Goal: Task Accomplishment & Management: Manage account settings

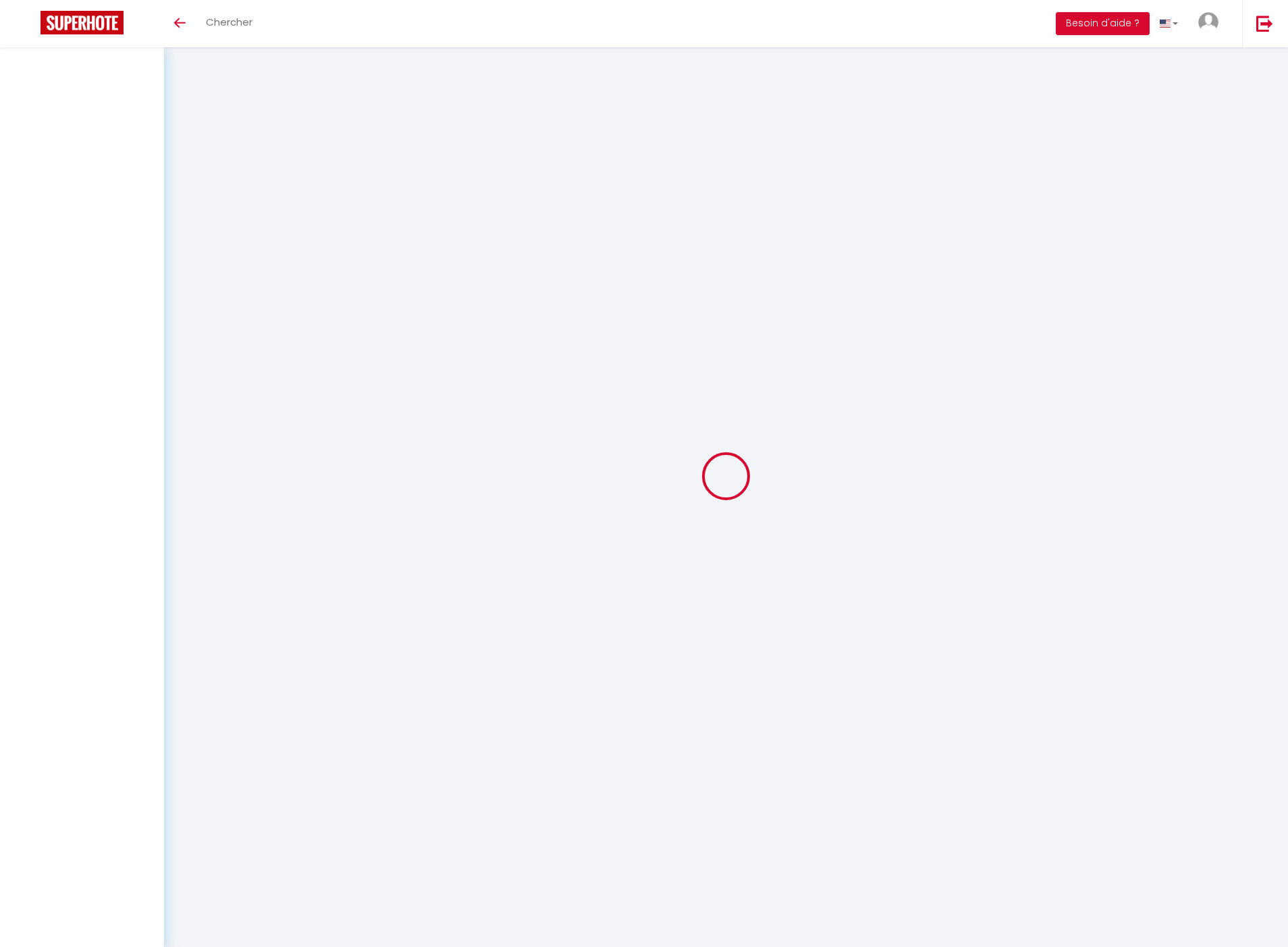
select select "3"
select select "2"
select select "1"
select select
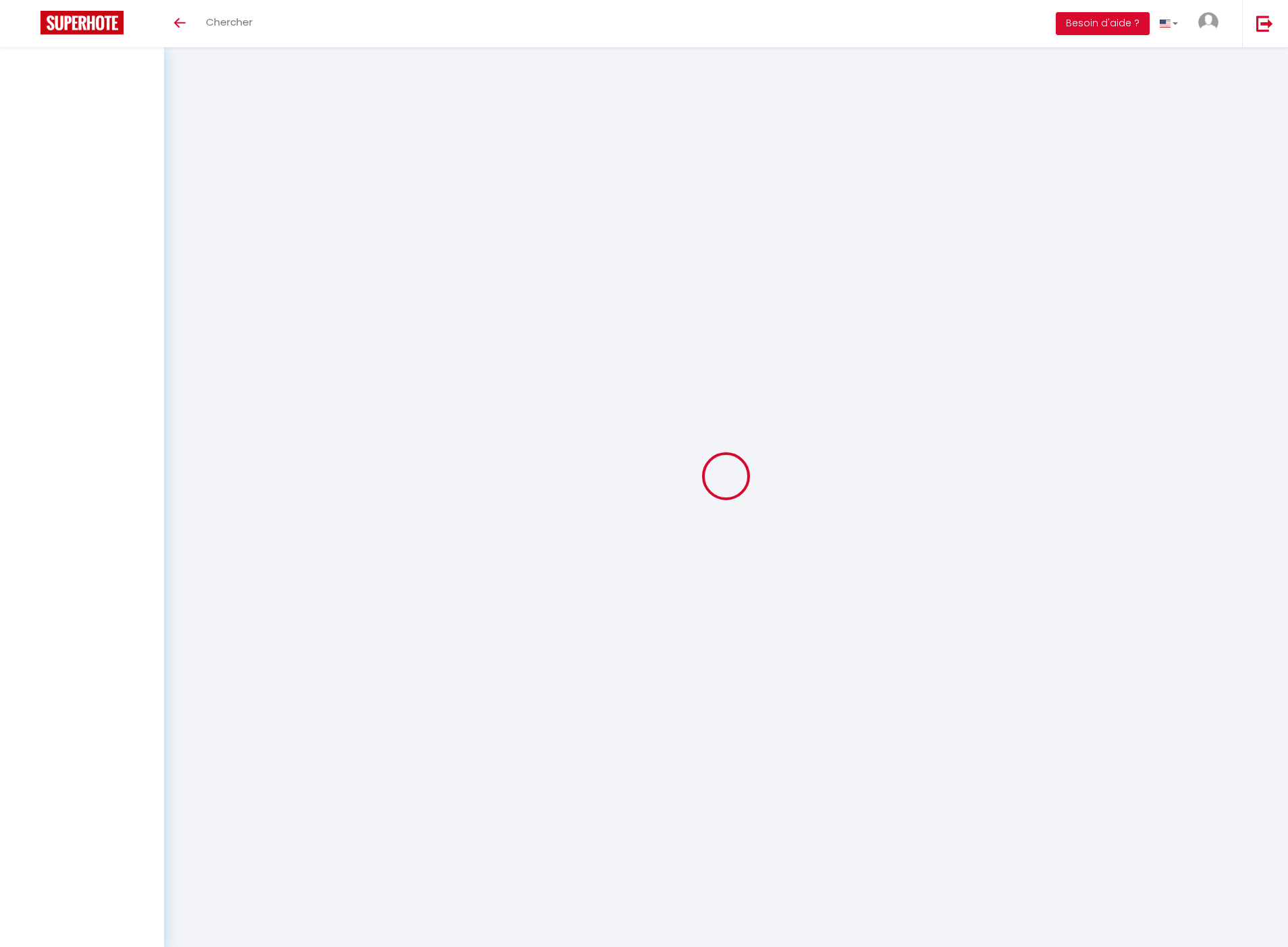
select select "28"
select select
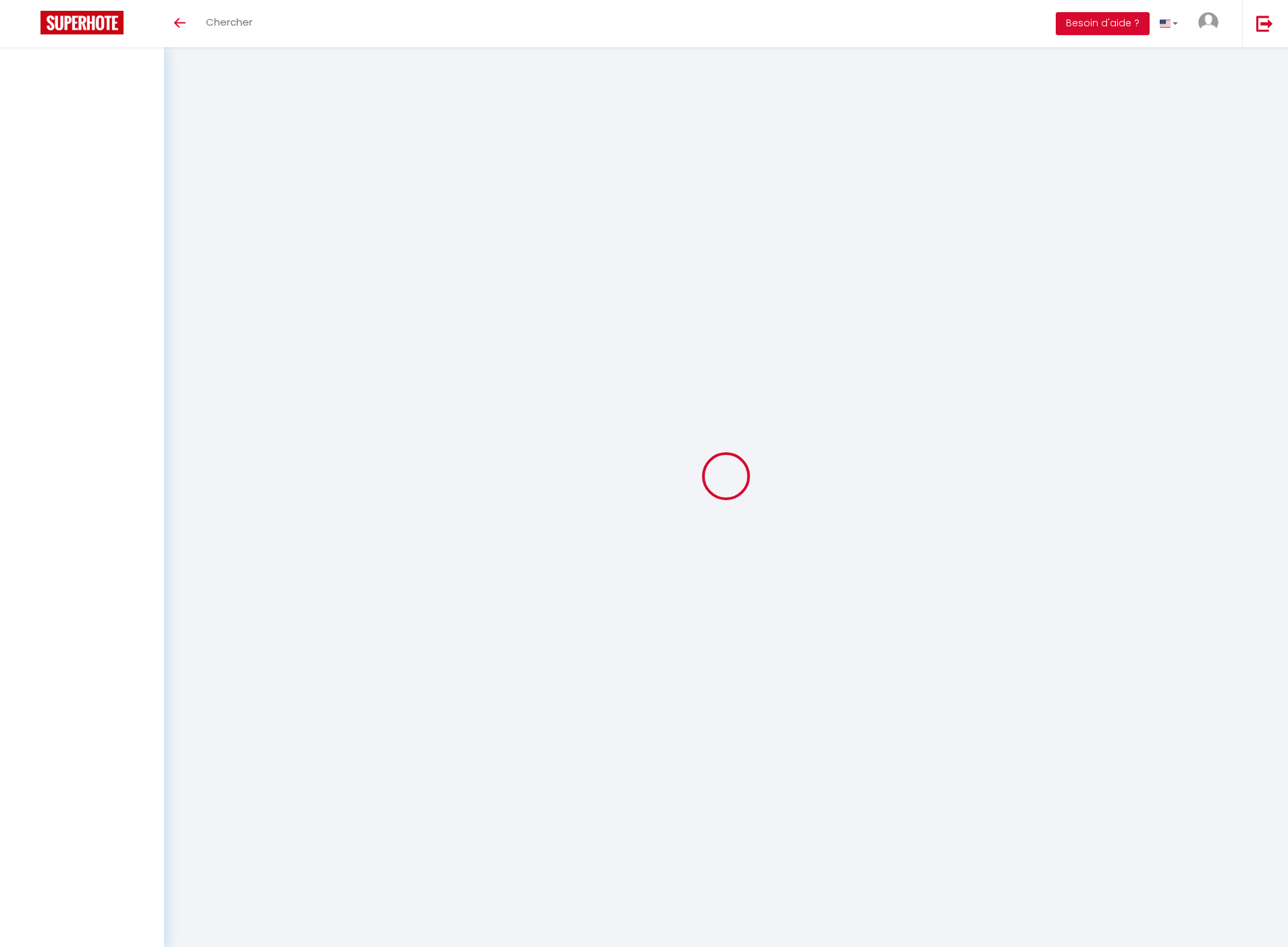
select select
checkbox input "false"
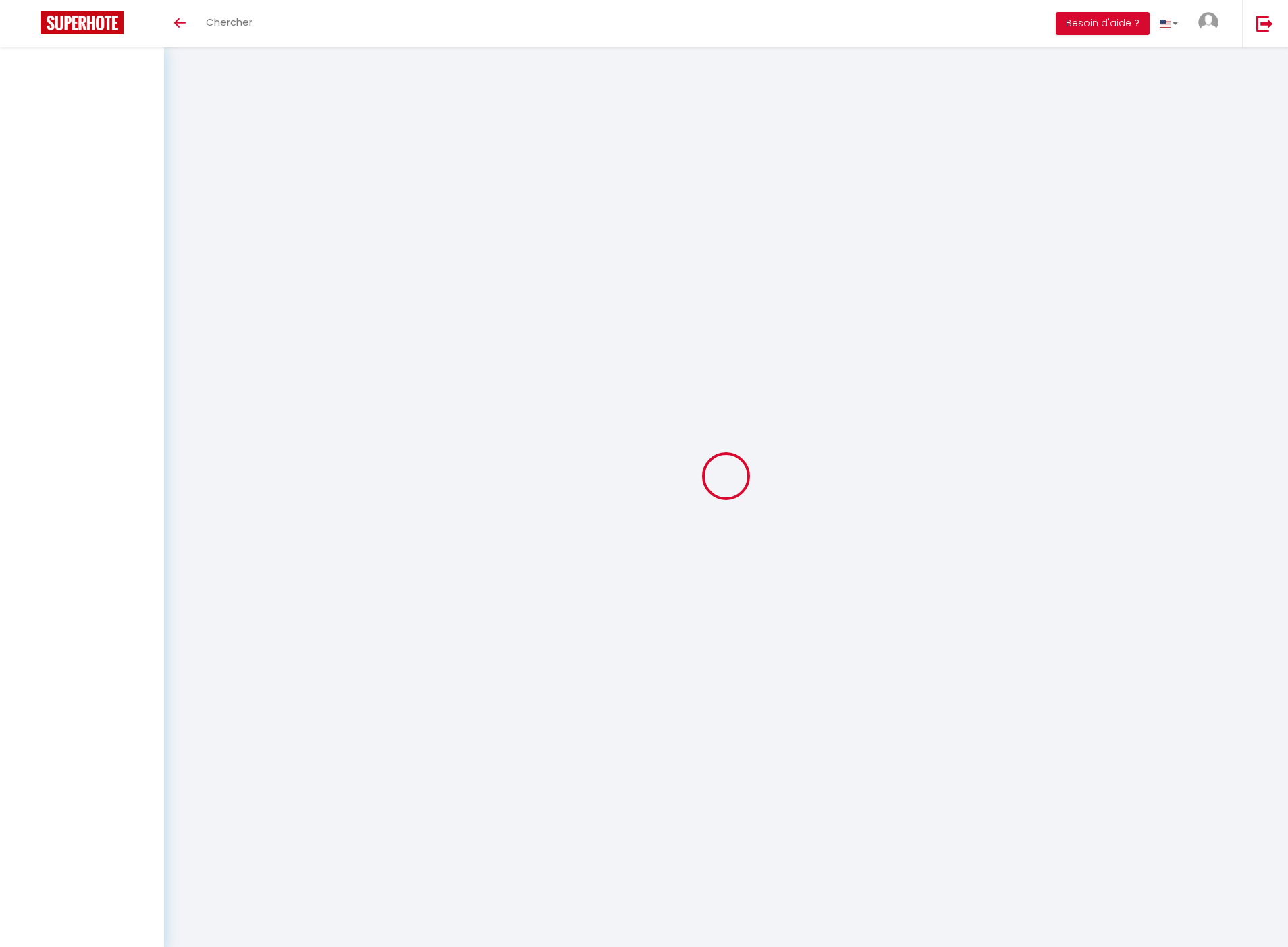
checkbox input "false"
select select
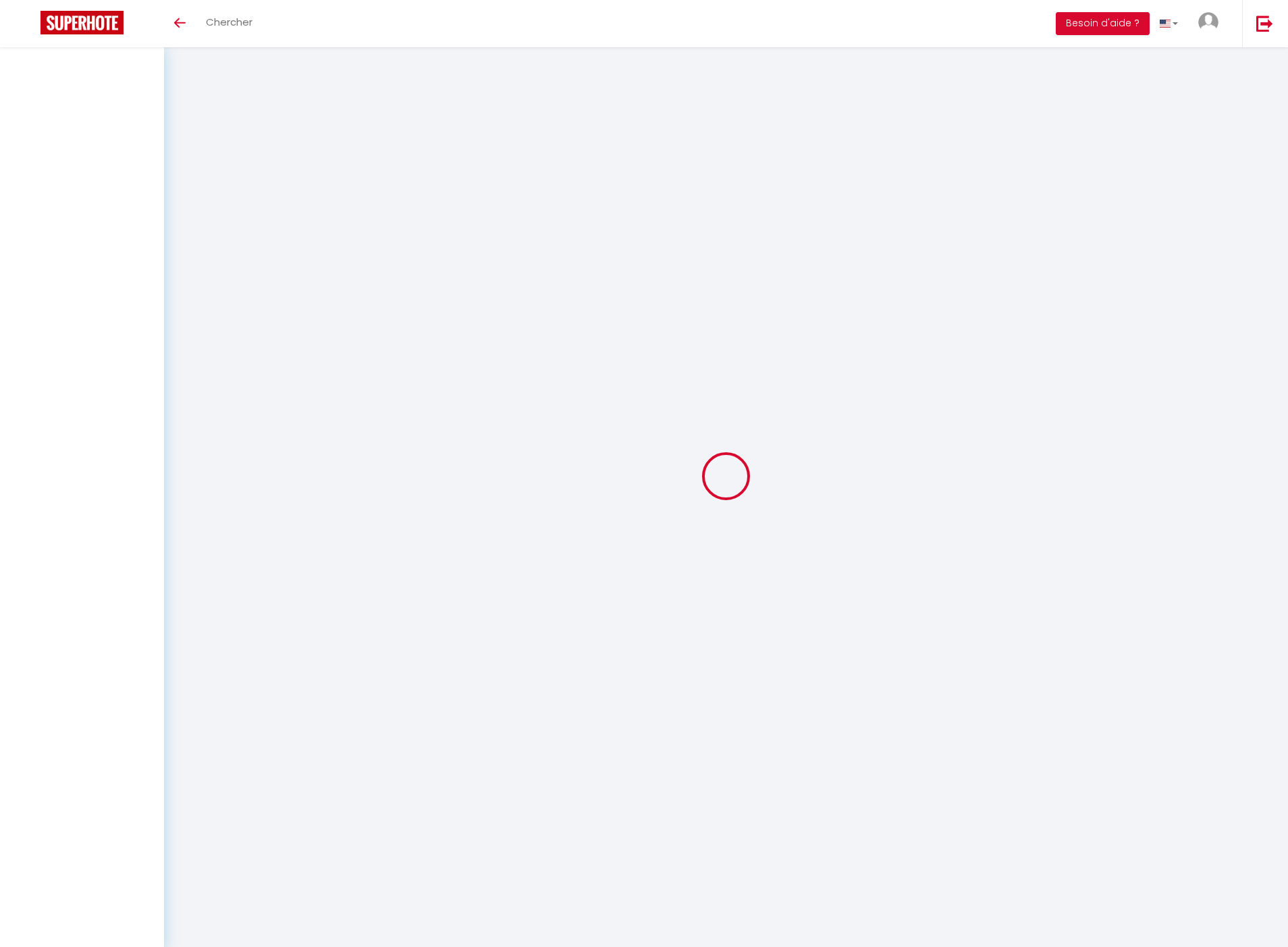
select select
checkbox input "false"
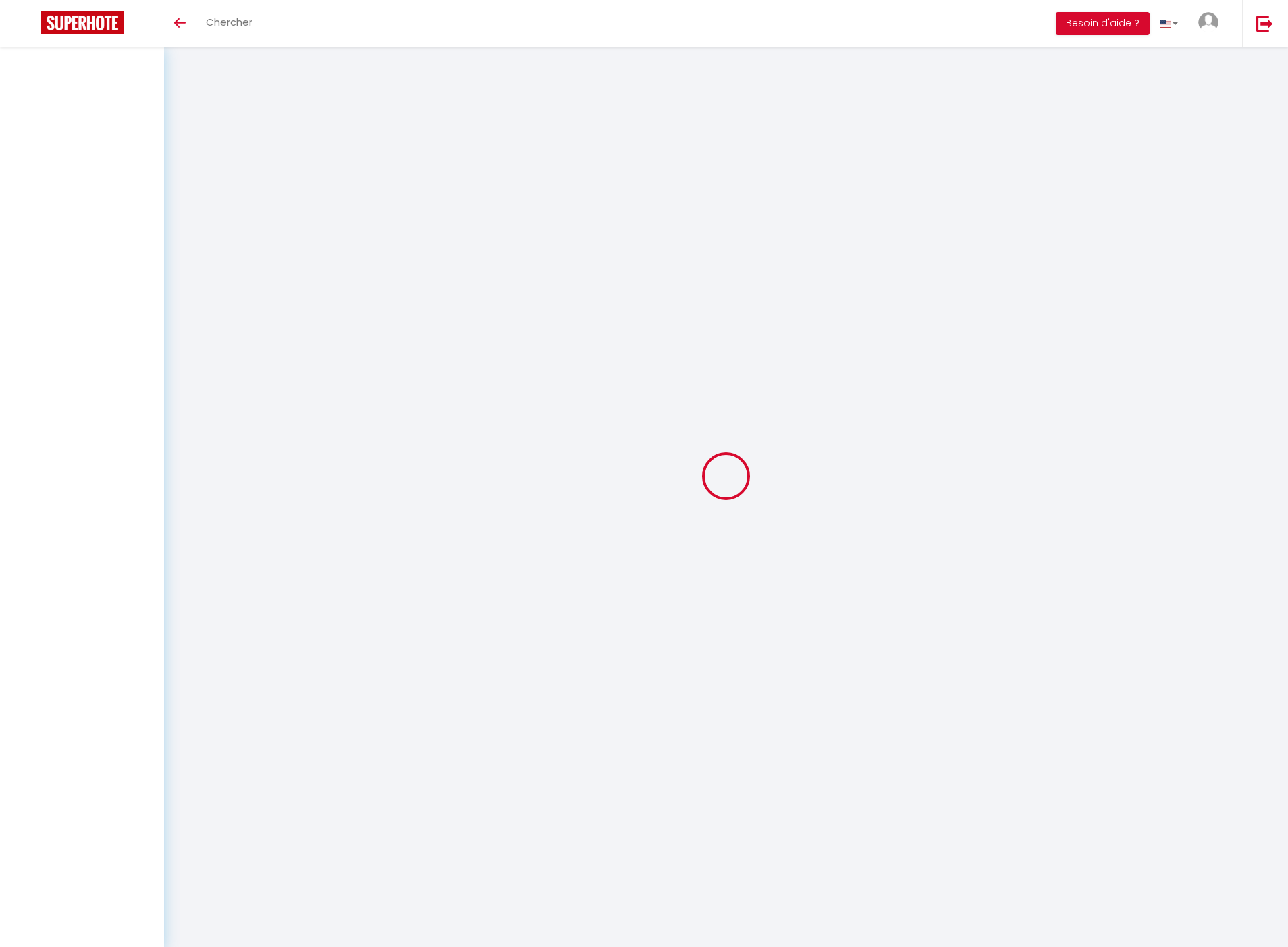
checkbox input "false"
select select
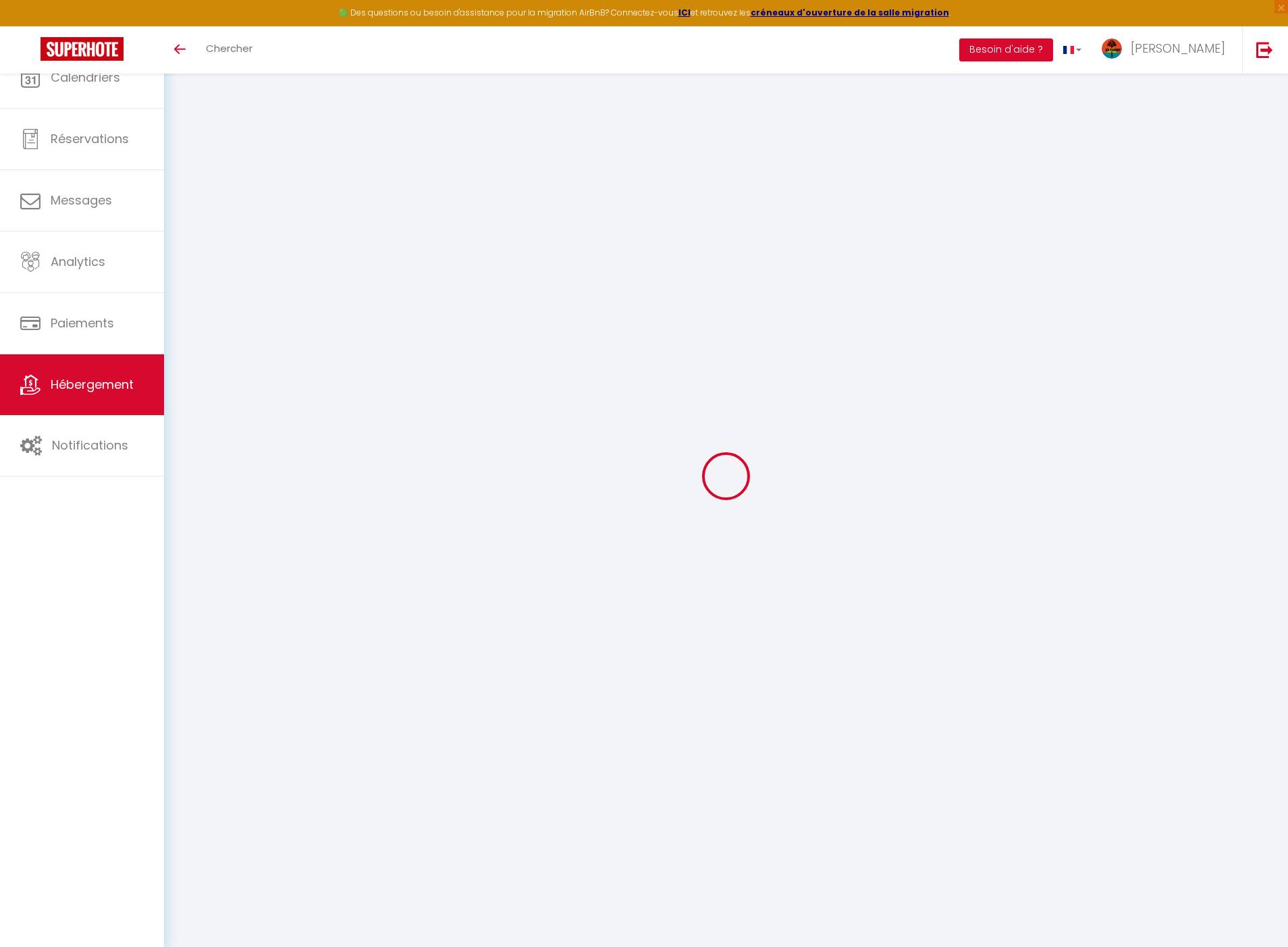
select select
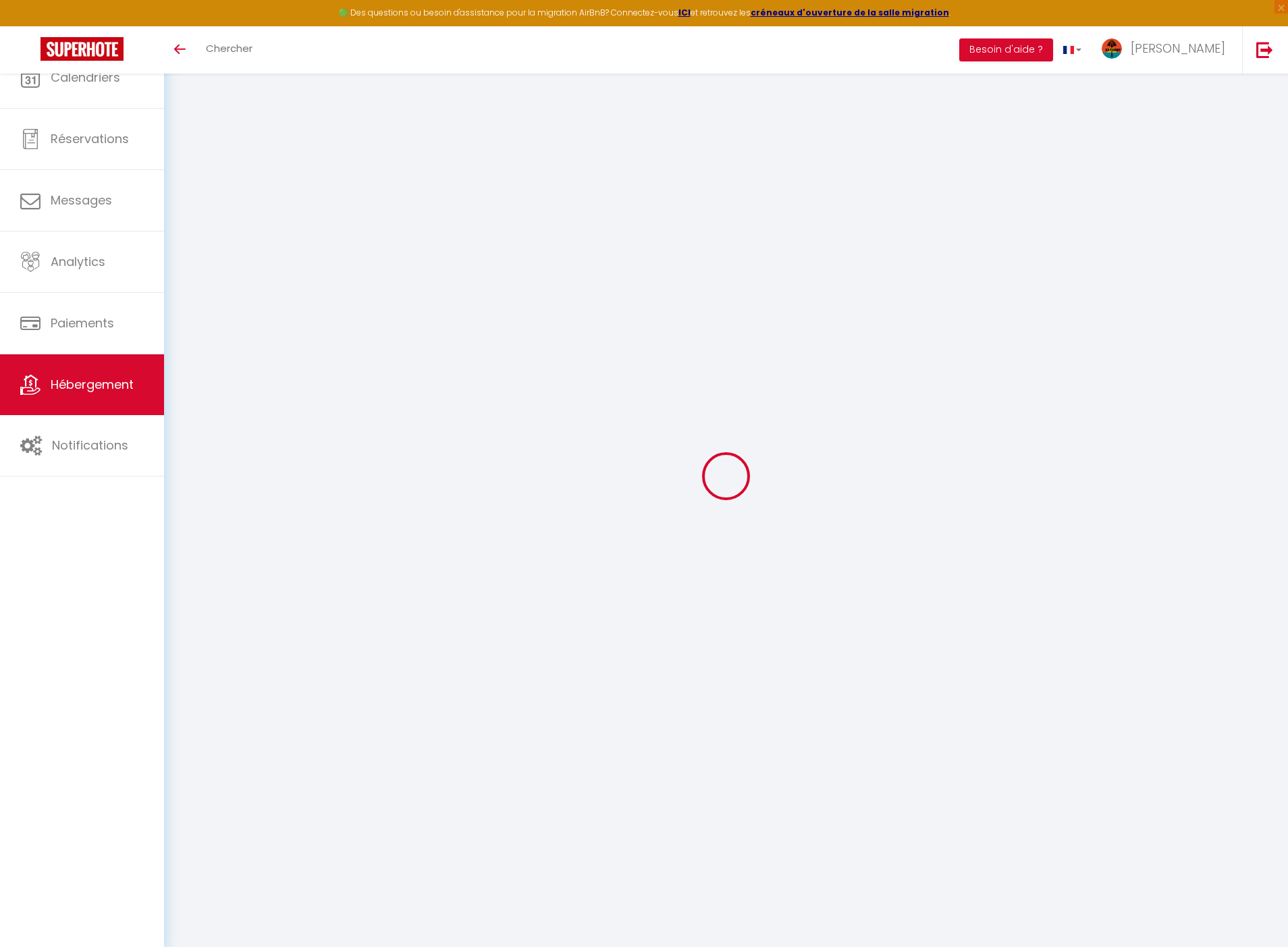
select select
checkbox input "false"
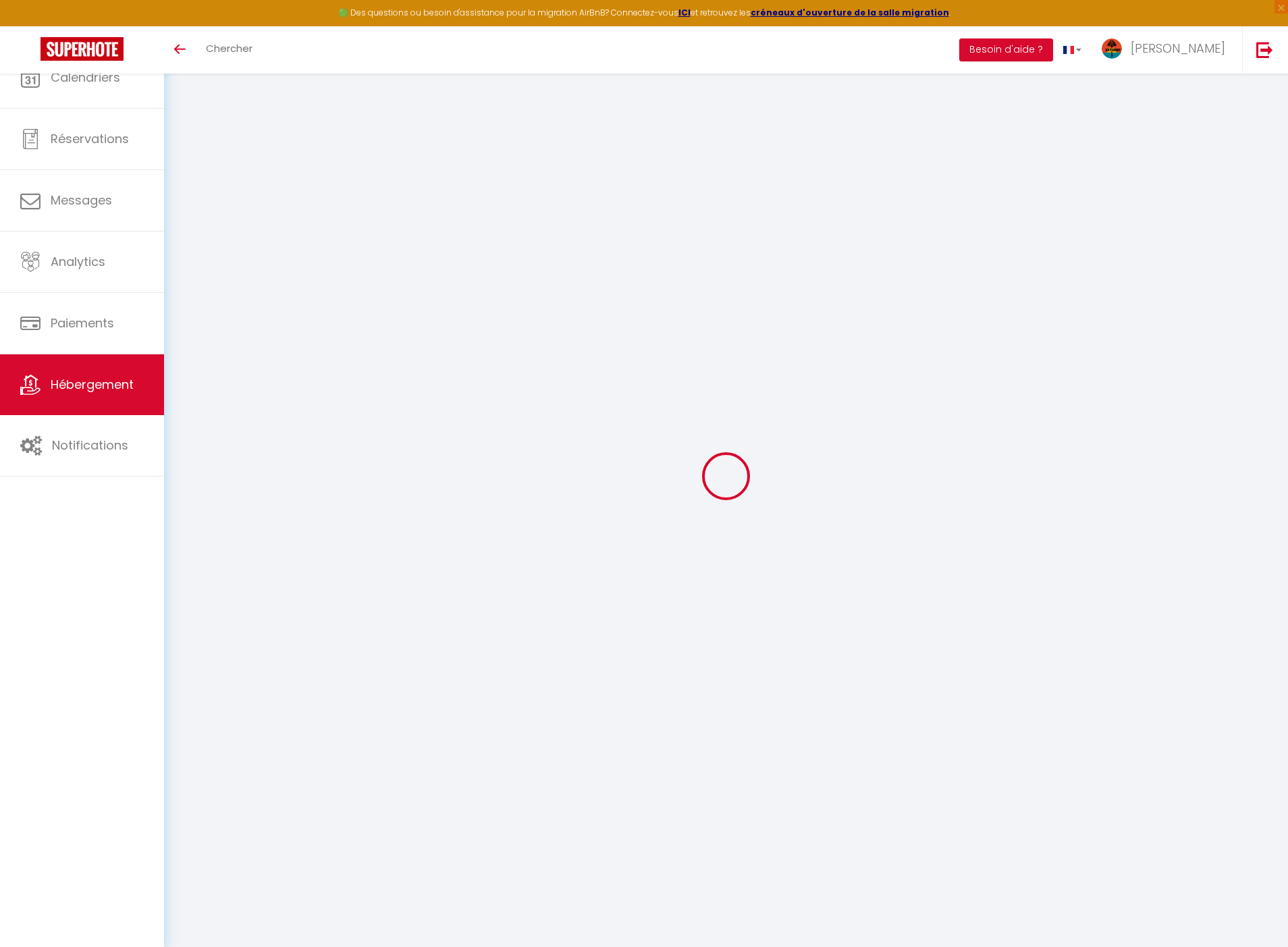
select select
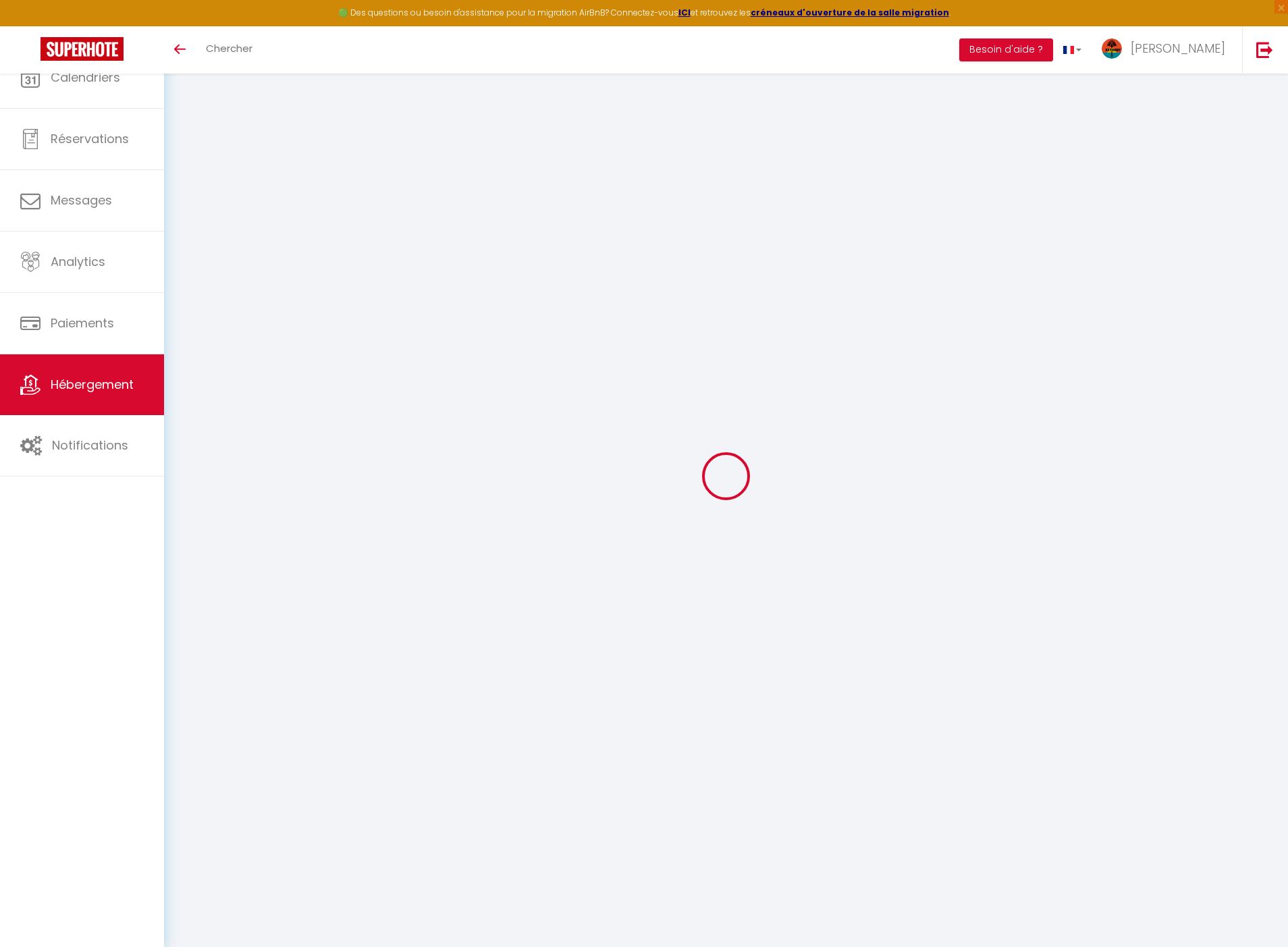
select select
checkbox input "false"
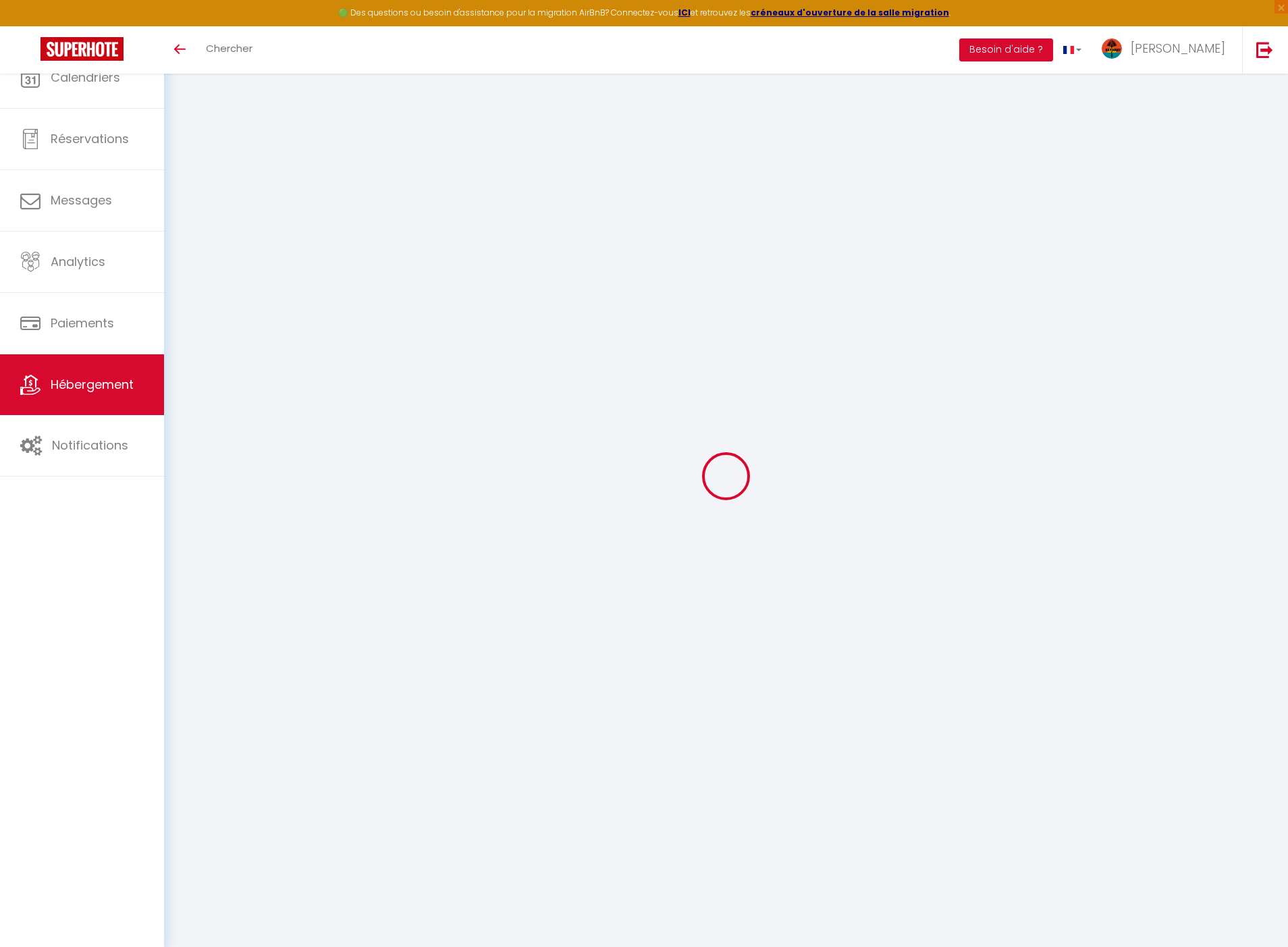
checkbox input "false"
select select
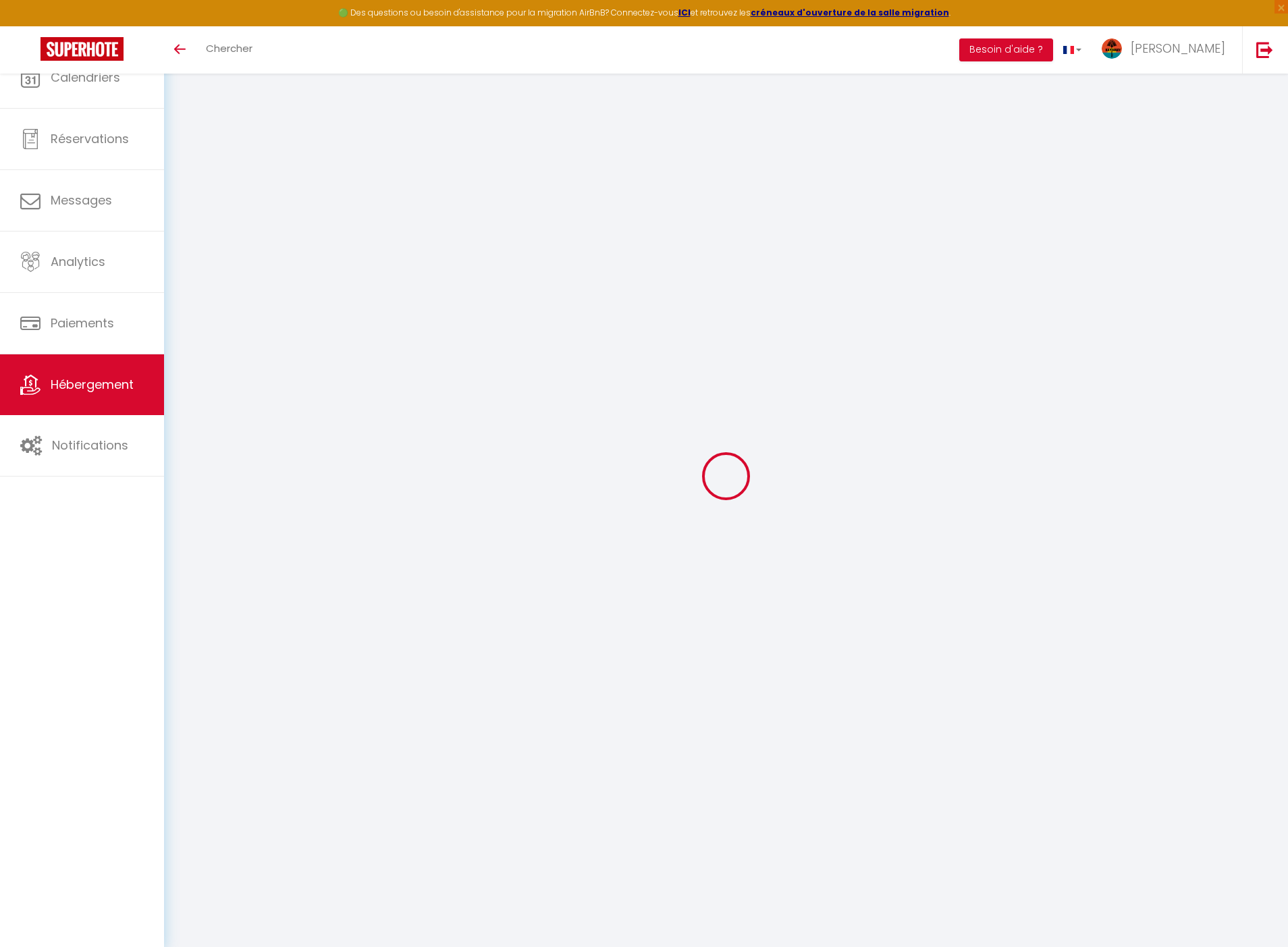
select select
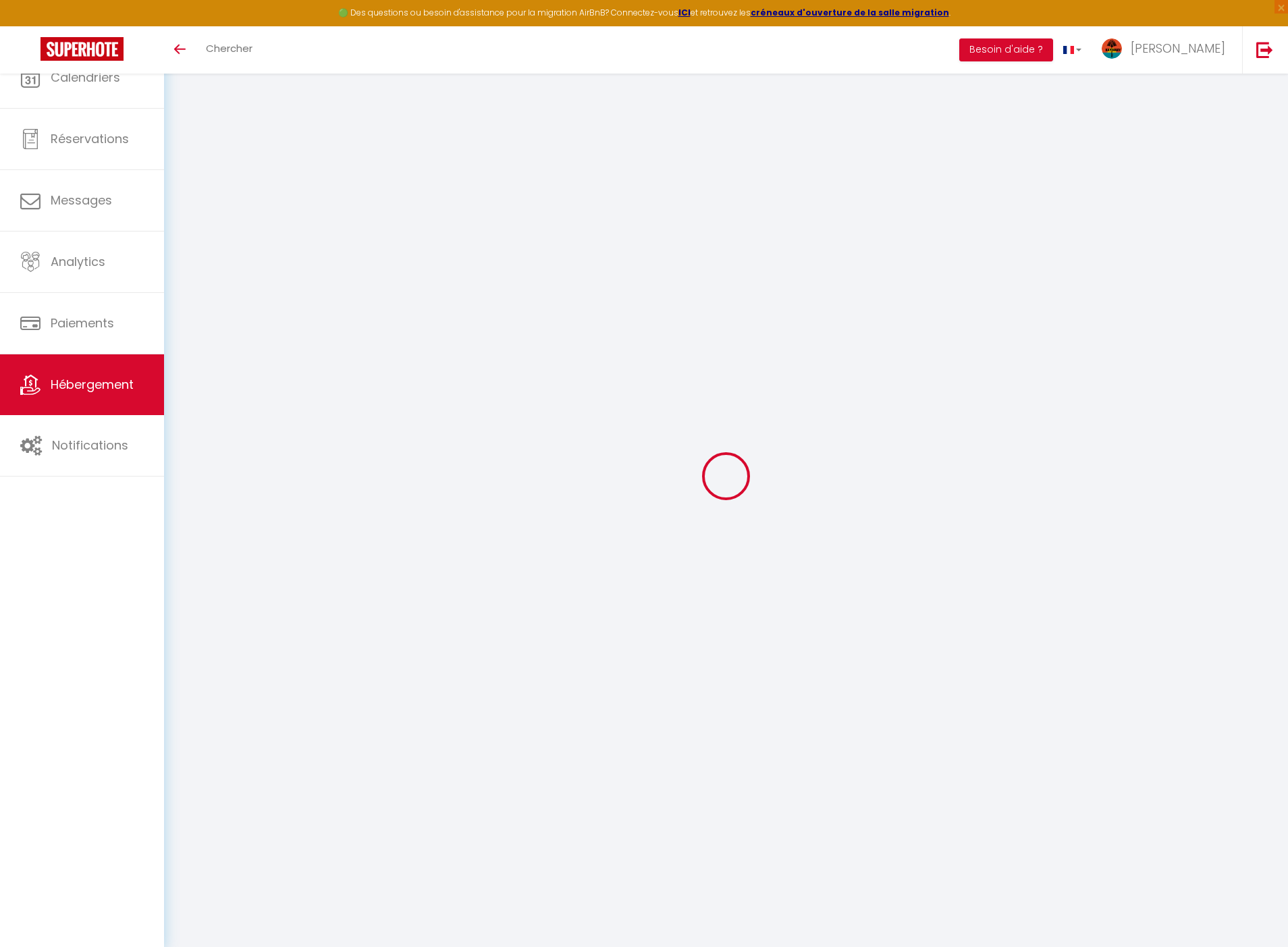
checkbox input "false"
select select
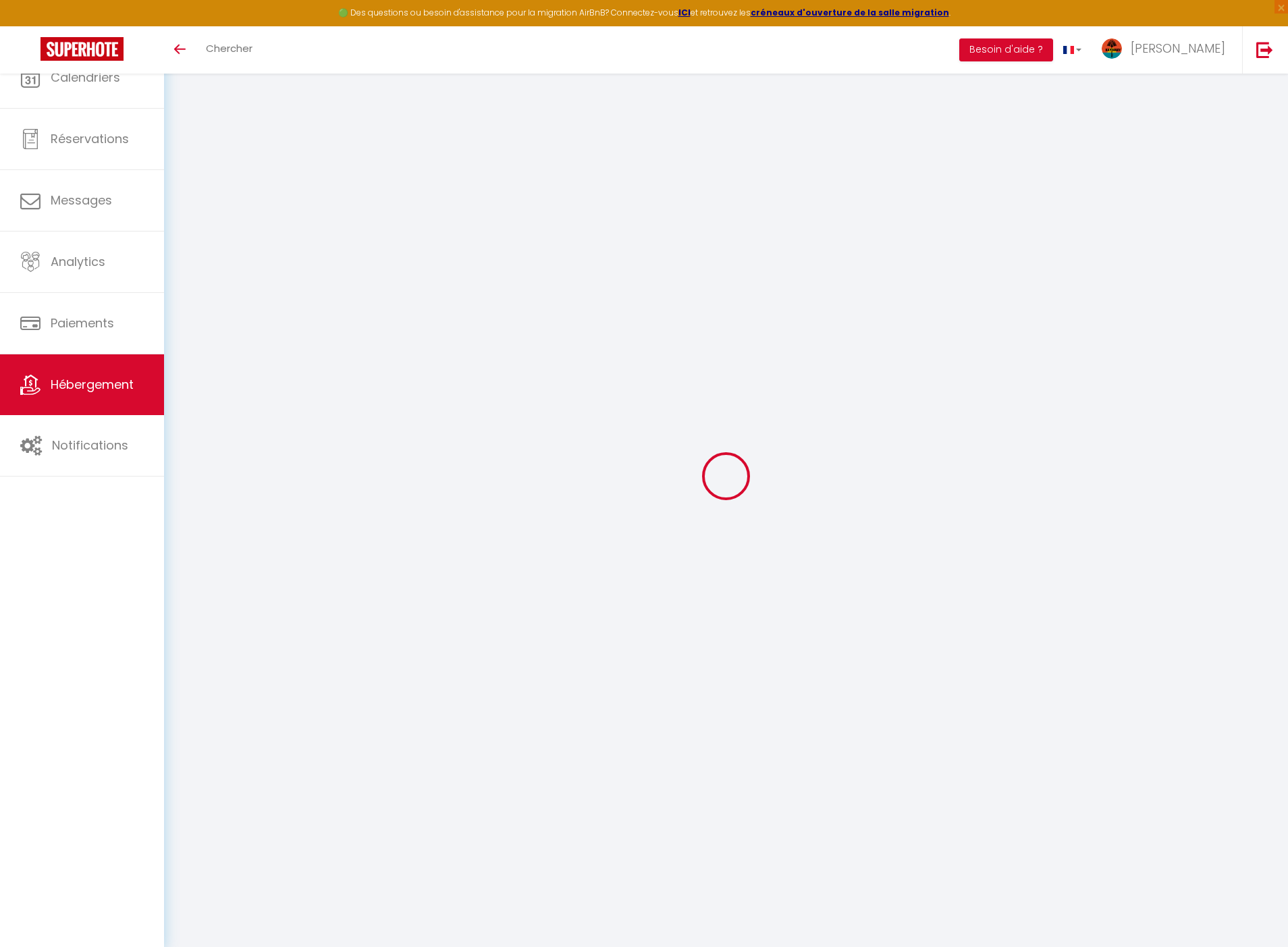
select select
type input "Le Belvédère - T4 n°8"
type input "Alison"
type input "Ernoult"
type input "EAIP MORNE L’ETOILE SAS"
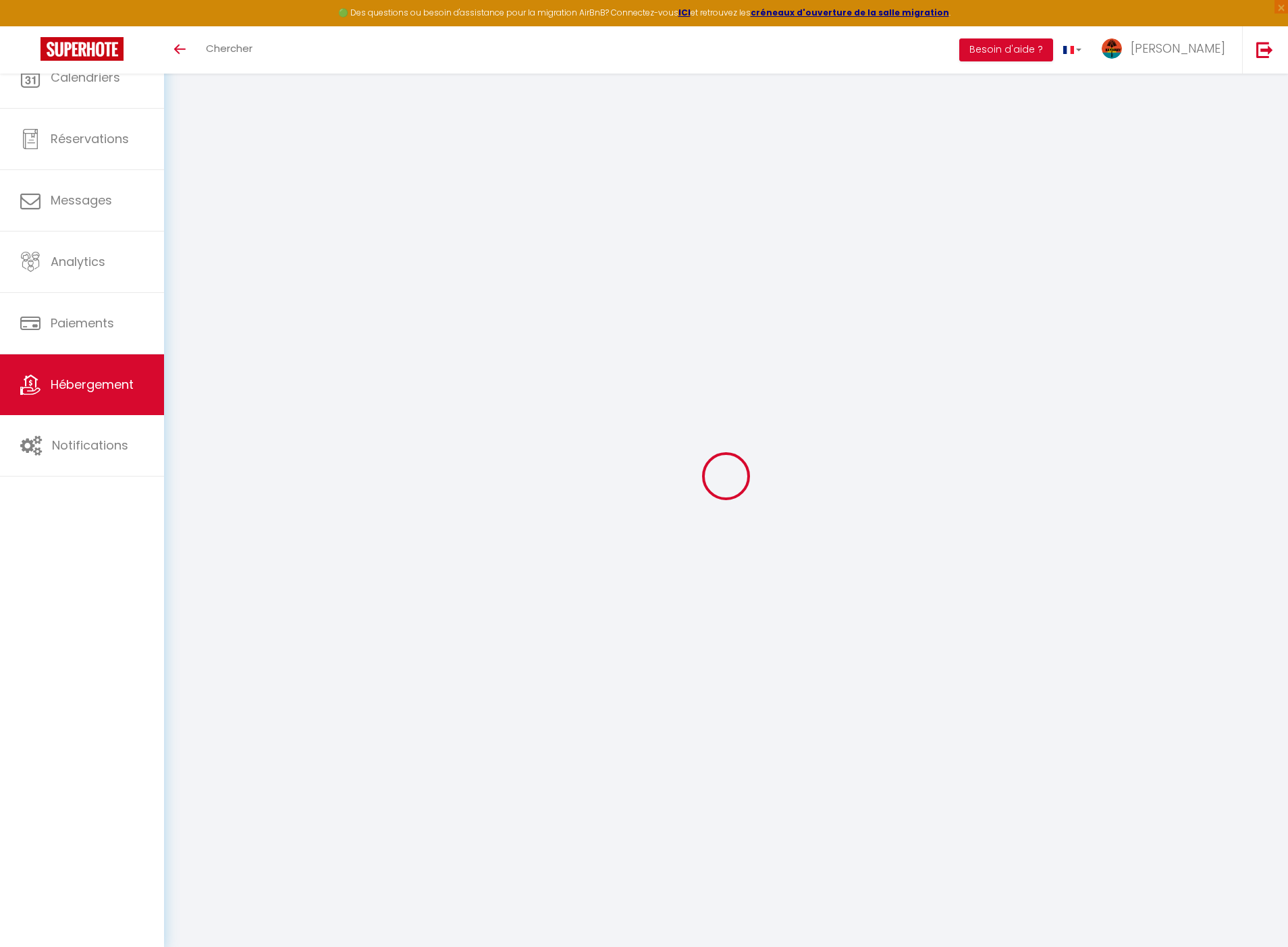
type input "97250"
type input "Saint-Pierre"
select select "2"
type input "95"
type input "80"
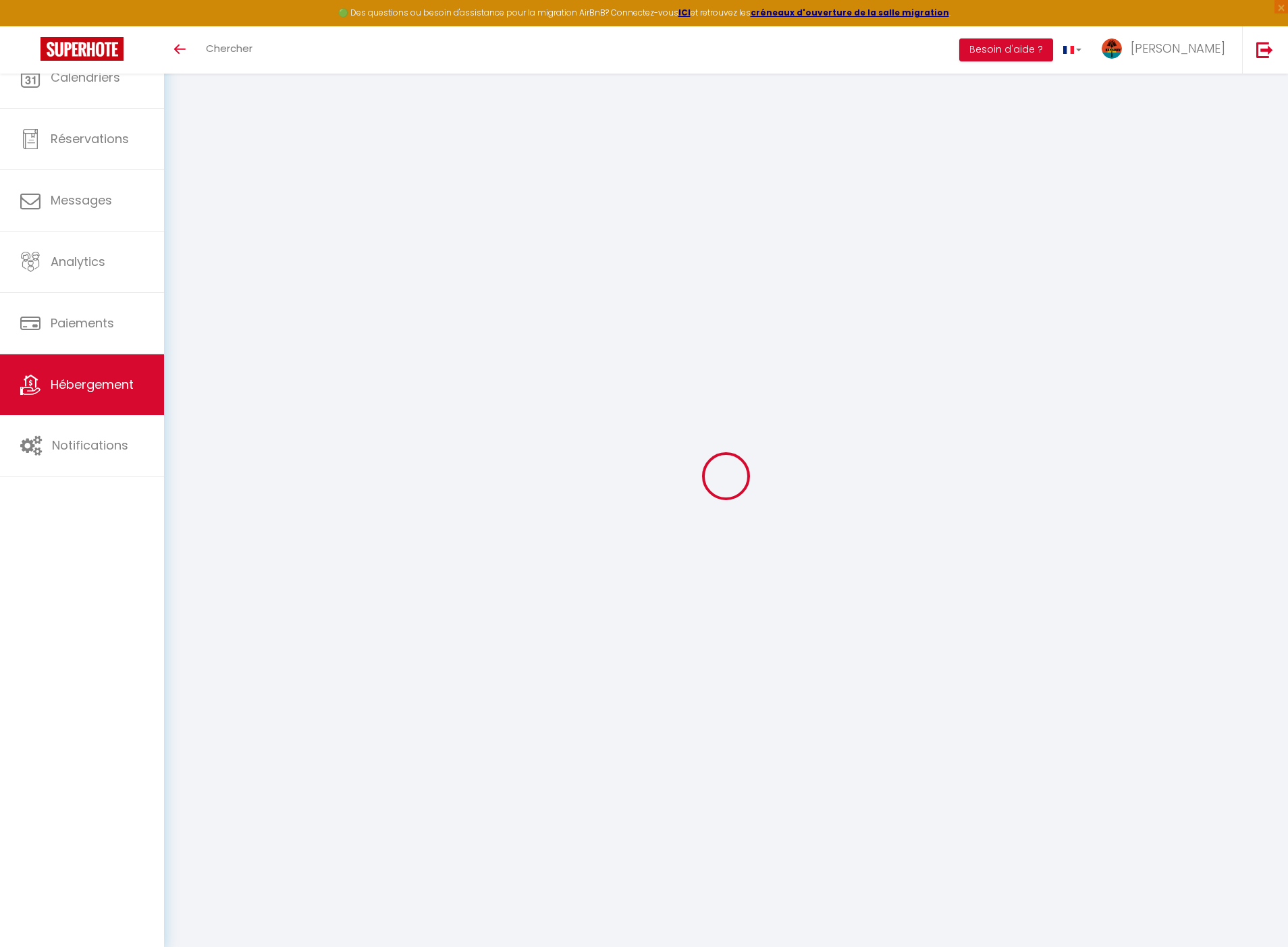
select select
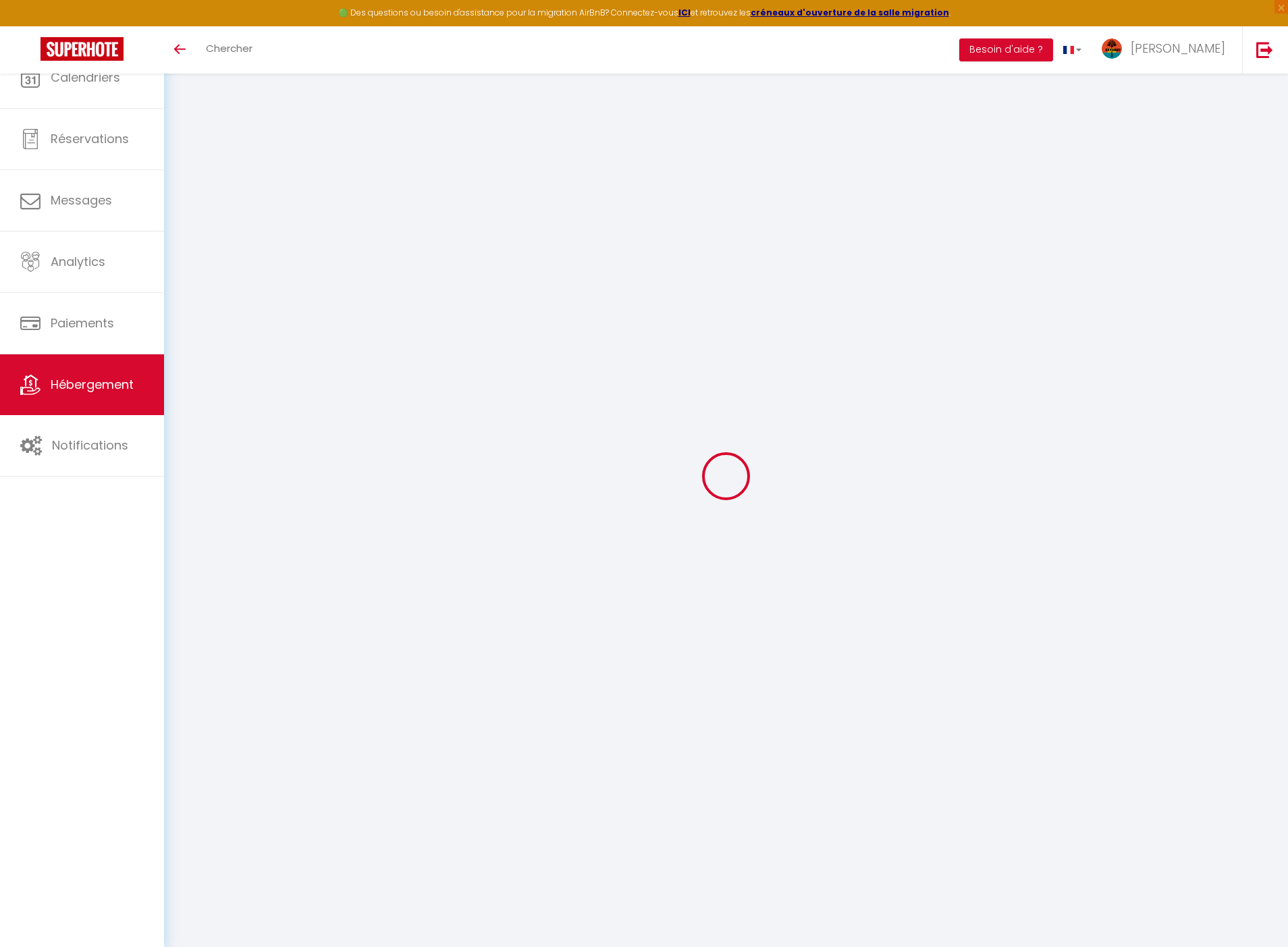
type input "Résidence Le Belvédère 98 Bd de la Pointe des Nègres"
type input "97200"
type input "Fort-de-France"
select select "136"
type input "[EMAIL_ADDRESS][DOMAIN_NAME]"
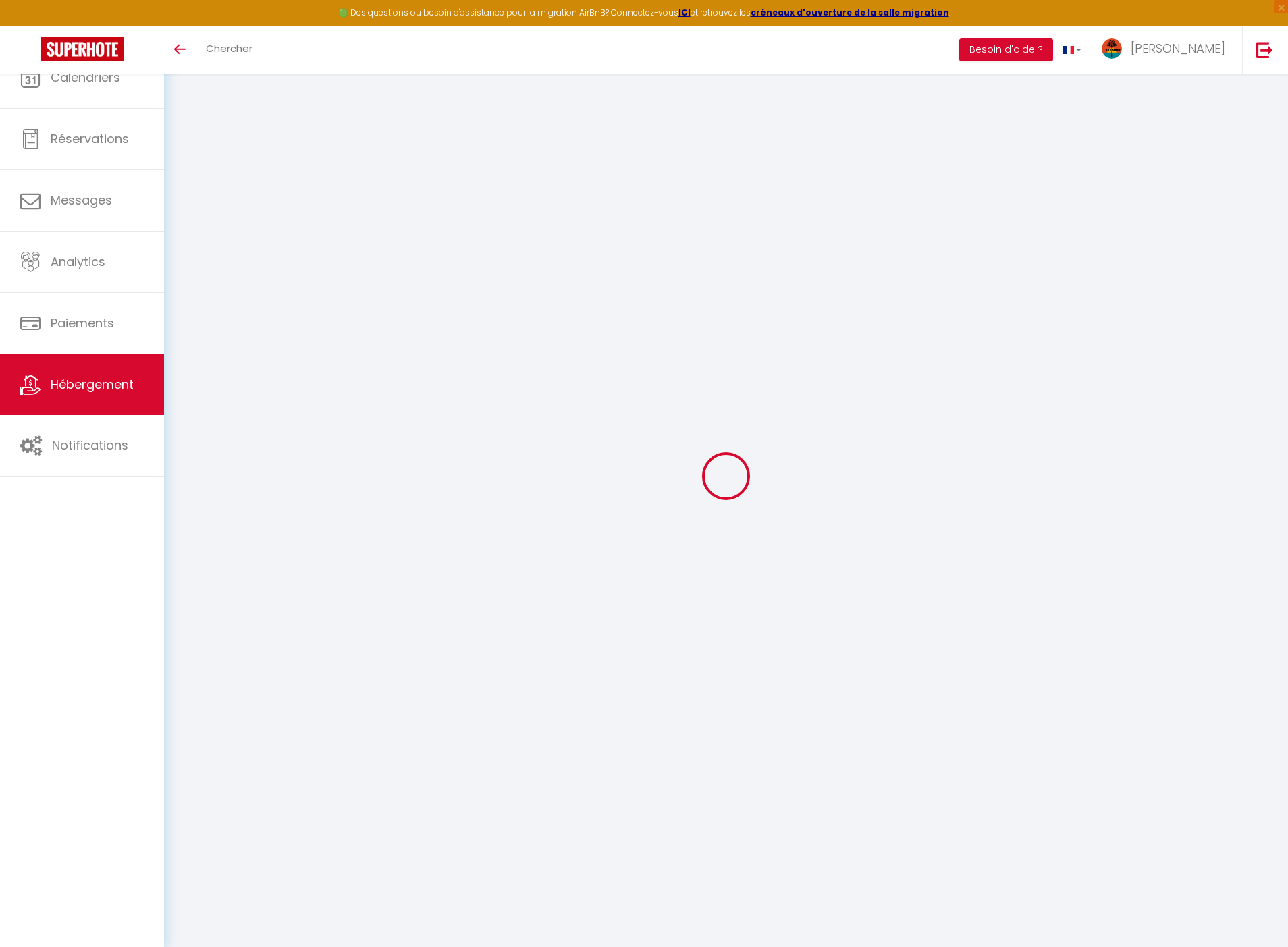
select select
checkbox input "false"
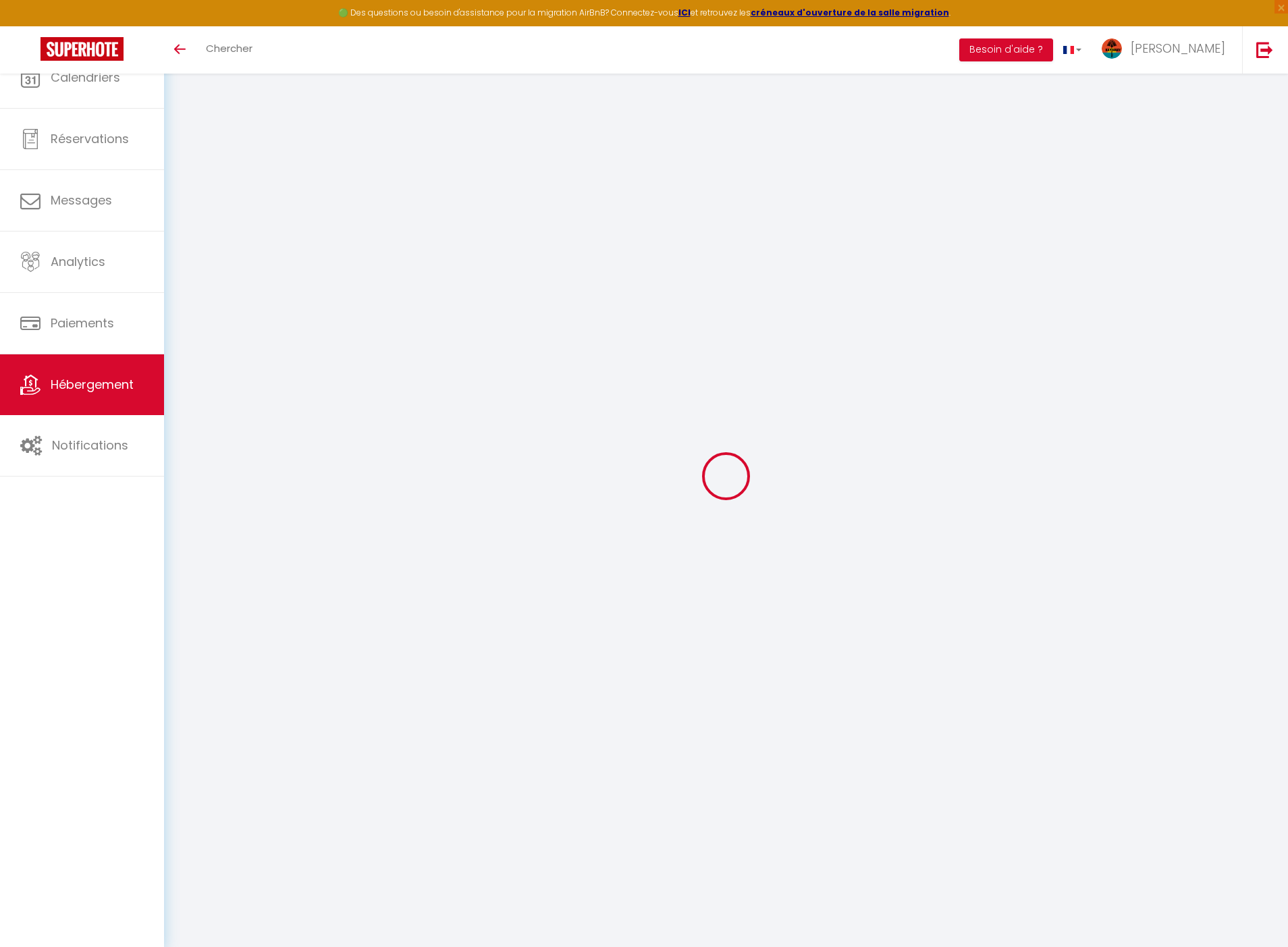
type input "13.82"
type input "80"
type input "0"
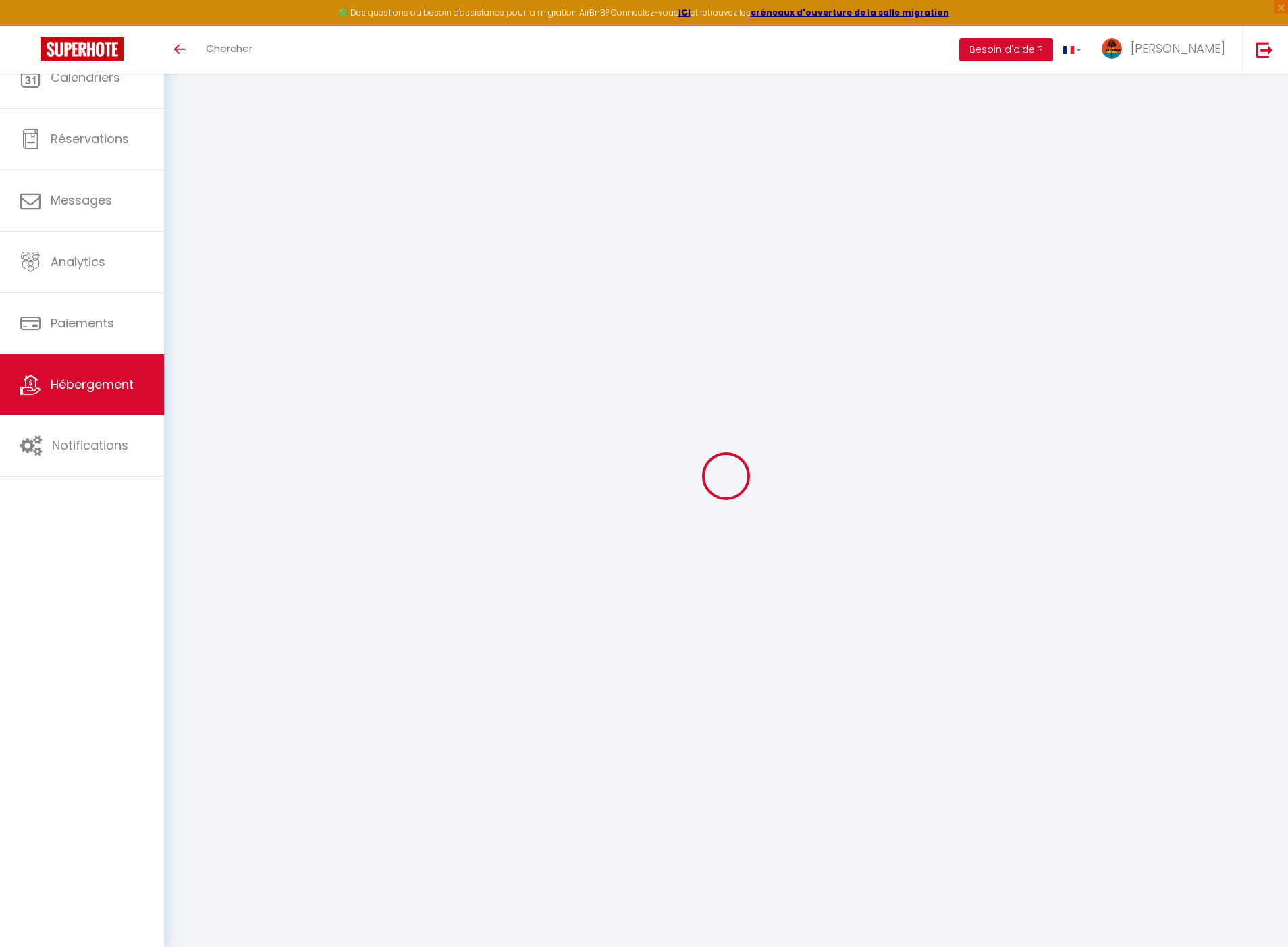
select select "13884-1421769102779048782"
select select
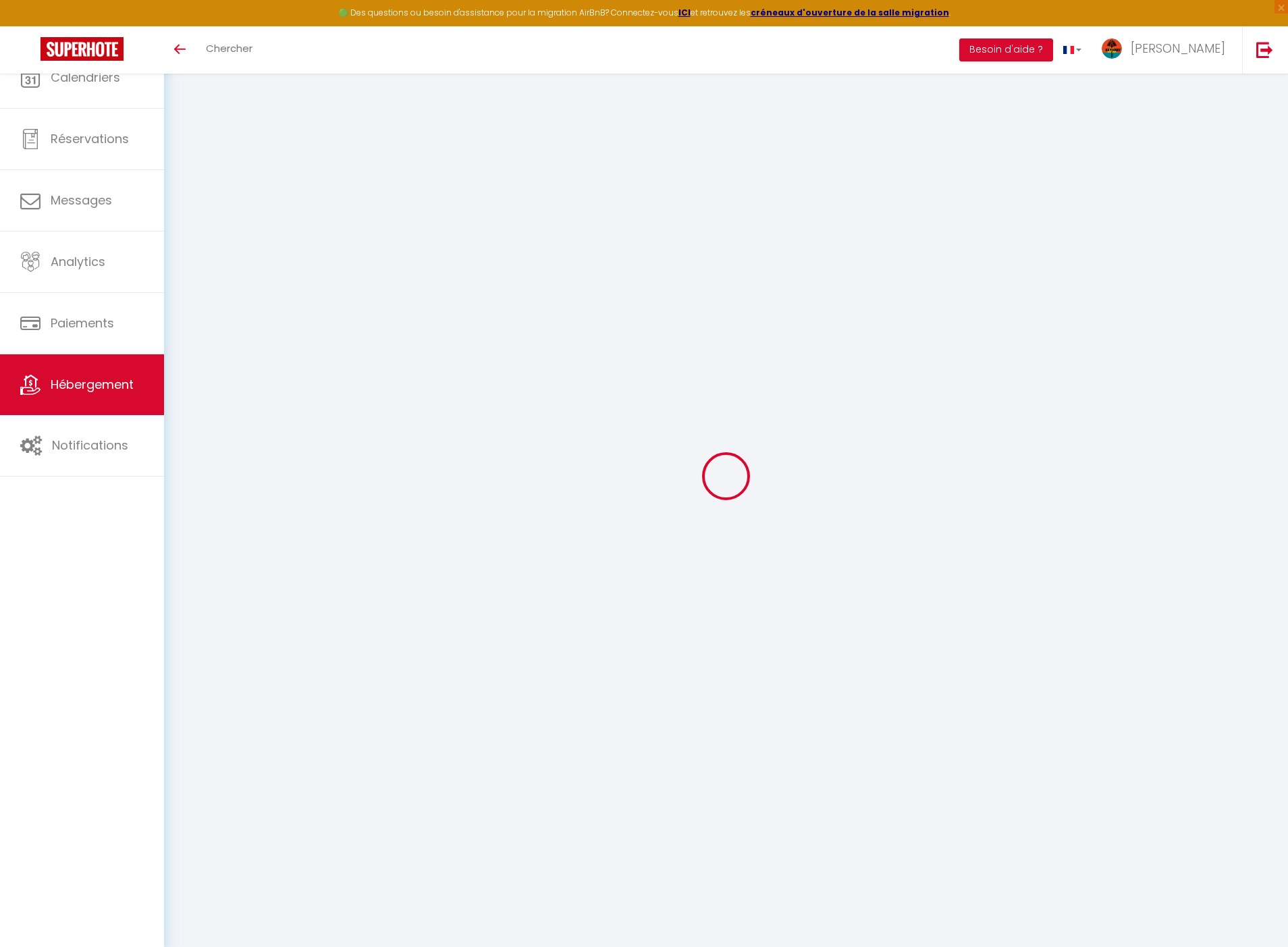
select select
checkbox input "false"
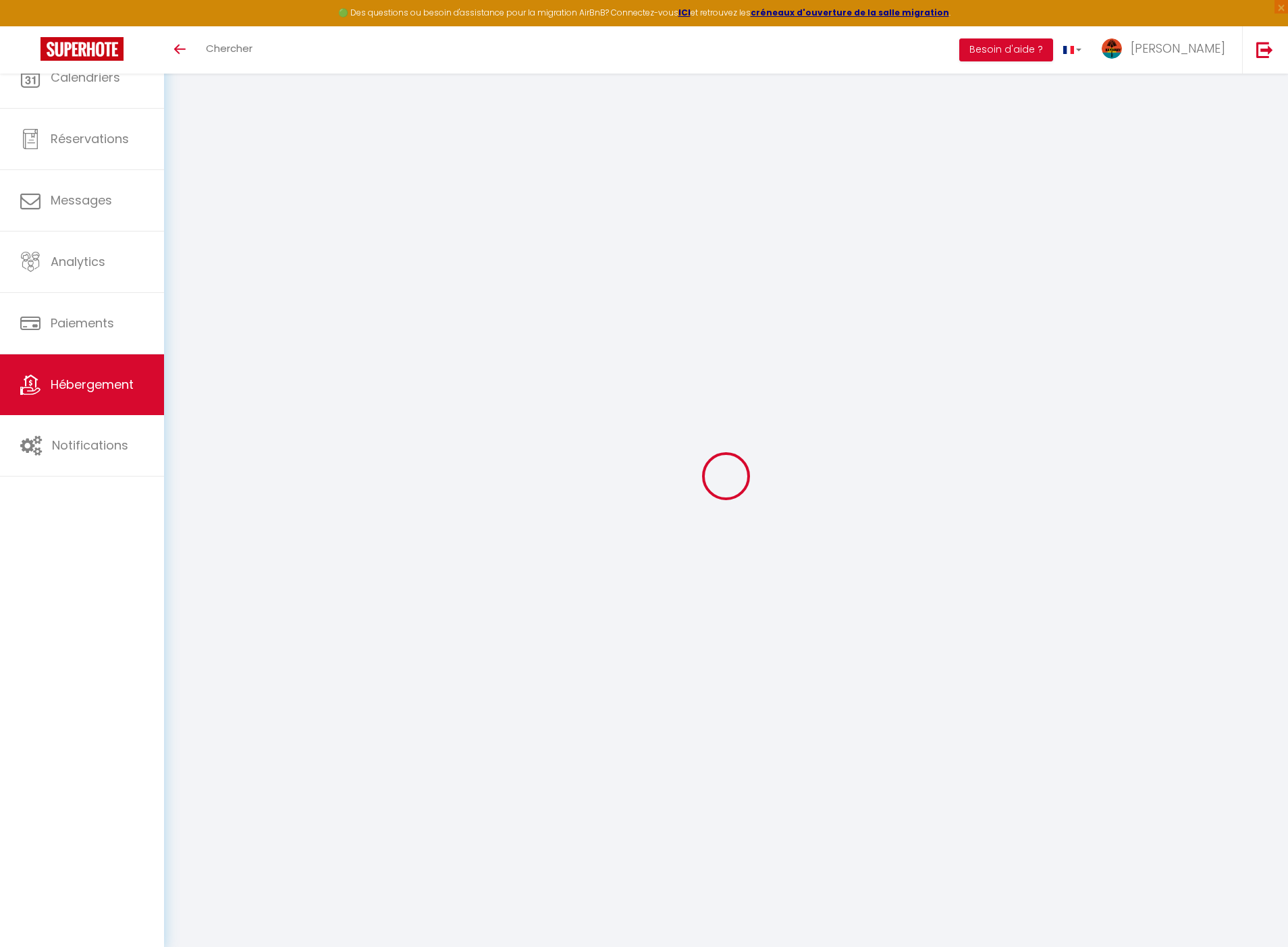
checkbox input "false"
select select "43052"
select select "+ 20 %"
select select "+ 16 %"
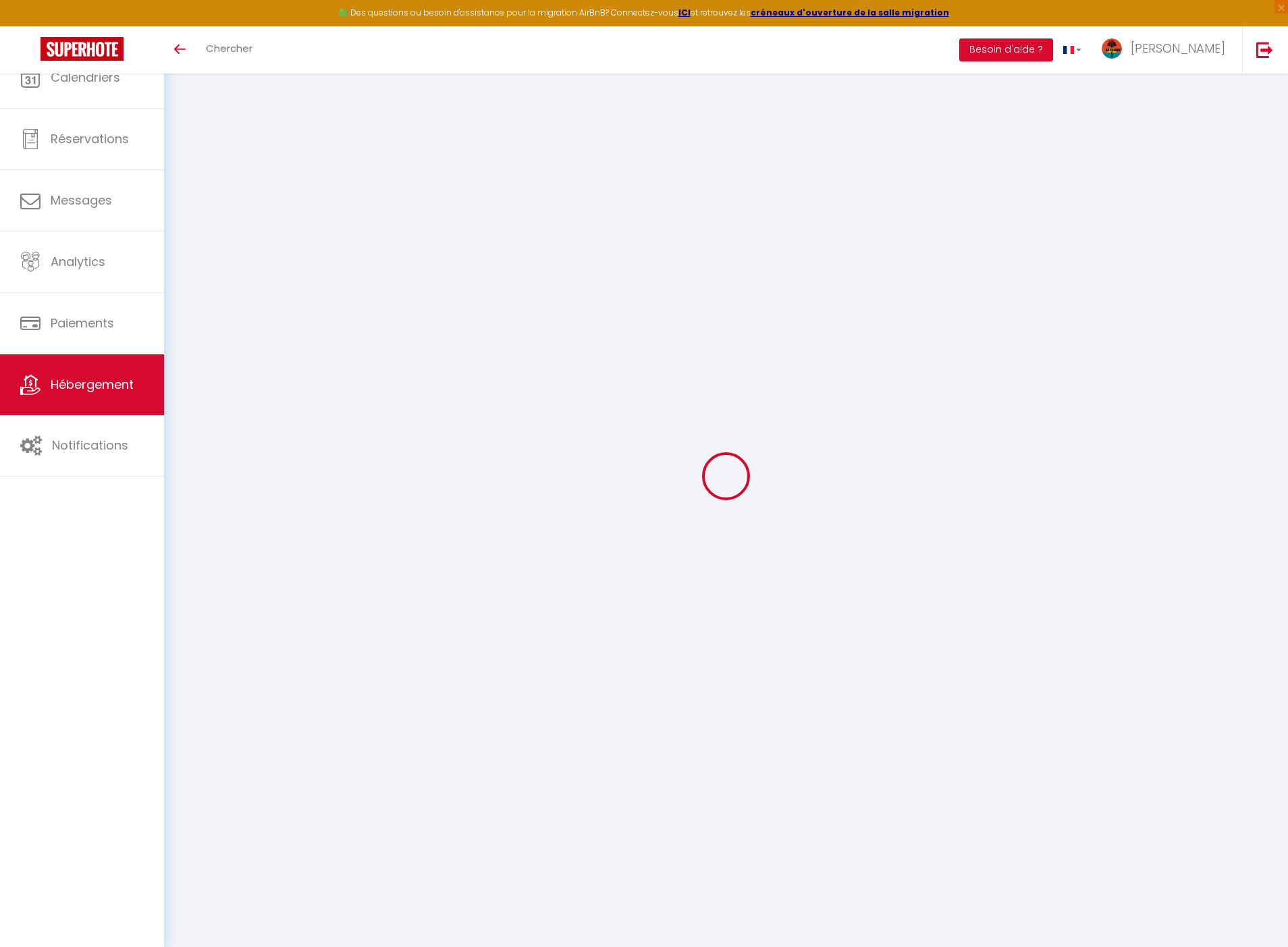
select select "+ 10 %"
select select
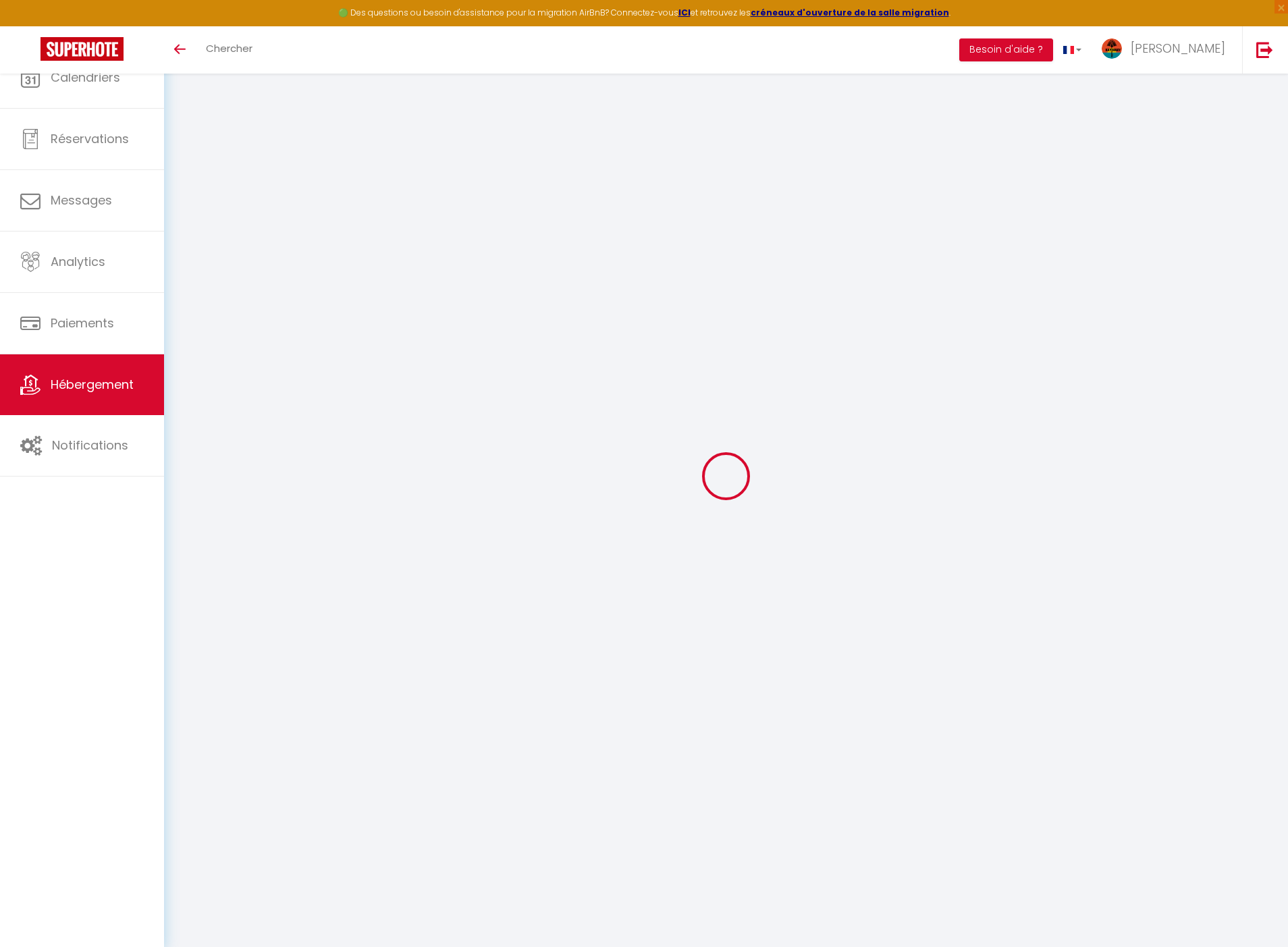
select select
checkbox input "false"
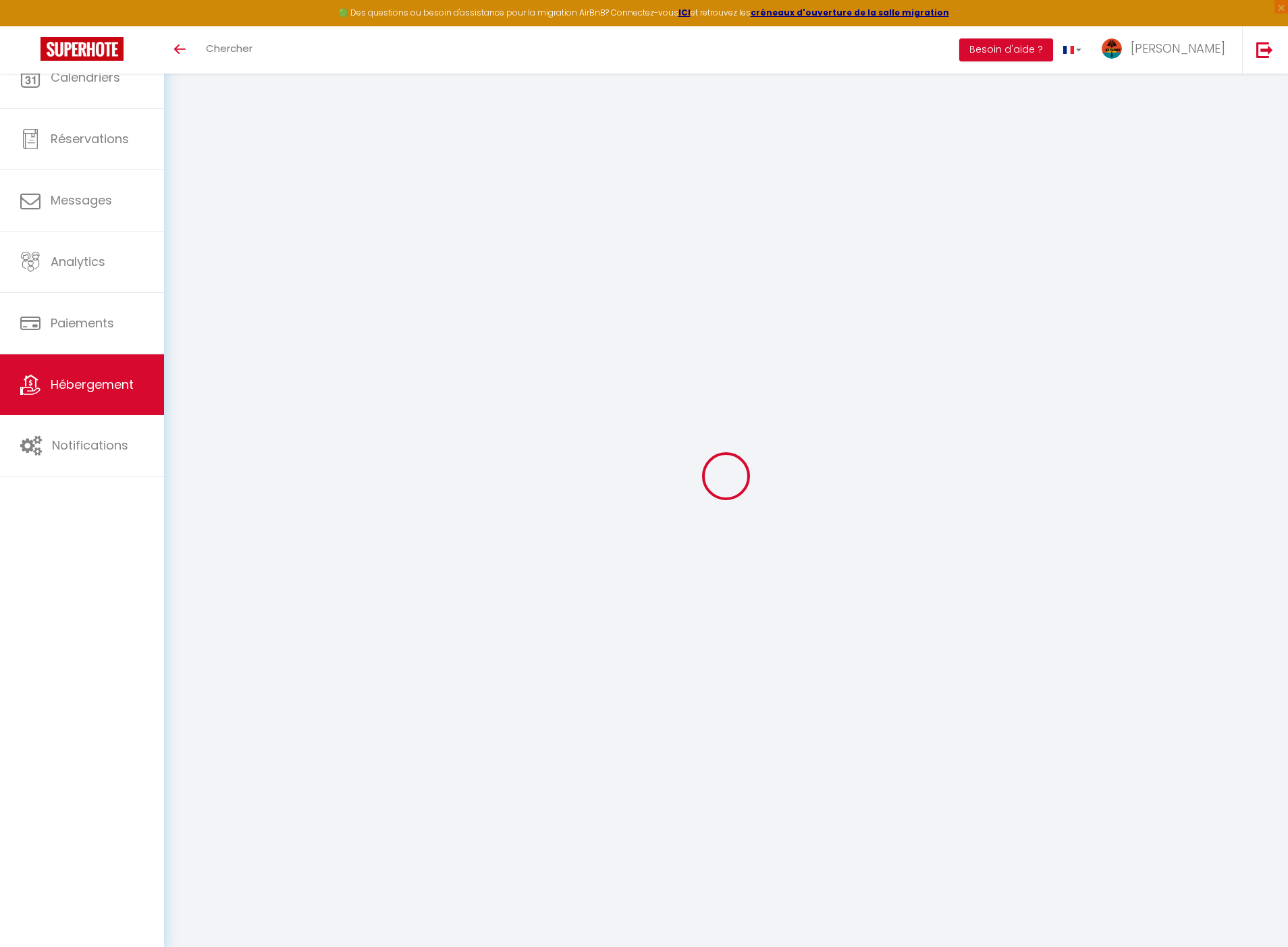
checkbox input "false"
select select
checkbox input "false"
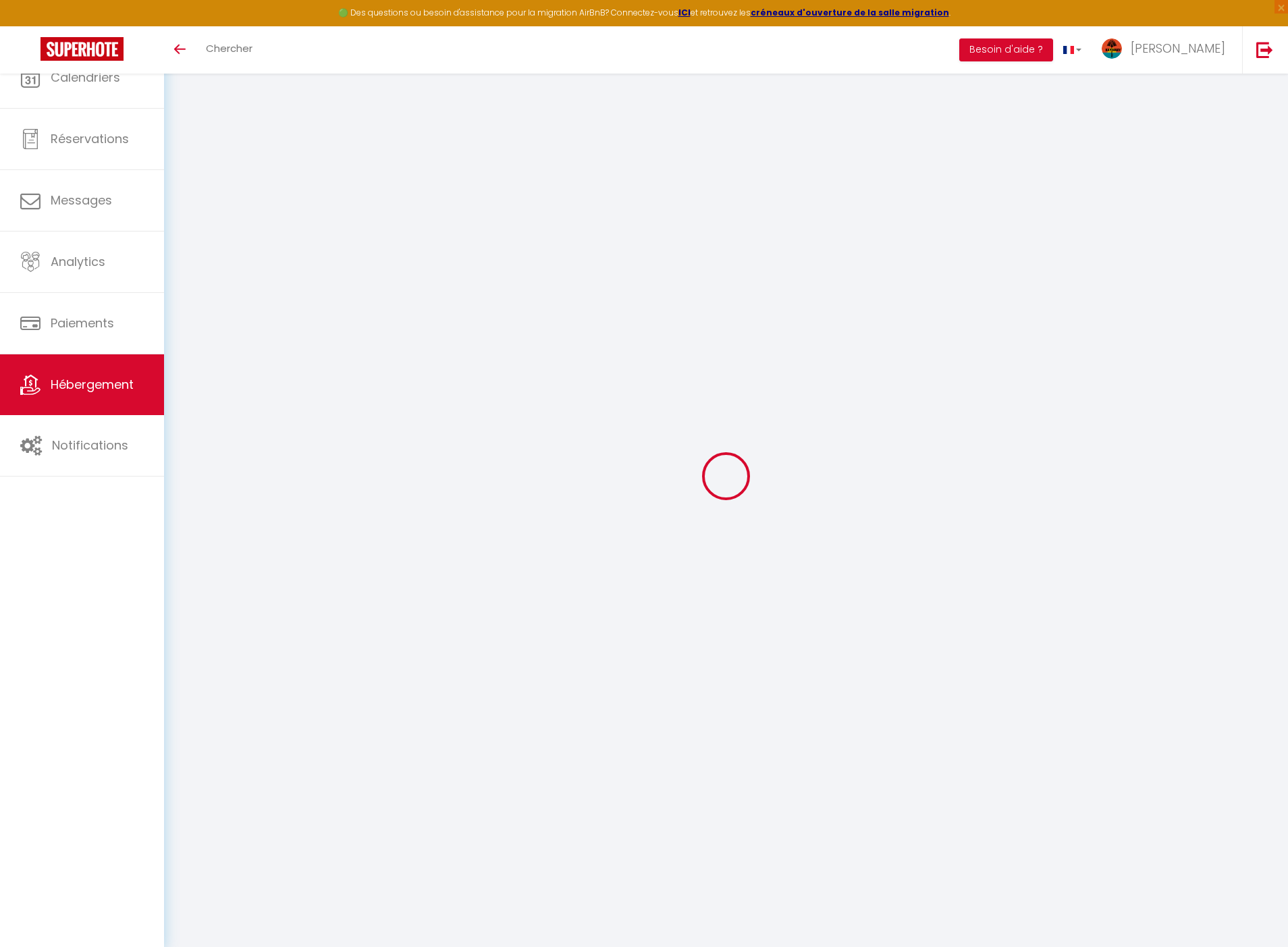
checkbox input "false"
select select
checkbox input "false"
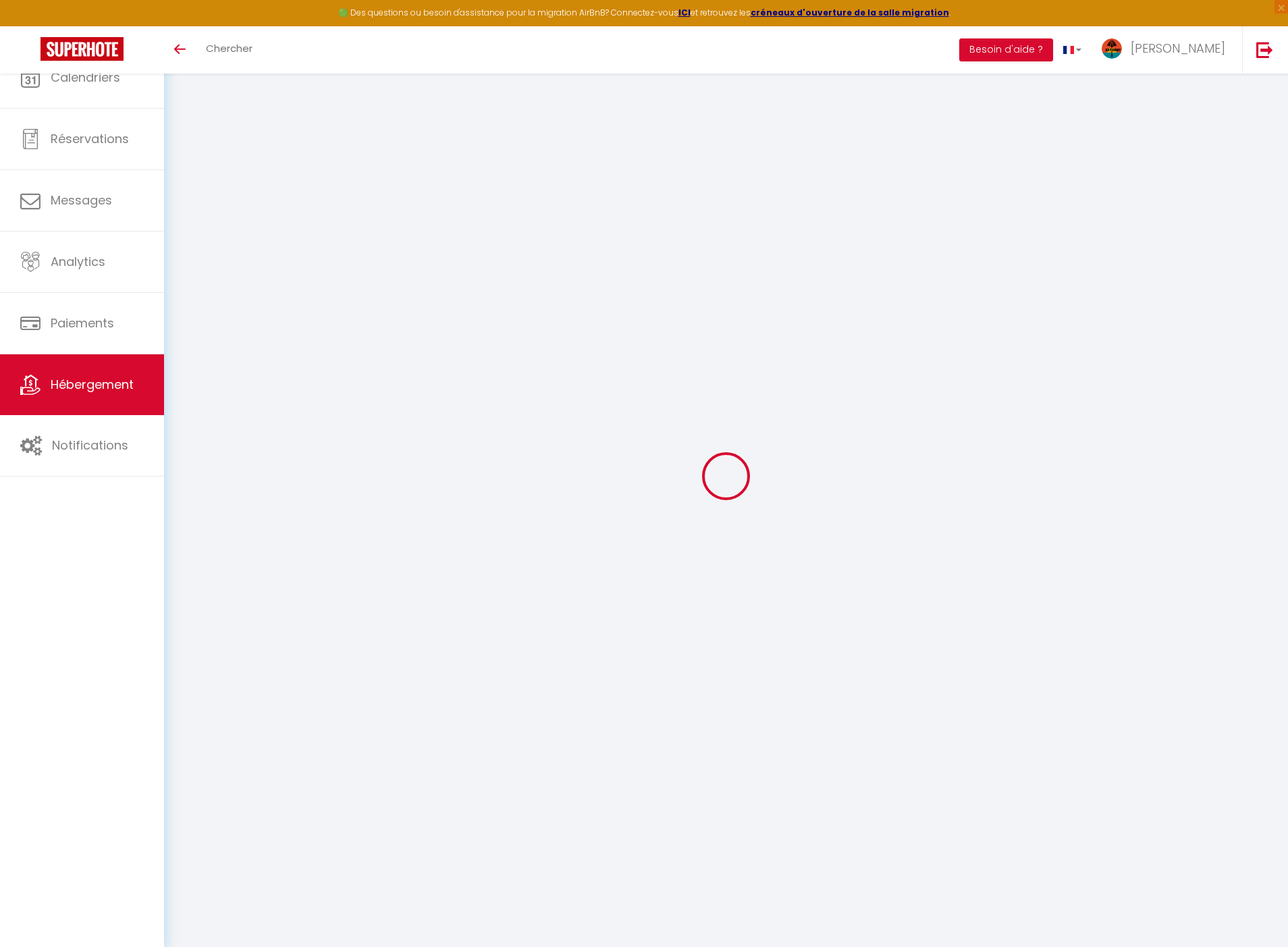
checkbox input "false"
select select
checkbox input "false"
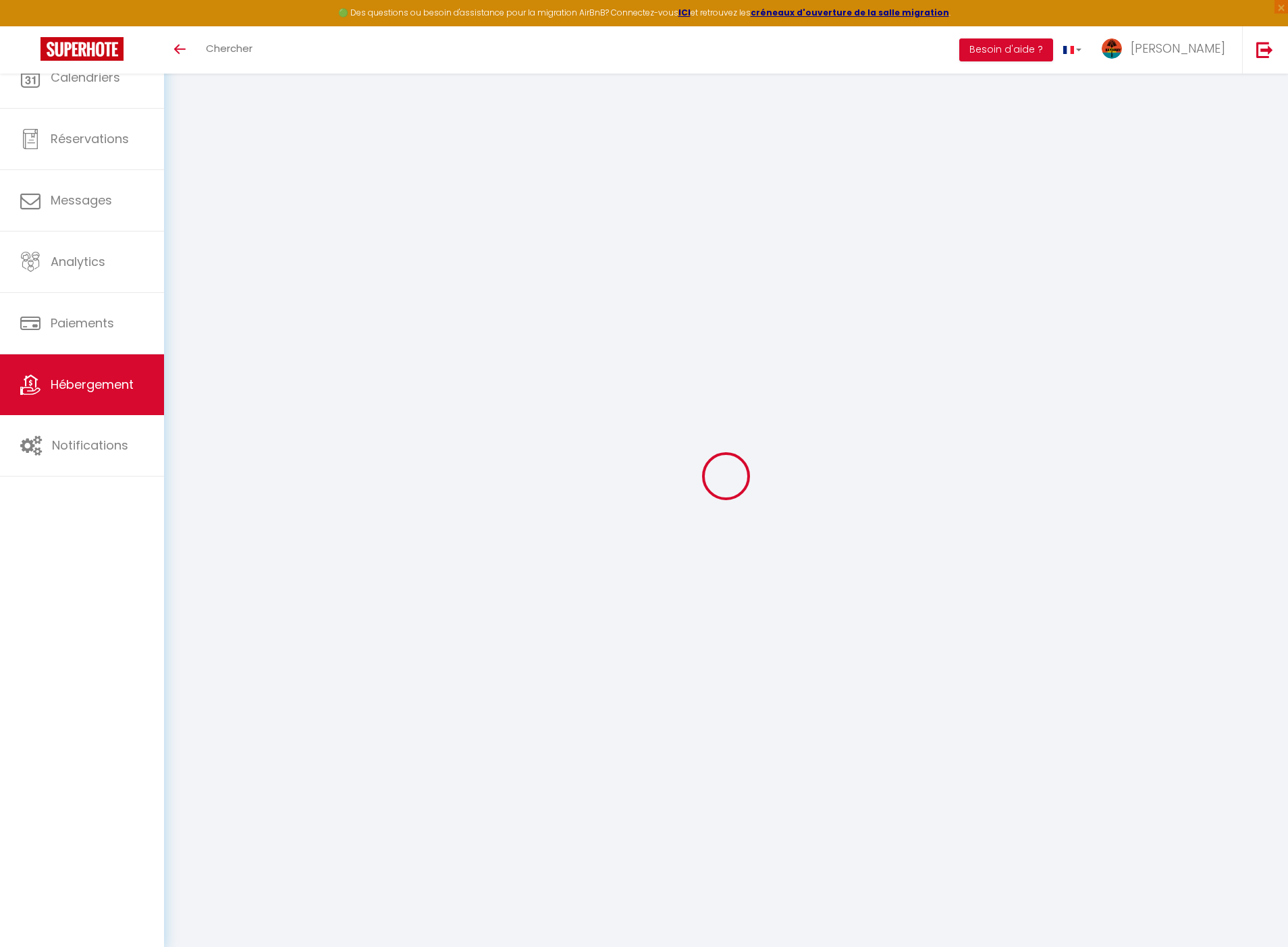
checkbox input "false"
select select "14:00"
select select
select select "11:00"
select select "30"
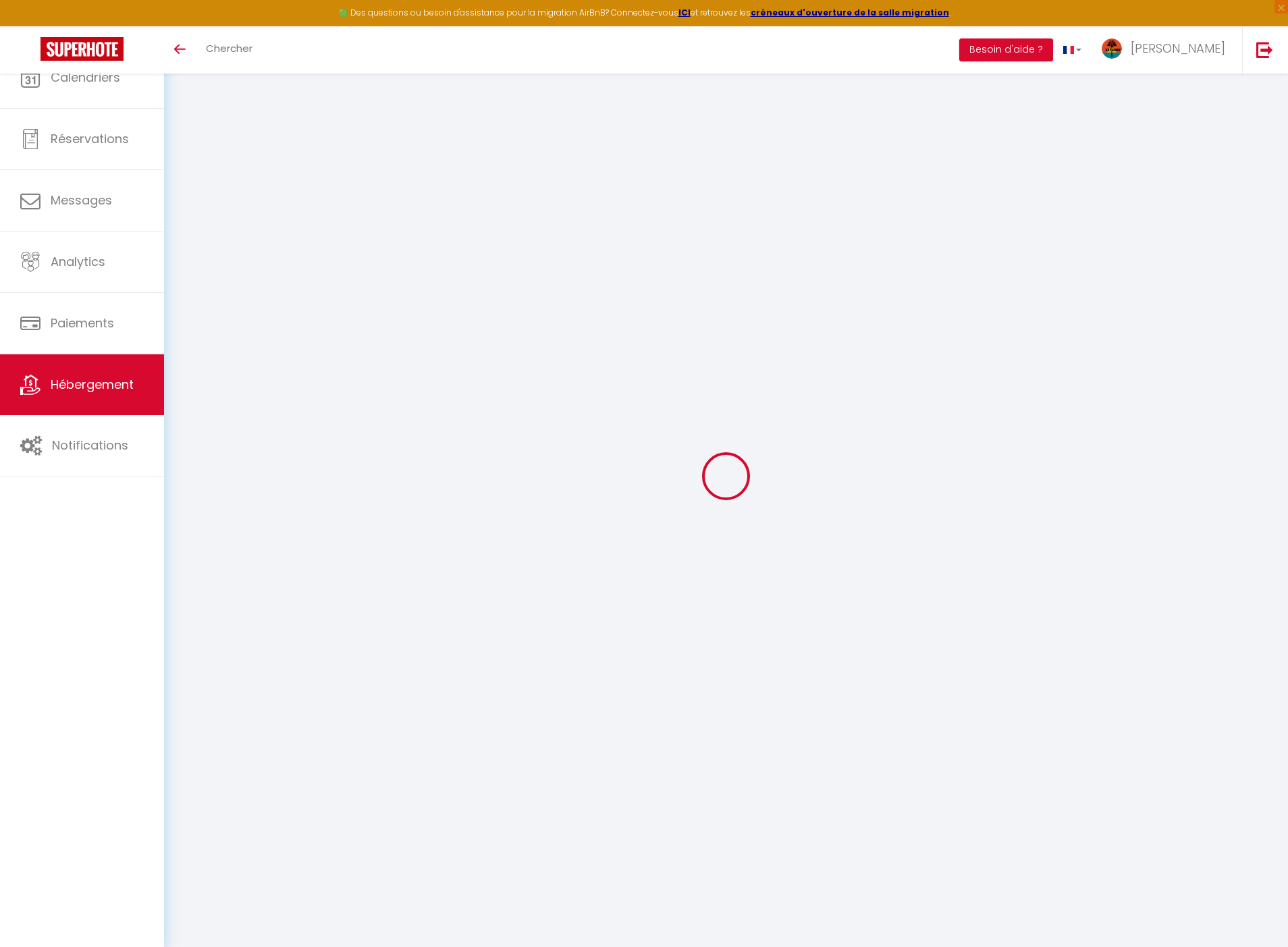
select select "120"
select select "365"
select select "2"
select select "well_reviewed_guests"
select select "EUR"
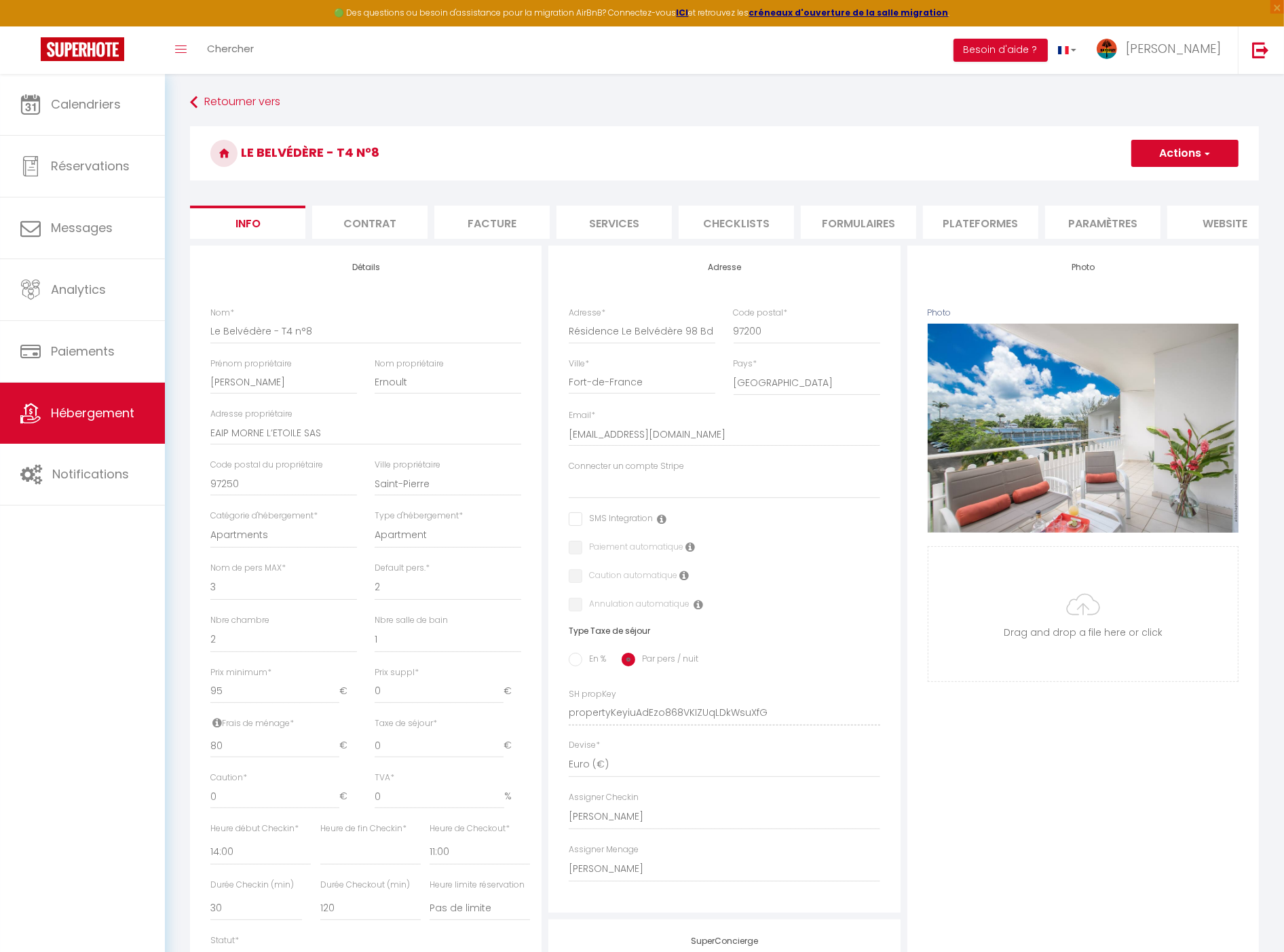
click at [985, 213] on li "Plateformes" at bounding box center [980, 222] width 115 height 33
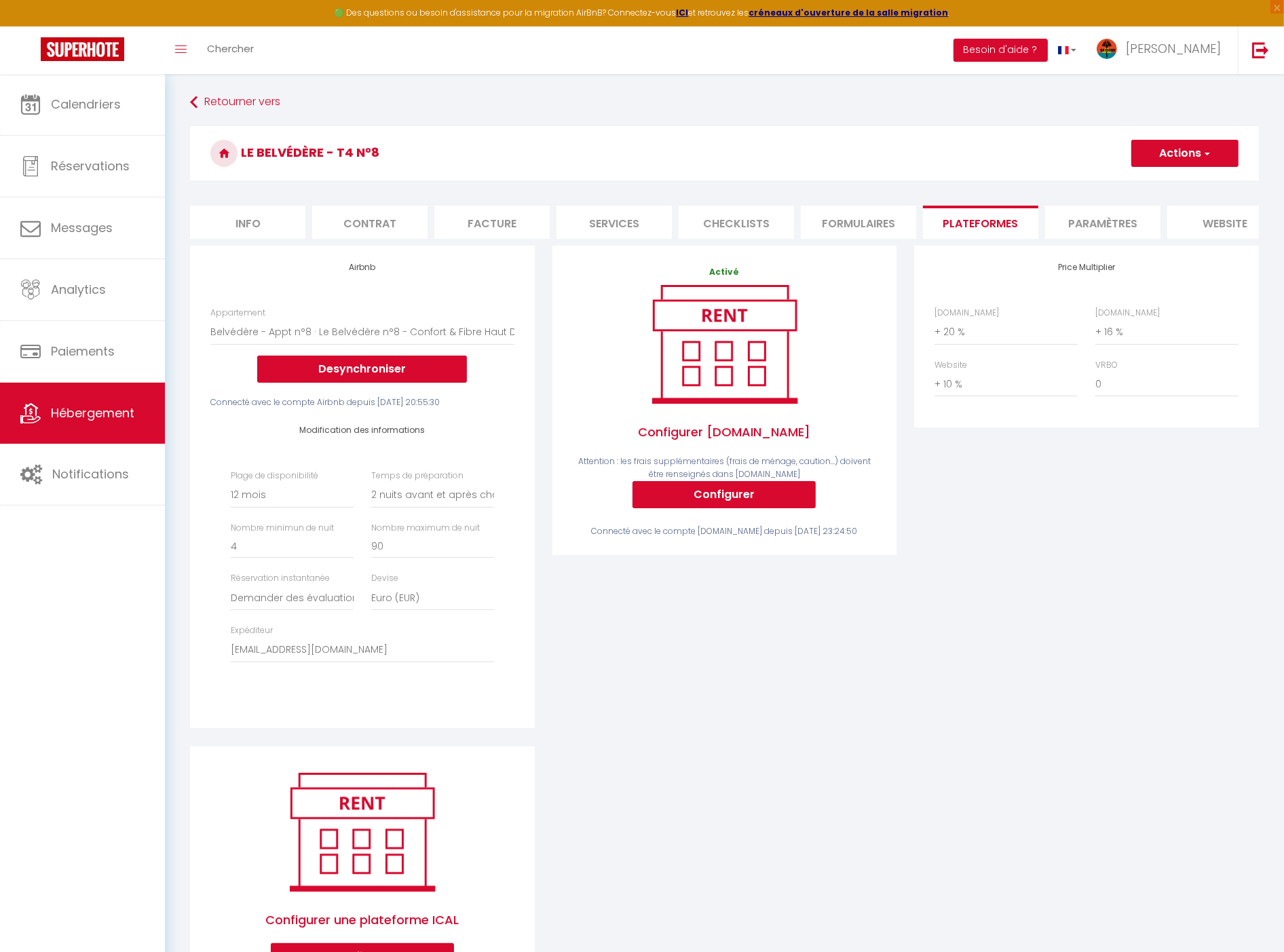
click at [1102, 215] on li "Paramètres" at bounding box center [1102, 222] width 115 height 33
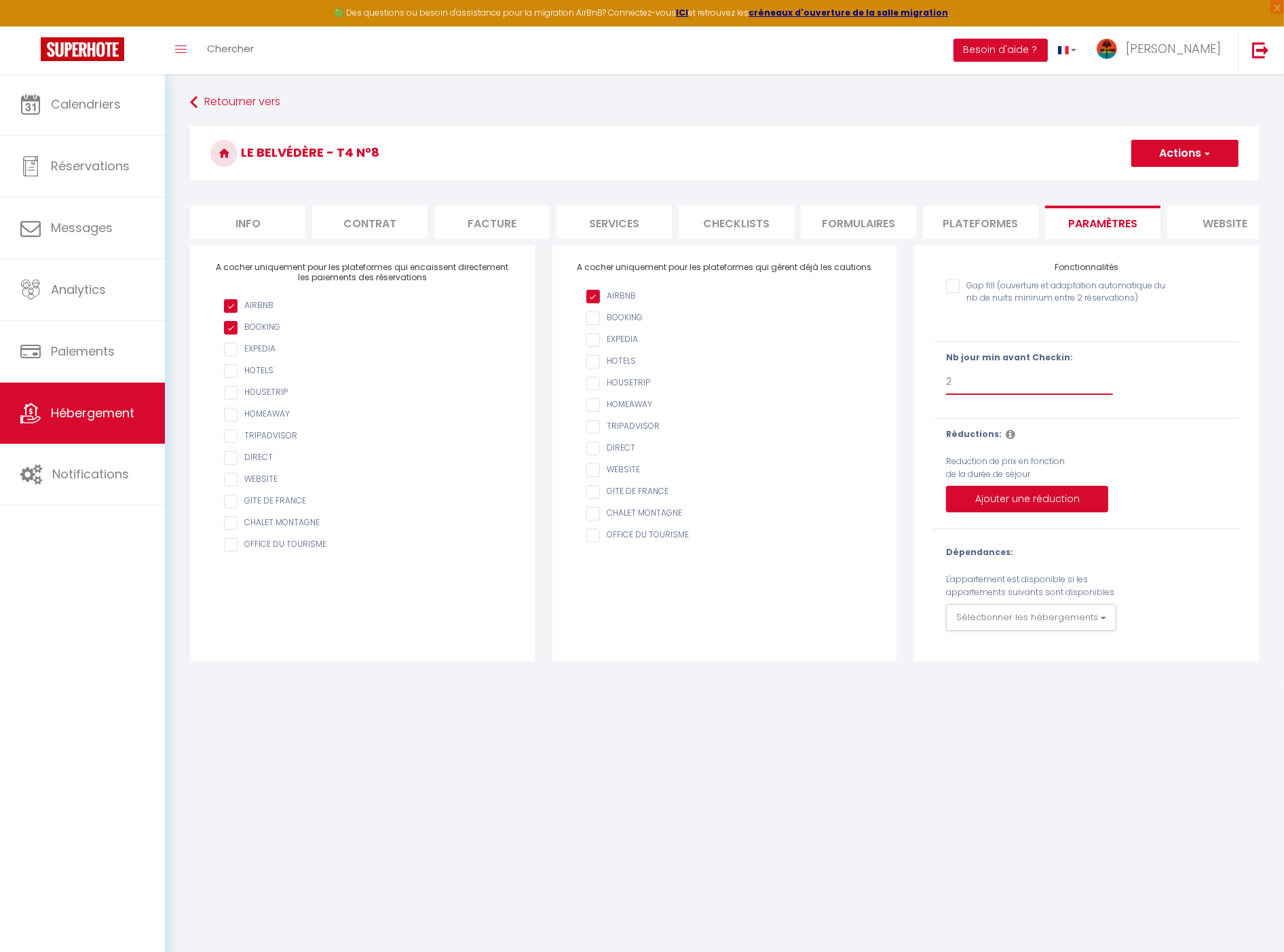
click at [999, 395] on select "Pas de limite 1 2 3 4 5 6 7" at bounding box center [1029, 381] width 167 height 25
select select "3"
click at [946, 380] on select "Pas de limite 1 2 3 4 5 6 7" at bounding box center [1029, 381] width 167 height 25
checkbox input "false"
click at [1200, 151] on button "Actions" at bounding box center [1185, 153] width 107 height 27
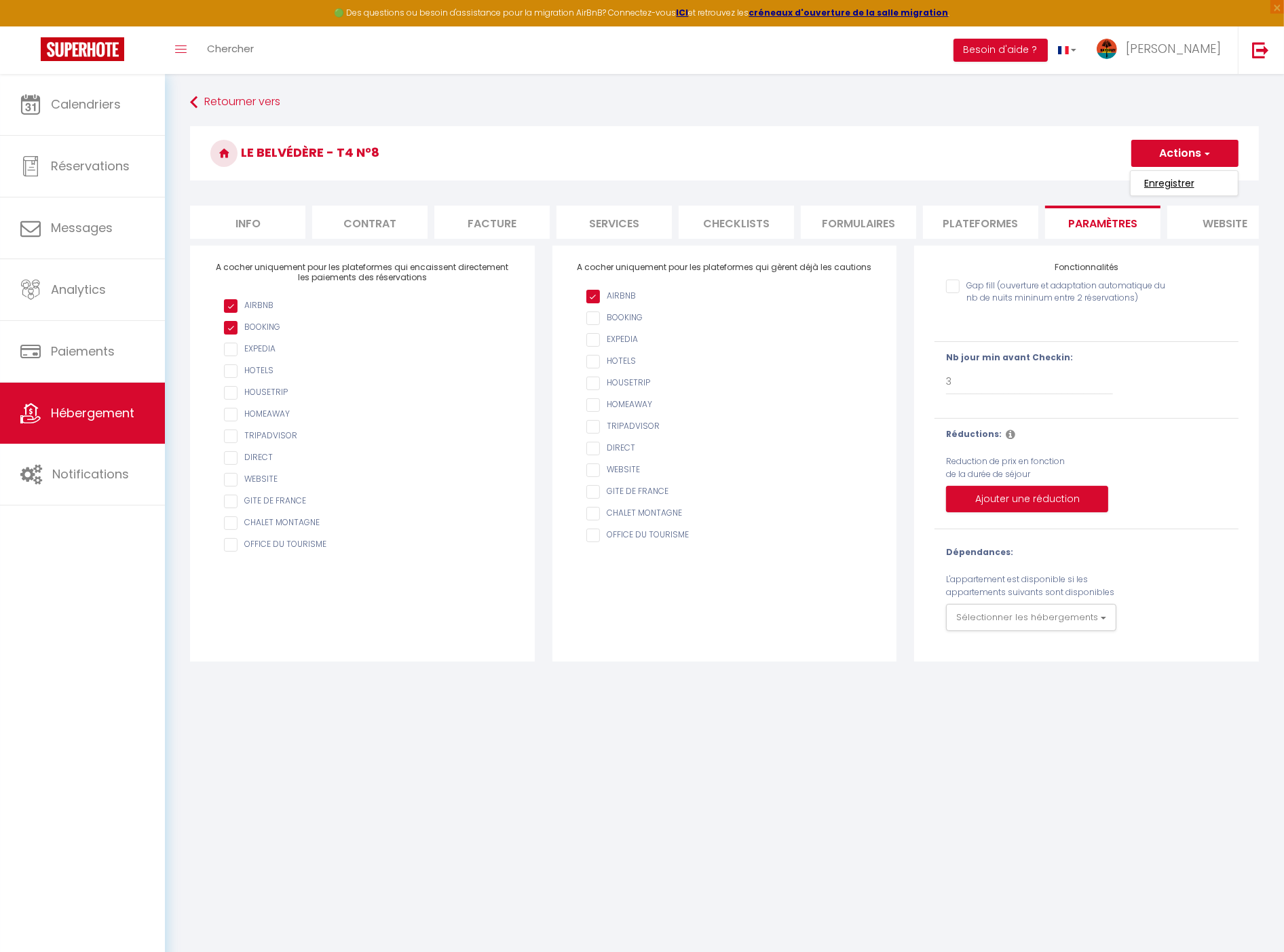
click at [1170, 184] on input "Enregistrer" at bounding box center [1169, 183] width 50 height 13
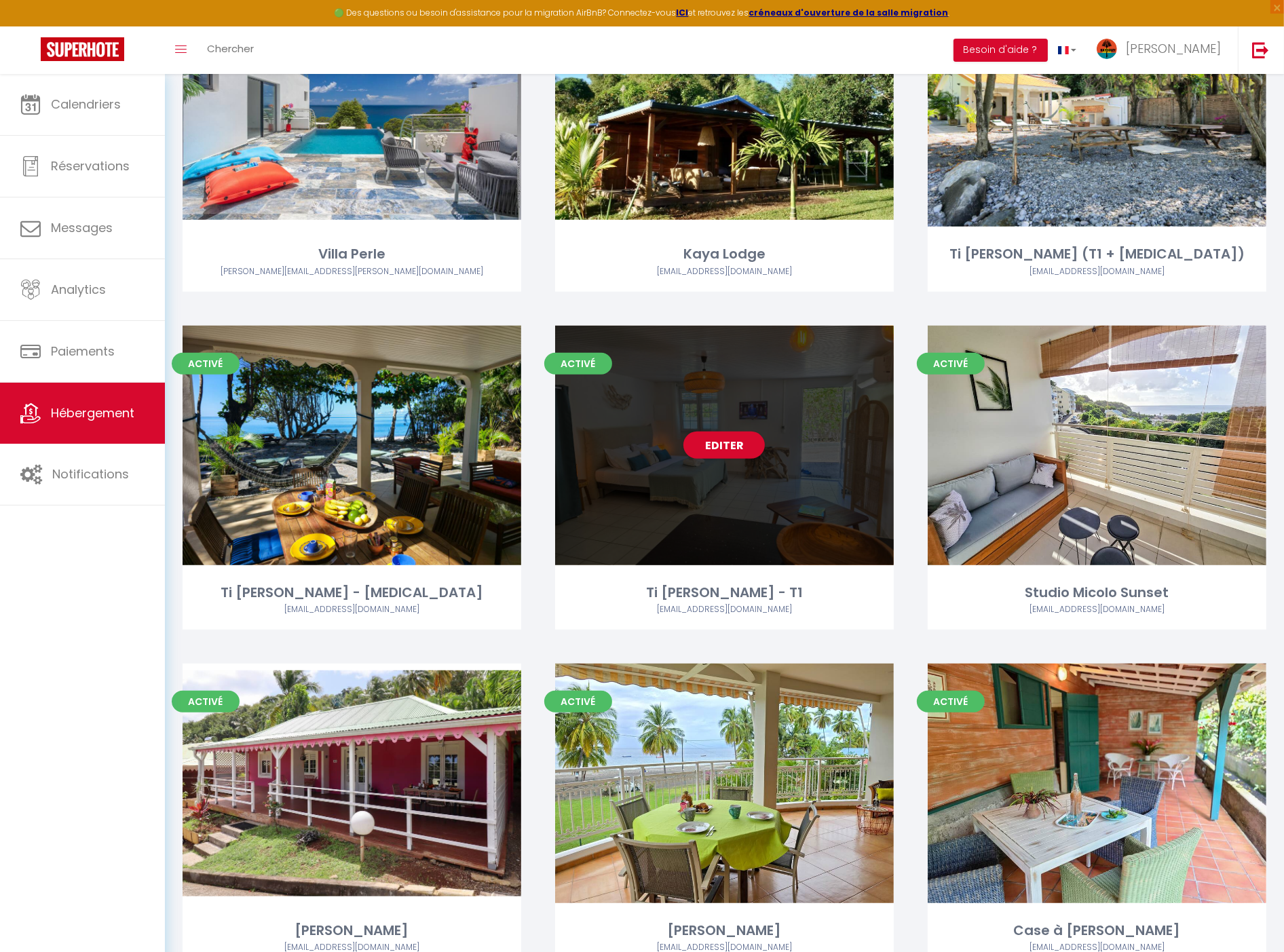
scroll to position [1206, 0]
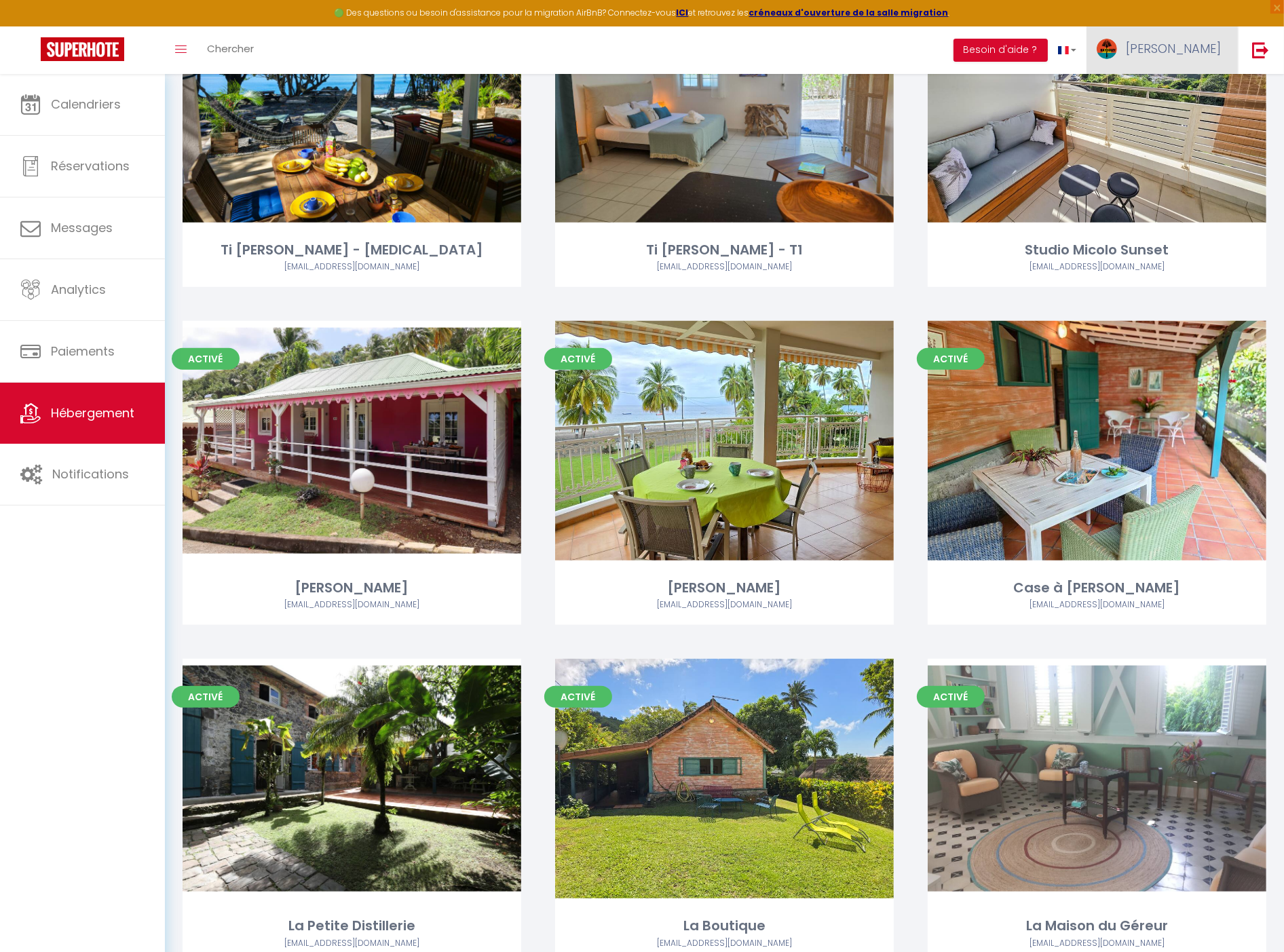
click at [1186, 44] on span "[PERSON_NAME]" at bounding box center [1173, 48] width 95 height 17
click at [1167, 95] on link "Paramètres" at bounding box center [1184, 94] width 100 height 23
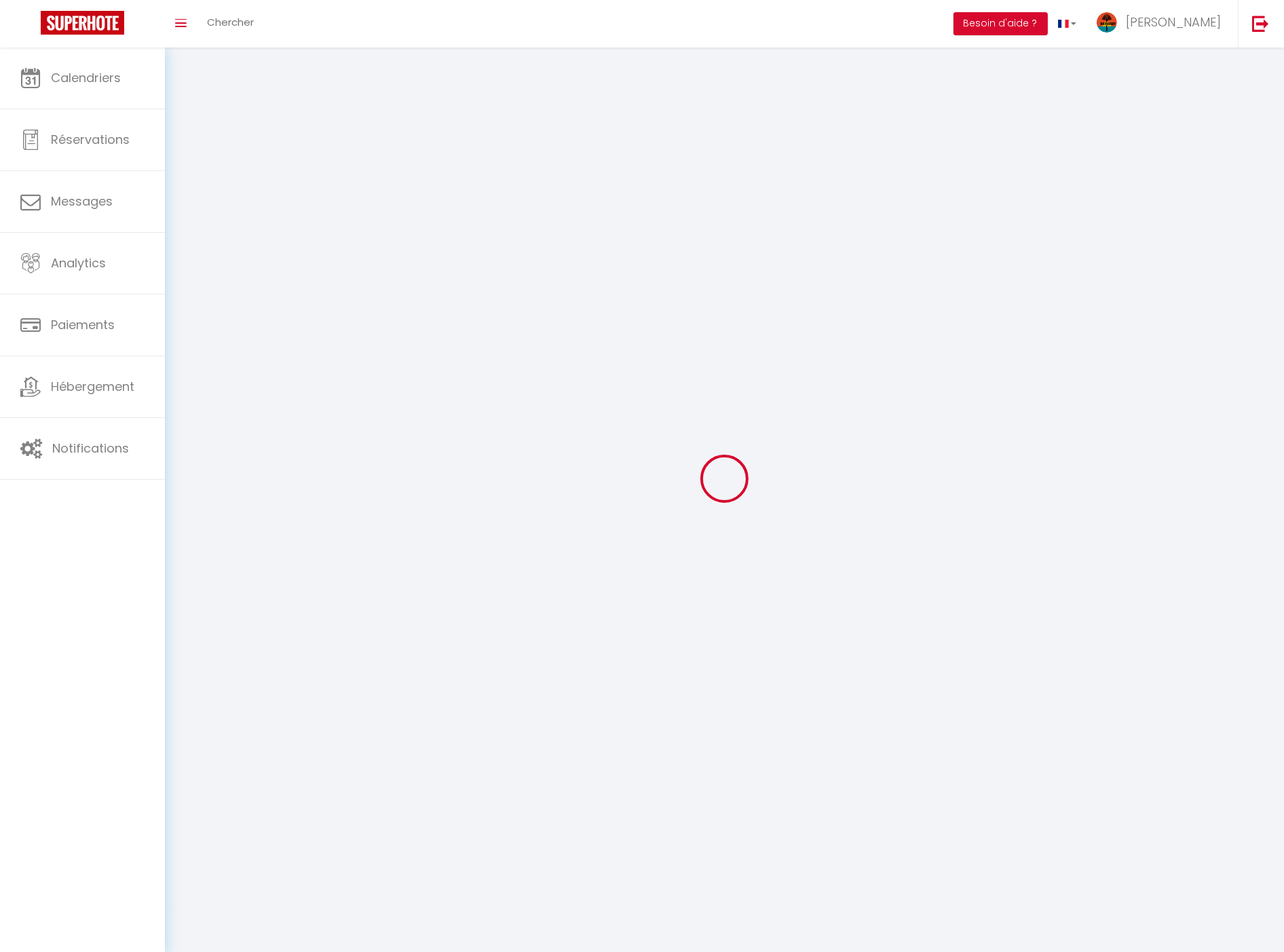
type input "[PERSON_NAME]"
type input "Fontanel"
type input "0696199338"
type input "33 rue des Sicriers"
type input "97221"
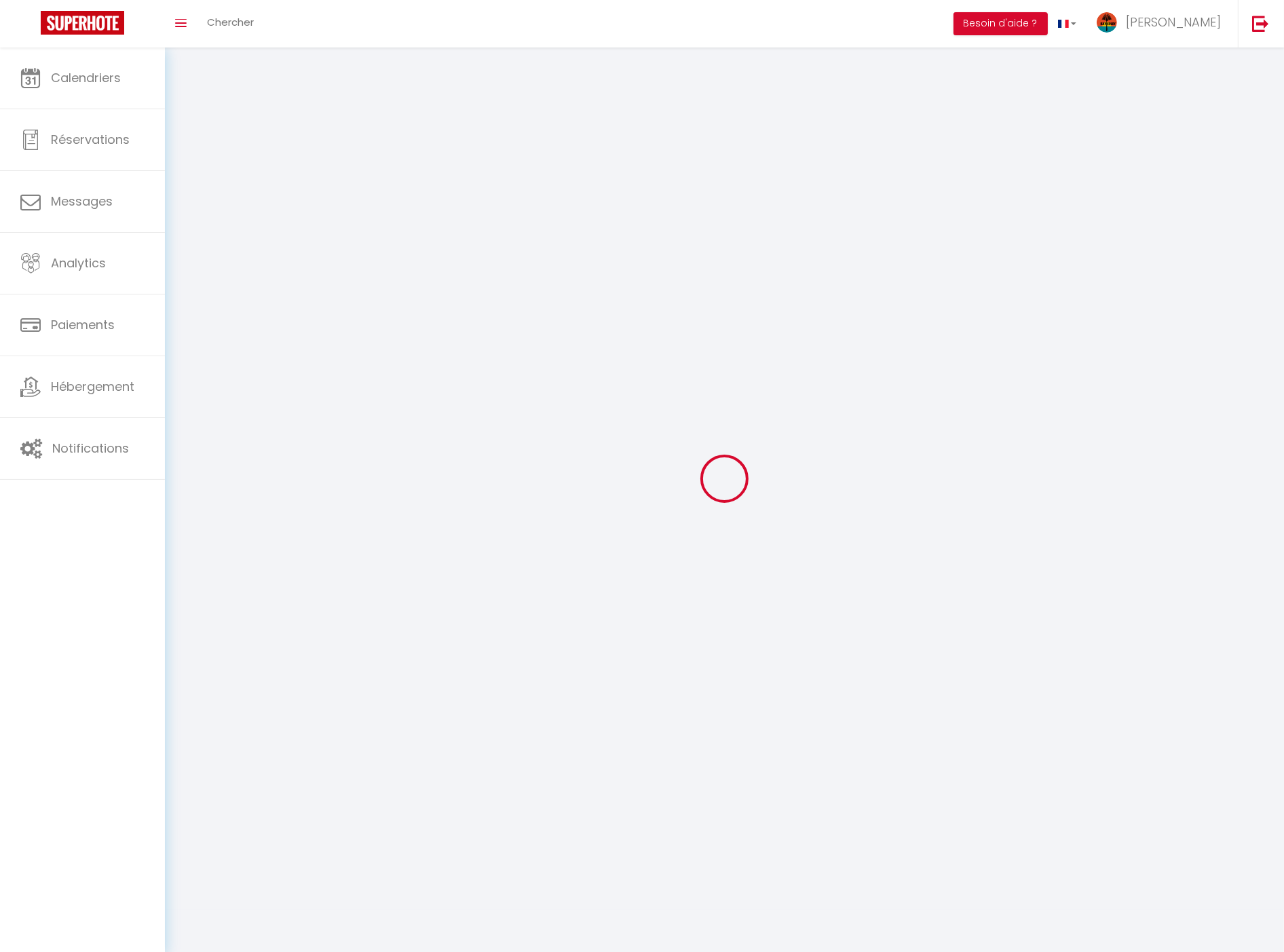
type input "Le Carbet"
type input "6212H31Wo3CGRpLWmUaWAgARX"
type input "u16IkFunudtksL7urwQKNcxBI"
select select "136"
select select "28"
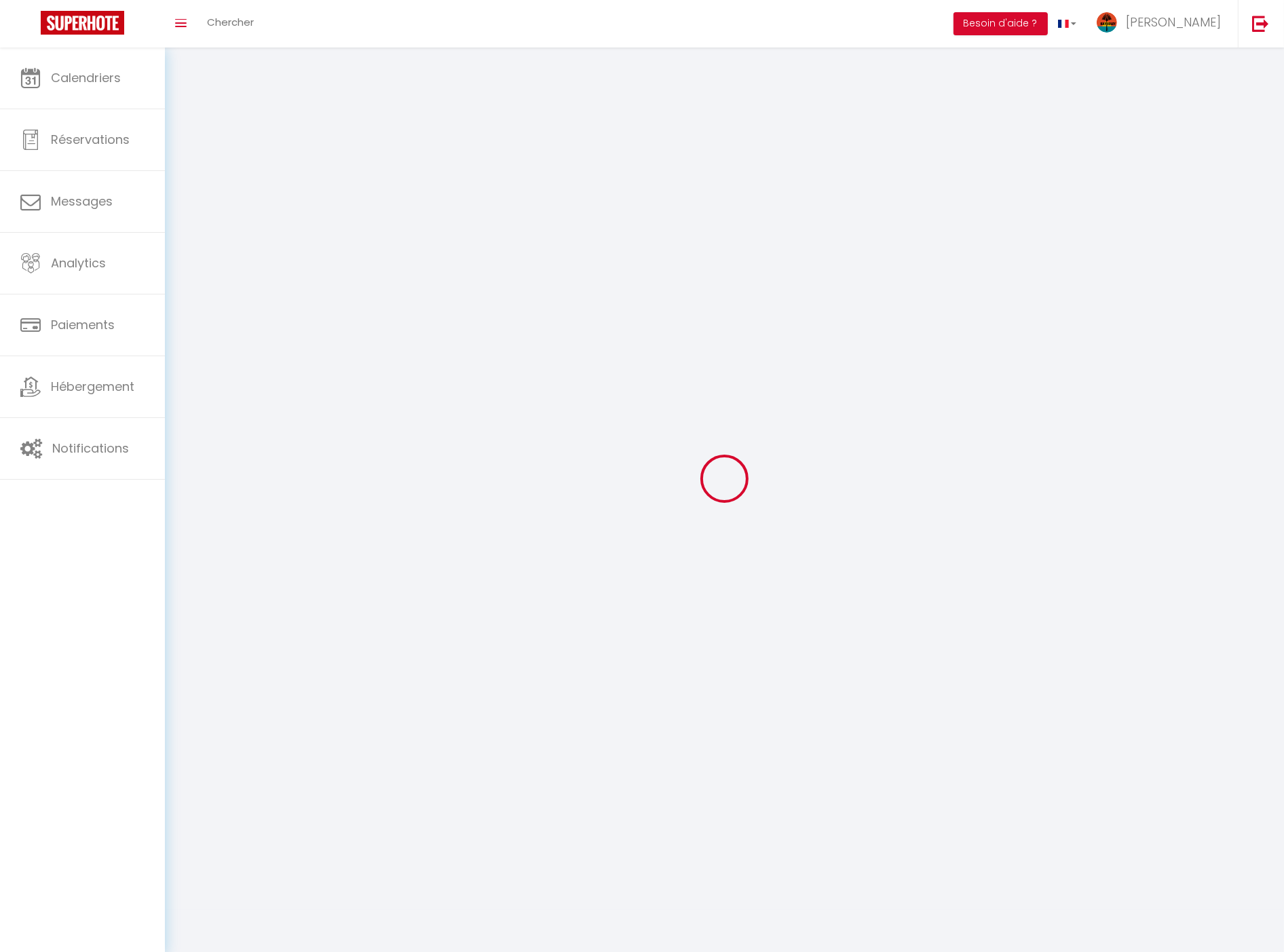
type input "6212H31Wo3CGRpLWmUaWAgARX"
type input "u16IkFunudtksL7urwQKNcxBI"
type input "https://app.superhote.com/#/get-available-rentals/u16IkFunudtksL7urwQKNcxBI"
select select "fr"
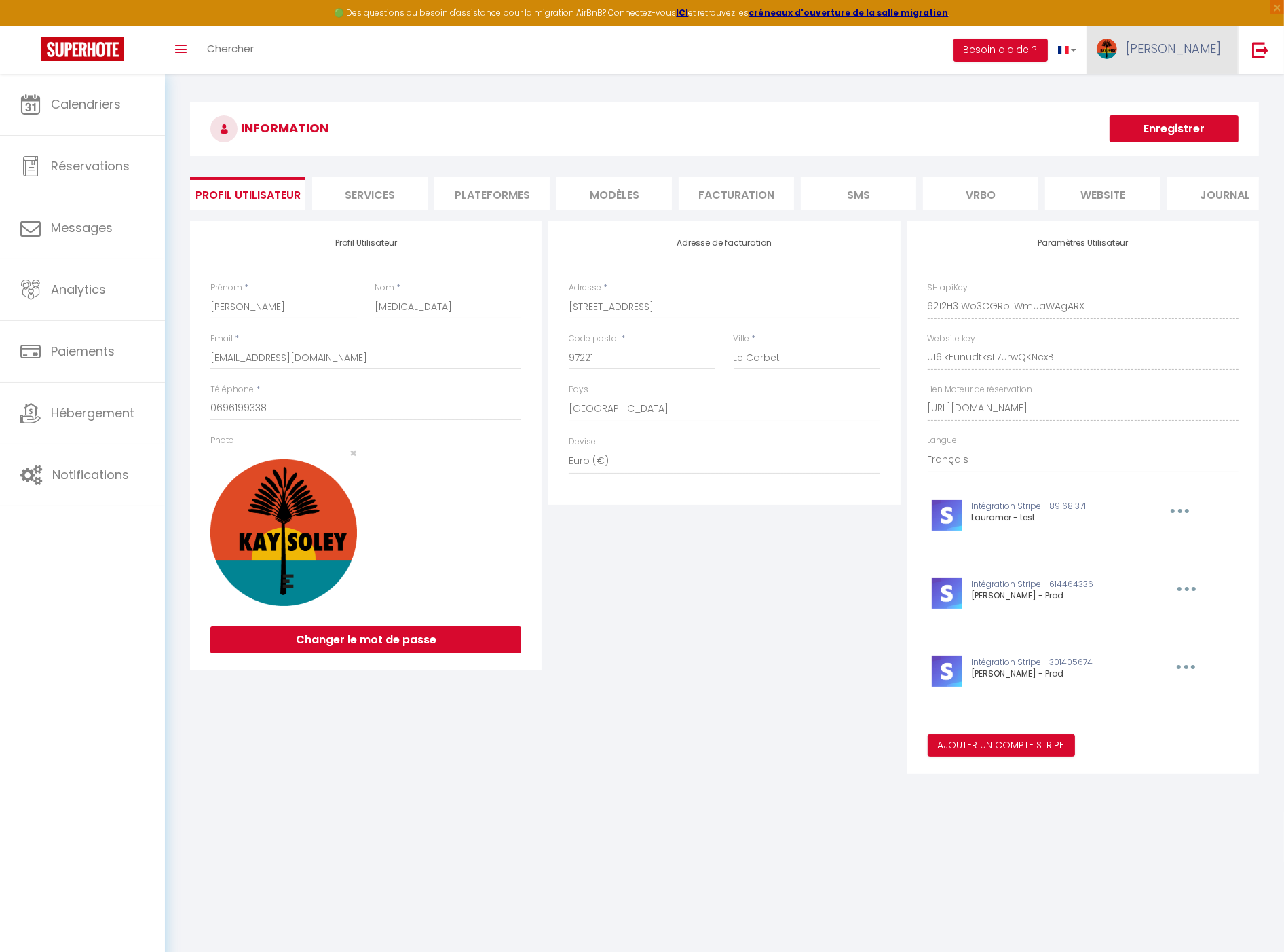
click at [1186, 53] on span "[PERSON_NAME]" at bounding box center [1173, 48] width 95 height 17
click at [1181, 114] on link "Équipe" at bounding box center [1184, 119] width 100 height 23
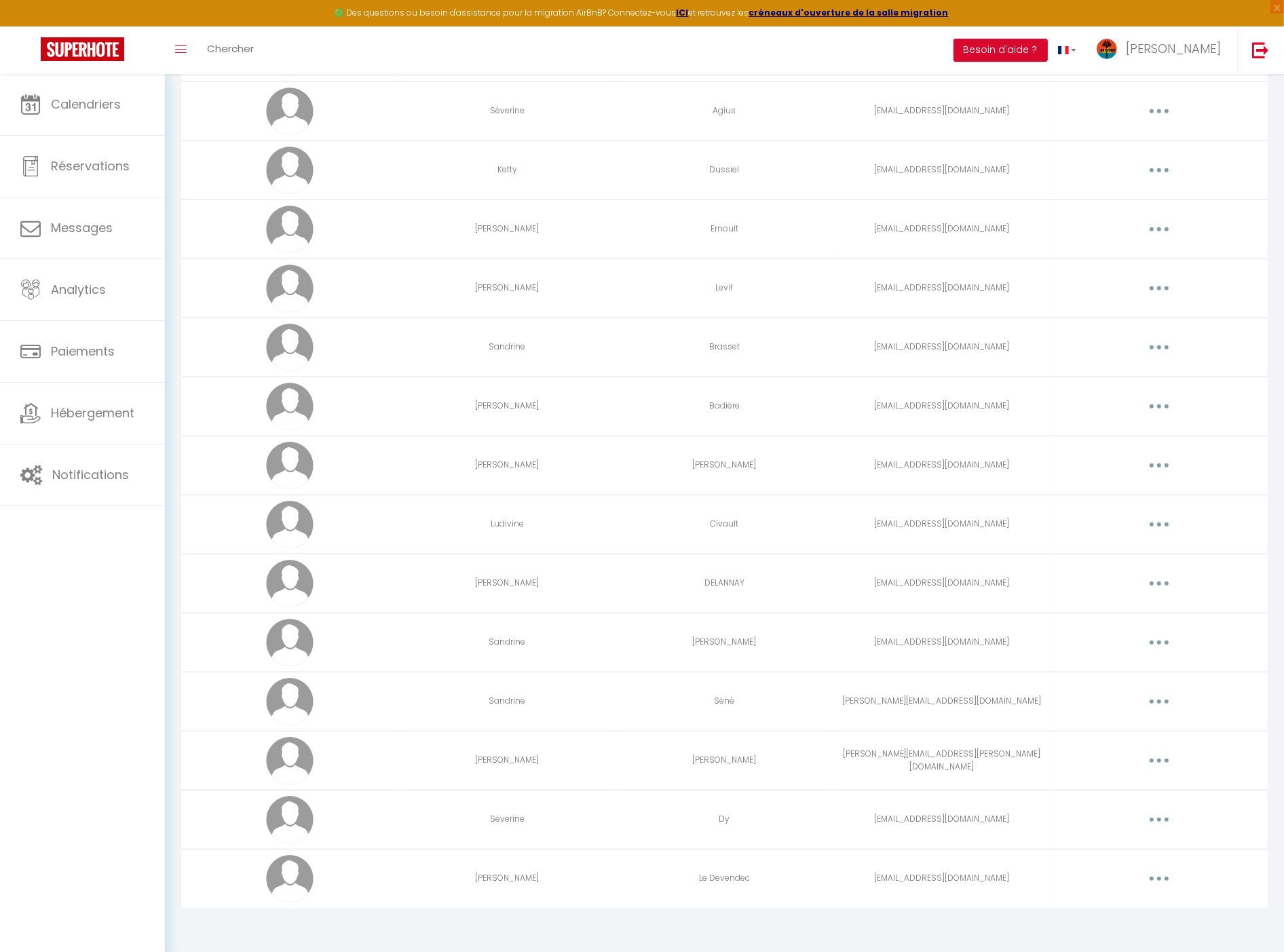
scroll to position [934, 0]
click at [1157, 883] on button "button" at bounding box center [1158, 878] width 38 height 22
click at [1136, 905] on link "Editer" at bounding box center [1124, 910] width 100 height 23
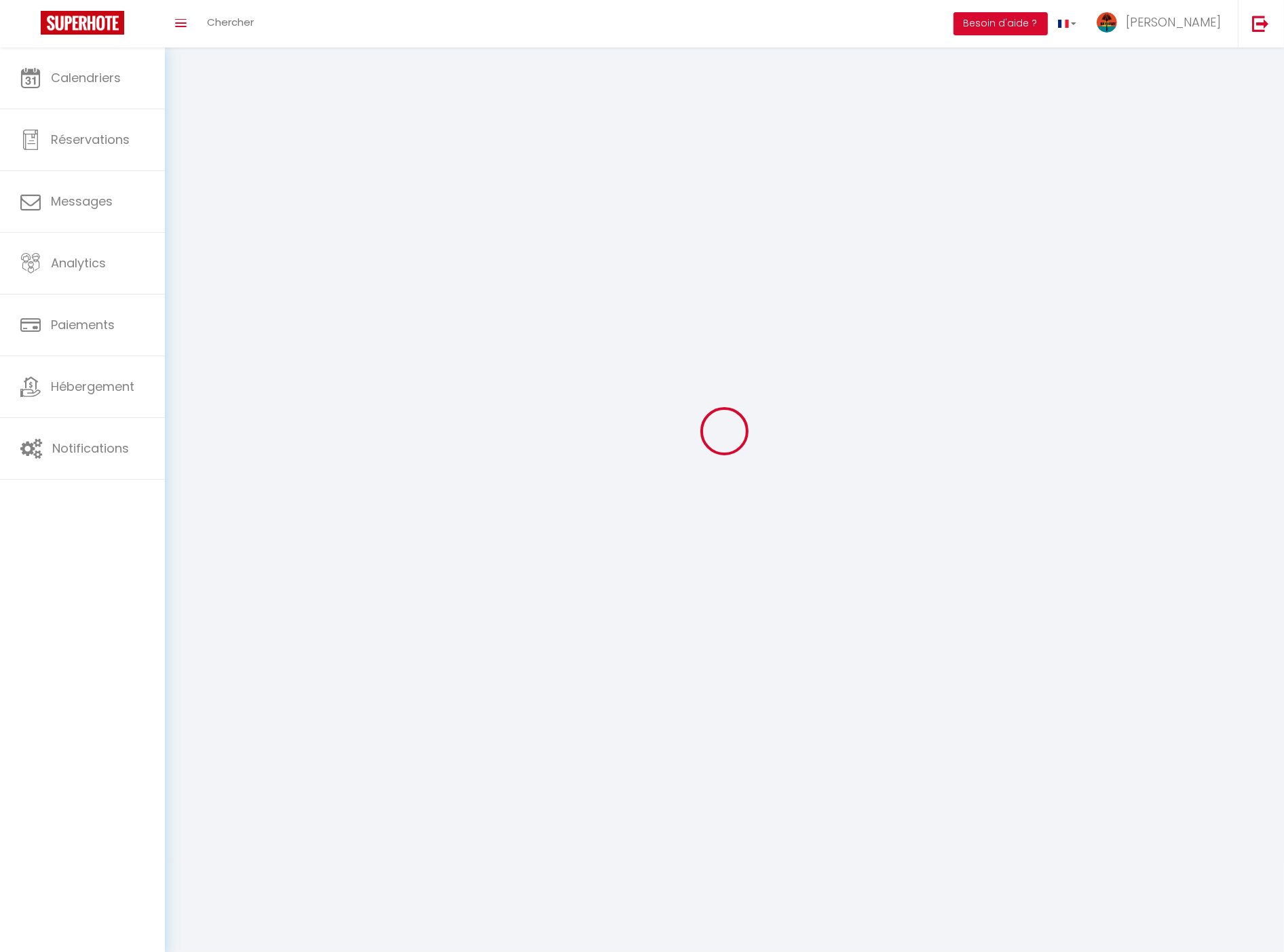
type input "Valérie"
type input "Le Devendec"
type input "vld.conciergerie@gmail.com"
type textarea "https://app.superhote.com/#/connect/ZI4HtlIQKm"
checkbox input "true"
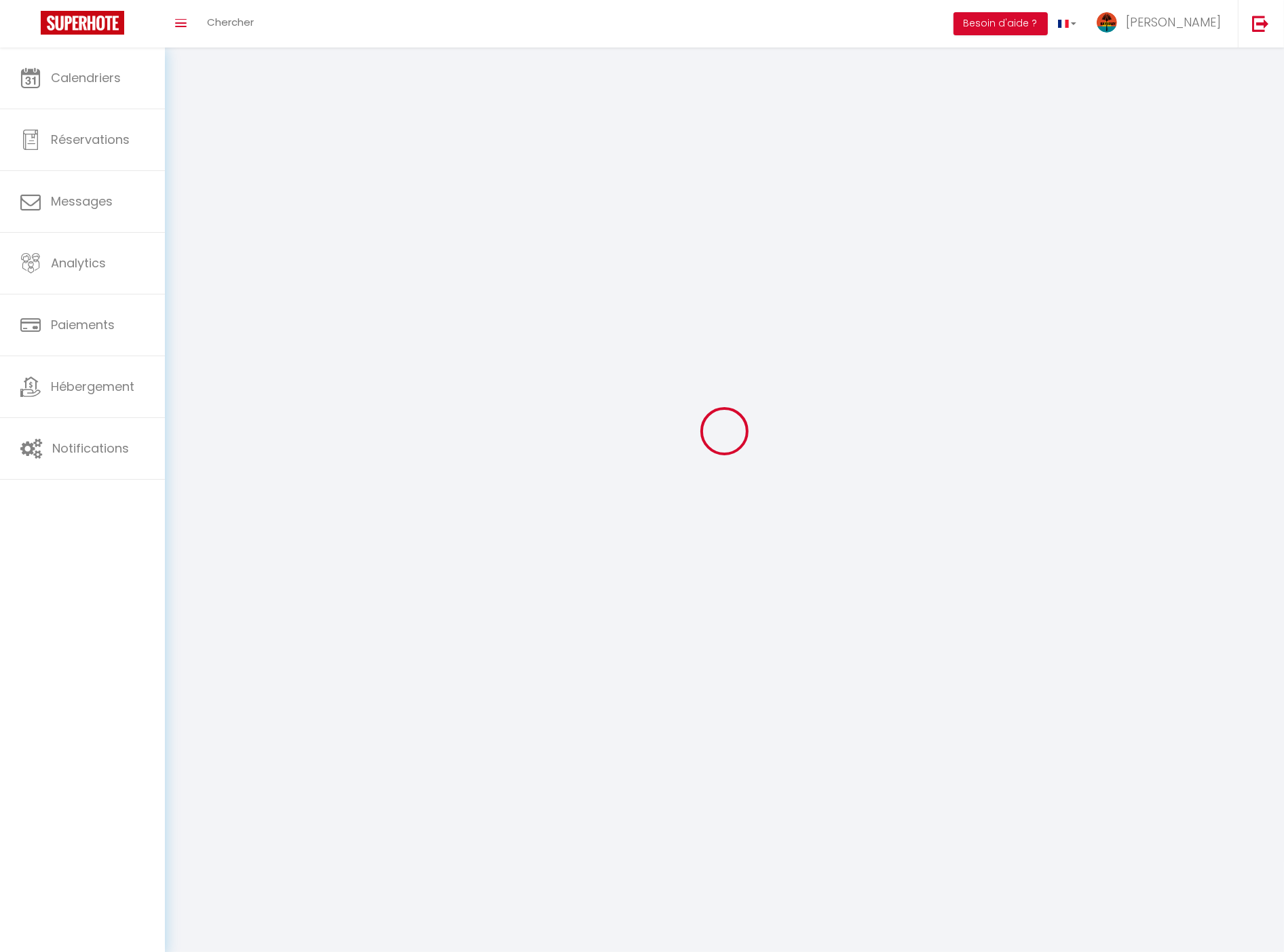
checkbox input "false"
checkbox input "true"
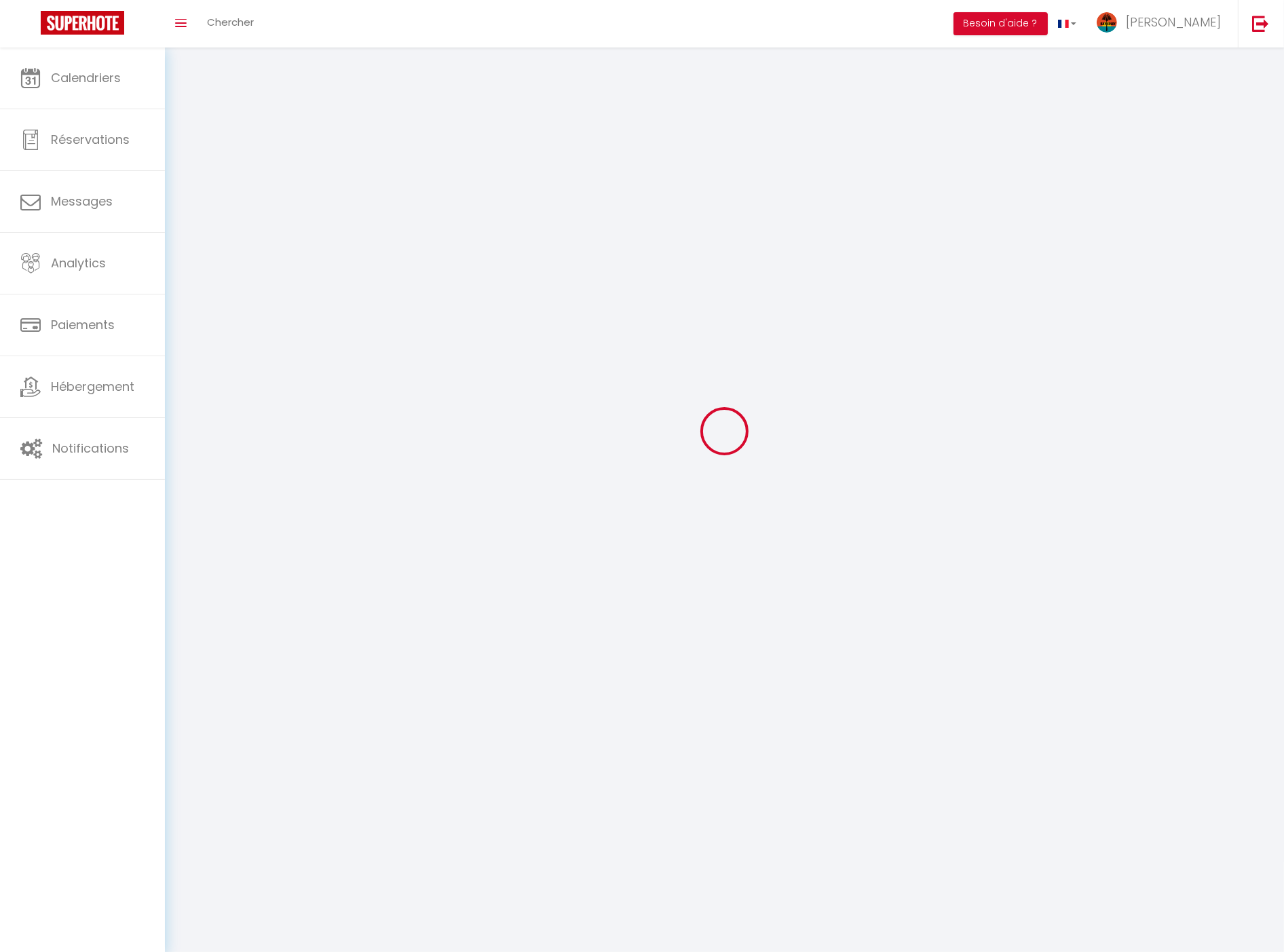
checkbox input "true"
checkbox input "false"
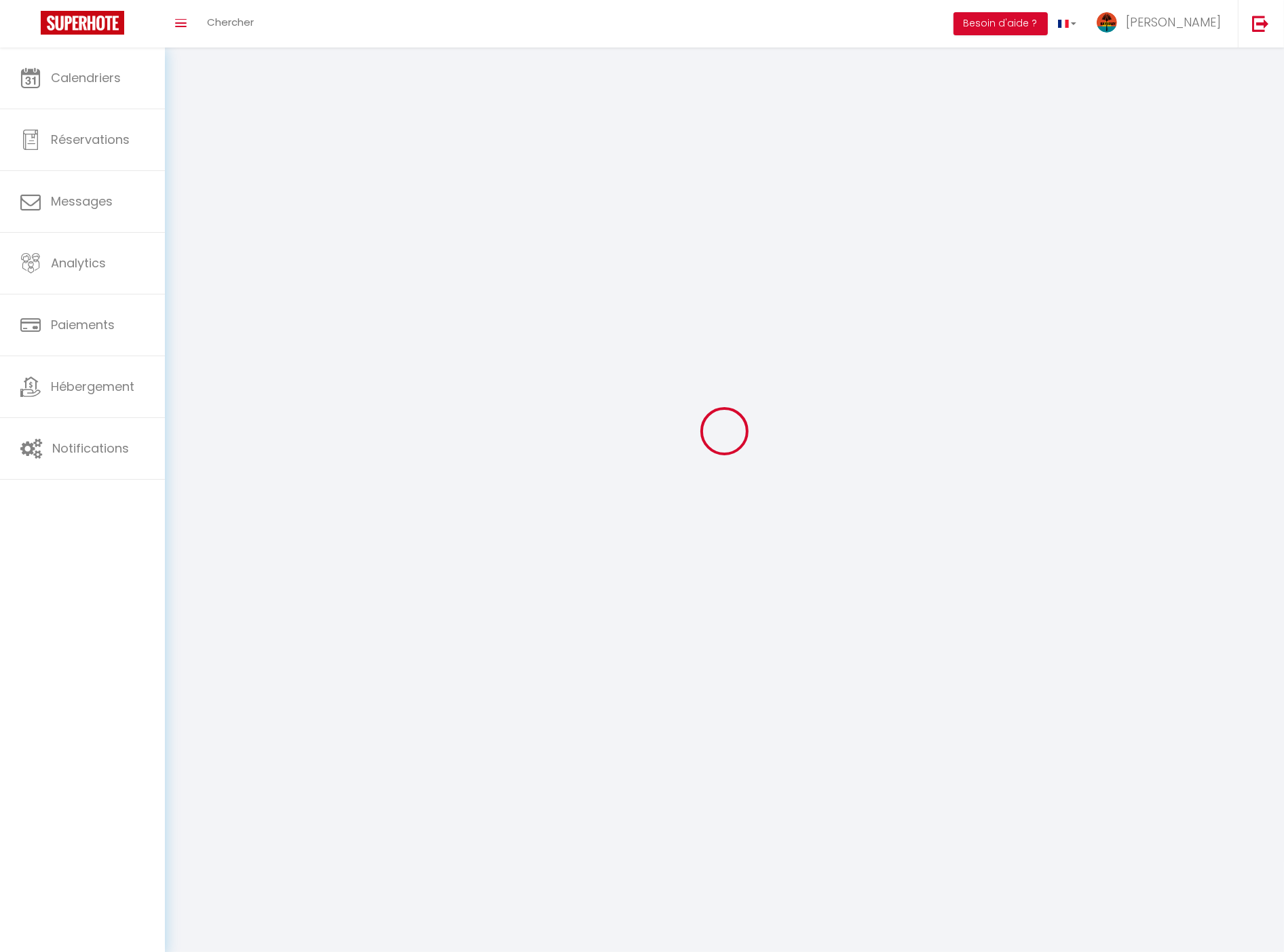
checkbox input "false"
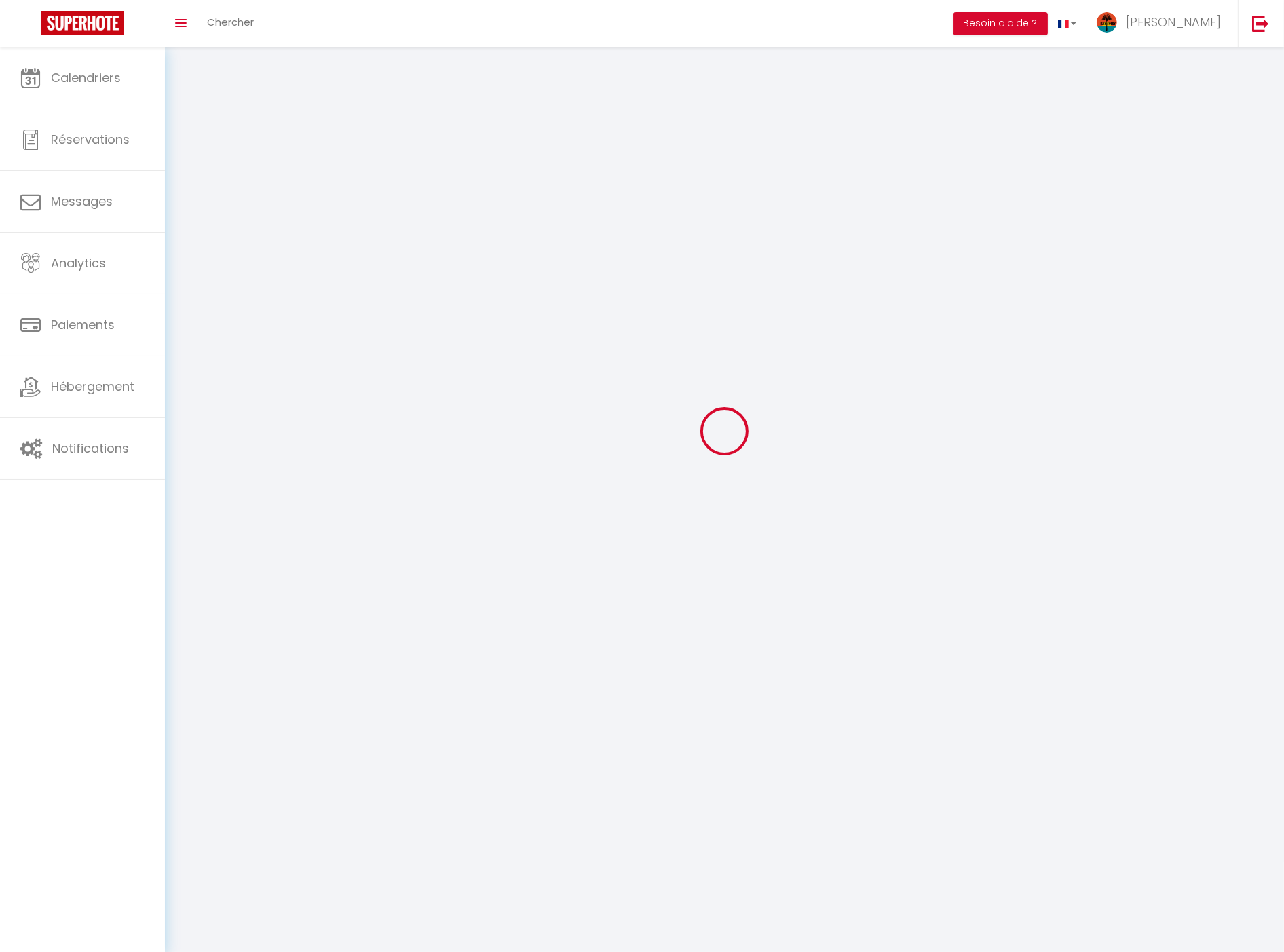
select select
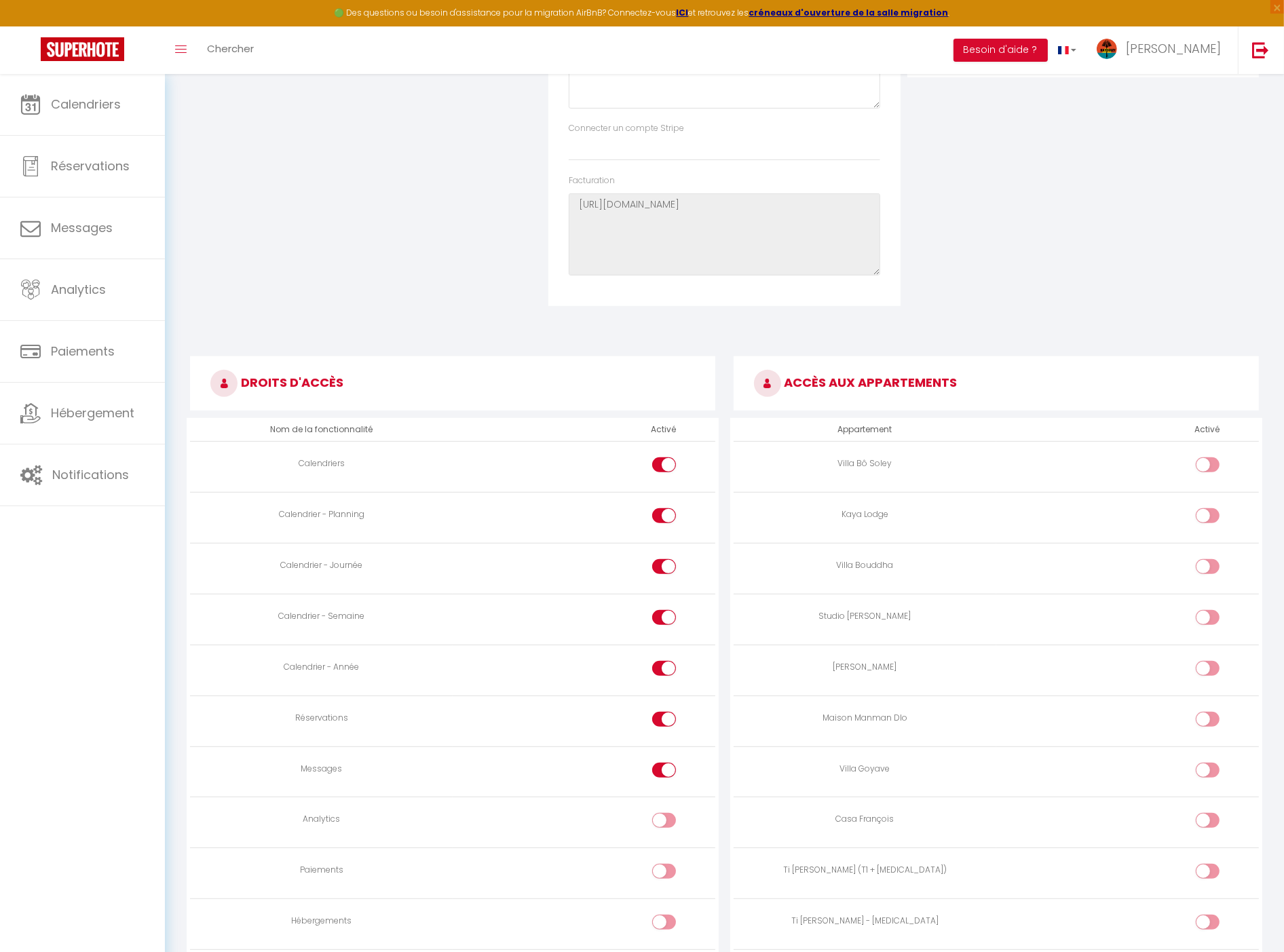
scroll to position [47, 0]
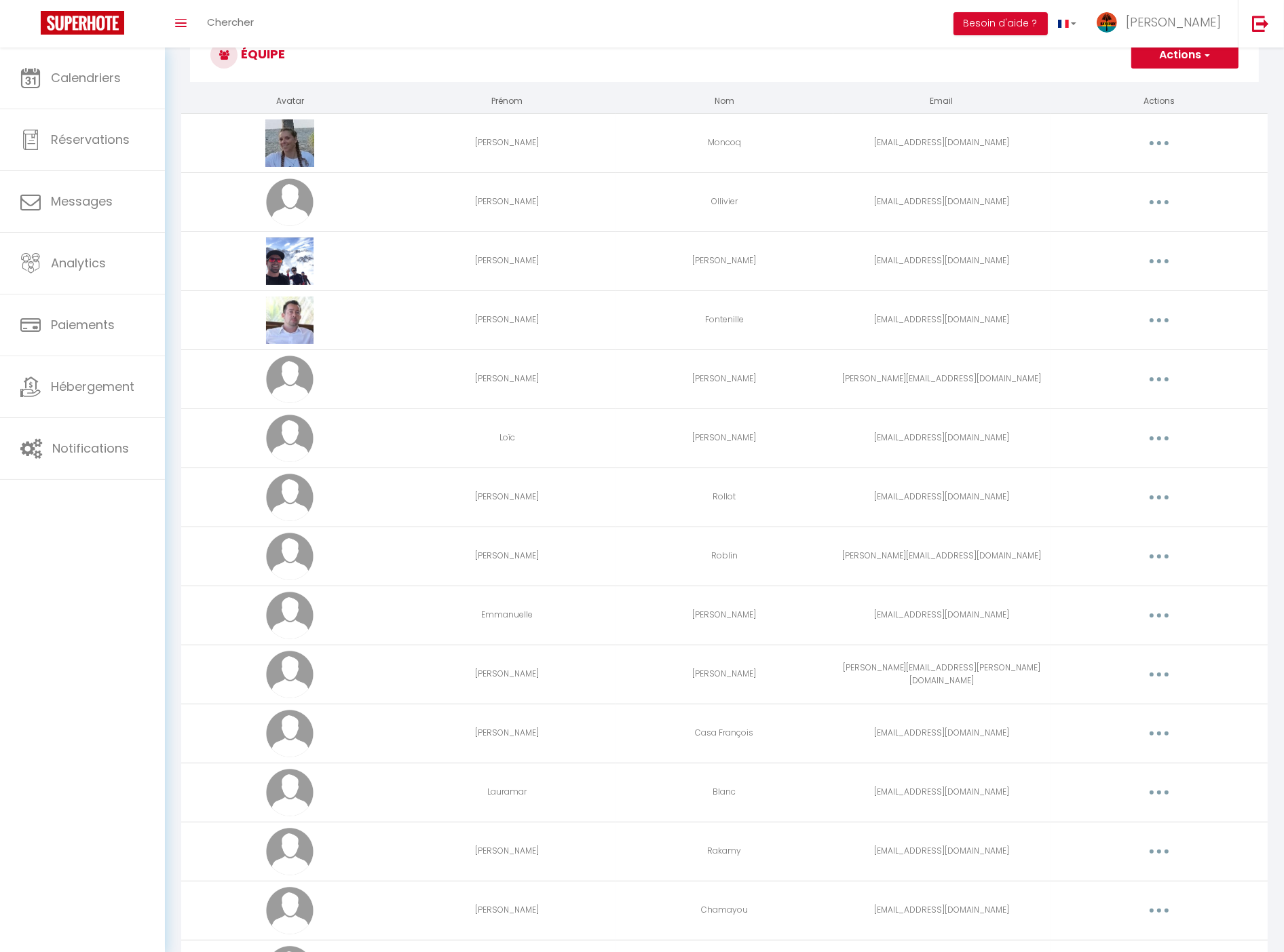
scroll to position [73, 0]
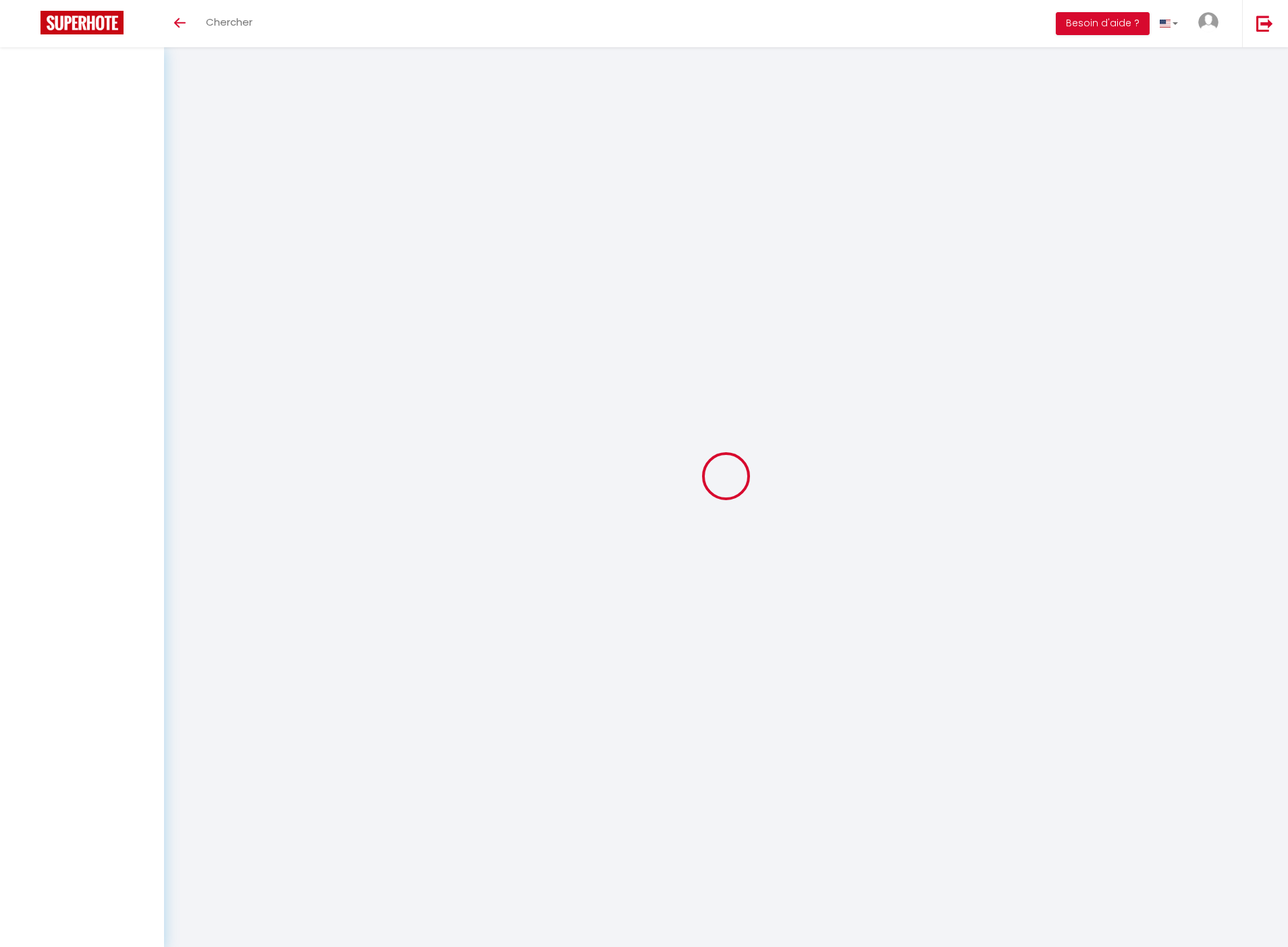
select select "3"
select select "2"
select select "1"
select select
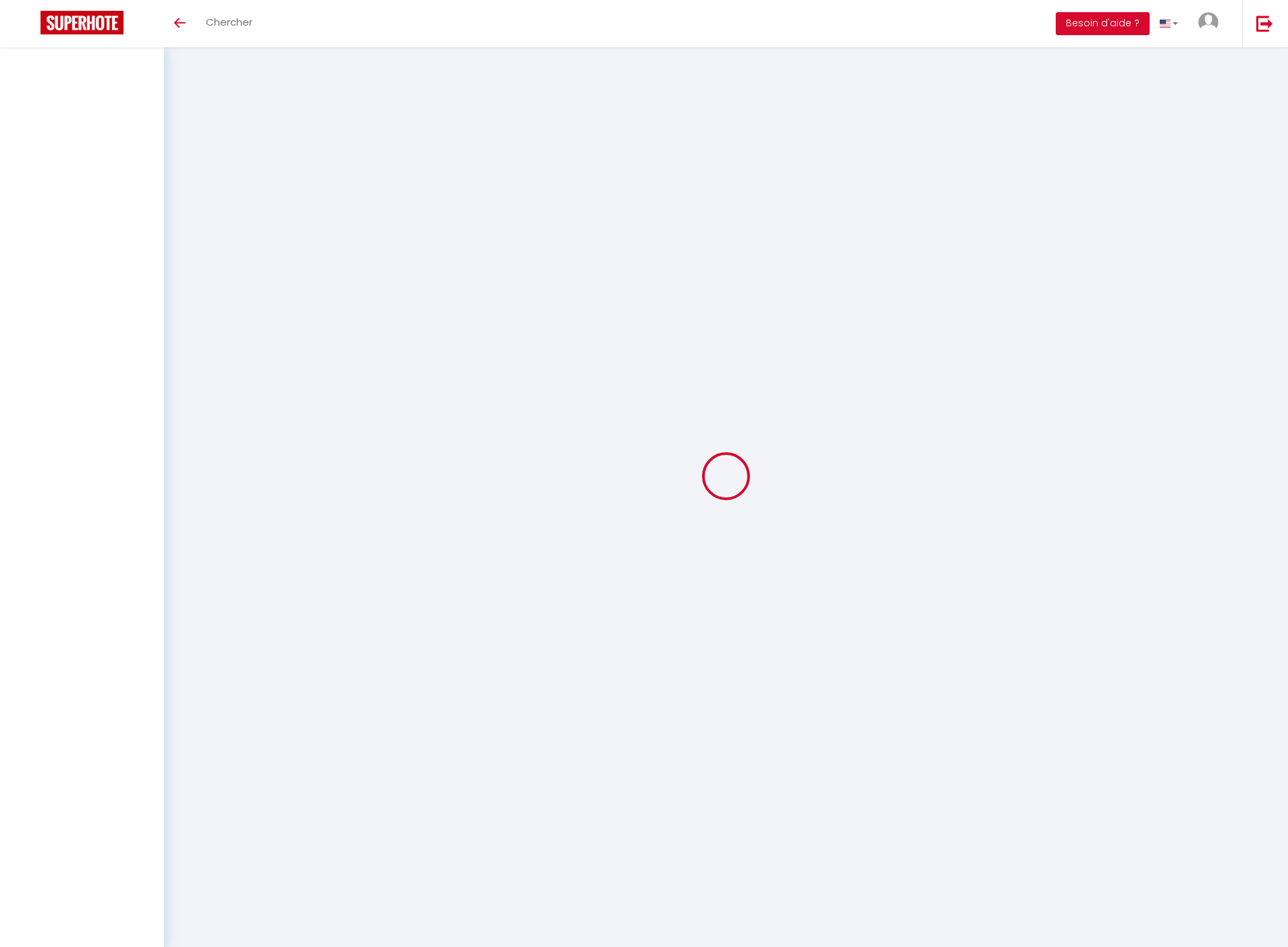
select select "28"
select select
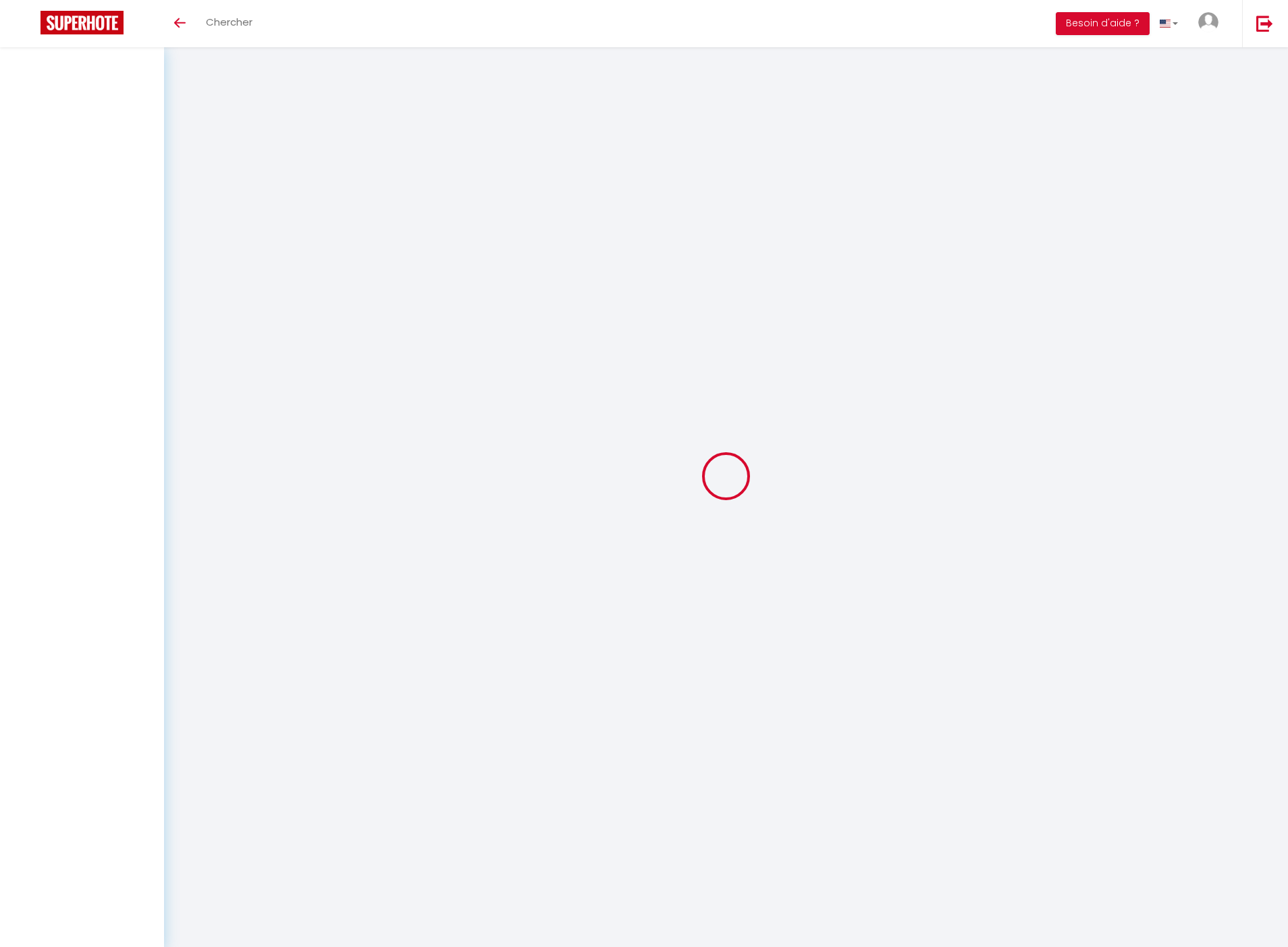
select select
checkbox input "false"
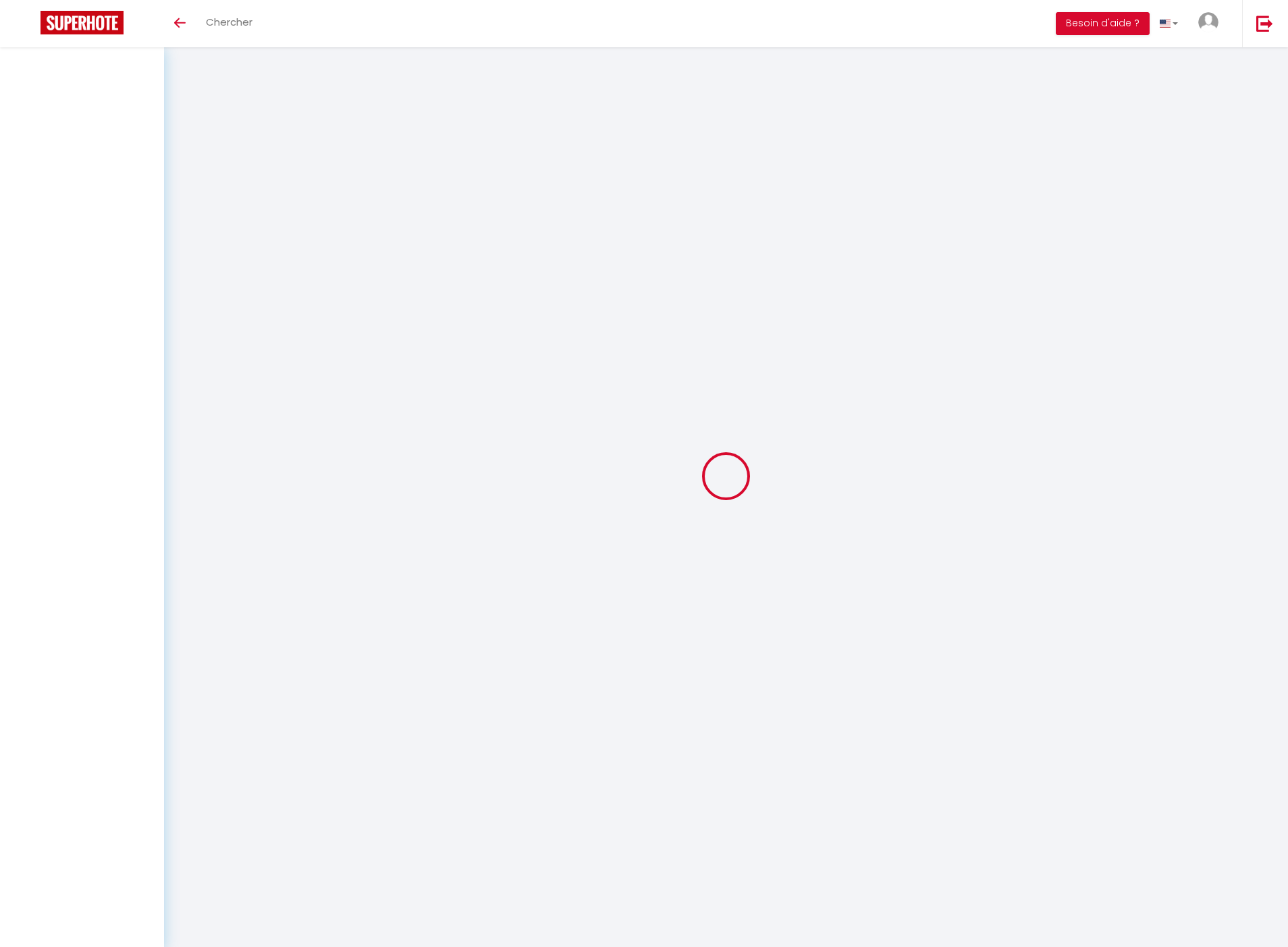
checkbox input "false"
select select
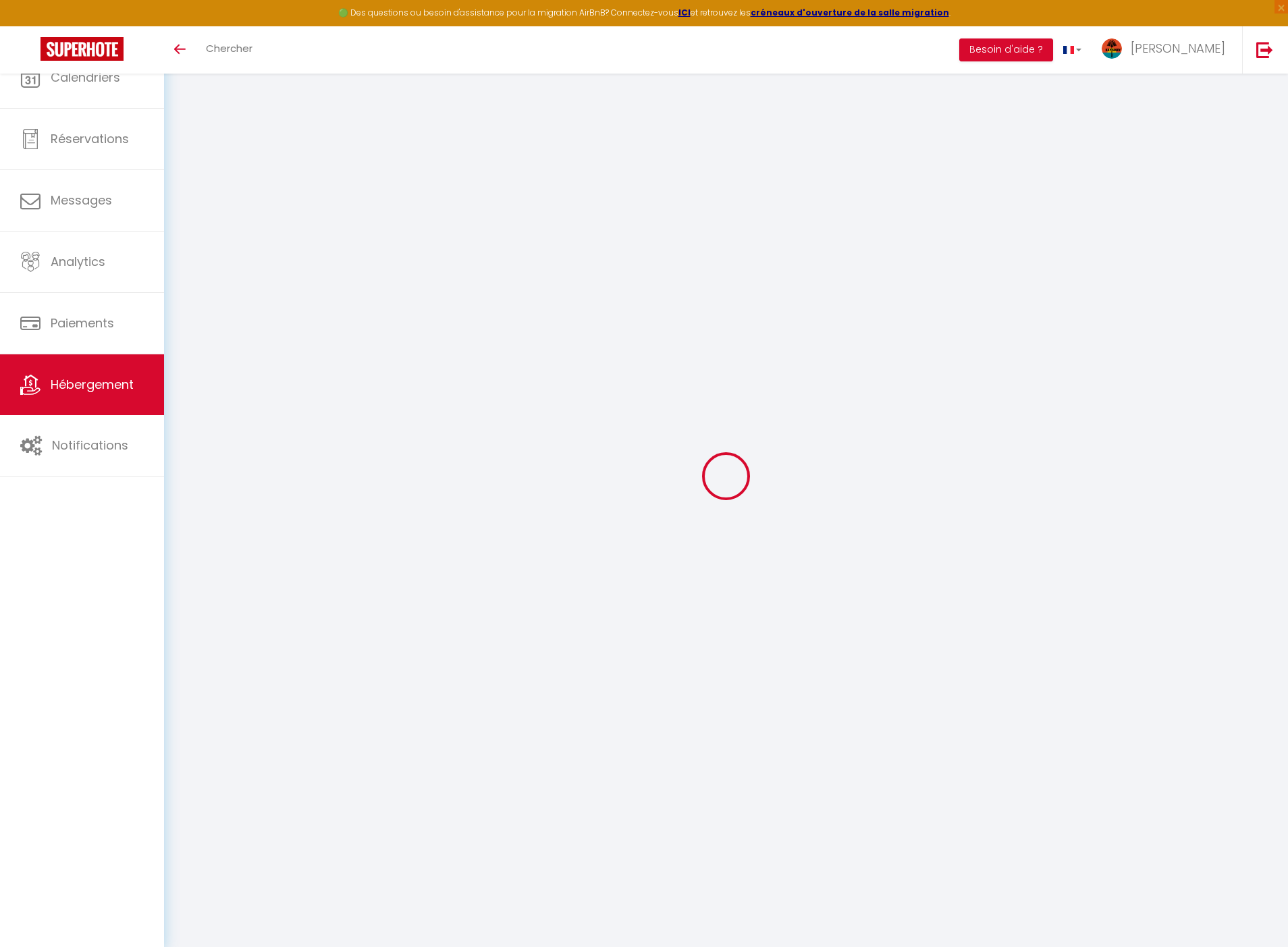
select select
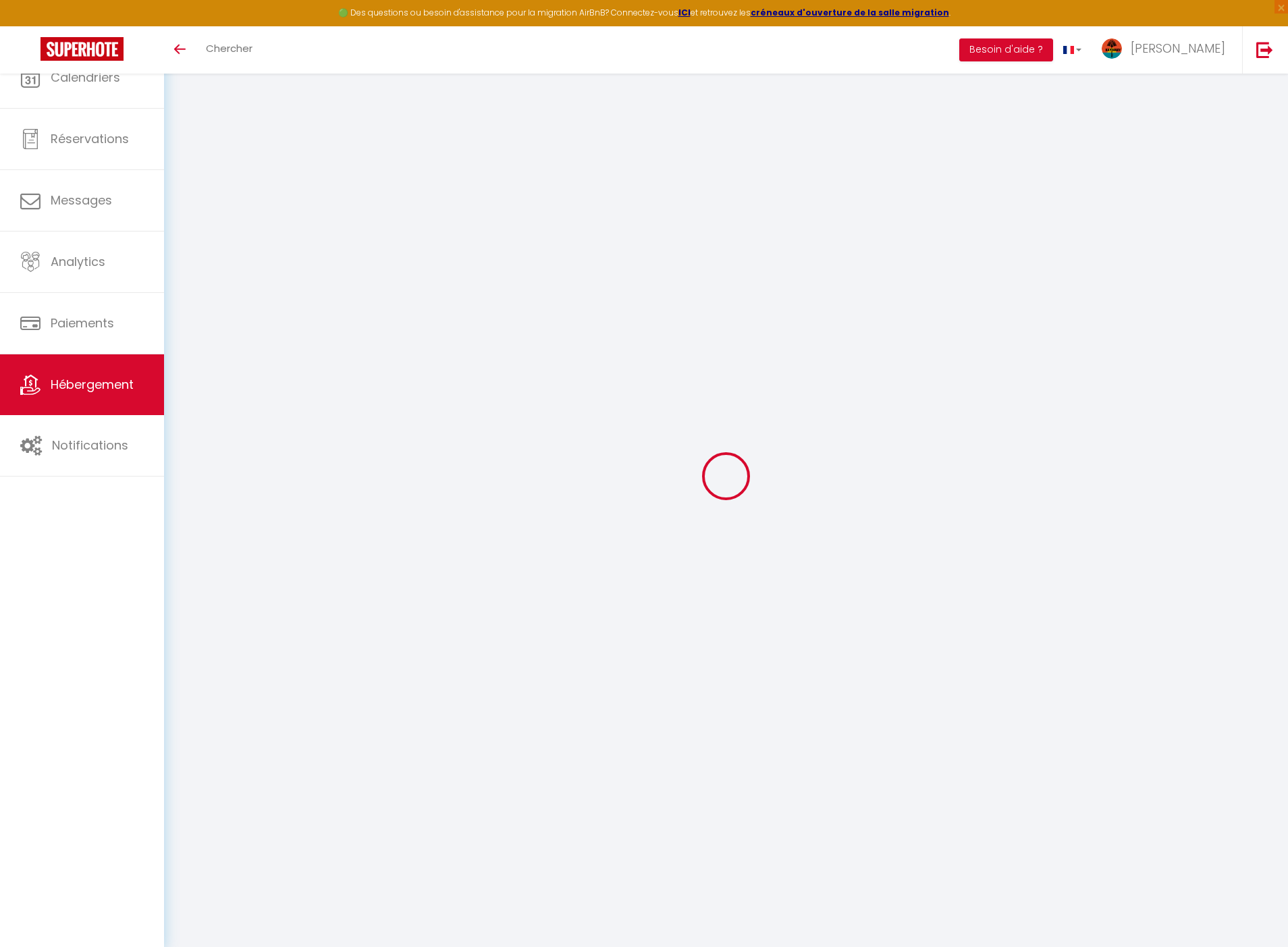
select select
checkbox input "false"
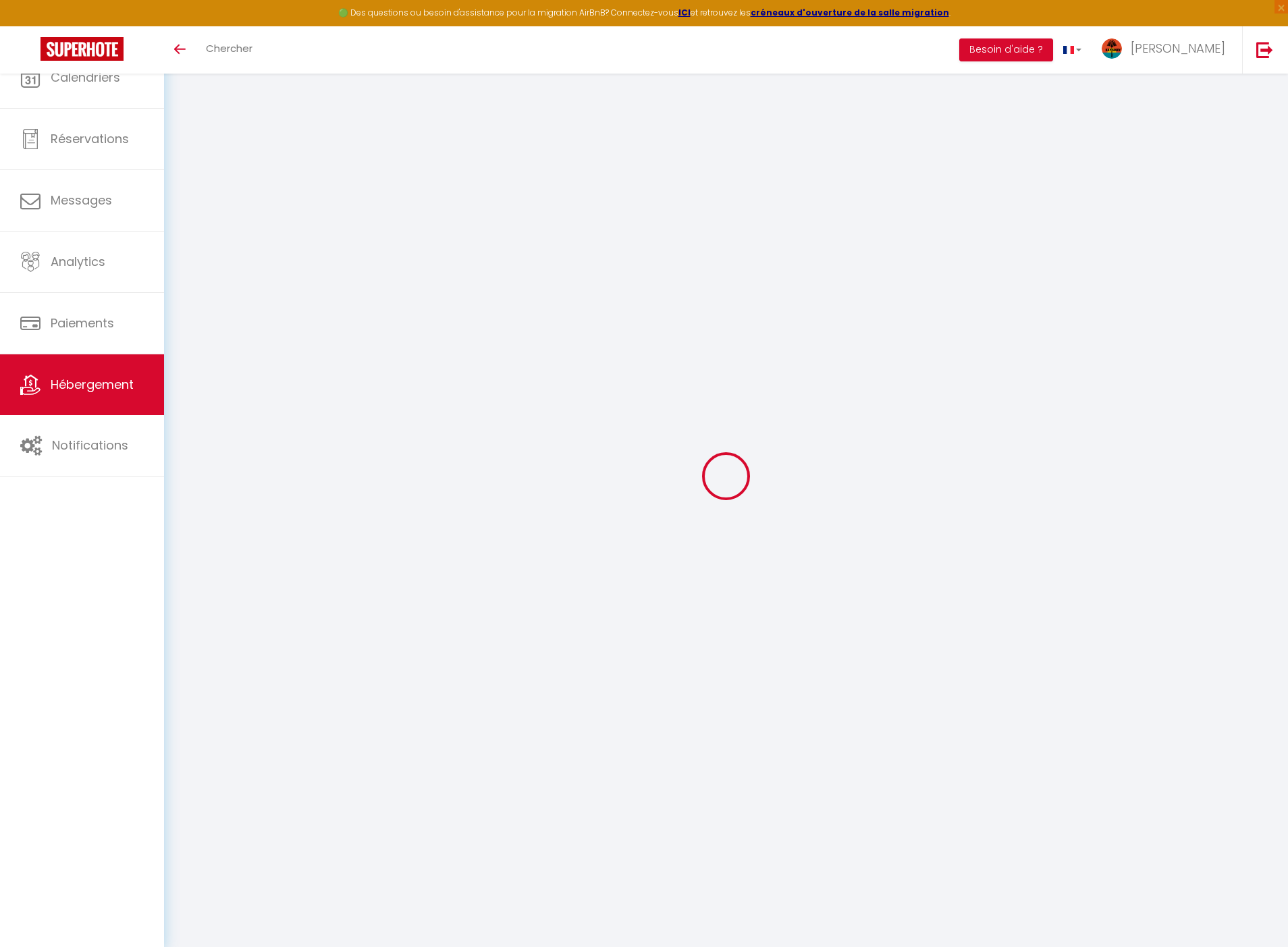
select select
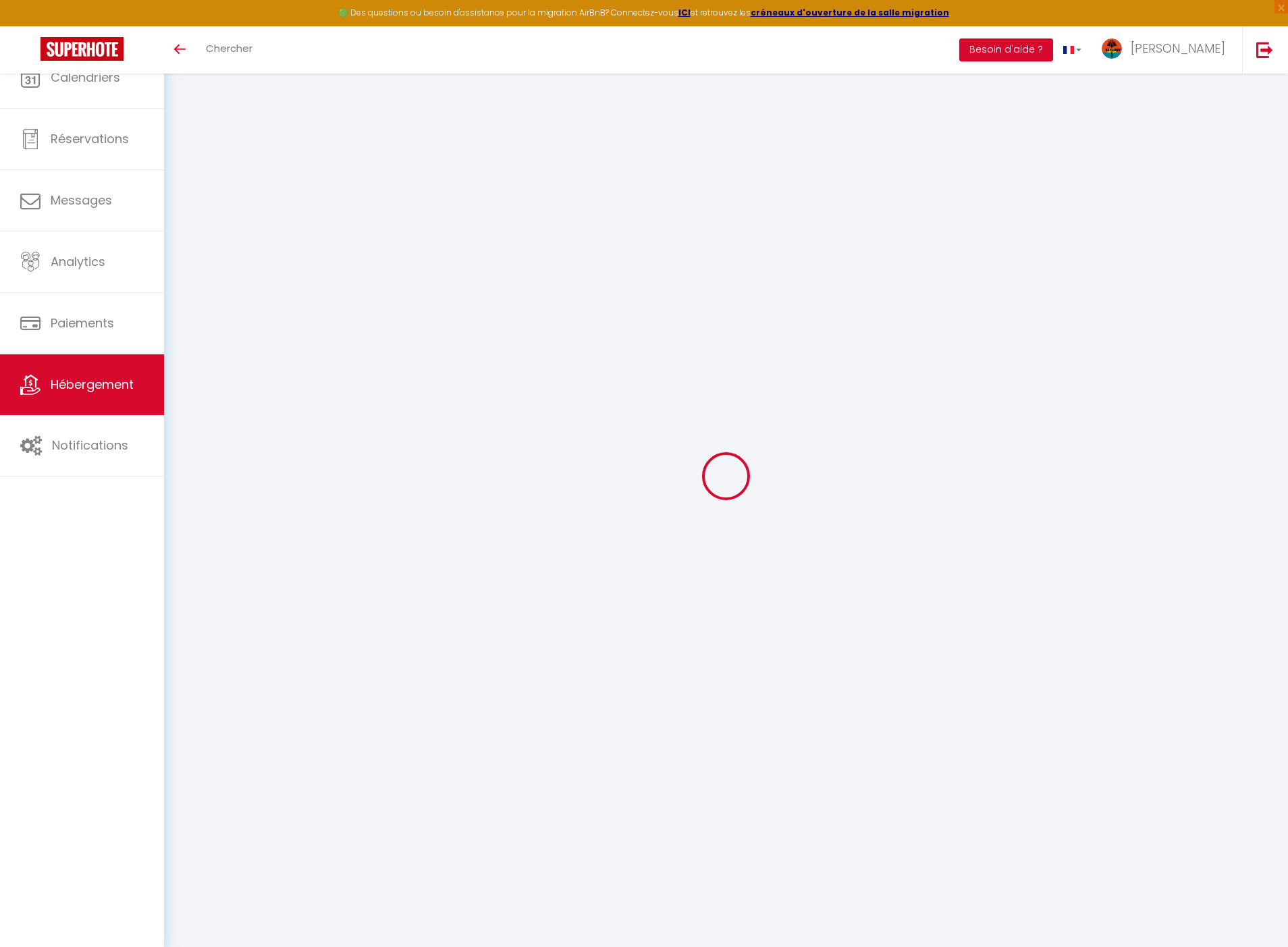
select select
checkbox input "false"
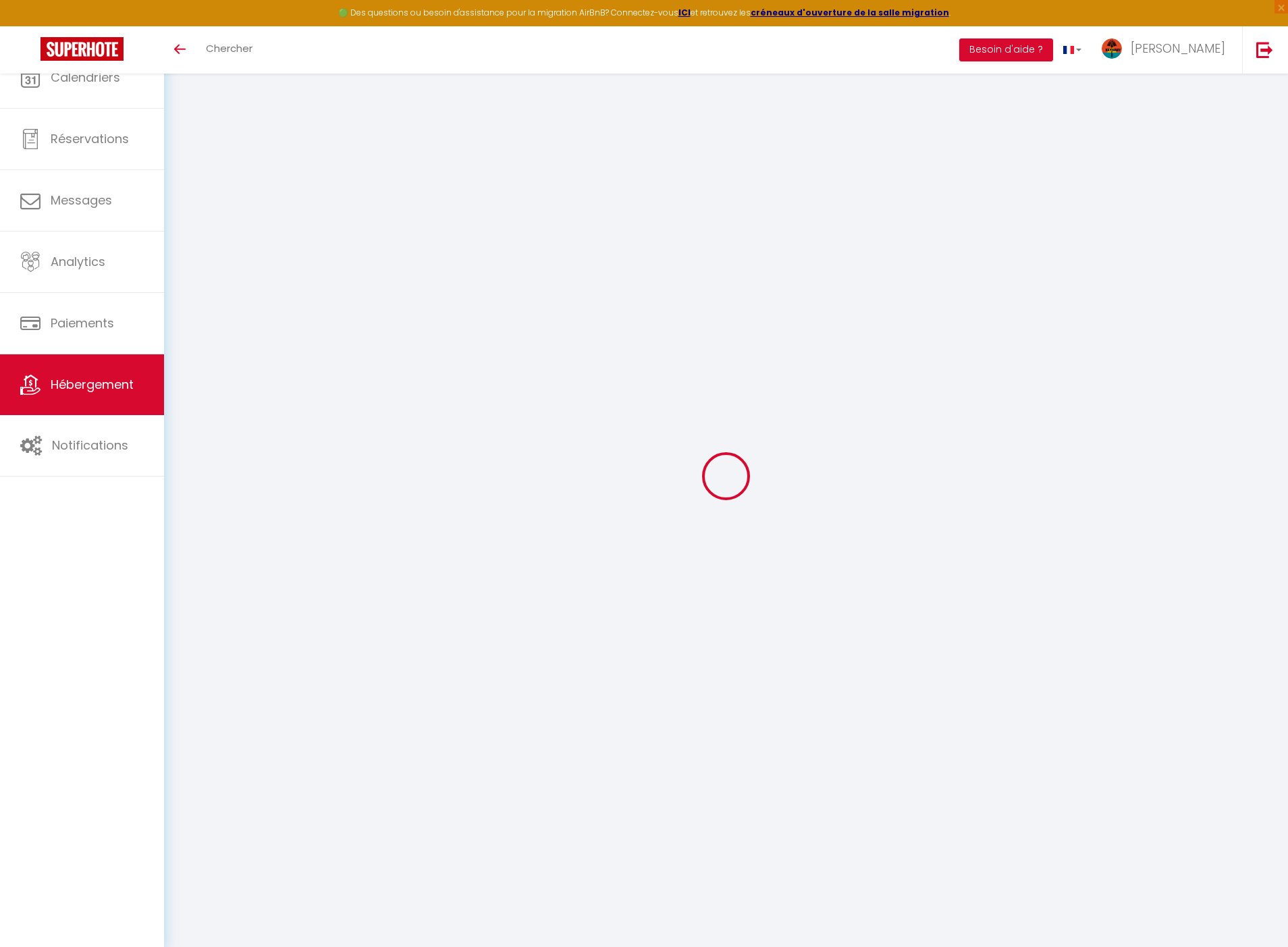
checkbox input "false"
select select
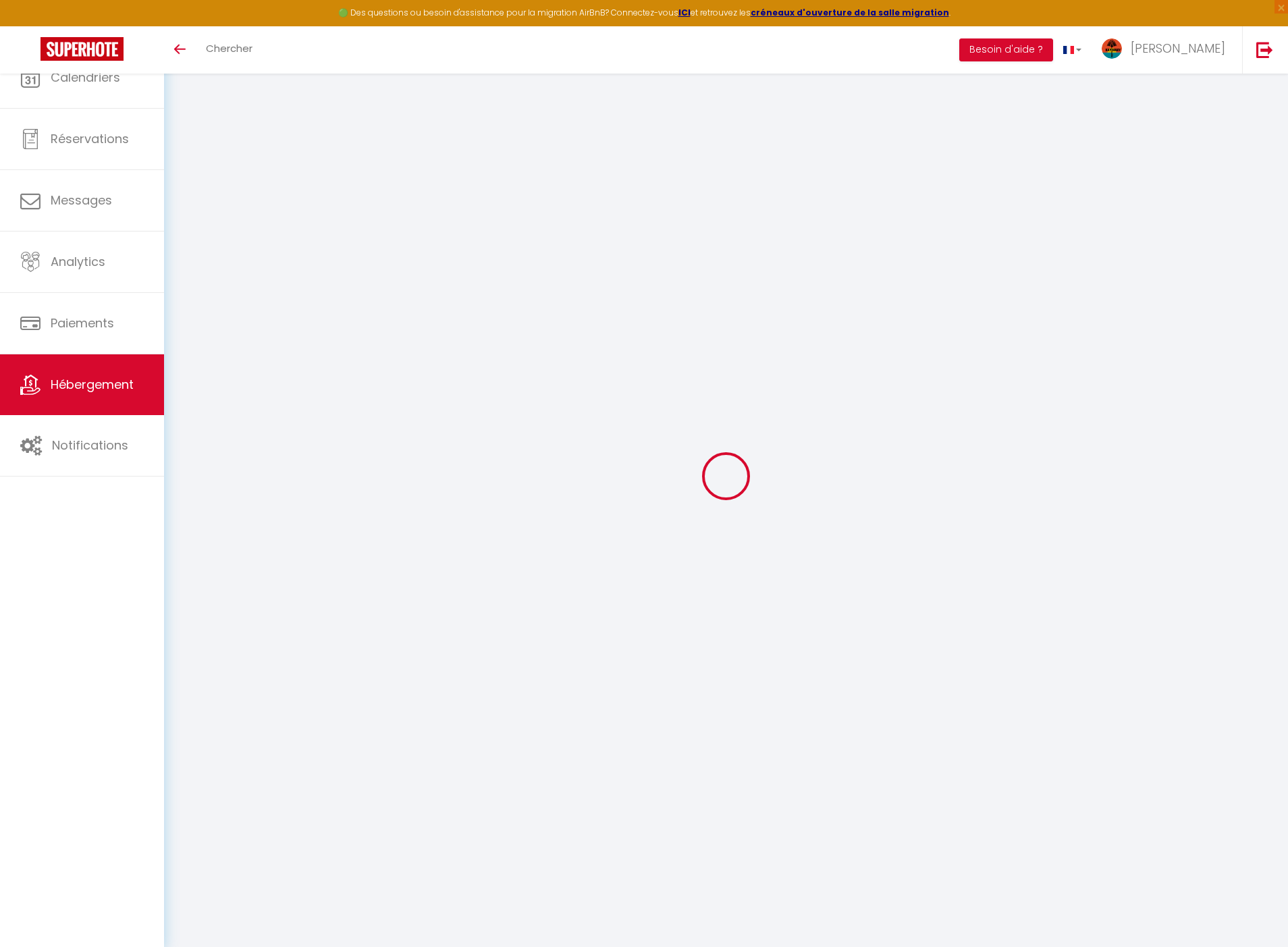
select select
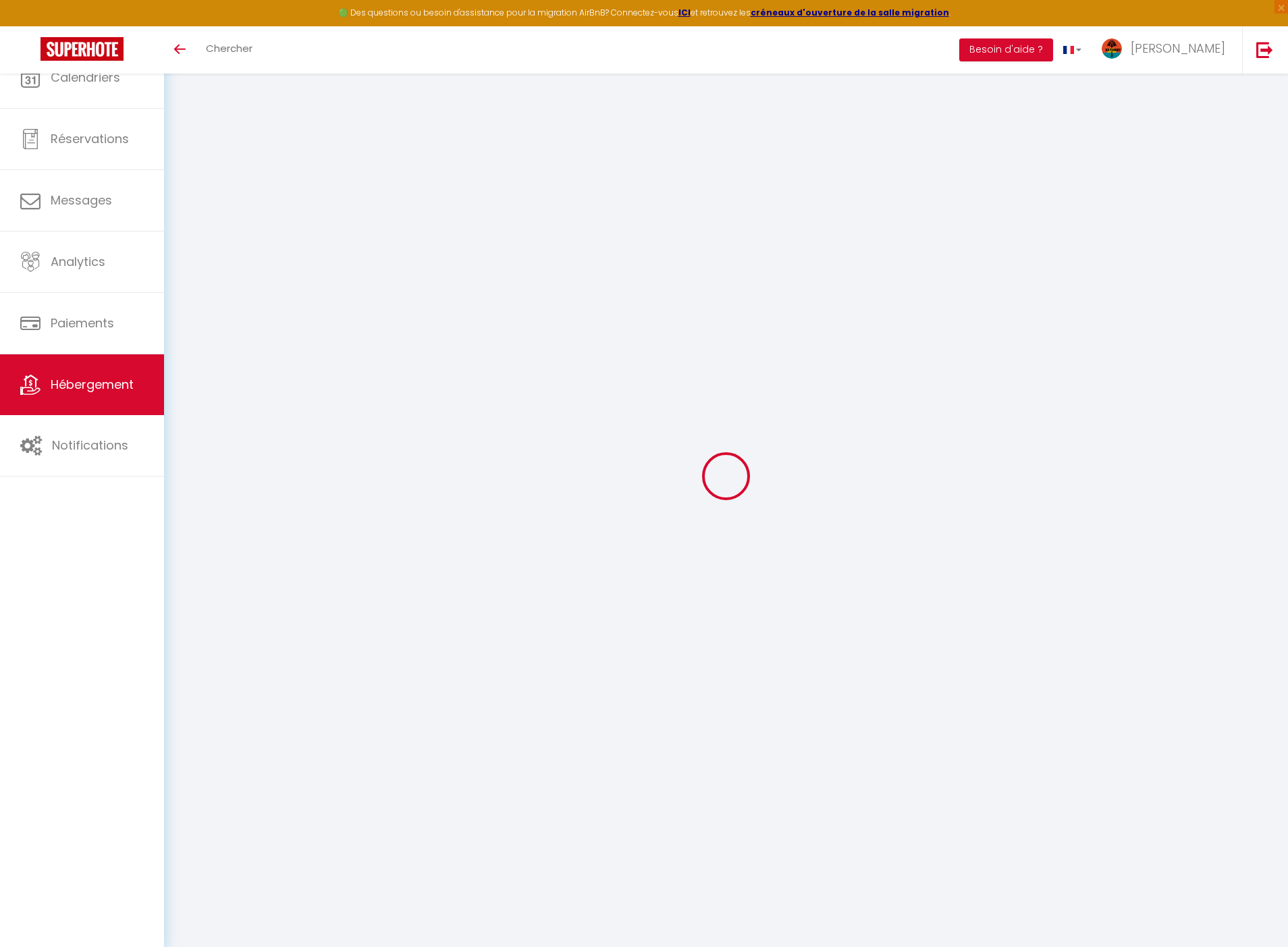
checkbox input "false"
select select
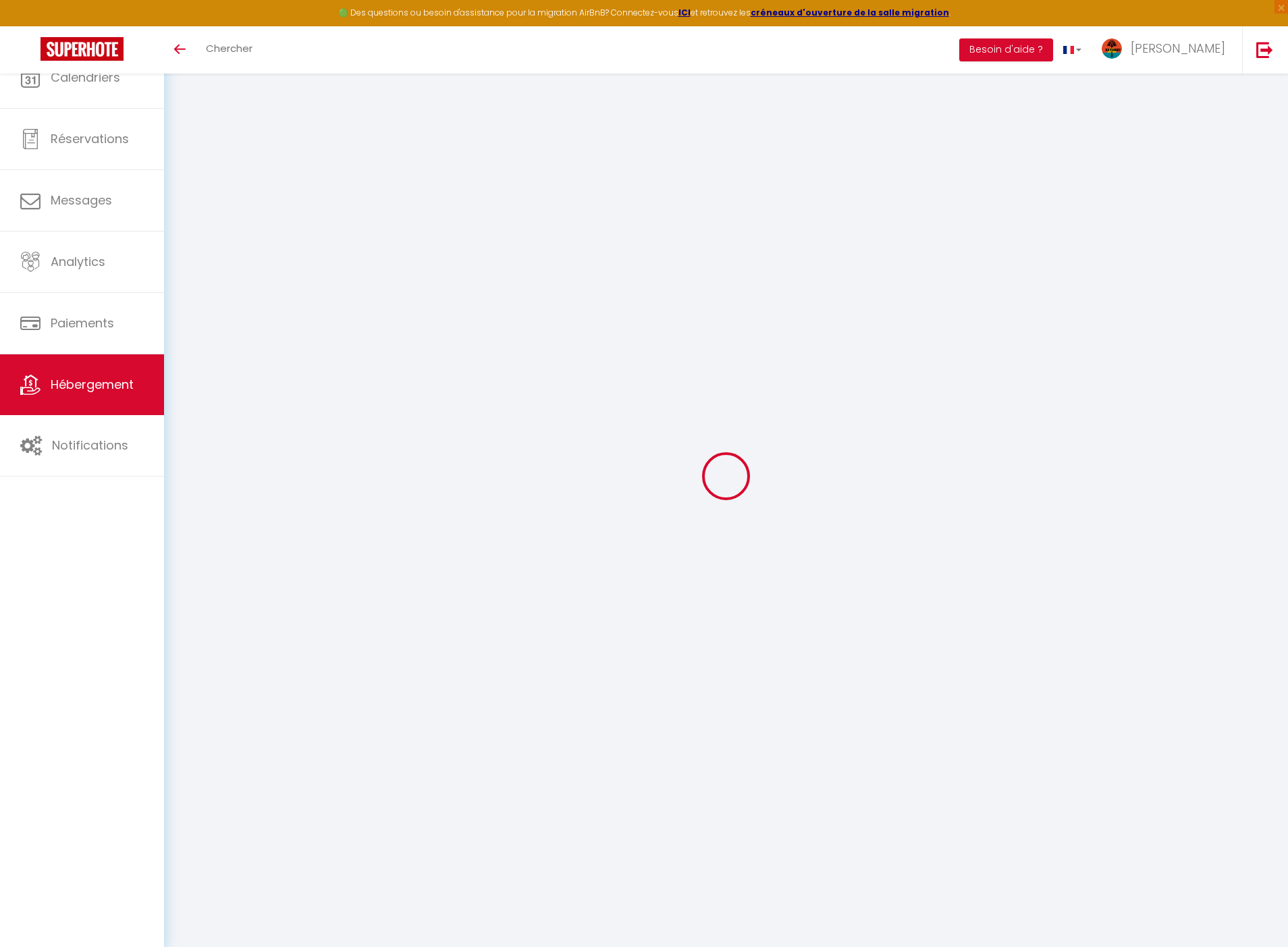
select select
type input "Le Belvédère - T4 n°7"
type input "Alison"
type input "Ernoult"
type input "EAIP Morne Etoile"
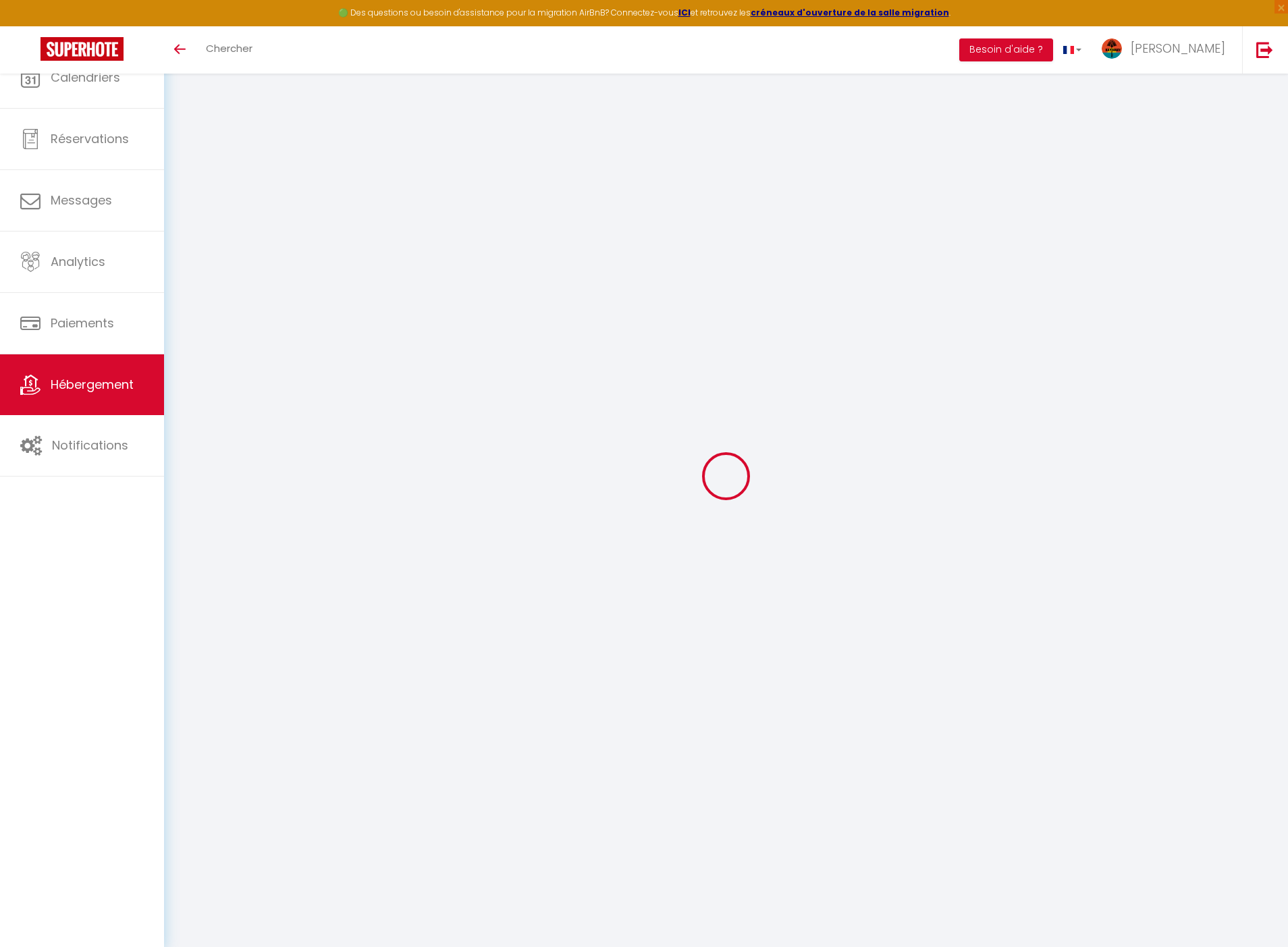
type input "97250"
type input "Saint-Pierre"
select select "2"
type input "95"
type input "65"
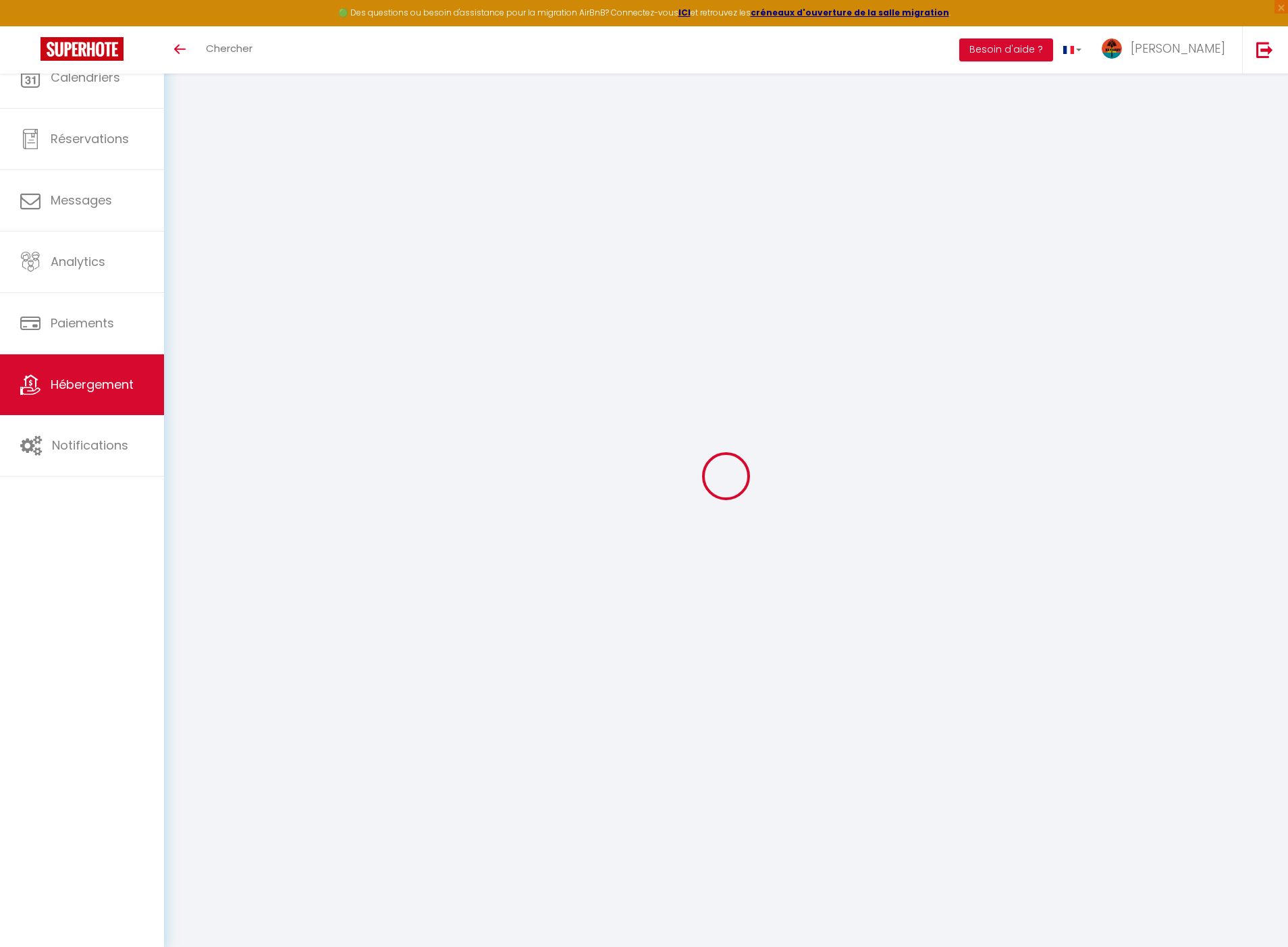
select select
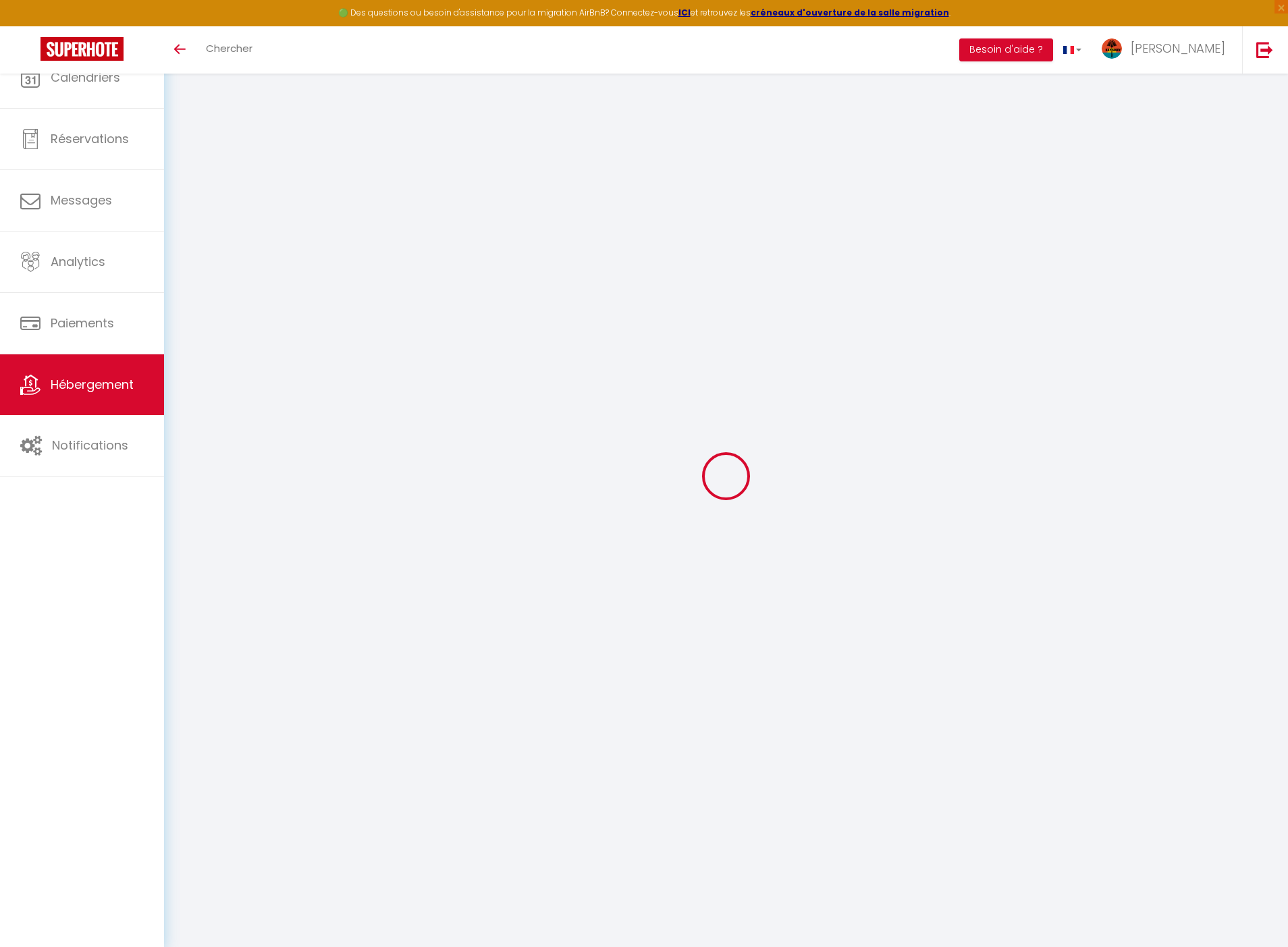
type input "98 Boulevard de la Pointe des Nègres"
type input "97200"
type input "Fort-de-France"
select select "136"
type input "[EMAIL_ADDRESS][DOMAIN_NAME]"
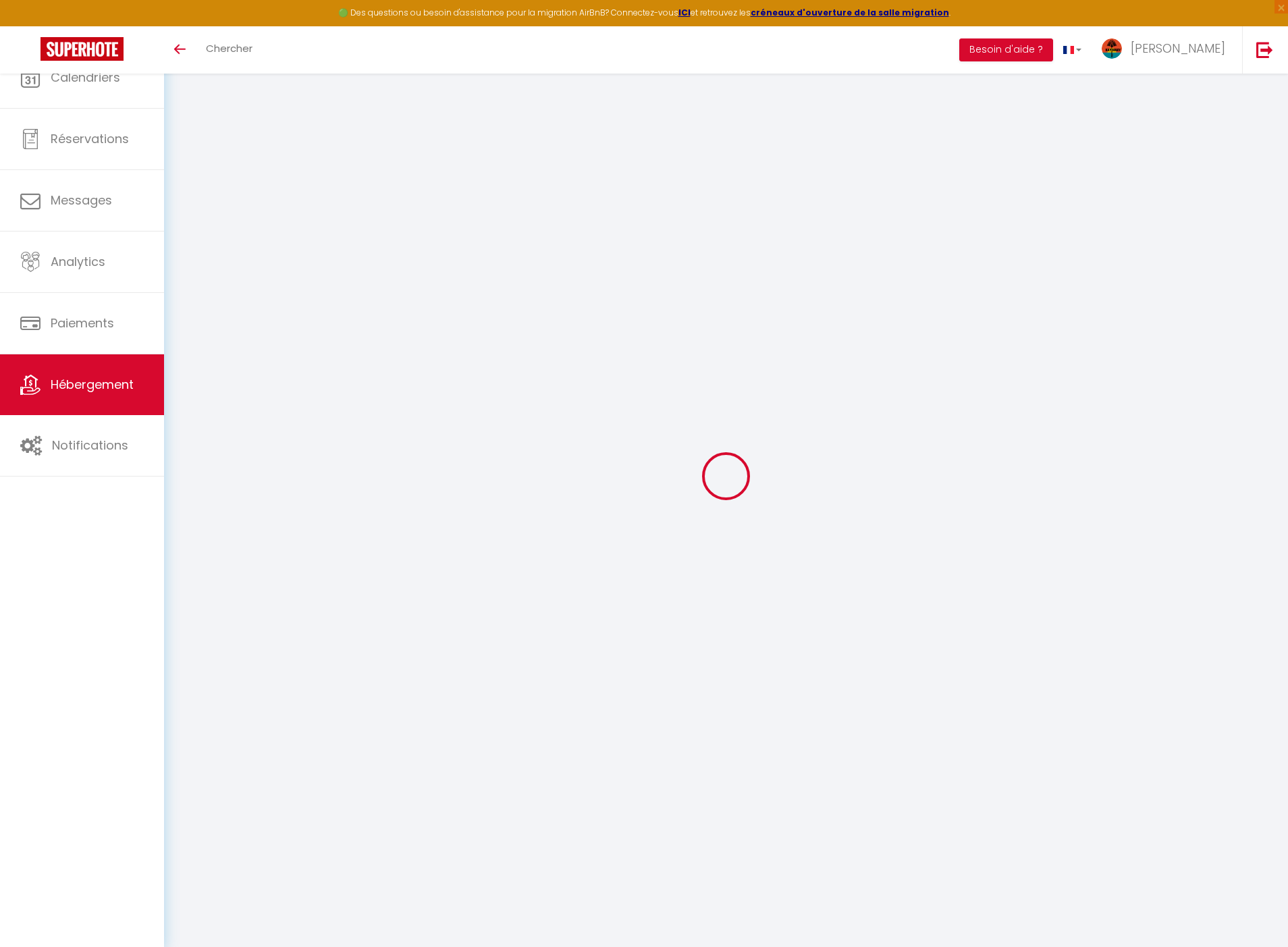
select select
checkbox input "false"
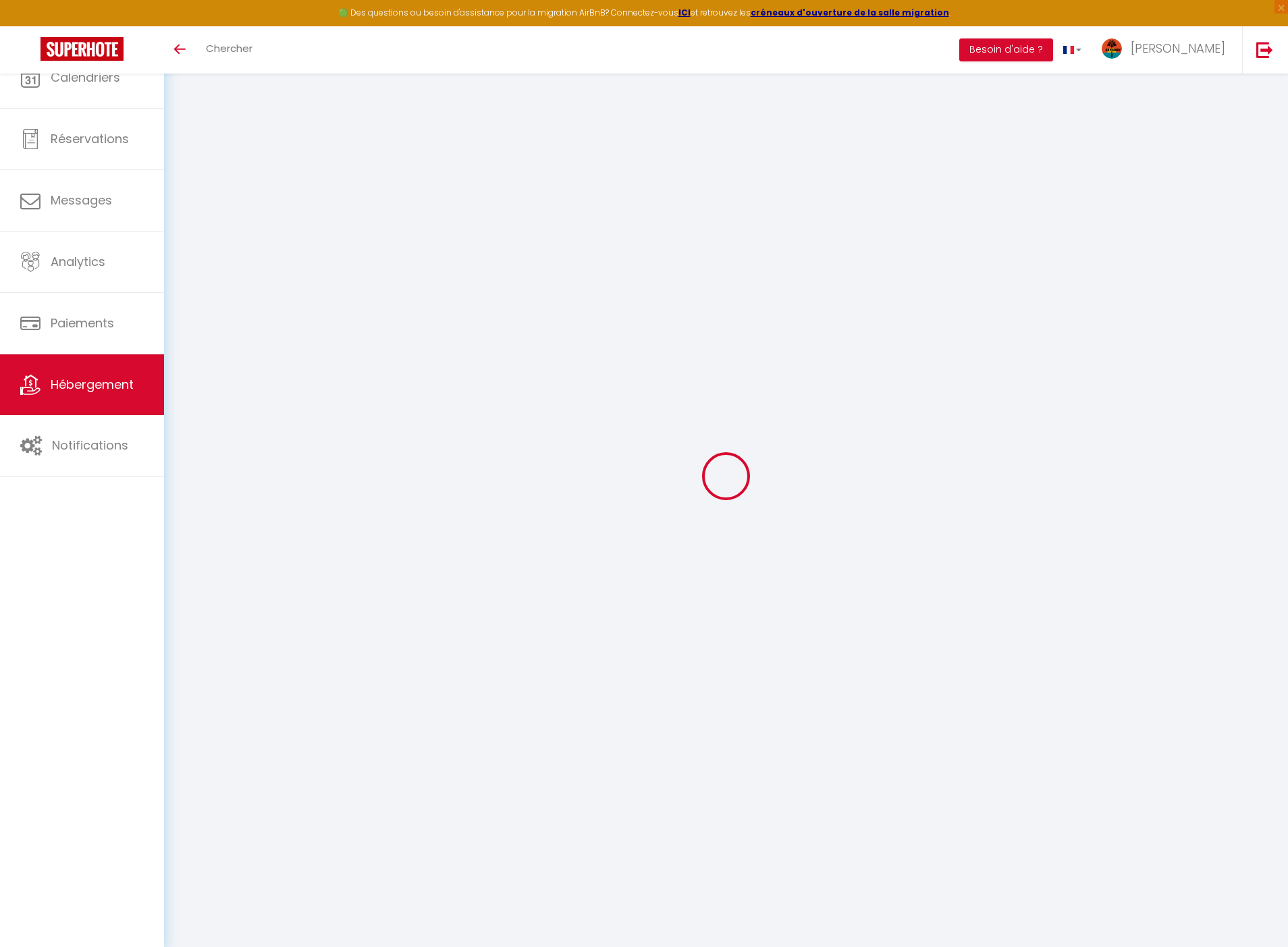
type input "13.82"
type input "82"
type input "0"
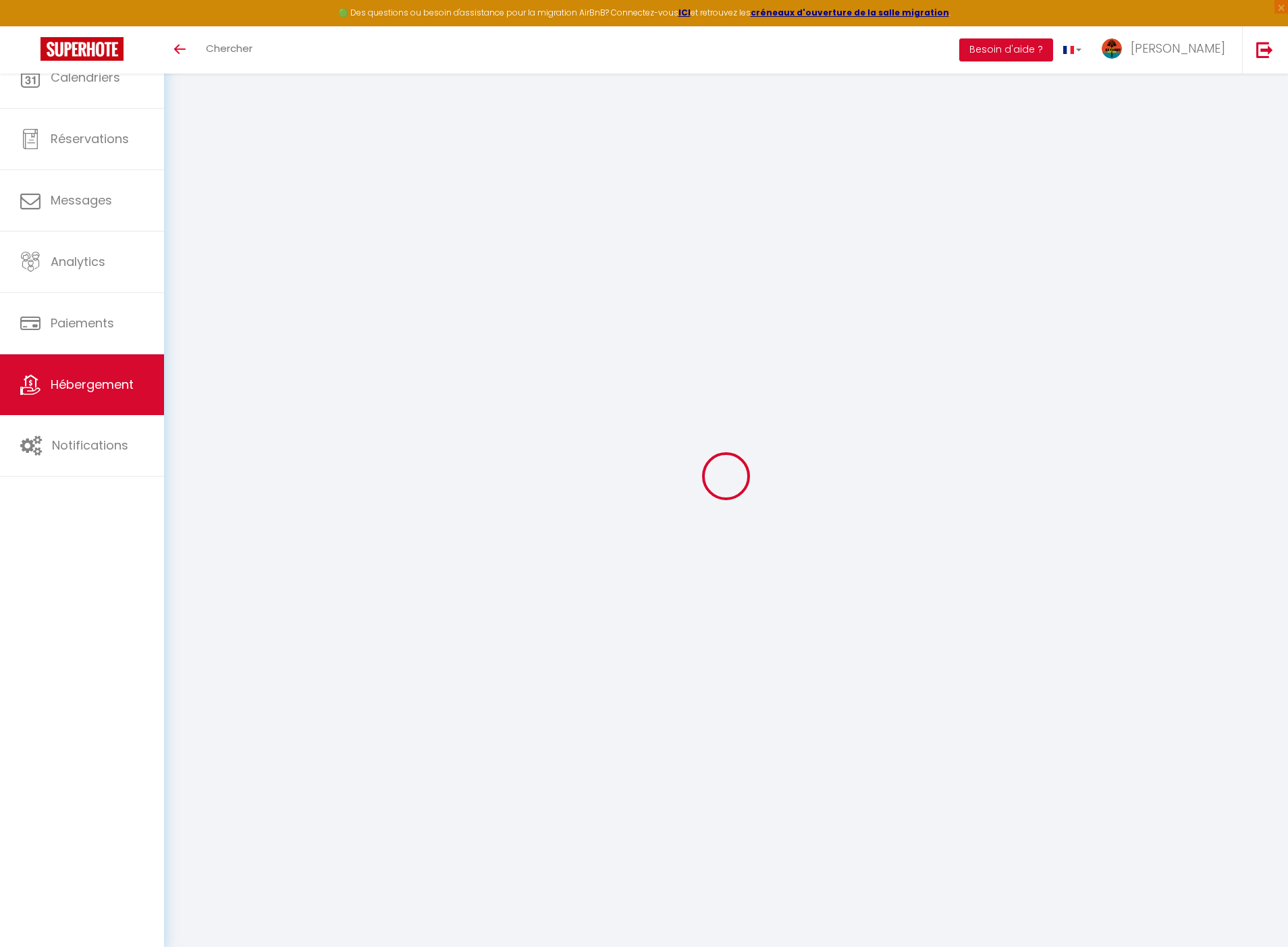
select select
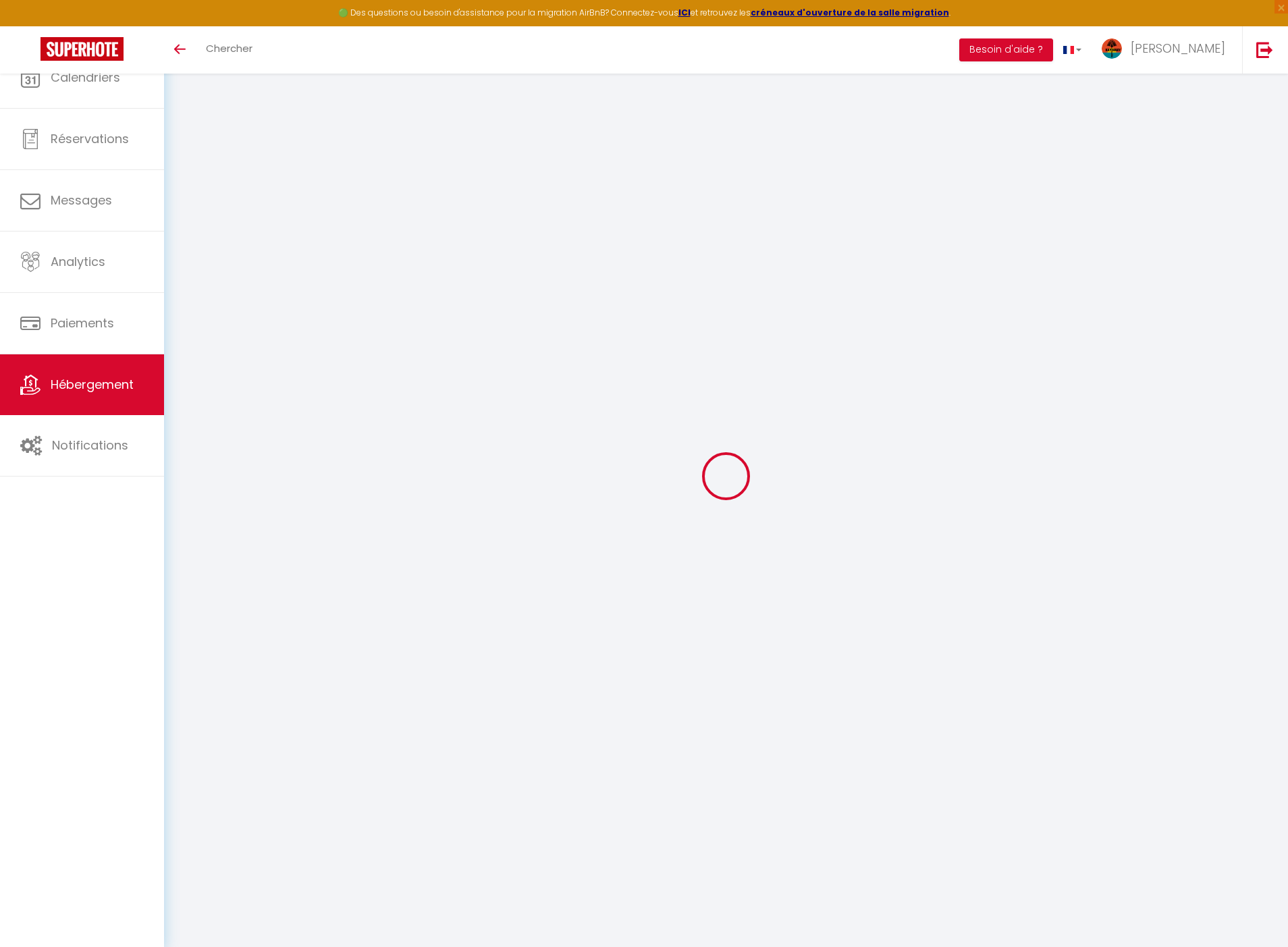
select select
checkbox input "false"
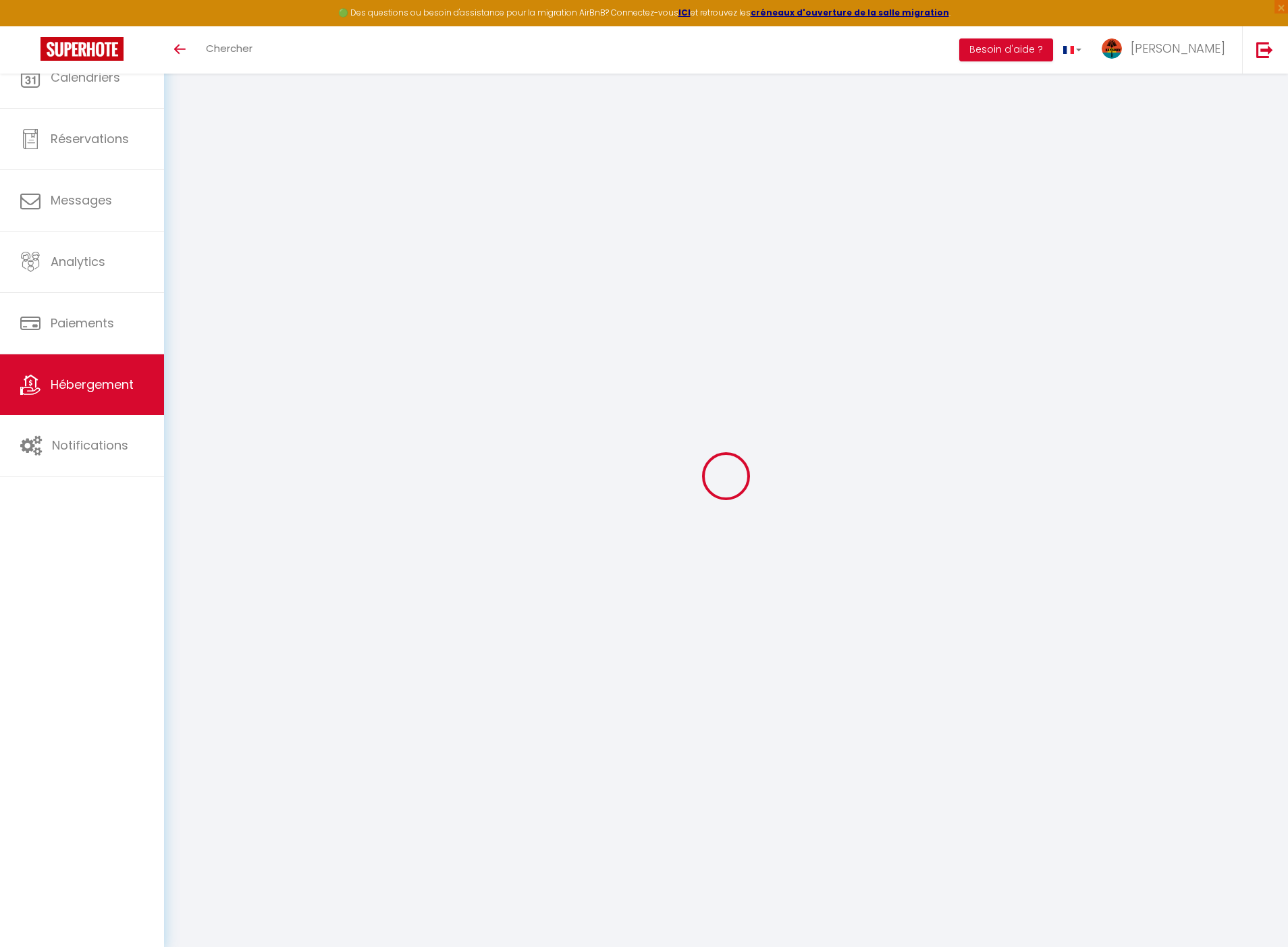
select select
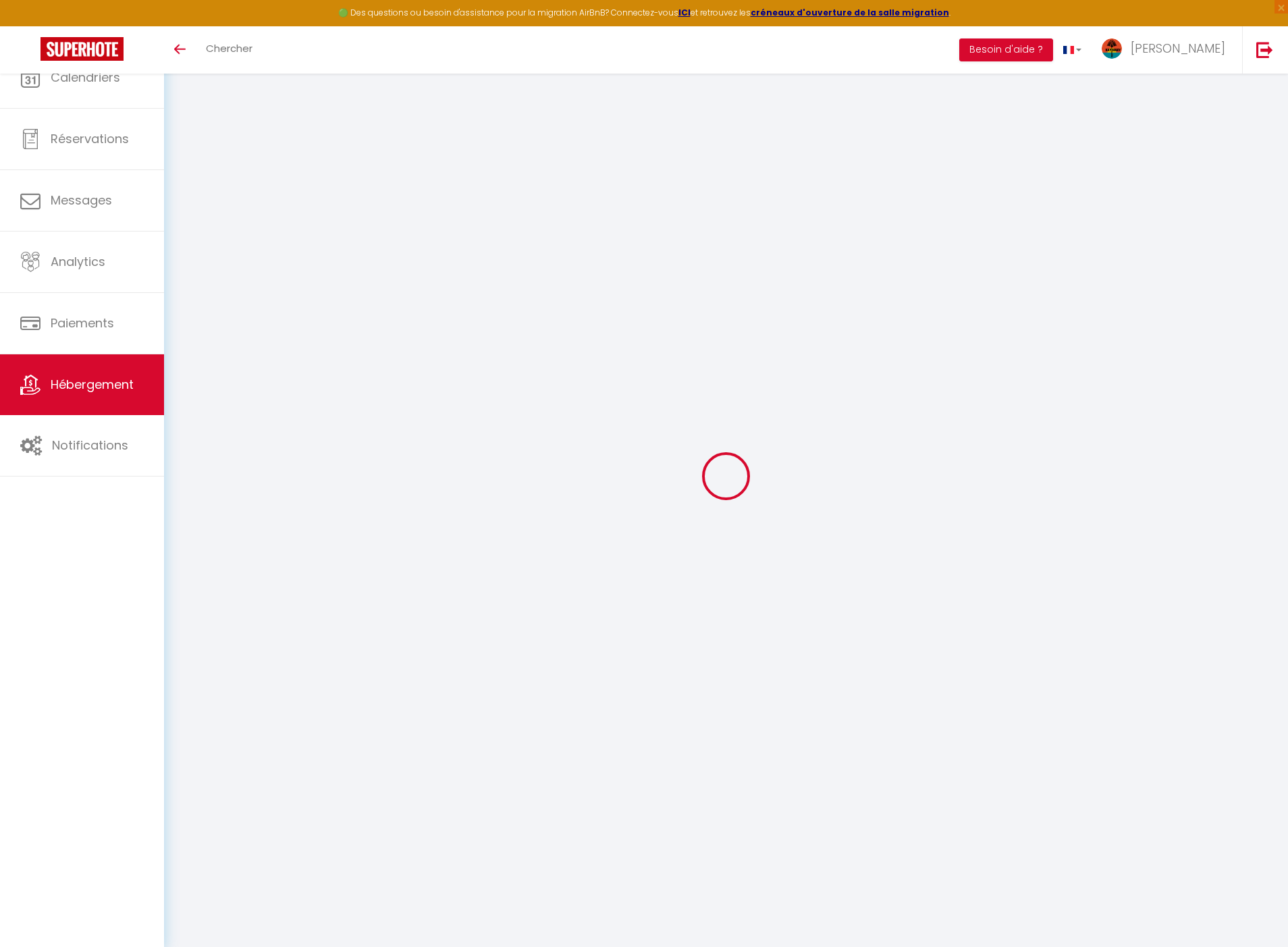
select select
checkbox input "false"
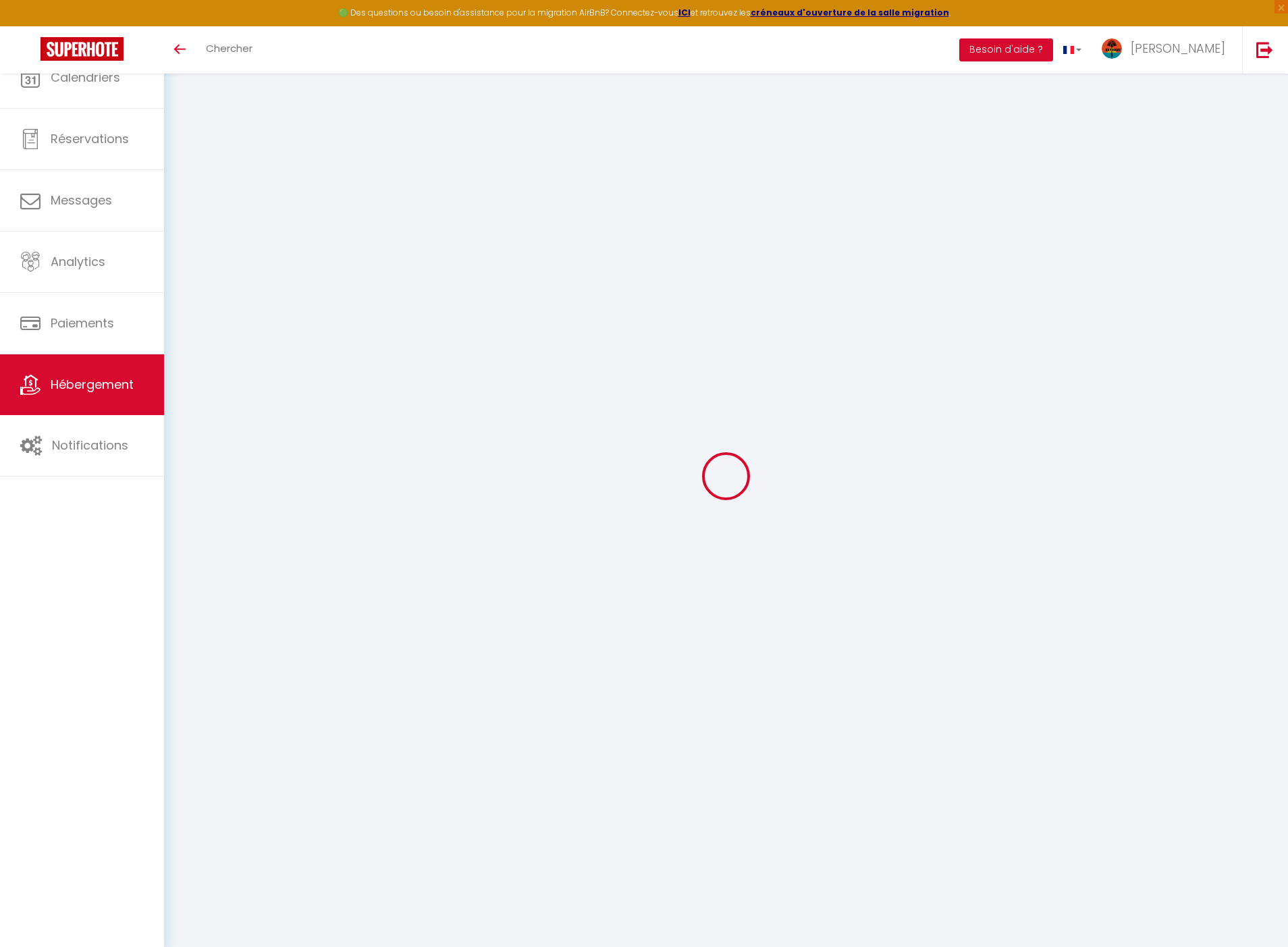
select select "43052"
select select
checkbox input "false"
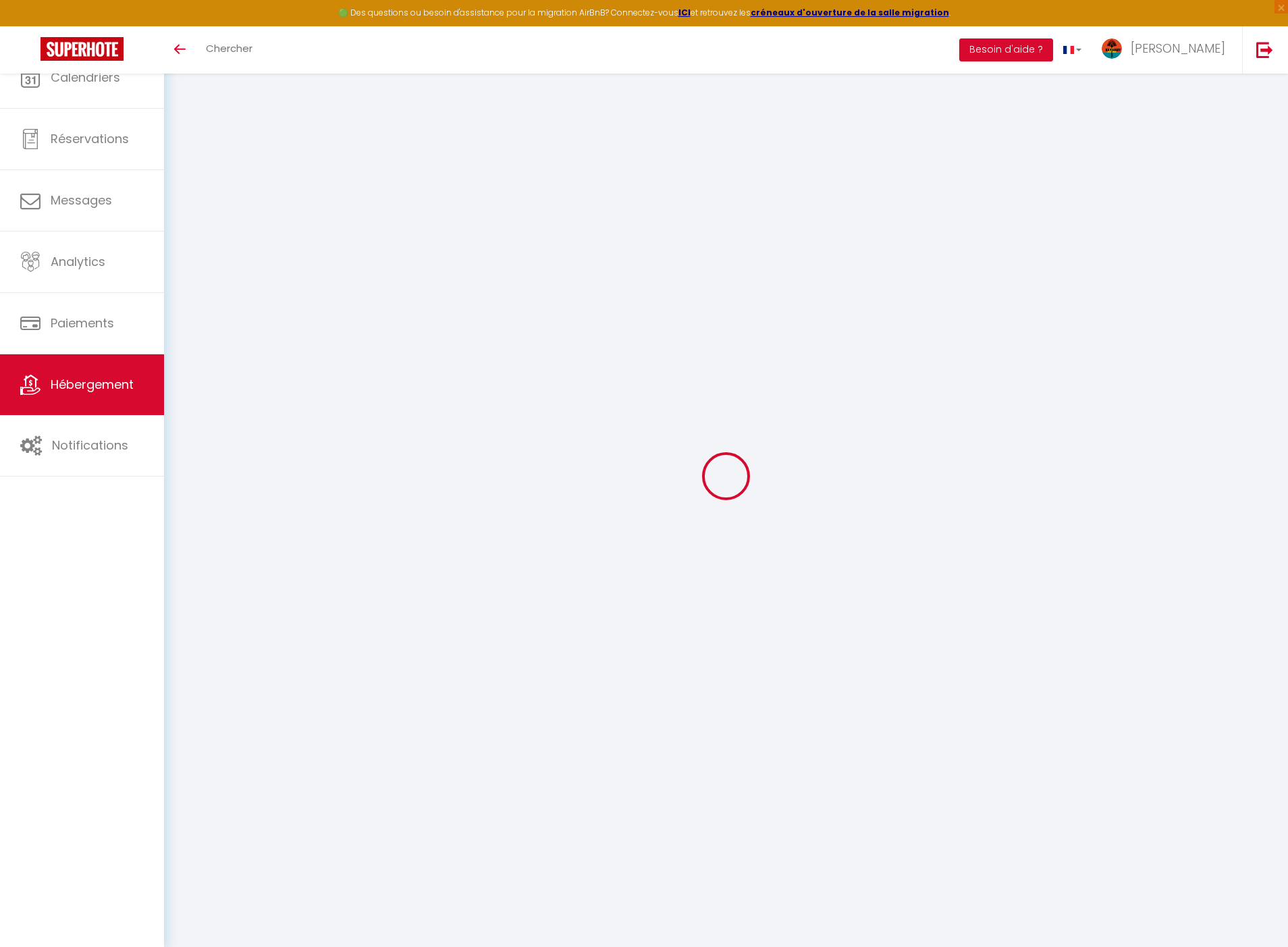
checkbox input "false"
select select
checkbox input "false"
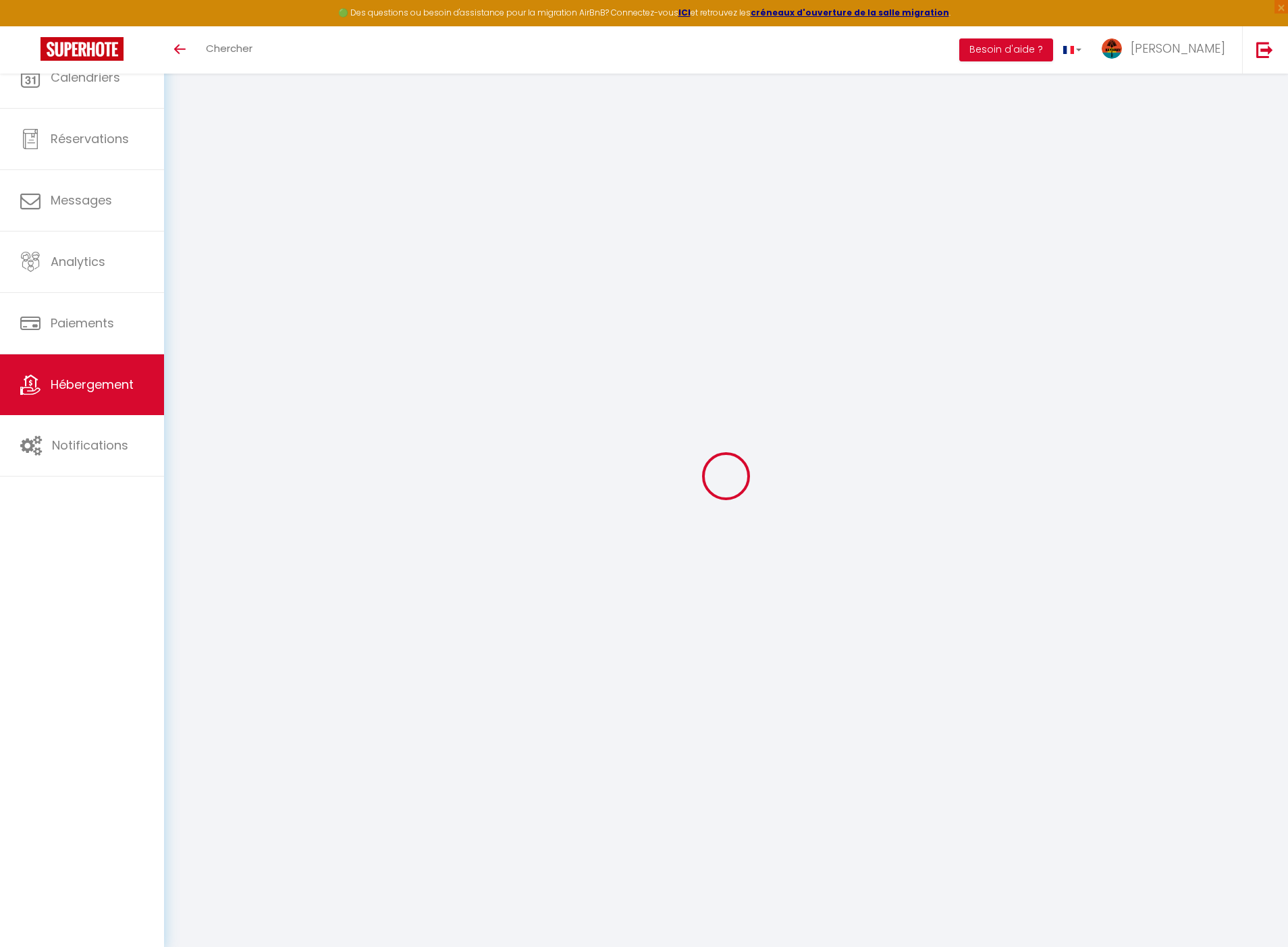
checkbox input "false"
select select "15:00"
select select
select select "11:00"
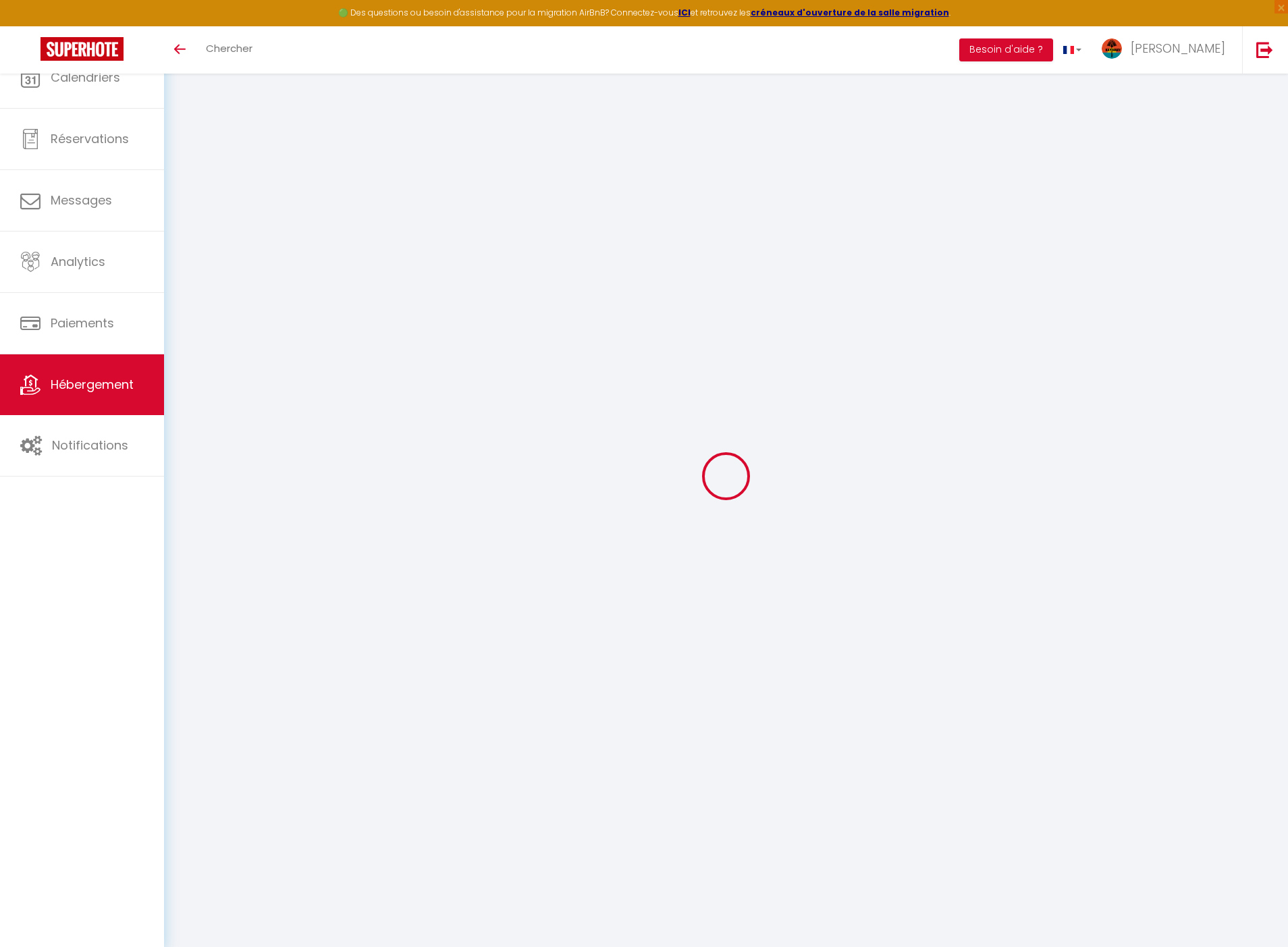
select select "30"
select select "120"
select select
checkbox input "false"
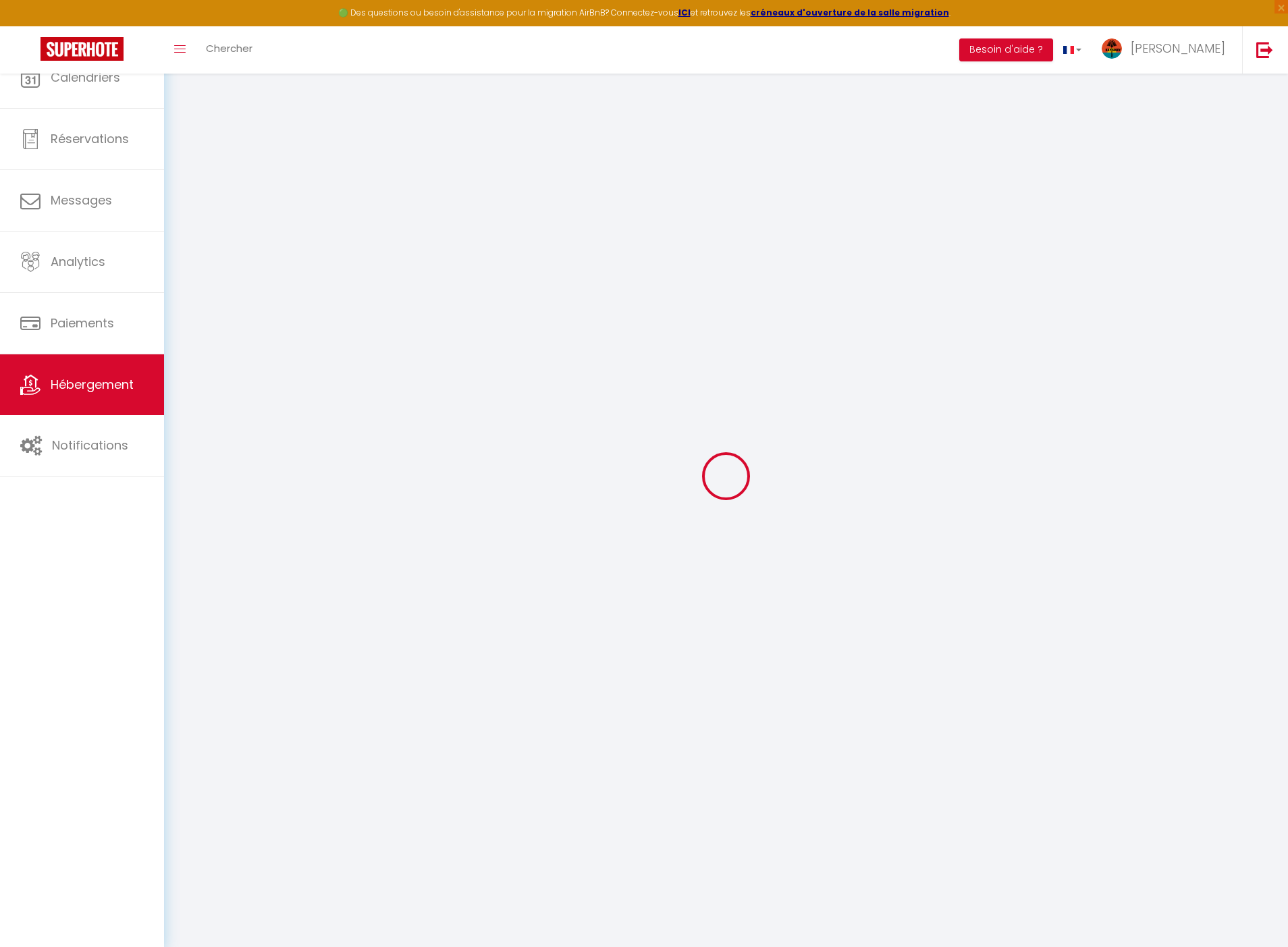
checkbox input "false"
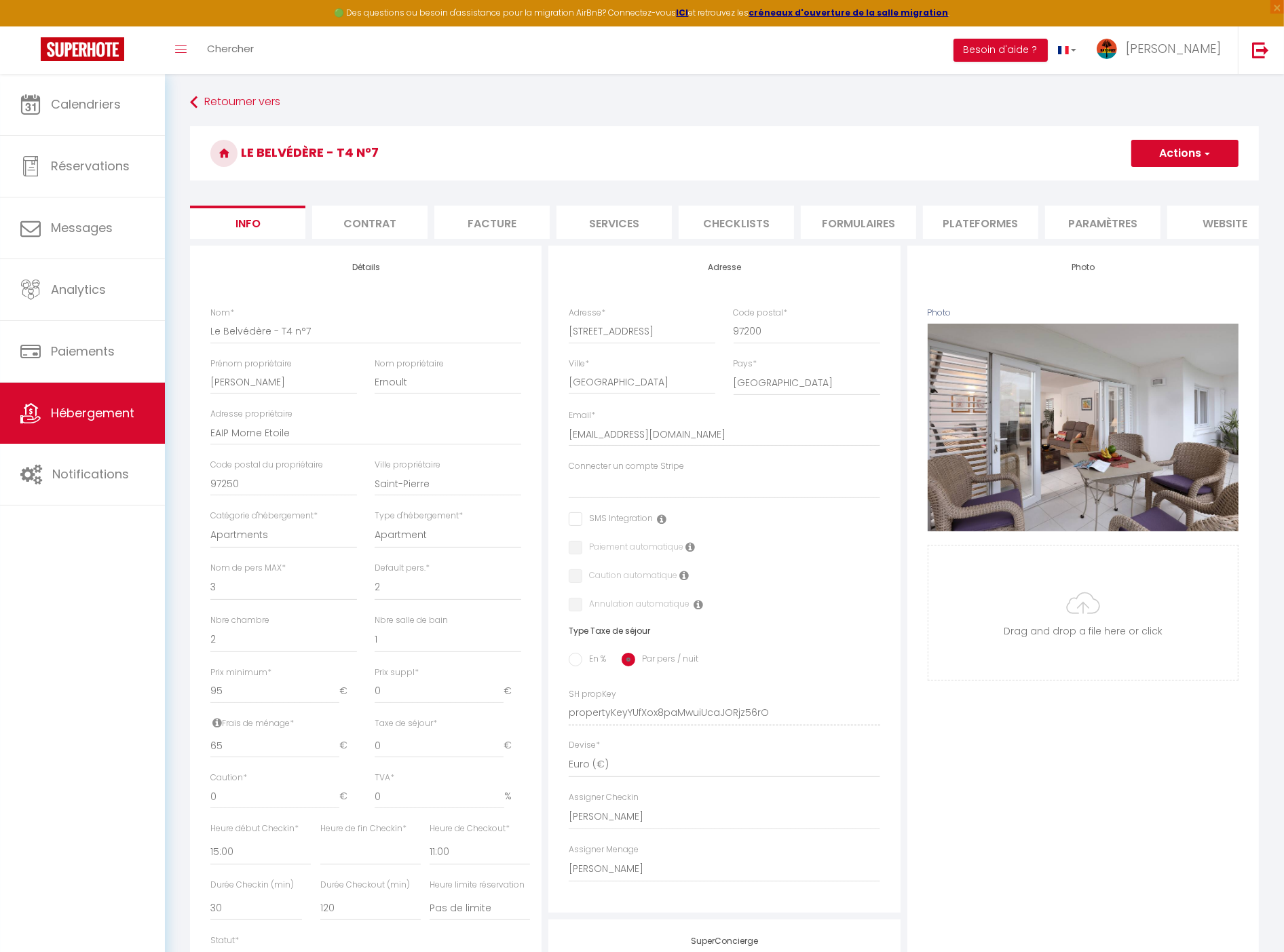
click at [1095, 232] on li "Paramètres" at bounding box center [1102, 222] width 115 height 33
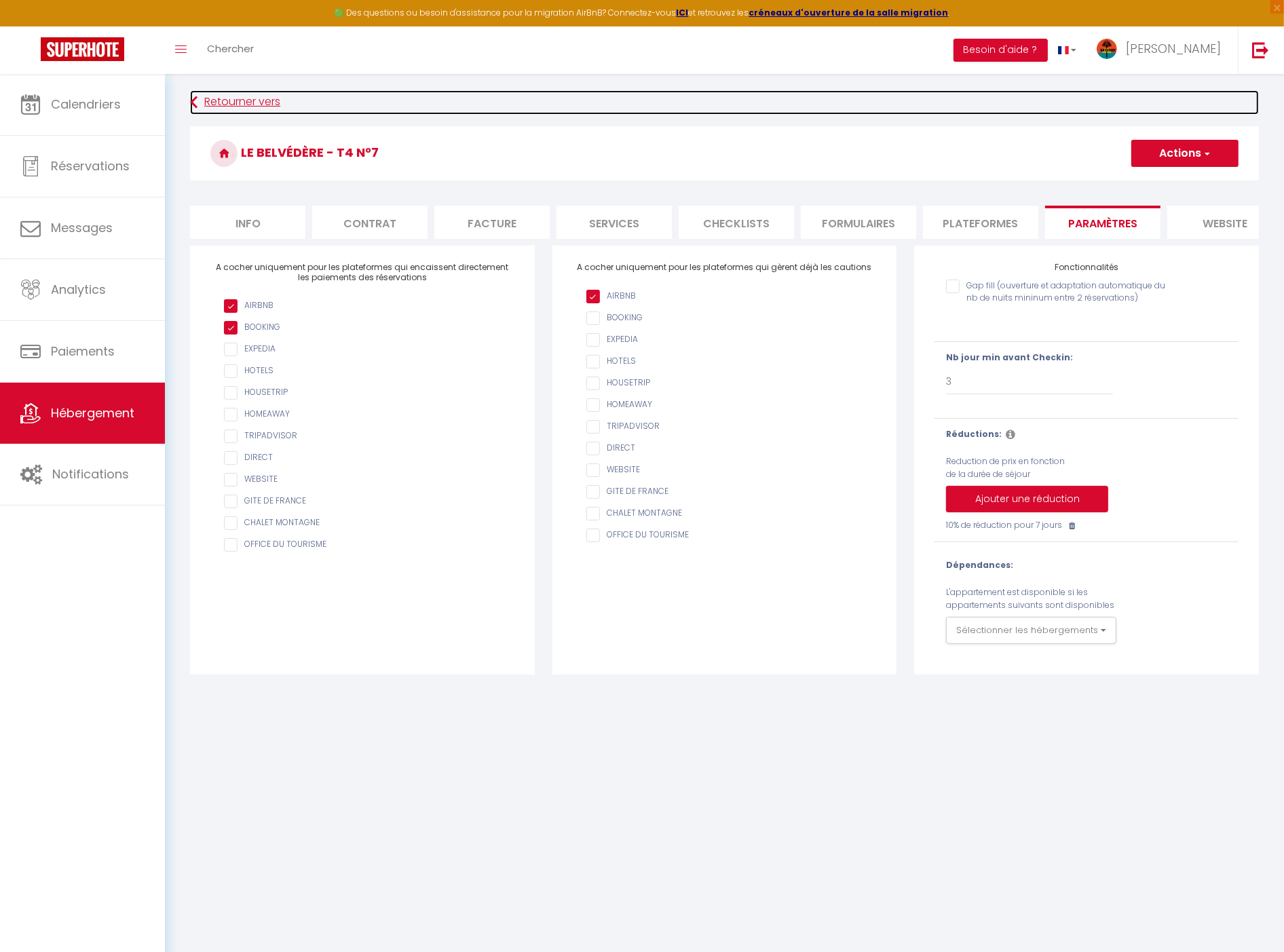
click at [256, 99] on link "Retourner vers" at bounding box center [724, 103] width 1069 height 25
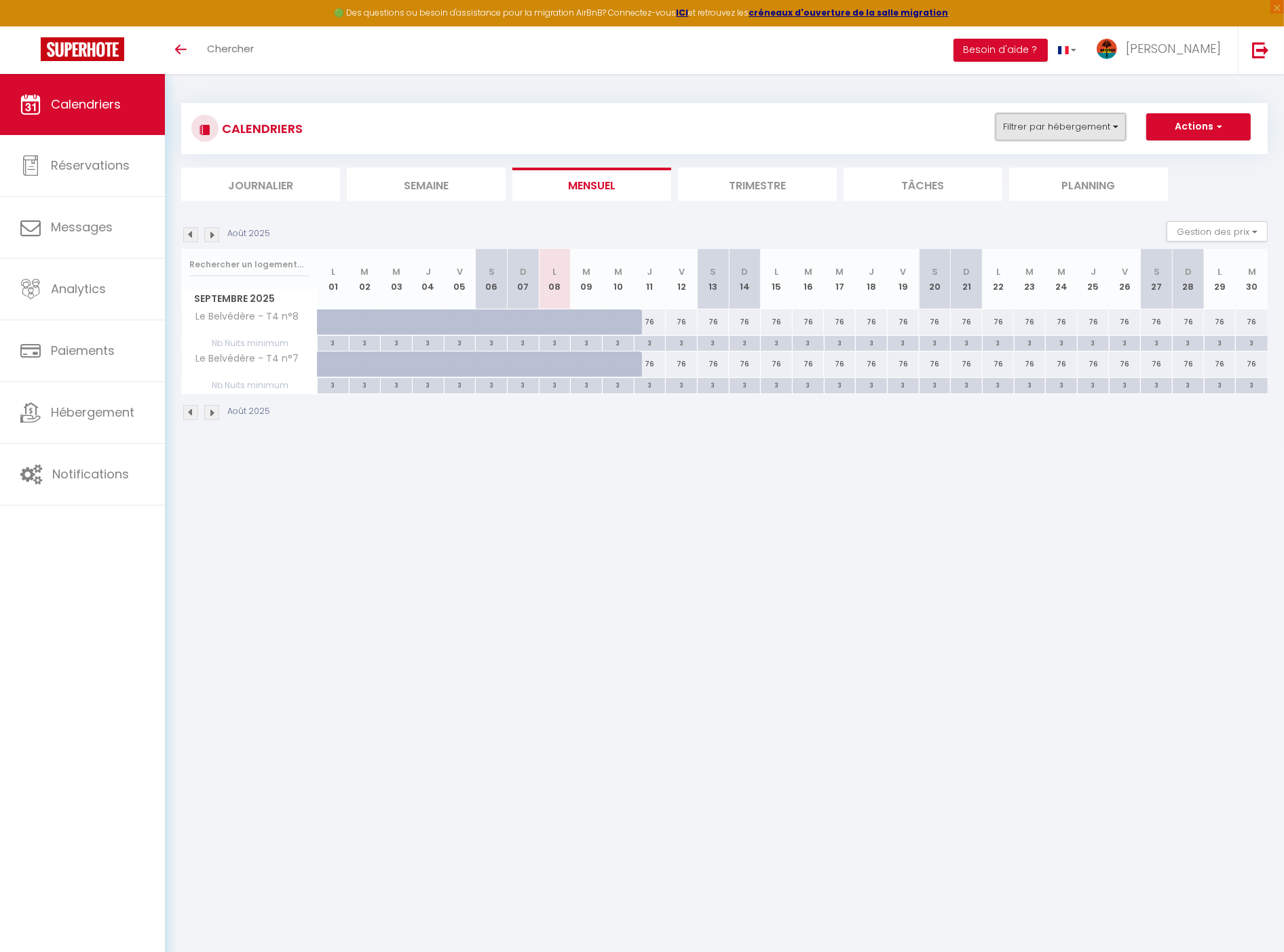
click at [1046, 127] on button "Filtrer par hébergement" at bounding box center [1061, 126] width 130 height 27
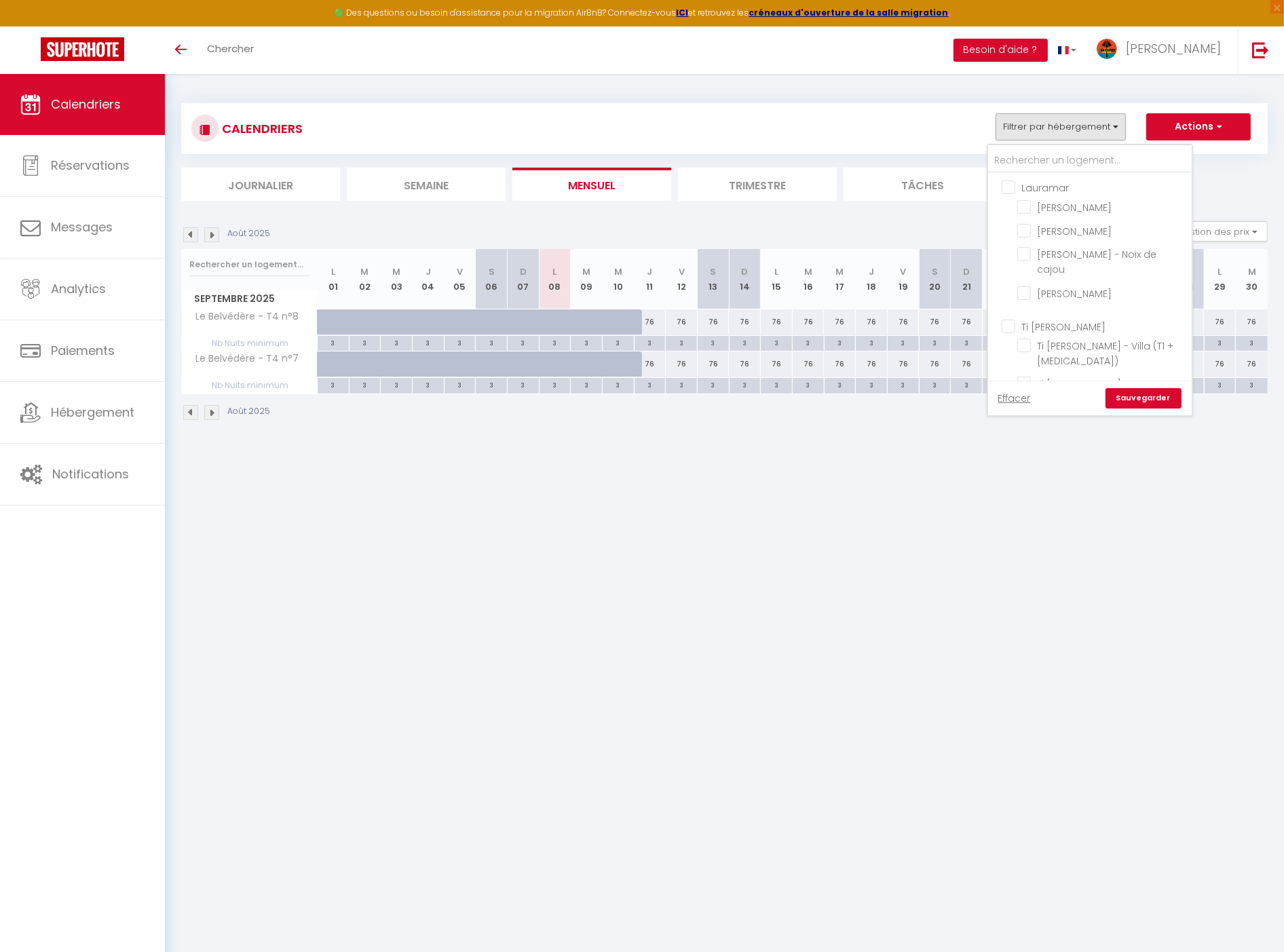
click at [1035, 187] on input "Lauramar" at bounding box center [1104, 186] width 204 height 13
checkbox input "true"
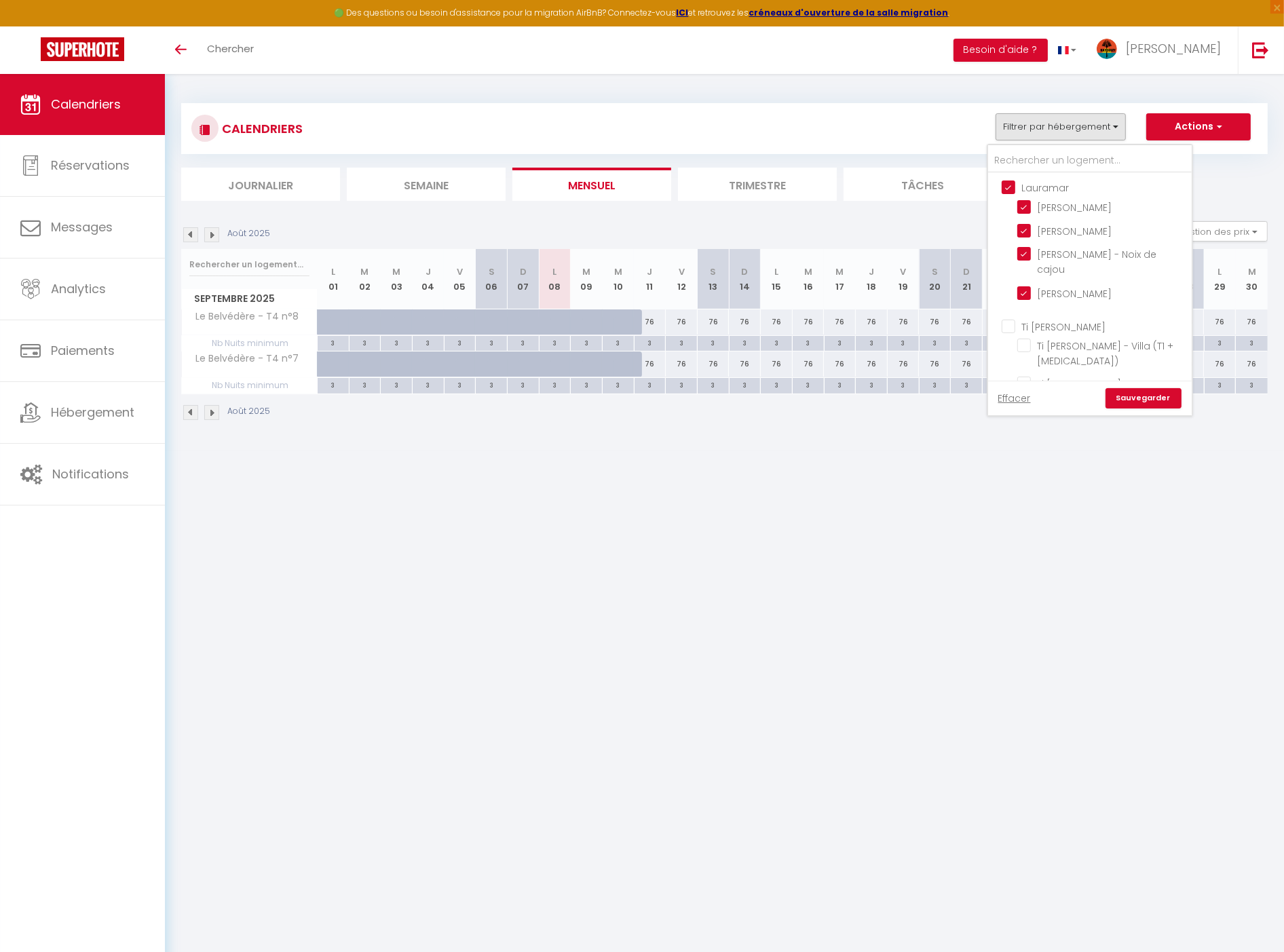
checkbox input "true"
checkbox input "false"
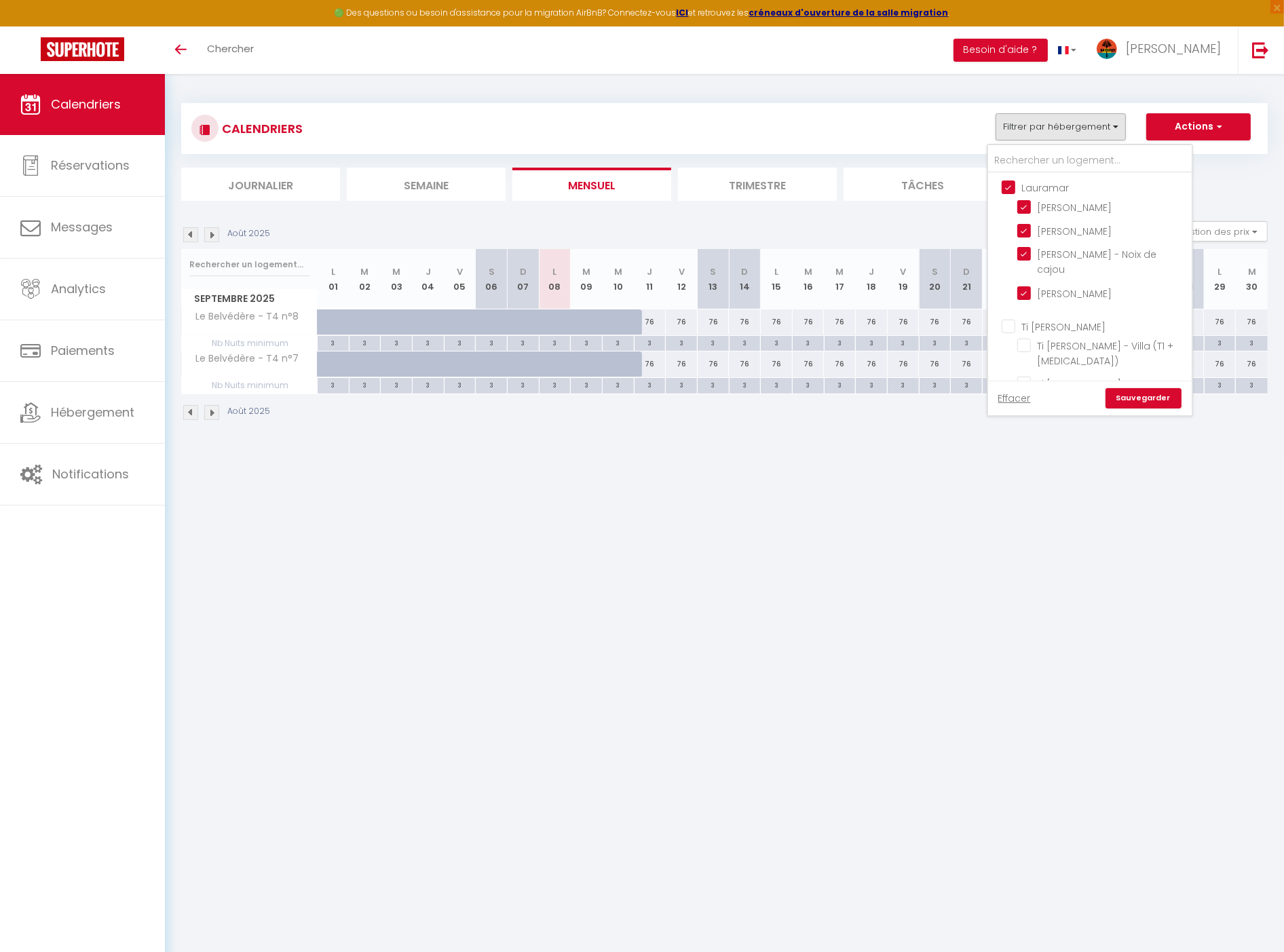
checkbox input "false"
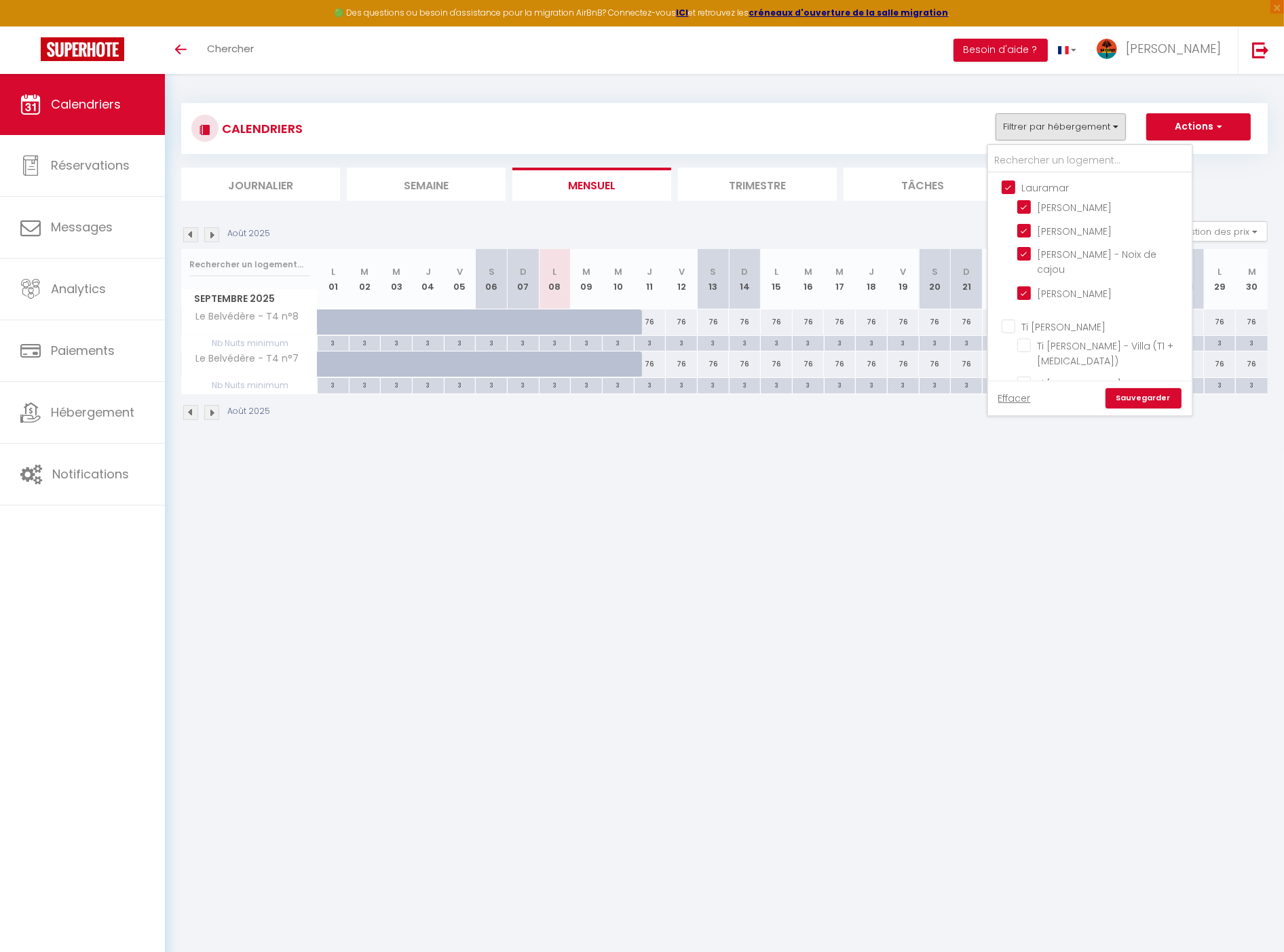
checkbox input "false"
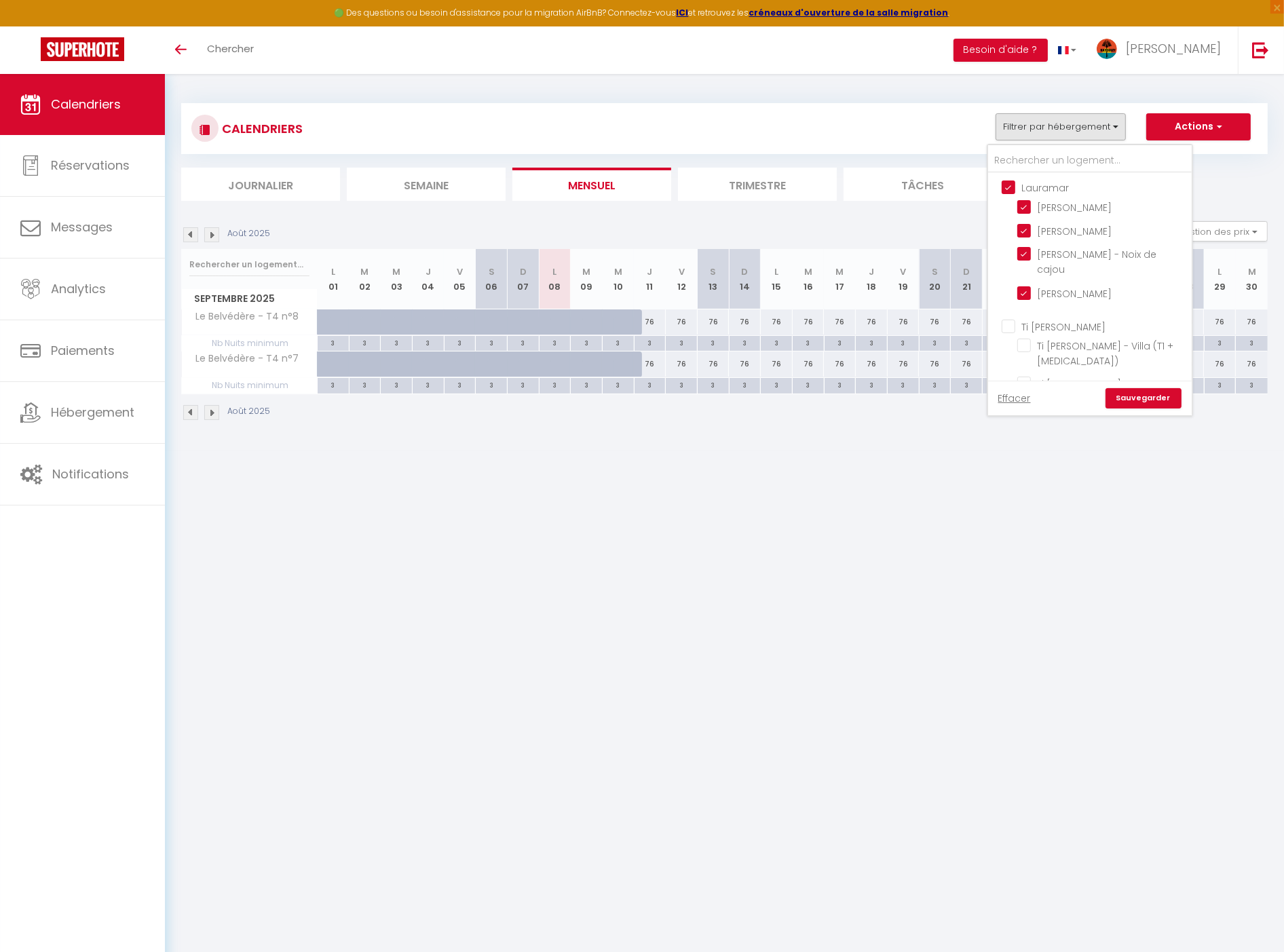
checkbox input "false"
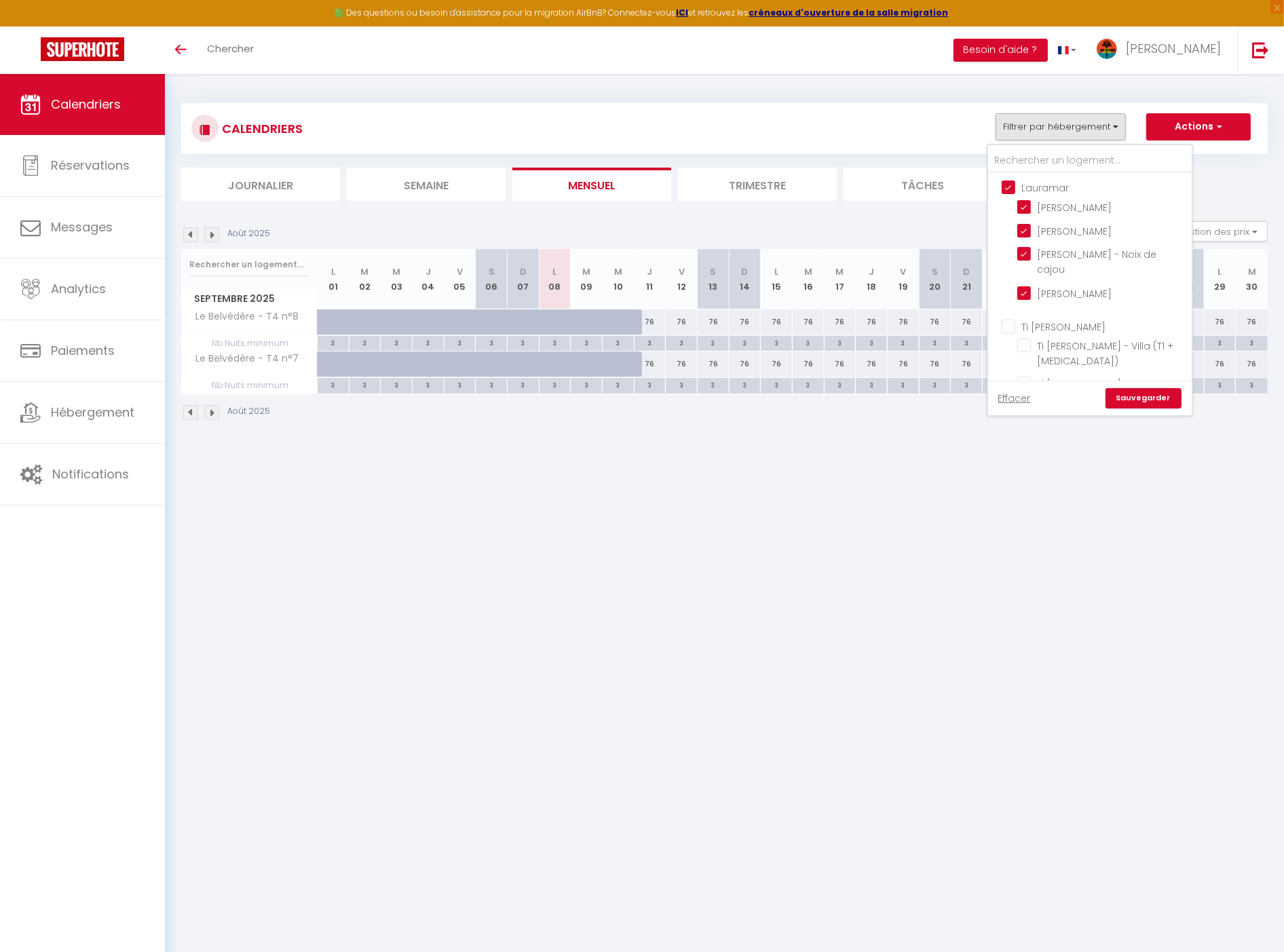
click at [1165, 394] on link "Sauvegarder" at bounding box center [1143, 398] width 76 height 20
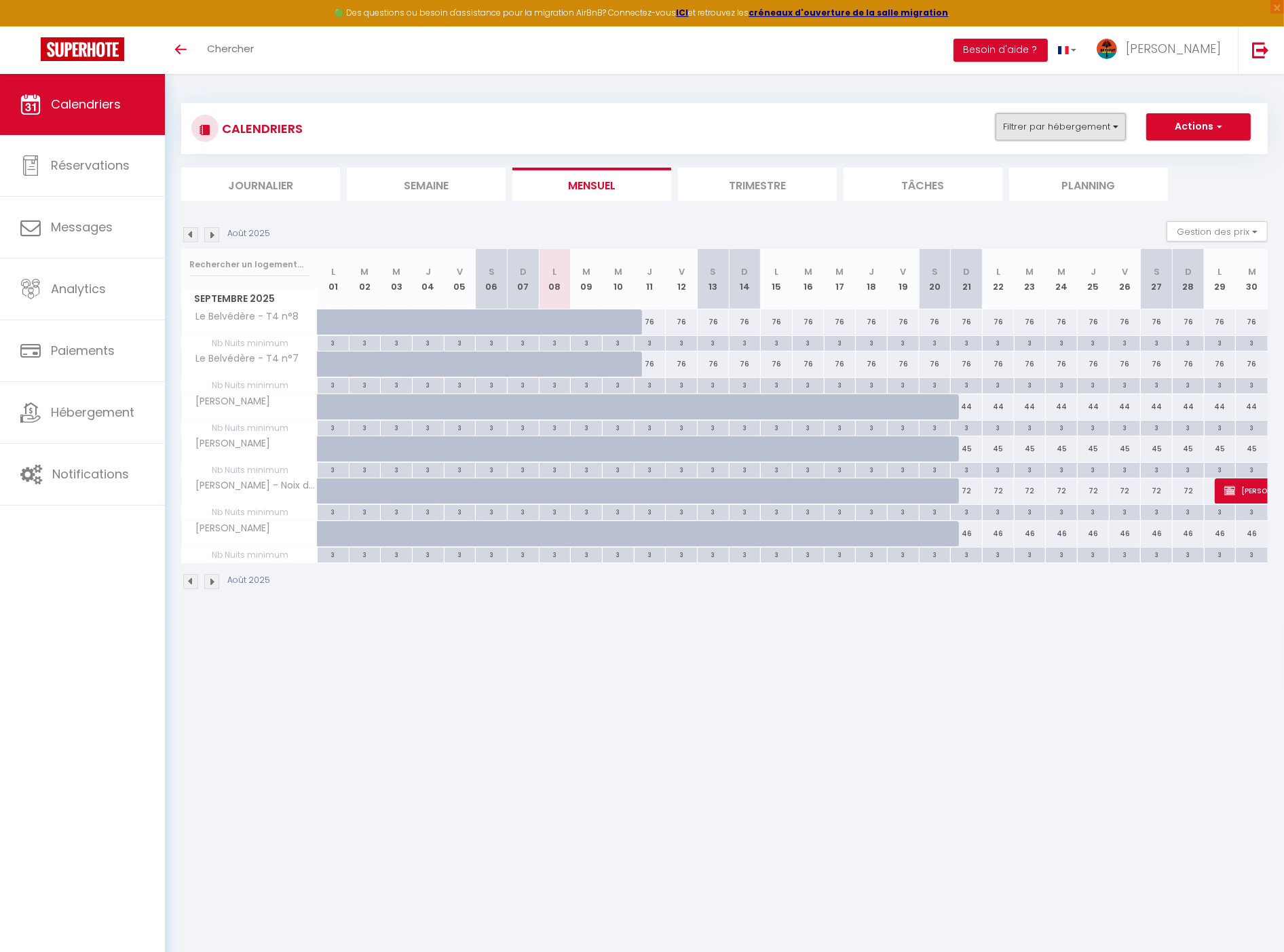
click at [1107, 114] on button "Filtrer par hébergement" at bounding box center [1061, 126] width 130 height 27
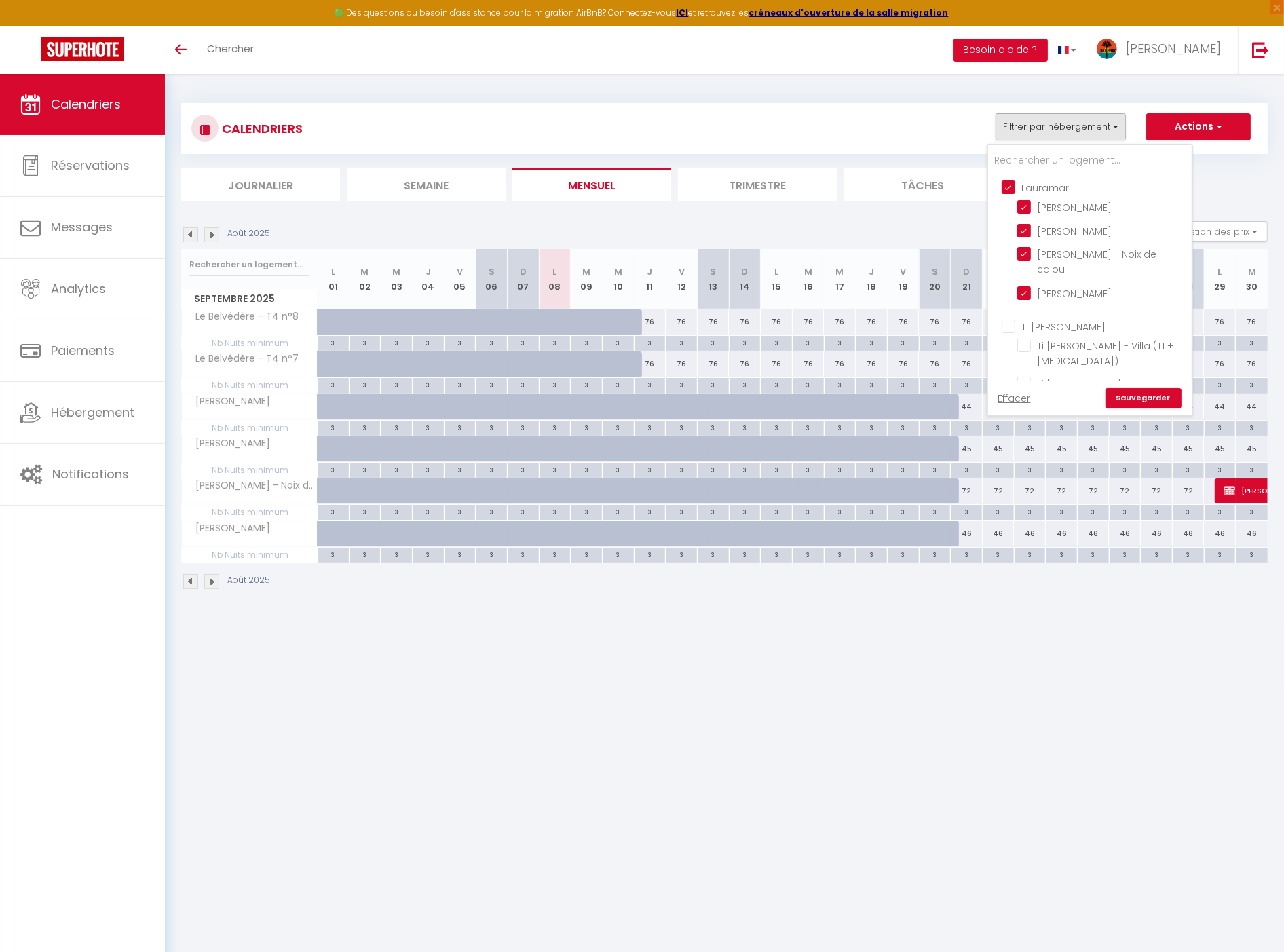
click at [1068, 187] on input "Lauramar" at bounding box center [1104, 186] width 204 height 13
checkbox input "false"
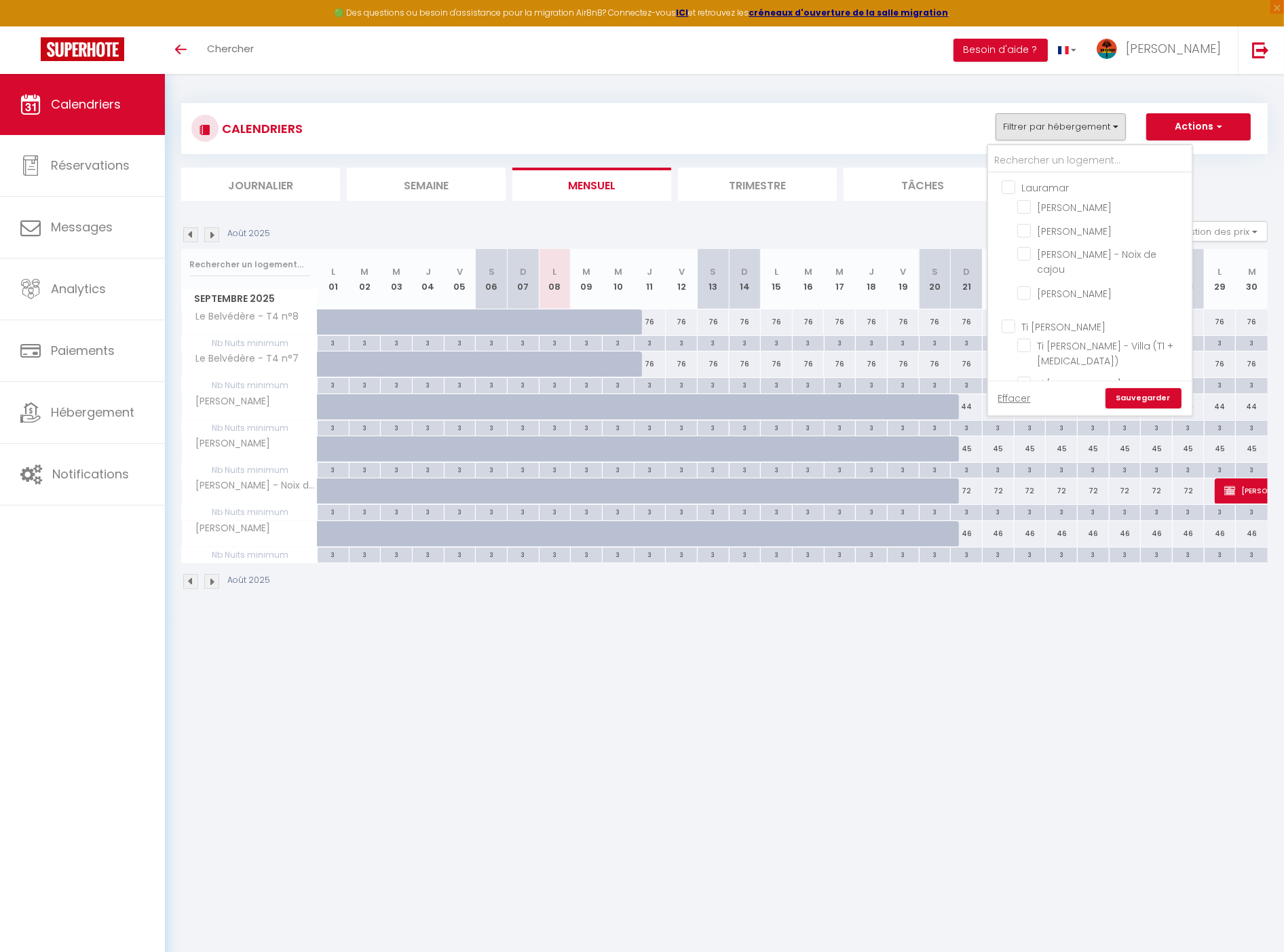
checkbox input "false"
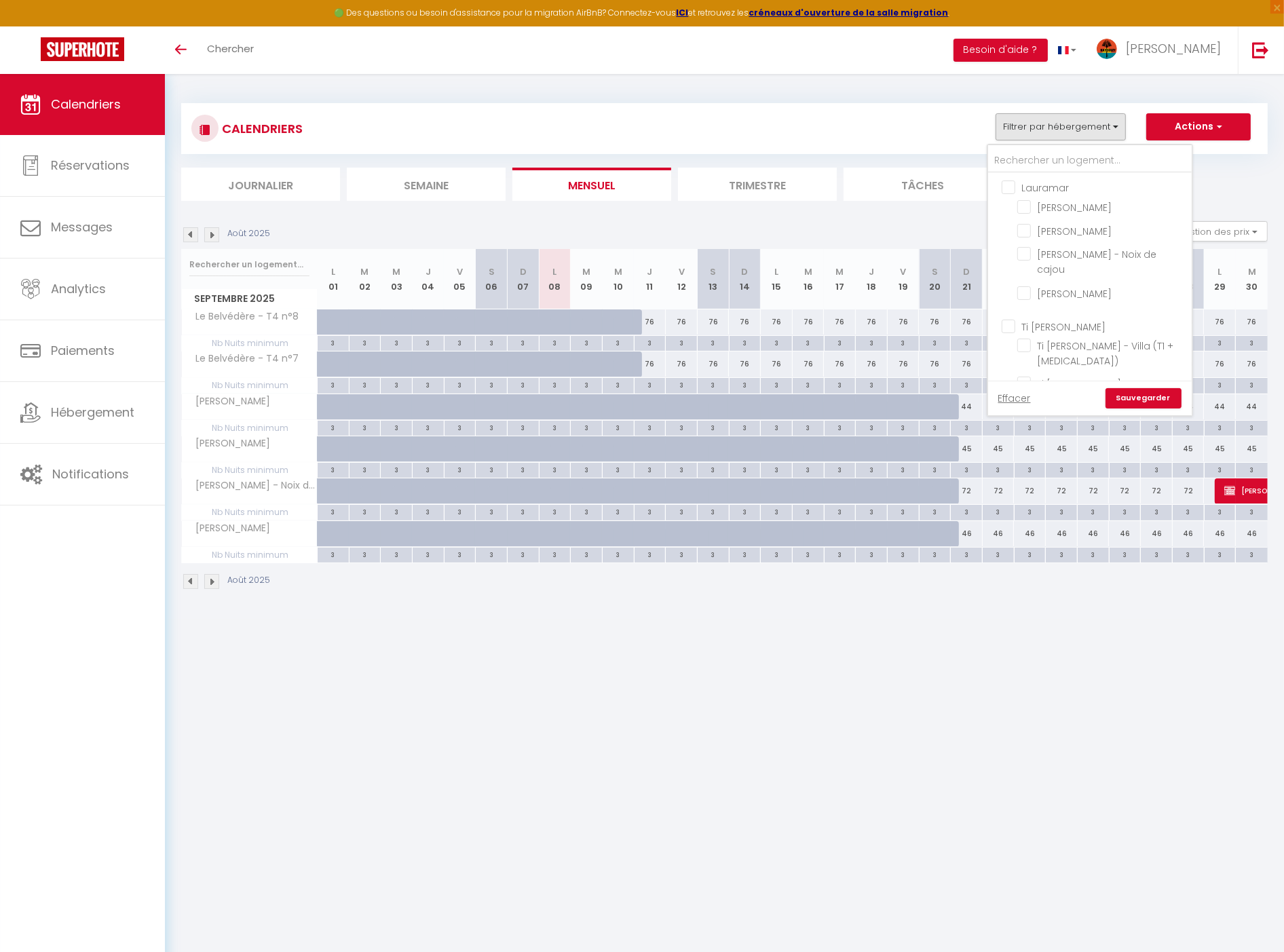
checkbox input "false"
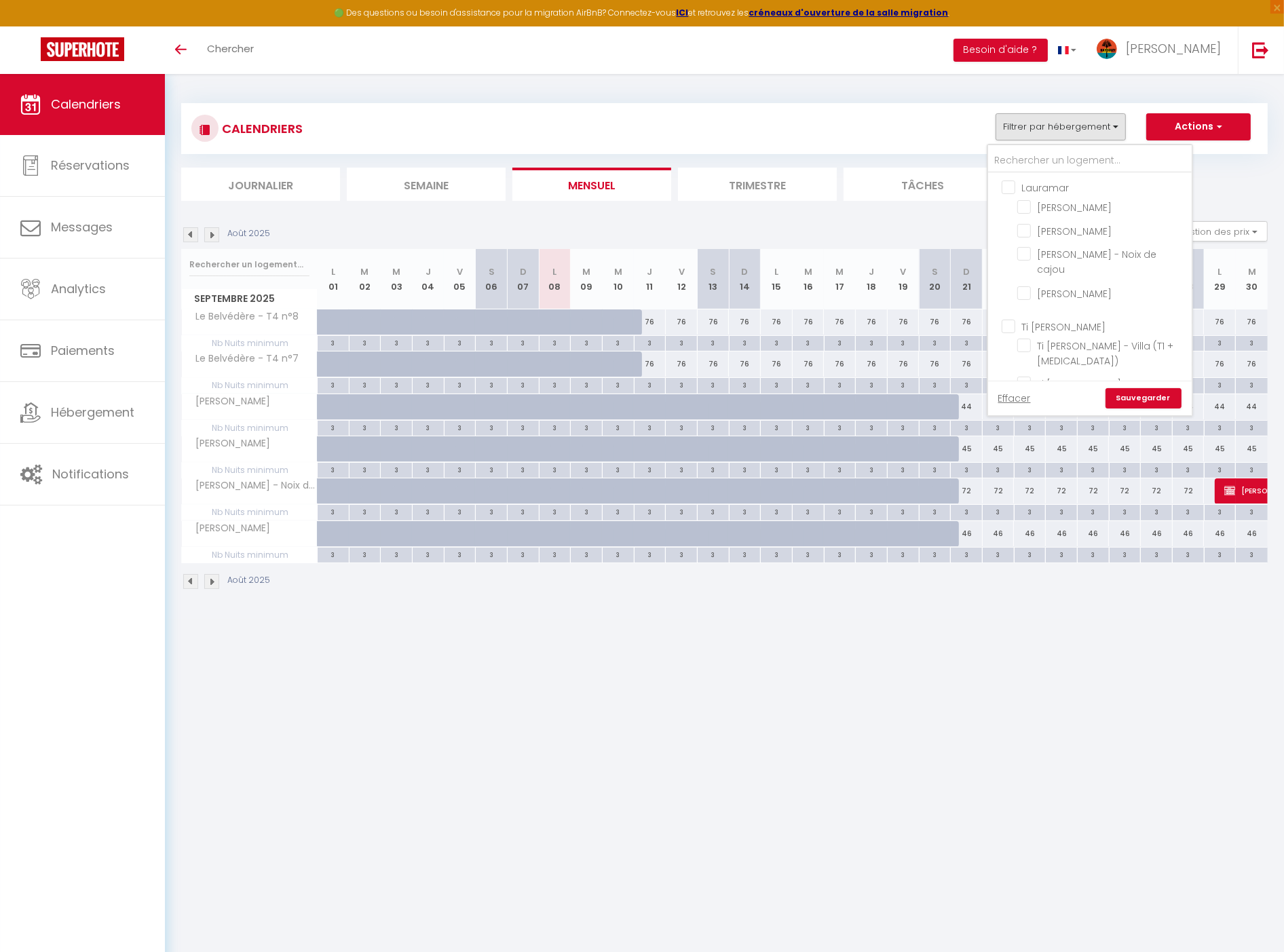
checkbox input "false"
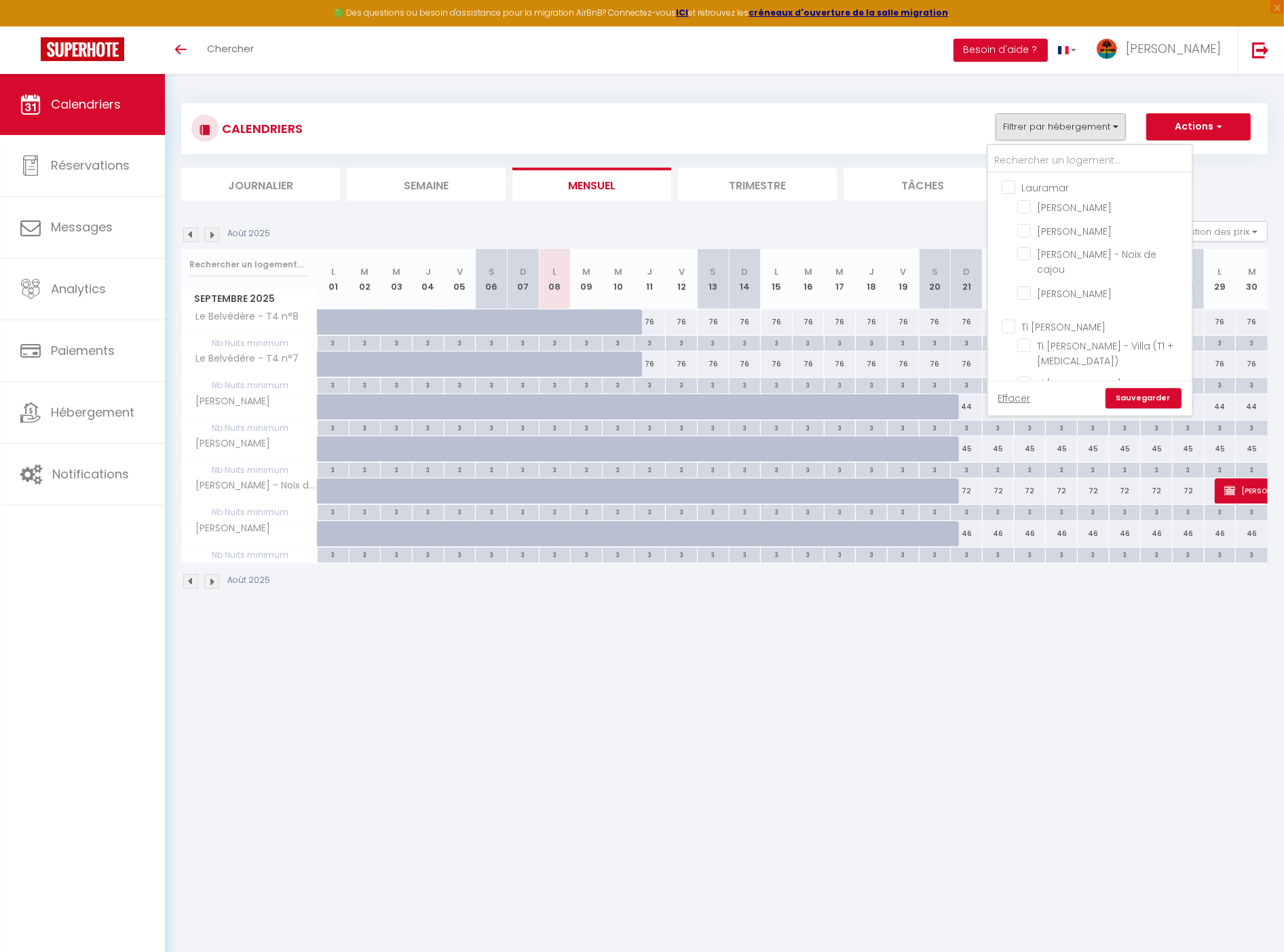
checkbox input "false"
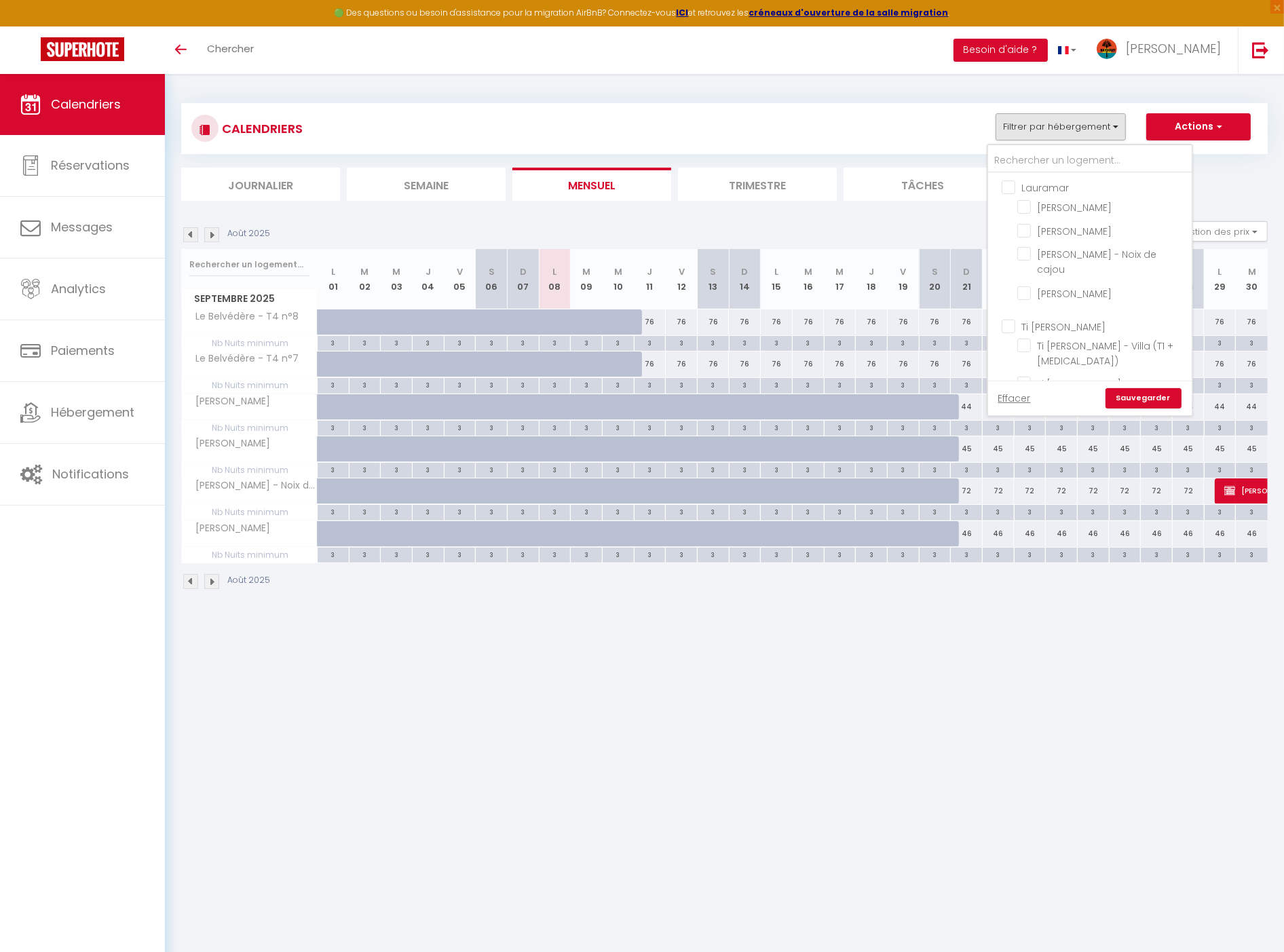
click at [1065, 319] on input "Ti [PERSON_NAME]" at bounding box center [1104, 325] width 204 height 13
checkbox input "true"
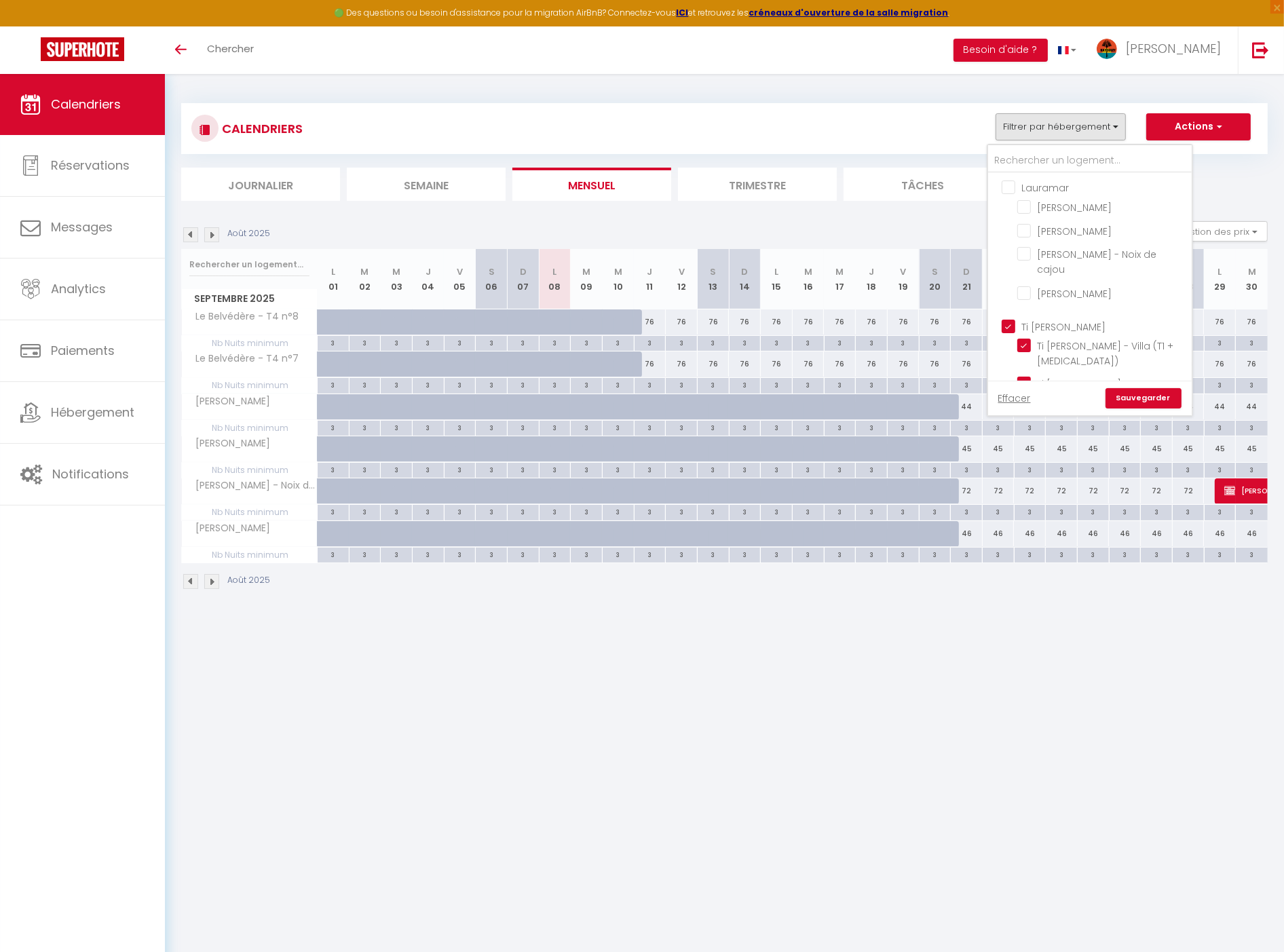
checkbox input "false"
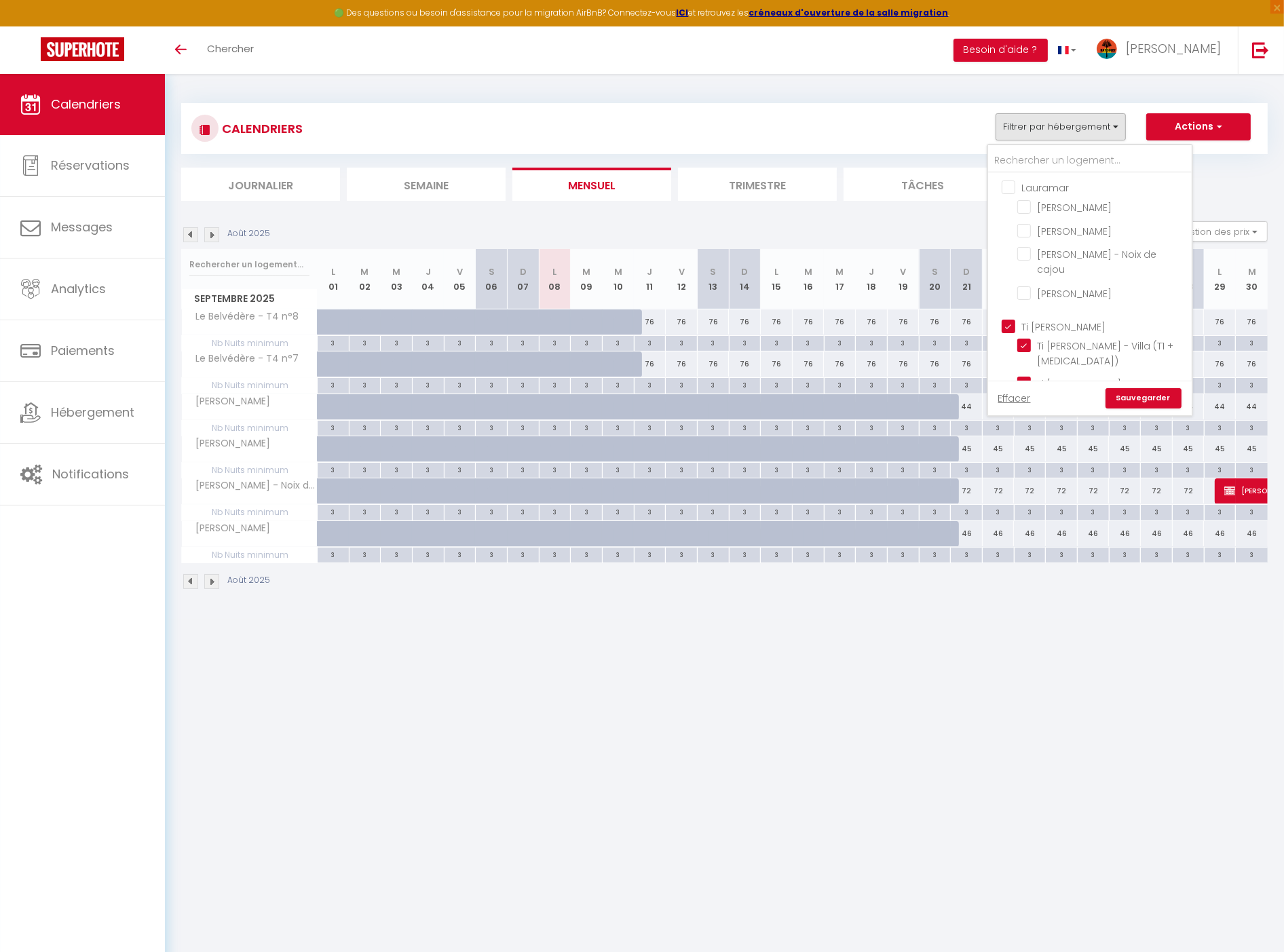
checkbox input "false"
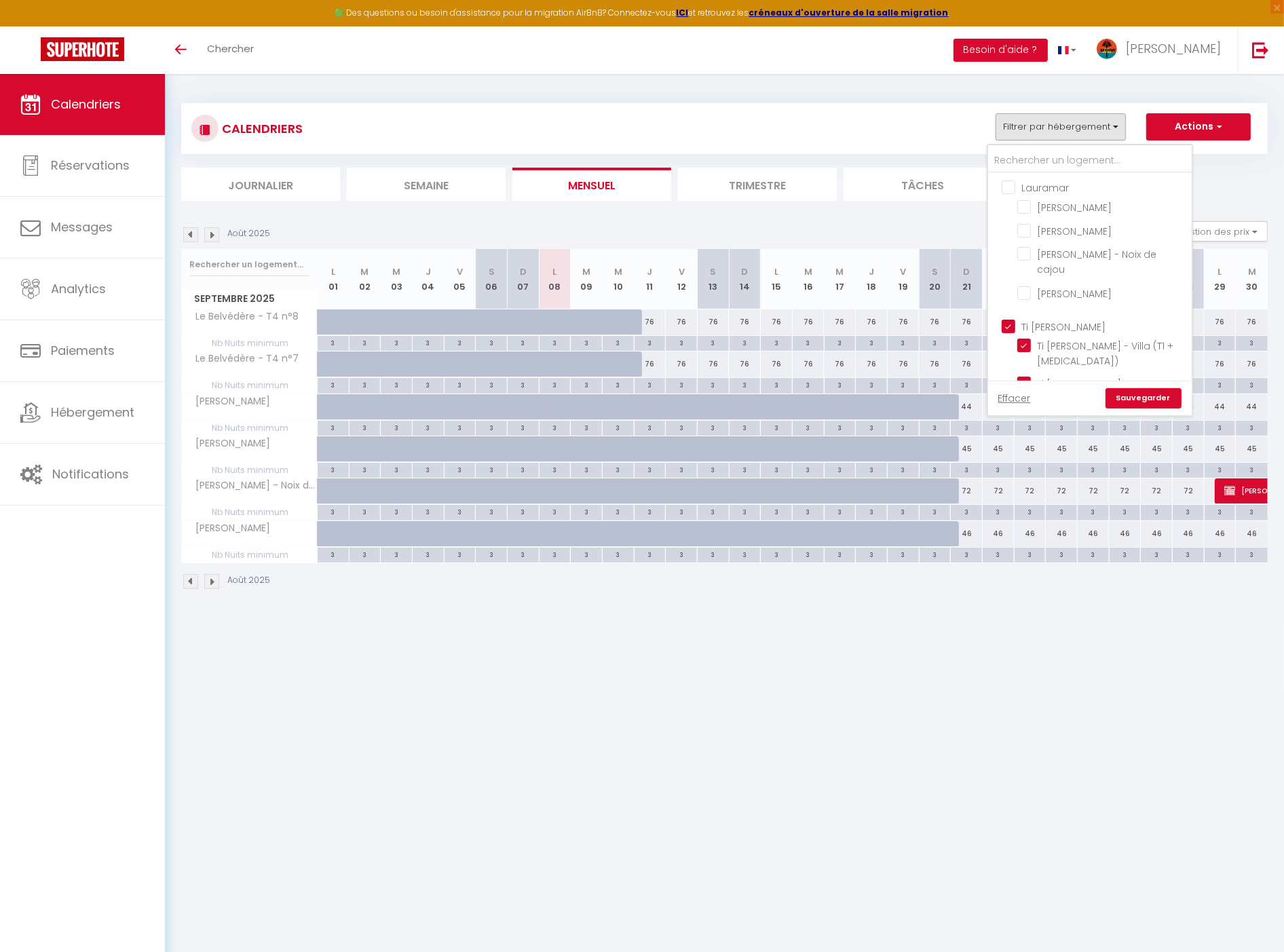
checkbox input "false"
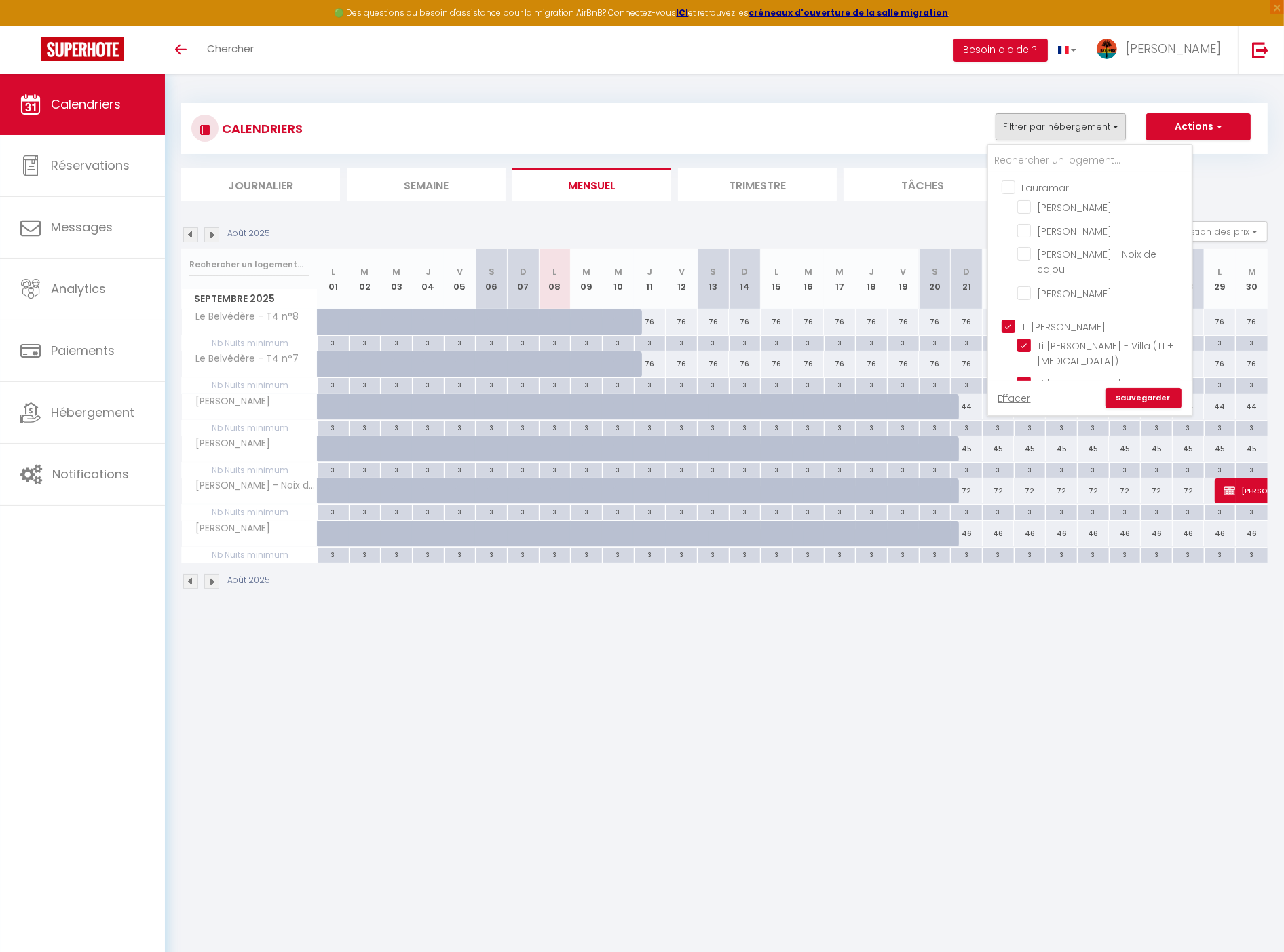
checkbox input "false"
click at [1139, 390] on link "Sauvegarder" at bounding box center [1143, 398] width 76 height 20
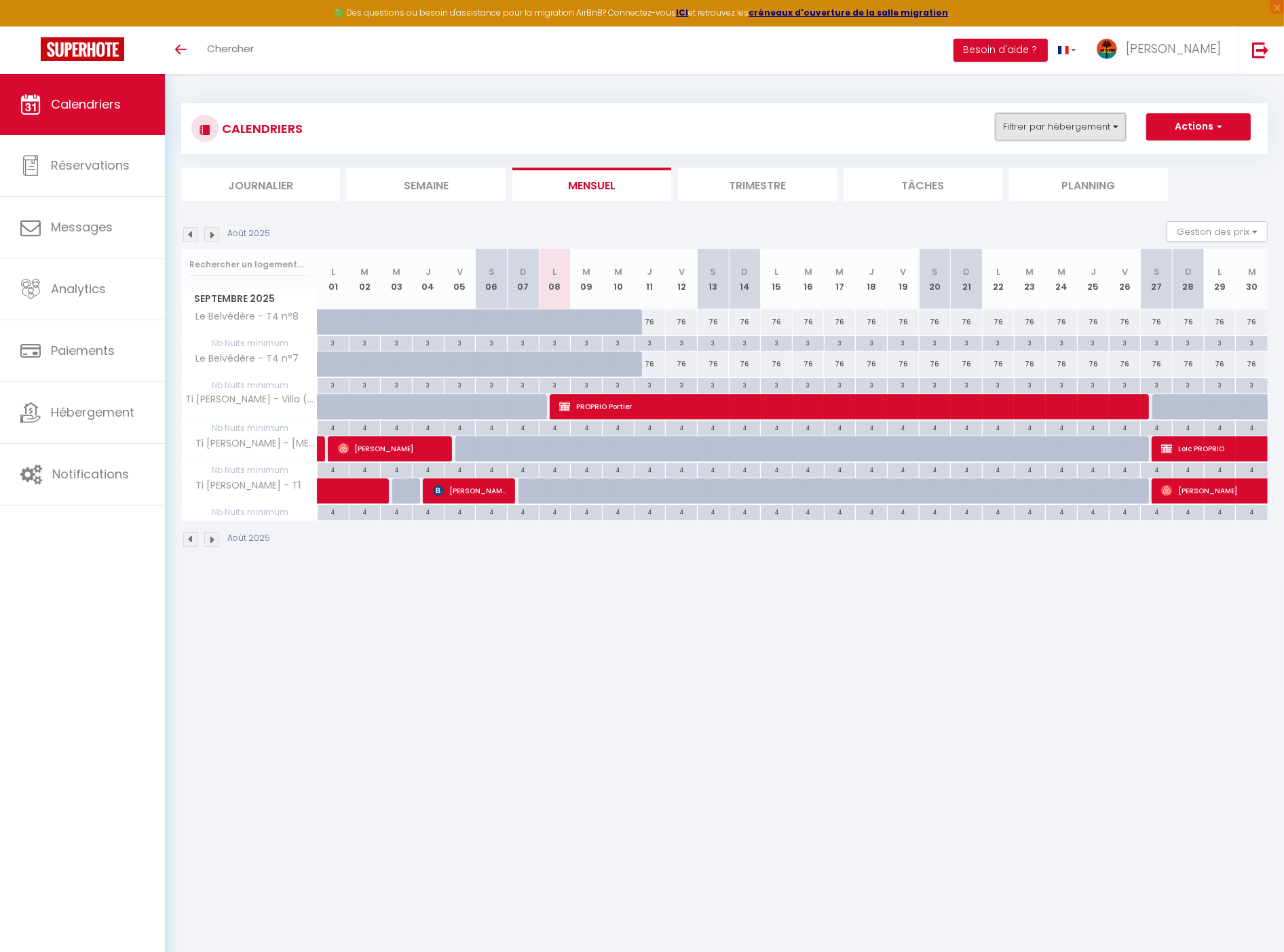
click at [1074, 127] on button "Filtrer par hébergement" at bounding box center [1061, 126] width 130 height 27
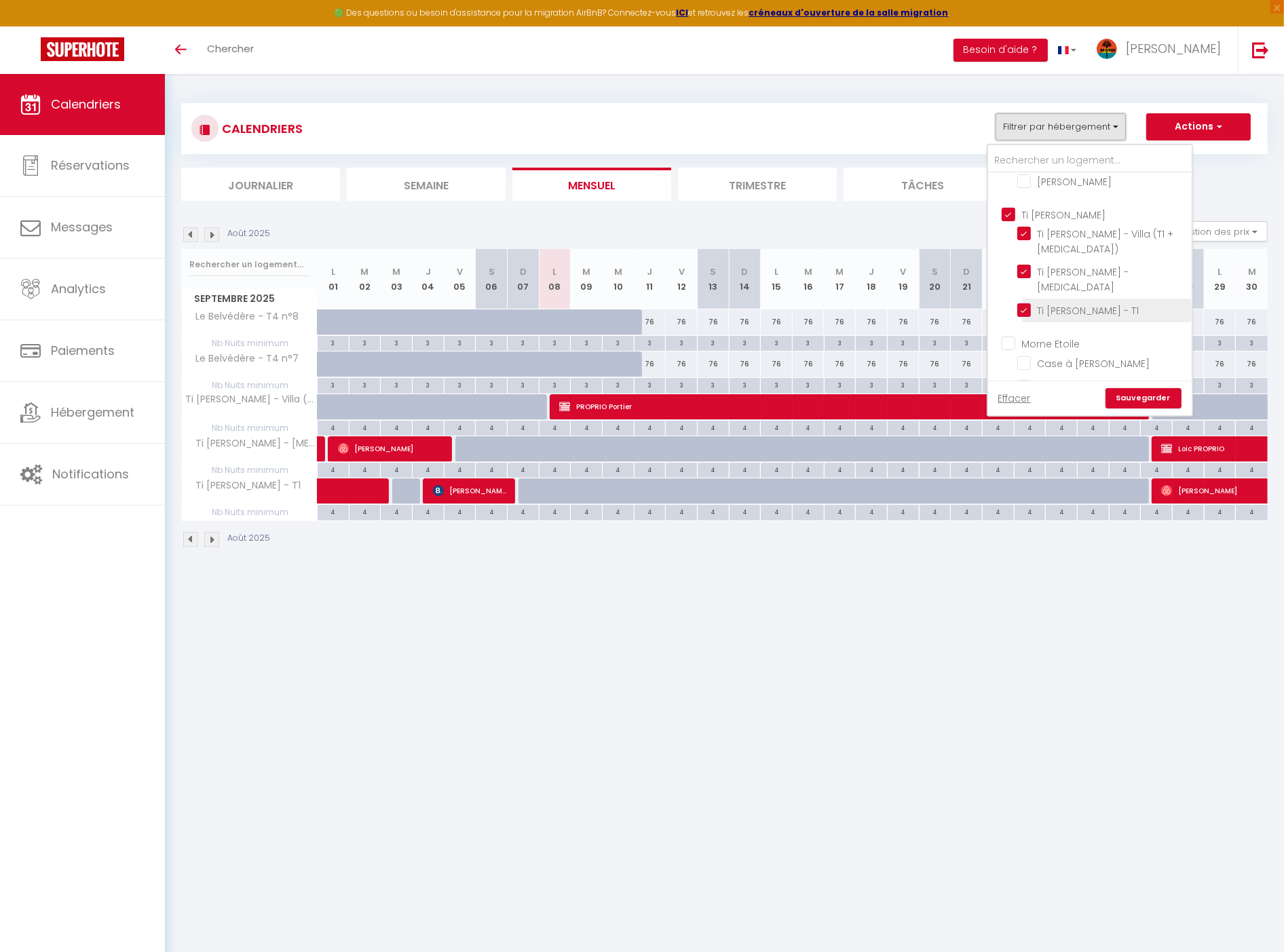
scroll to position [76, 0]
click at [1068, 243] on input "Ti [PERSON_NAME]" at bounding box center [1104, 249] width 204 height 13
checkbox input "false"
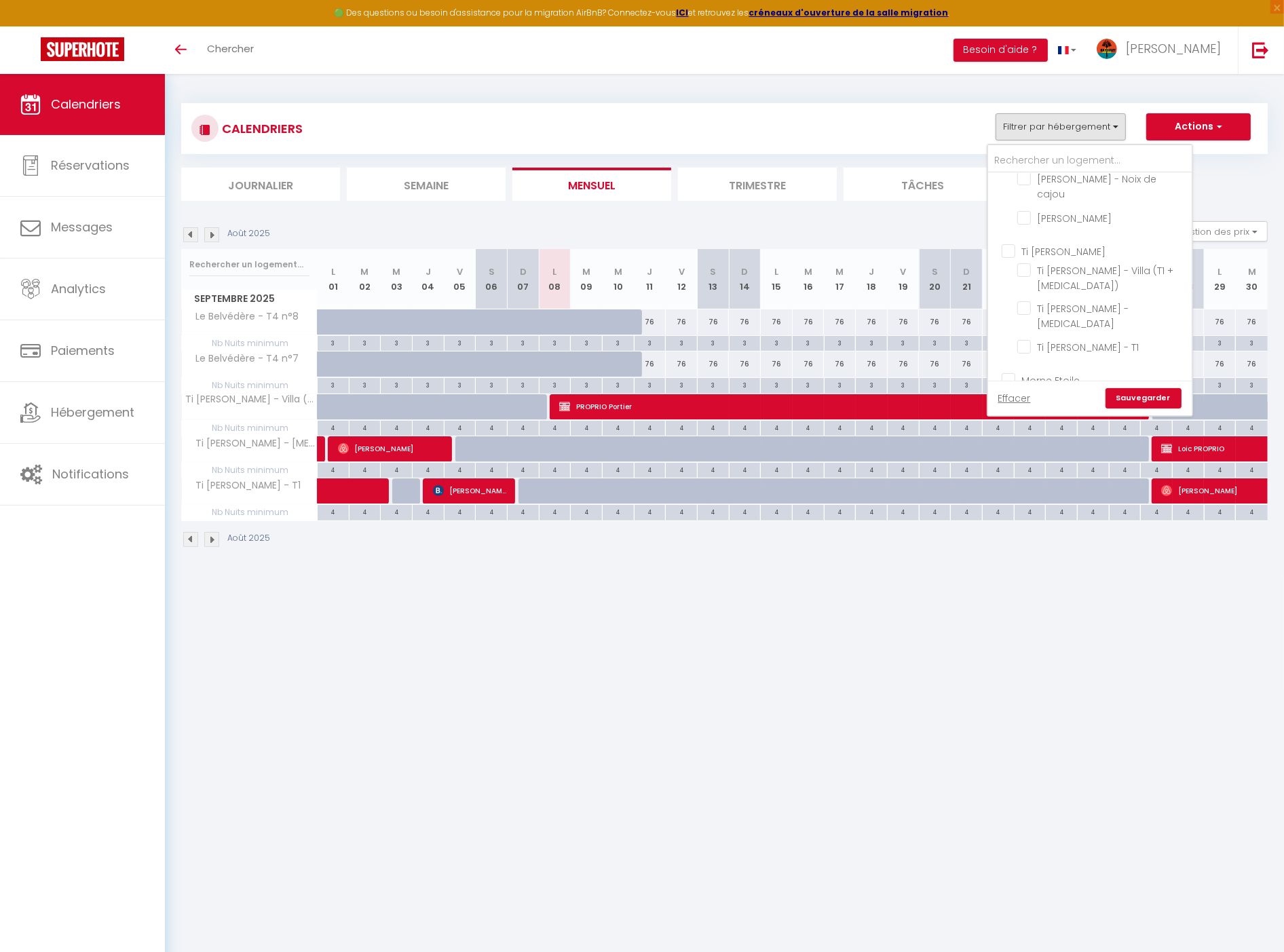
checkbox input "false"
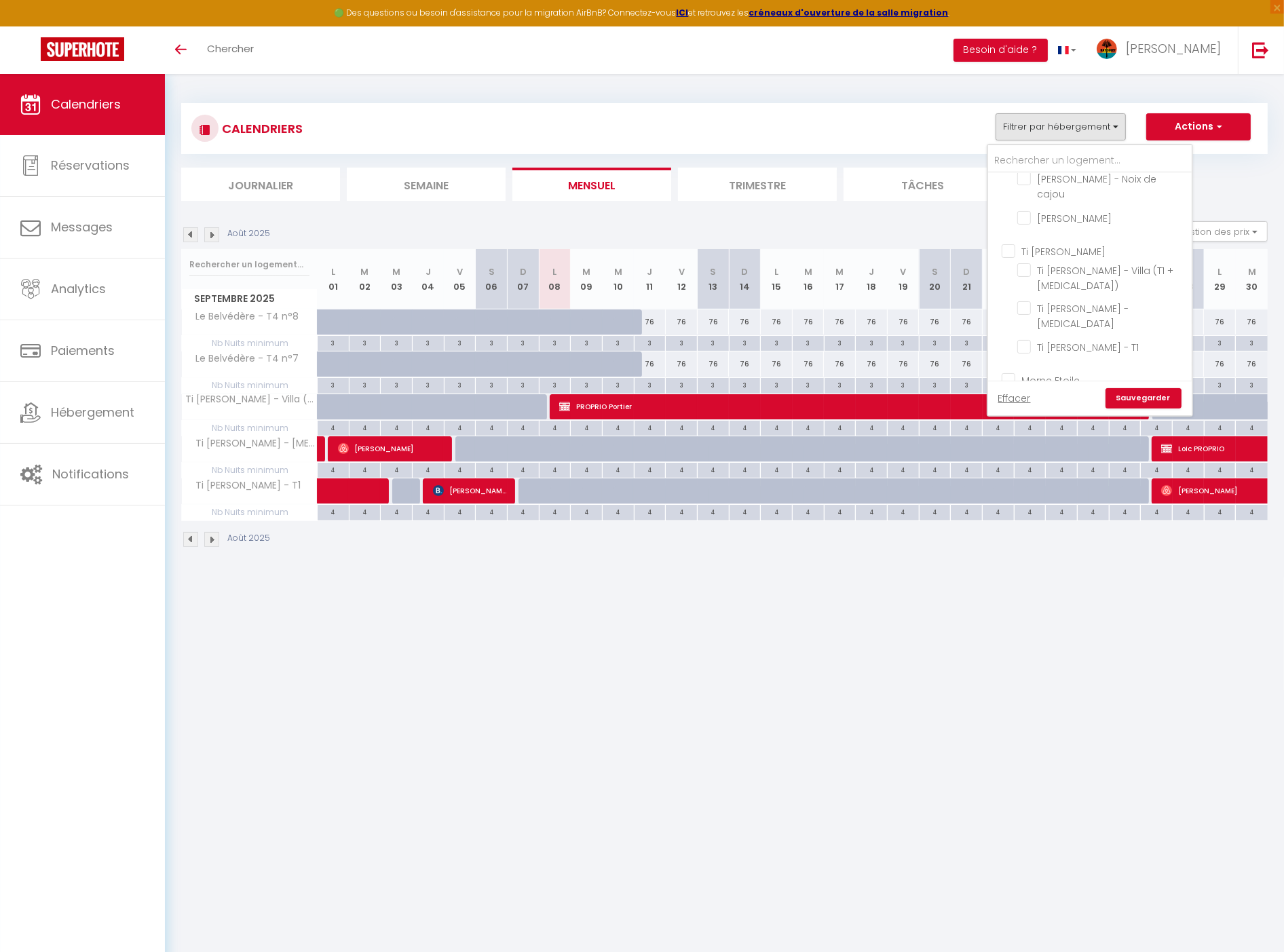
checkbox input "false"
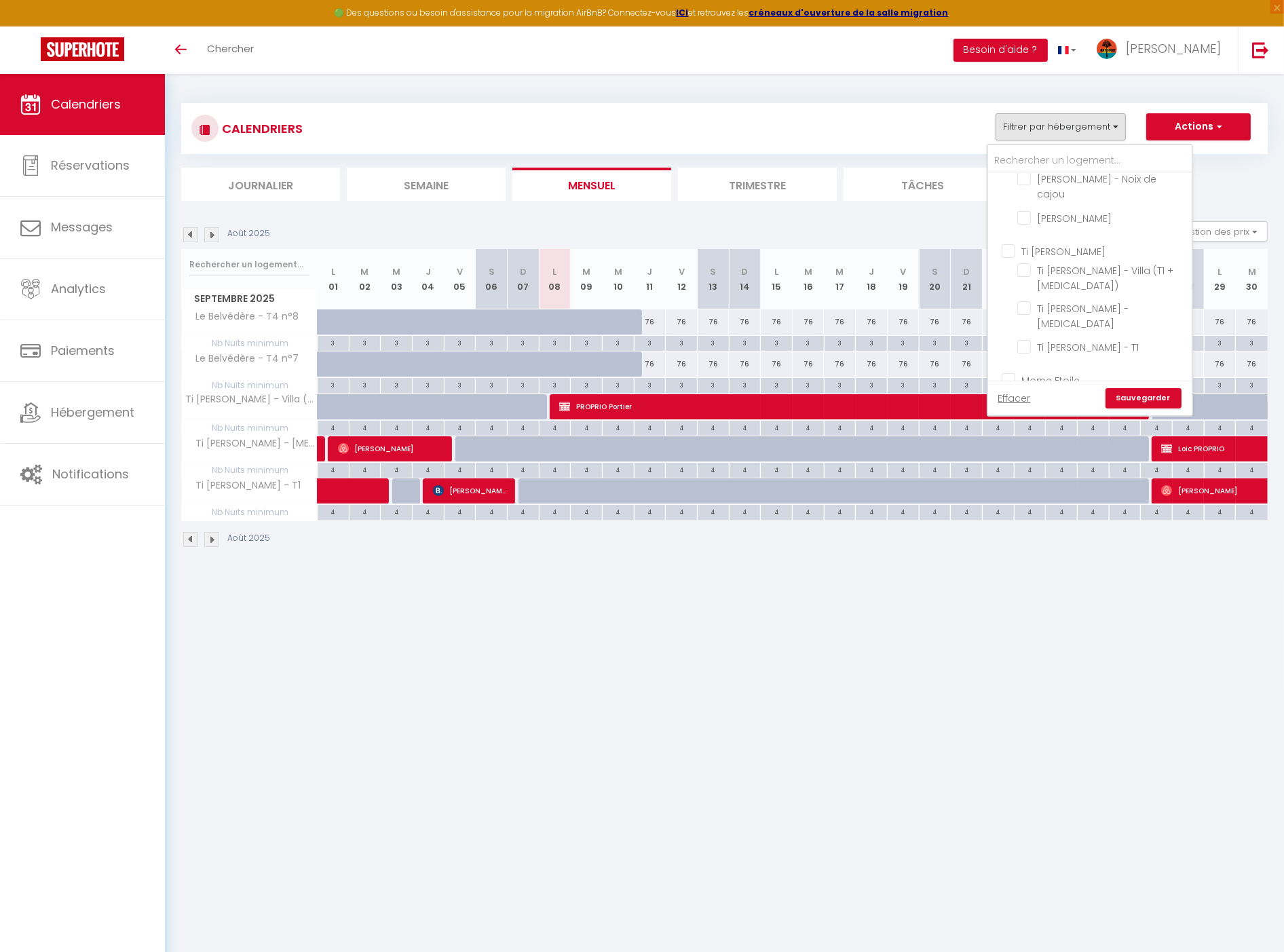
checkbox input "false"
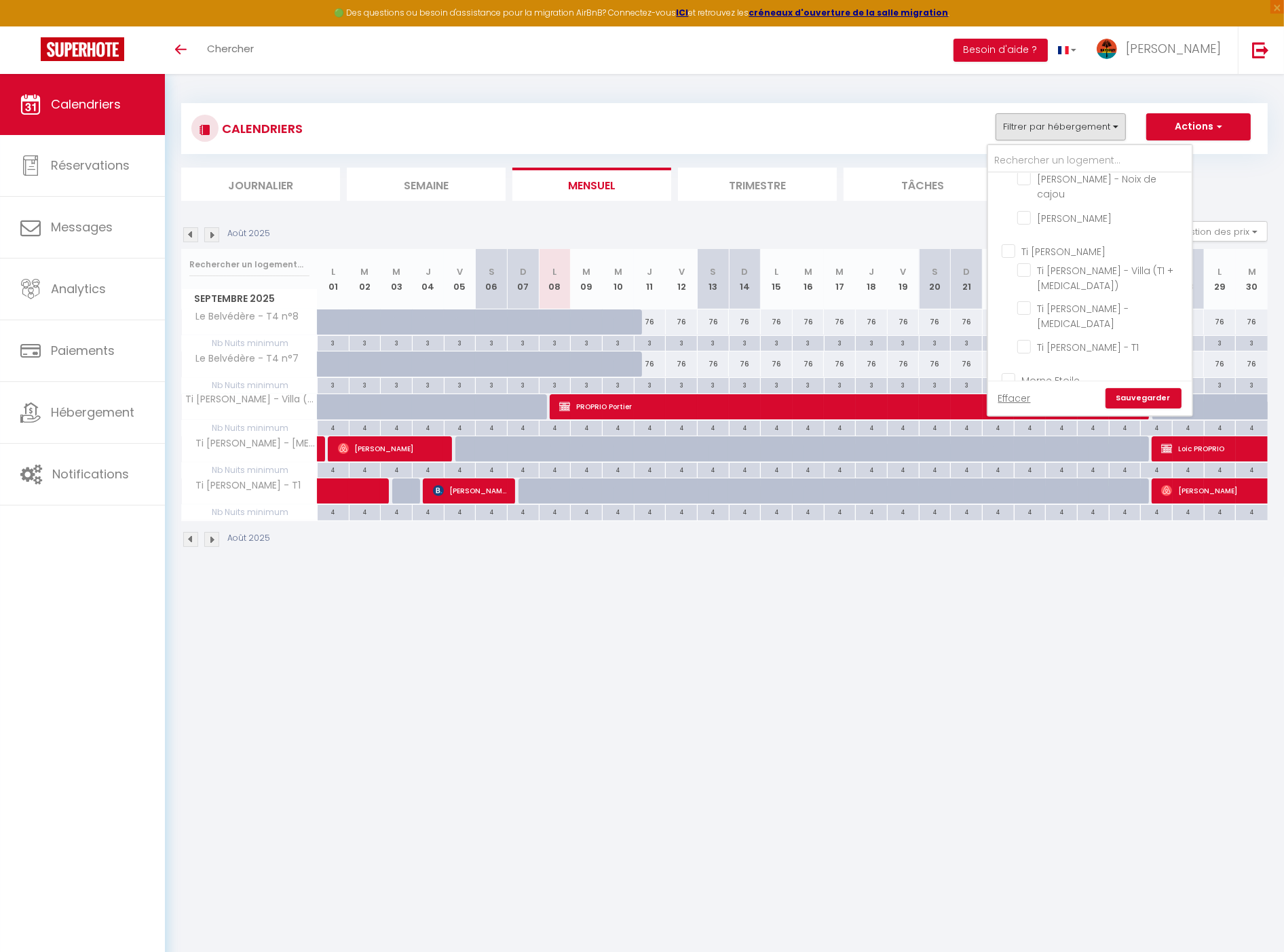
checkbox input "false"
click at [1068, 372] on input "Morne Etoile" at bounding box center [1104, 379] width 204 height 13
checkbox input "true"
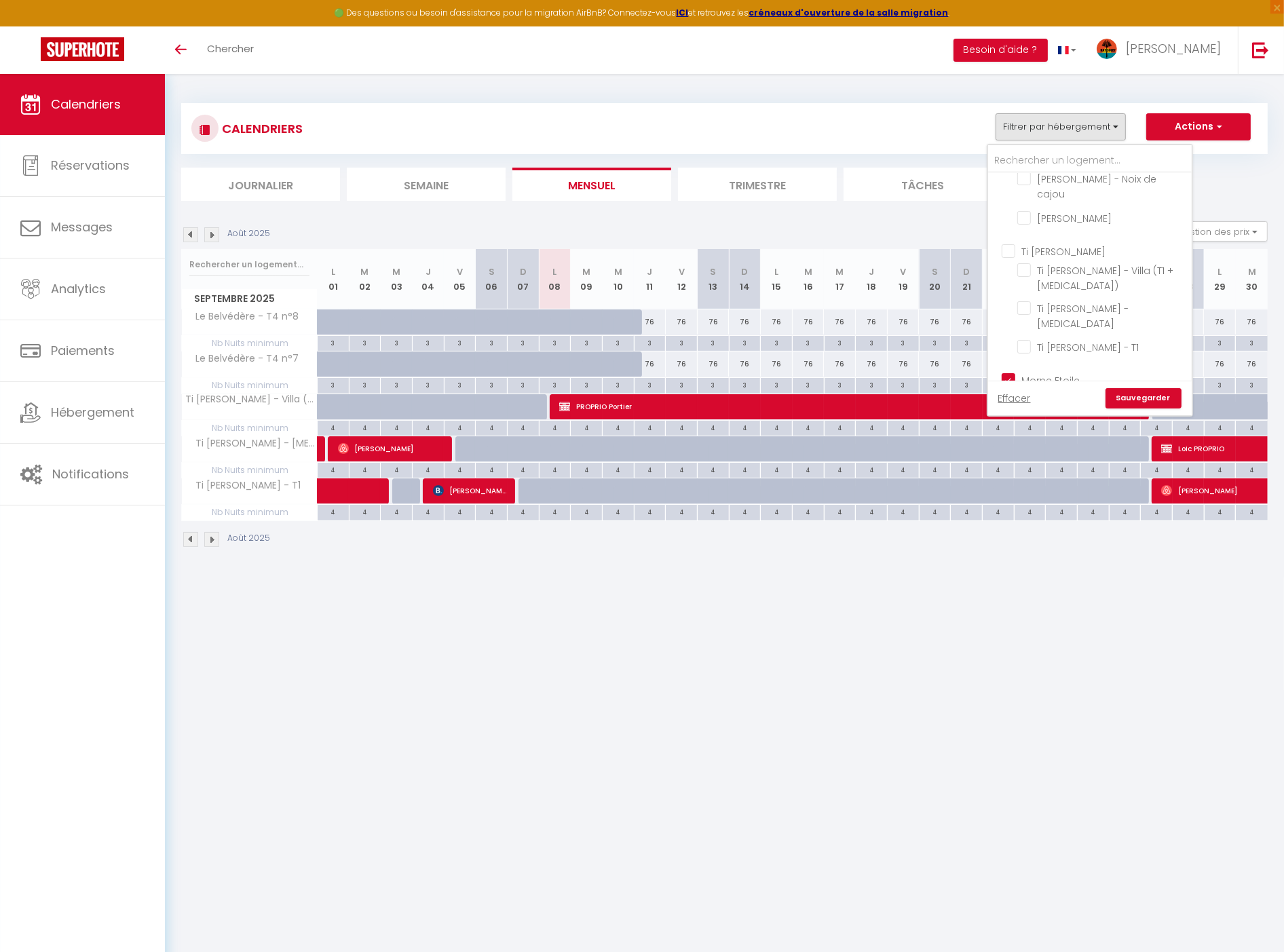
checkbox input "true"
checkbox input "false"
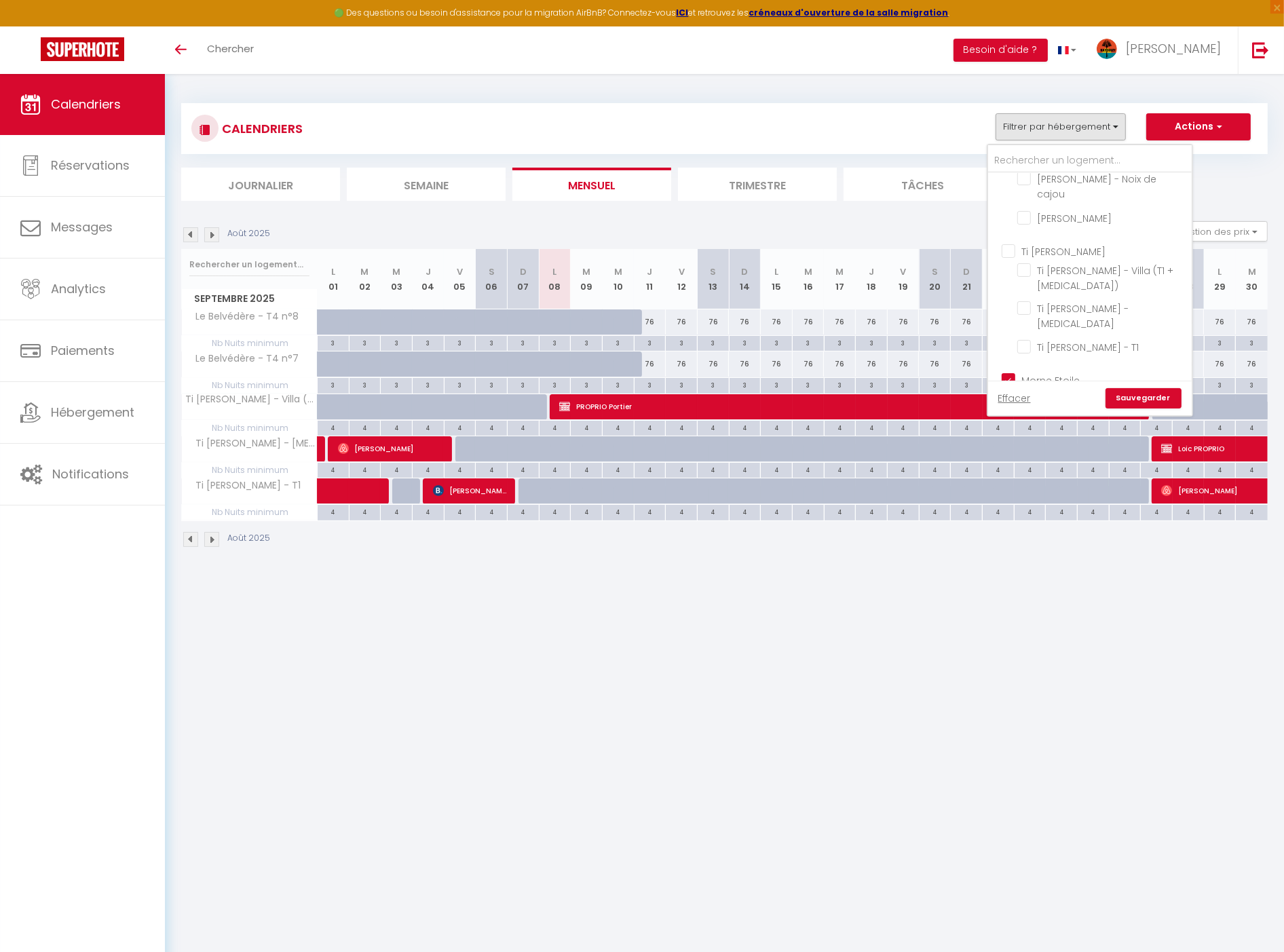
checkbox input "false"
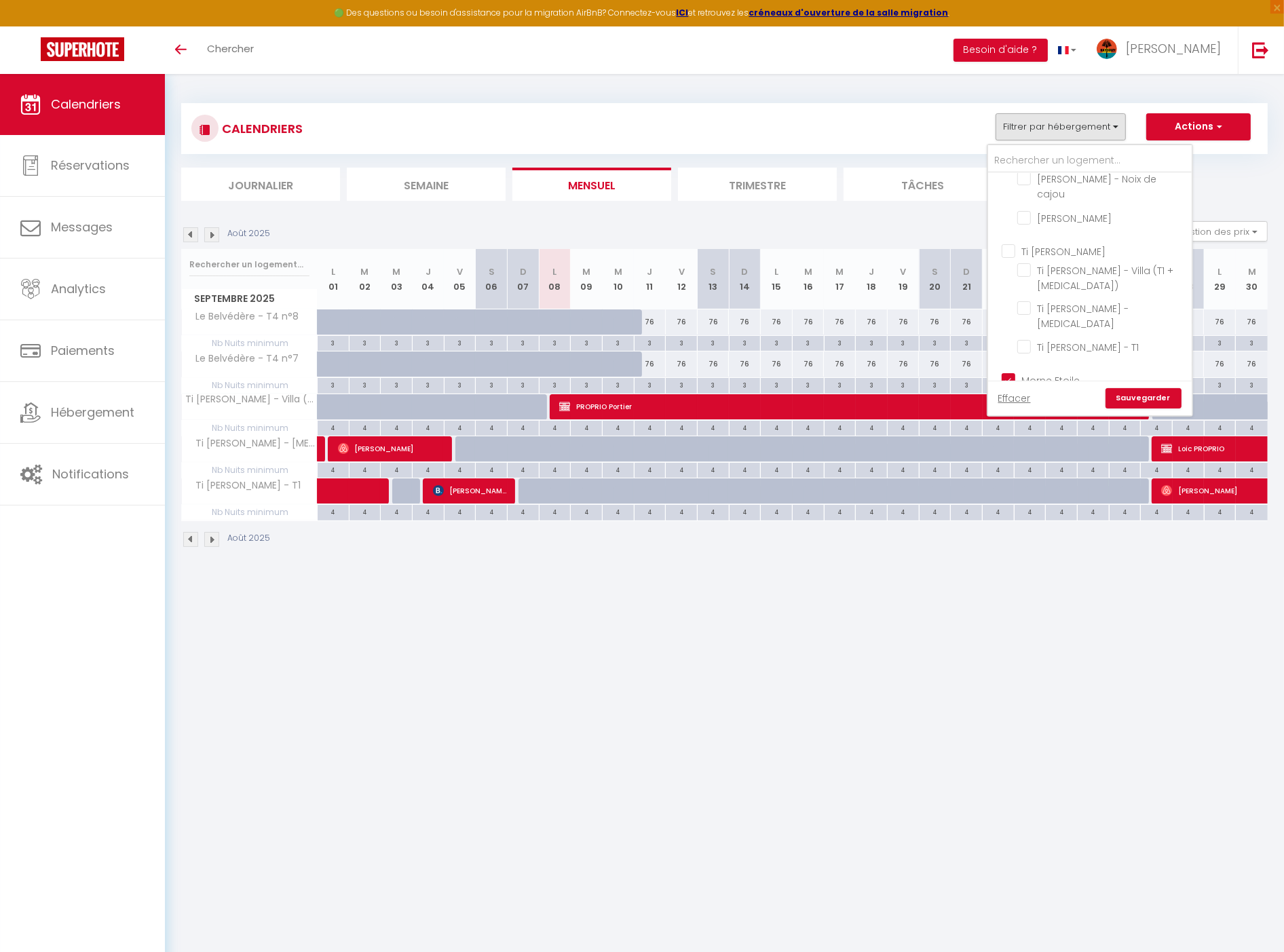
checkbox input "false"
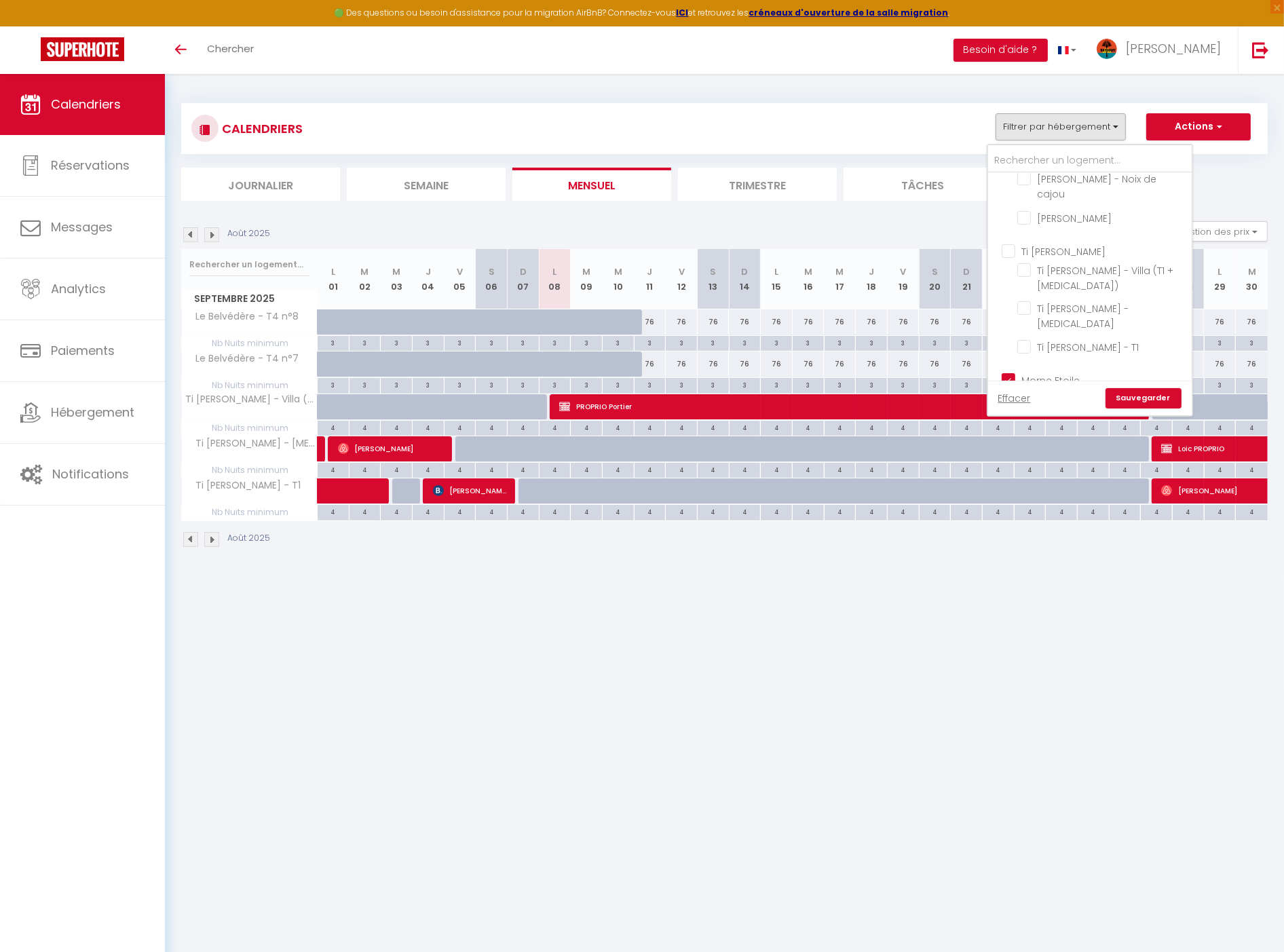
click at [1148, 396] on link "Sauvegarder" at bounding box center [1143, 398] width 76 height 20
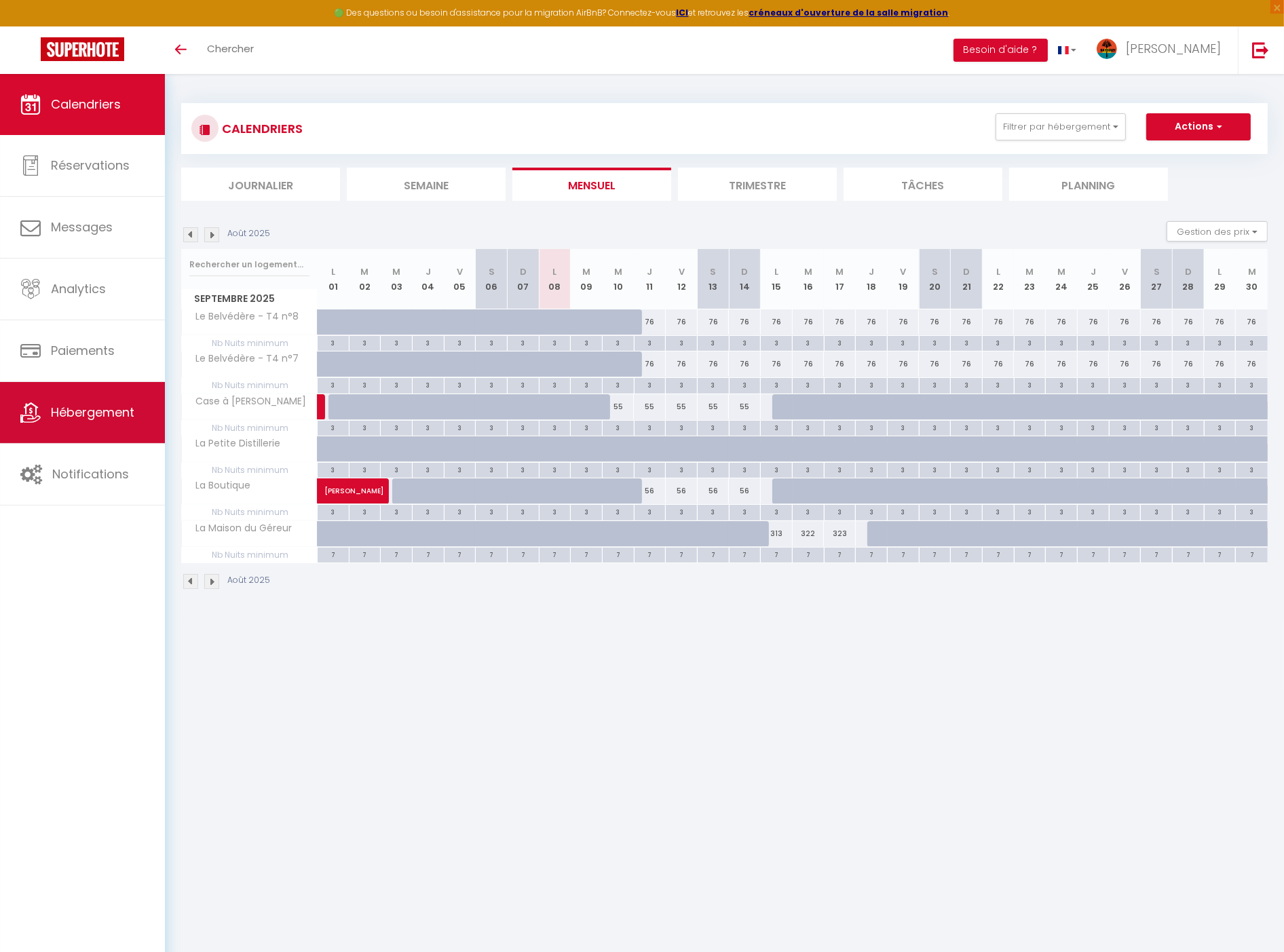
click at [127, 406] on span "Hébergement" at bounding box center [92, 412] width 83 height 17
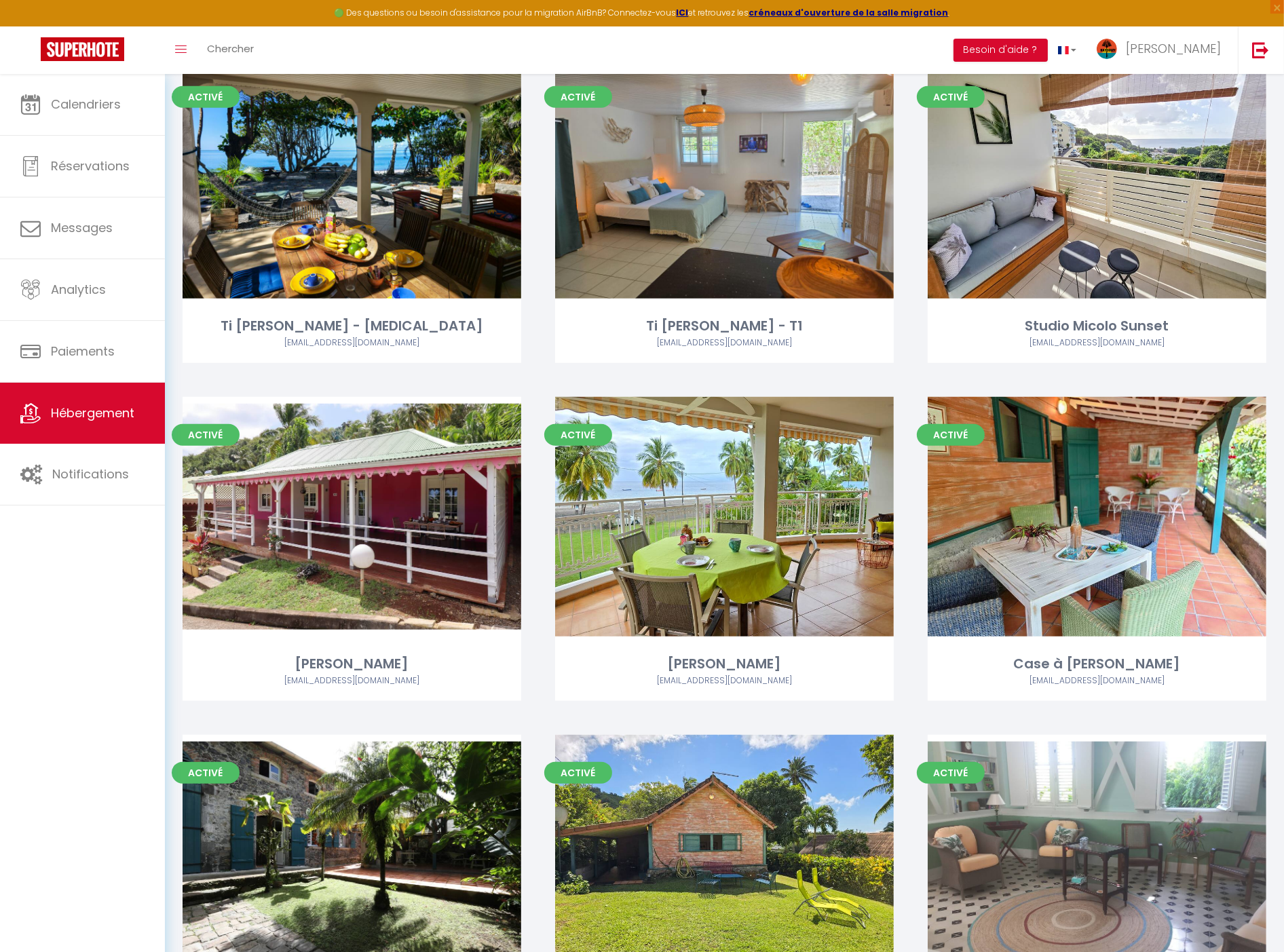
scroll to position [1130, 0]
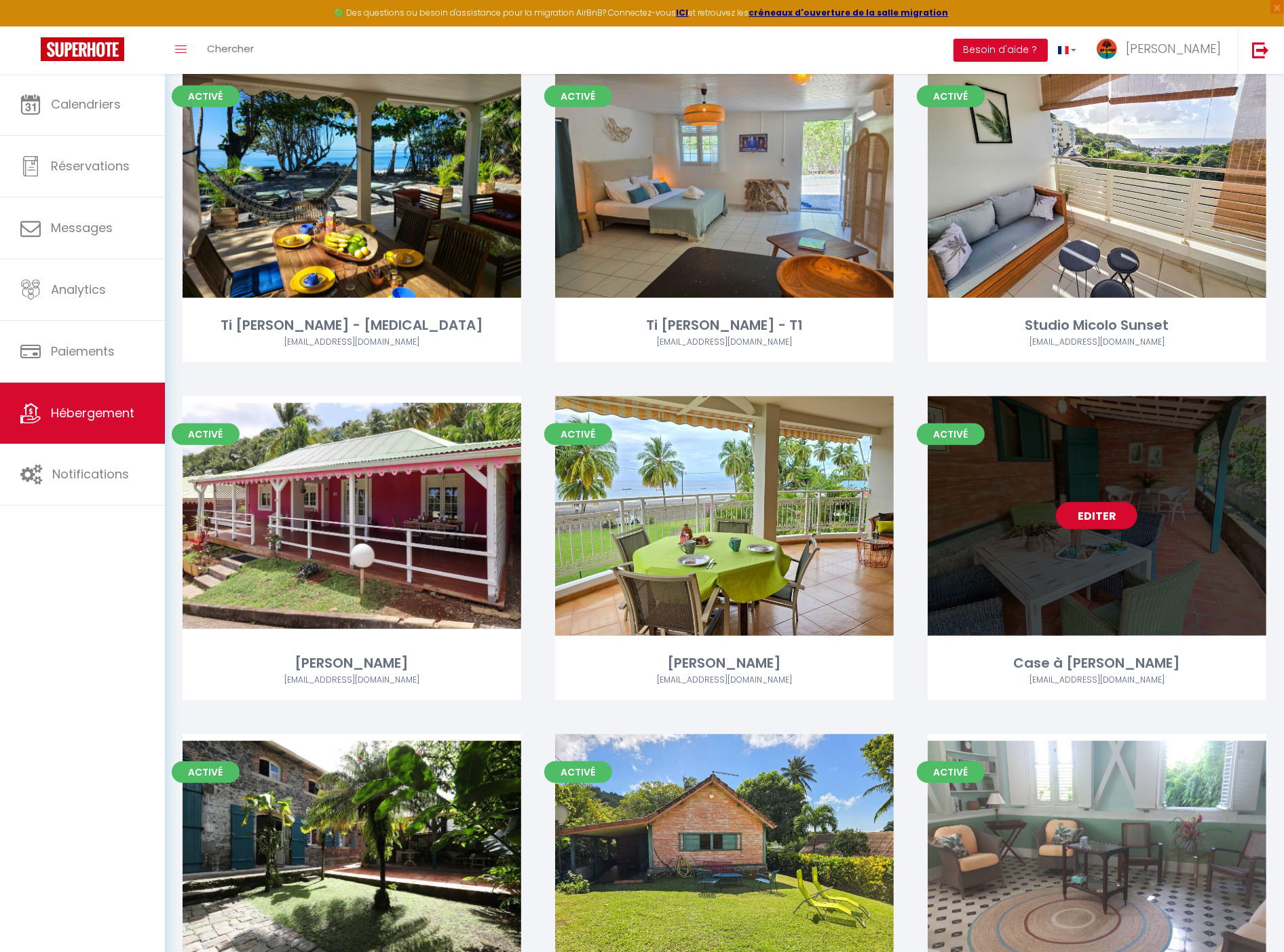
click at [1066, 509] on link "Editer" at bounding box center [1096, 516] width 82 height 27
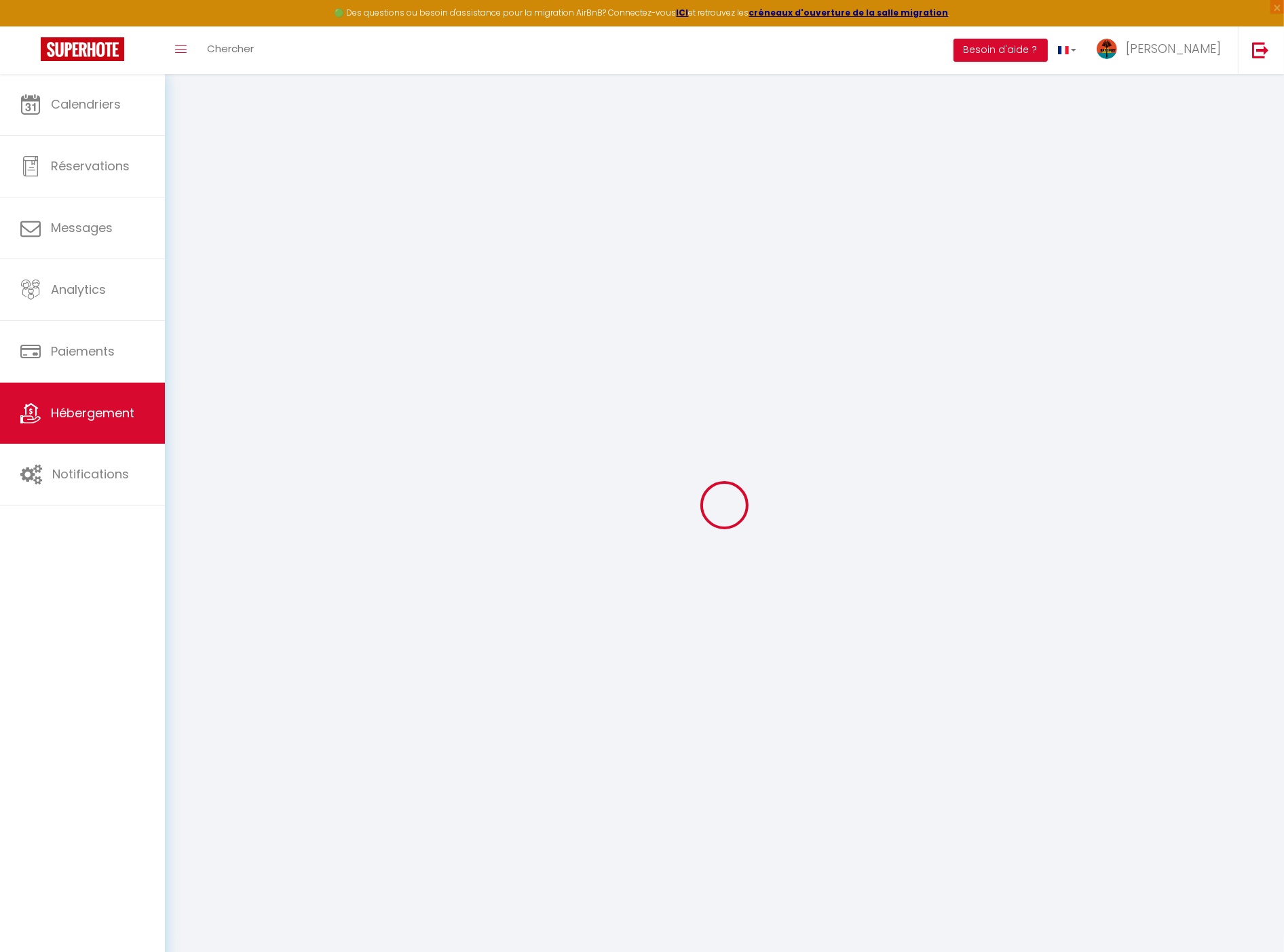
select select
checkbox input "false"
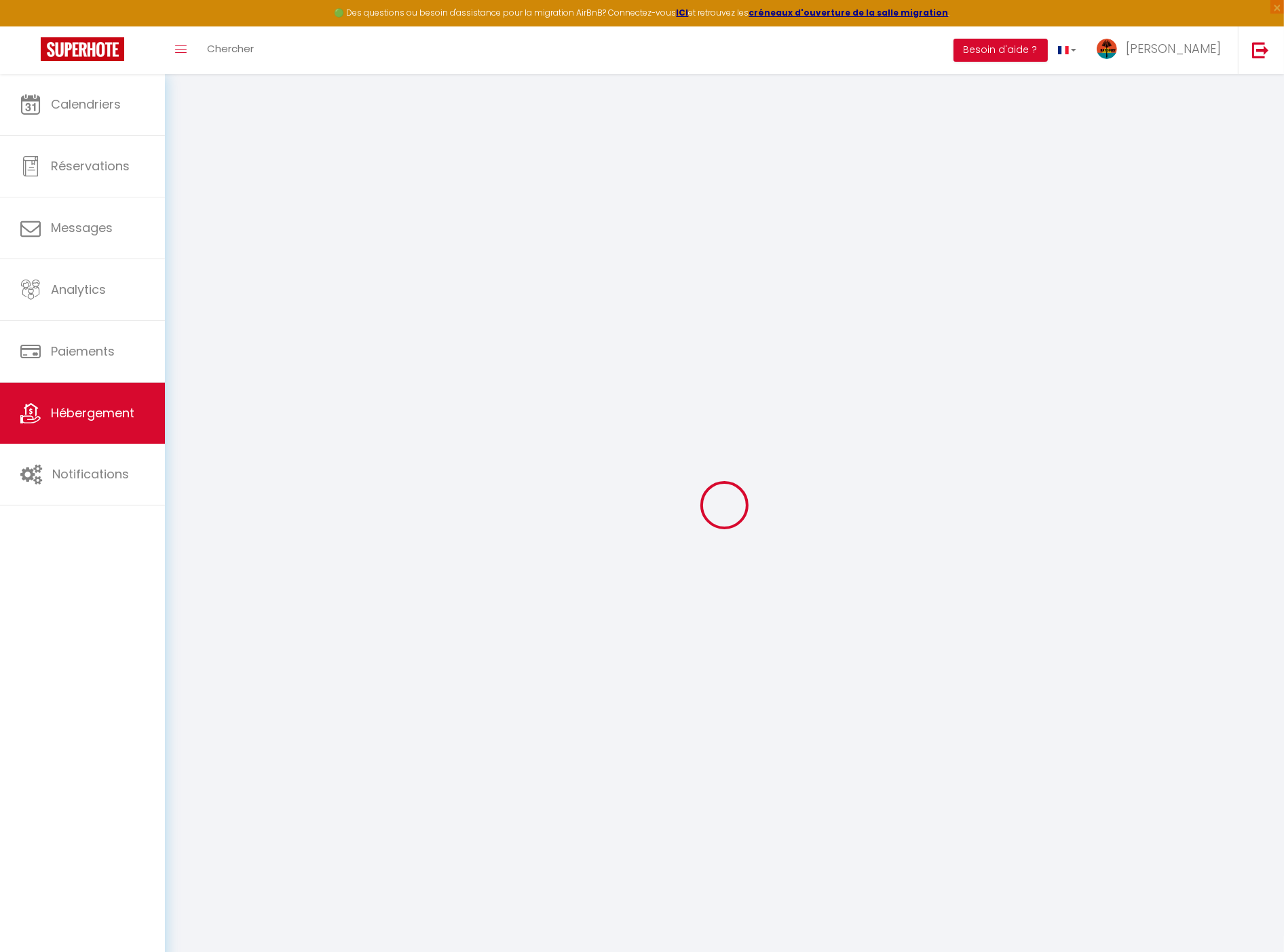
checkbox input "false"
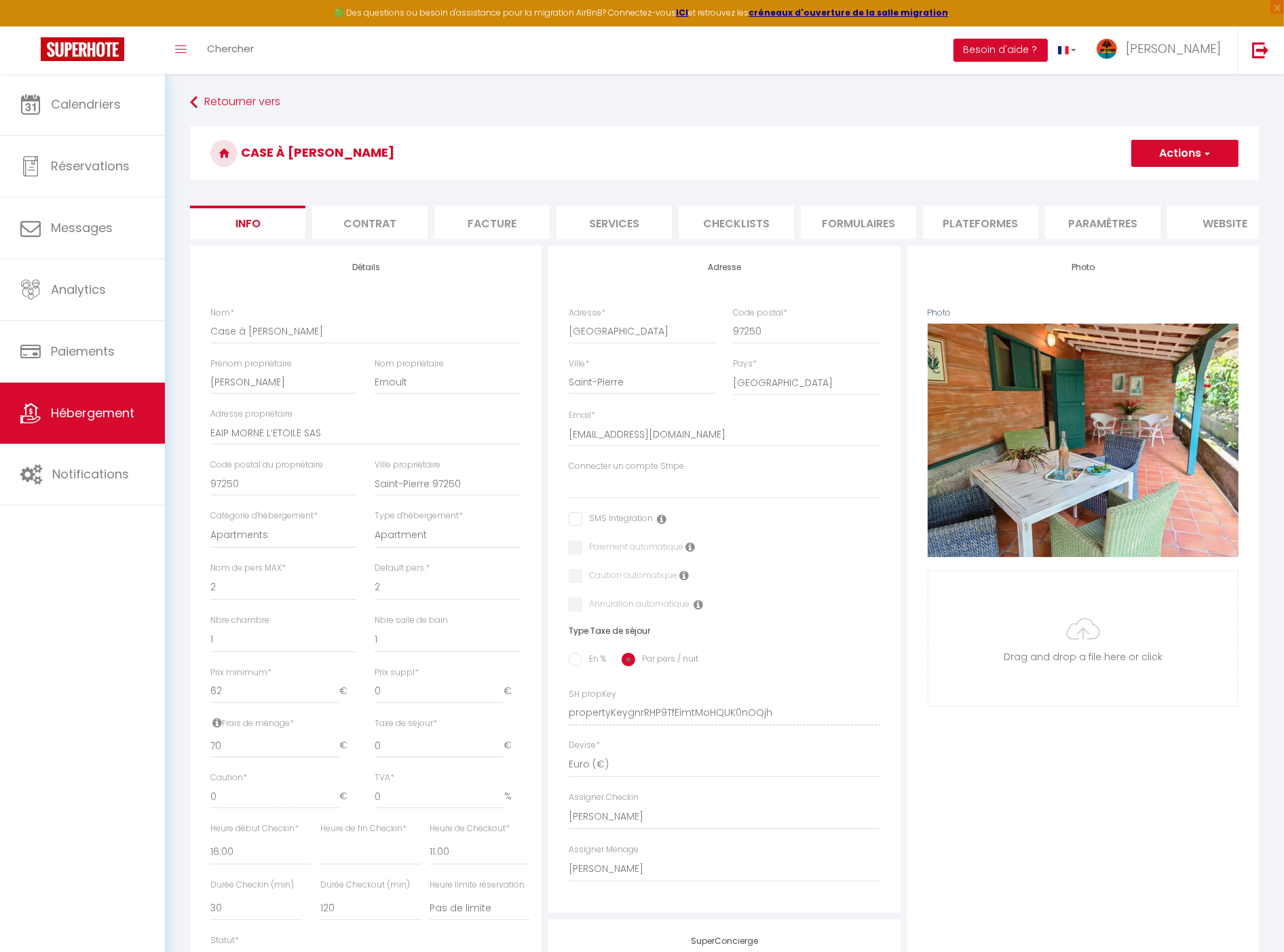
click at [1118, 221] on li "Paramètres" at bounding box center [1102, 222] width 115 height 33
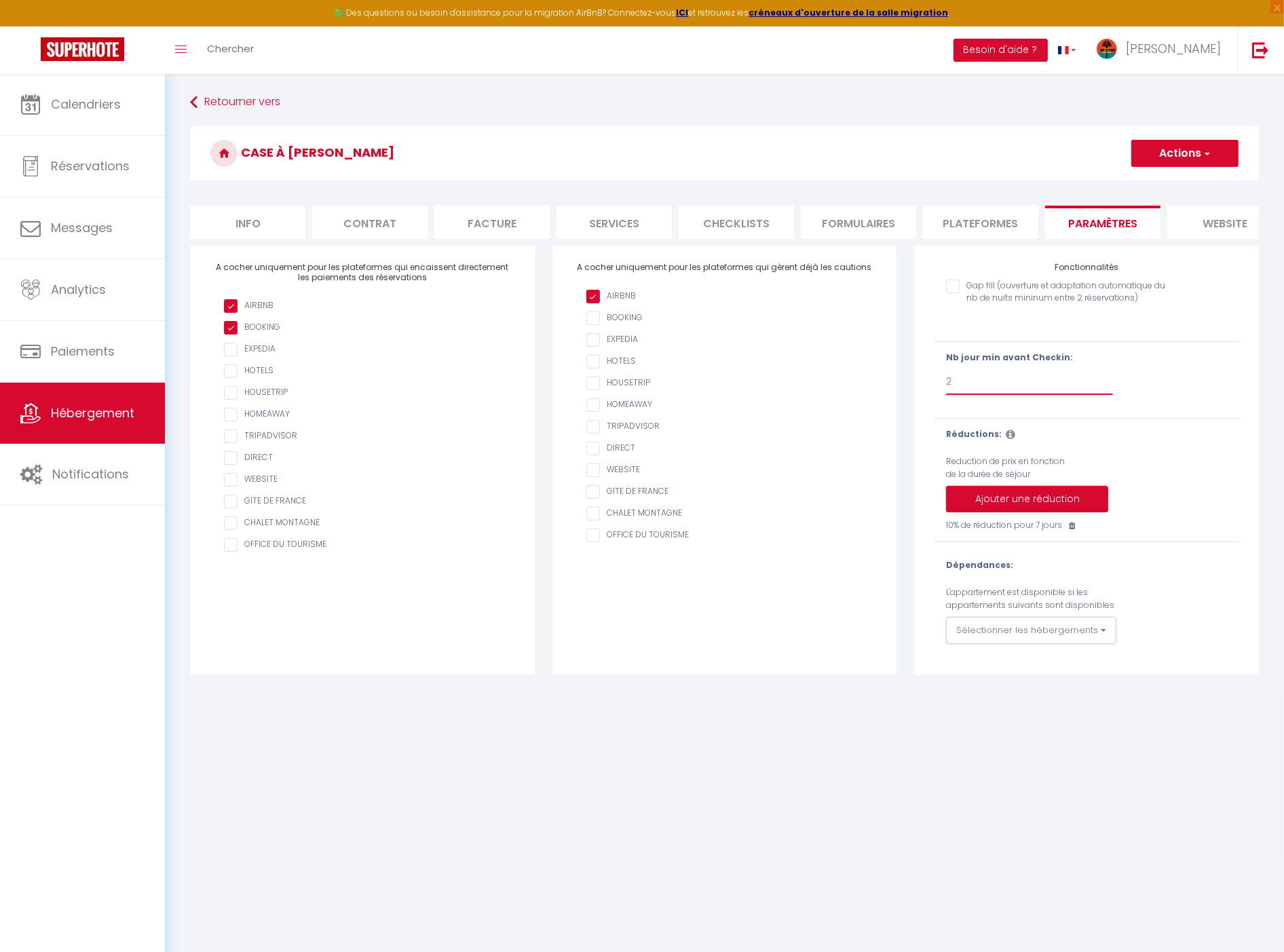
click at [1017, 387] on select "Pas de limite 1 2 3 4 5 6 7" at bounding box center [1029, 381] width 167 height 25
select select "3"
click at [946, 380] on select "Pas de limite 1 2 3 4 5 6 7" at bounding box center [1029, 381] width 167 height 25
checkbox input "false"
click at [1181, 160] on button "Actions" at bounding box center [1185, 153] width 107 height 27
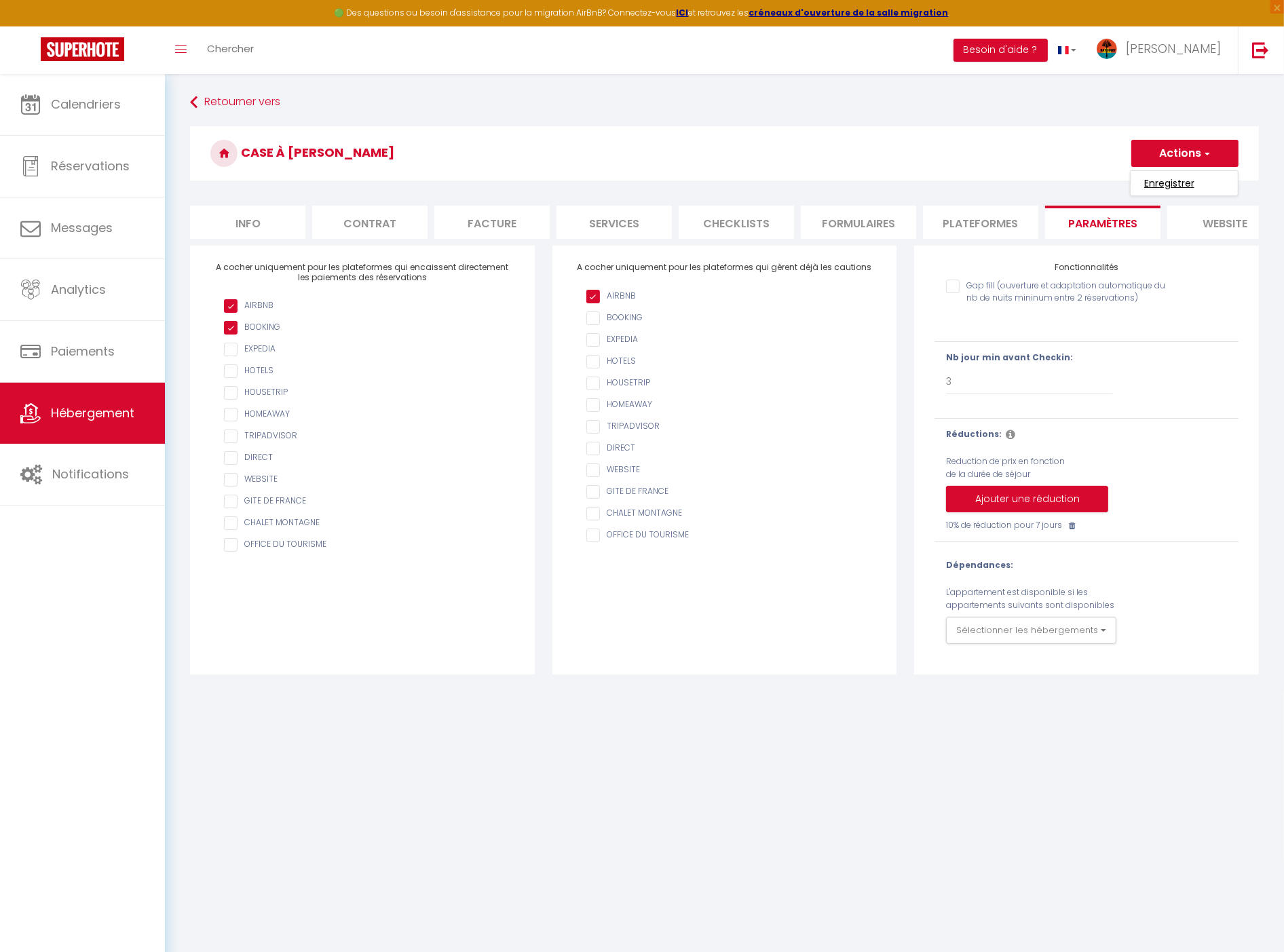
click at [1176, 179] on input "Enregistrer" at bounding box center [1169, 183] width 50 height 13
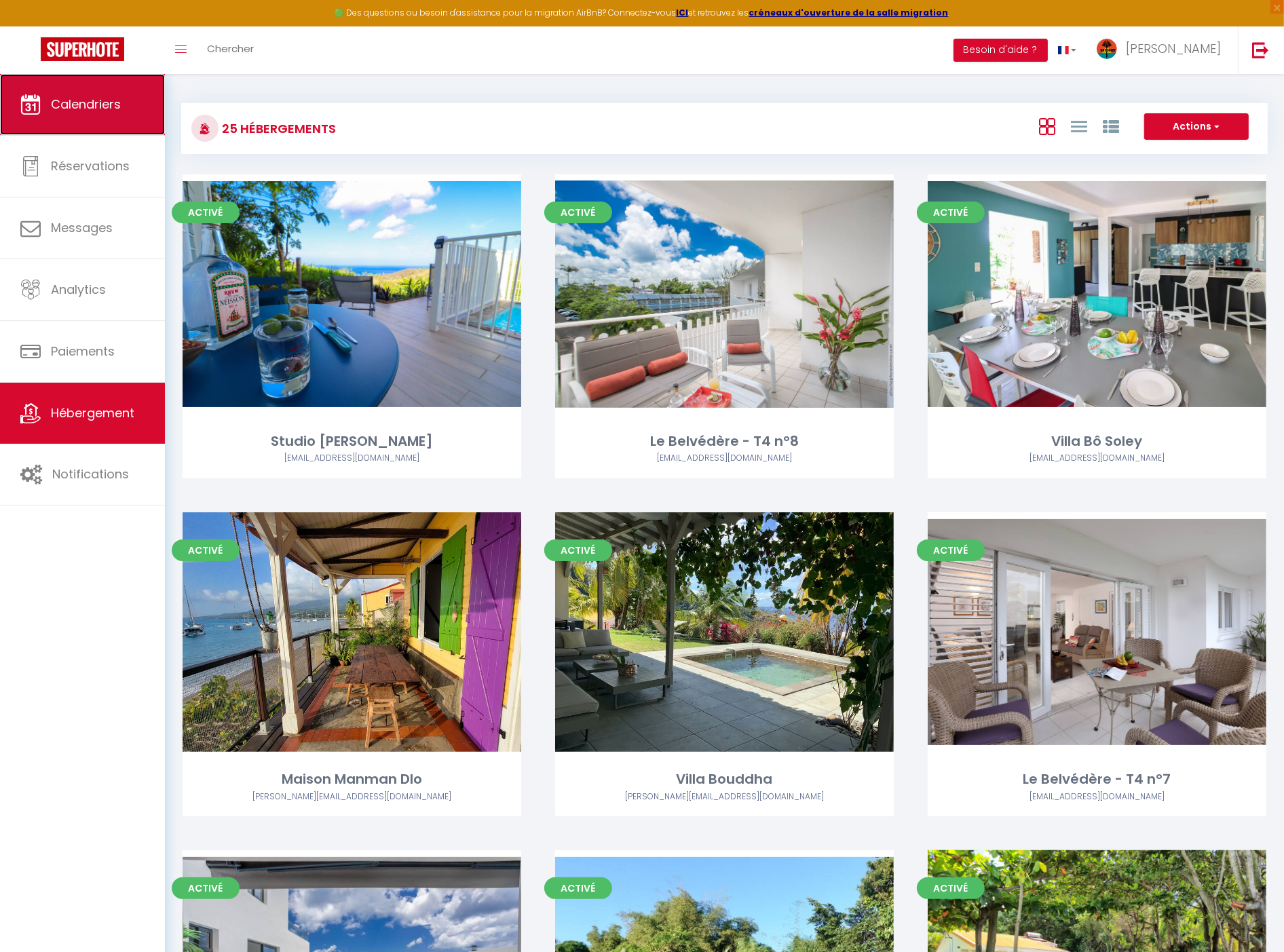
click at [105, 92] on link "Calendriers" at bounding box center [83, 105] width 165 height 61
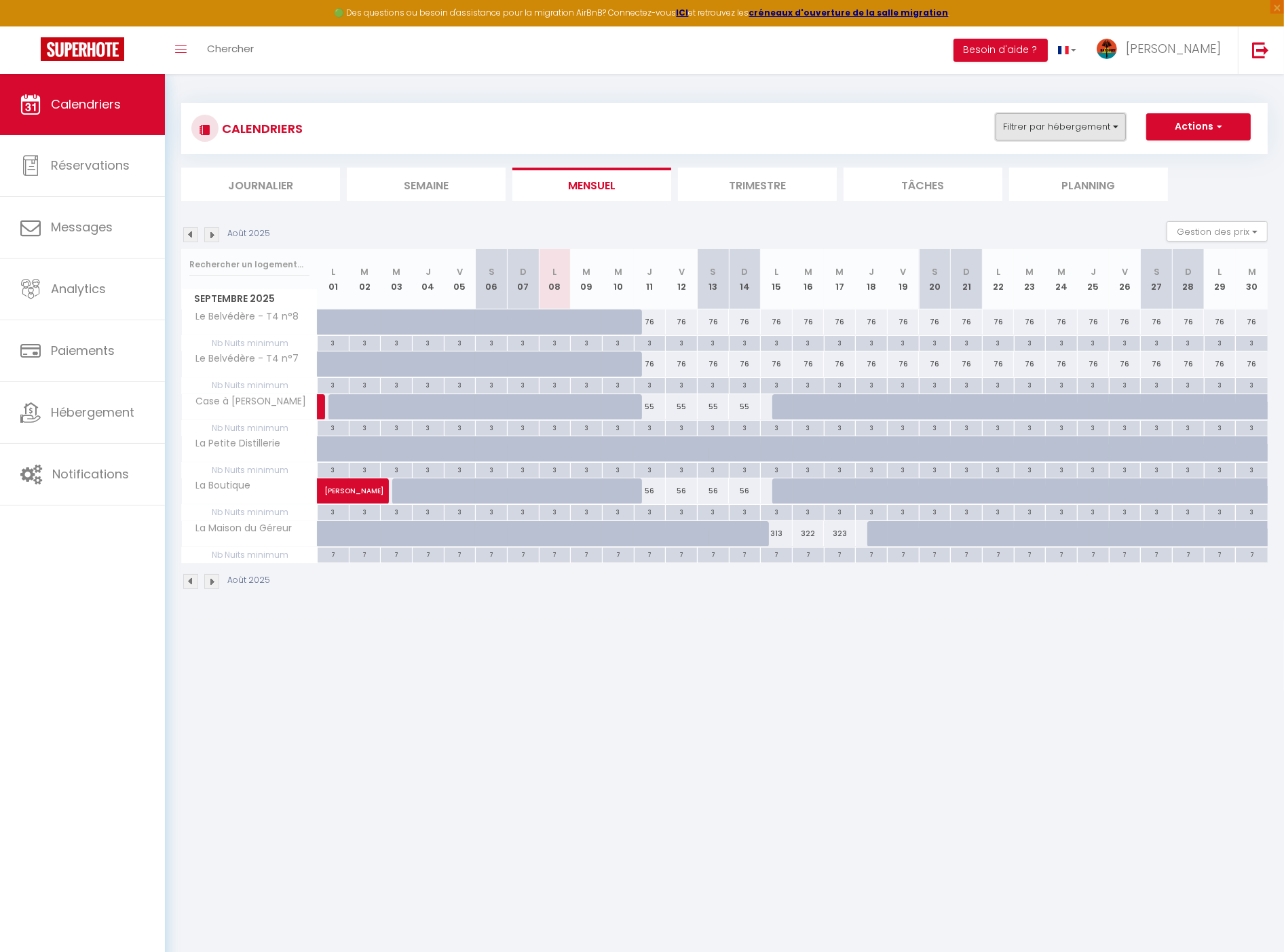
click at [1081, 130] on button "Filtrer par hébergement" at bounding box center [1061, 126] width 130 height 27
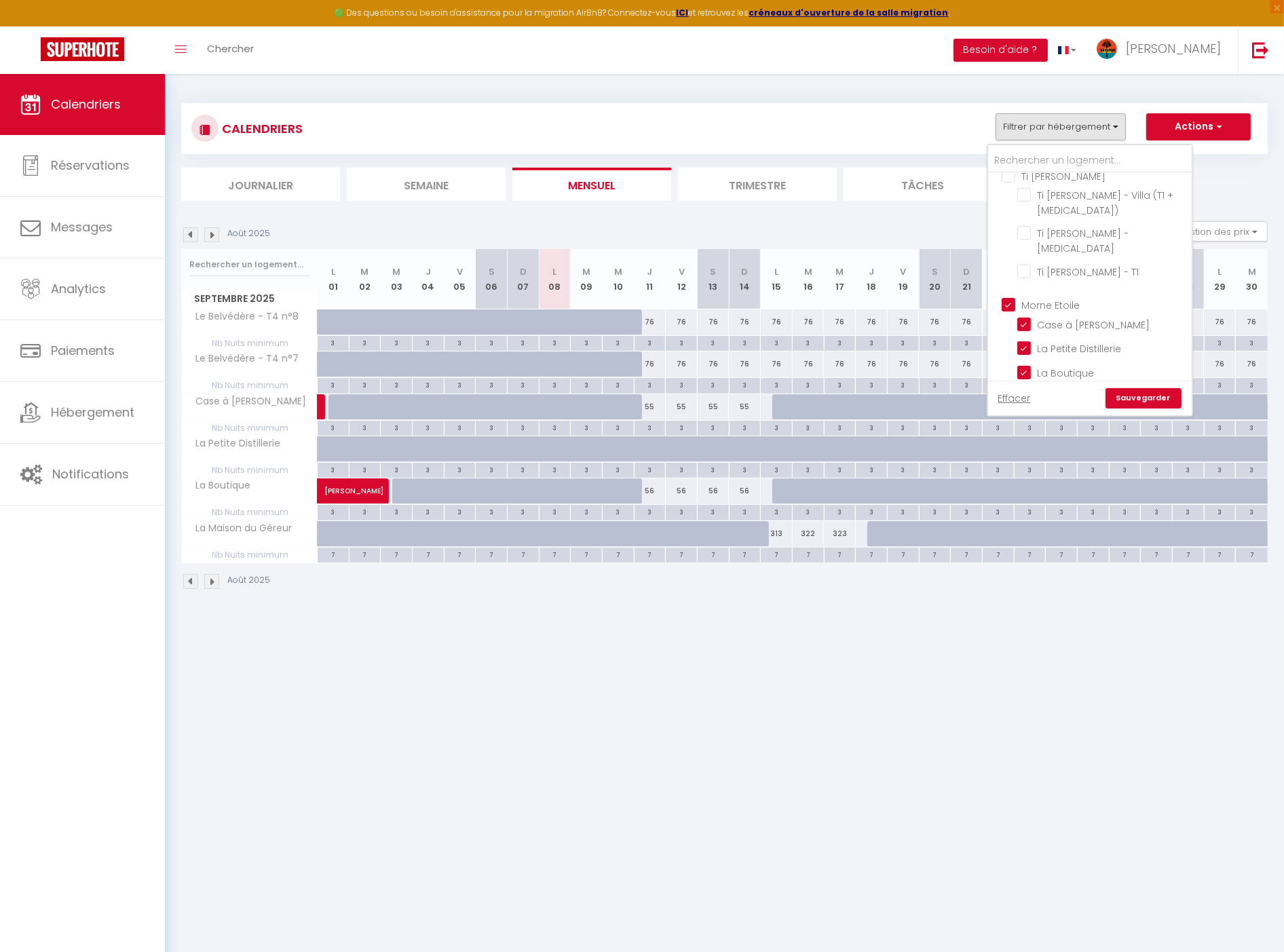
click at [1057, 297] on input "Morne Etoile" at bounding box center [1104, 303] width 204 height 13
checkbox input "false"
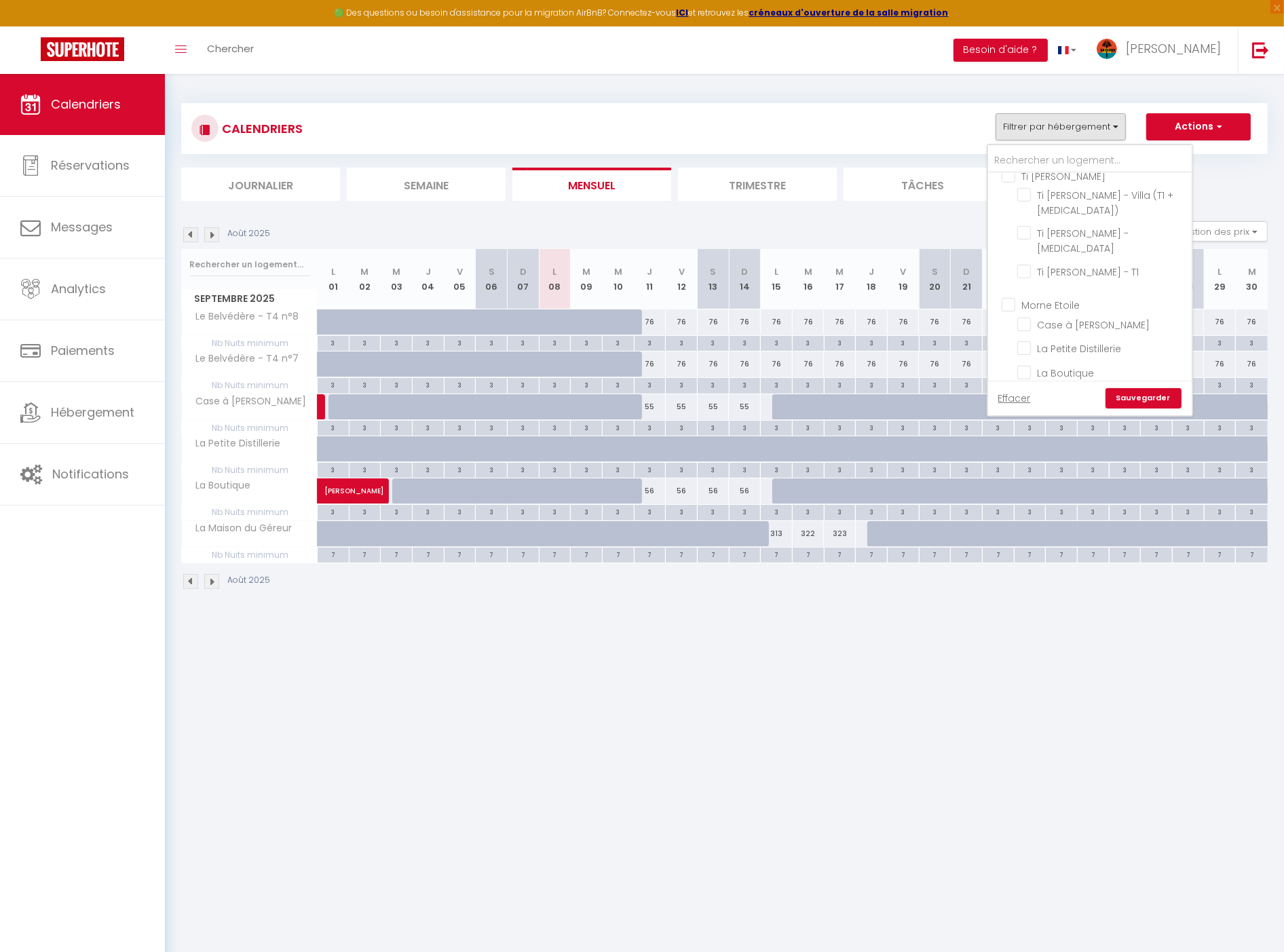
checkbox input "false"
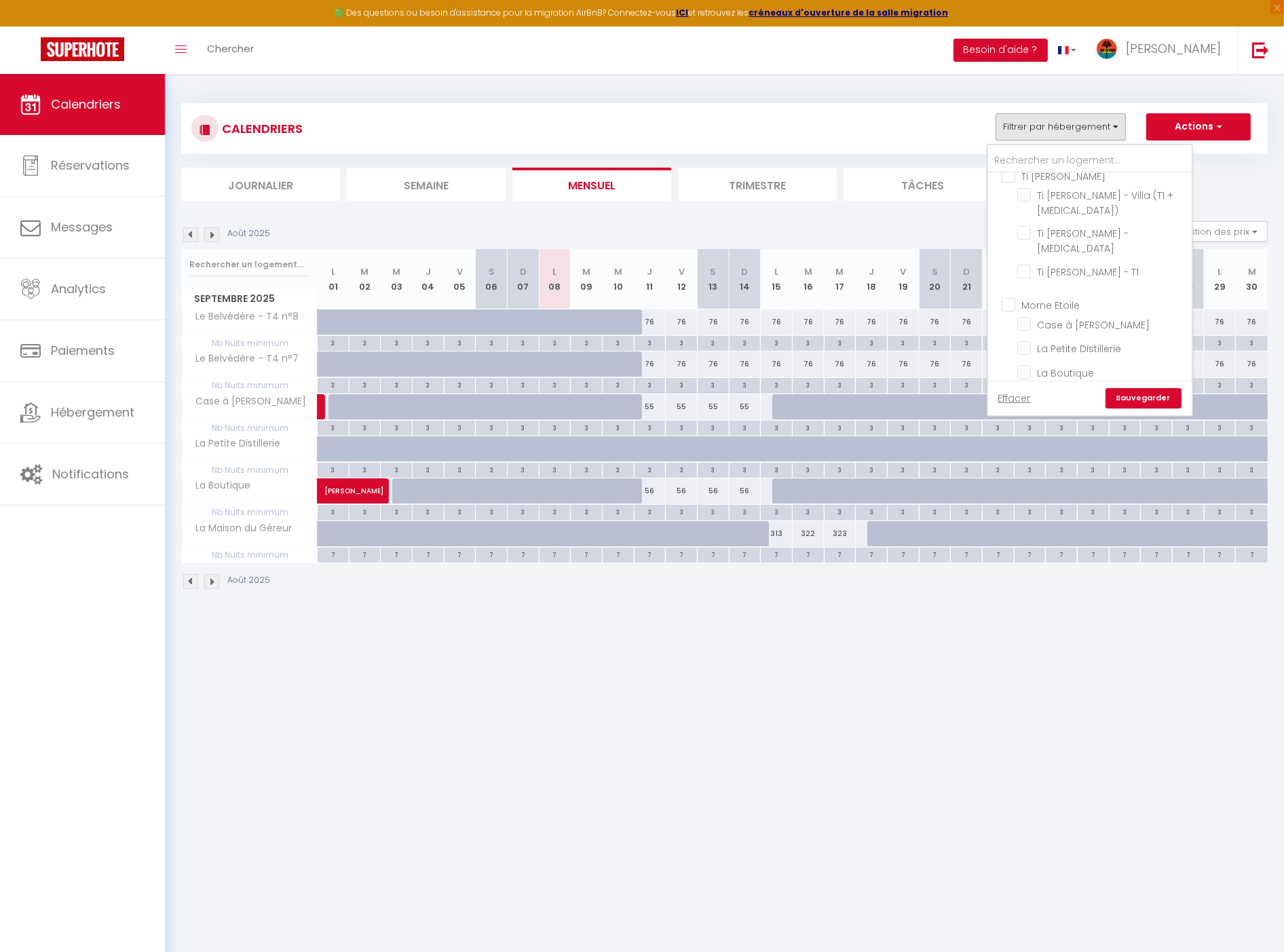
checkbox input "false"
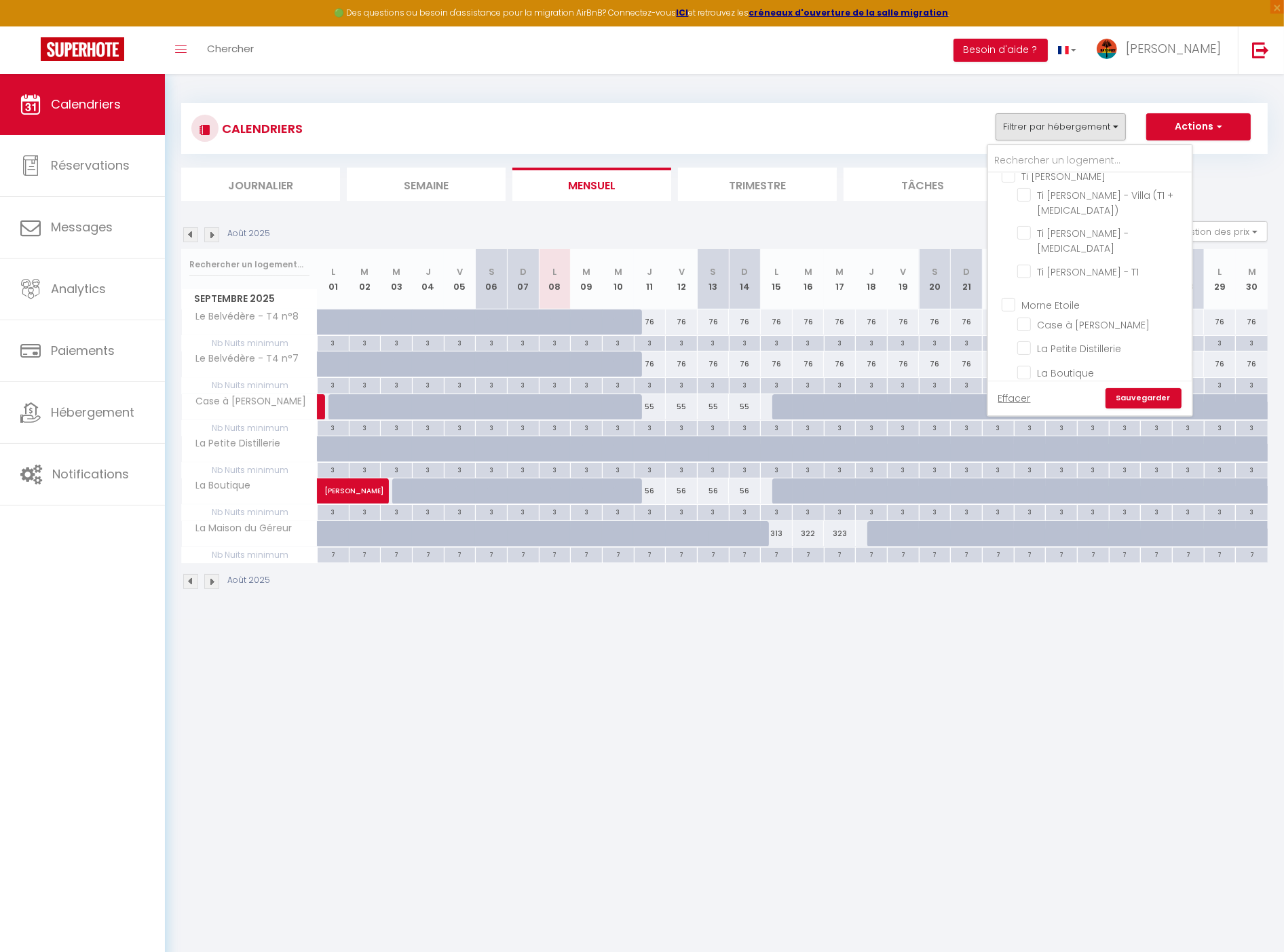
checkbox input "false"
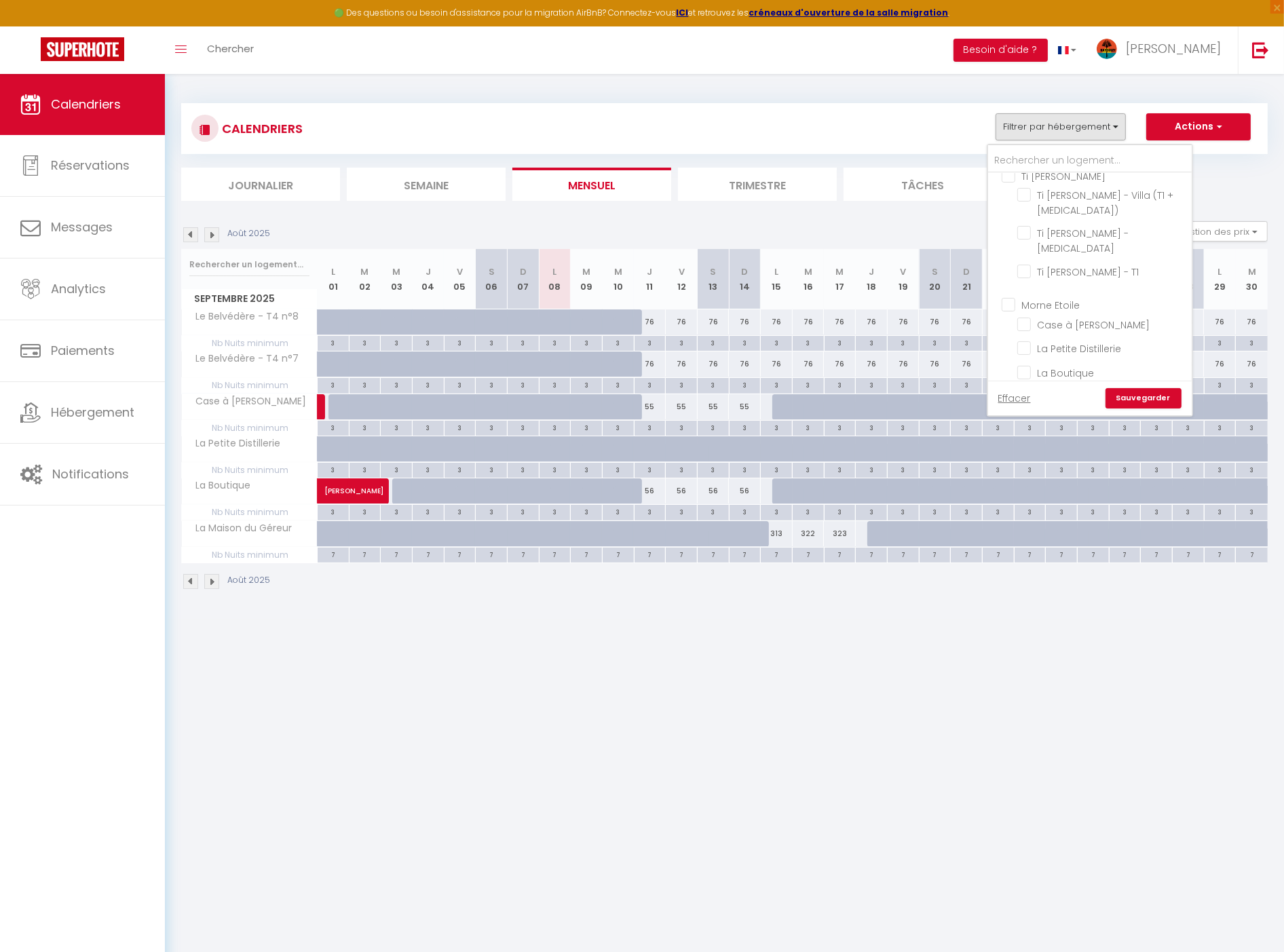
checkbox input "false"
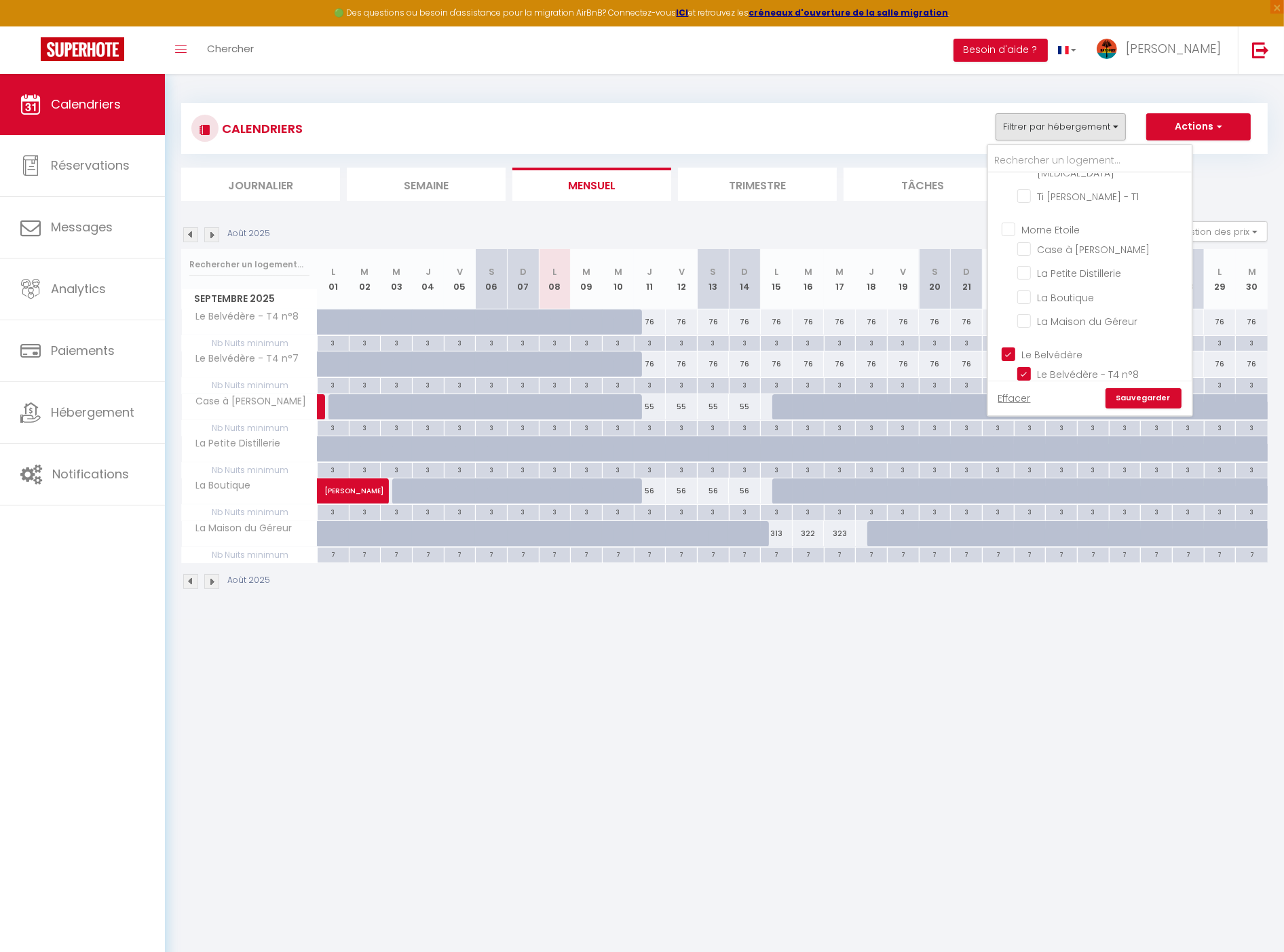
click at [1072, 347] on input "Le Belvédère" at bounding box center [1104, 353] width 204 height 13
checkbox input "false"
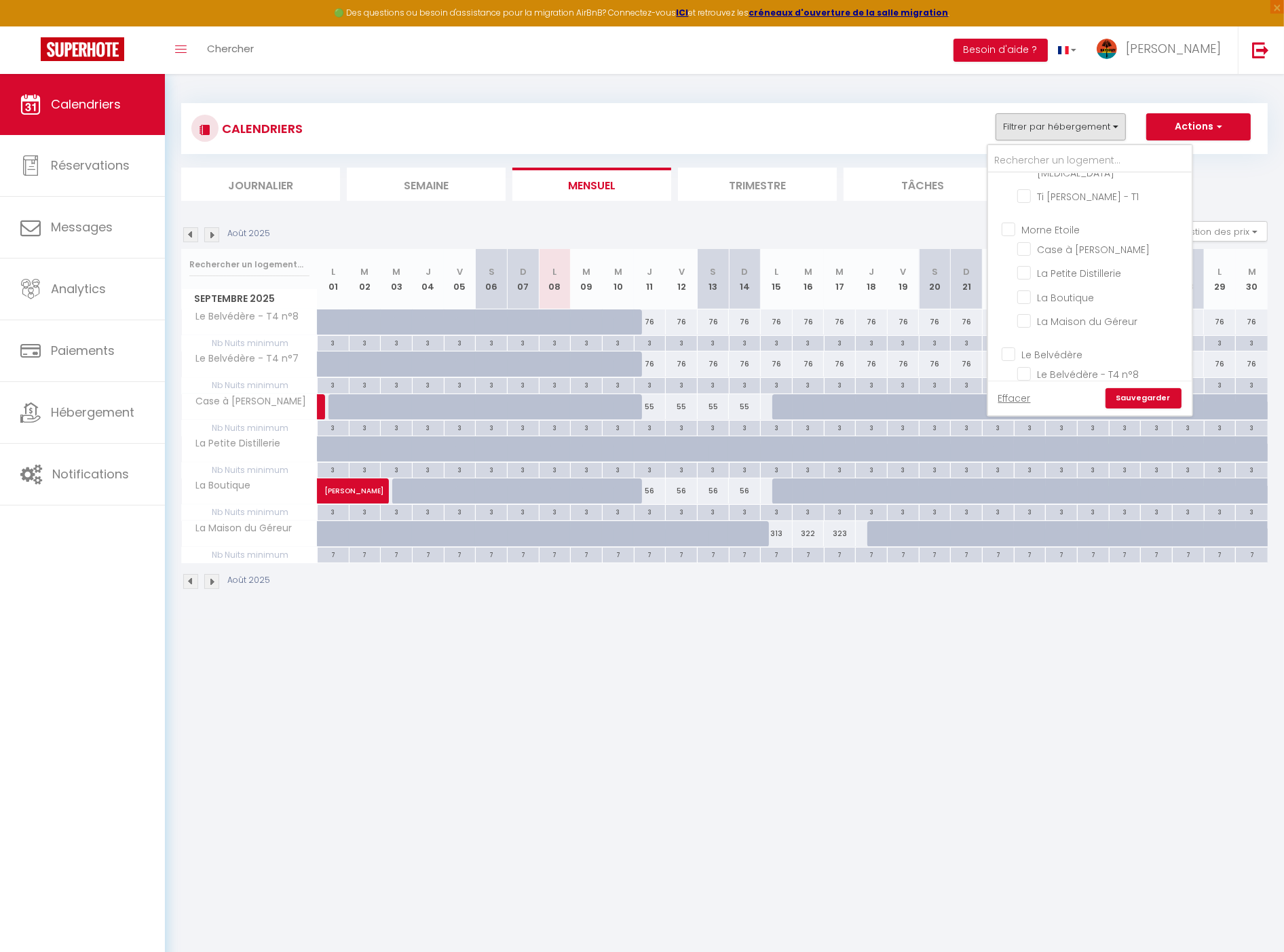
checkbox input "false"
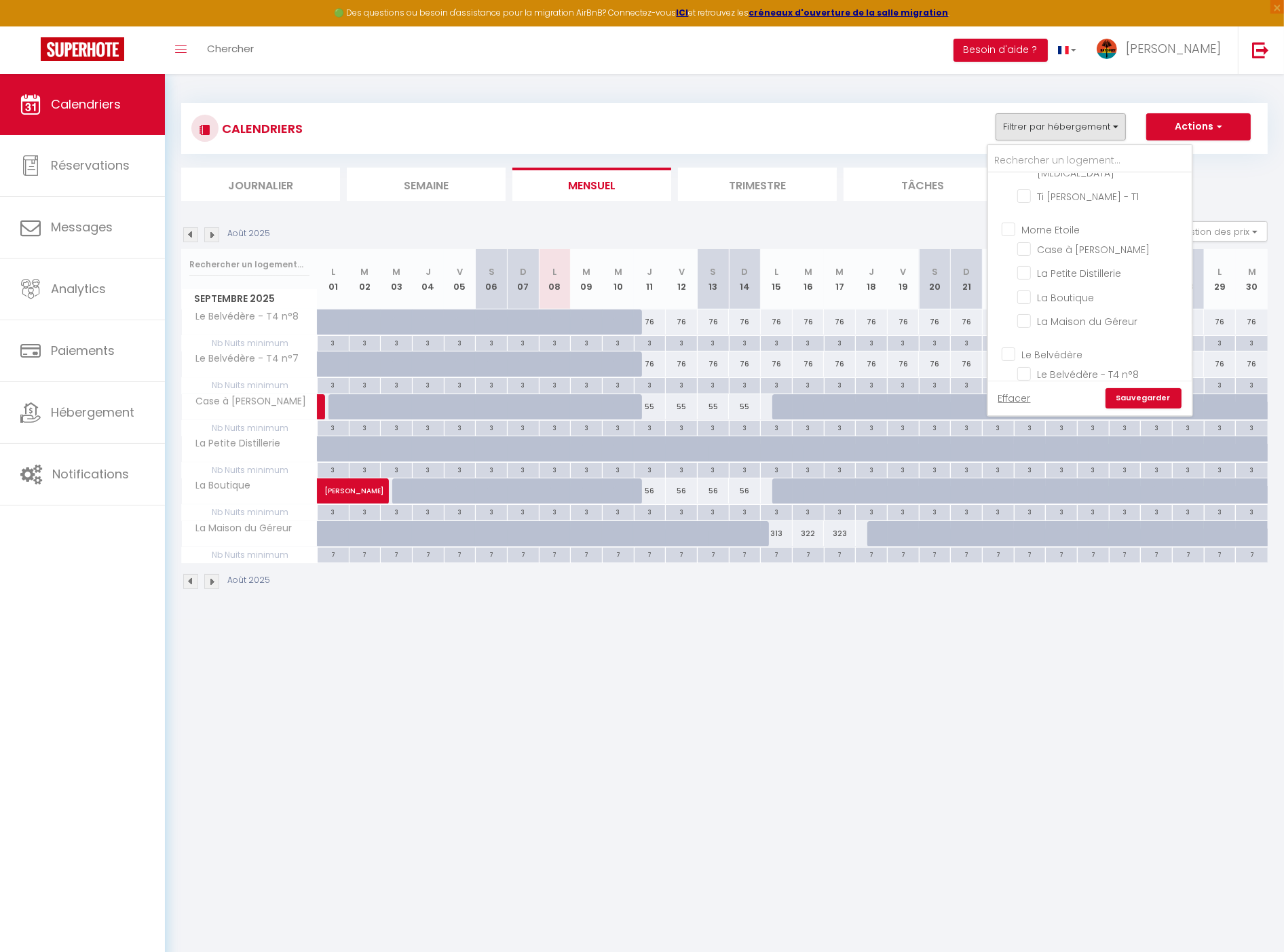
checkbox input "false"
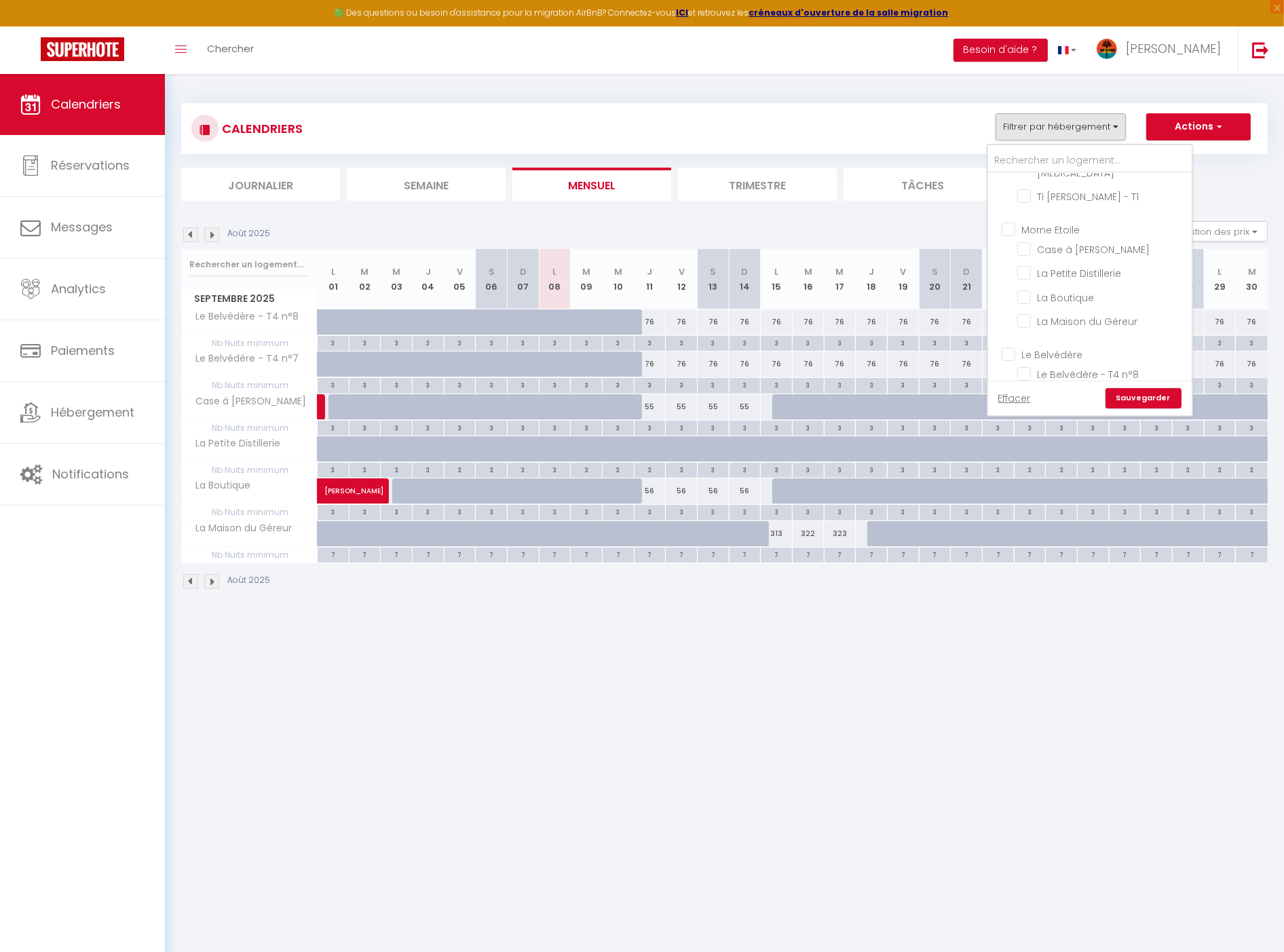
checkbox input "false"
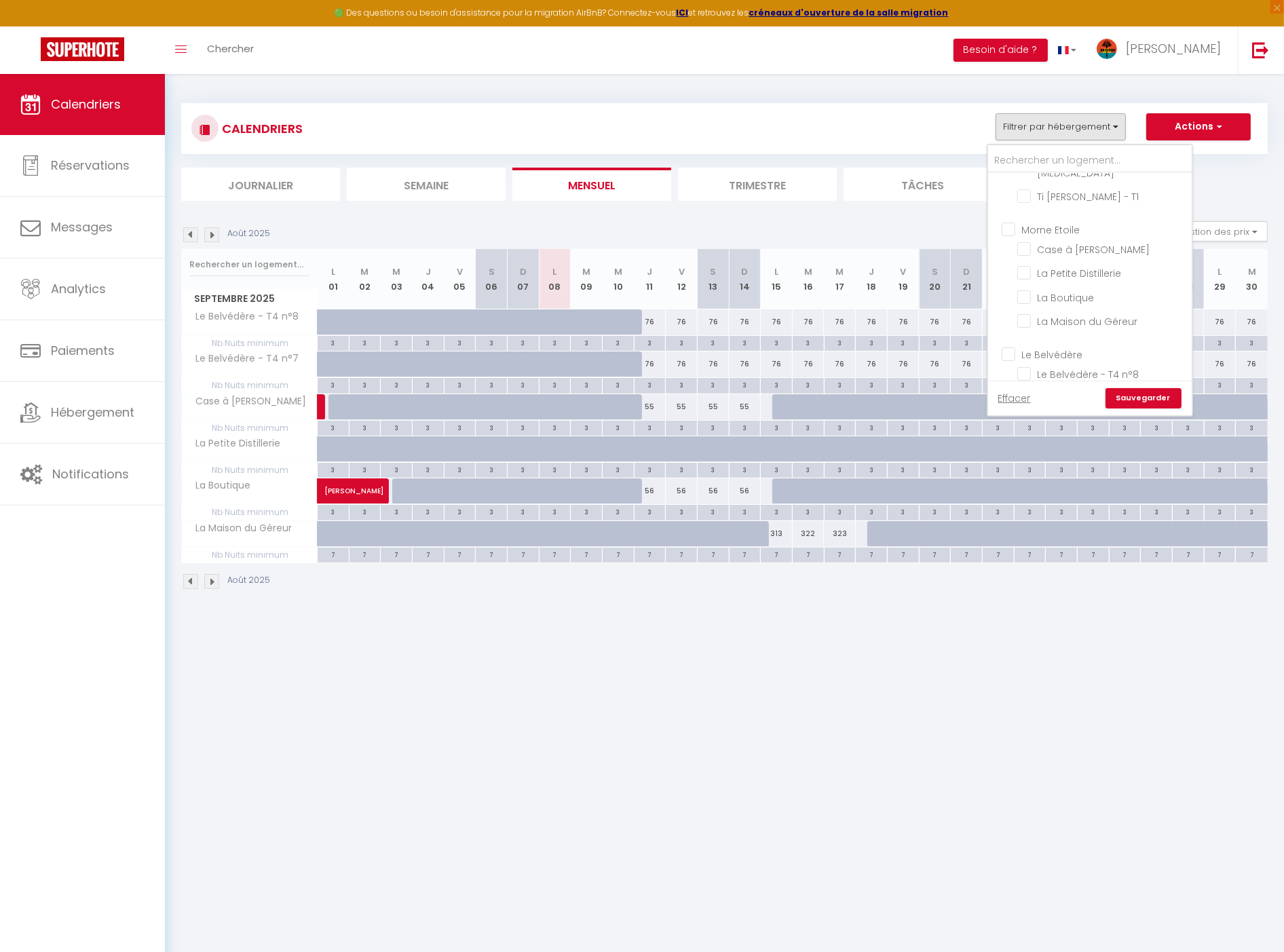
checkbox input "false"
click at [1038, 348] on input "Autres" at bounding box center [1104, 354] width 204 height 13
checkbox input "true"
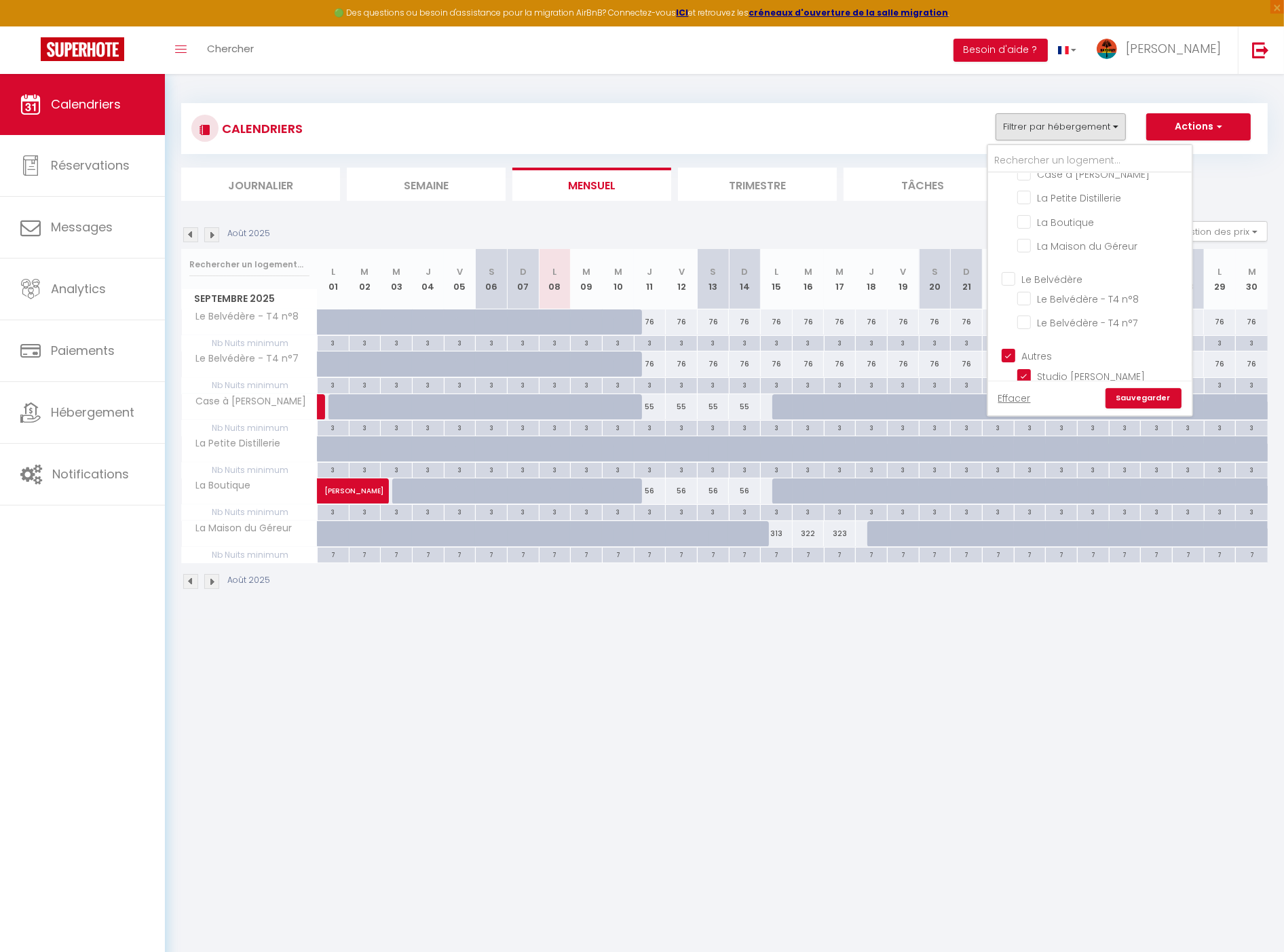
checkbox input "false"
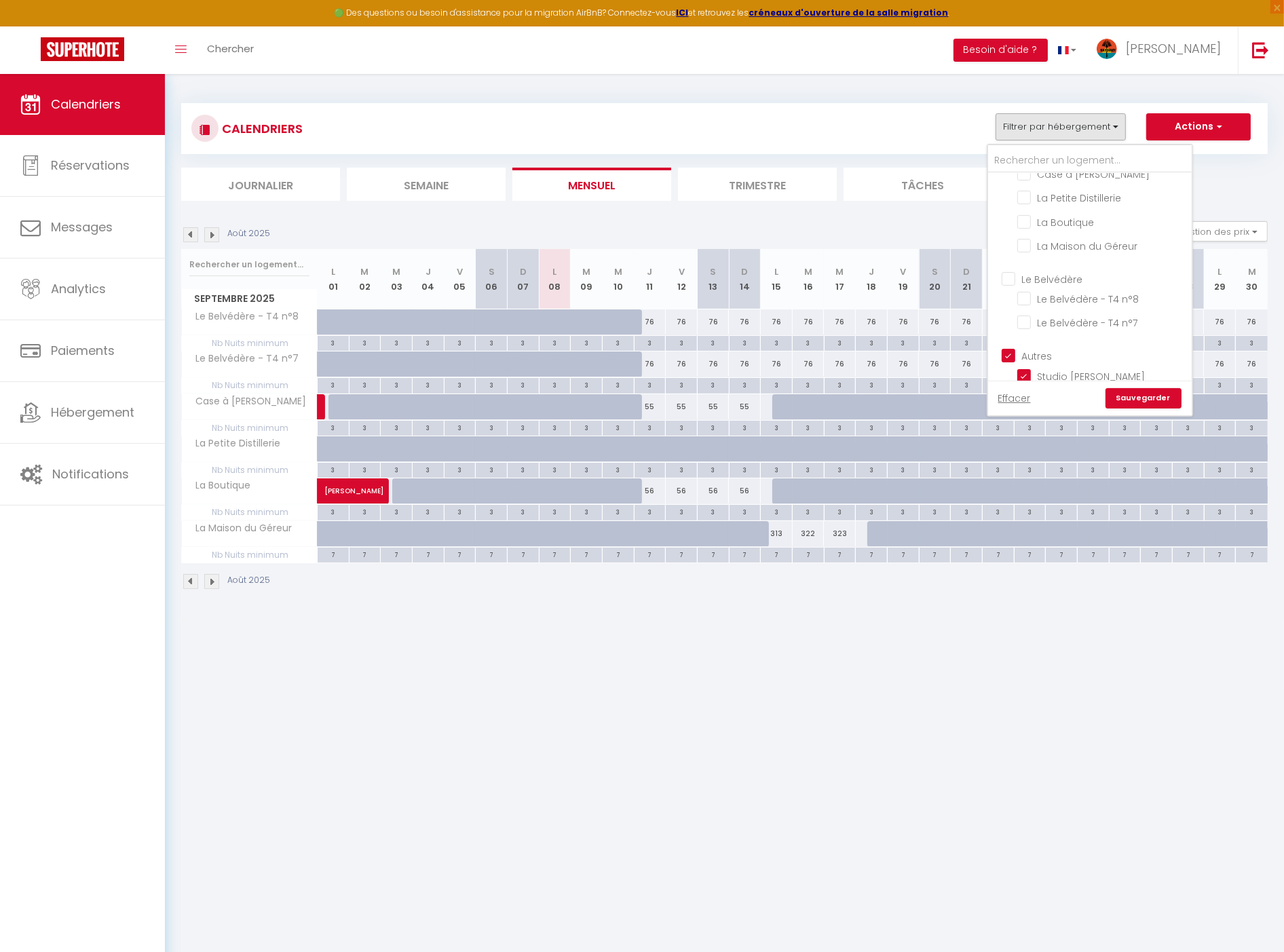
checkbox input "false"
checkbox input "true"
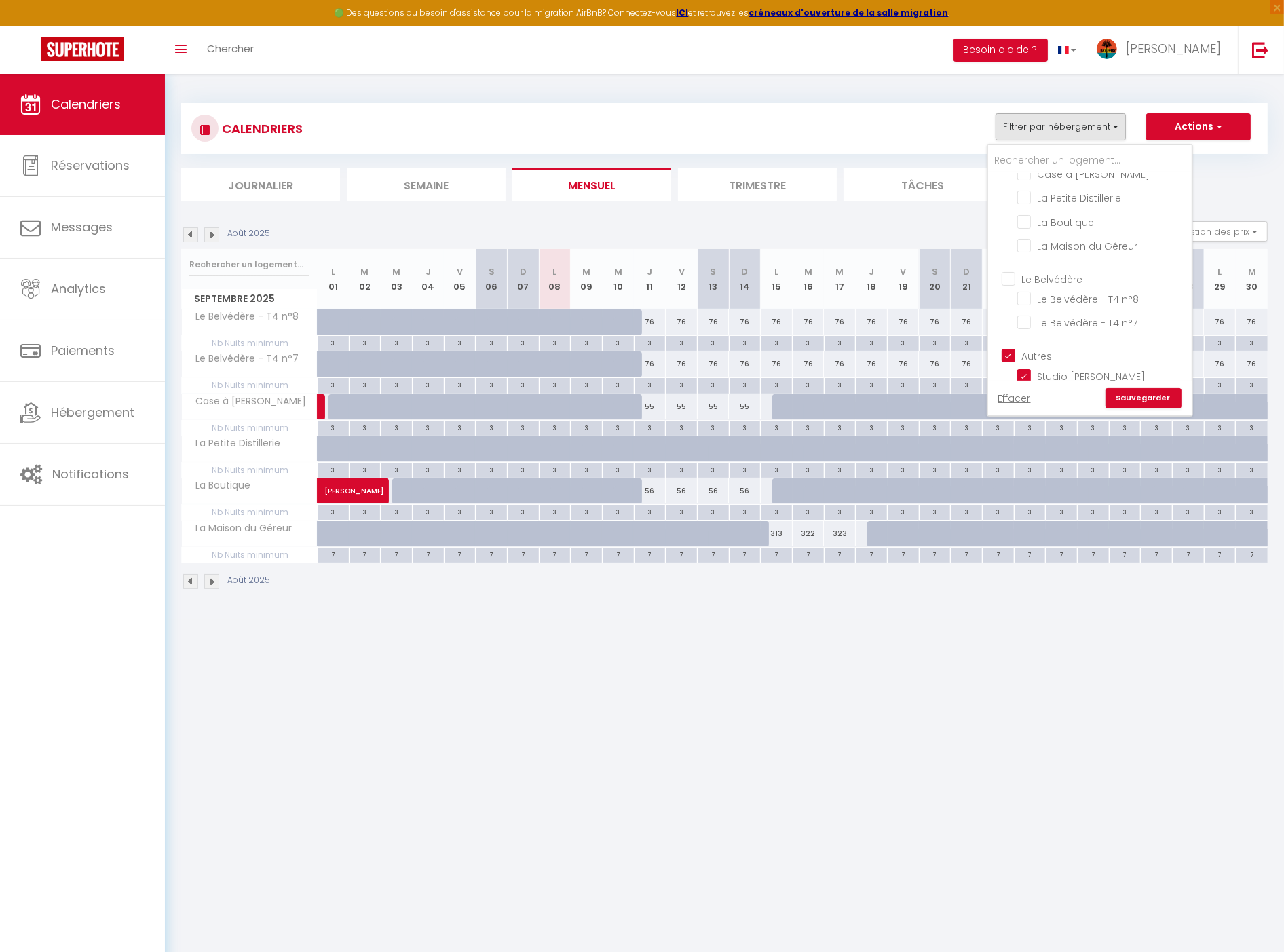
checkbox input "true"
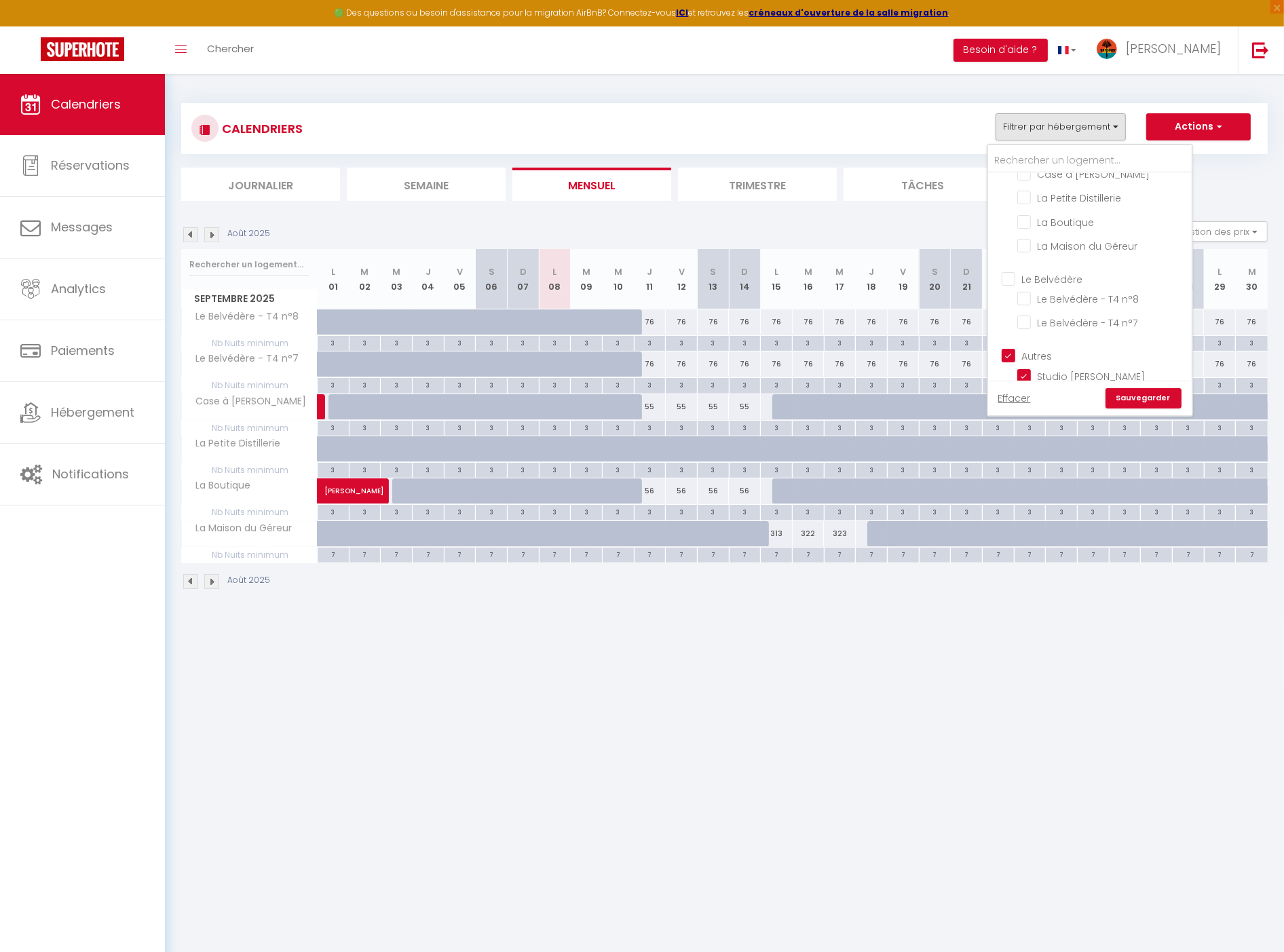
checkbox input "true"
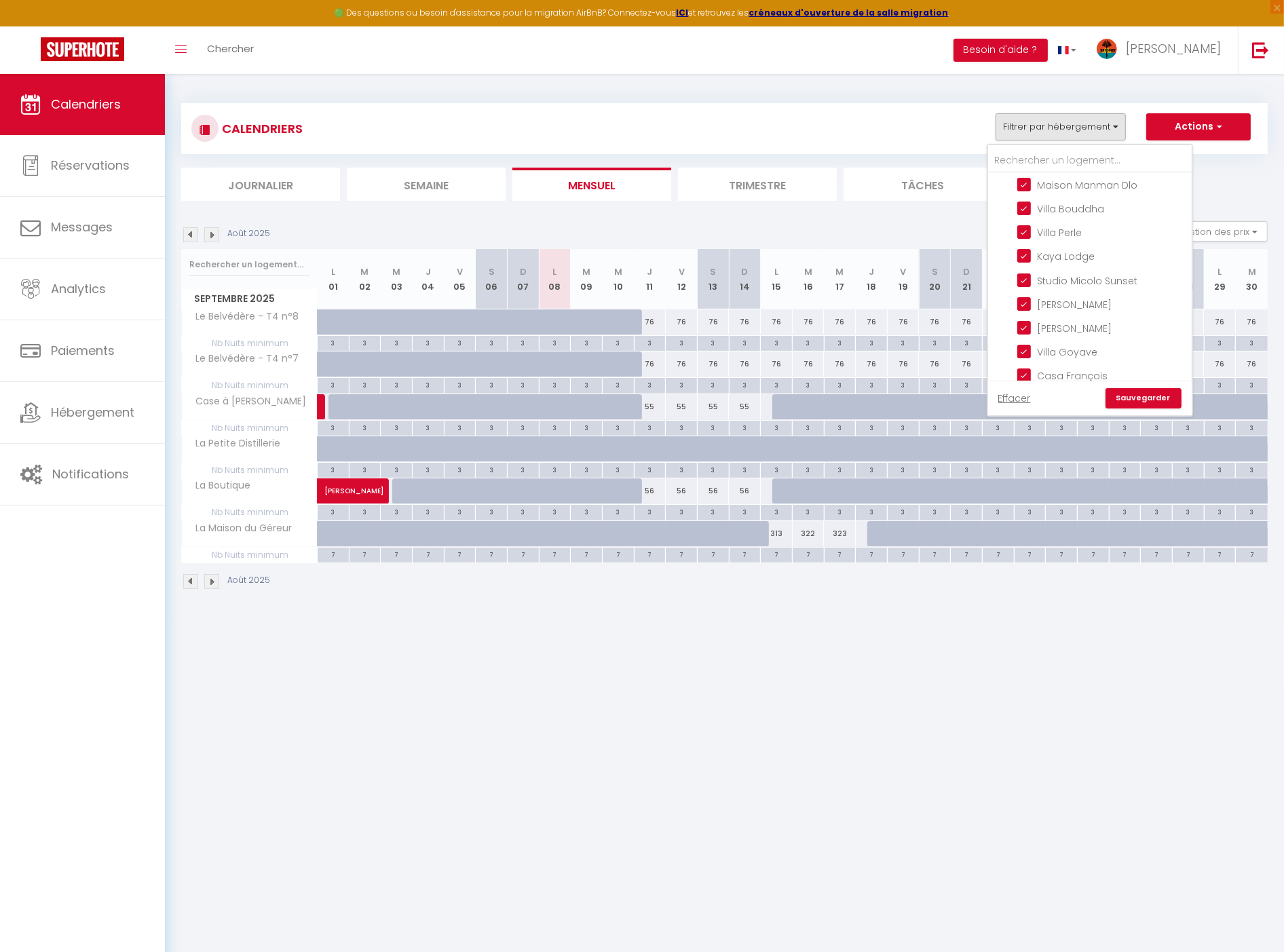
click at [1164, 393] on link "Sauvegarder" at bounding box center [1143, 398] width 76 height 20
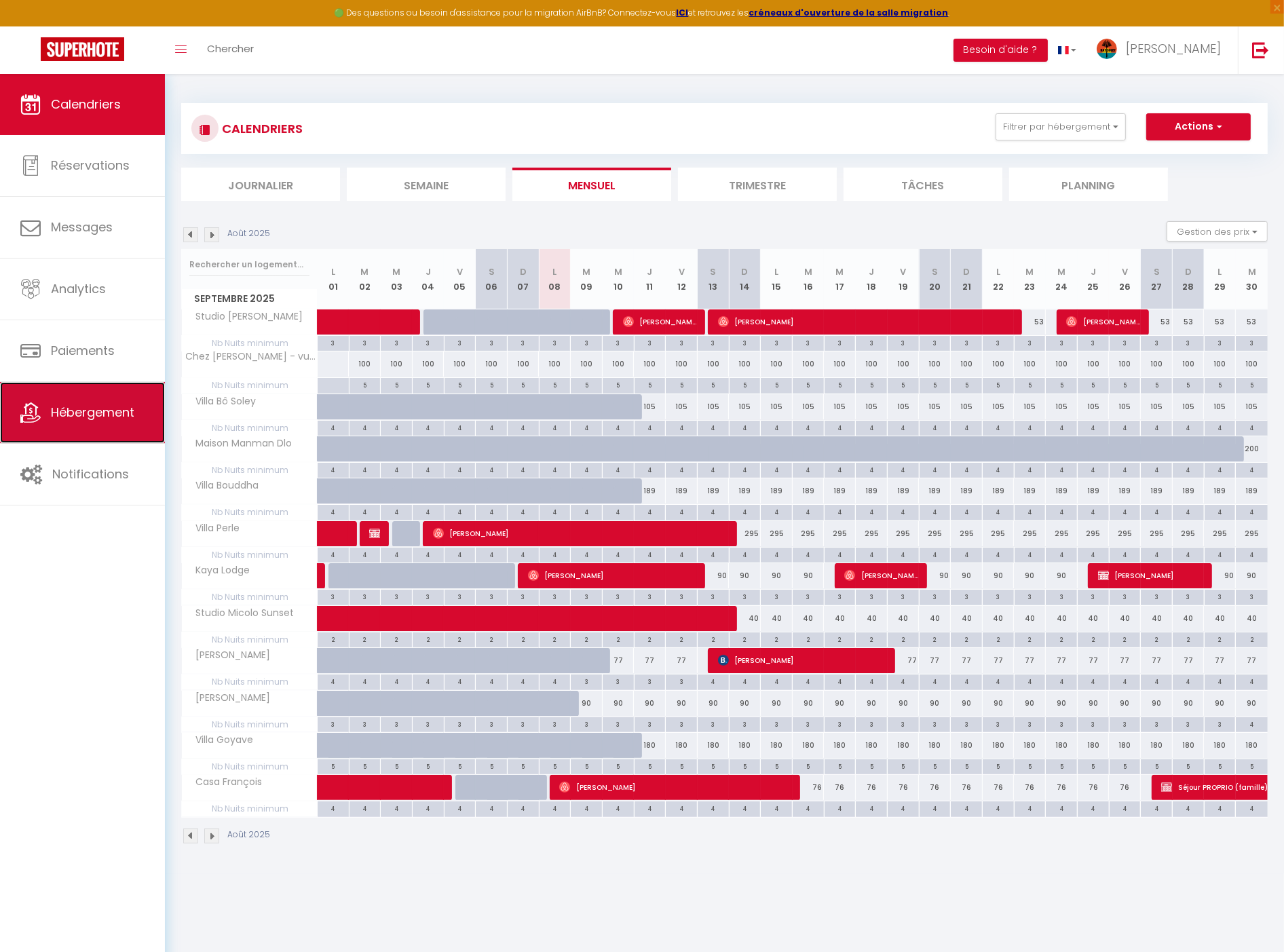
click at [69, 426] on link "Hébergement" at bounding box center [83, 413] width 165 height 61
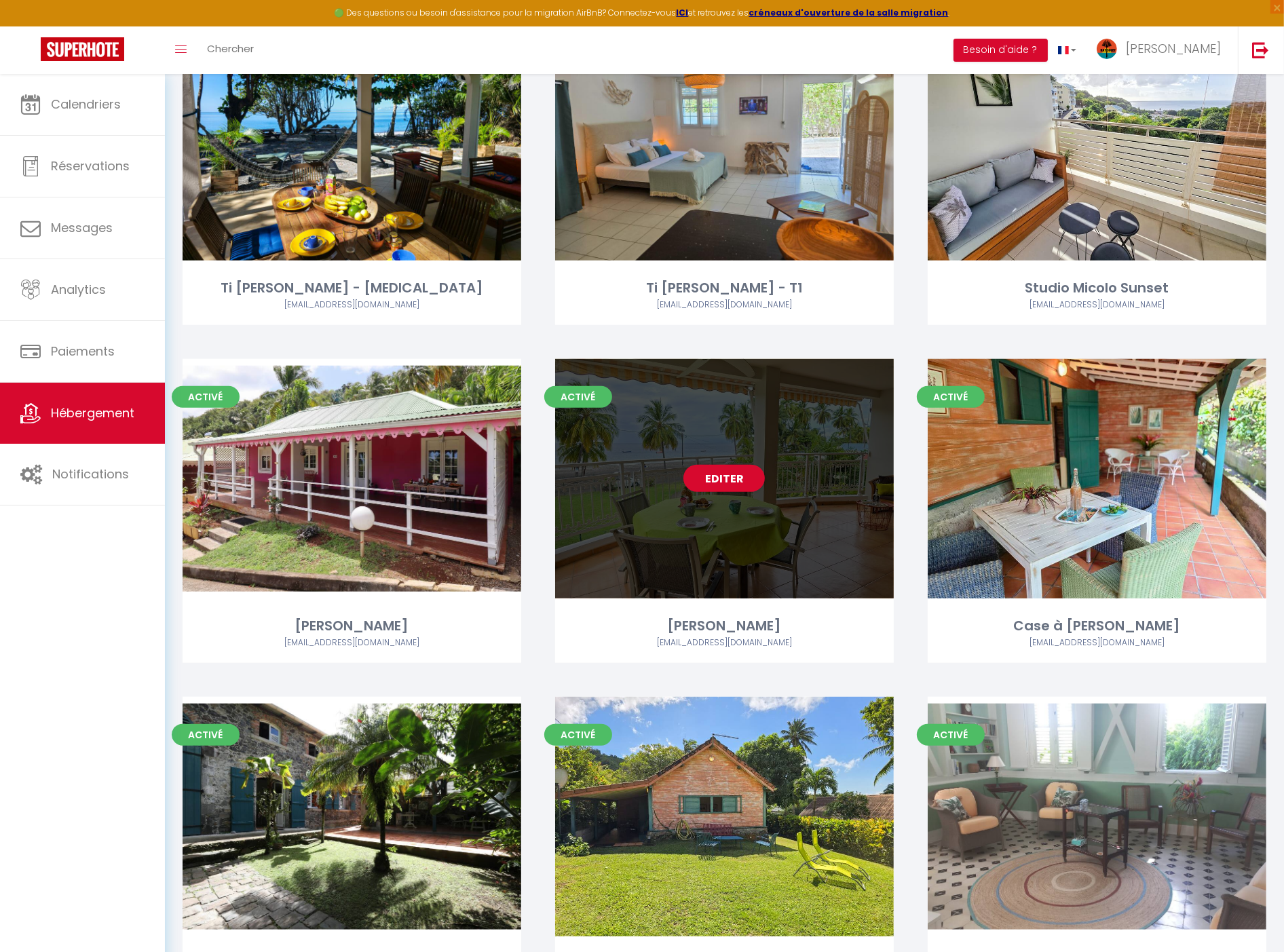
scroll to position [1130, 0]
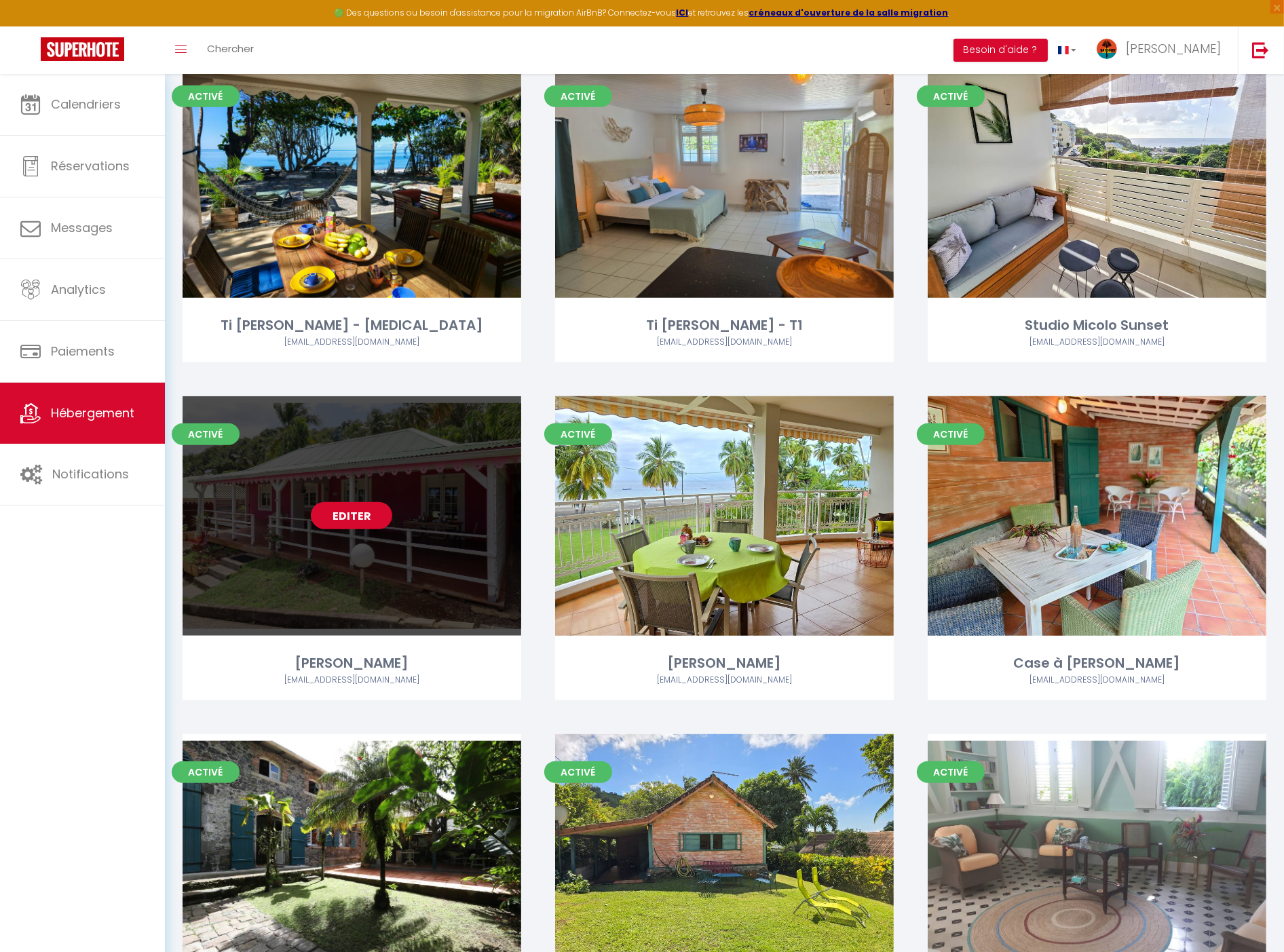
click at [367, 521] on link "Editer" at bounding box center [351, 516] width 82 height 27
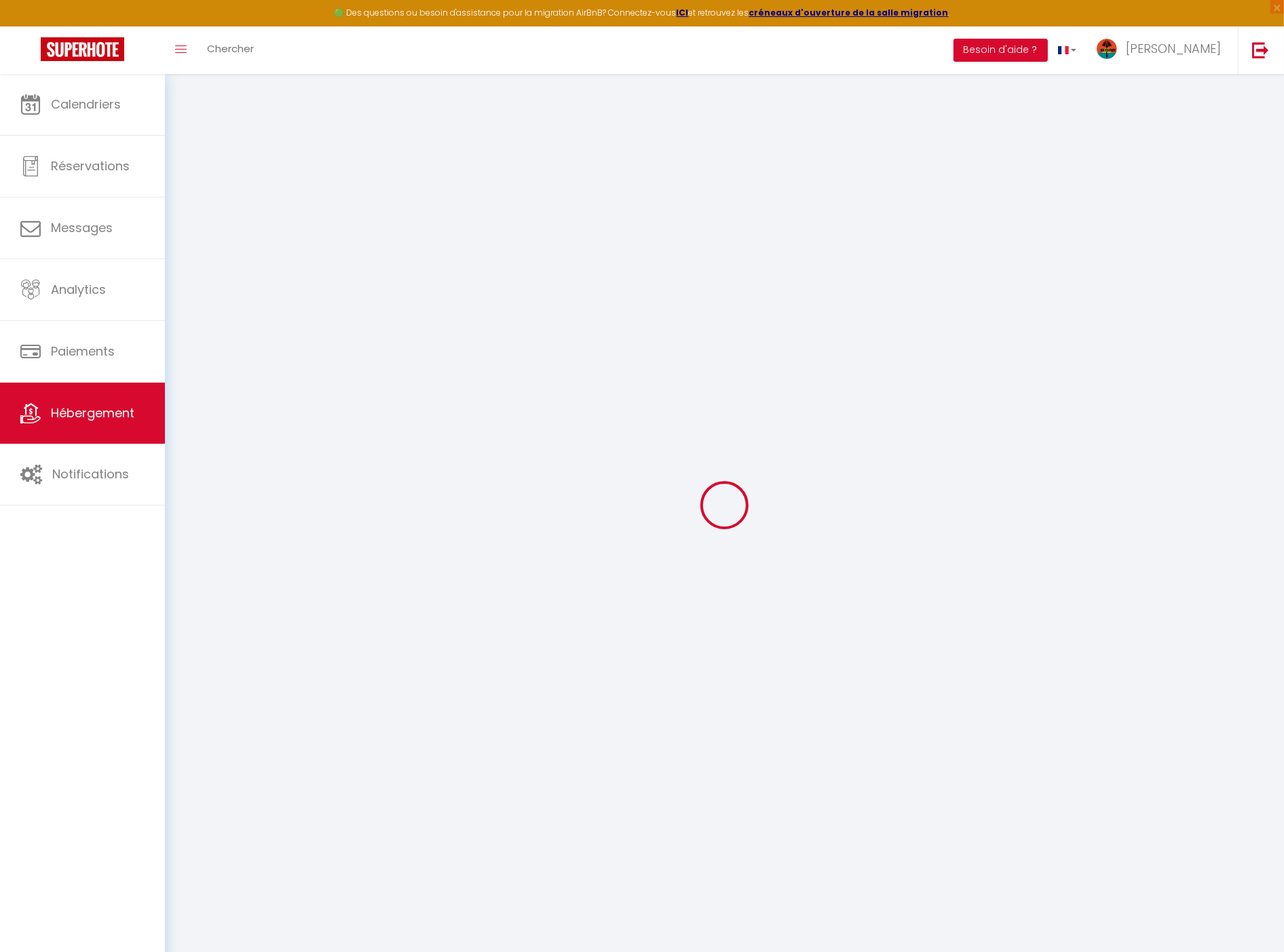
select select
checkbox input "false"
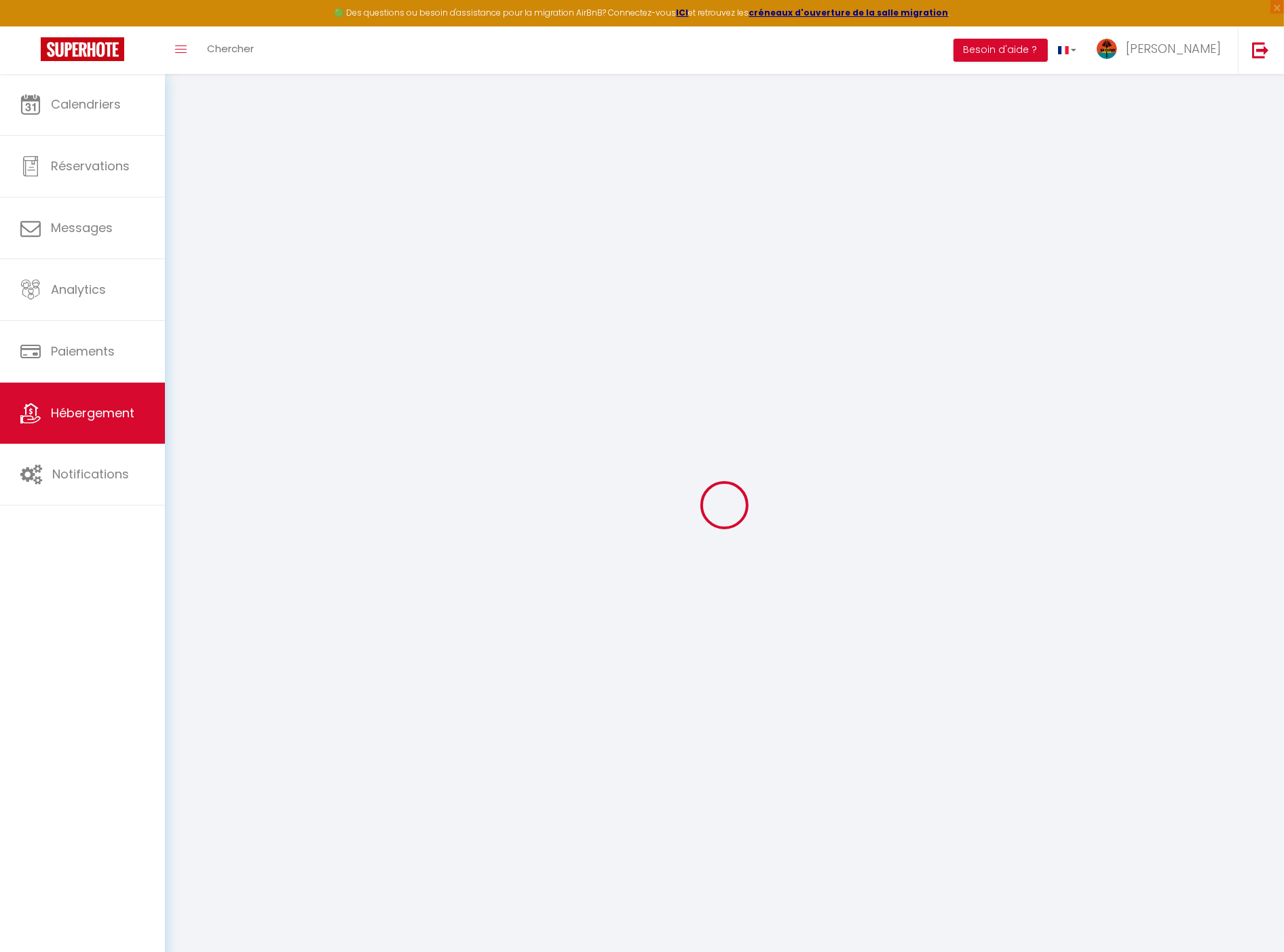
checkbox input "false"
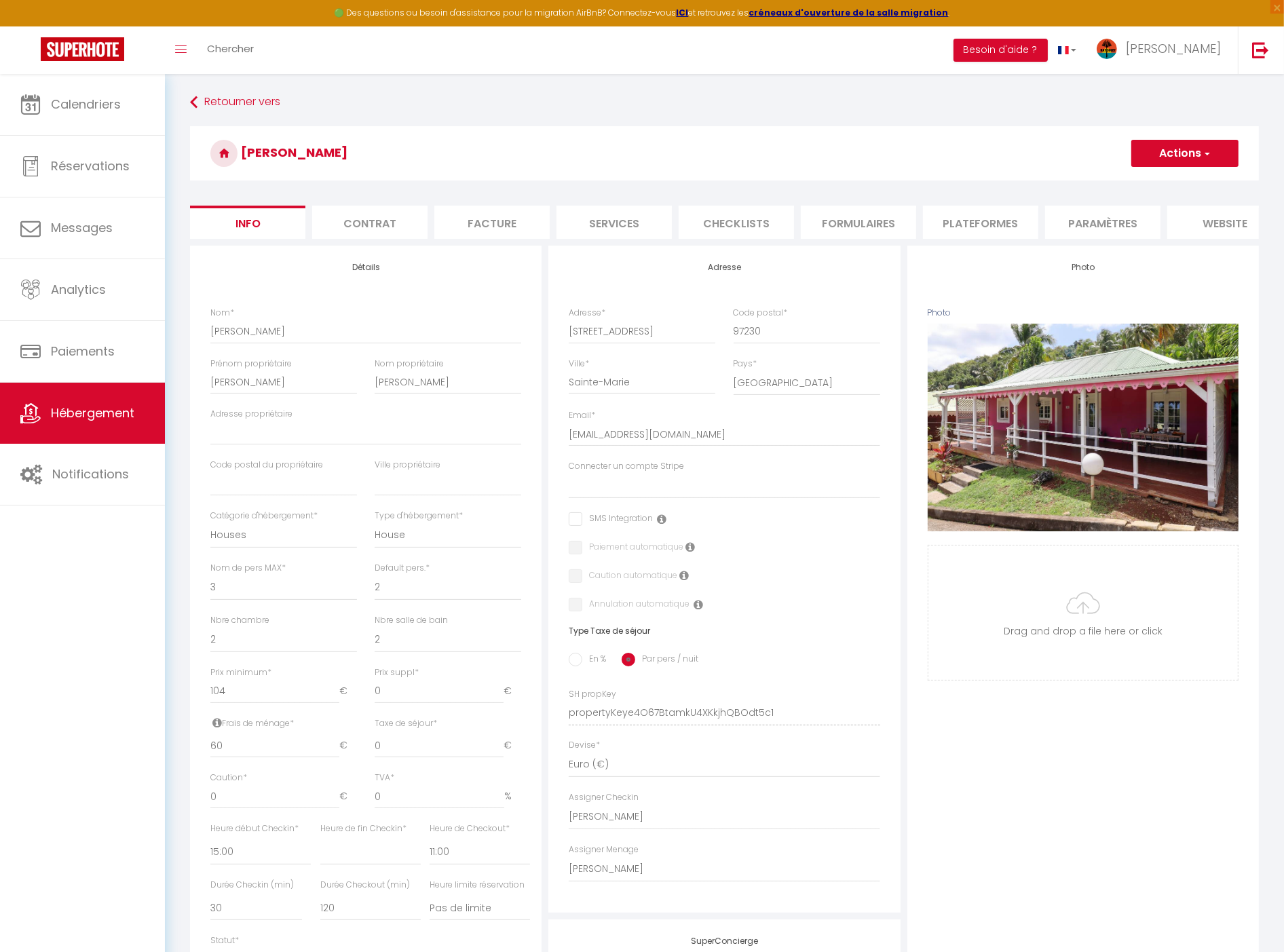
click at [1088, 218] on li "Paramètres" at bounding box center [1102, 222] width 115 height 33
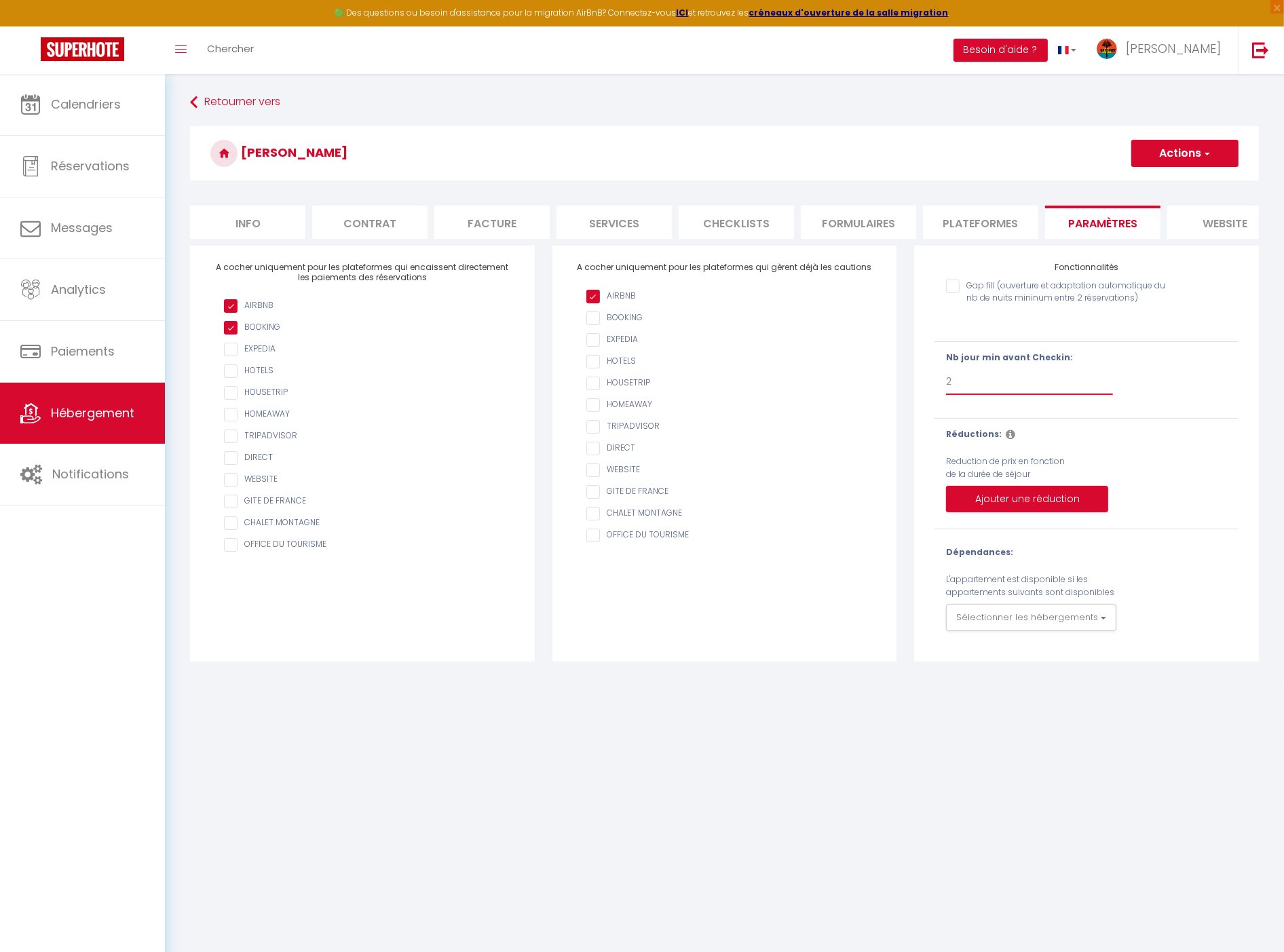
click at [985, 390] on select "Pas de limite 1 2 3 4 5 6 7" at bounding box center [1029, 381] width 167 height 25
select select "3"
click at [946, 380] on select "Pas de limite 1 2 3 4 5 6 7" at bounding box center [1029, 381] width 167 height 25
checkbox input "false"
click at [1204, 157] on span "button" at bounding box center [1207, 153] width 9 height 13
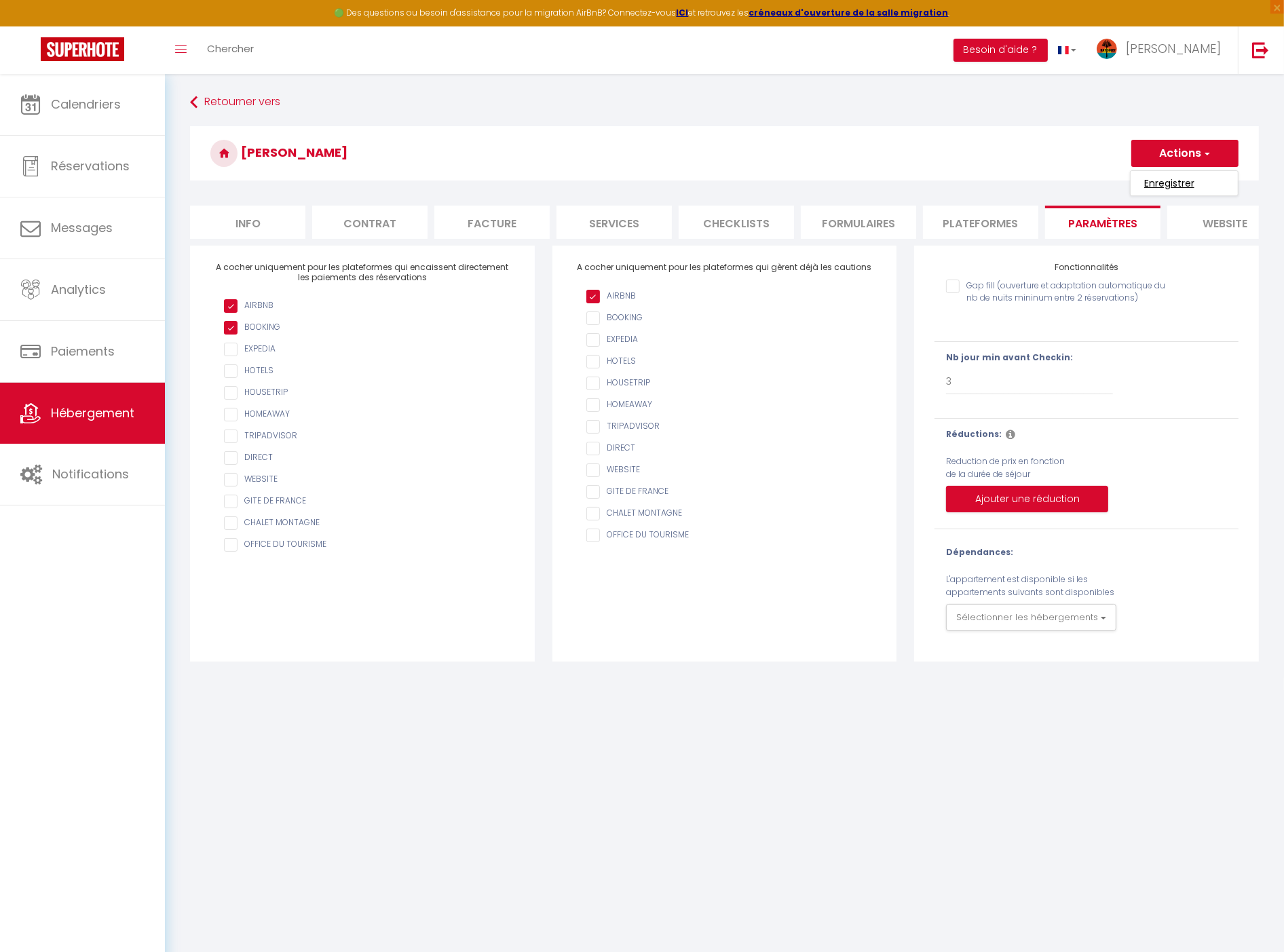
click at [1166, 184] on input "Enregistrer" at bounding box center [1169, 183] width 50 height 13
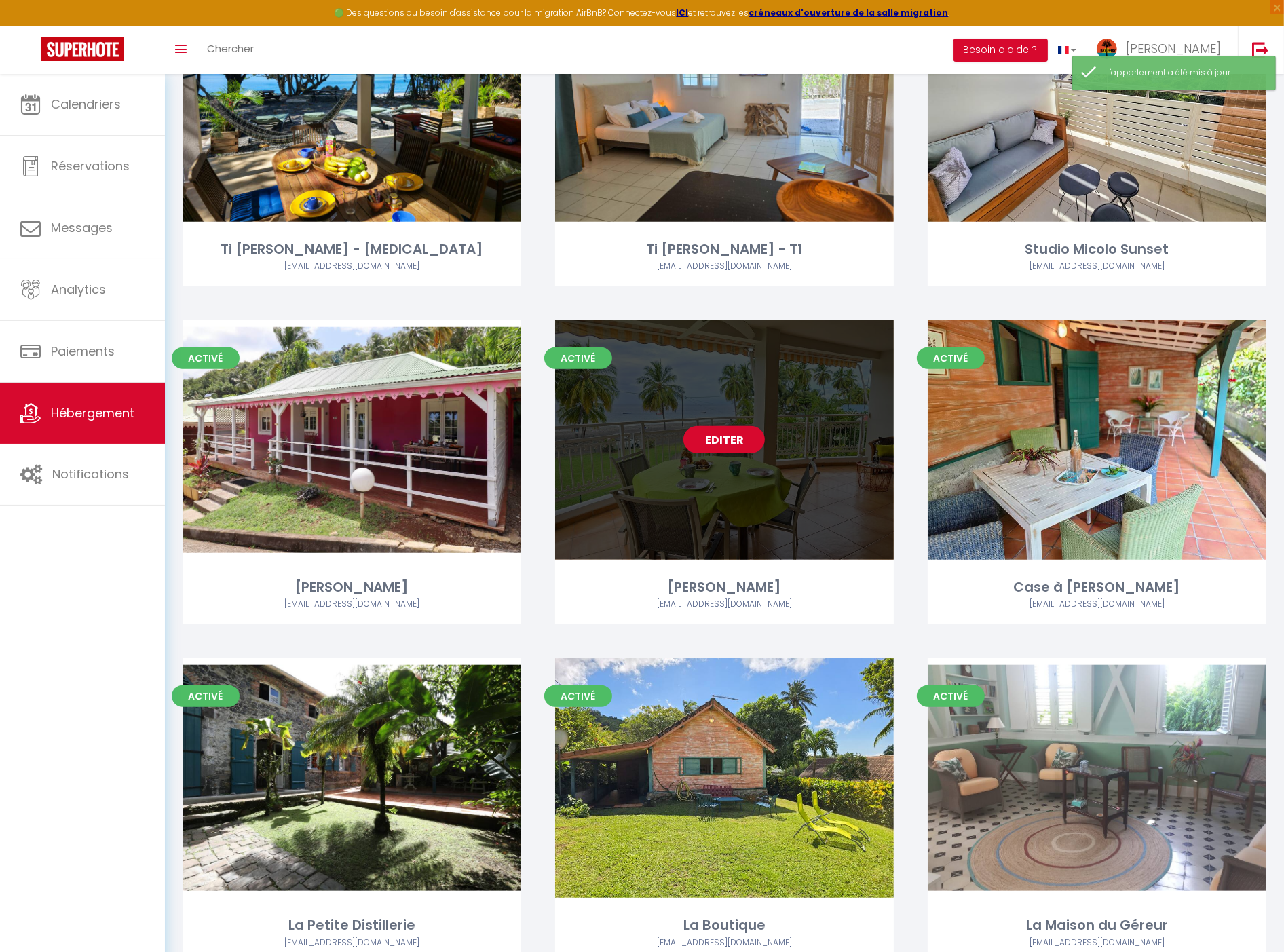
scroll to position [1432, 0]
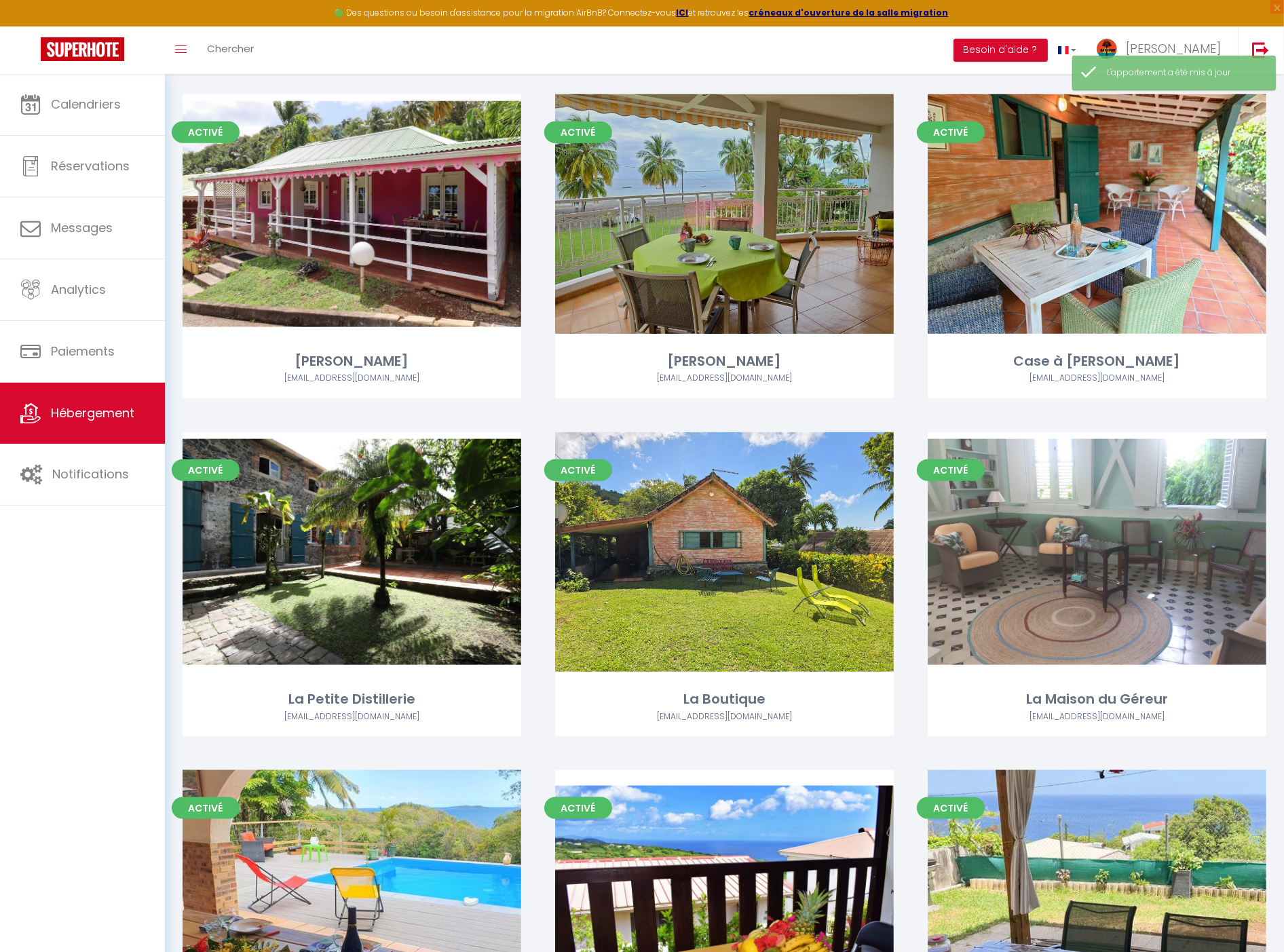
click at [738, 218] on link "Editer" at bounding box center [724, 213] width 82 height 27
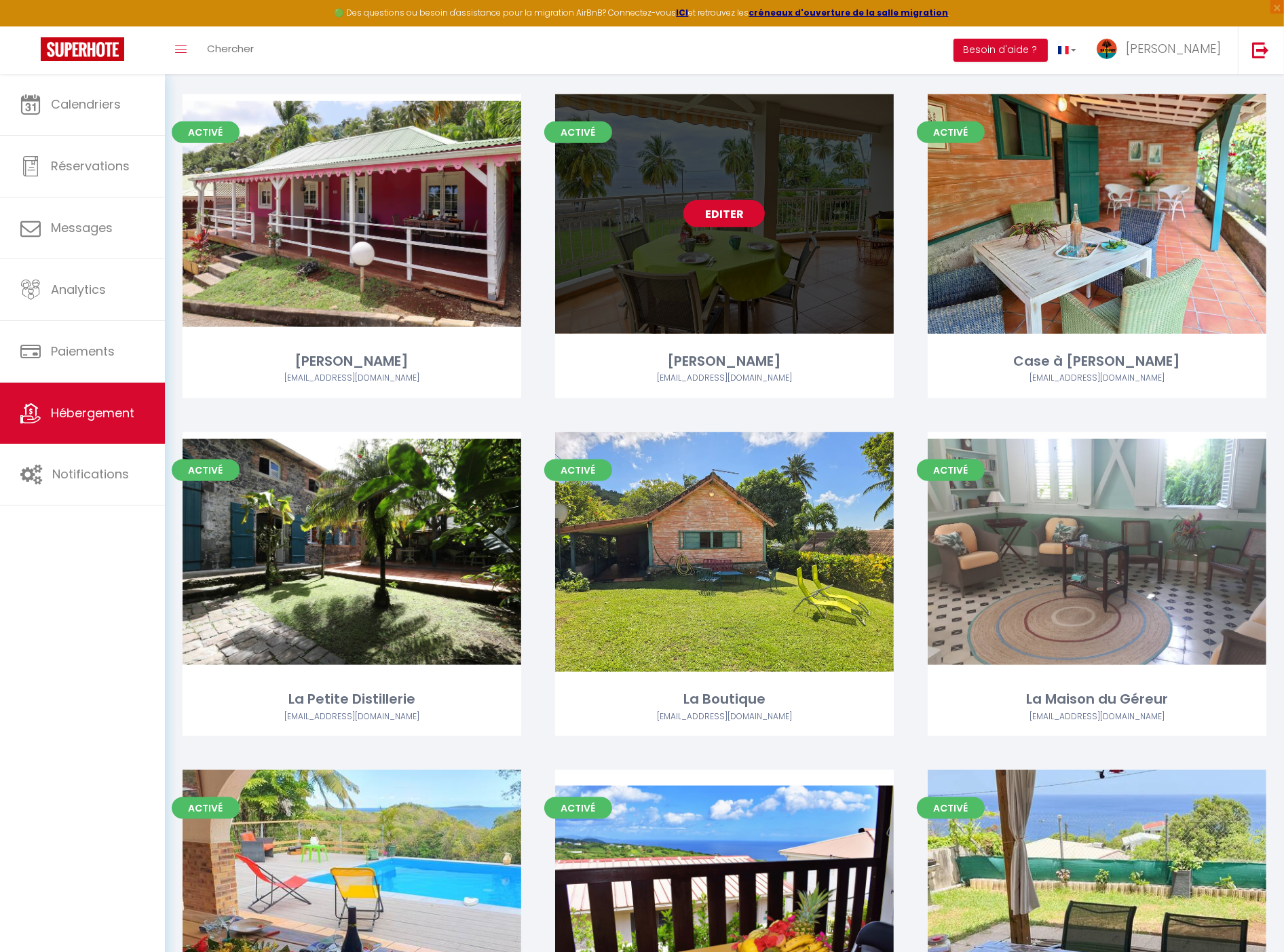
click at [736, 207] on link "Editer" at bounding box center [724, 213] width 82 height 27
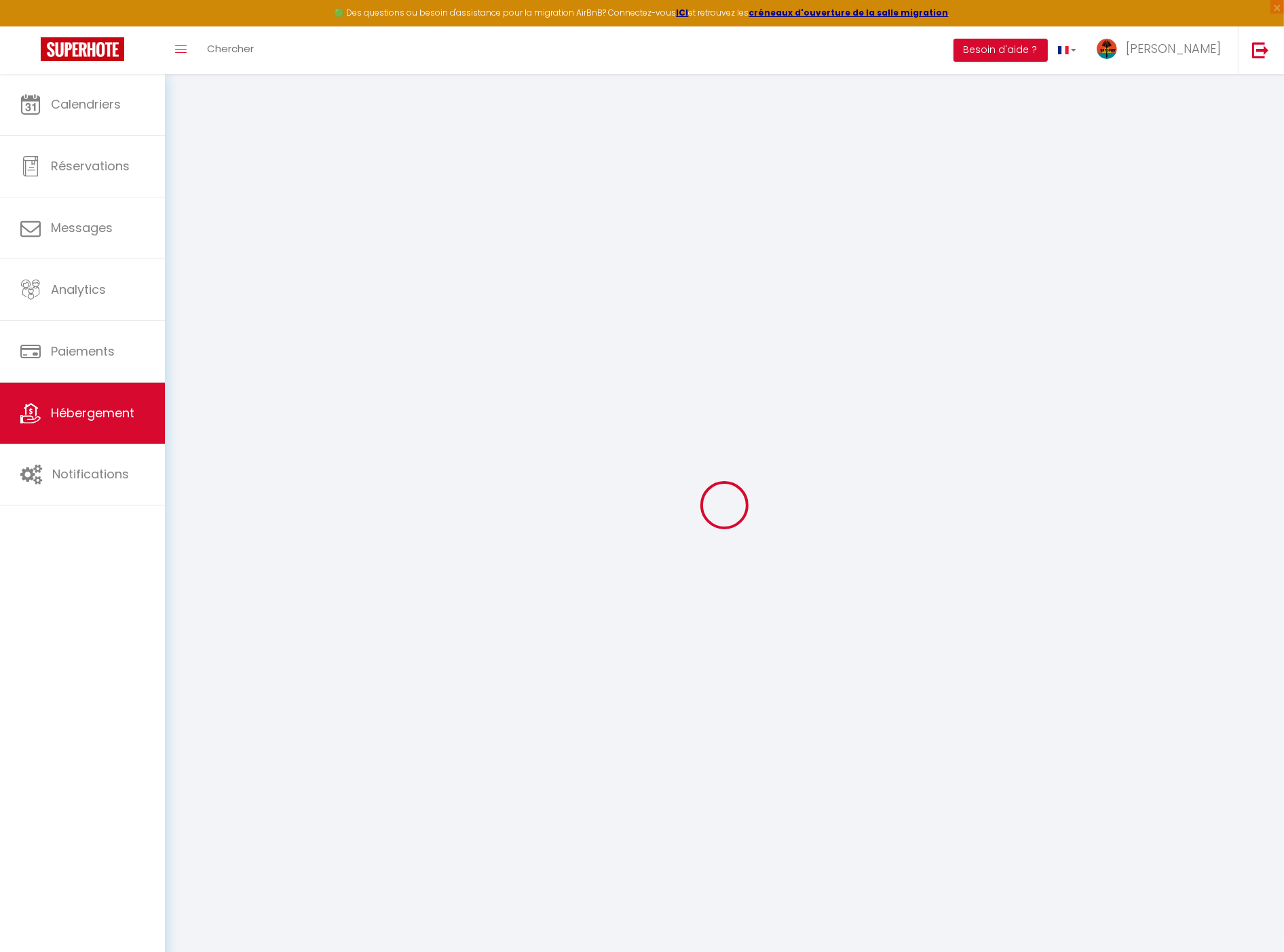
checkbox input "true"
select select
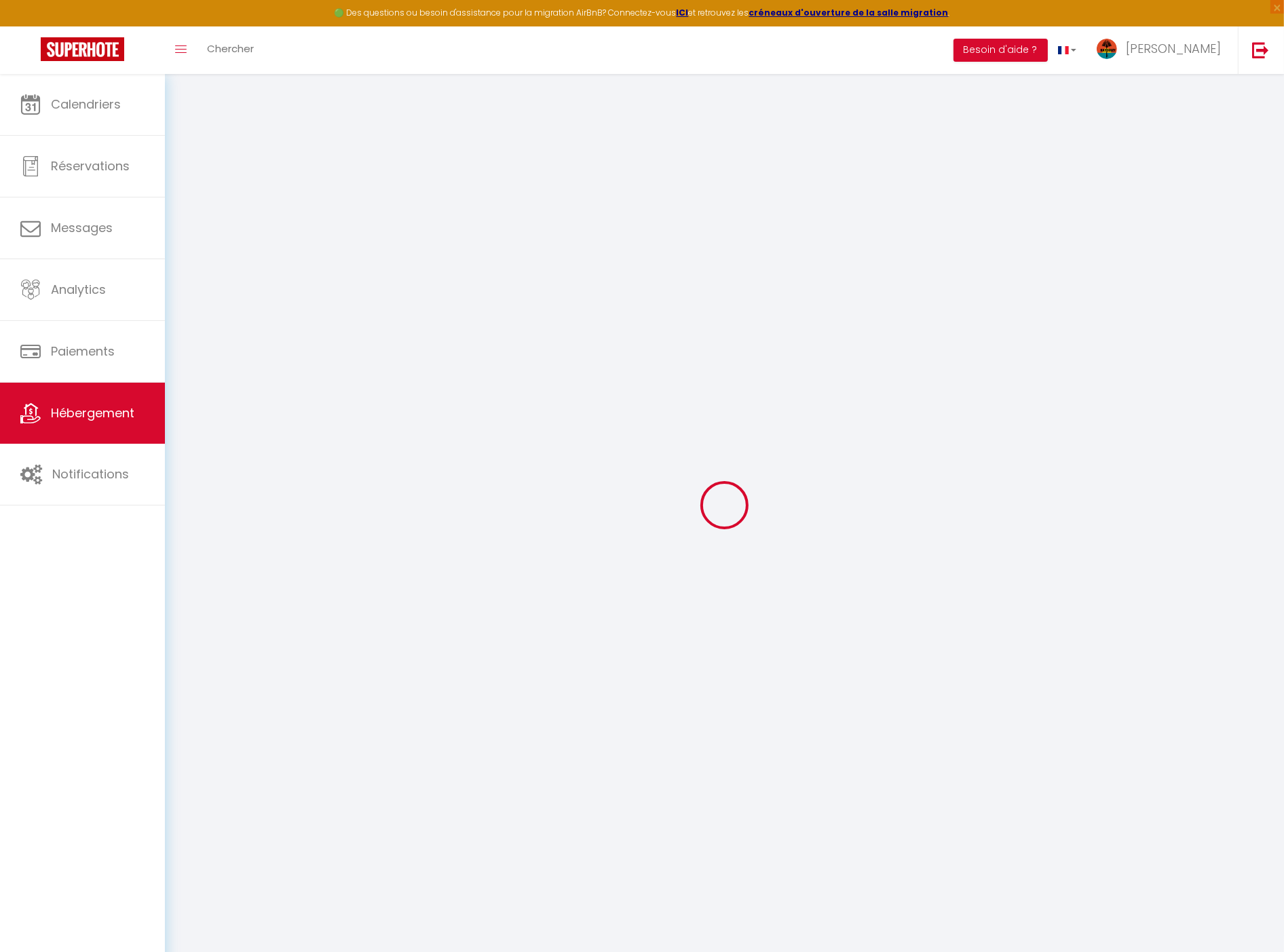
checkbox input "false"
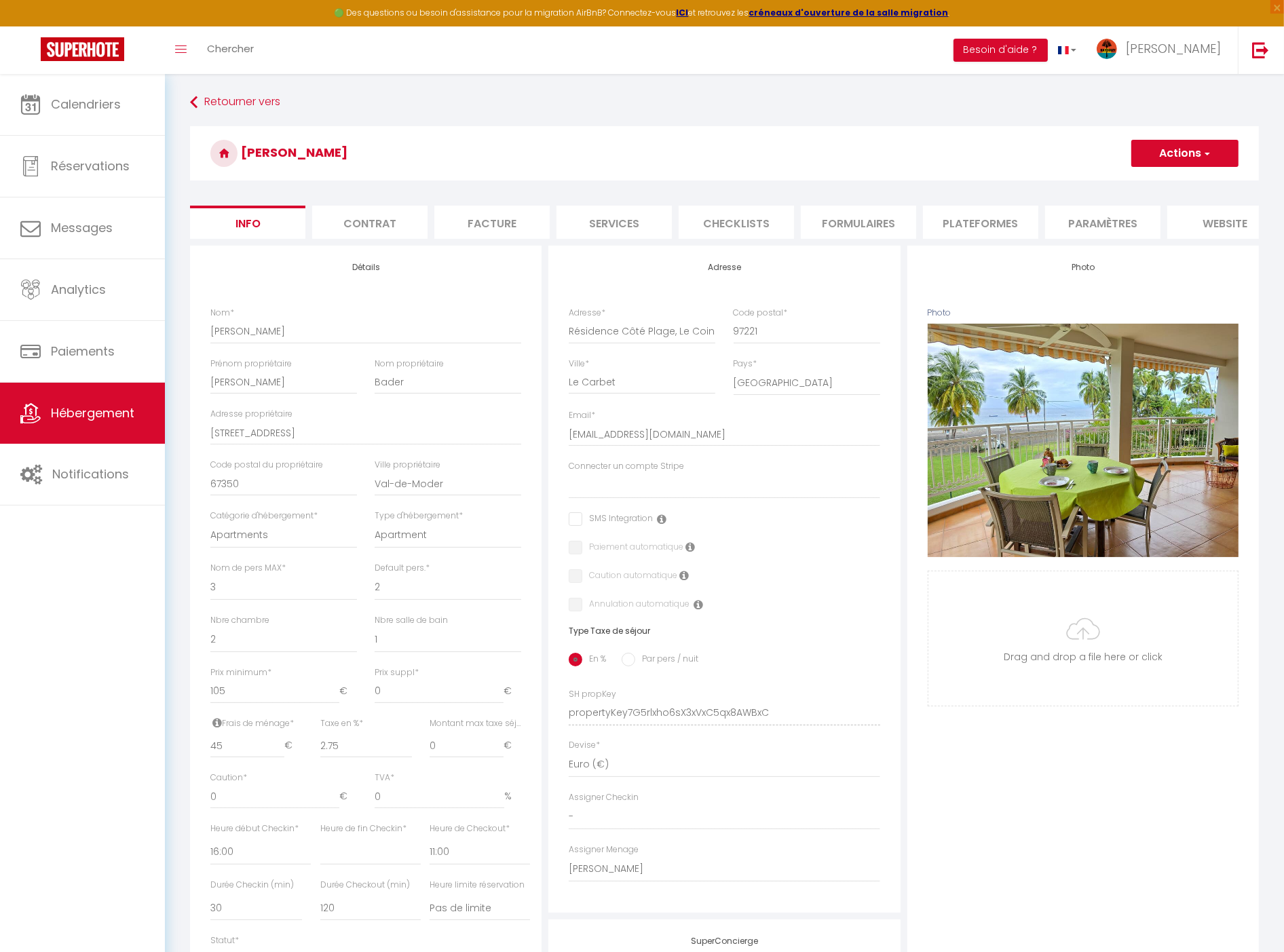
click at [1097, 227] on li "Paramètres" at bounding box center [1102, 222] width 115 height 33
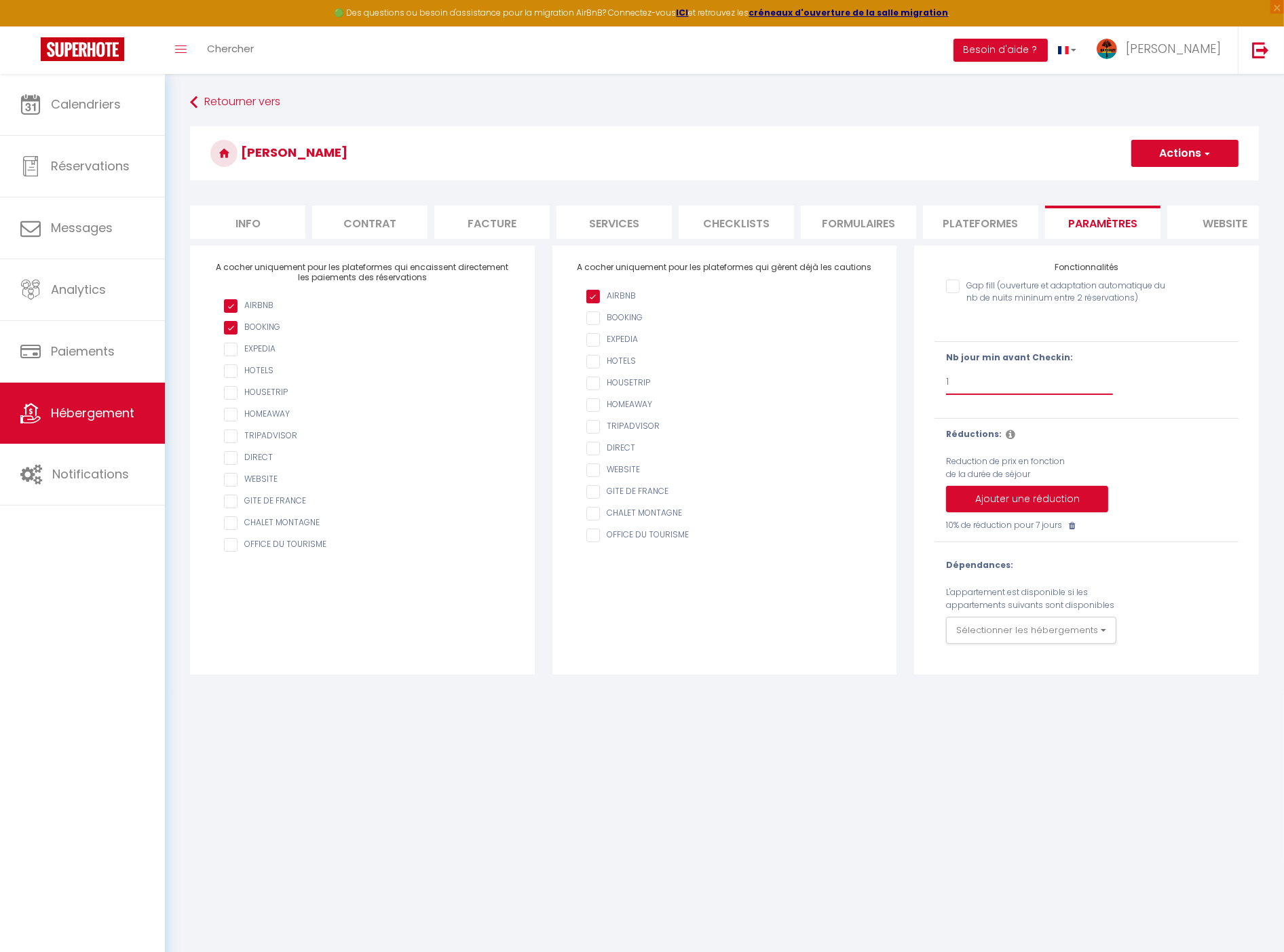
click at [973, 390] on select "Pas de limite 1 2 3 4 5 6 7" at bounding box center [1029, 381] width 167 height 25
select select "2"
click at [946, 380] on select "Pas de limite 1 2 3 4 5 6 7" at bounding box center [1029, 381] width 167 height 25
checkbox input "false"
click at [1191, 158] on button "Actions" at bounding box center [1185, 153] width 107 height 27
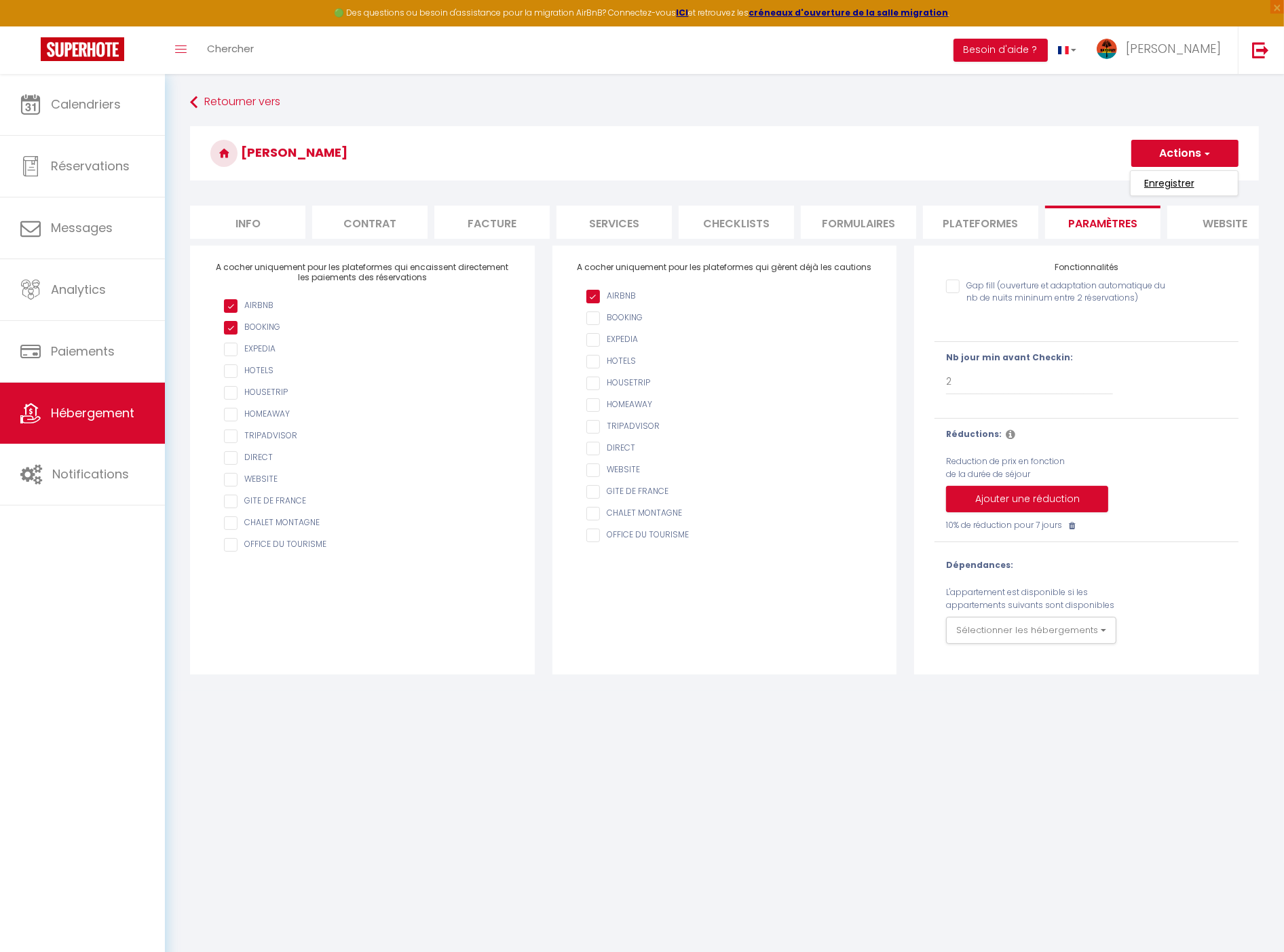
click at [1175, 180] on input "Enregistrer" at bounding box center [1169, 183] width 50 height 13
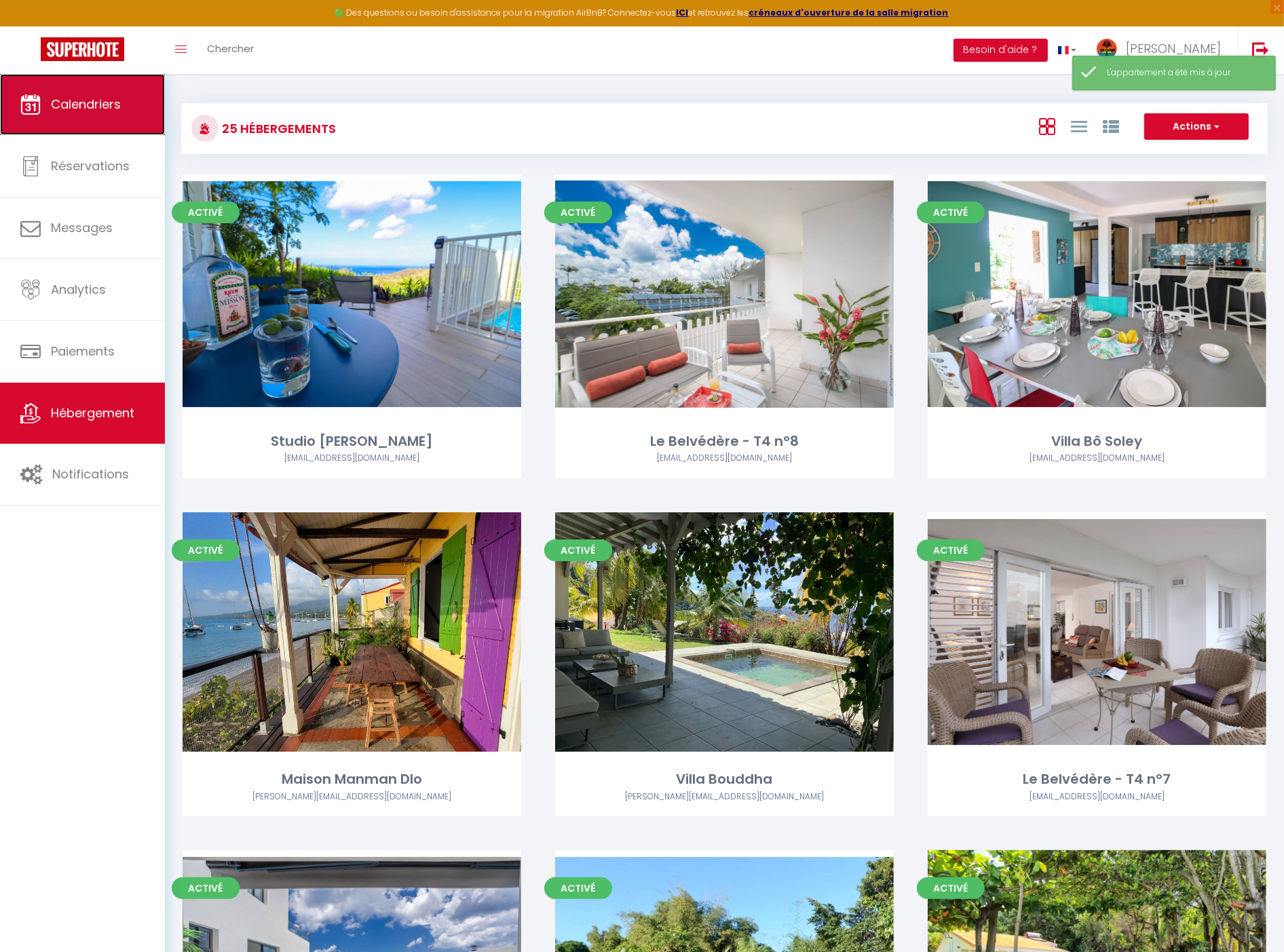
click at [137, 112] on link "Calendriers" at bounding box center [83, 105] width 165 height 61
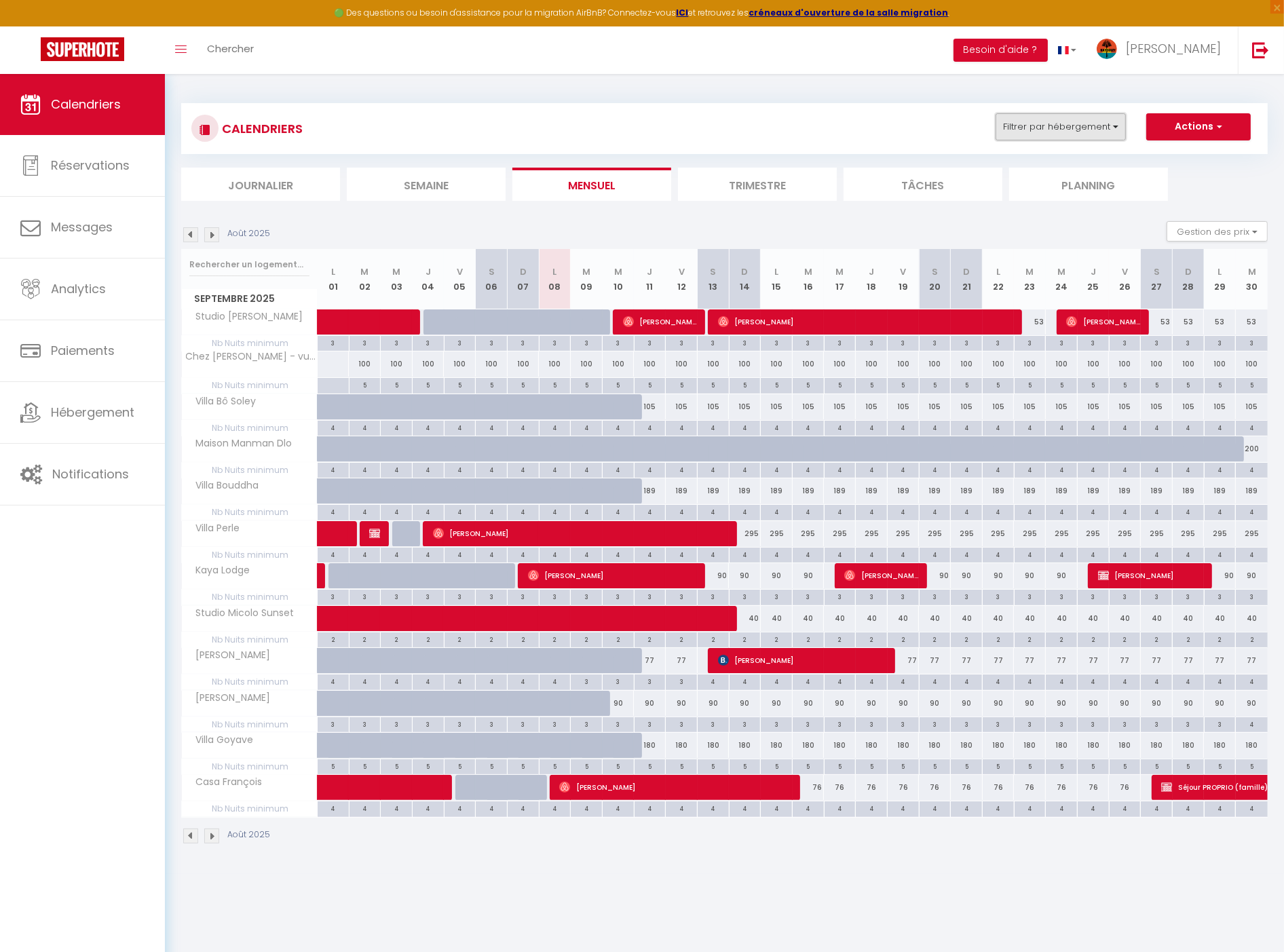
click at [1068, 127] on button "Filtrer par hébergement" at bounding box center [1061, 126] width 130 height 27
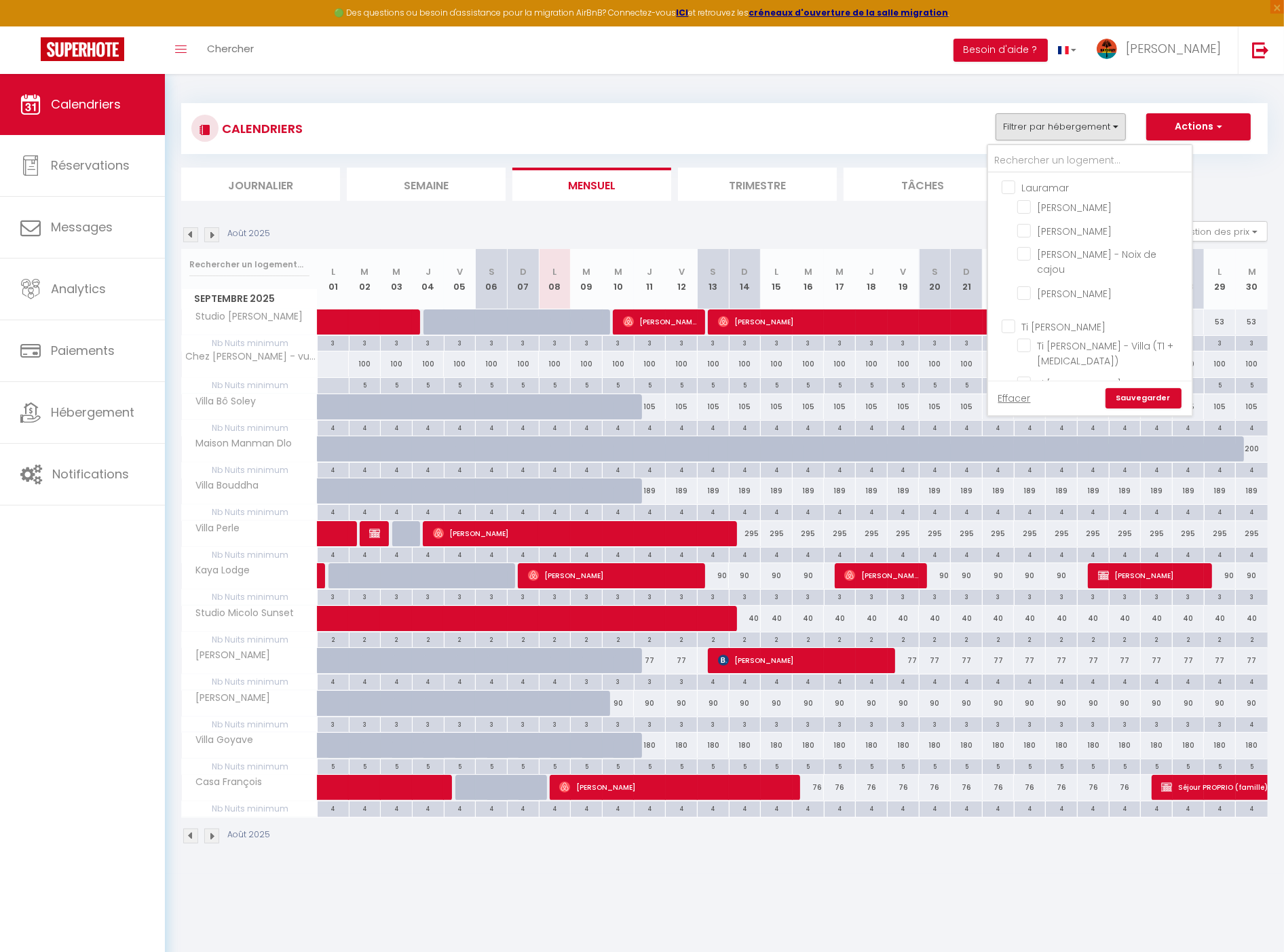
click at [1072, 319] on input "Ti [PERSON_NAME]" at bounding box center [1104, 325] width 204 height 13
checkbox input "true"
checkbox input "false"
click at [1138, 403] on link "Sauvegarder" at bounding box center [1143, 398] width 76 height 20
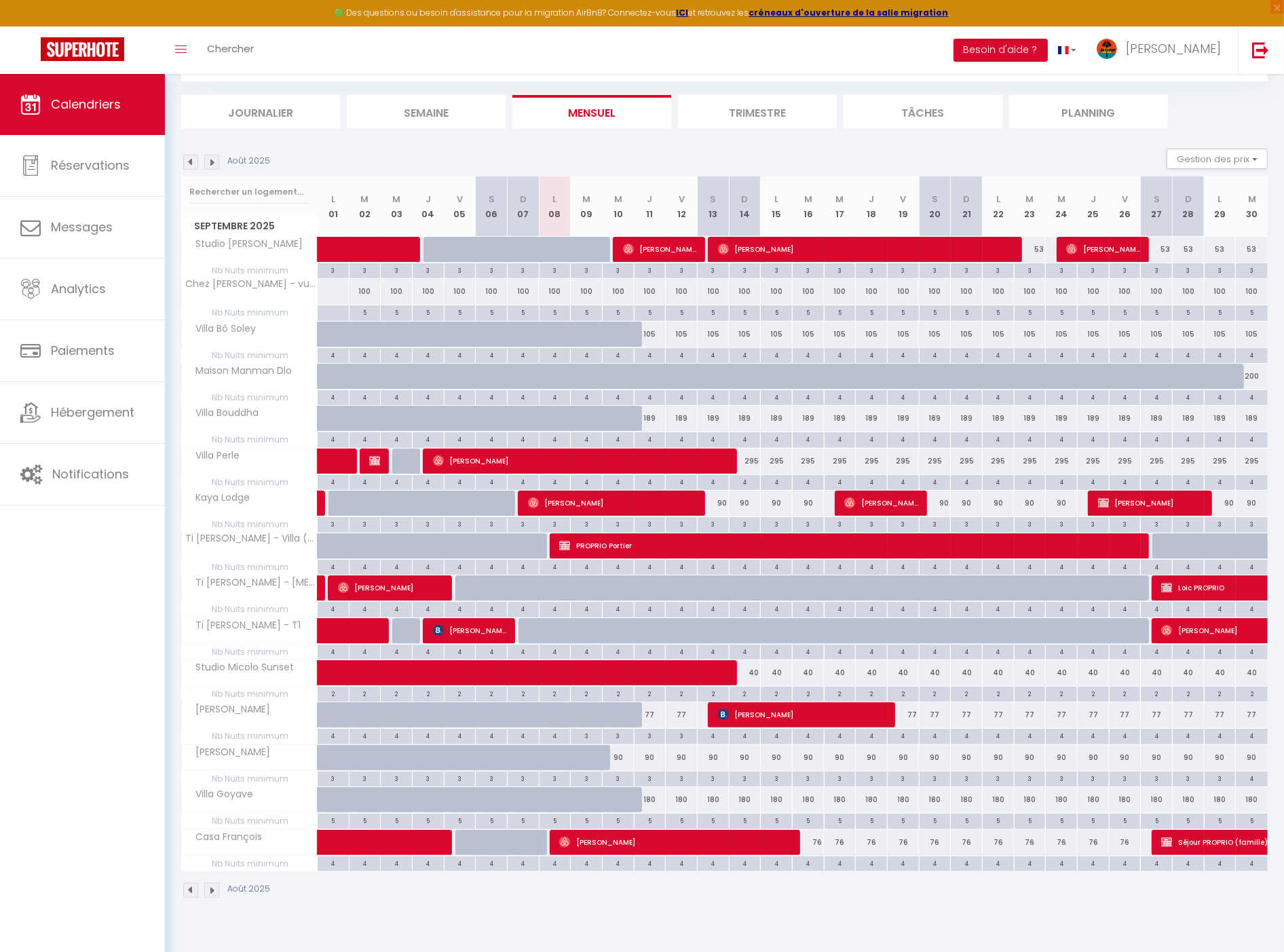
scroll to position [73, 0]
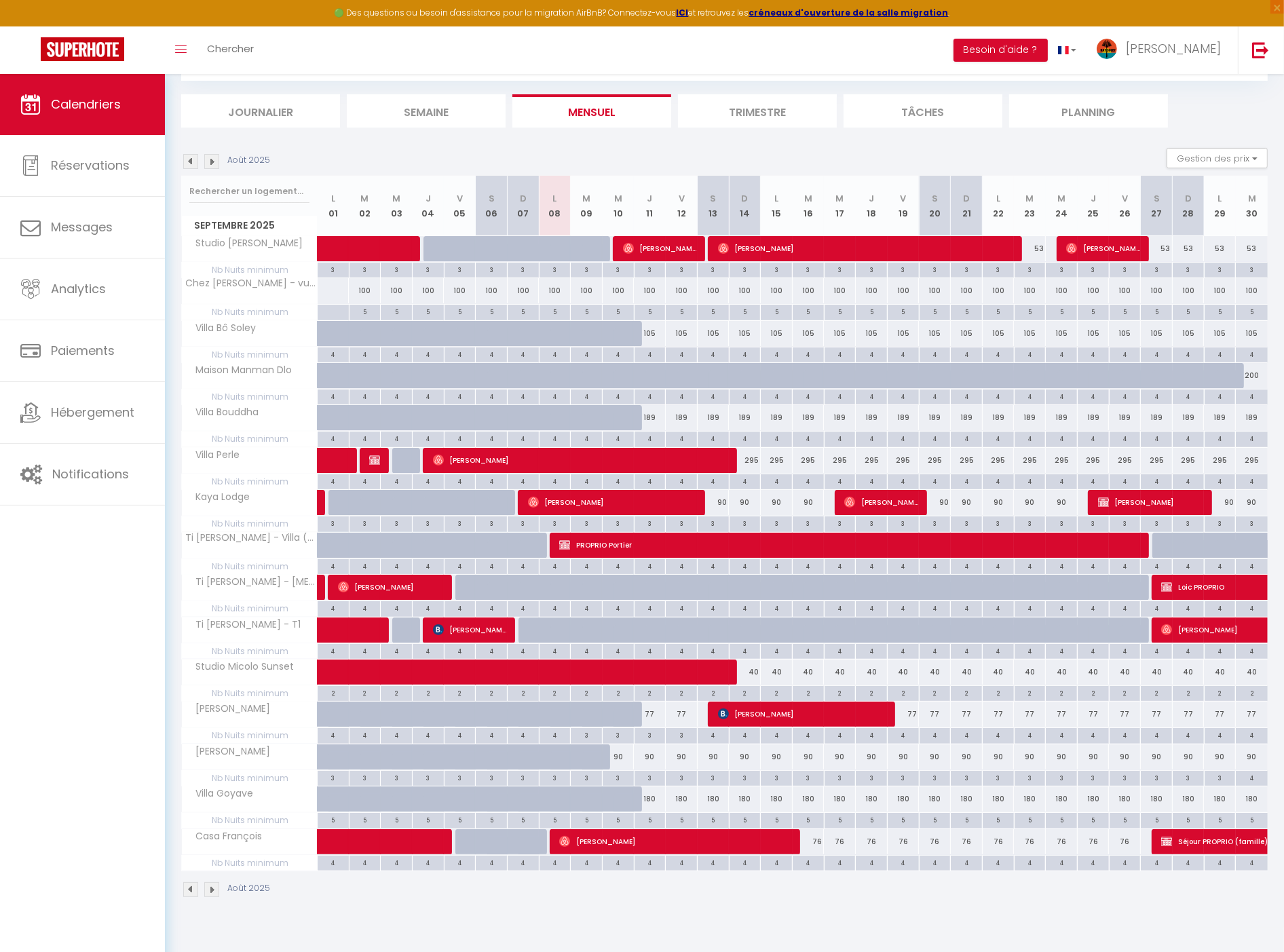
click at [189, 157] on img at bounding box center [191, 161] width 15 height 15
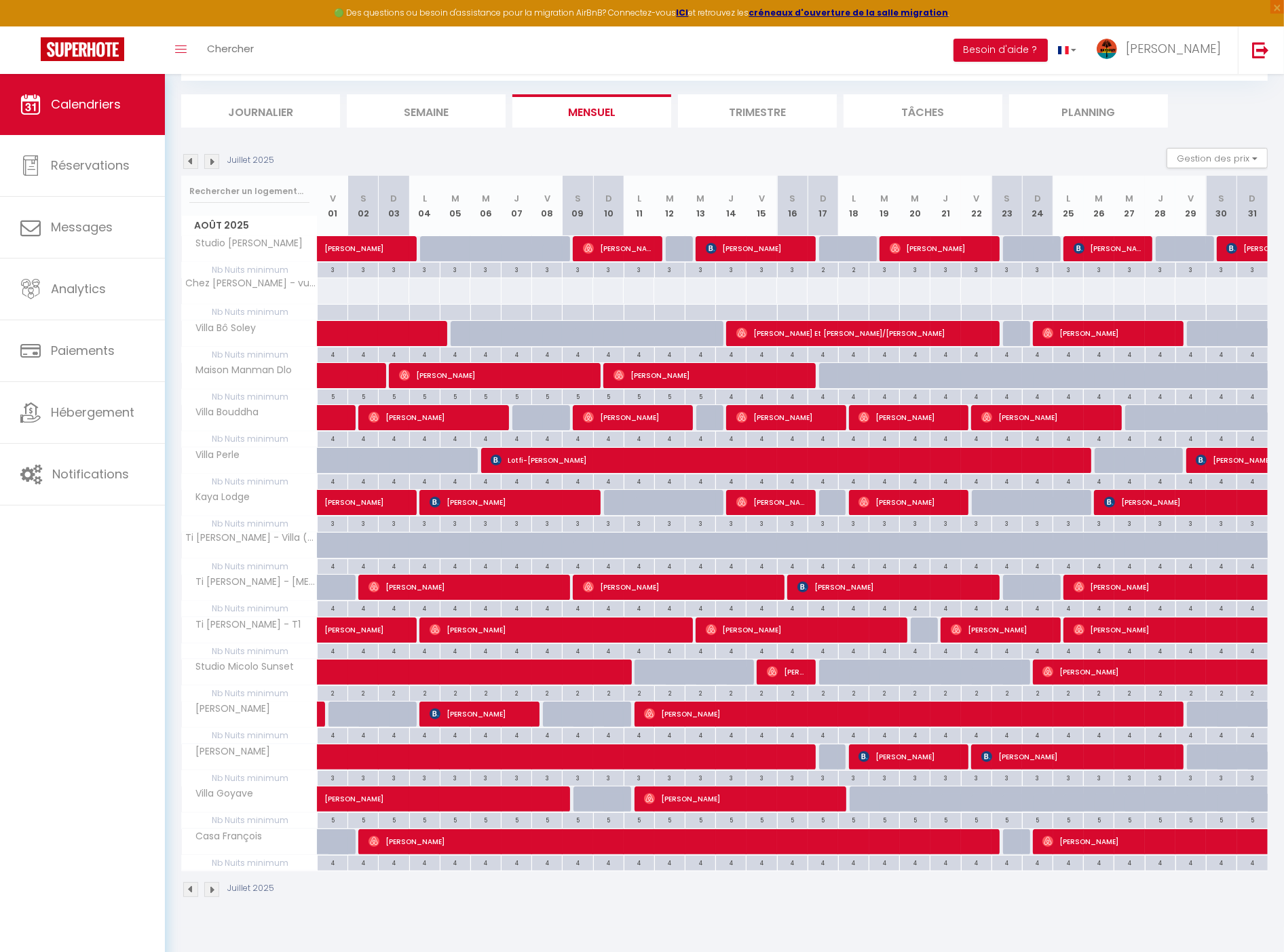
click at [214, 162] on img at bounding box center [212, 161] width 15 height 15
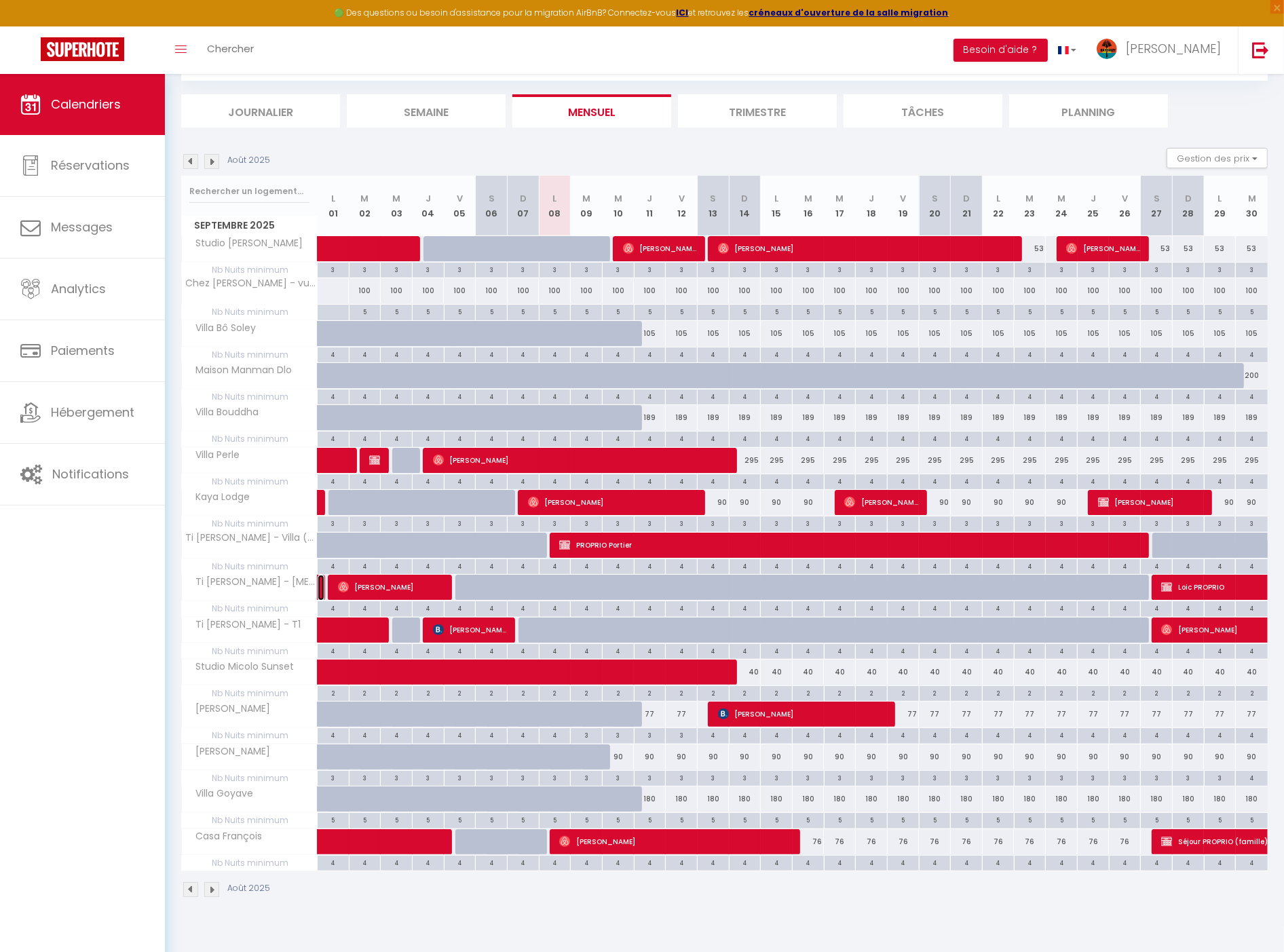
click at [321, 585] on link at bounding box center [321, 588] width 7 height 25
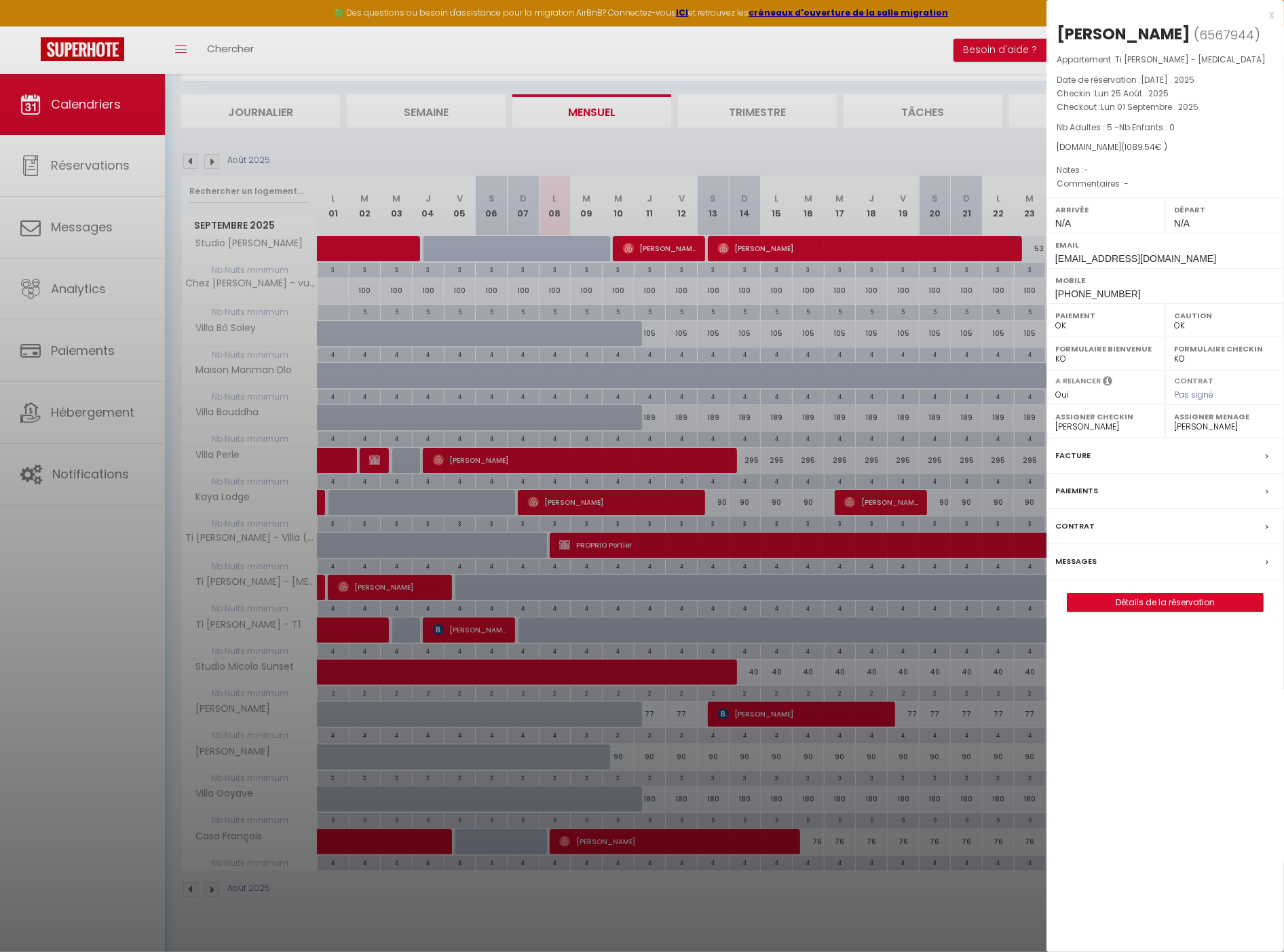
click at [321, 585] on div at bounding box center [642, 476] width 1284 height 952
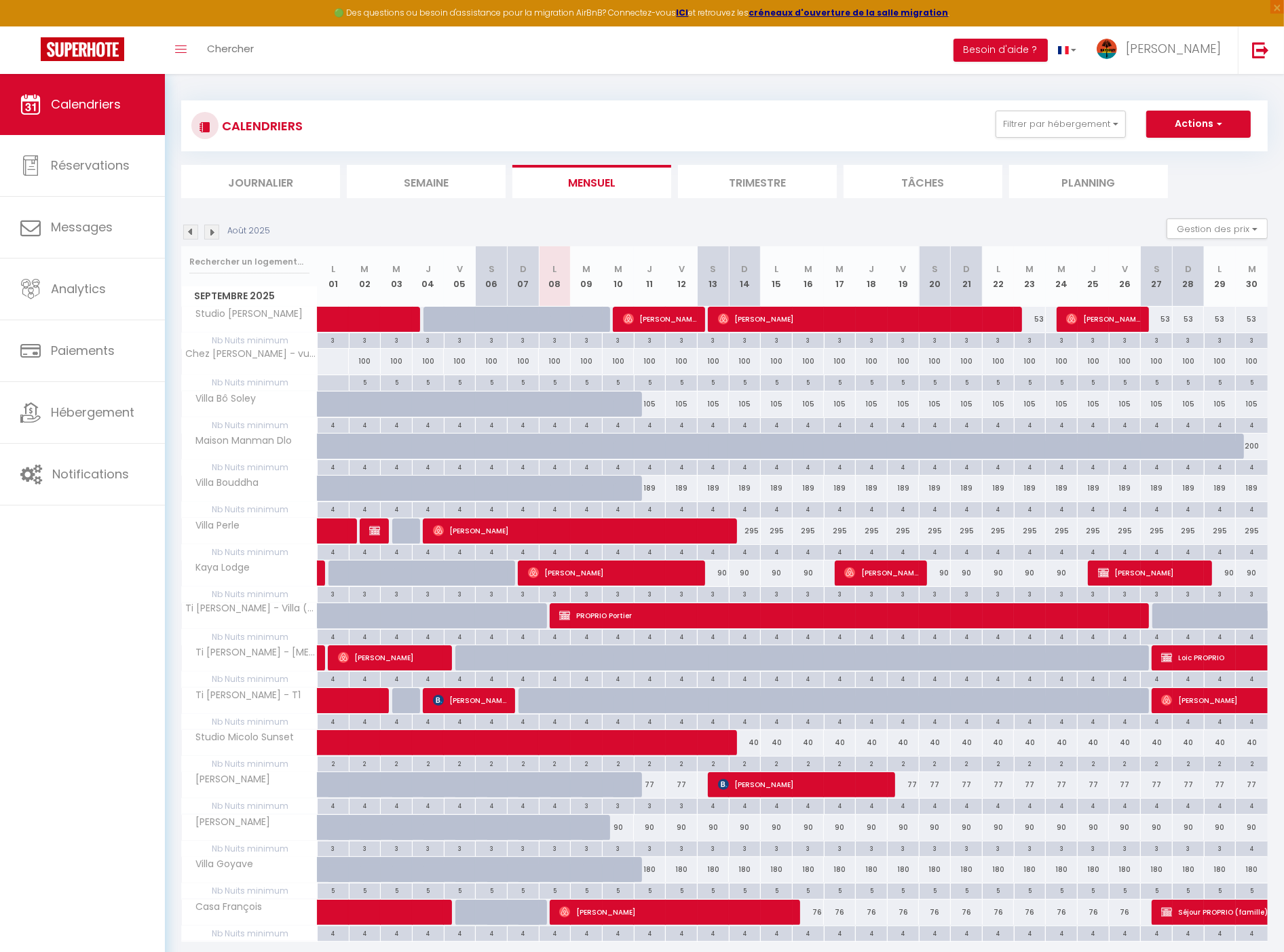
scroll to position [0, 0]
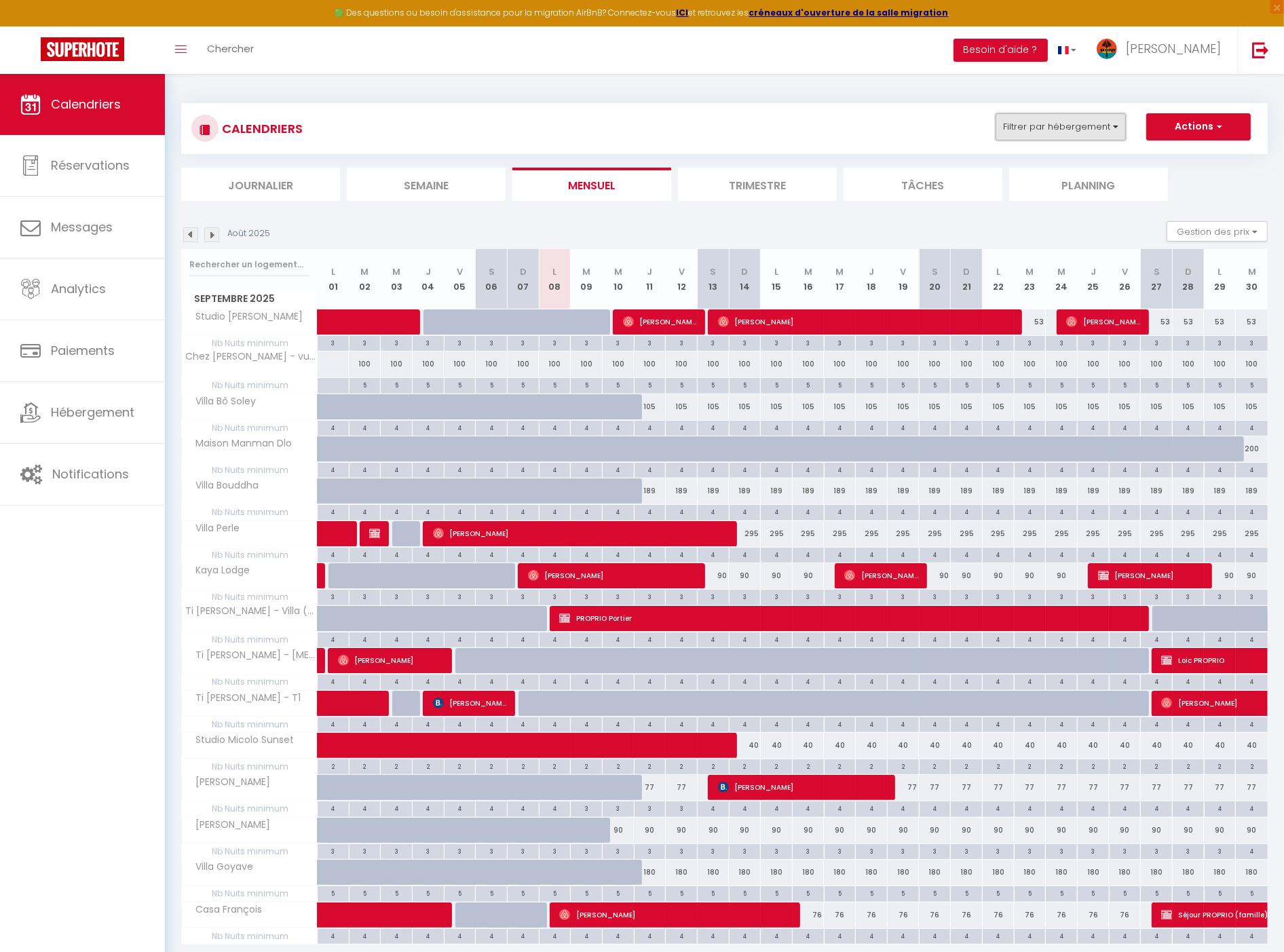
click at [1059, 131] on button "Filtrer par hébergement" at bounding box center [1061, 126] width 130 height 27
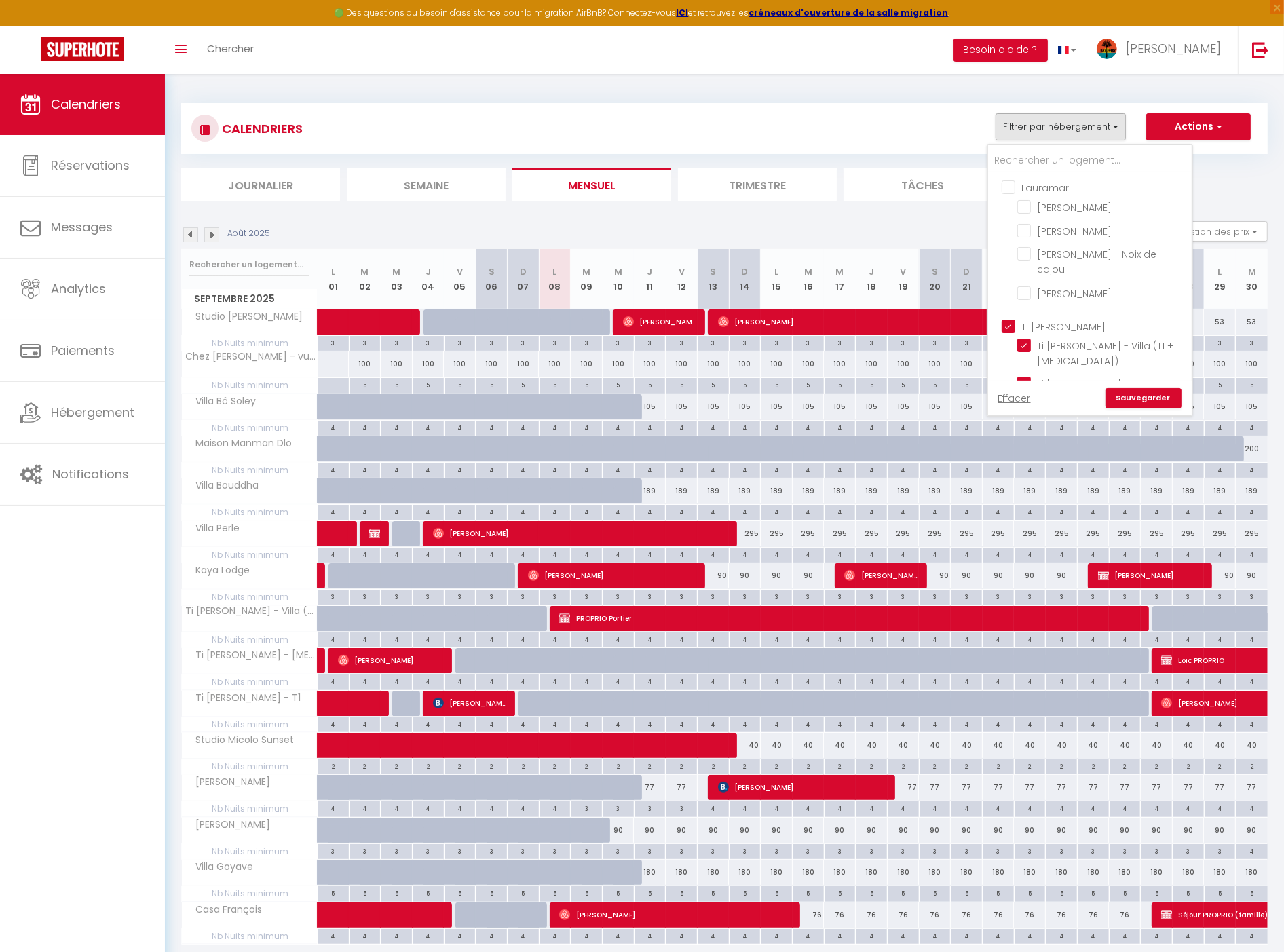
click at [1059, 319] on input "Ti [PERSON_NAME]" at bounding box center [1104, 325] width 204 height 13
click at [1052, 348] on input "Autres" at bounding box center [1104, 354] width 204 height 13
click at [1062, 237] on input "Villa Perle" at bounding box center [1101, 243] width 170 height 13
click at [1156, 400] on link "Sauvegarder" at bounding box center [1143, 398] width 76 height 20
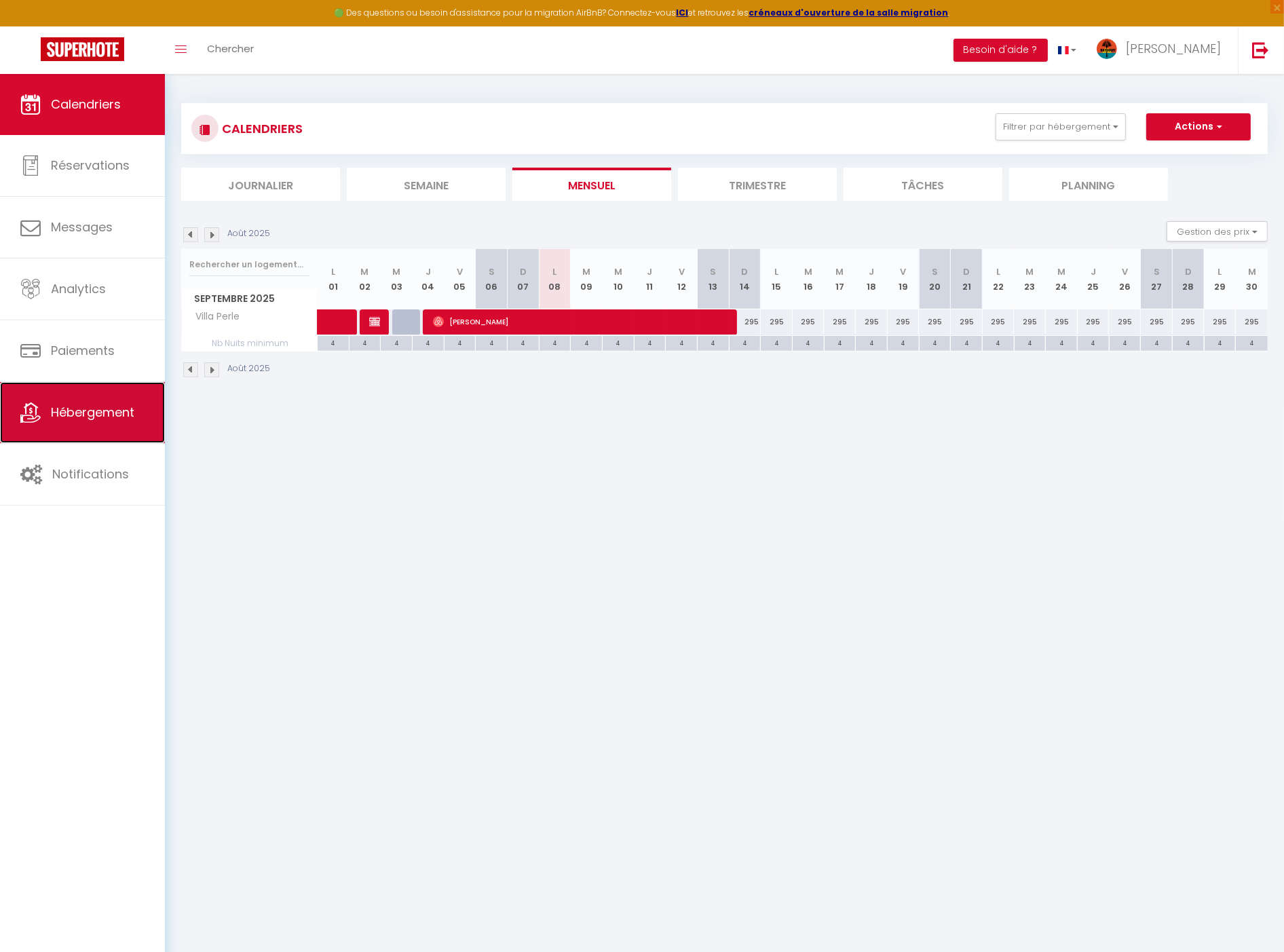
click at [70, 421] on span "Hébergement" at bounding box center [92, 412] width 83 height 17
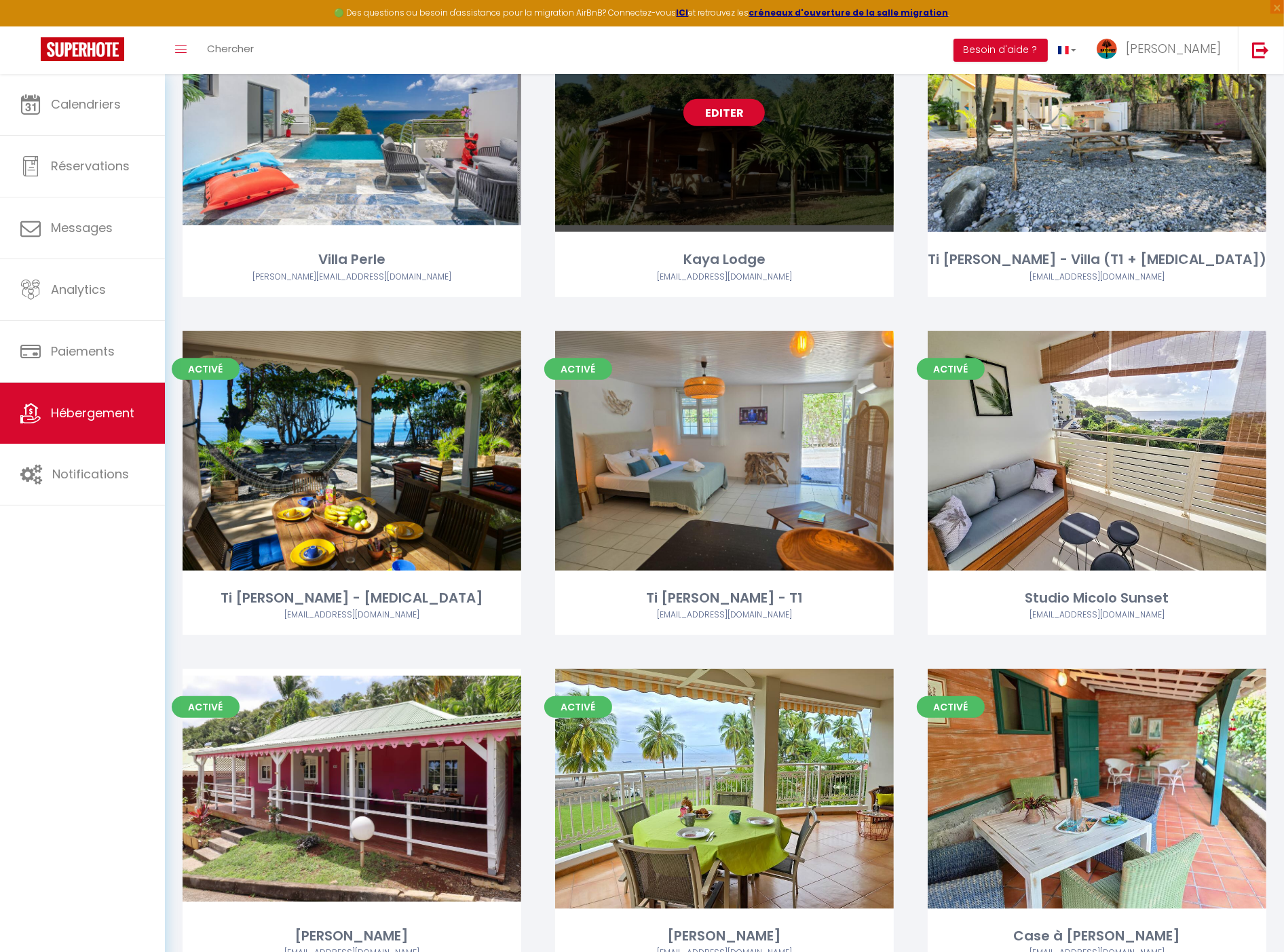
scroll to position [602, 0]
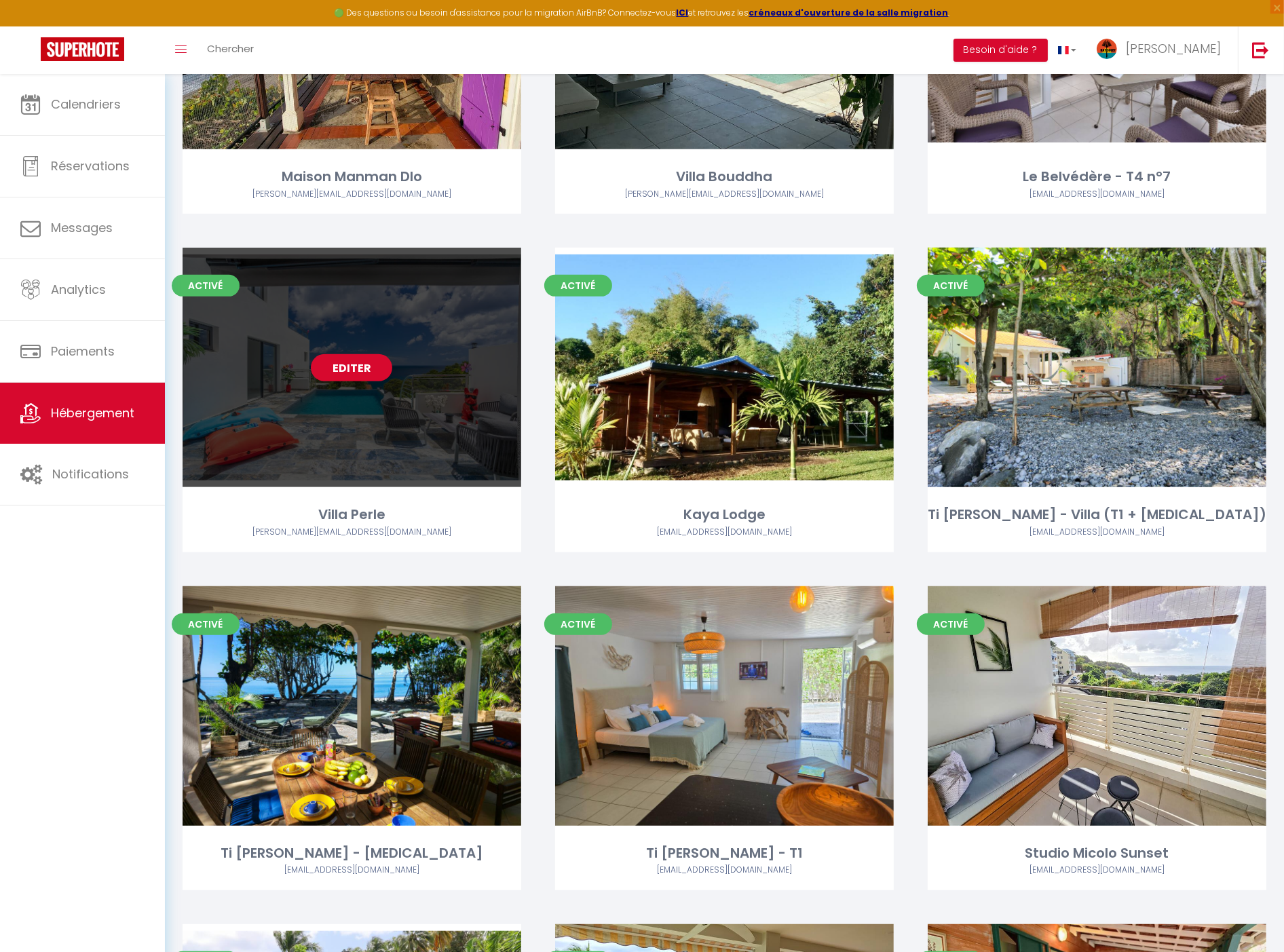
click at [346, 364] on link "Editer" at bounding box center [351, 367] width 82 height 27
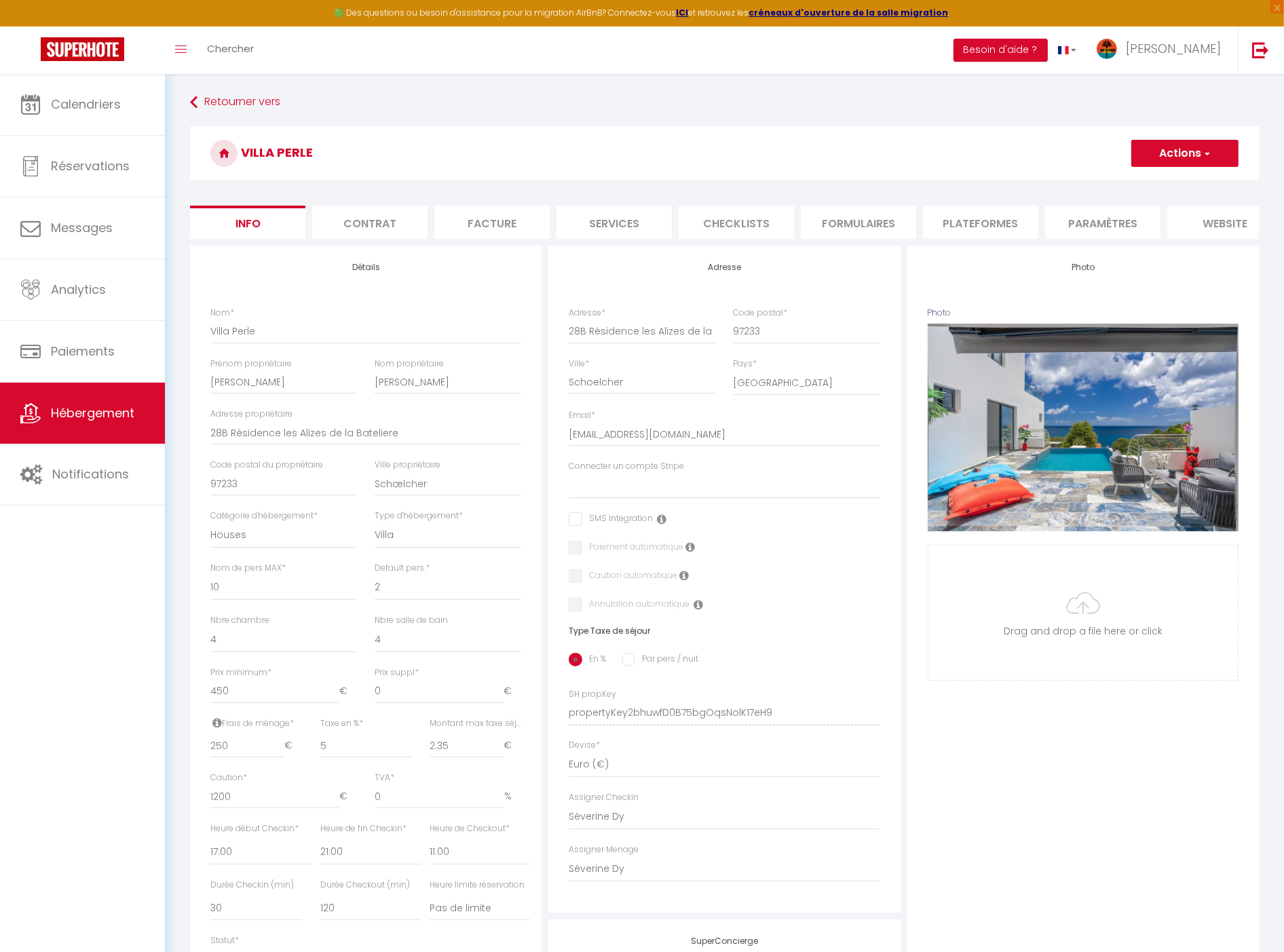
click at [1090, 218] on li "Paramètres" at bounding box center [1102, 222] width 115 height 33
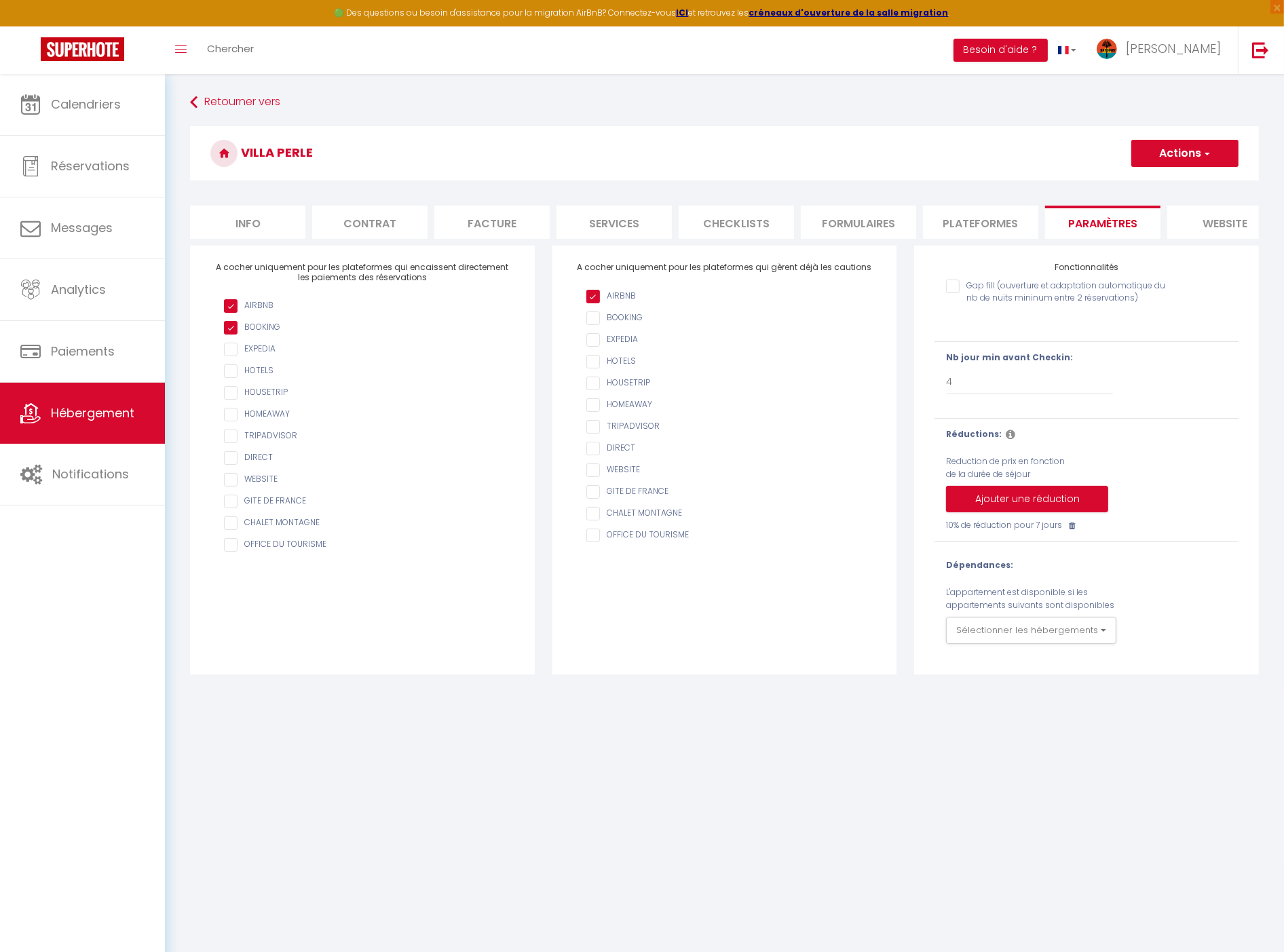
click at [958, 221] on li "Plateformes" at bounding box center [980, 222] width 115 height 33
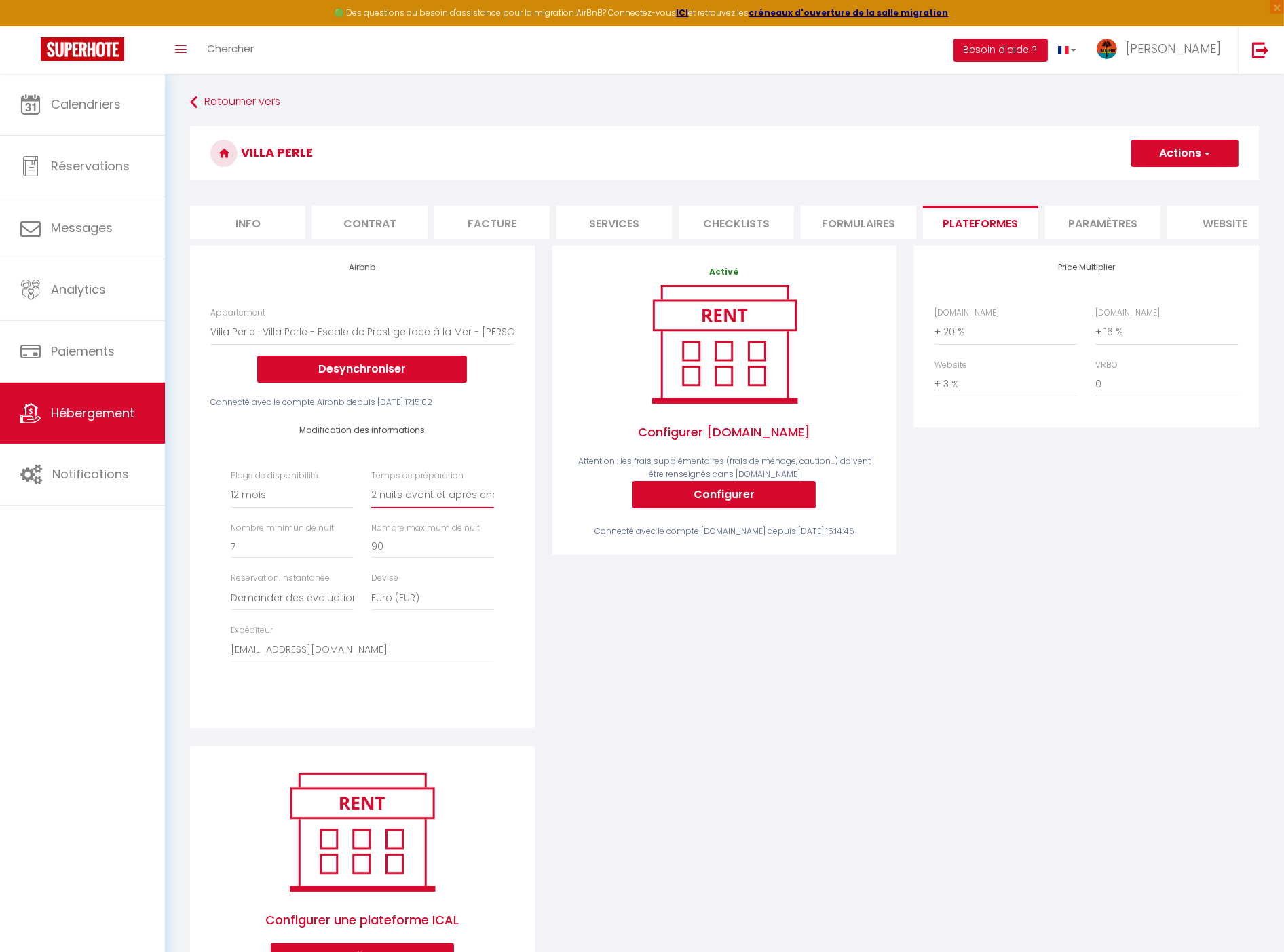
click at [464, 506] on select "Aucun 1 nuit avant et après chaque réservation 2 nuits avant et après chaque ré…" at bounding box center [433, 494] width 123 height 25
click at [1184, 158] on button "Actions" at bounding box center [1185, 153] width 107 height 27
click at [1172, 180] on link "Enregistrer" at bounding box center [1184, 184] width 107 height 18
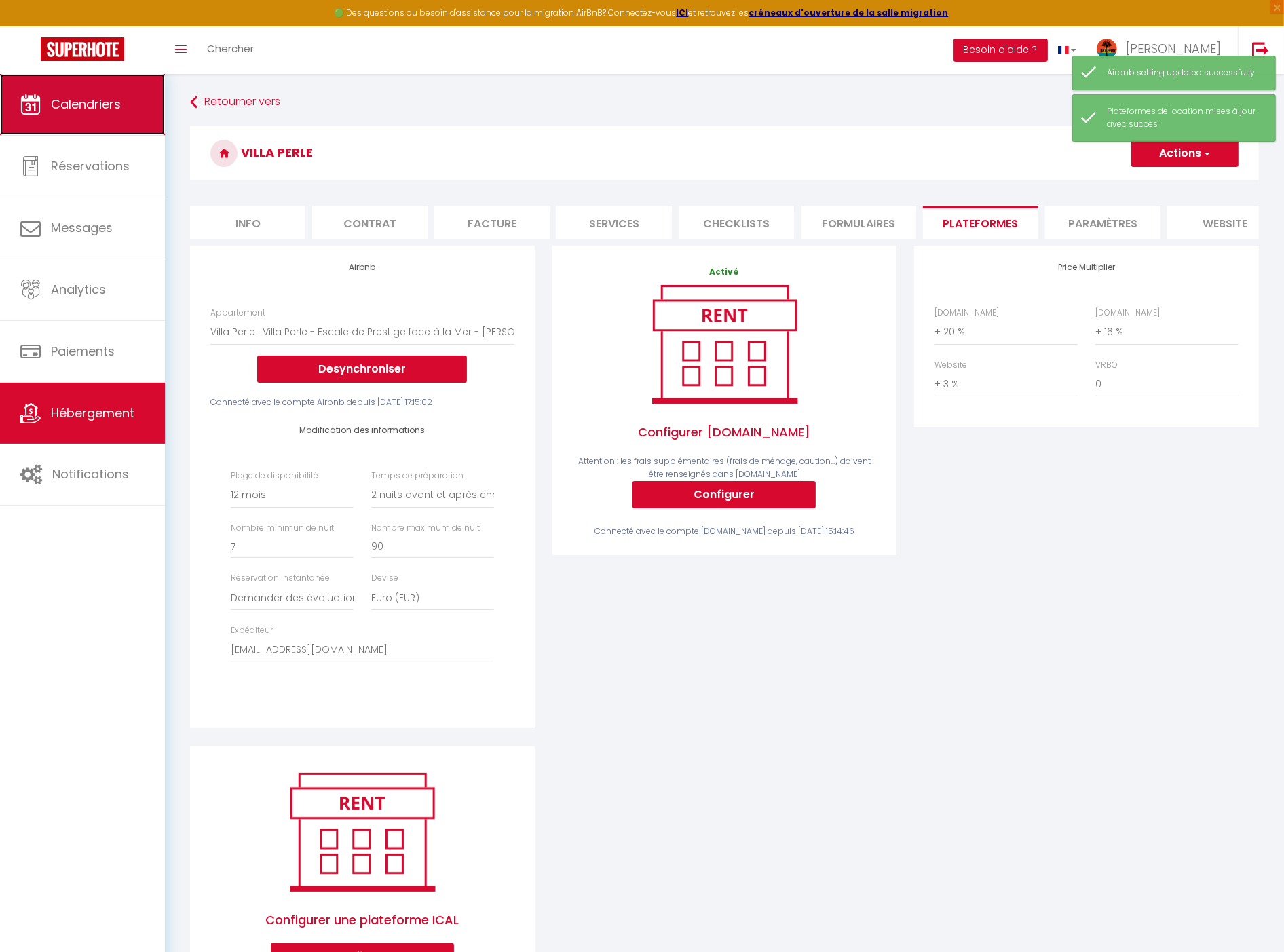
click at [122, 91] on link "Calendriers" at bounding box center [83, 105] width 165 height 61
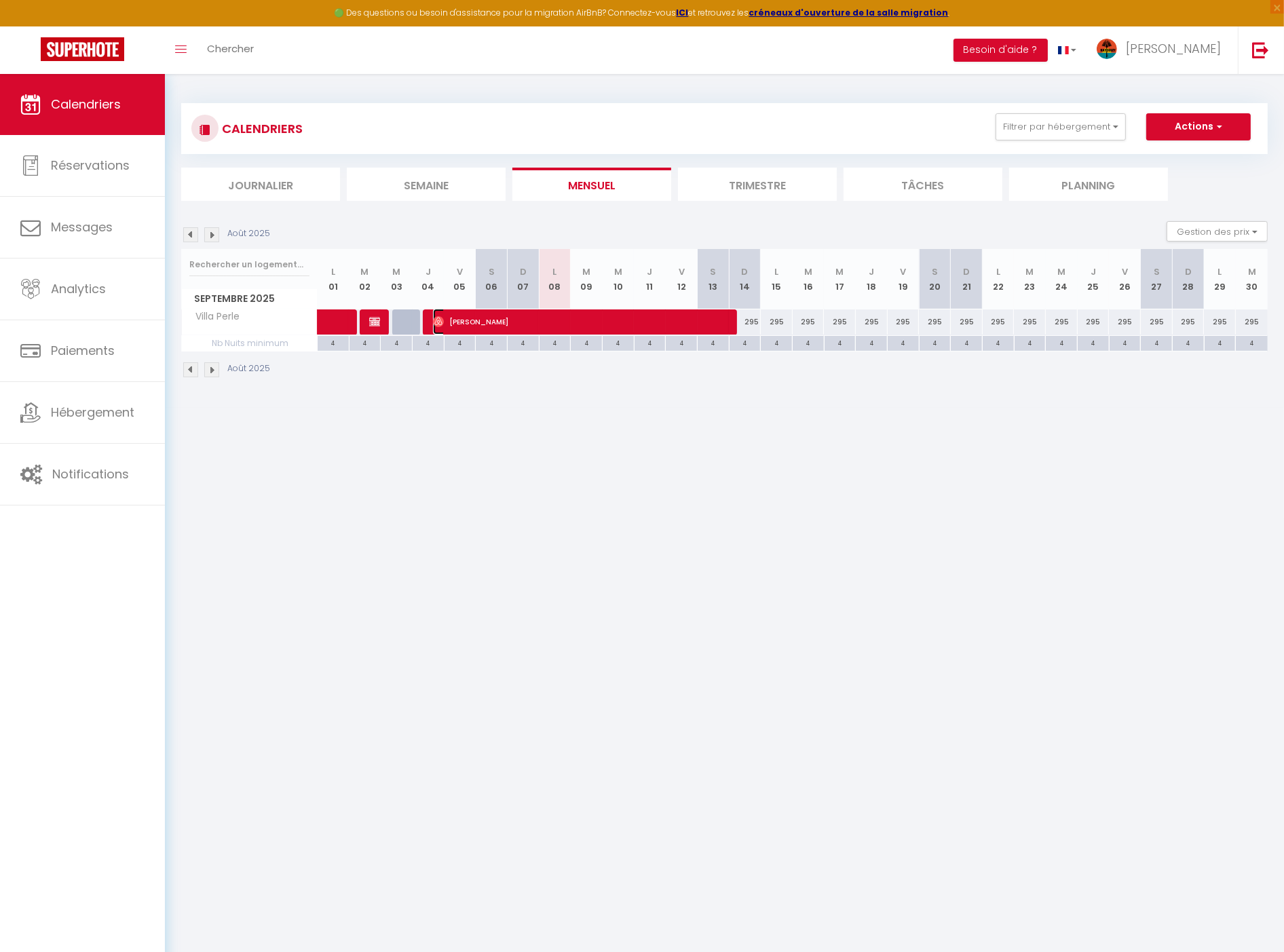
click at [626, 323] on span "[PERSON_NAME]" at bounding box center [581, 321] width 298 height 25
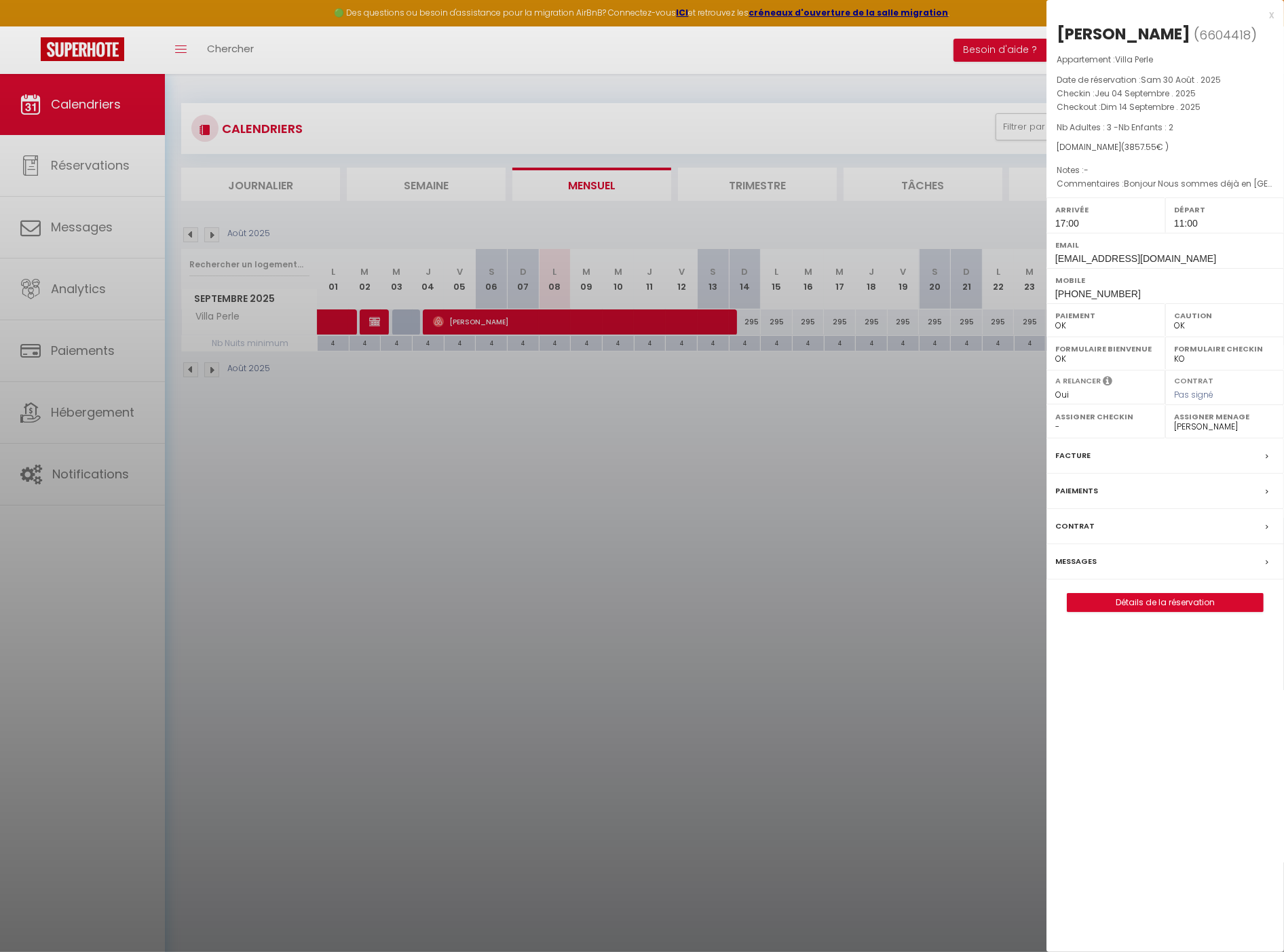
click at [961, 449] on div at bounding box center [642, 476] width 1284 height 952
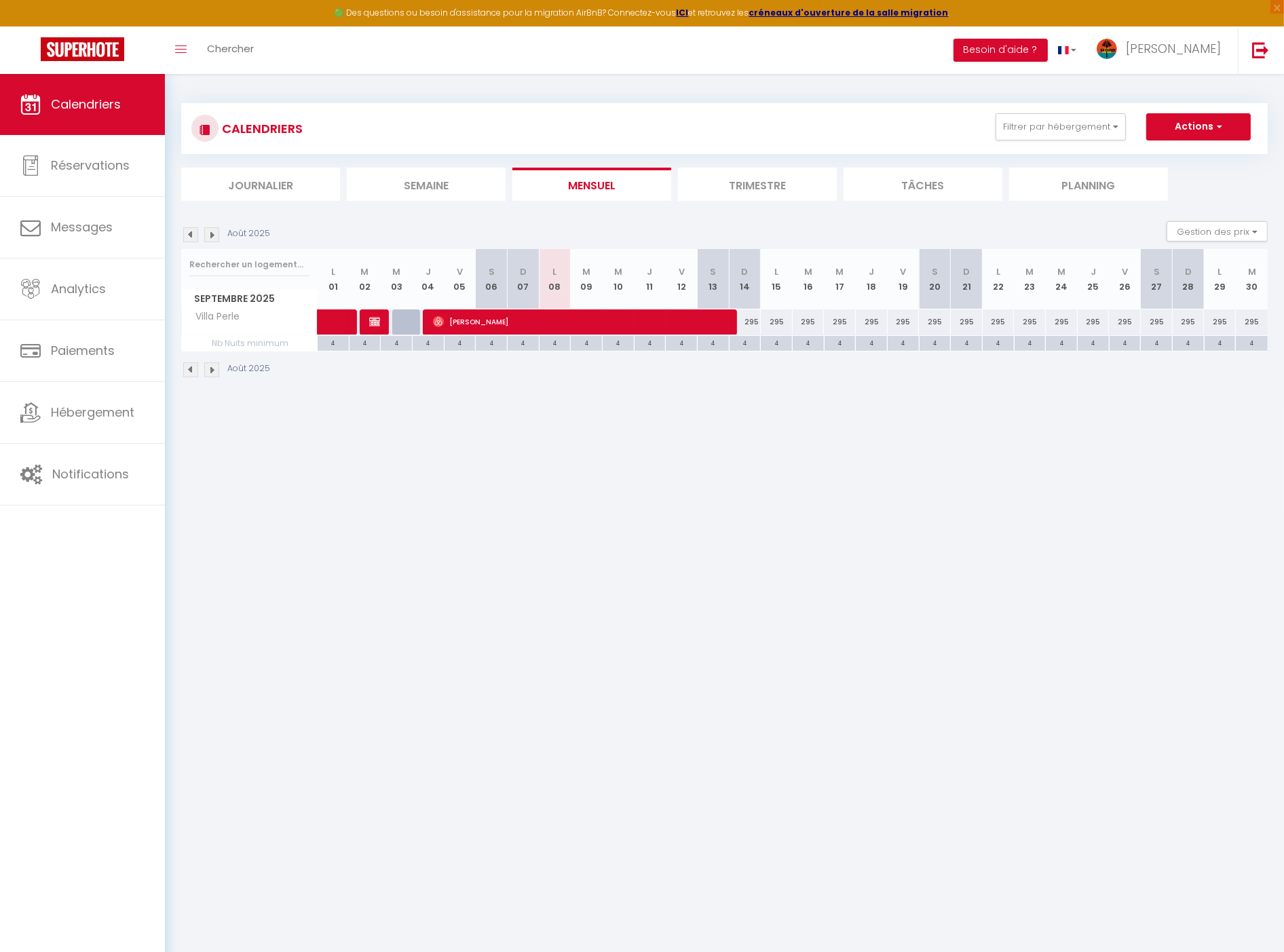
click at [808, 518] on body "🟢 Des questions ou besoin d'assistance pour la migration AirBnB? Connectez-vous…" at bounding box center [642, 550] width 1284 height 952
click at [797, 467] on body "🟢 Des questions ou besoin d'assistance pour la migration AirBnB? Connectez-vous…" at bounding box center [642, 550] width 1284 height 952
click at [53, 401] on link "Hébergement" at bounding box center [83, 413] width 165 height 61
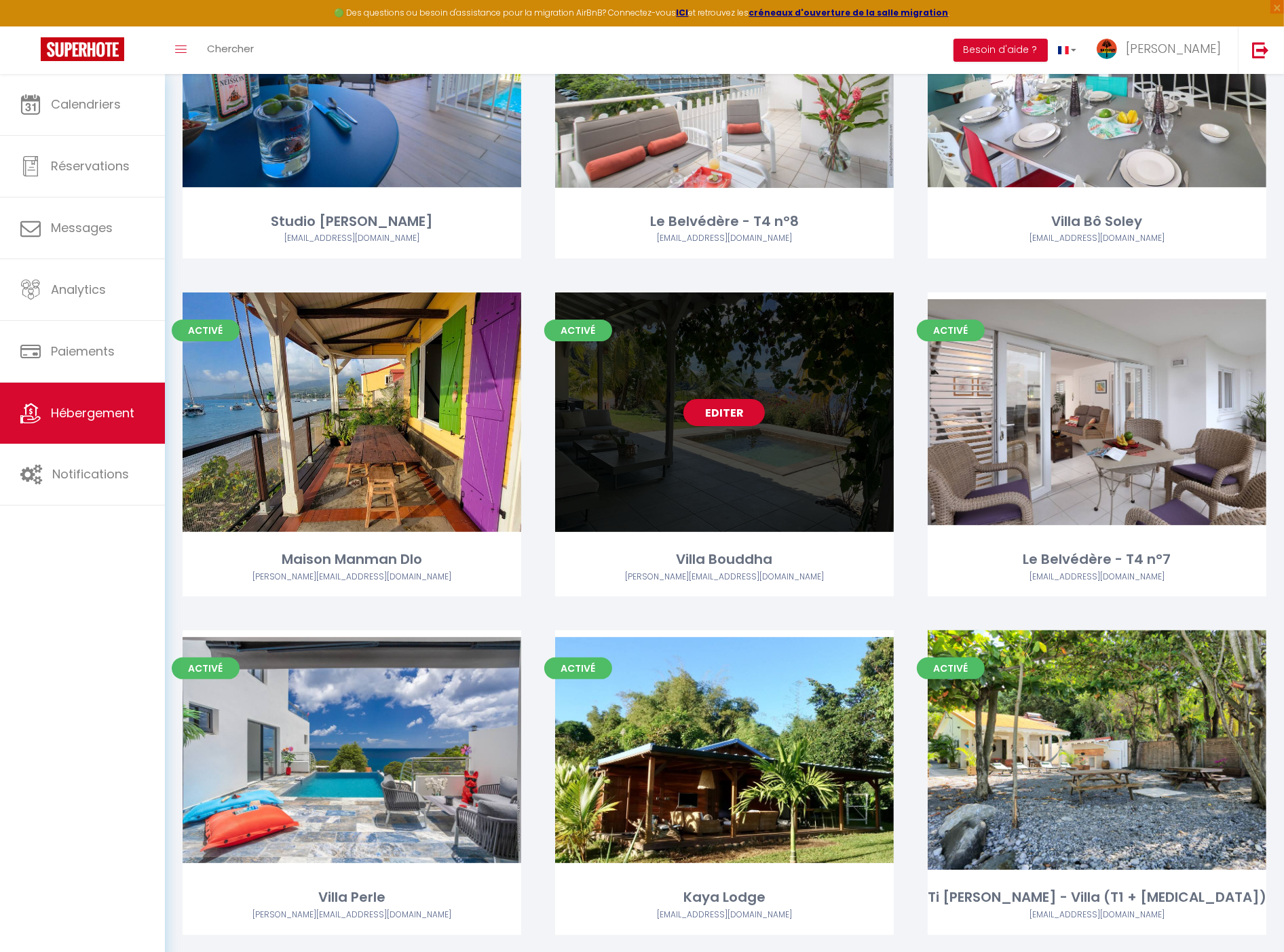
scroll to position [472, 0]
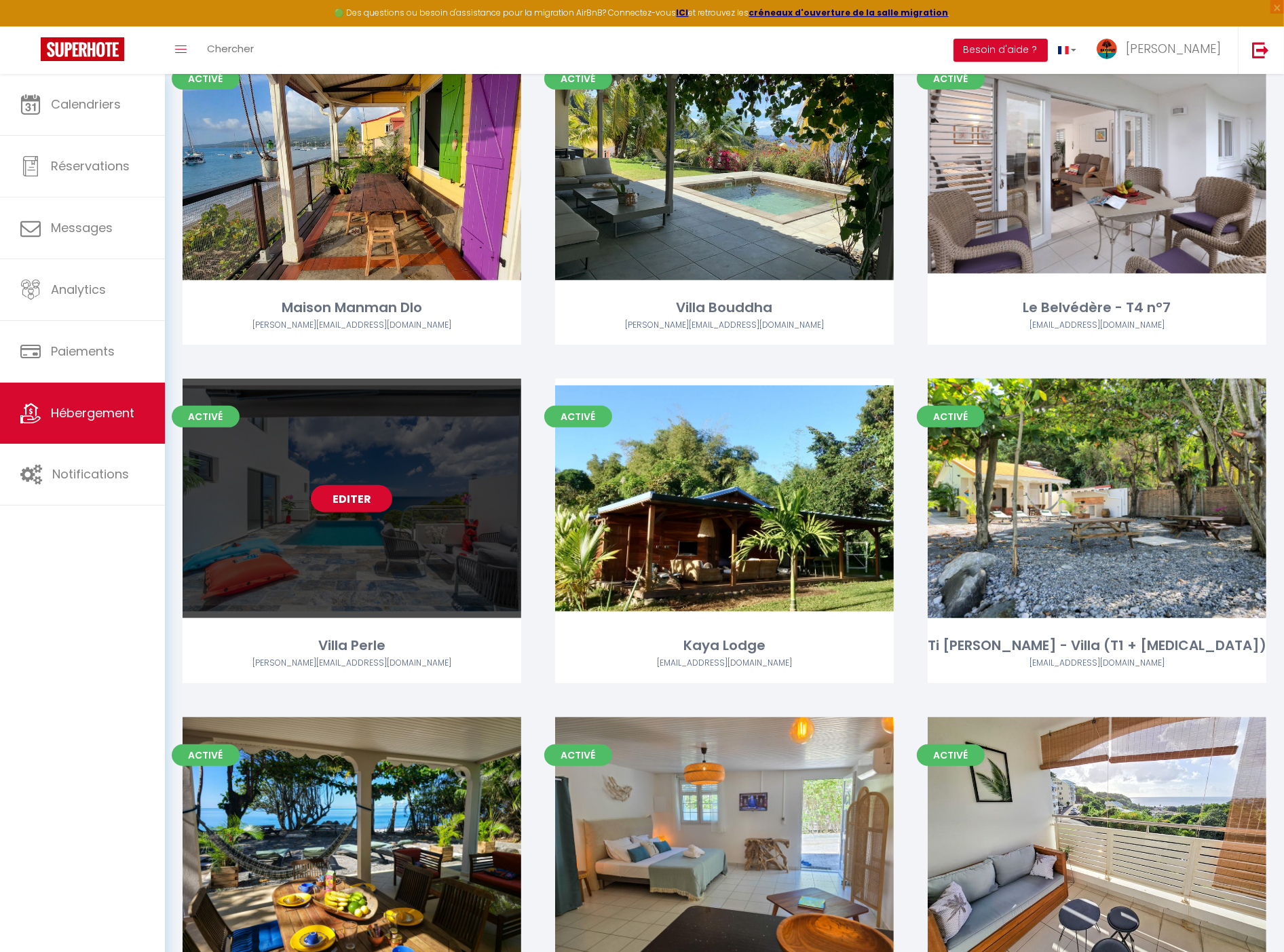
click at [354, 494] on link "Editer" at bounding box center [351, 499] width 82 height 27
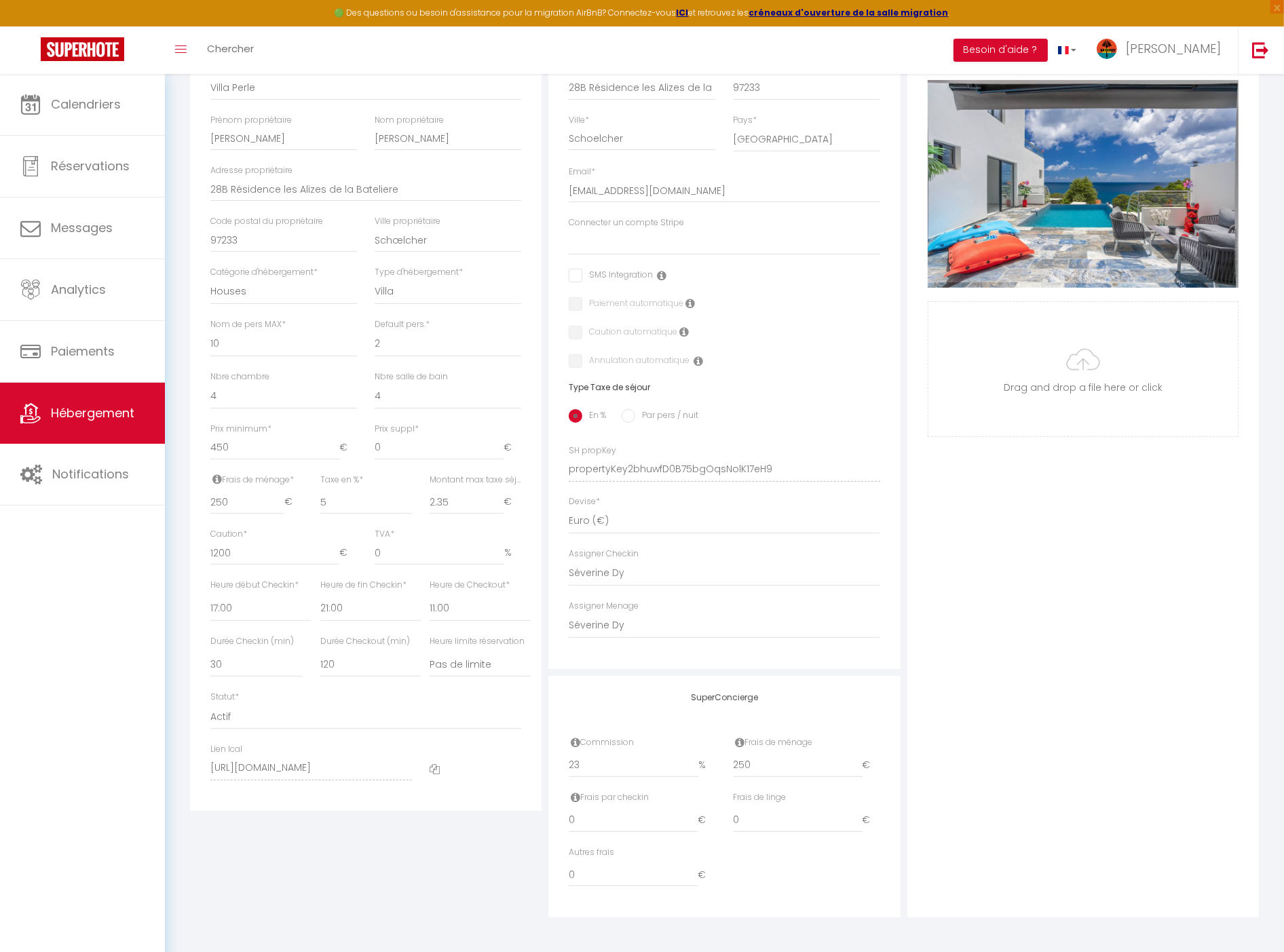
scroll to position [256, 0]
click at [632, 624] on select "- Aurélie Moncoq Manuella Ollivier Alex de Leymarie Renaud Fontenille Mike Clém…" at bounding box center [725, 625] width 311 height 25
click at [569, 613] on select "- Aurélie Moncoq Manuella Ollivier Alex de Leymarie Renaud Fontenille Mike Clém…" at bounding box center [725, 625] width 311 height 25
click at [946, 626] on div "Photo Photo Supprimer Drag and drop a file here or click Ooops, something wrong…" at bounding box center [1083, 459] width 351 height 915
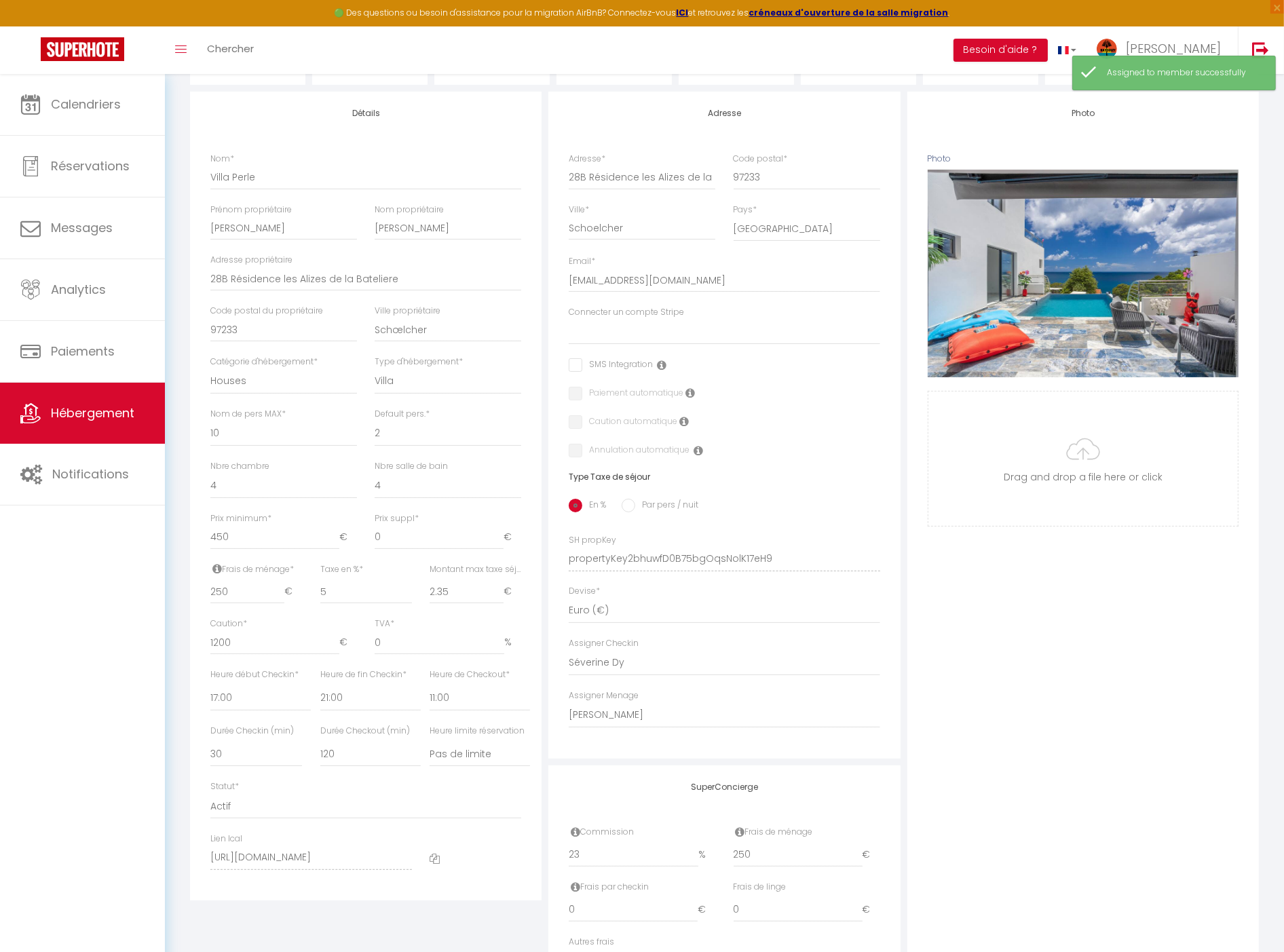
scroll to position [0, 0]
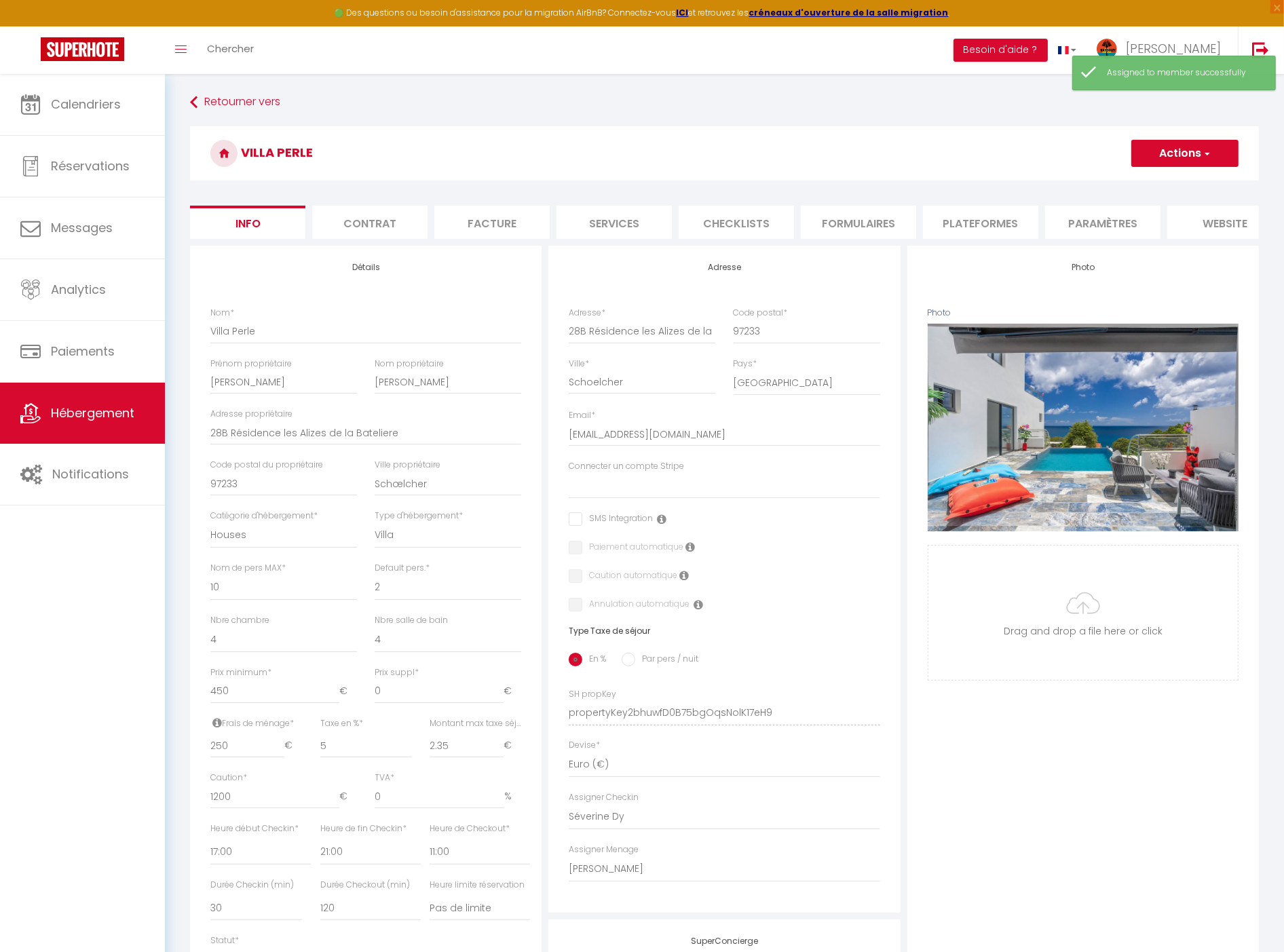
click at [1183, 141] on button "Actions" at bounding box center [1185, 153] width 107 height 27
click at [1129, 177] on input "Enregistrer" at bounding box center [1131, 183] width 50 height 13
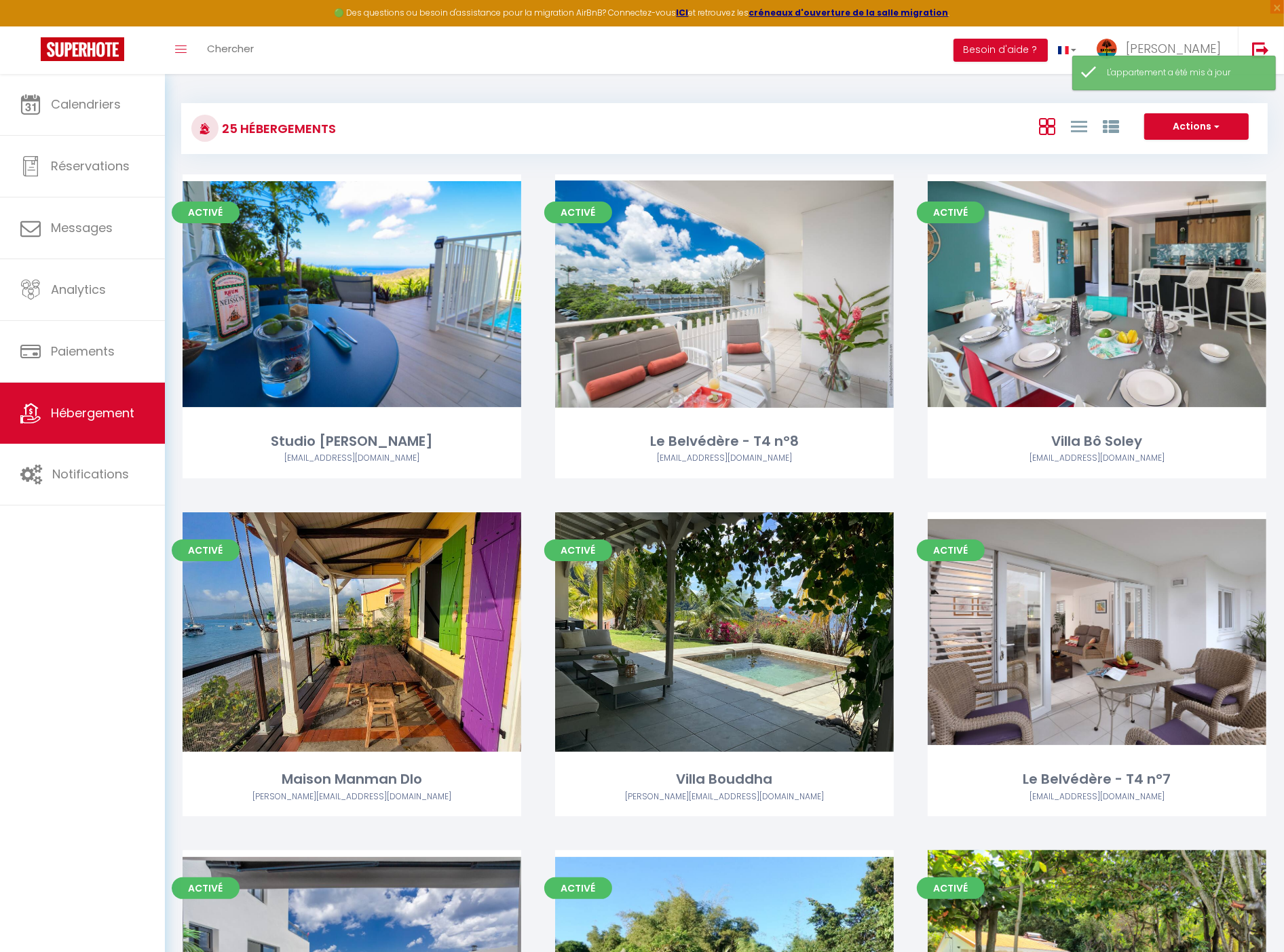
click at [904, 490] on div "Activé Editer Le Belvédère - T4 n°8 ae@petitpavois.com" at bounding box center [725, 343] width 372 height 338
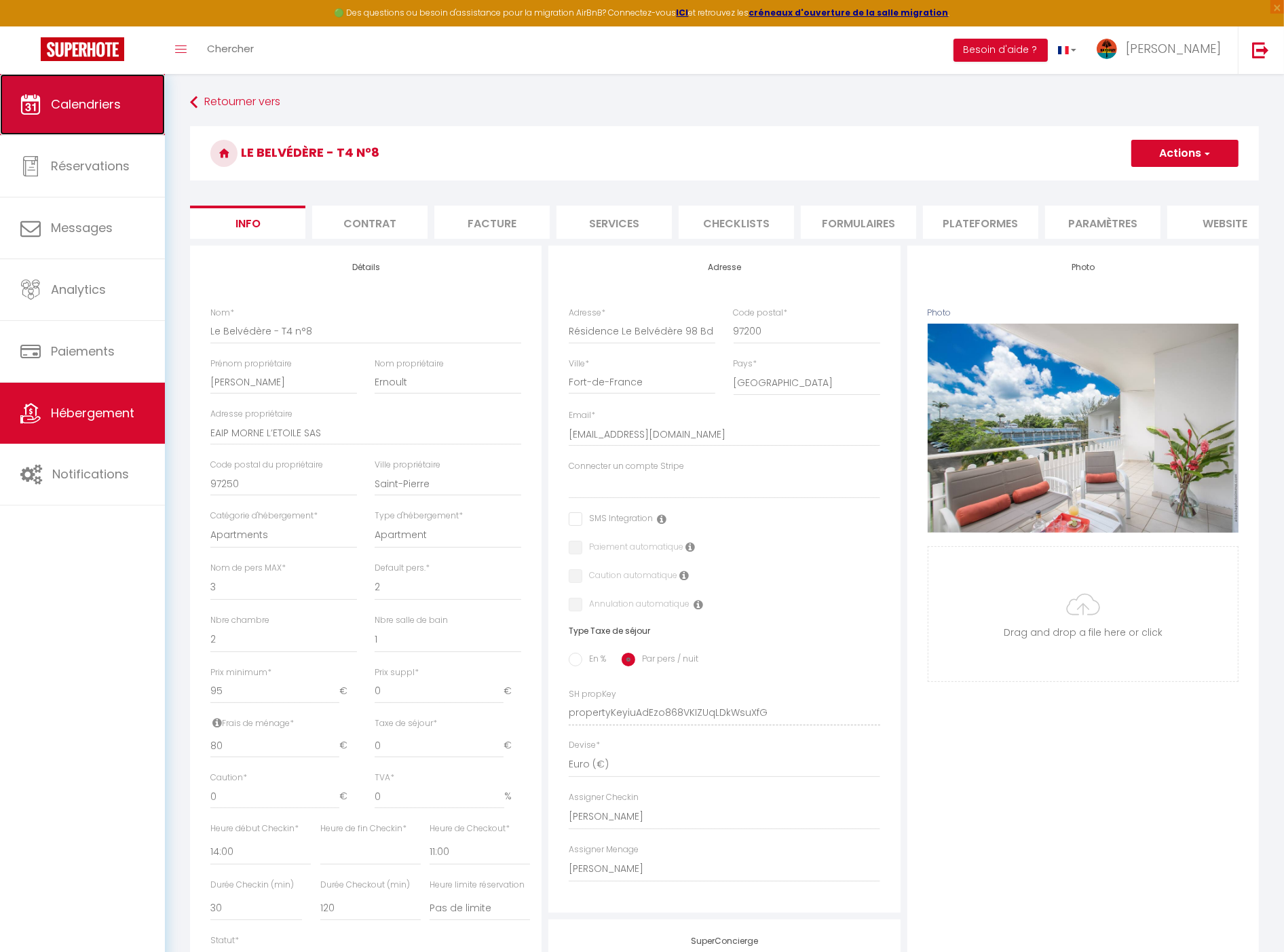
click at [132, 105] on link "Calendriers" at bounding box center [83, 105] width 165 height 61
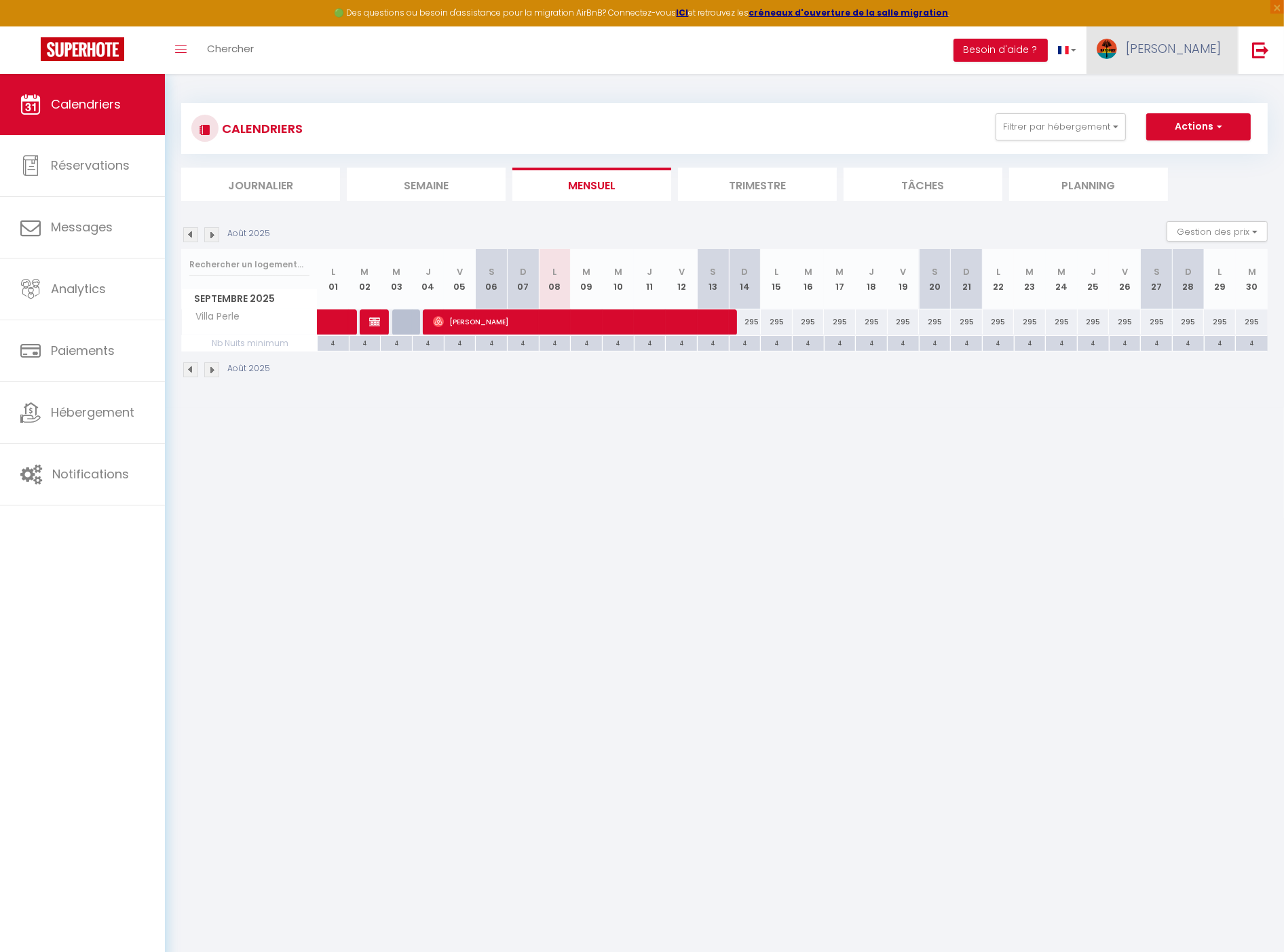
click at [1175, 59] on link "[PERSON_NAME]" at bounding box center [1162, 50] width 151 height 47
click at [1177, 109] on link "Équipe" at bounding box center [1184, 119] width 100 height 23
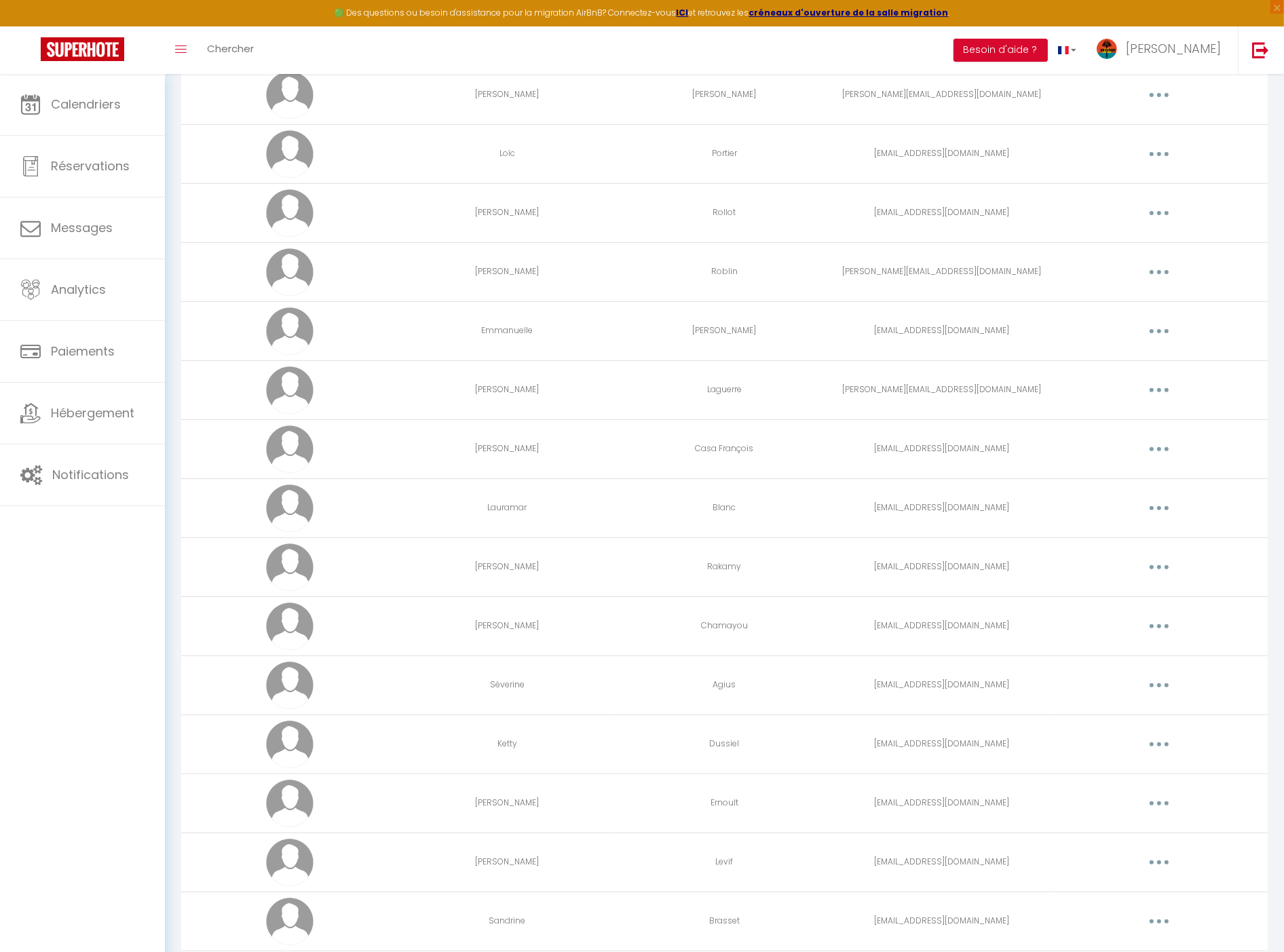
scroll to position [934, 0]
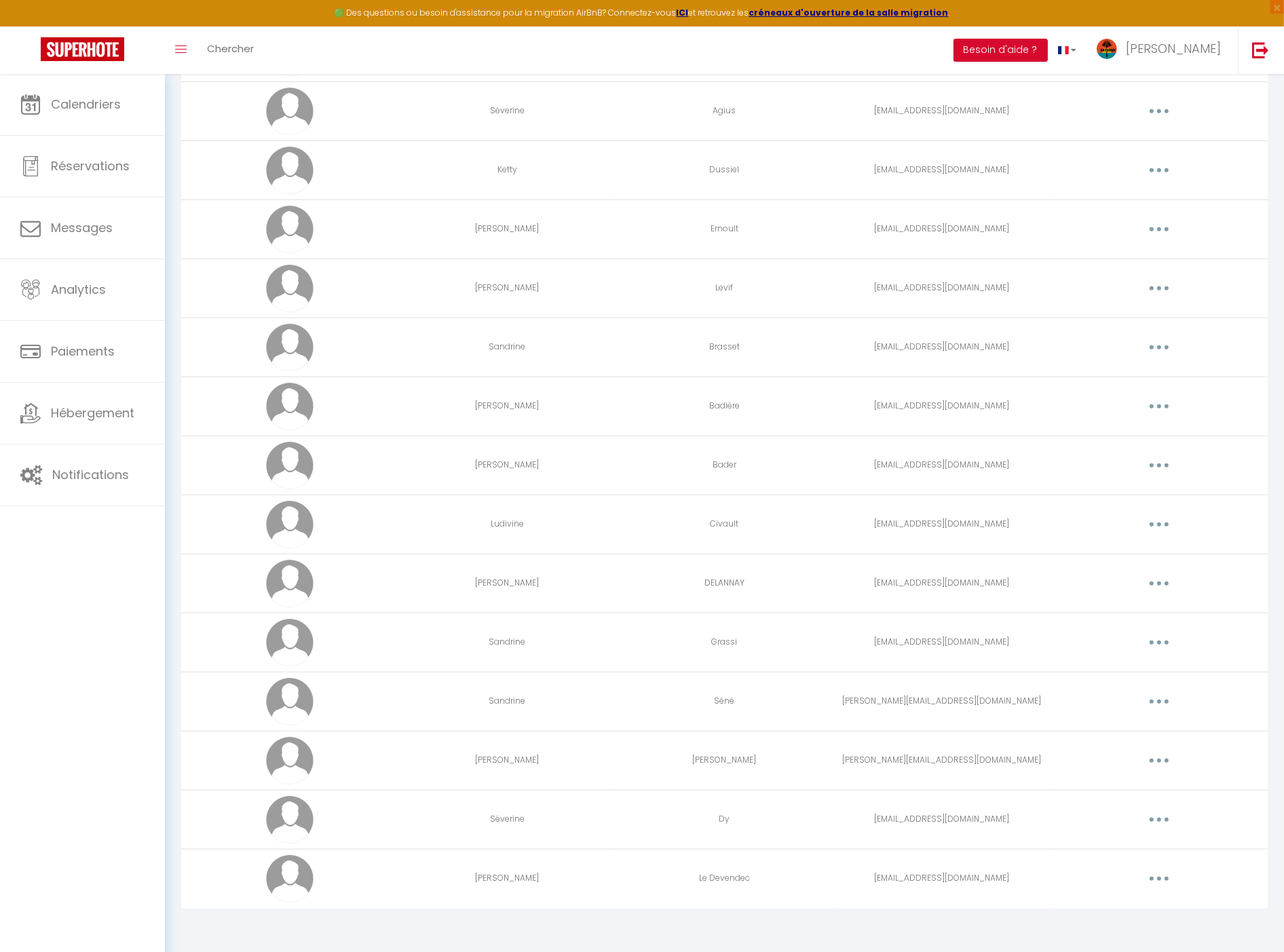
click at [1162, 878] on button "button" at bounding box center [1158, 878] width 38 height 22
click at [1122, 899] on link "Editer" at bounding box center [1124, 910] width 100 height 23
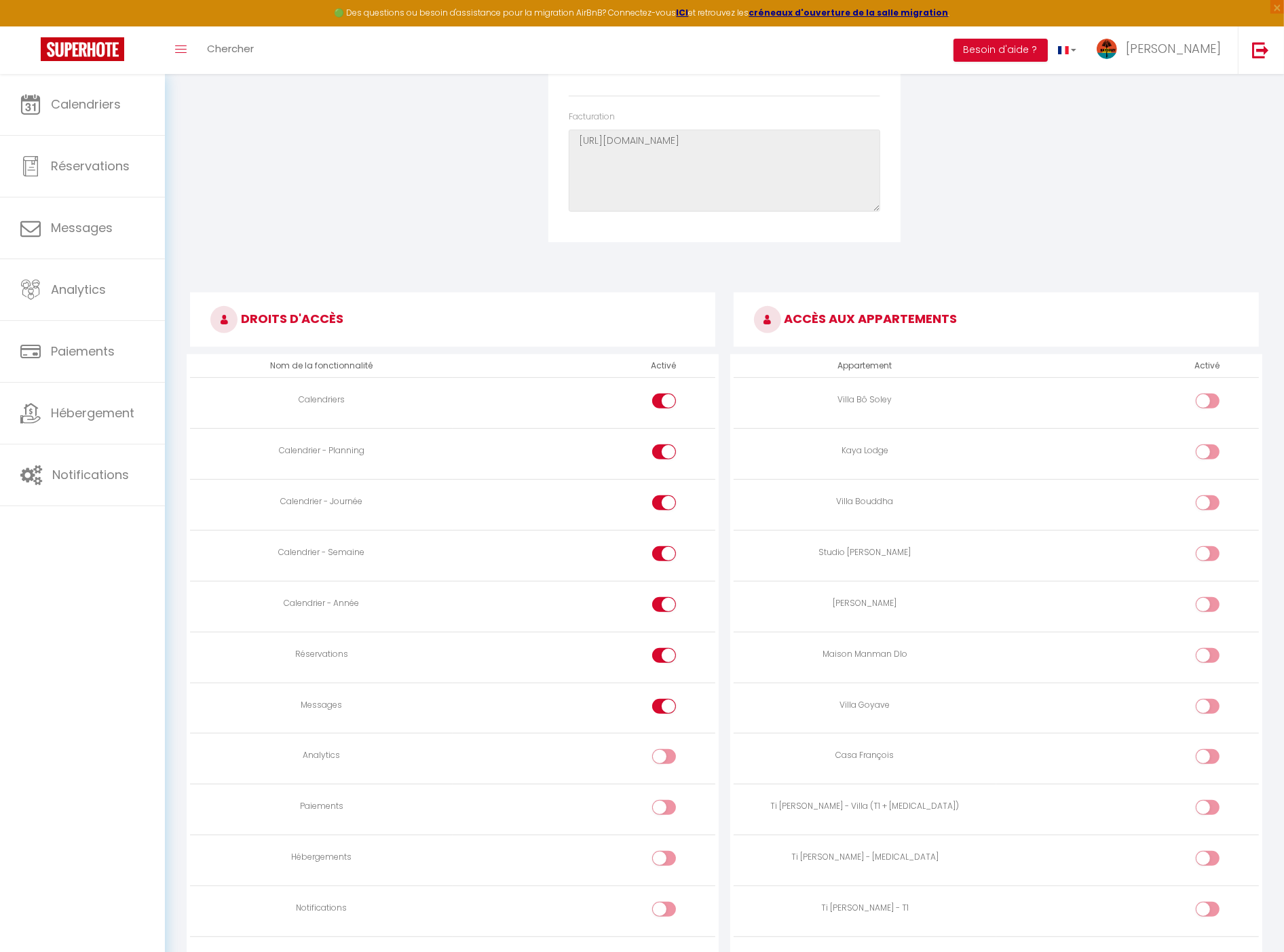
scroll to position [76, 0]
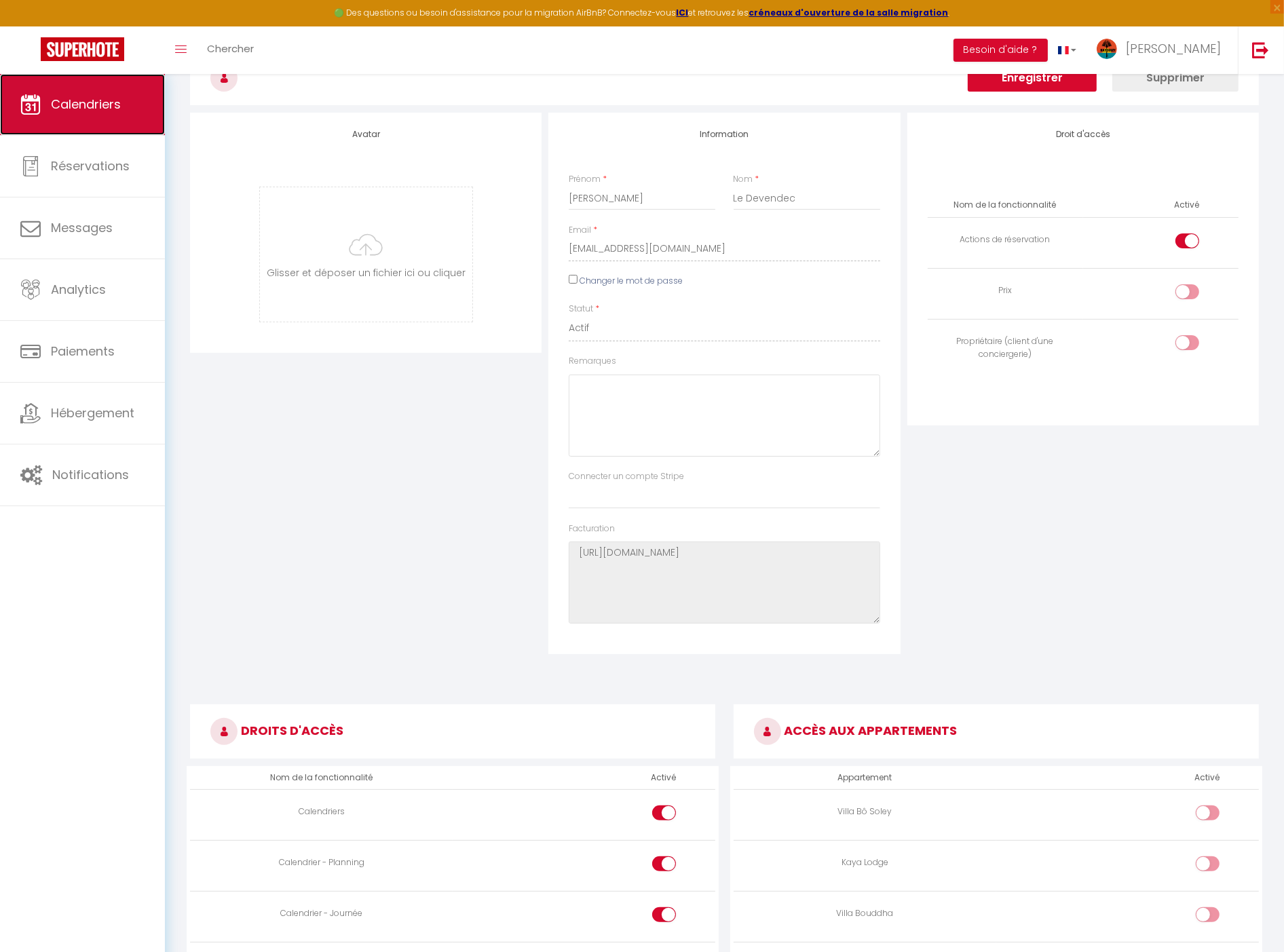
click at [106, 97] on span "Calendriers" at bounding box center [86, 104] width 70 height 17
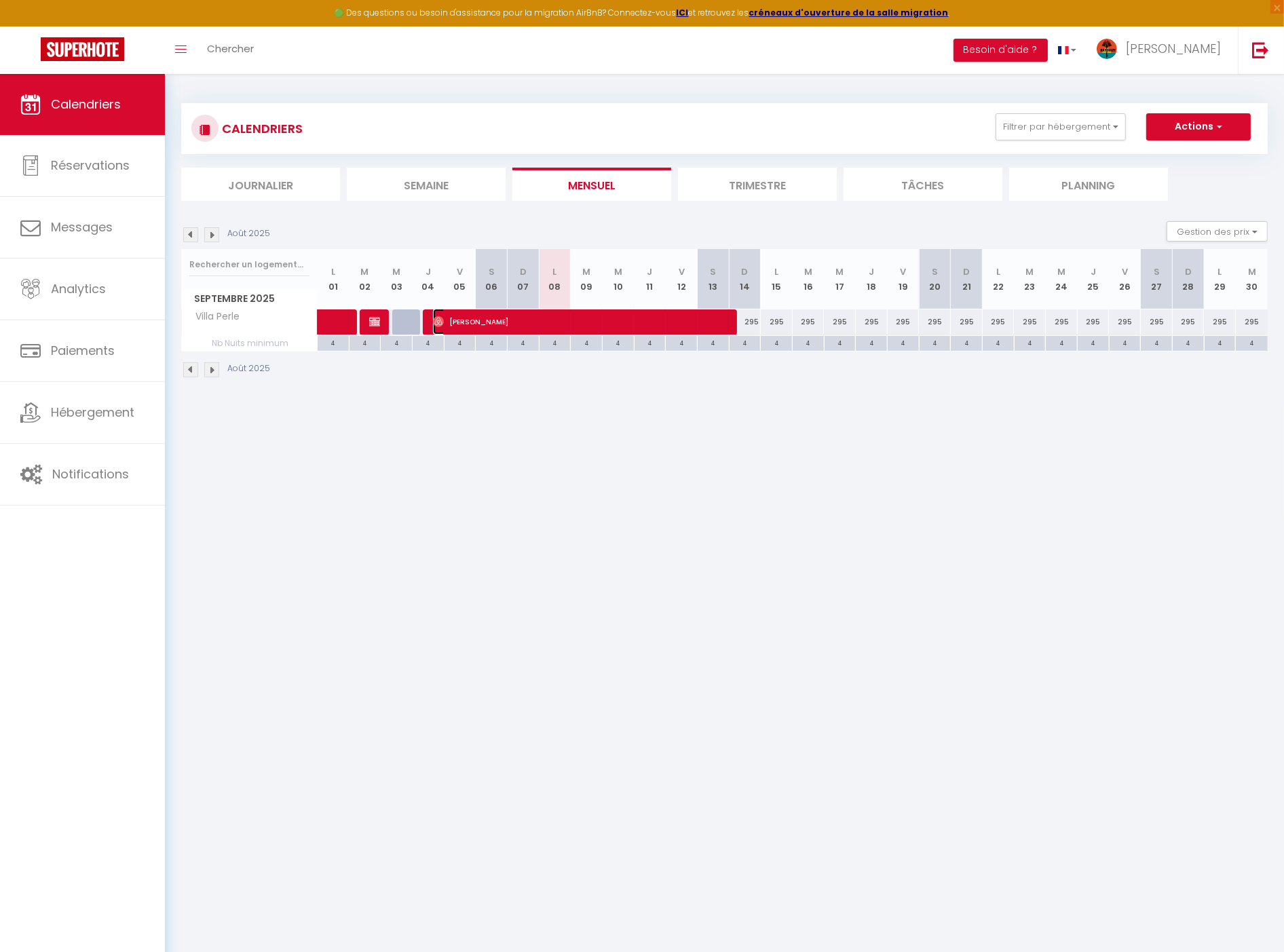
click at [578, 321] on span "[PERSON_NAME]" at bounding box center [581, 321] width 298 height 25
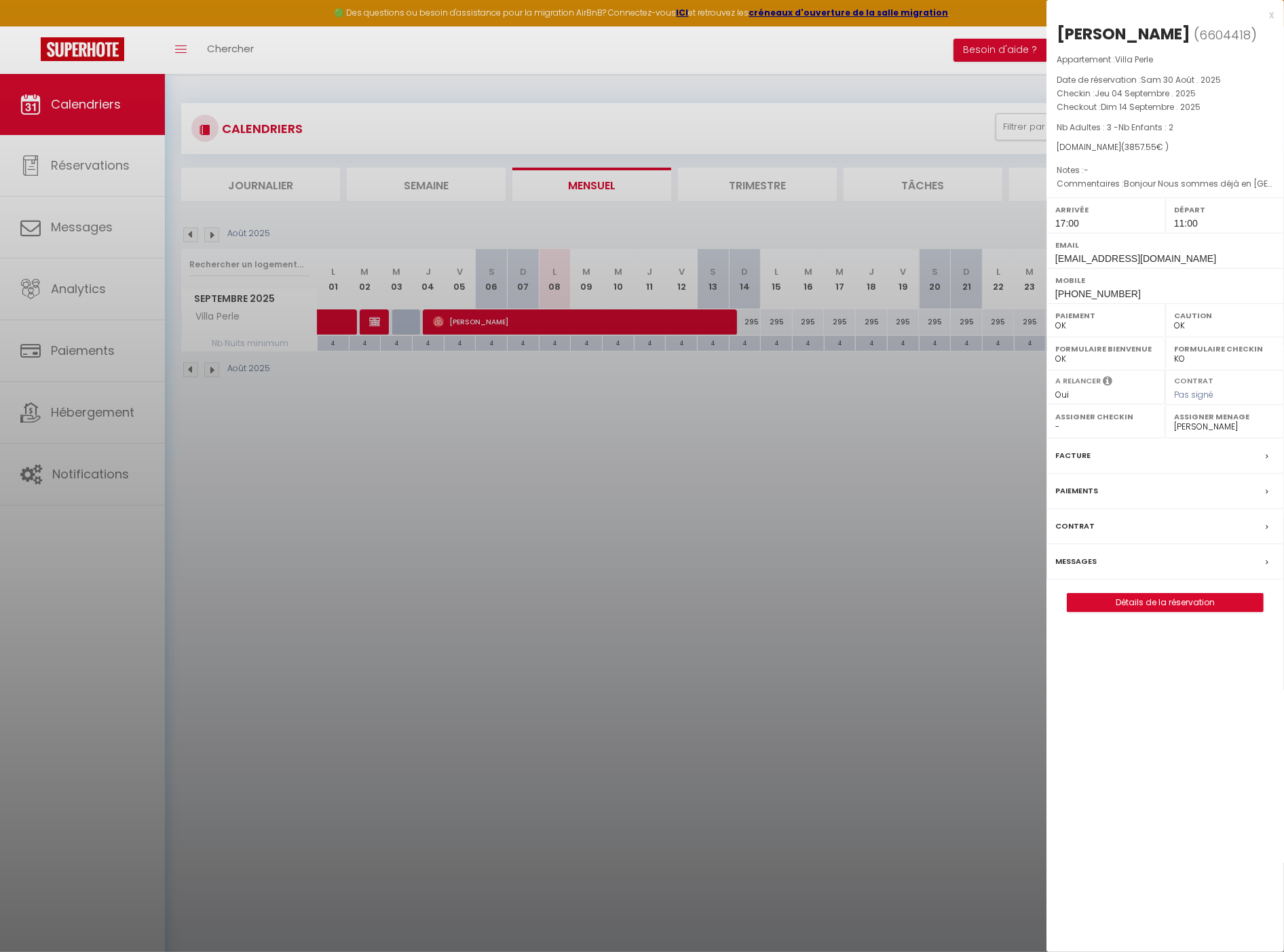
click at [1219, 416] on label "Assigner Menage" at bounding box center [1224, 416] width 101 height 13
click at [1160, 604] on link "Détails de la réservation" at bounding box center [1165, 602] width 196 height 18
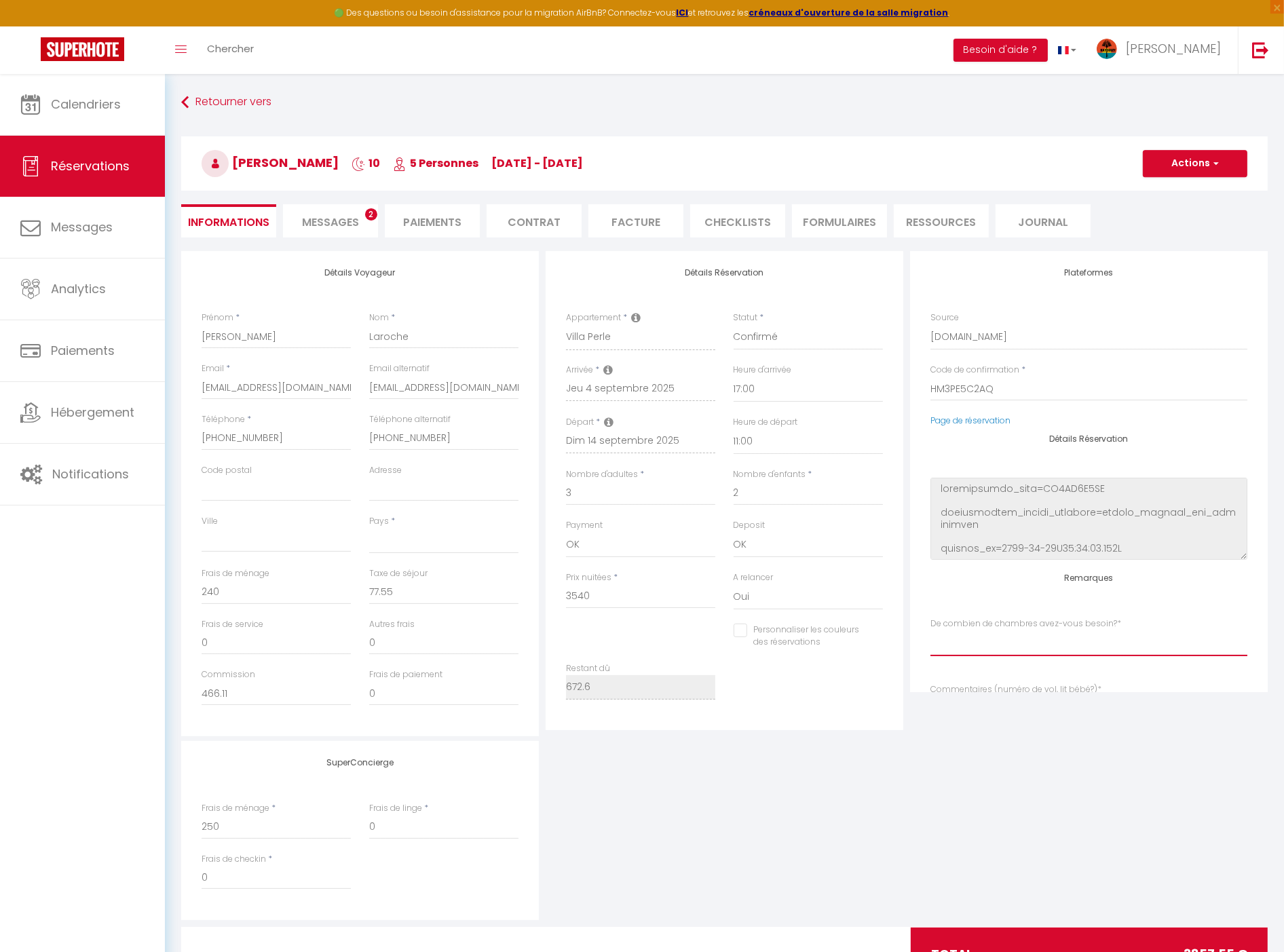
click at [975, 643] on index "Veuillez Choisir 1 2 3 4" at bounding box center [1088, 643] width 317 height 25
click at [985, 626] on label "De combien de chambres avez-vous besoin? *" at bounding box center [1025, 624] width 191 height 13
click at [293, 221] on li "Messages 2" at bounding box center [330, 221] width 95 height 33
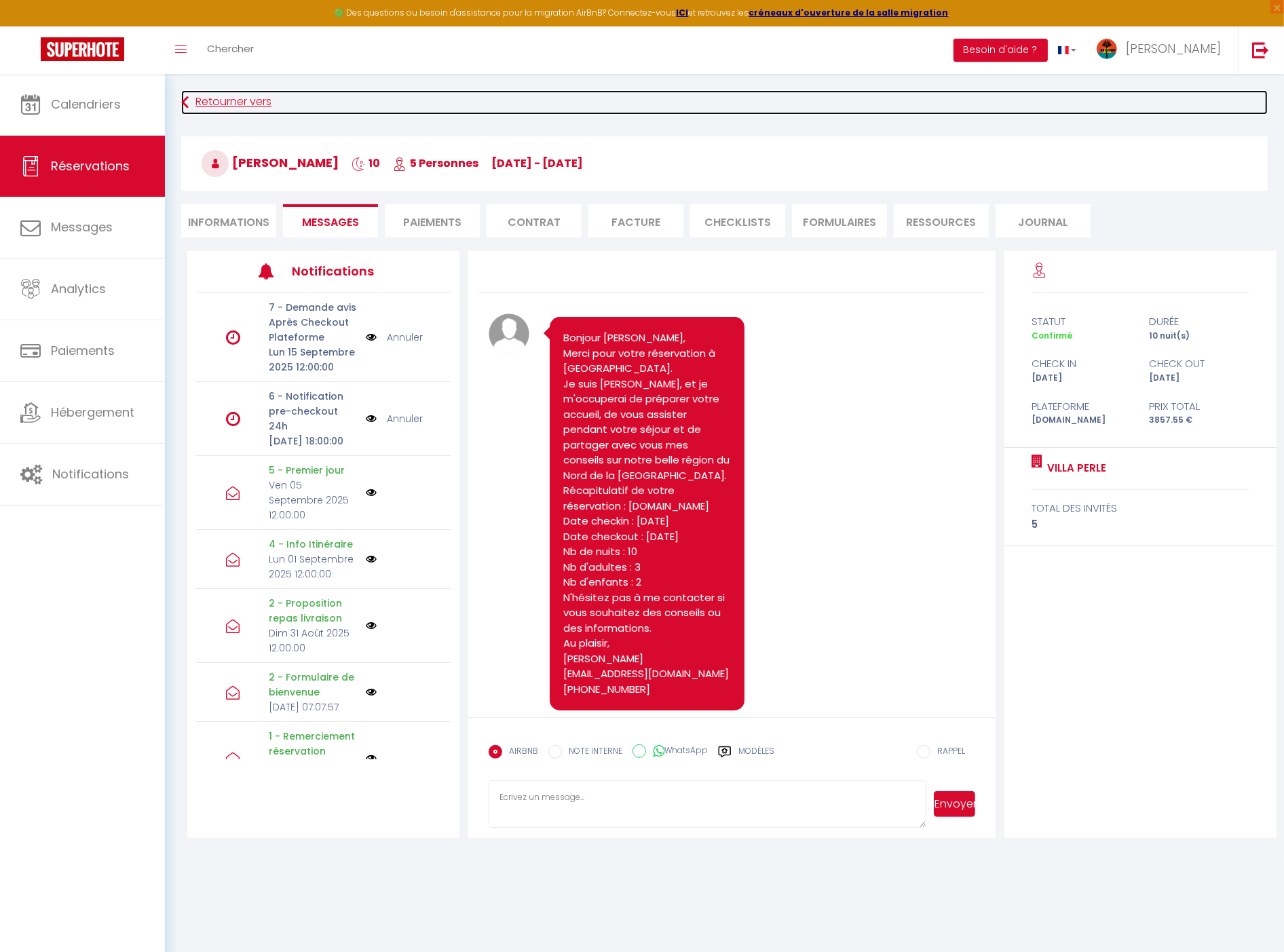
click at [228, 102] on link "Retourner vers" at bounding box center [724, 103] width 1086 height 25
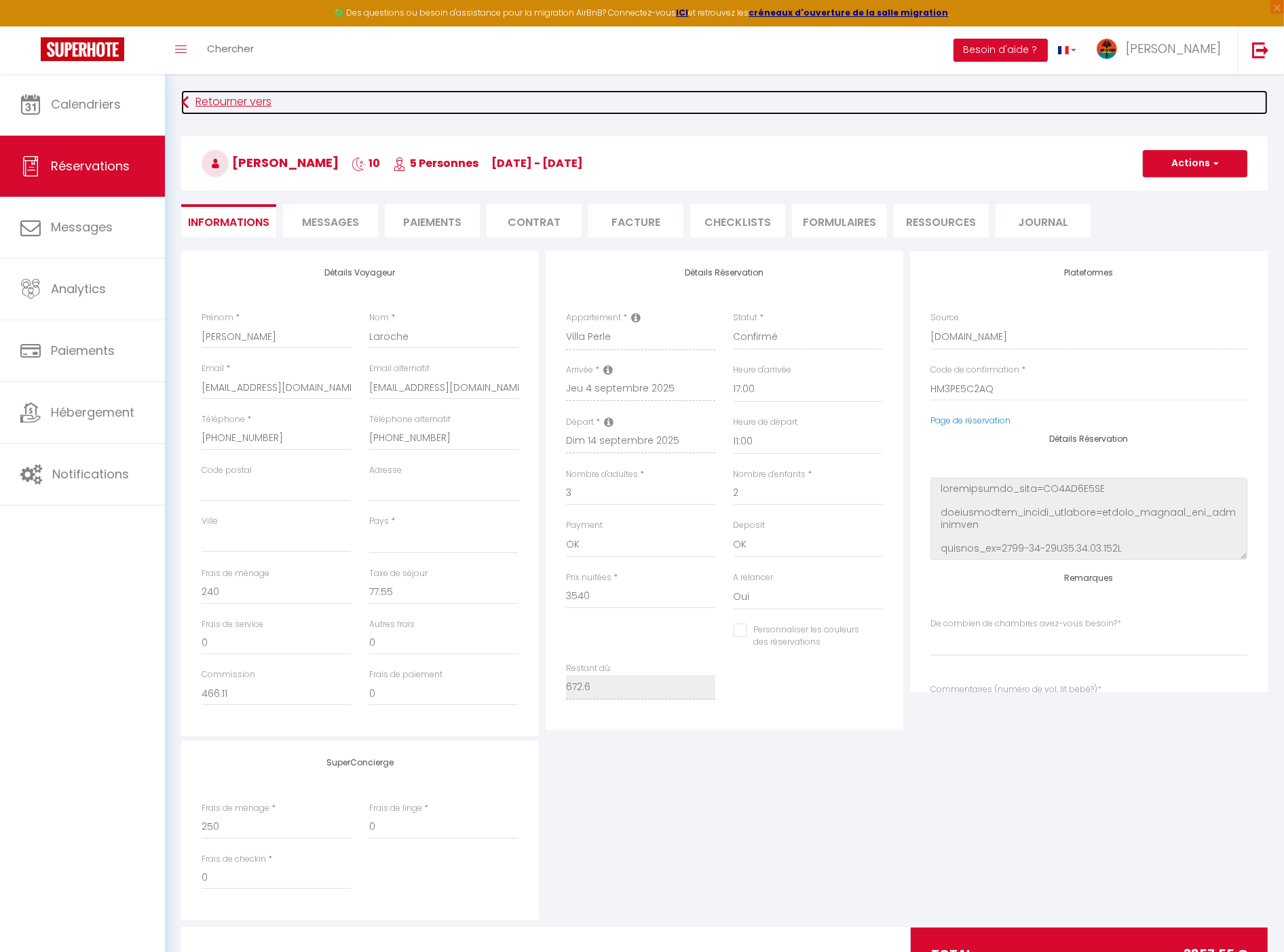
click at [242, 91] on link "Retourner vers" at bounding box center [724, 103] width 1086 height 25
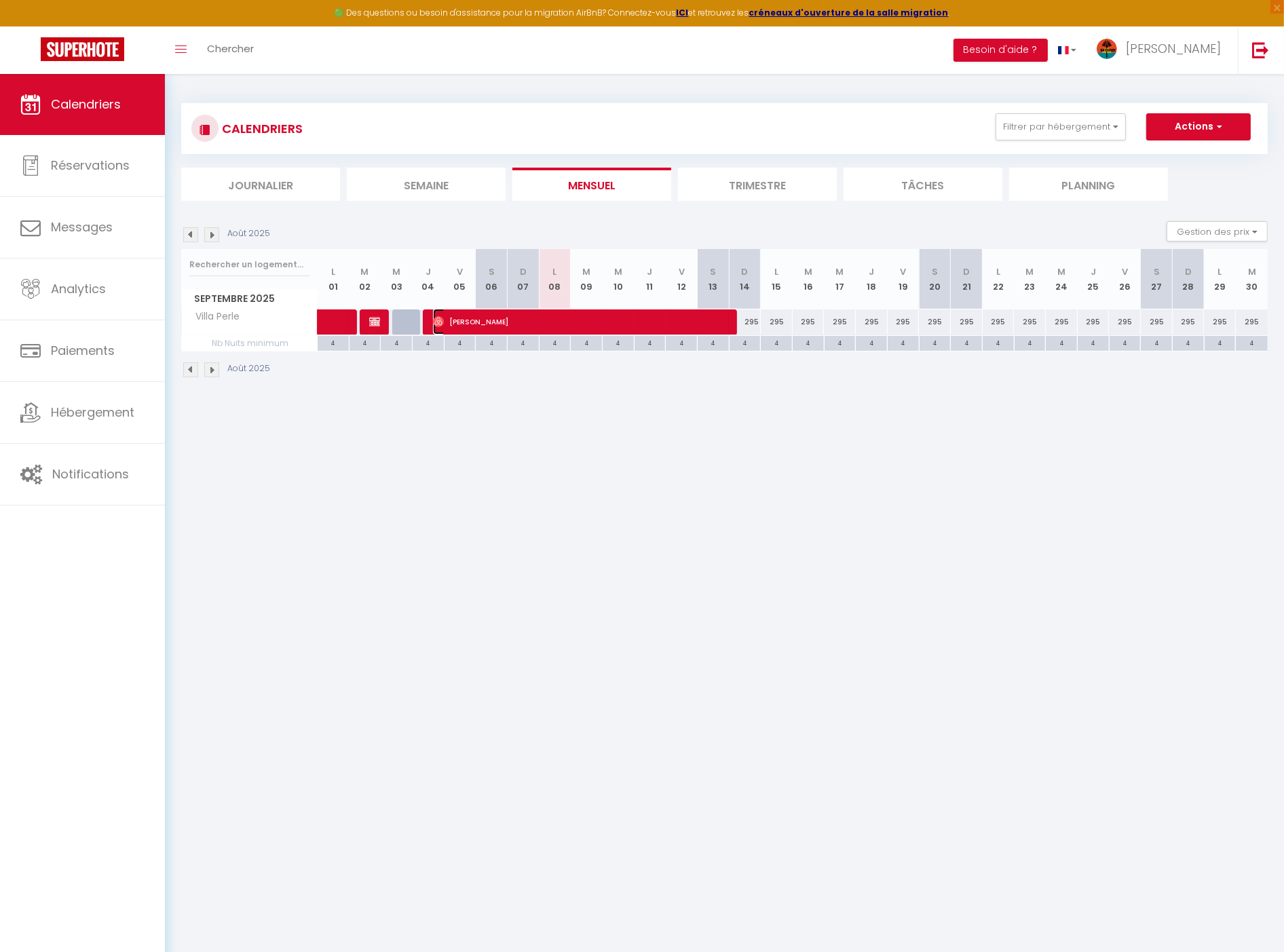
click at [502, 324] on span "[PERSON_NAME]" at bounding box center [581, 321] width 298 height 25
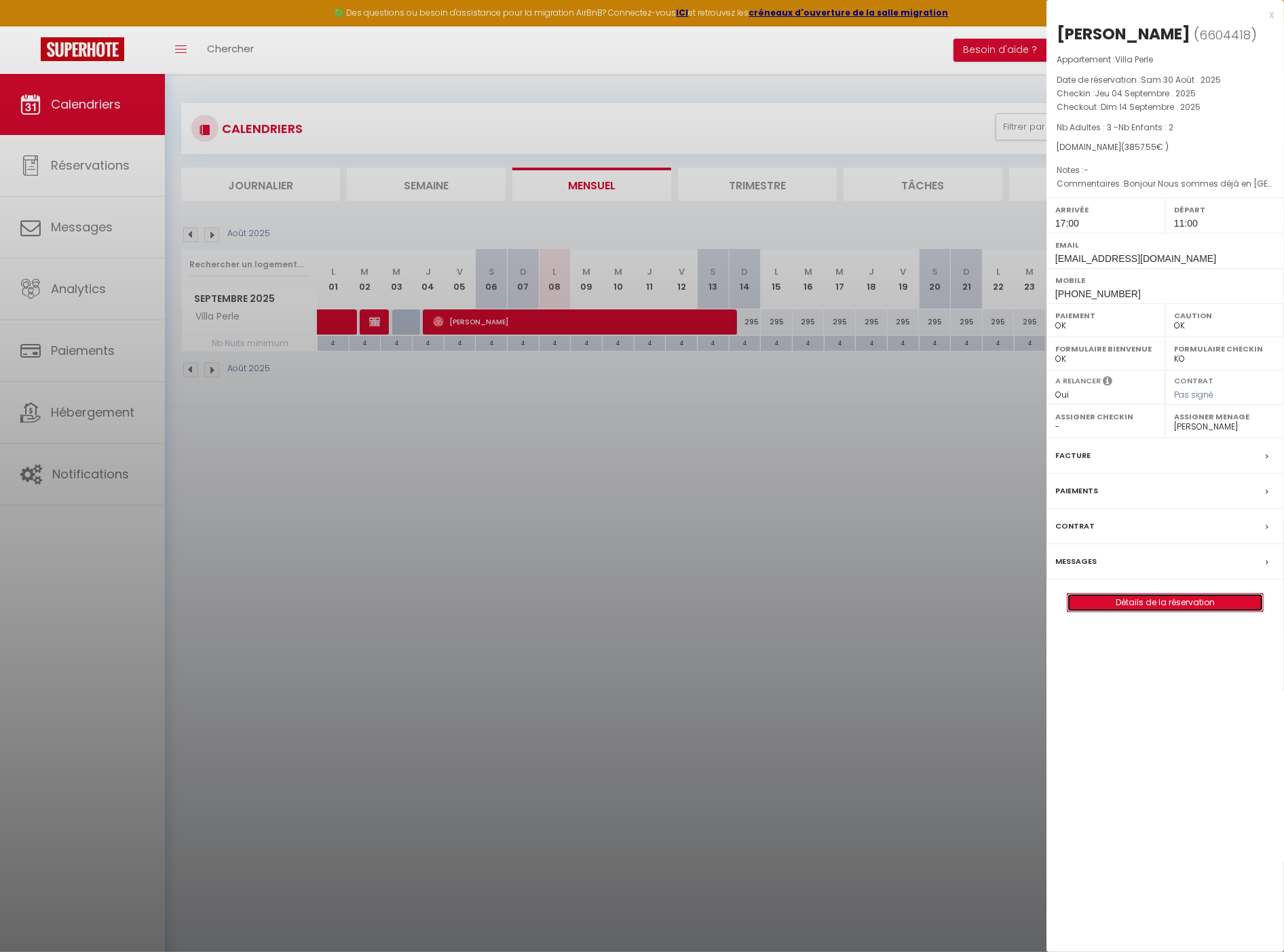
click at [1139, 608] on link "Détails de la réservation" at bounding box center [1165, 602] width 196 height 18
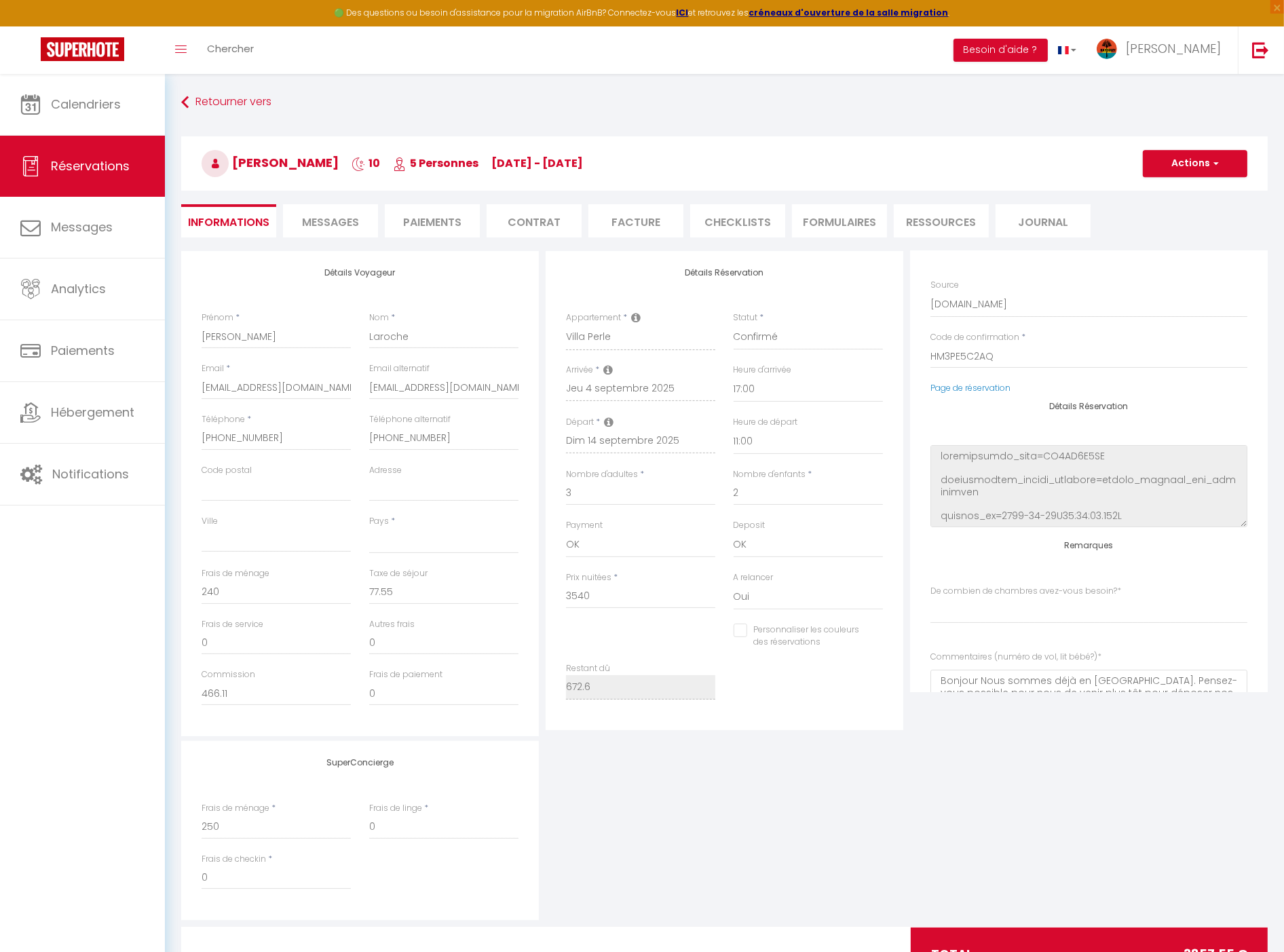
scroll to position [123, 0]
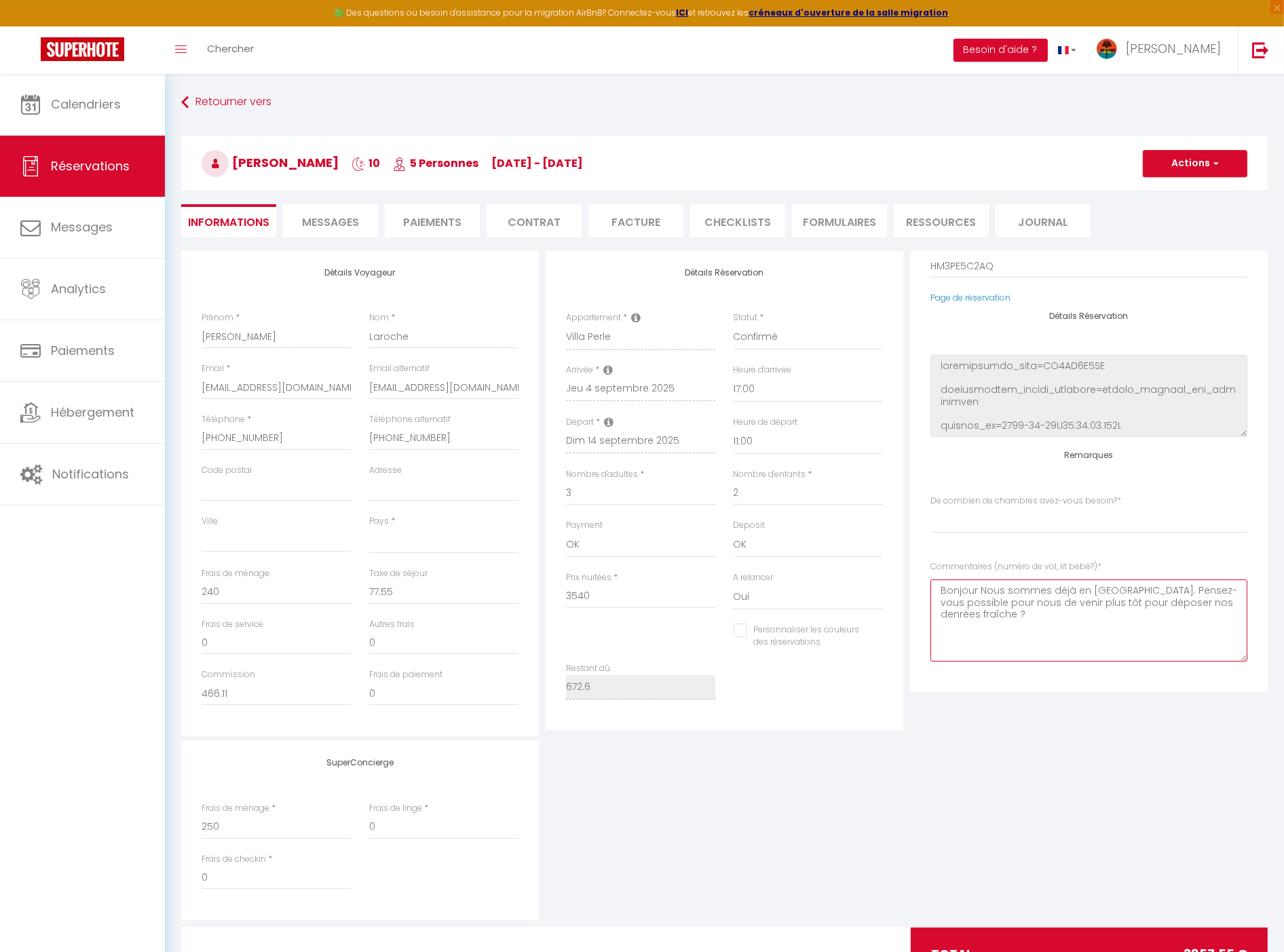
drag, startPoint x: 1027, startPoint y: 615, endPoint x: 1078, endPoint y: 638, distance: 55.9
click at [1078, 638] on bébé\?\)1 "Bonjour Nous sommes déjà en Martinique. Pensez-vous possible pour nous de venir…" at bounding box center [1088, 621] width 317 height 83
drag, startPoint x: 1047, startPoint y: 627, endPoint x: 877, endPoint y: 587, distance: 174.6
click at [884, 588] on div "Détails Voyageur Prénom * Sandra Nom * Laroche Email * 4jffyccrnx04pvztgwktqktg…" at bounding box center [724, 494] width 1093 height 486
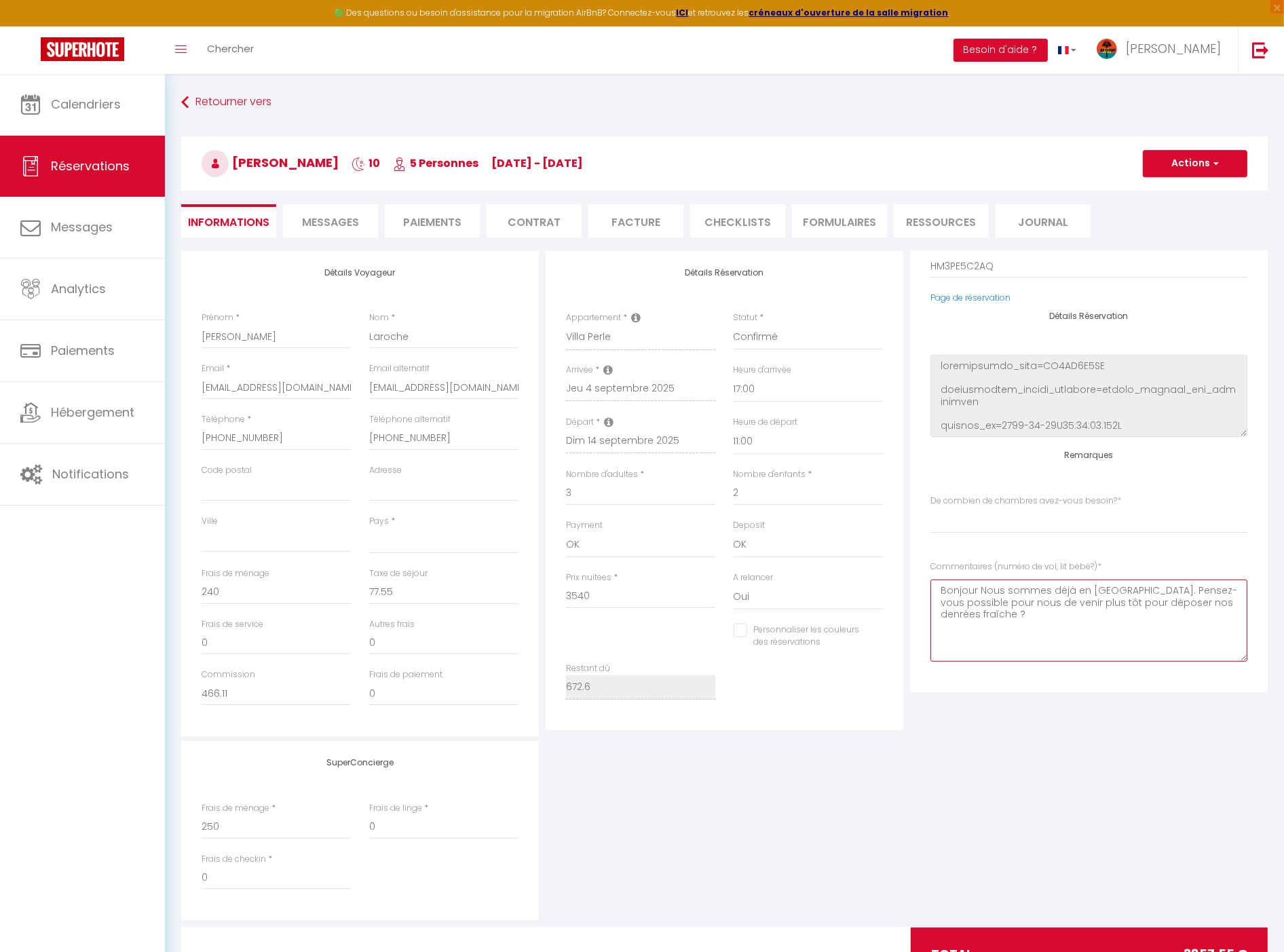
click at [1077, 623] on bébé\?\)1 "Bonjour Nous sommes déjà en Martinique. Pensez-vous possible pour nous de venir…" at bounding box center [1088, 621] width 317 height 83
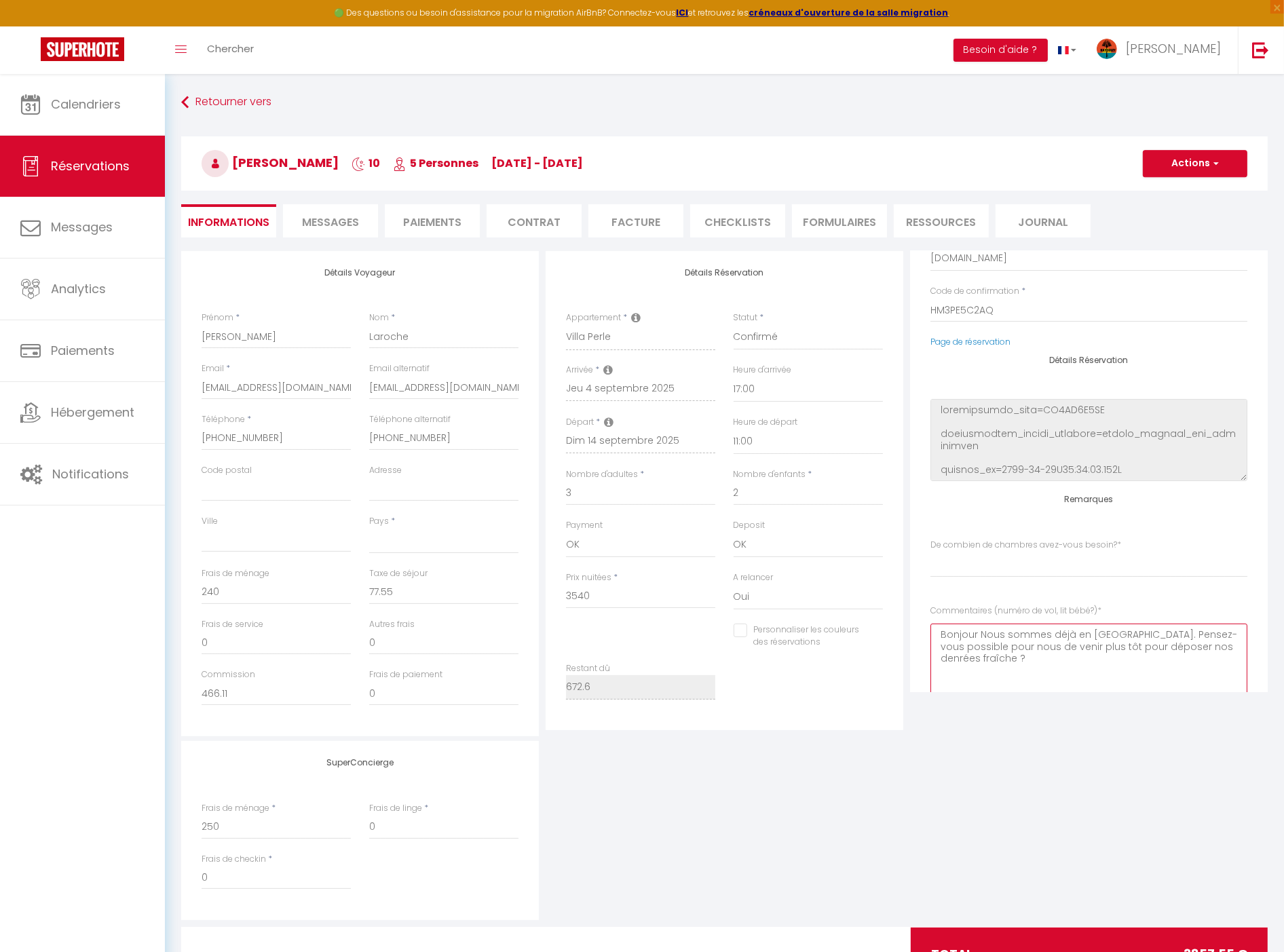
scroll to position [0, 0]
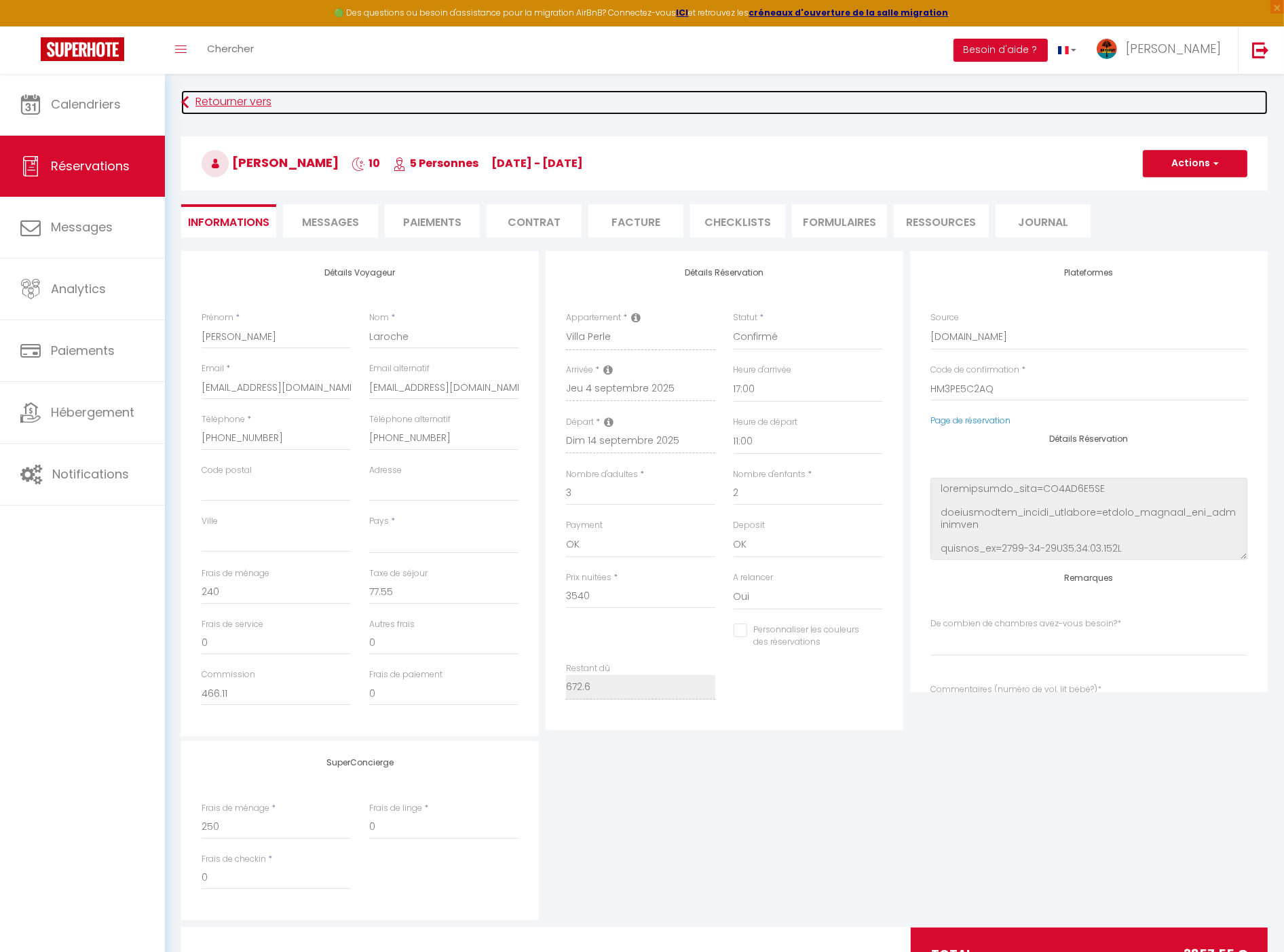
click at [211, 100] on link "Retourner vers" at bounding box center [724, 103] width 1086 height 25
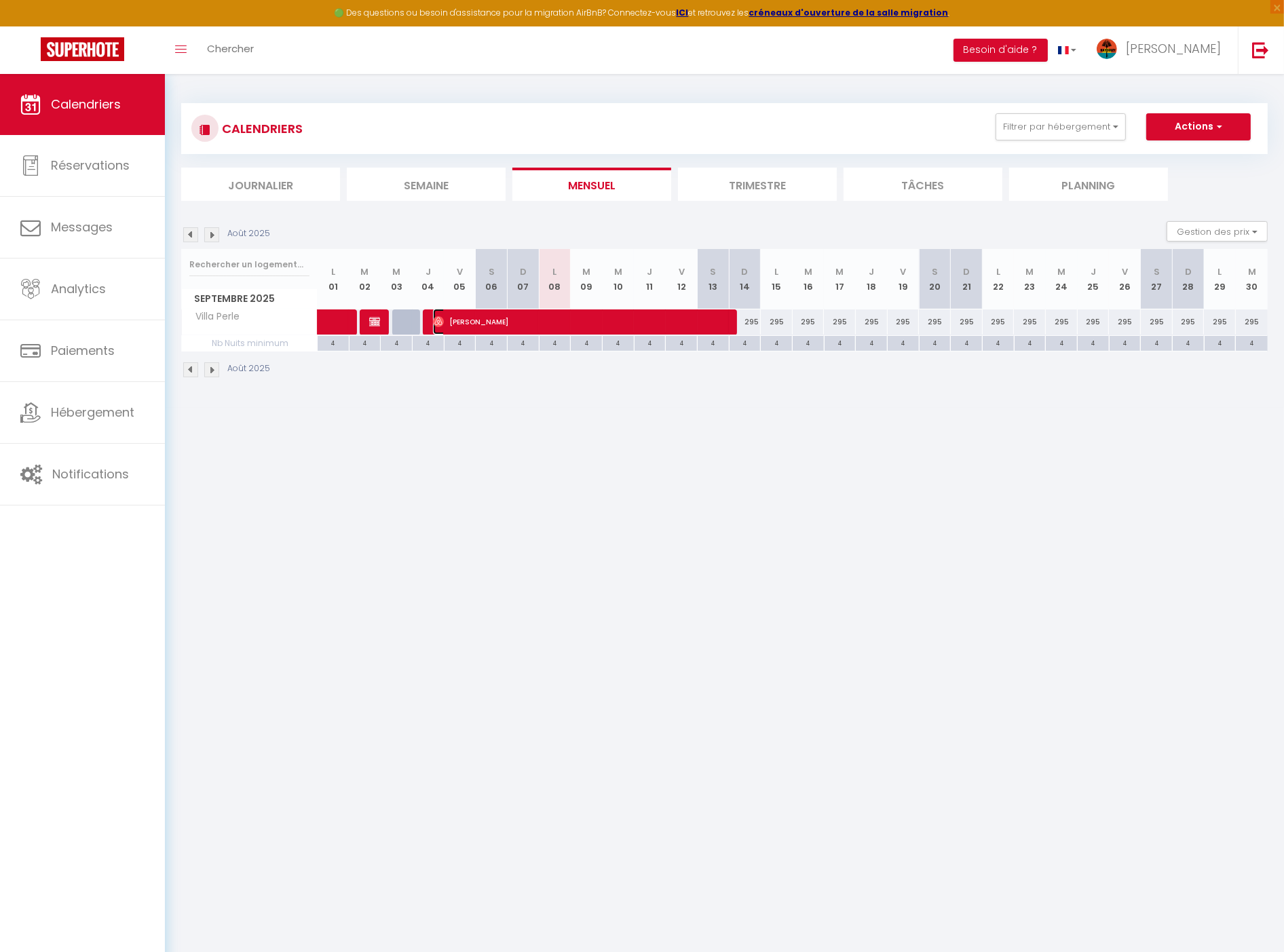
click at [541, 322] on span "[PERSON_NAME]" at bounding box center [581, 321] width 298 height 25
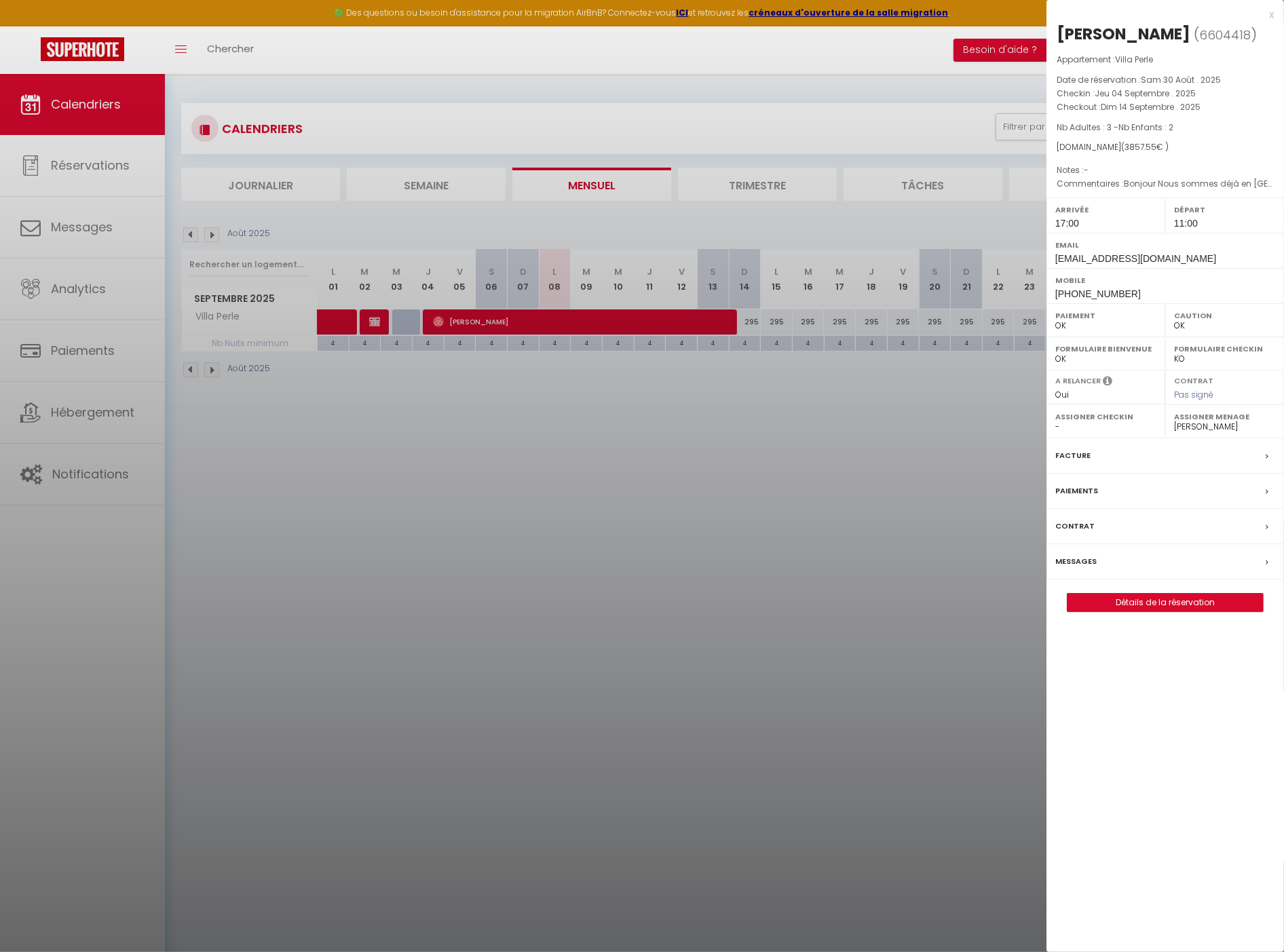
click at [110, 162] on div at bounding box center [642, 476] width 1284 height 952
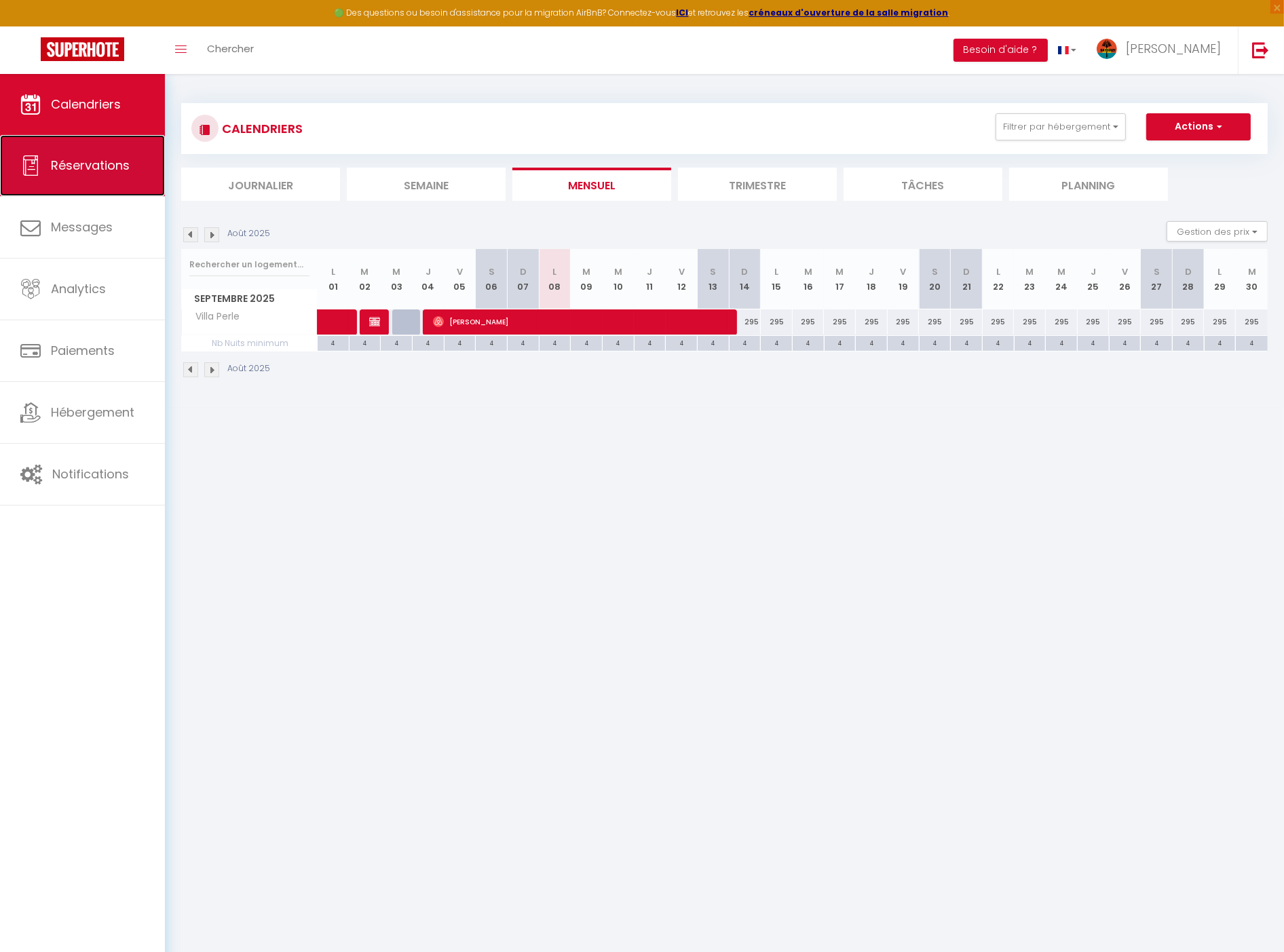
click at [65, 165] on span "Réservations" at bounding box center [90, 165] width 79 height 17
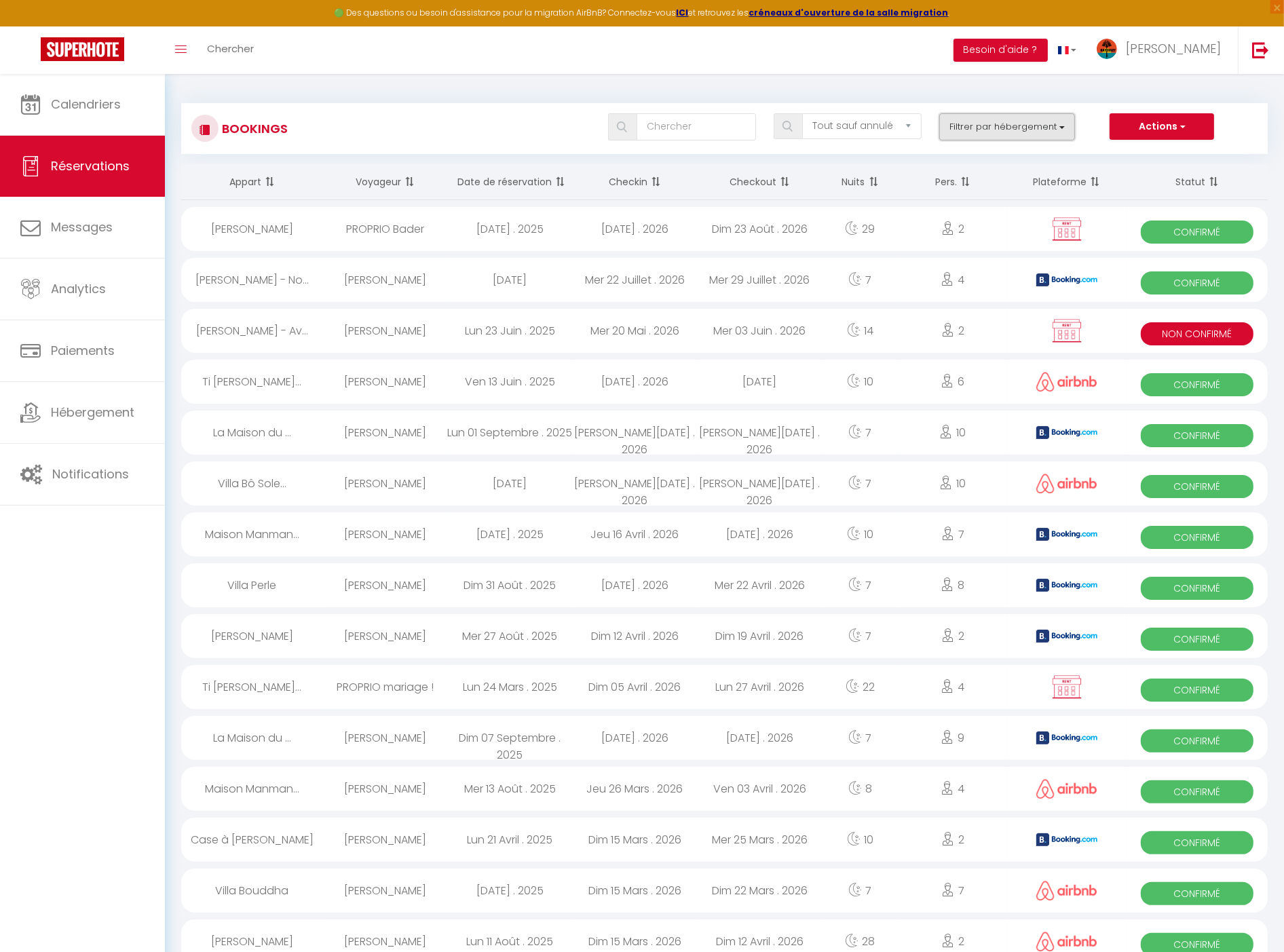
click at [1011, 116] on button "Filtrer par hébergement" at bounding box center [1007, 126] width 136 height 27
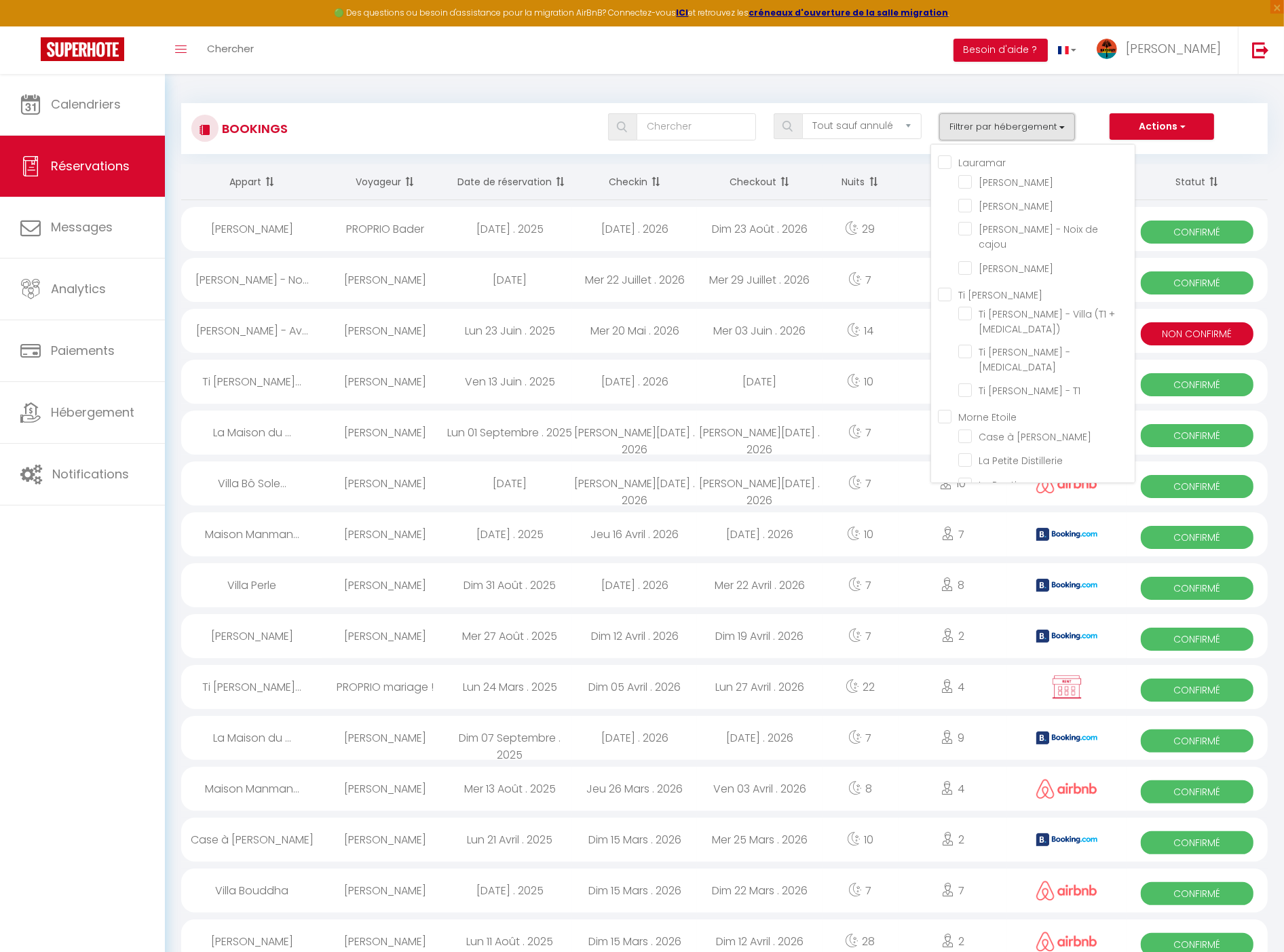
scroll to position [390, 0]
click at [1020, 323] on input "Villa Perle" at bounding box center [1046, 329] width 177 height 13
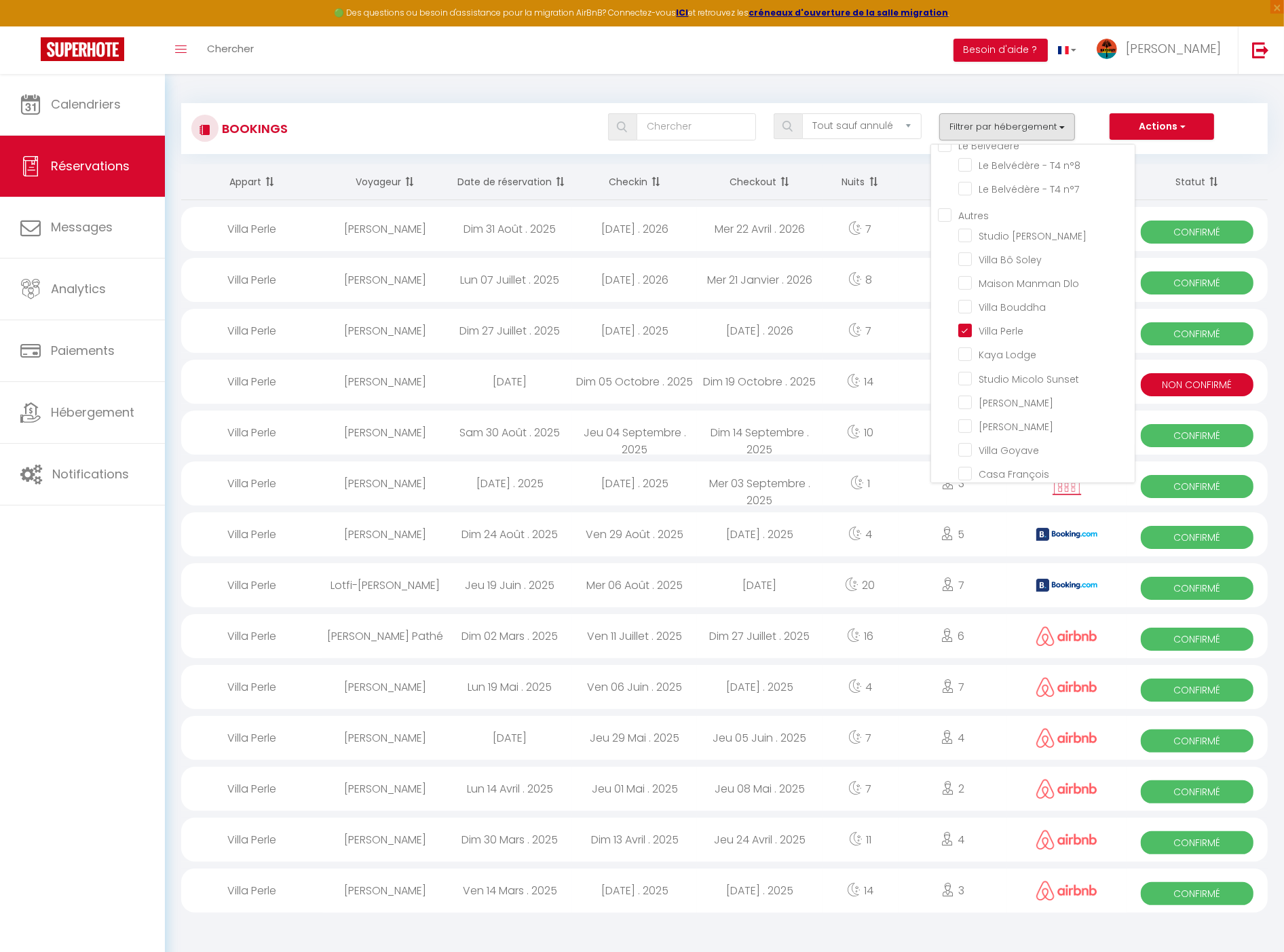
click at [486, 110] on div "Bookings Tous les statuts Annulé Confirmé Non Confirmé Tout sauf annulé No Show…" at bounding box center [724, 128] width 1086 height 51
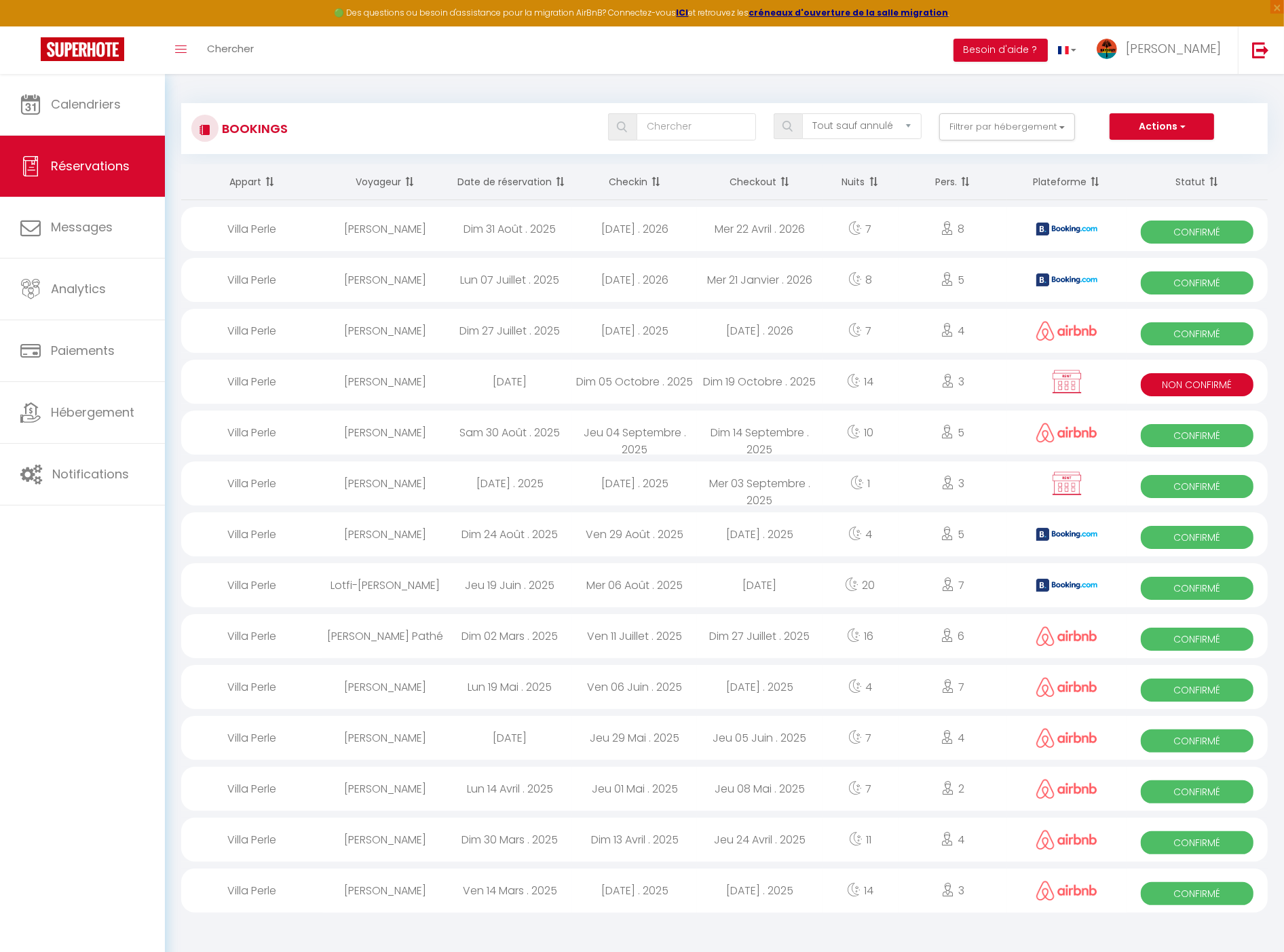
click at [1006, 378] on div "3" at bounding box center [953, 382] width 109 height 44
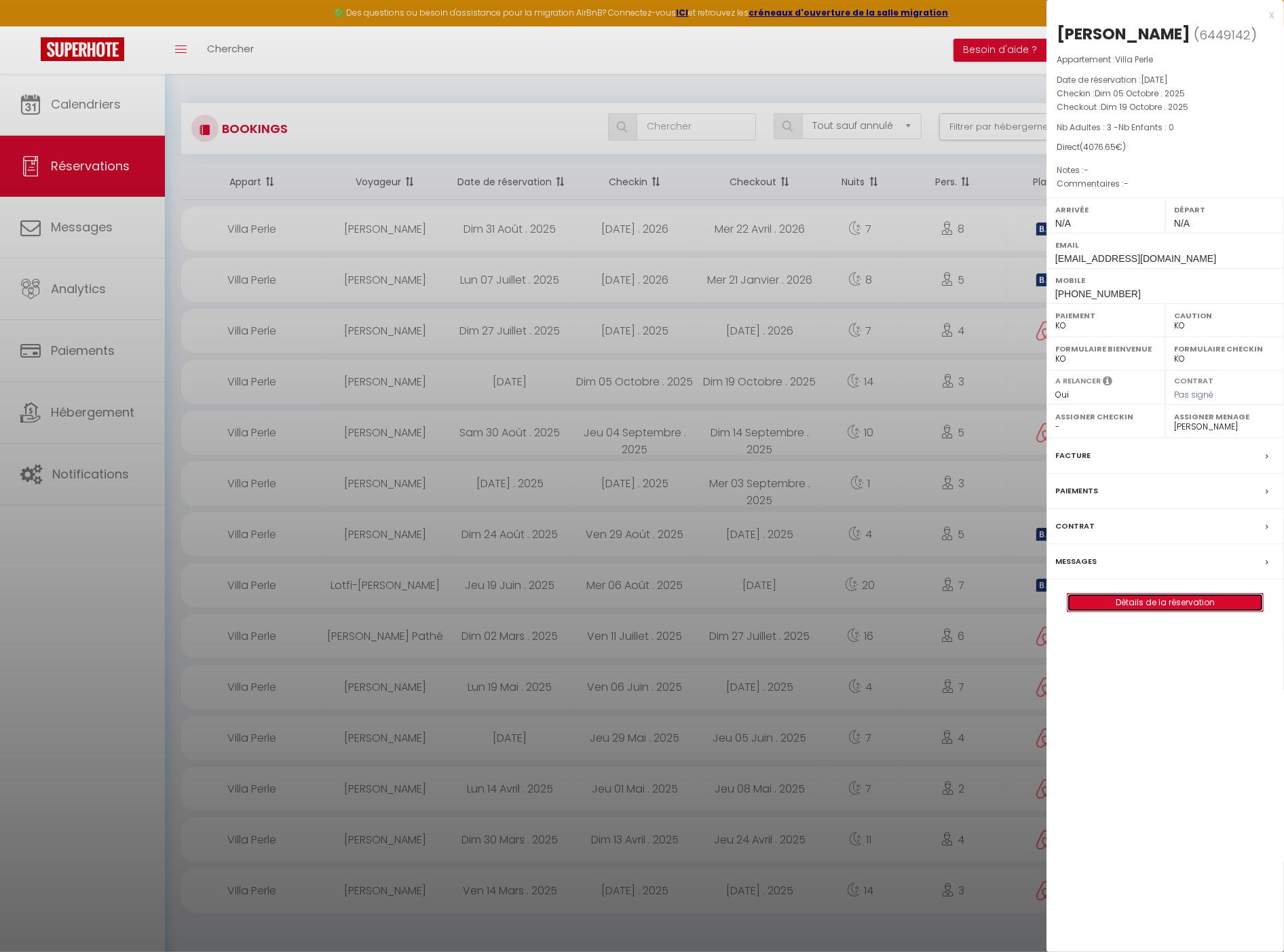
click at [1156, 602] on link "Détails de la réservation" at bounding box center [1165, 602] width 196 height 18
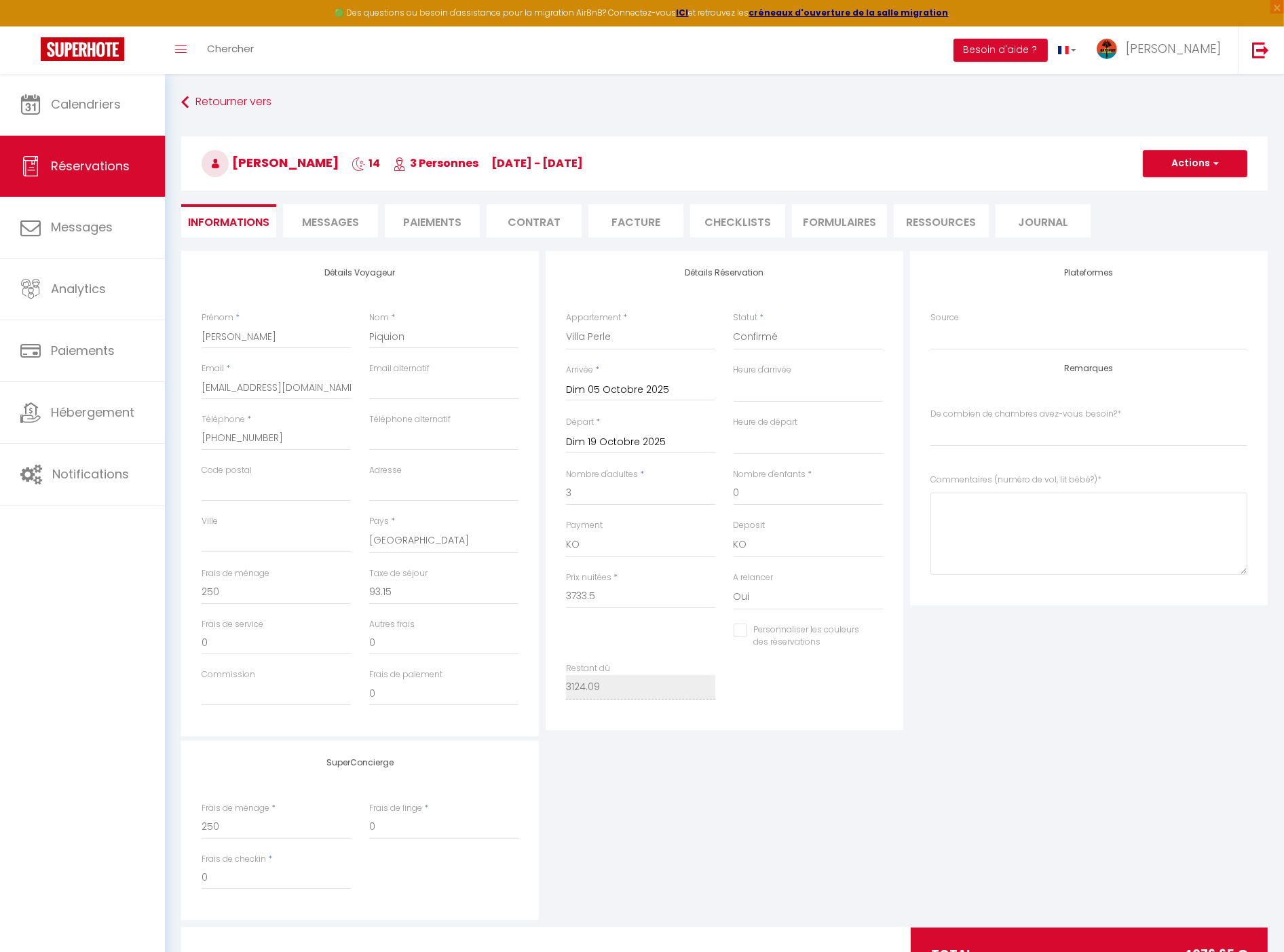
click at [412, 220] on li "Paiements" at bounding box center [432, 221] width 95 height 33
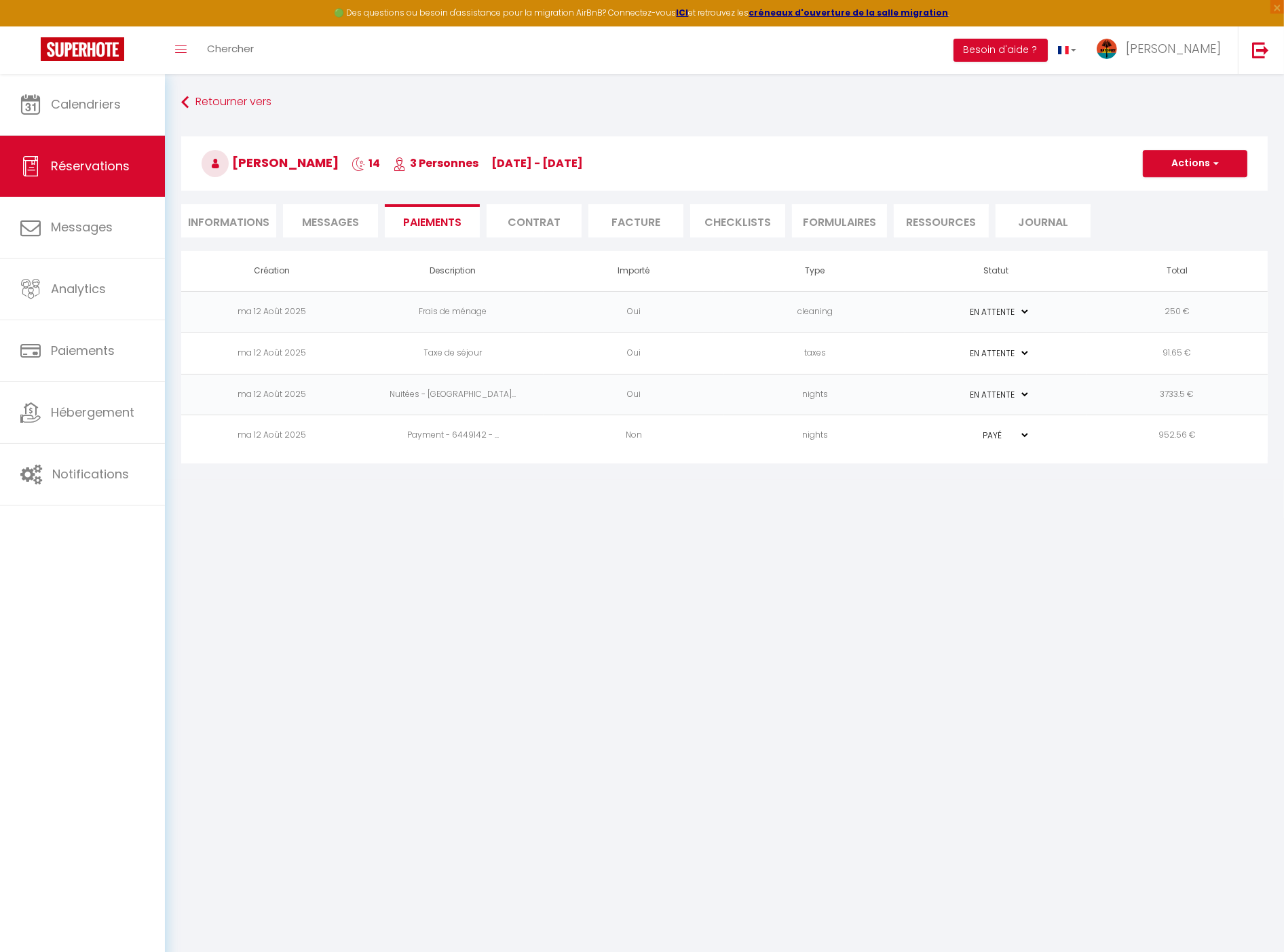
click at [238, 227] on li "Informations" at bounding box center [228, 221] width 95 height 33
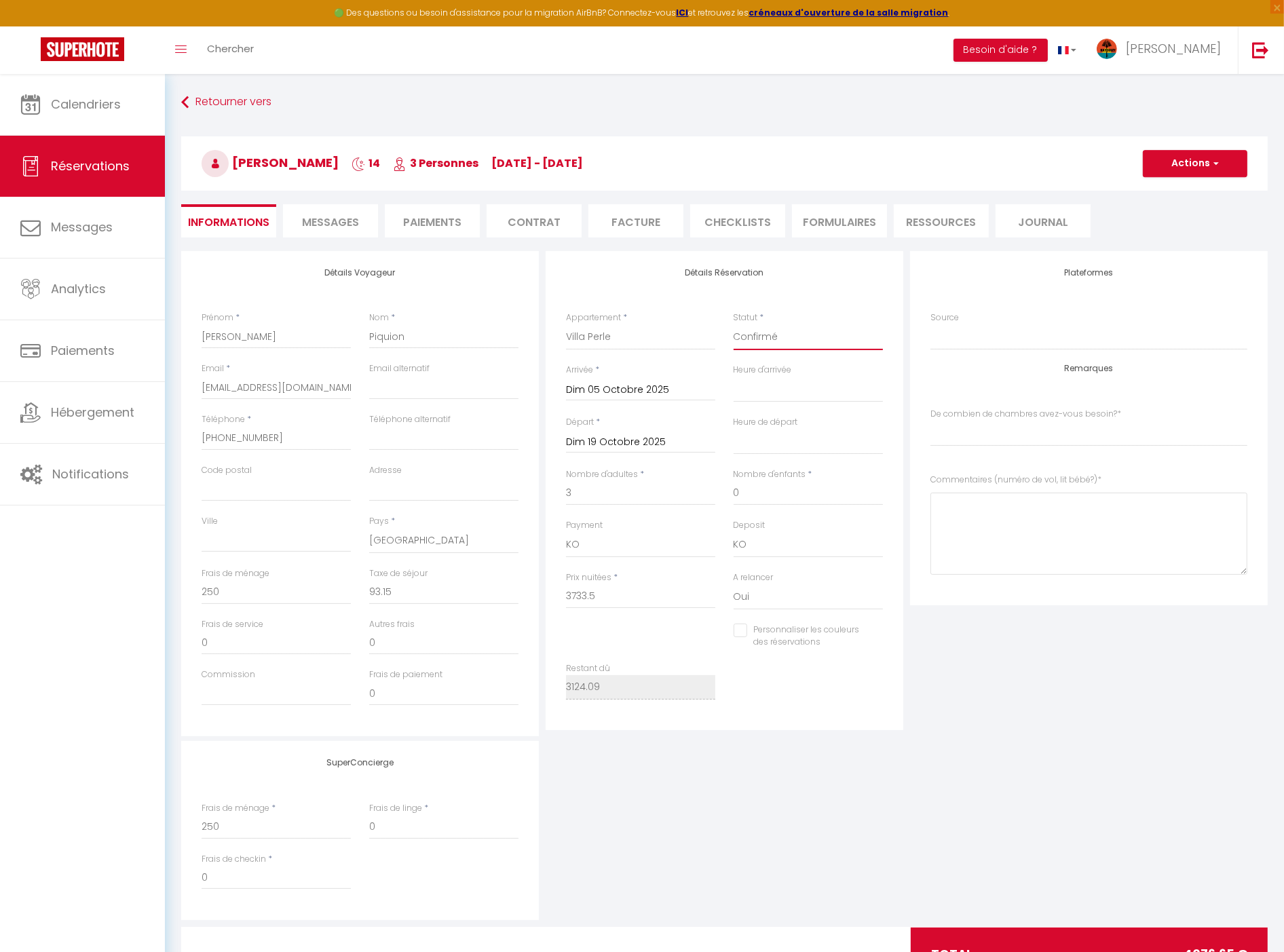
click at [777, 341] on select "Confirmé Non Confirmé Annulé Annulé par le voyageur No Show Request" at bounding box center [808, 336] width 149 height 25
click at [733, 324] on select "Confirmé Non Confirmé Annulé Annulé par le voyageur No Show Request" at bounding box center [808, 336] width 149 height 25
click at [420, 222] on li "Paiements" at bounding box center [432, 221] width 95 height 33
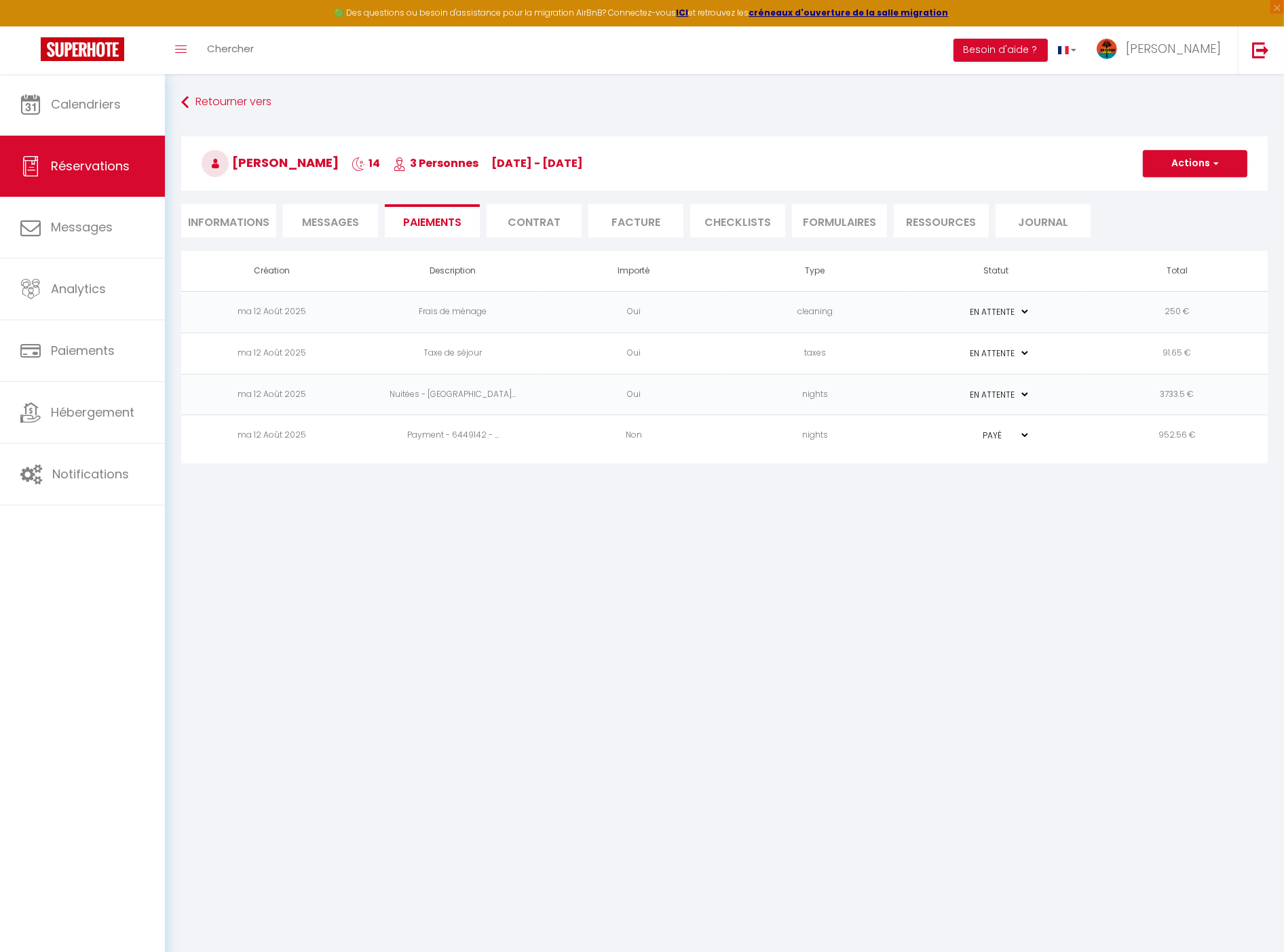
click at [337, 221] on span "Messages" at bounding box center [330, 222] width 57 height 16
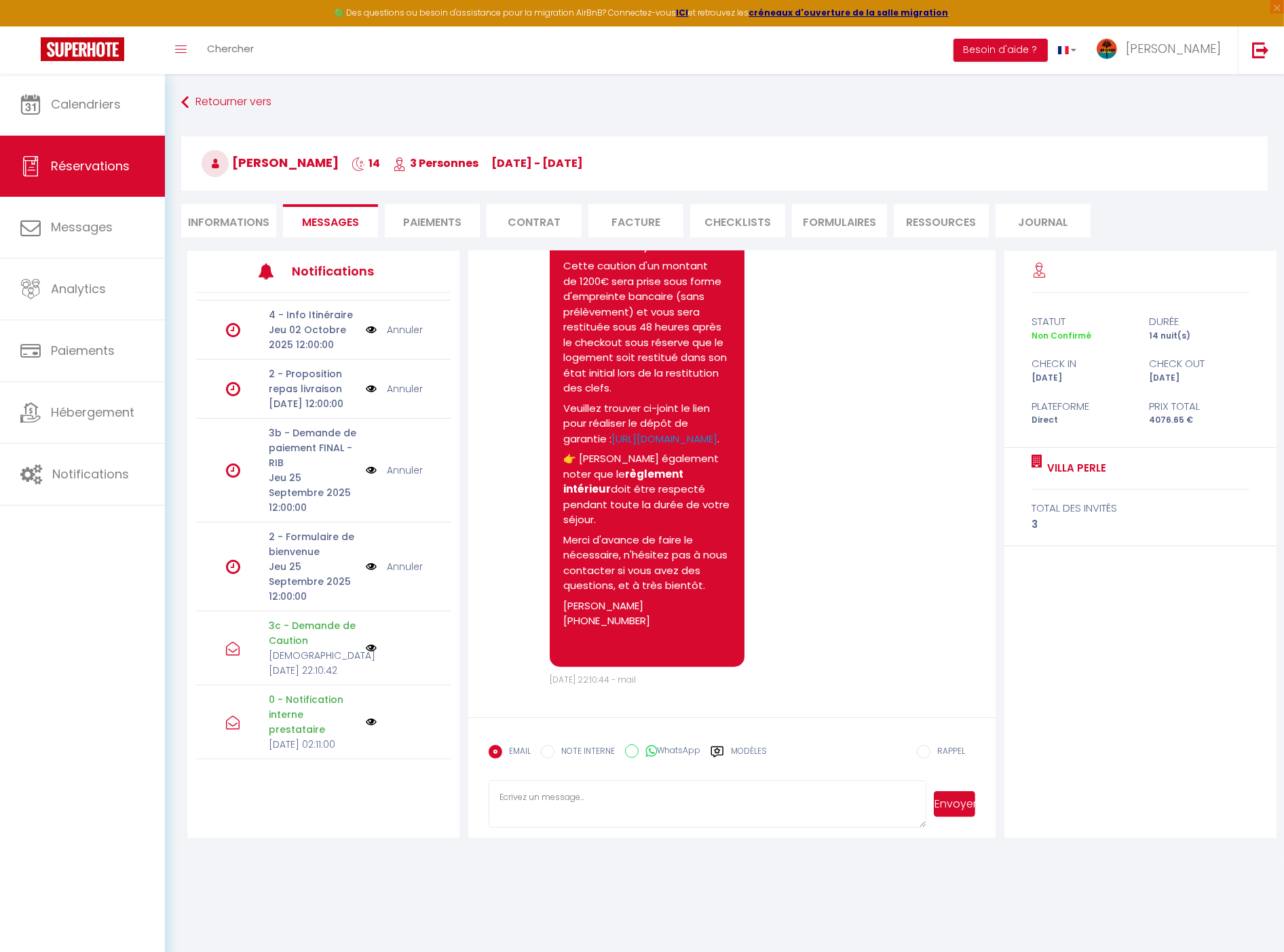
scroll to position [1352, 0]
click at [28, 100] on icon at bounding box center [30, 104] width 20 height 20
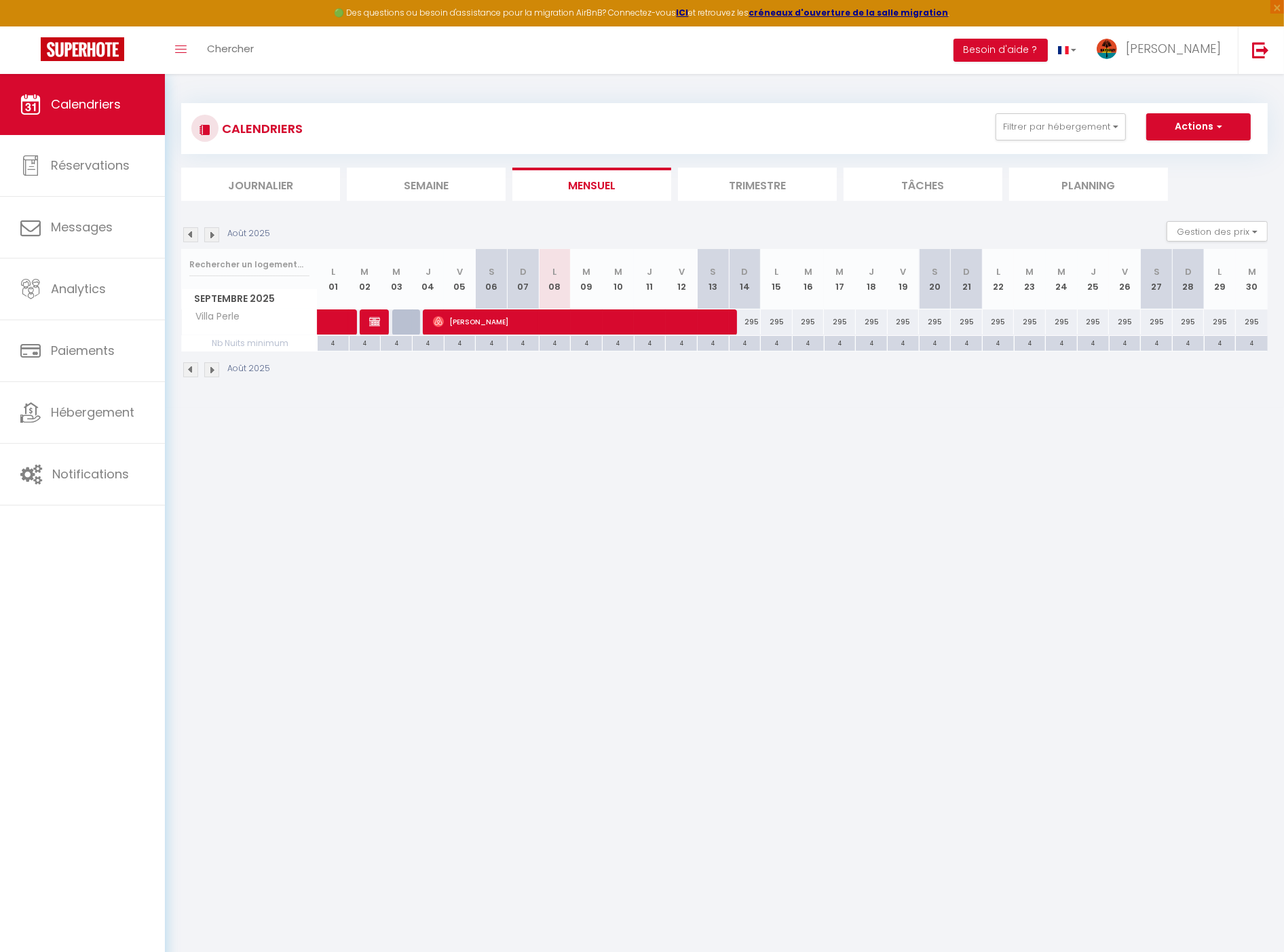
click at [207, 226] on div "Août 2025 Gestion des prix Nb Nuits minimum Règles Disponibilité" at bounding box center [724, 235] width 1086 height 28
click at [213, 229] on img at bounding box center [212, 234] width 15 height 15
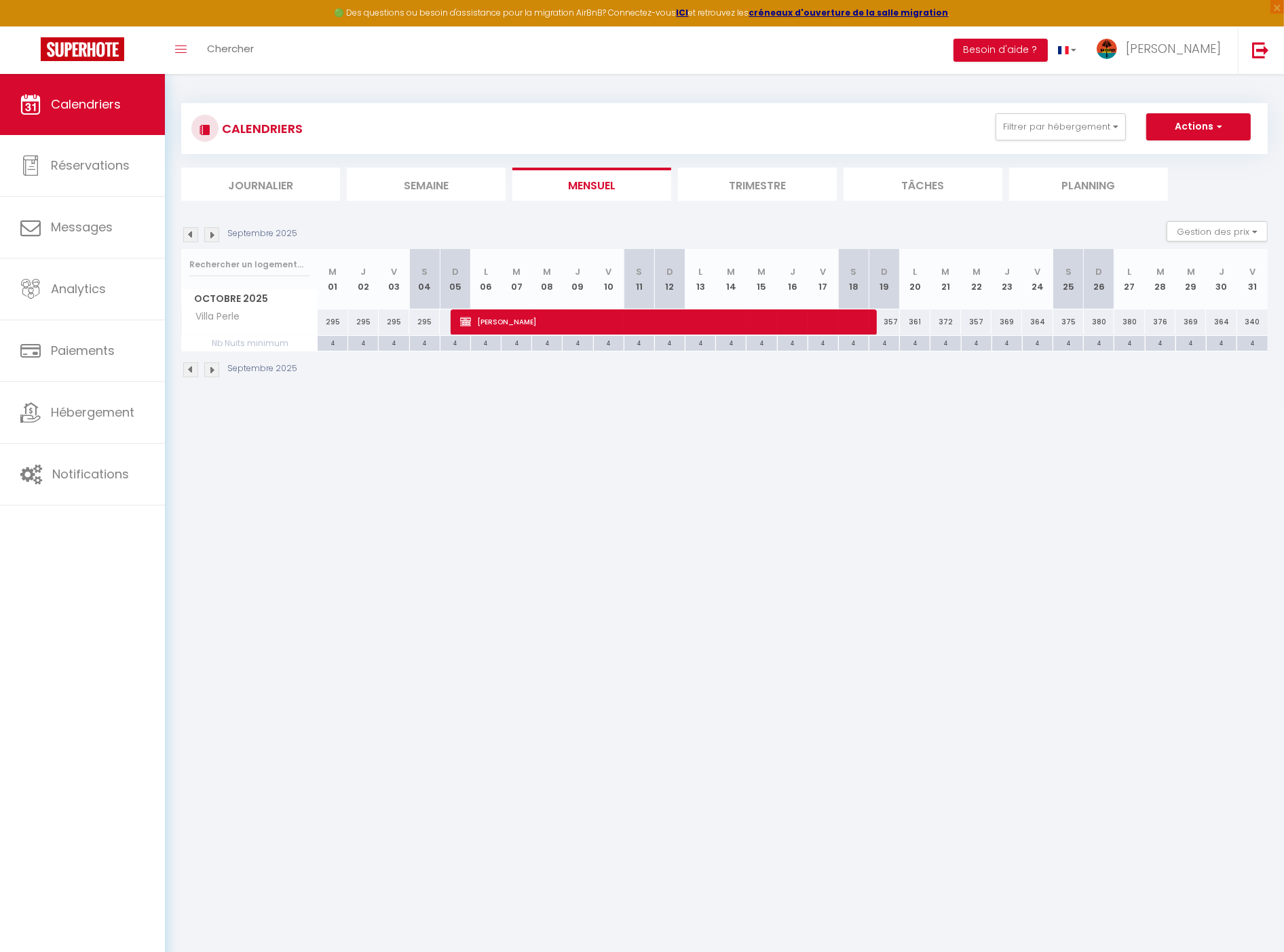
click at [191, 234] on img at bounding box center [191, 234] width 15 height 15
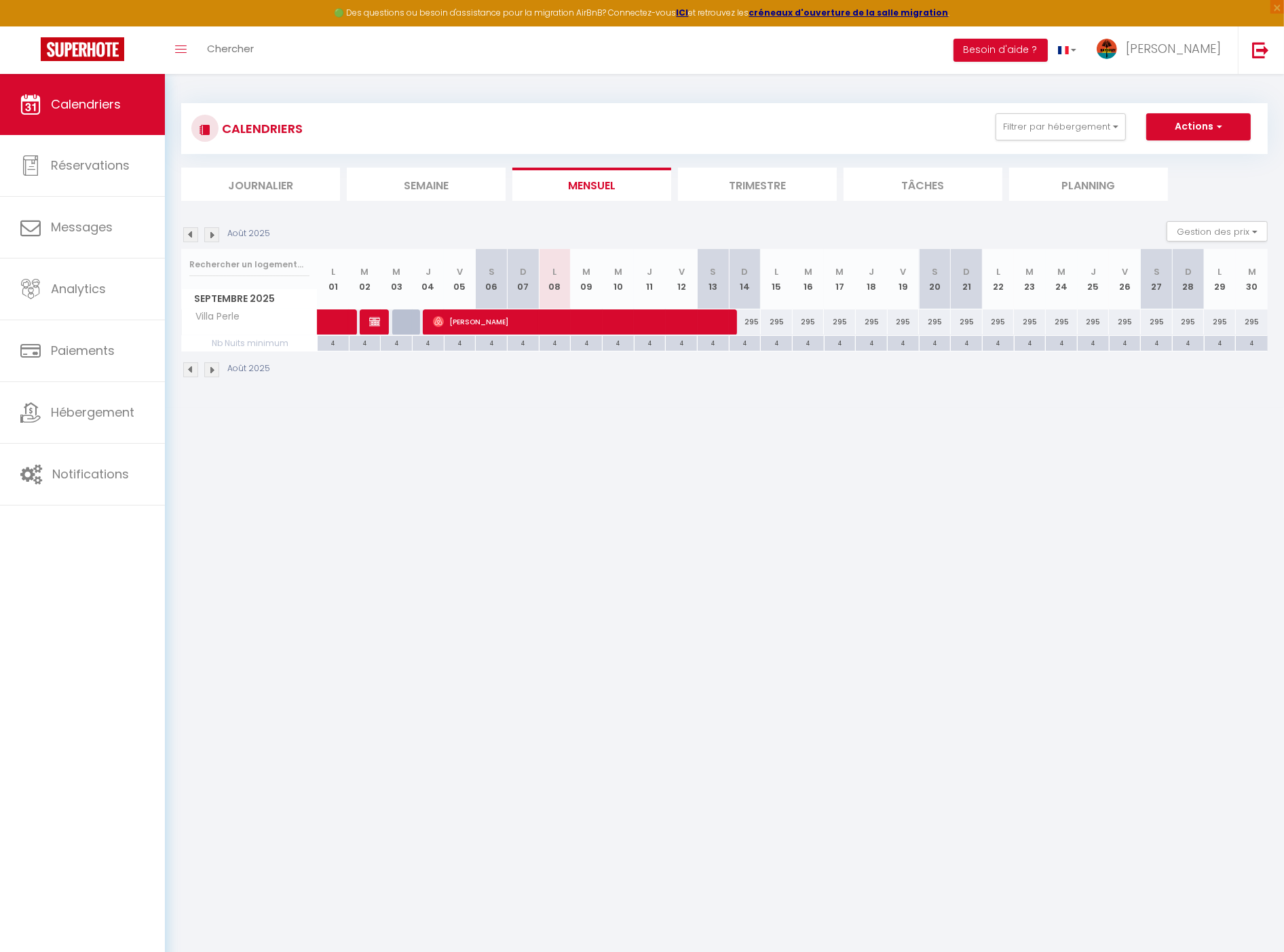
click at [216, 228] on img at bounding box center [212, 234] width 15 height 15
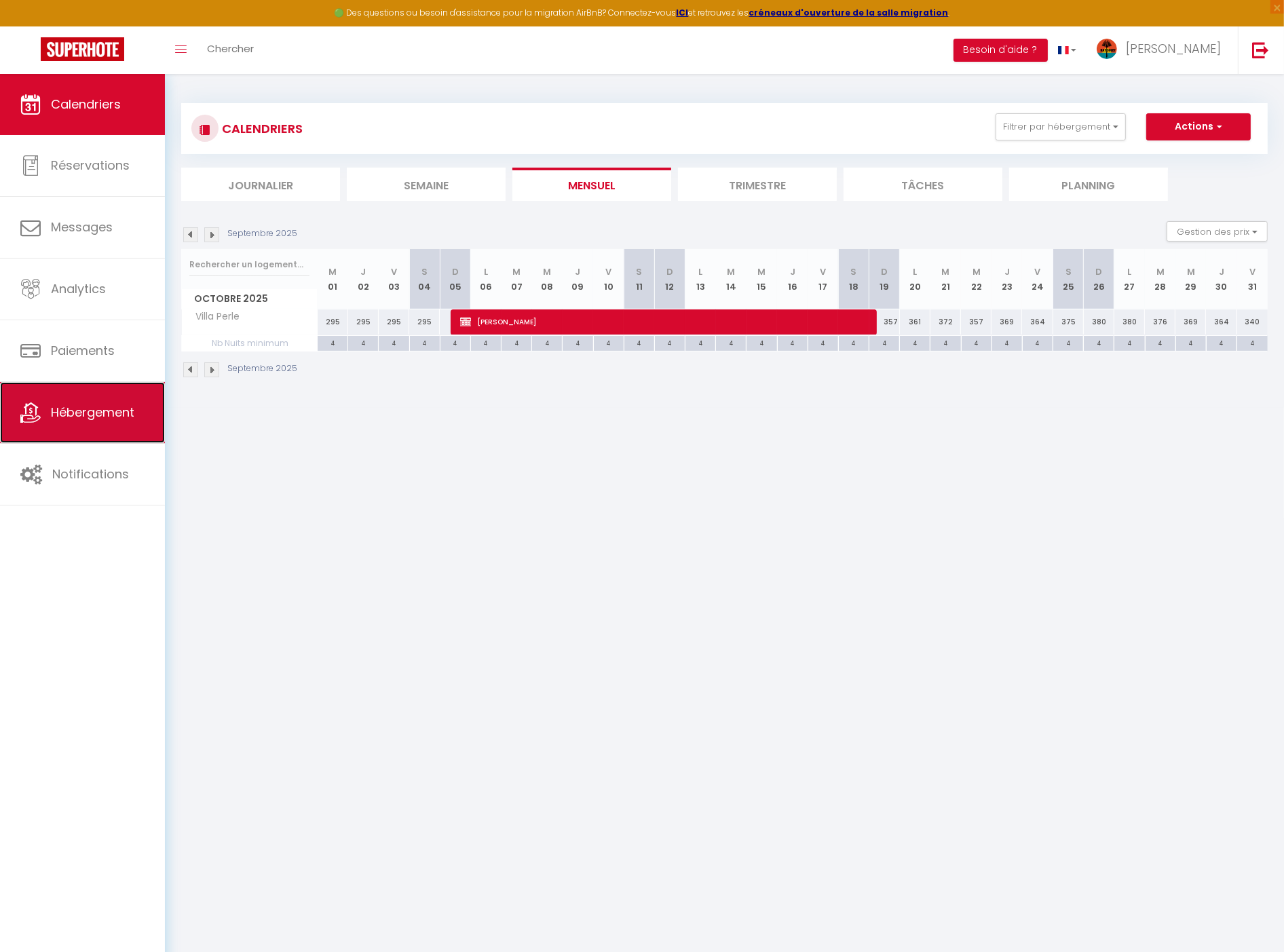
click at [121, 418] on span "Hébergement" at bounding box center [92, 412] width 83 height 17
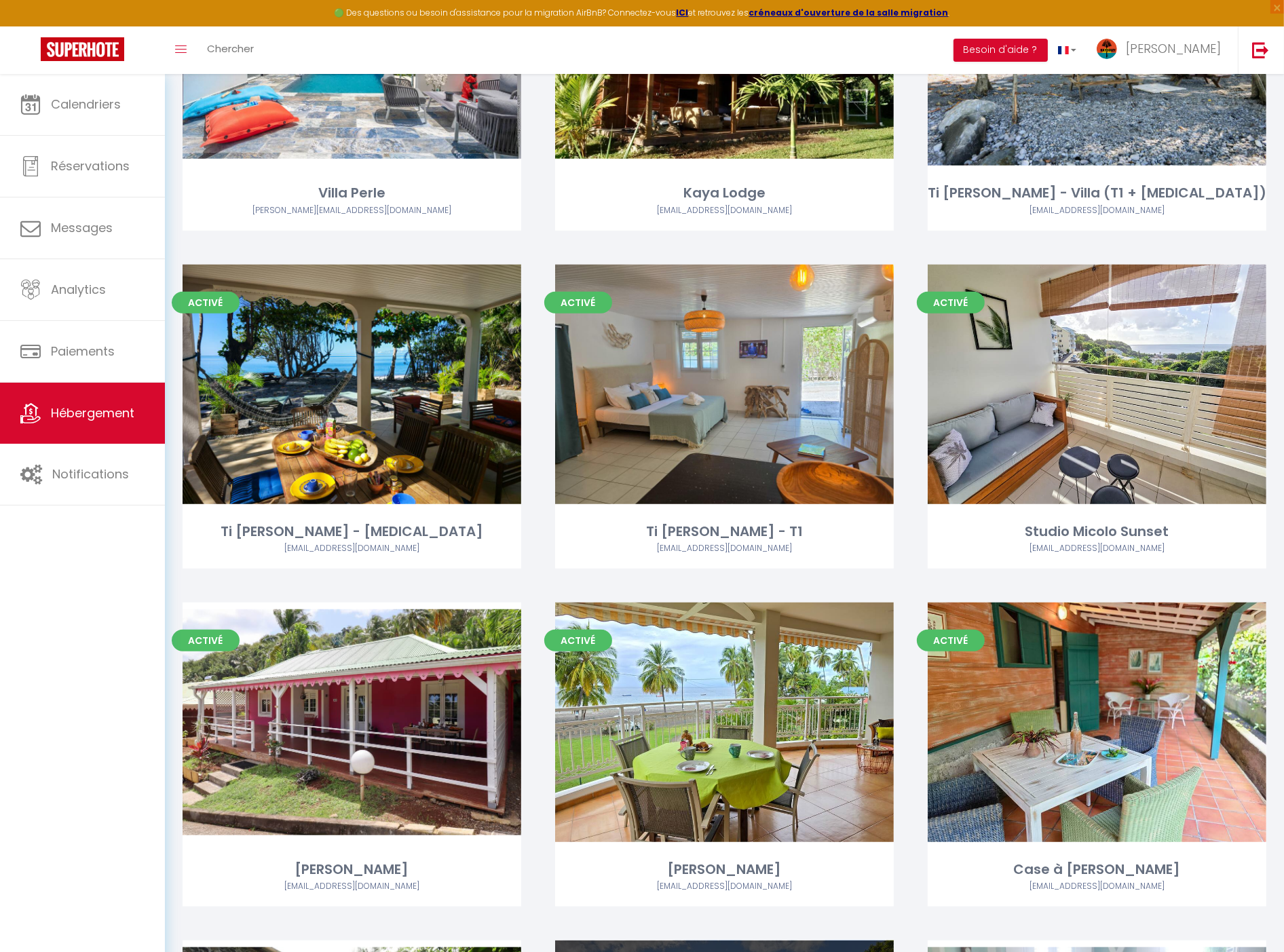
scroll to position [472, 0]
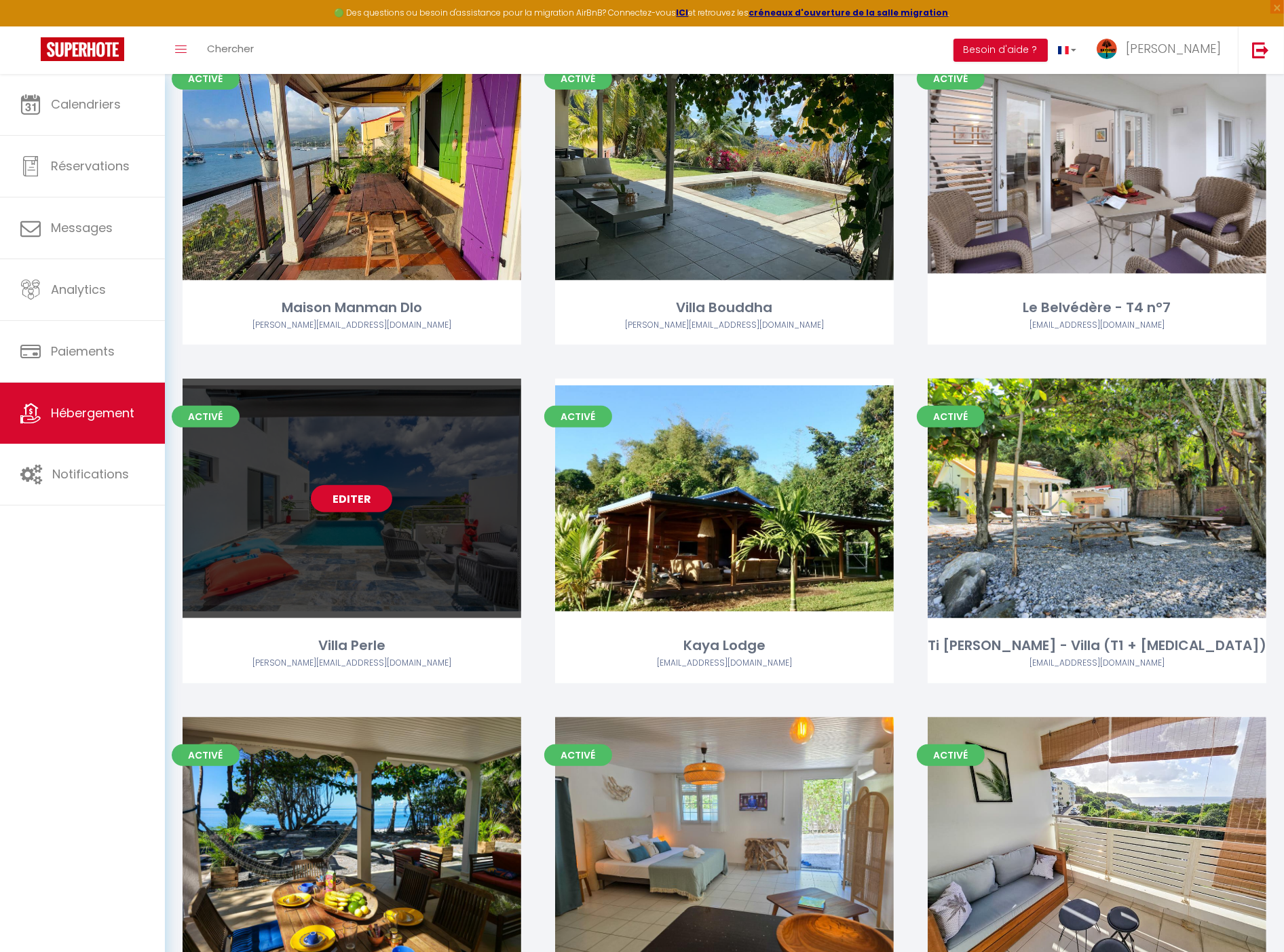
click at [378, 494] on link "Editer" at bounding box center [351, 499] width 82 height 27
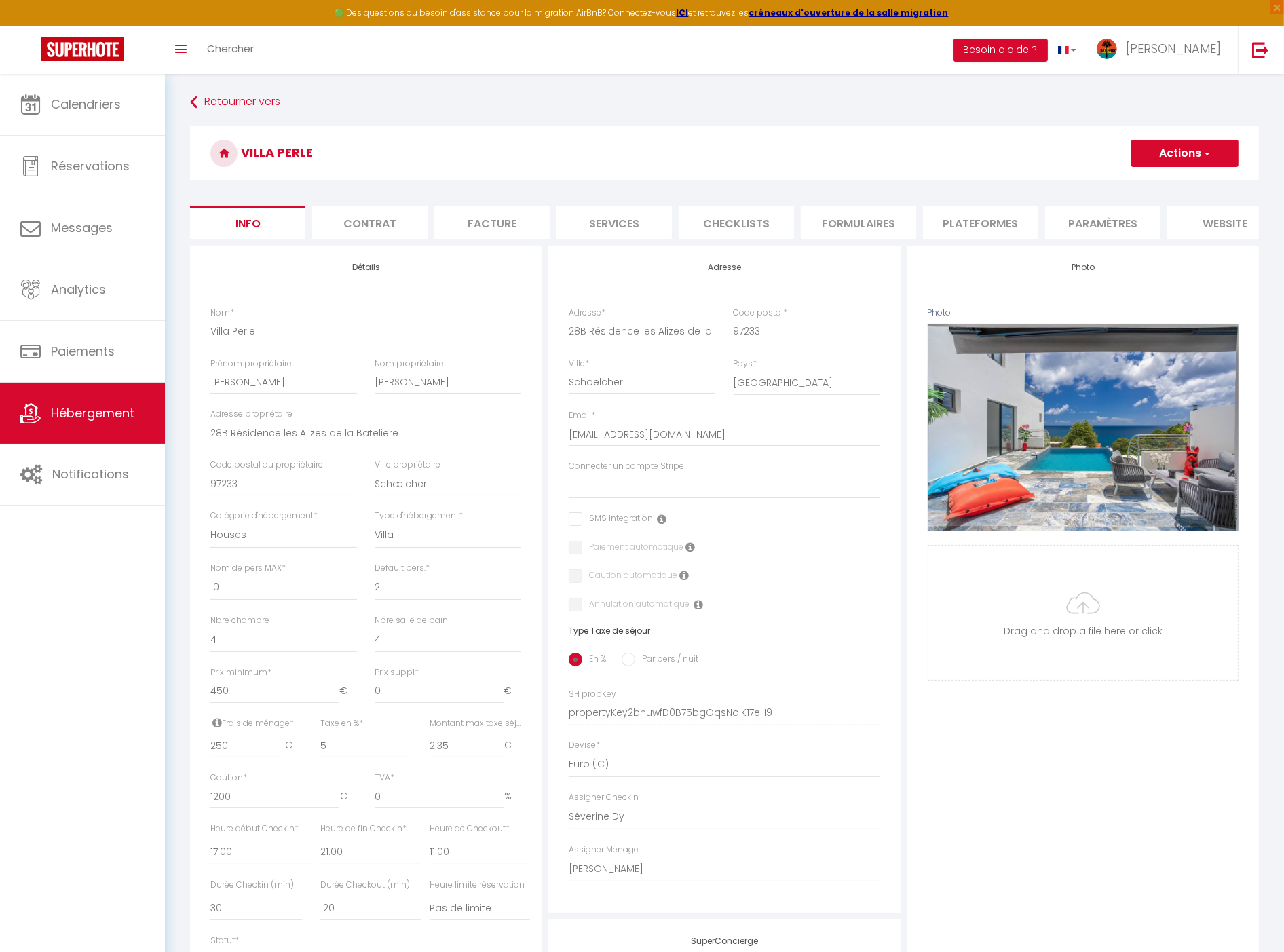
click at [1100, 221] on li "Paramètres" at bounding box center [1102, 222] width 115 height 33
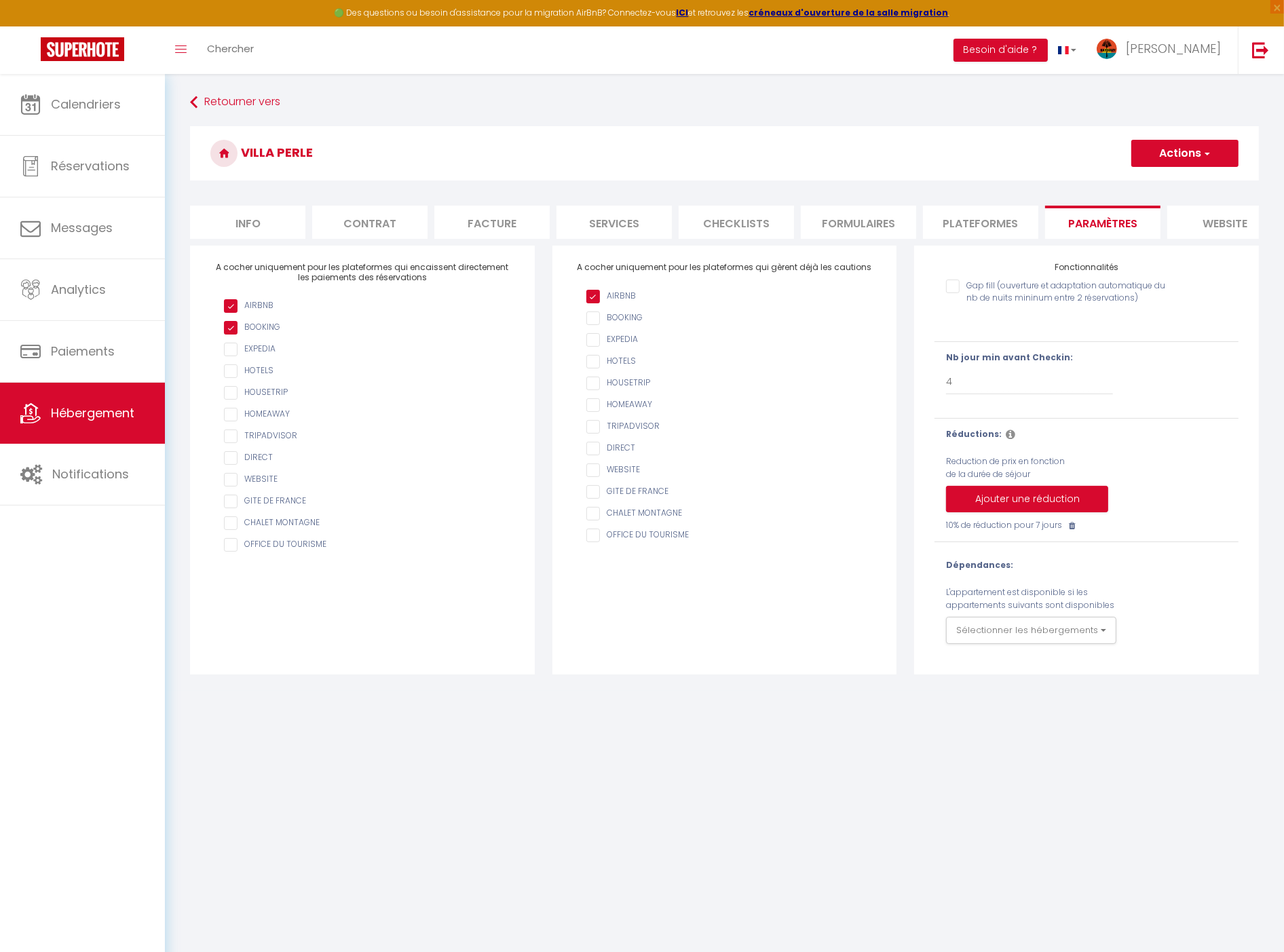
click at [850, 227] on li "Formulaires" at bounding box center [858, 222] width 115 height 33
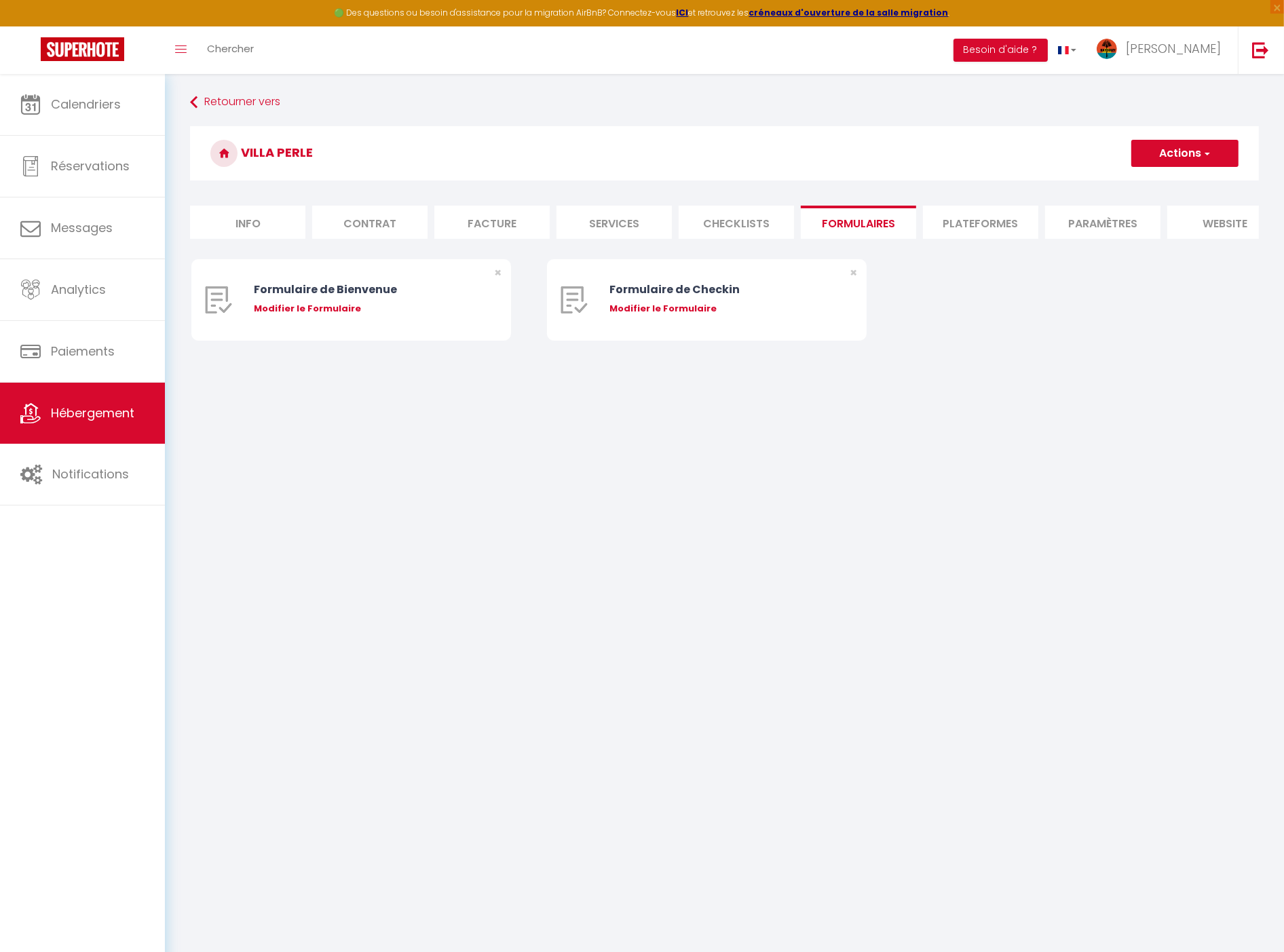
click at [1009, 216] on li "Plateformes" at bounding box center [980, 222] width 115 height 33
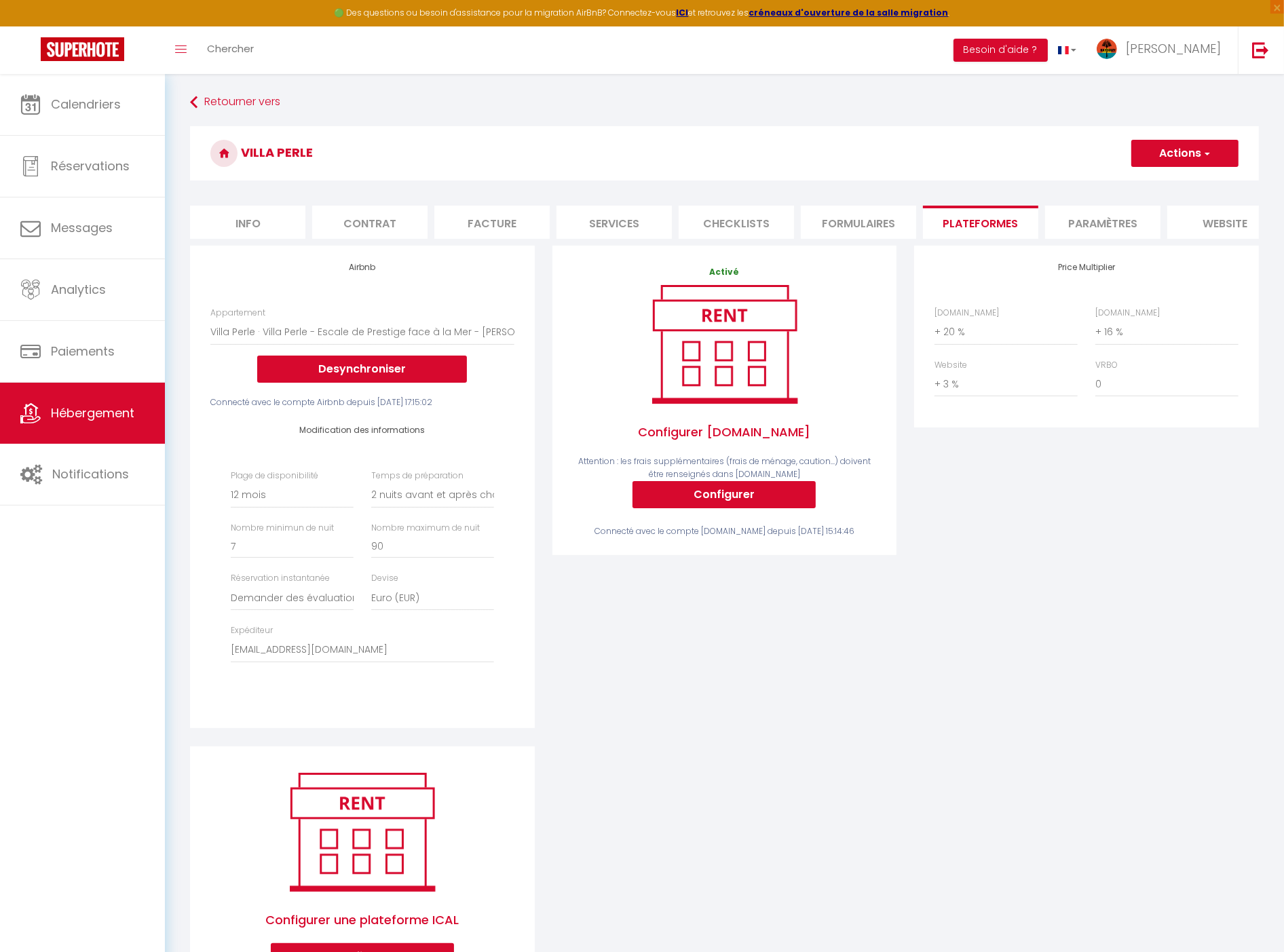
click at [1105, 232] on li "Paramètres" at bounding box center [1102, 222] width 115 height 33
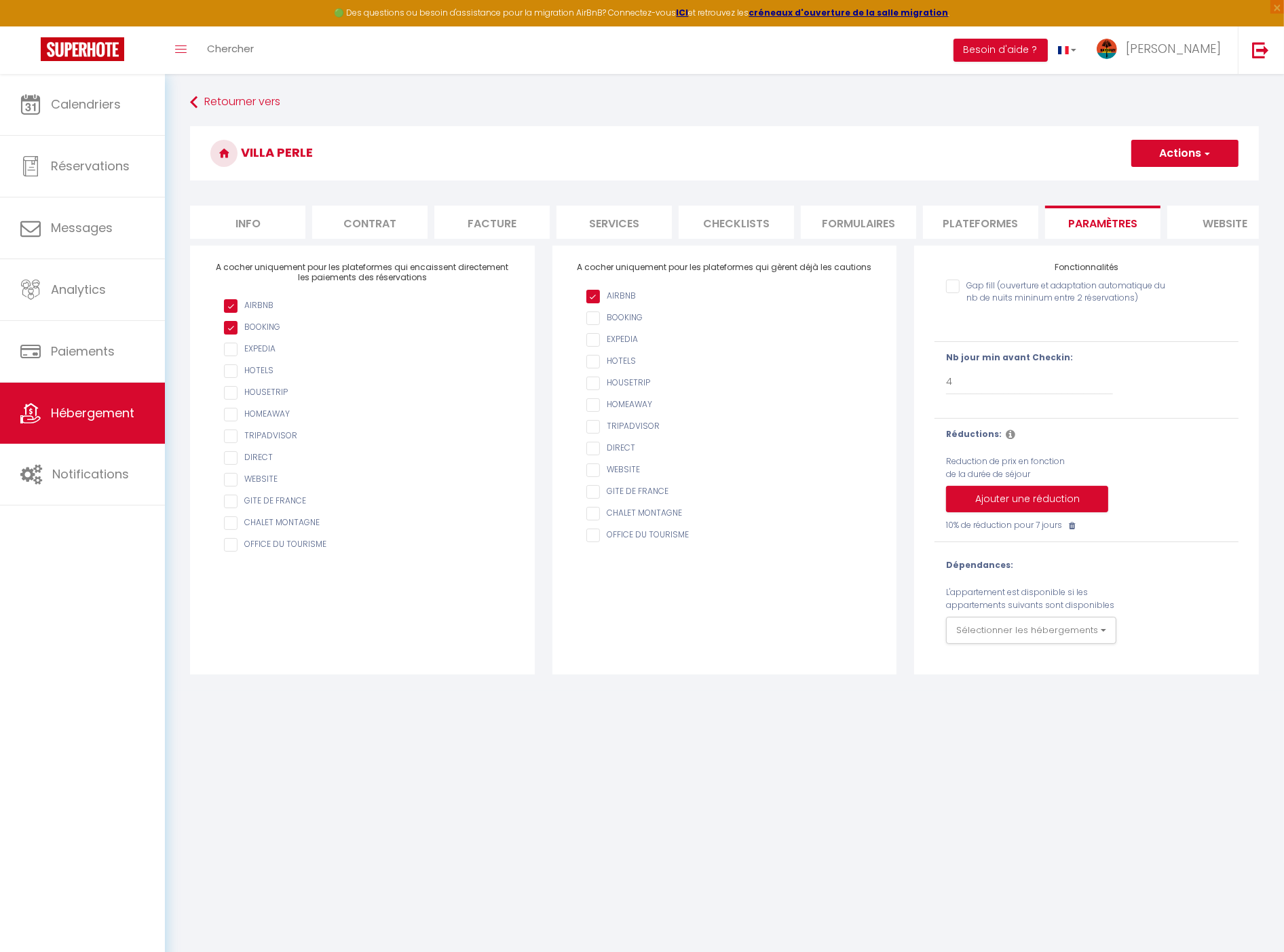
click at [974, 222] on li "Plateformes" at bounding box center [980, 222] width 115 height 33
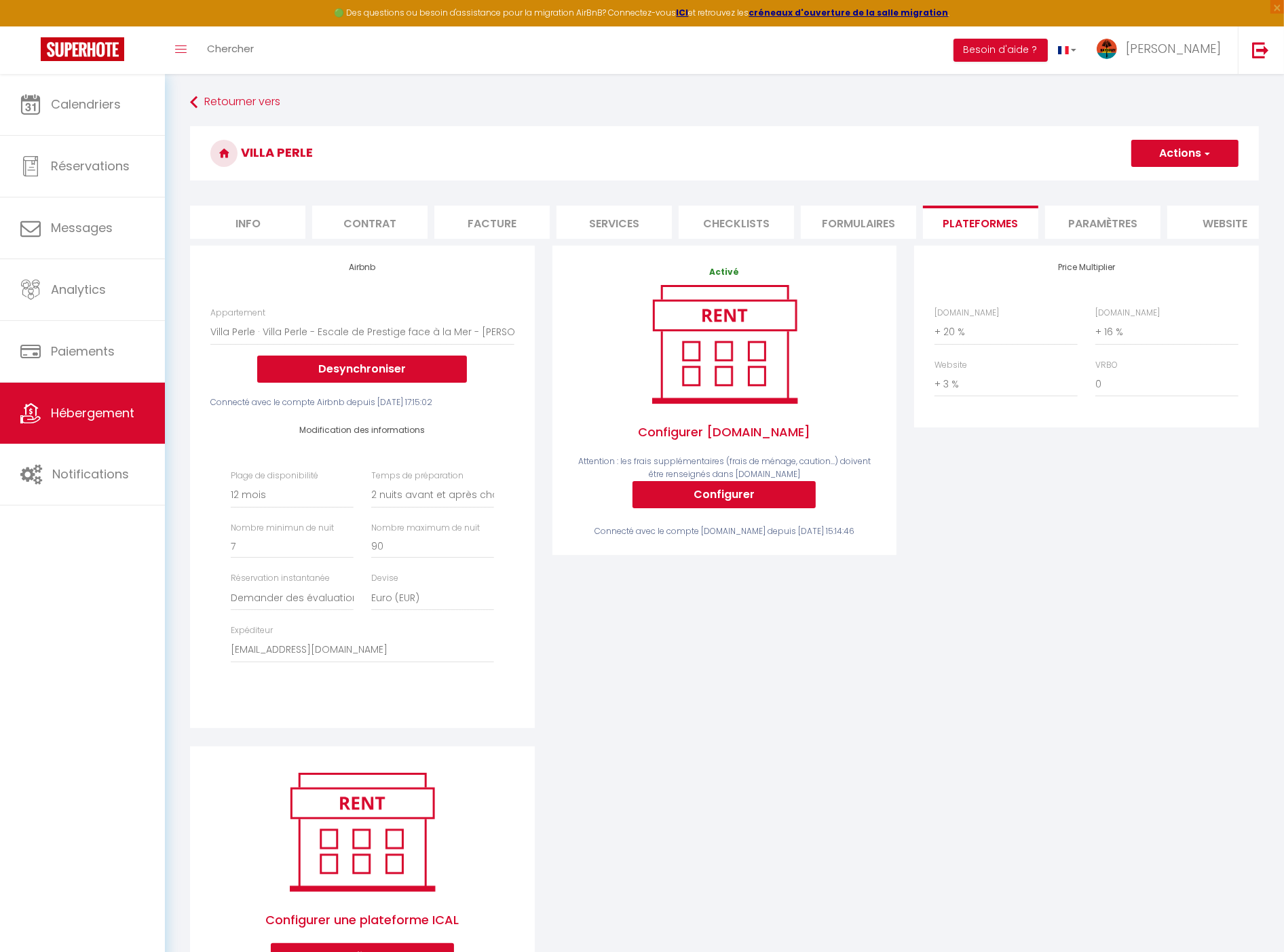
click at [1128, 227] on li "Paramètres" at bounding box center [1102, 222] width 115 height 33
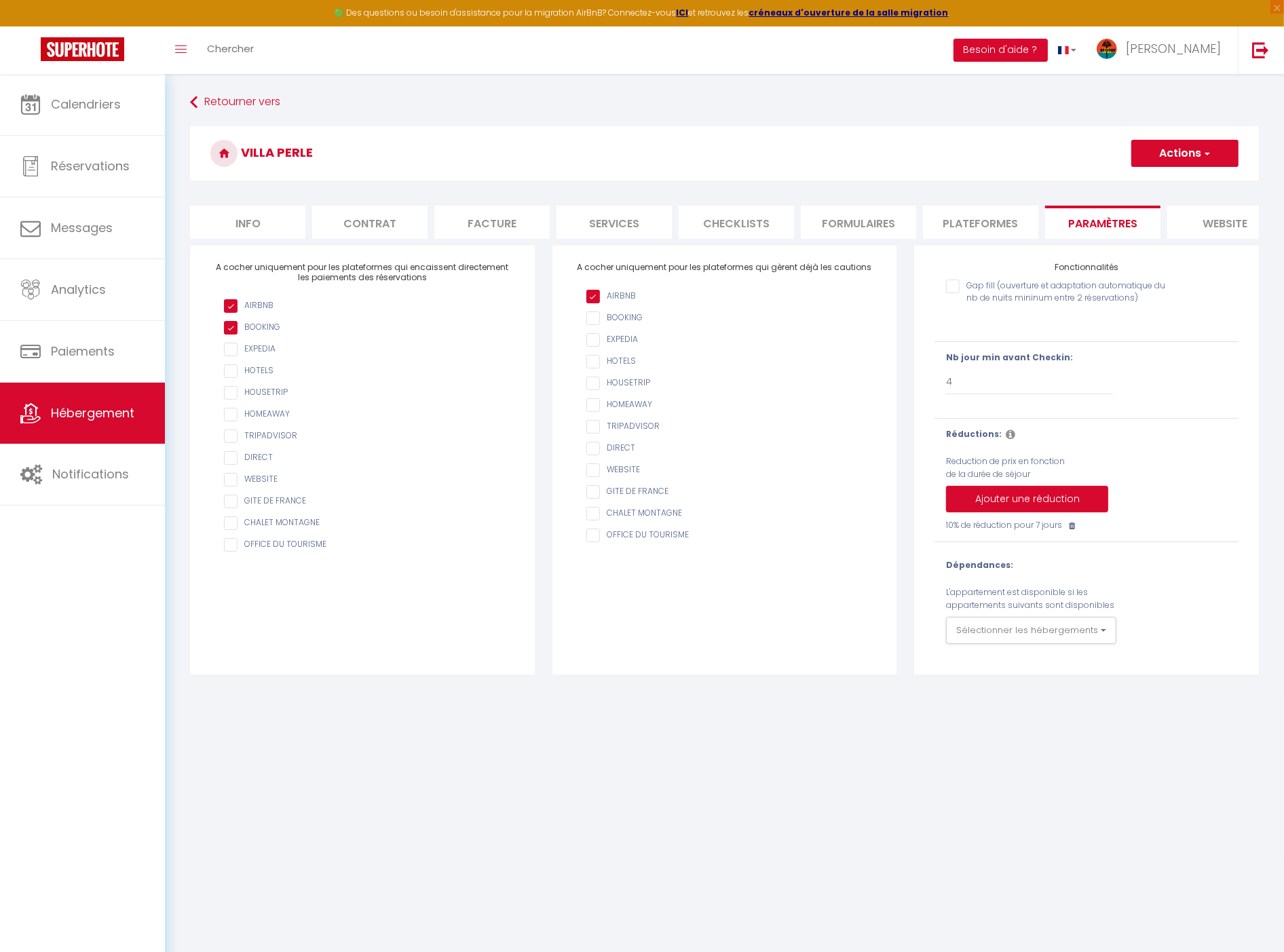
click at [864, 219] on li "Formulaires" at bounding box center [858, 222] width 115 height 33
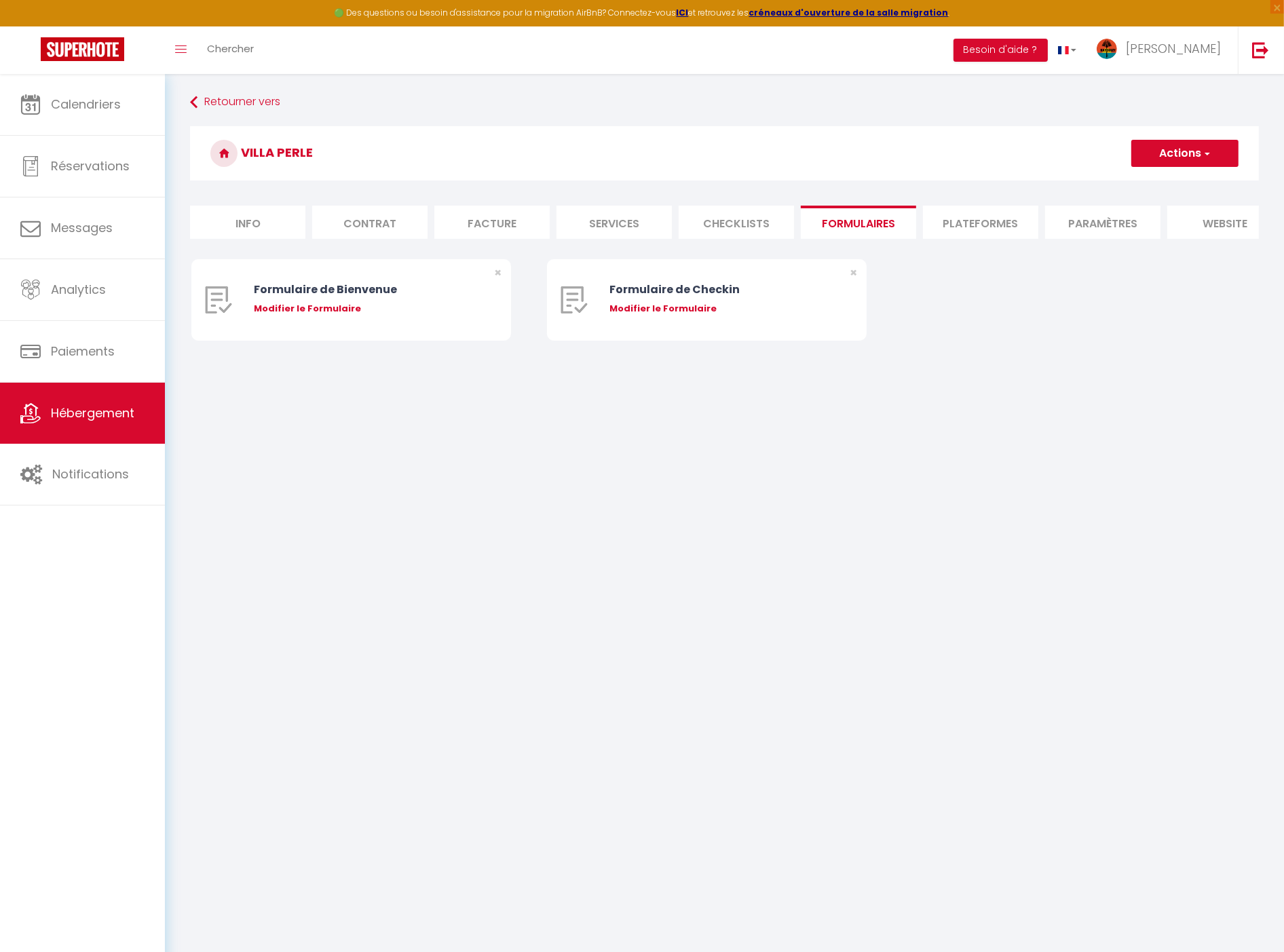
click at [1082, 216] on li "Paramètres" at bounding box center [1102, 222] width 115 height 33
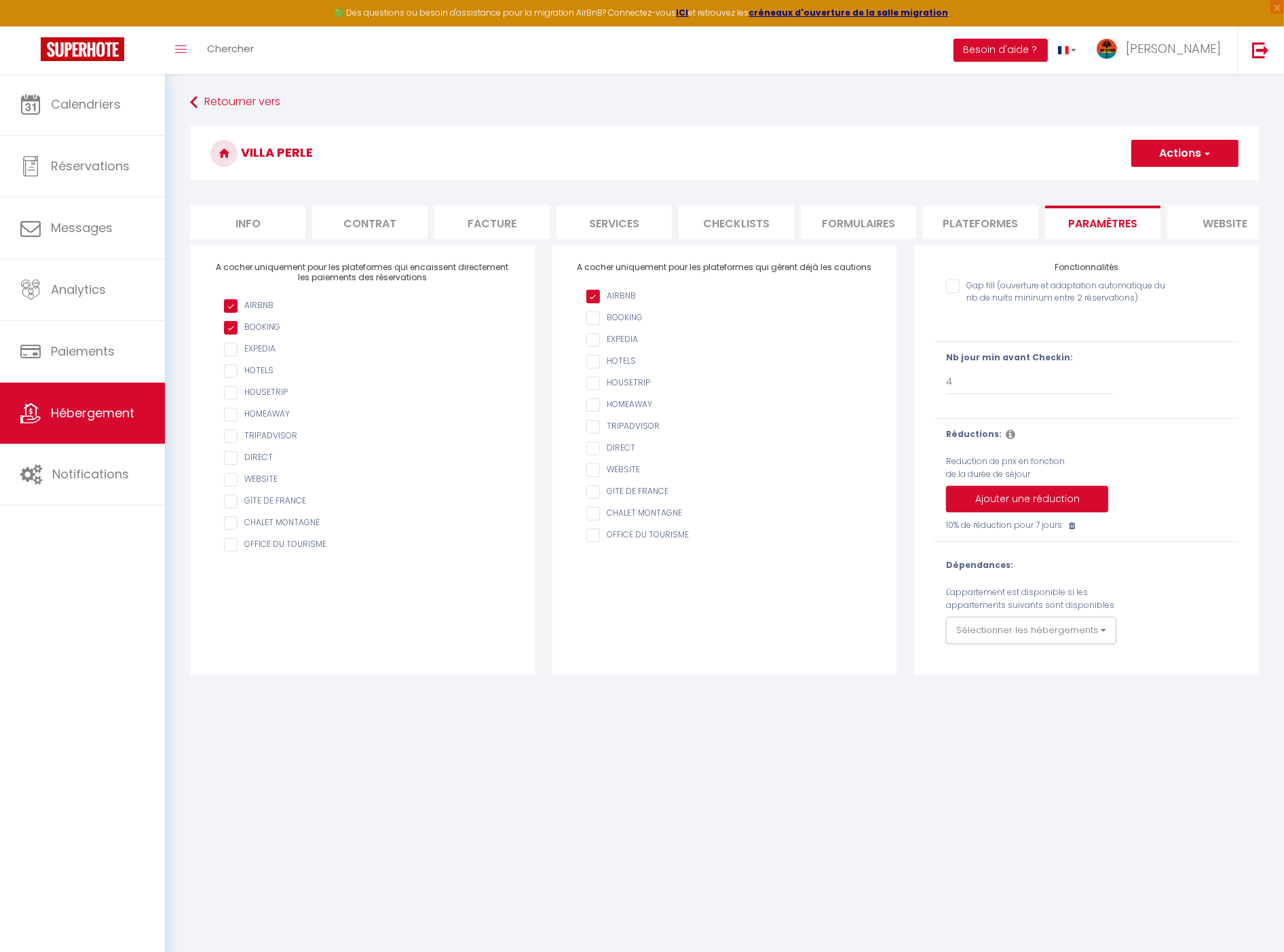
click at [235, 226] on li "Info" at bounding box center [247, 222] width 115 height 33
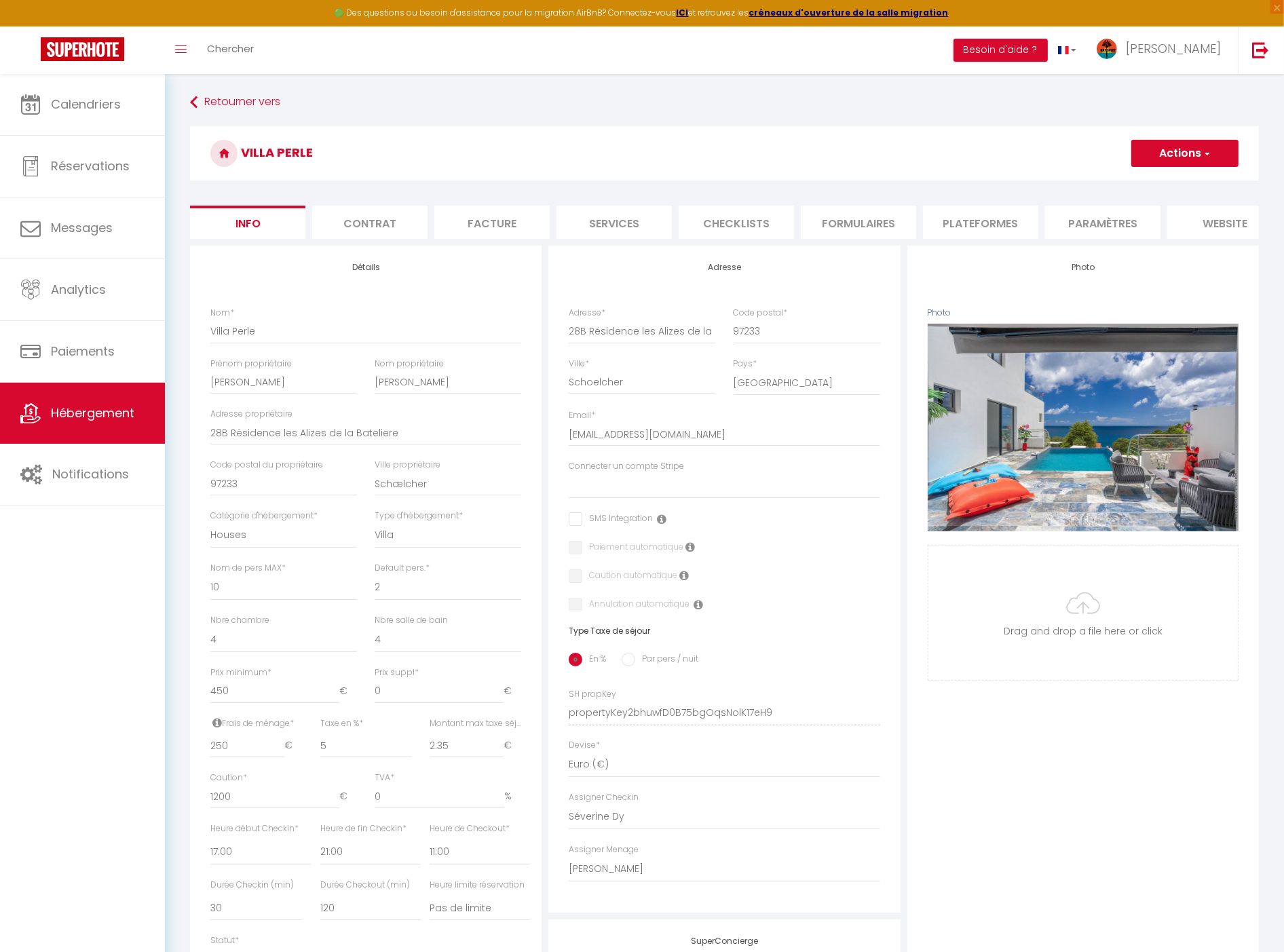
click at [1104, 222] on li "Paramètres" at bounding box center [1102, 222] width 115 height 33
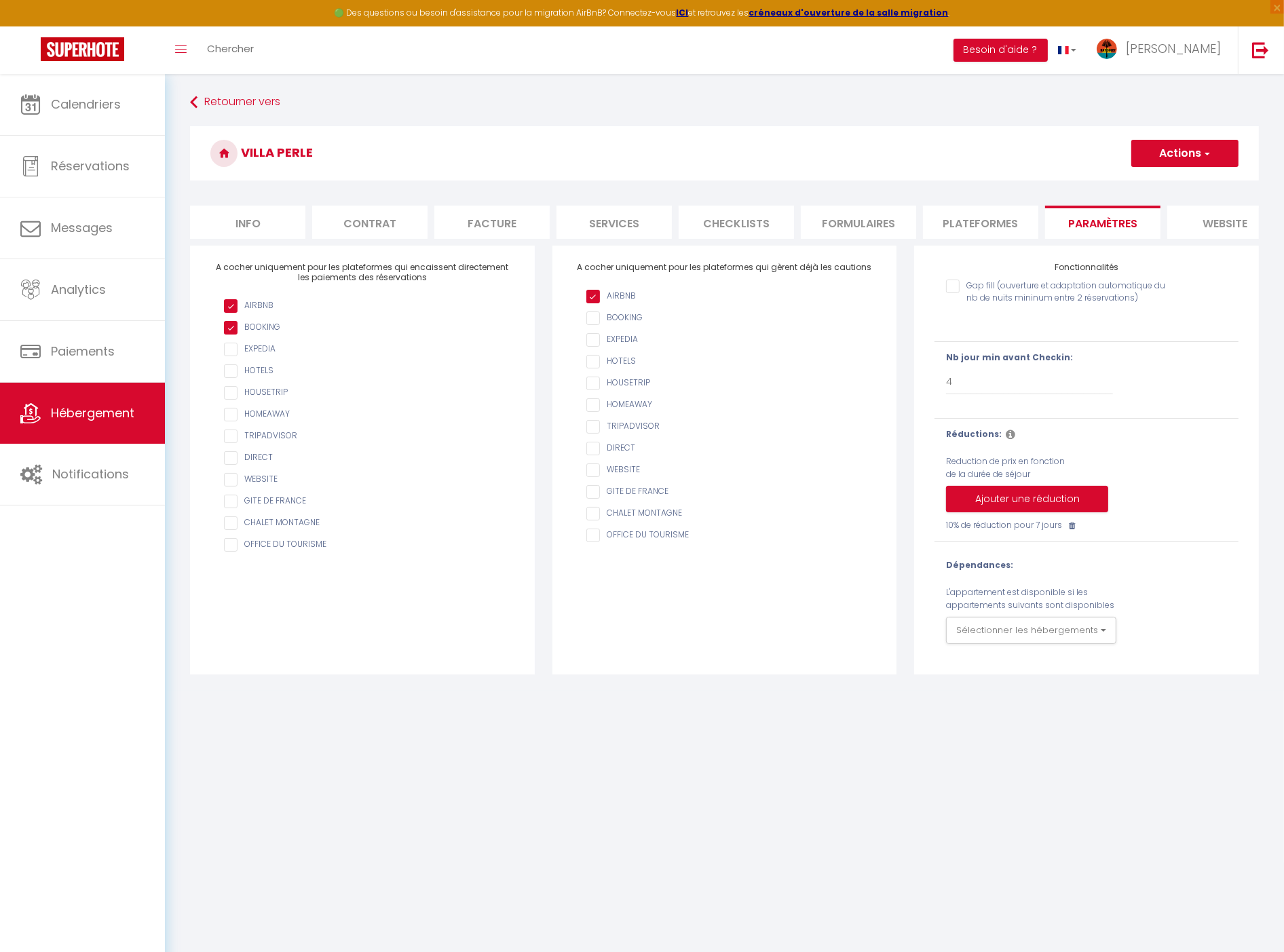
click at [243, 232] on li "Info" at bounding box center [247, 222] width 115 height 33
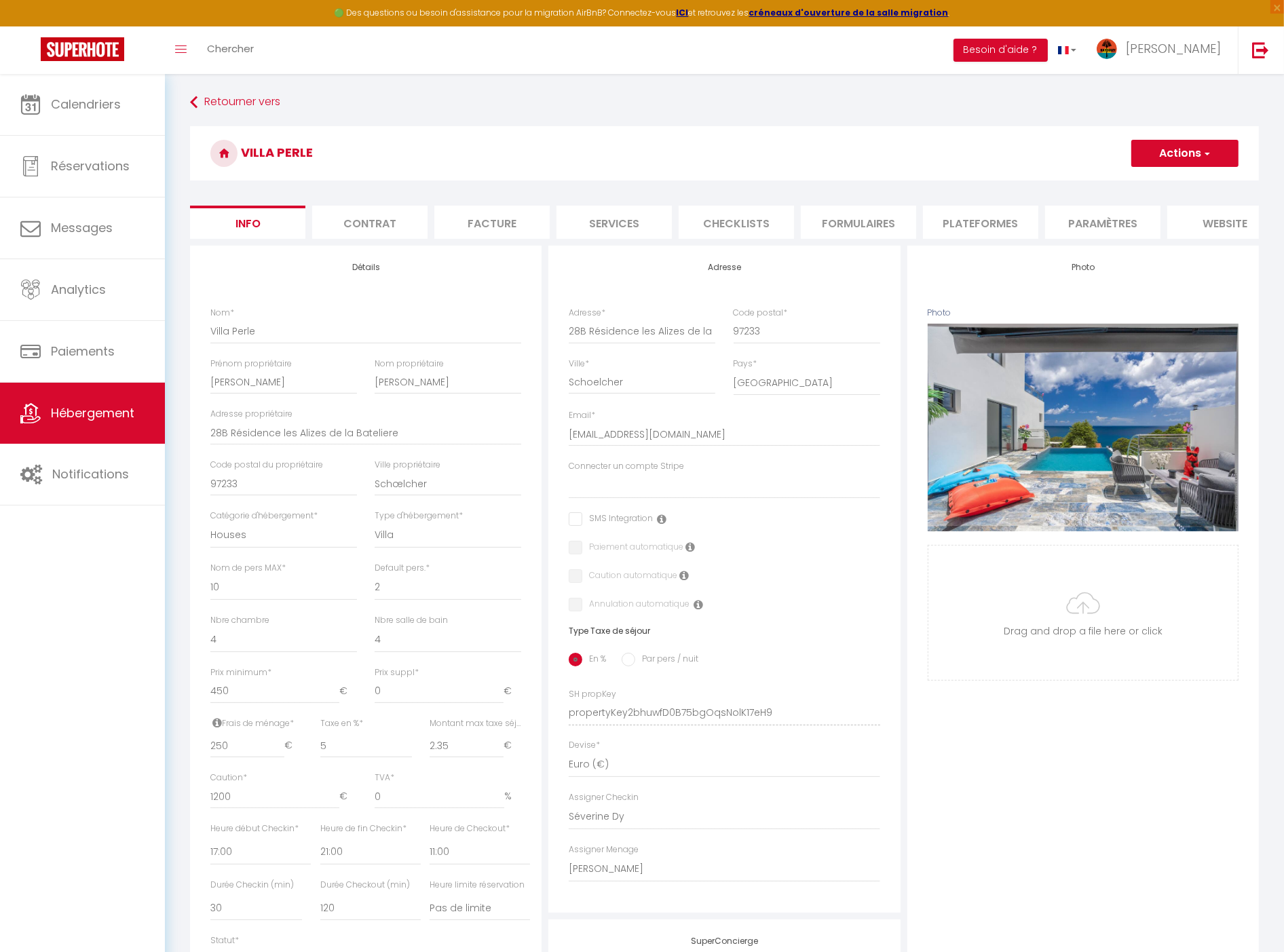
click at [1188, 154] on button "Actions" at bounding box center [1185, 153] width 107 height 27
click at [1104, 180] on link "Enregistrer" at bounding box center [1165, 184] width 145 height 18
click at [1112, 222] on li "Paramètres" at bounding box center [1102, 222] width 115 height 33
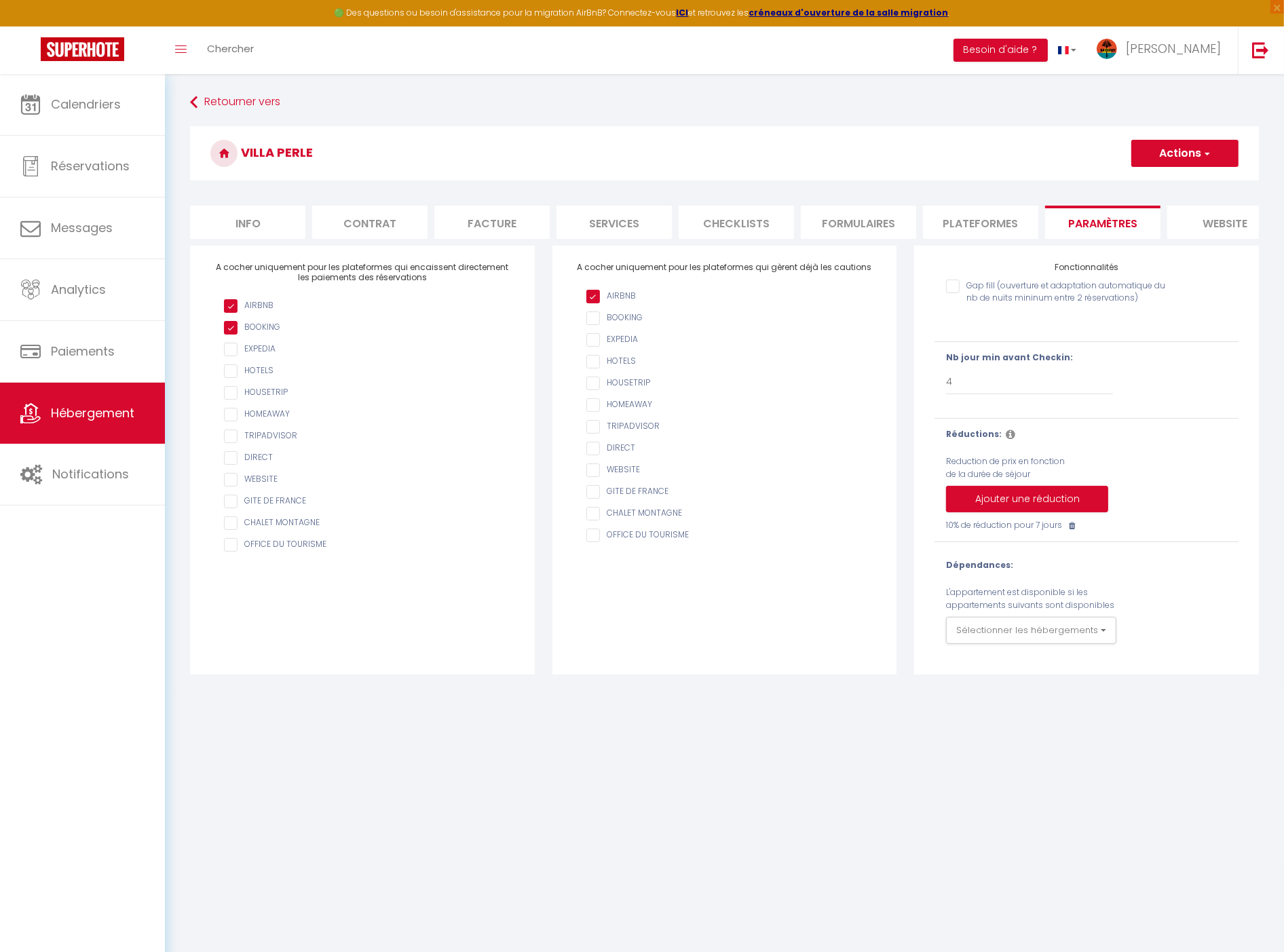
click at [927, 226] on li "Plateformes" at bounding box center [980, 222] width 115 height 33
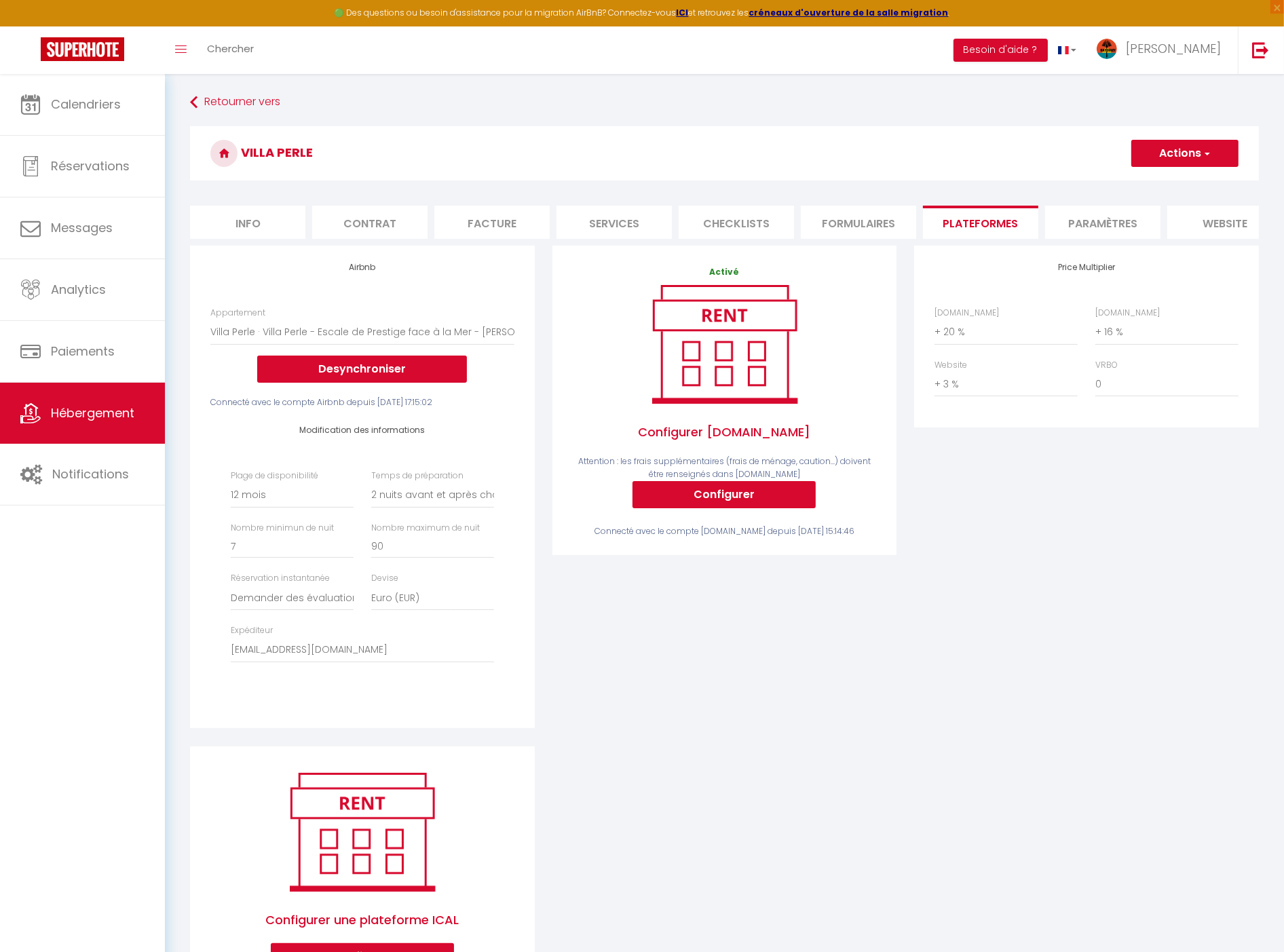
click at [537, 456] on div "Airbnb Appartement Villa Bô Soley · Villa Bô Soley, côté Plages et Volcan - Les…" at bounding box center [363, 487] width 351 height 482
click at [486, 501] on select "Aucun 1 nuit avant et après chaque réservation 2 nuits avant et après chaque ré…" at bounding box center [433, 494] width 123 height 25
click at [544, 465] on div "Activé Configurer Booking.com Attention : les frais supplémentaires (frais de m…" at bounding box center [725, 496] width 363 height 501
click at [1176, 61] on link "[PERSON_NAME]" at bounding box center [1162, 50] width 151 height 47
click at [1032, 58] on button "Besoin d'aide ?" at bounding box center [1000, 50] width 94 height 23
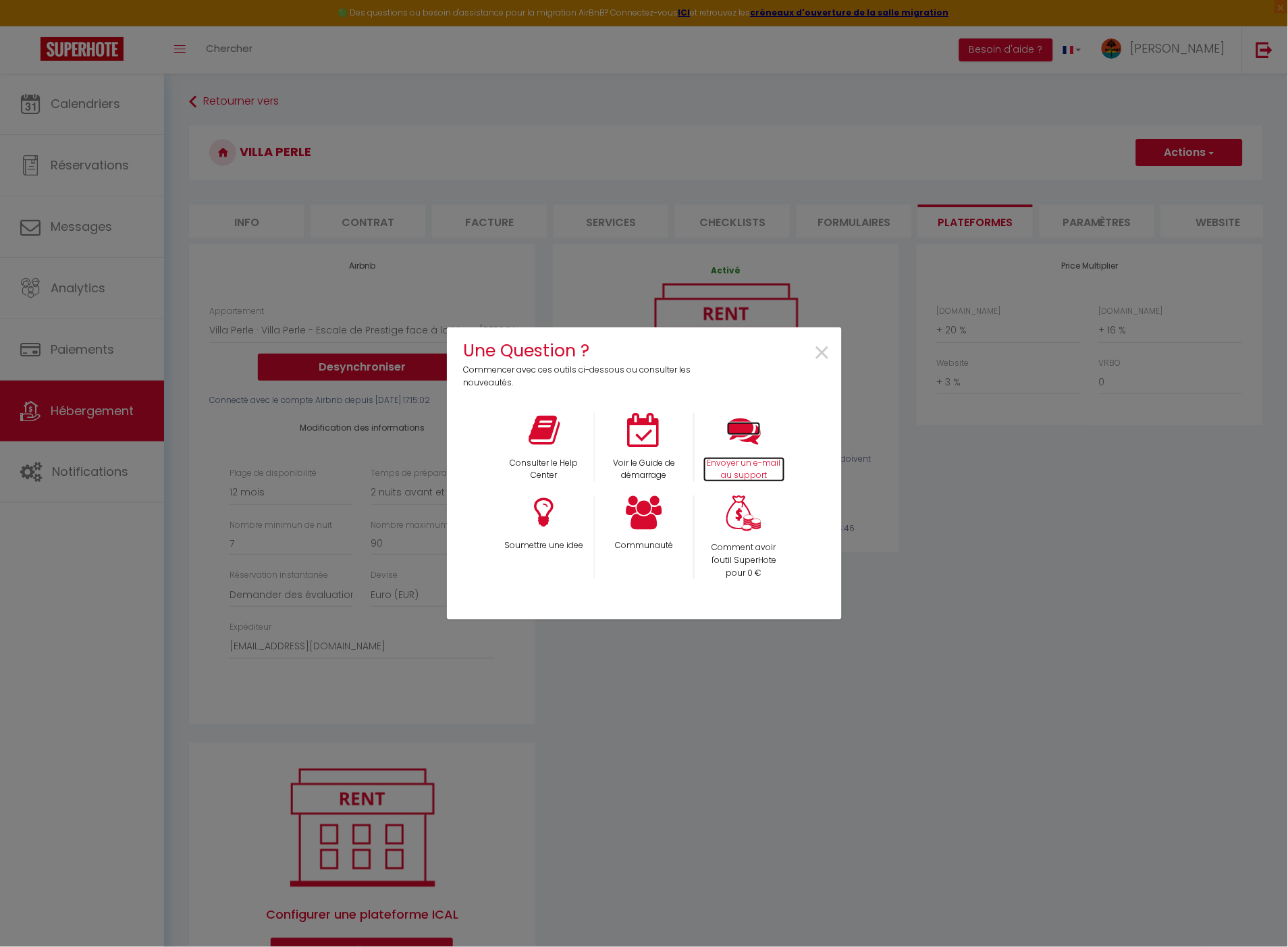
click at [759, 466] on p "Envoyer un e-mail au support" at bounding box center [744, 469] width 82 height 25
click at [827, 354] on span "×" at bounding box center [822, 353] width 18 height 43
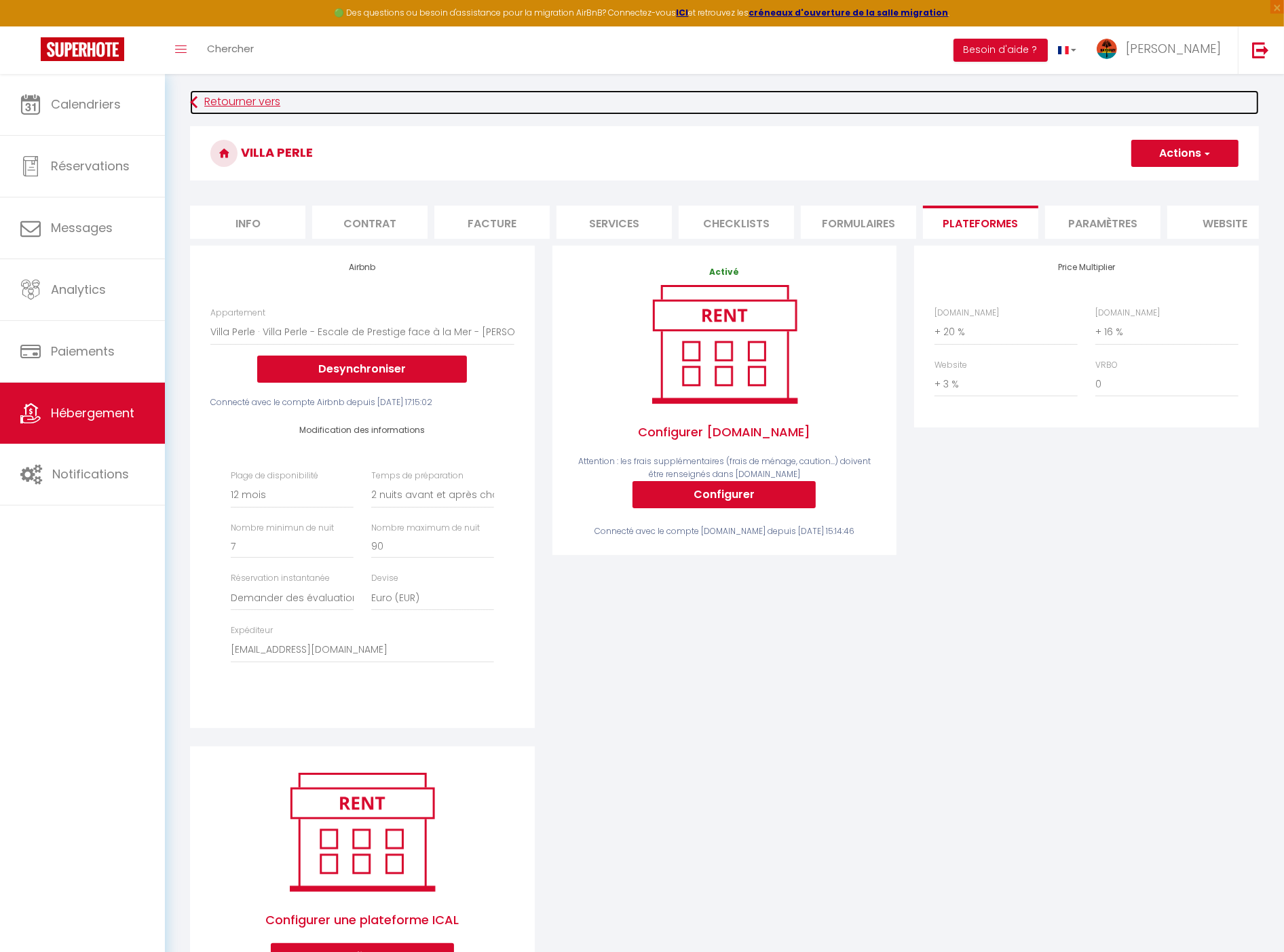
click at [256, 106] on link "Retourner vers" at bounding box center [724, 103] width 1069 height 25
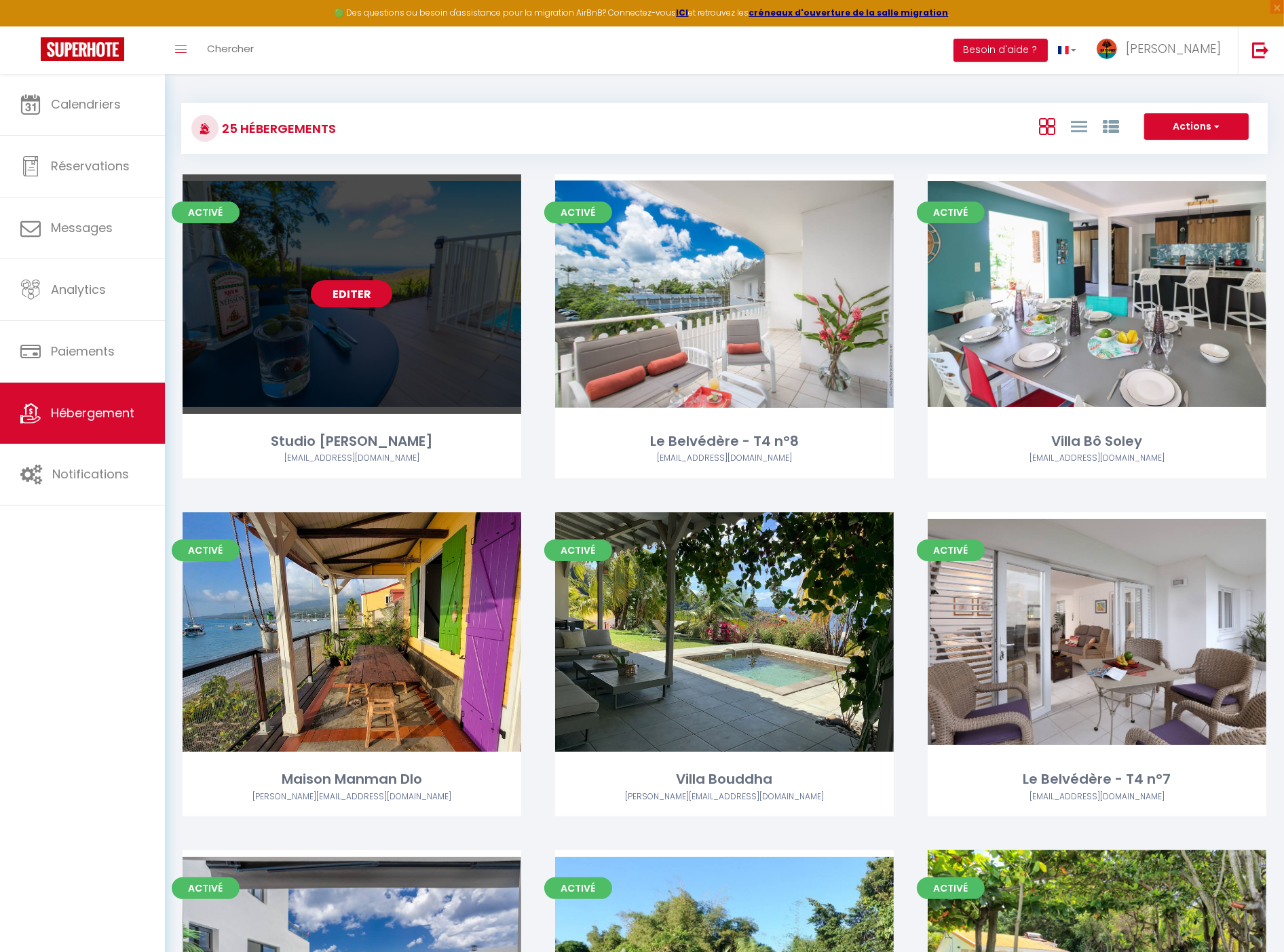
click at [355, 283] on link "Editer" at bounding box center [351, 293] width 82 height 27
click at [354, 288] on link "Editer" at bounding box center [351, 293] width 82 height 27
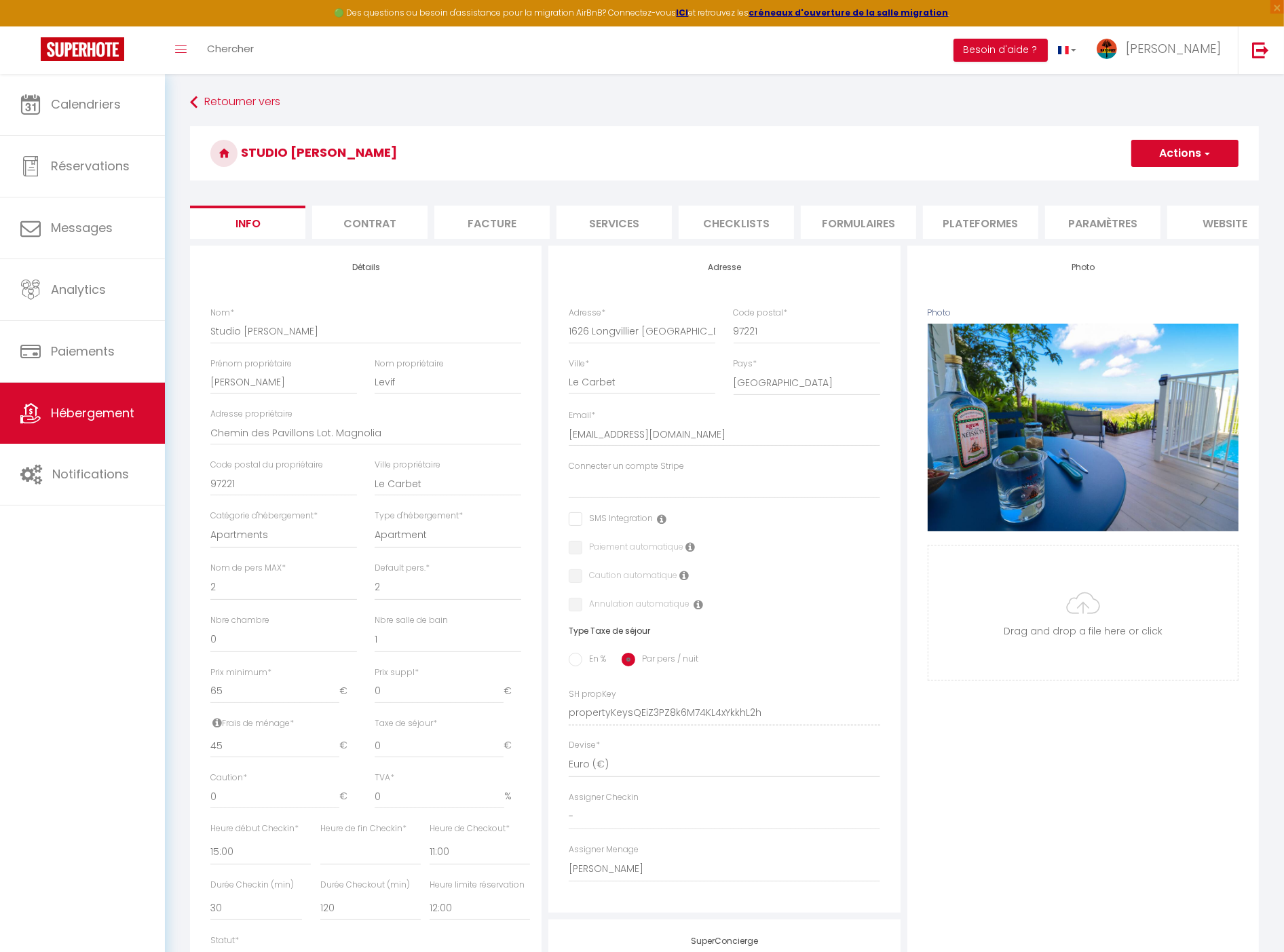
click at [961, 218] on li "Plateformes" at bounding box center [980, 222] width 115 height 33
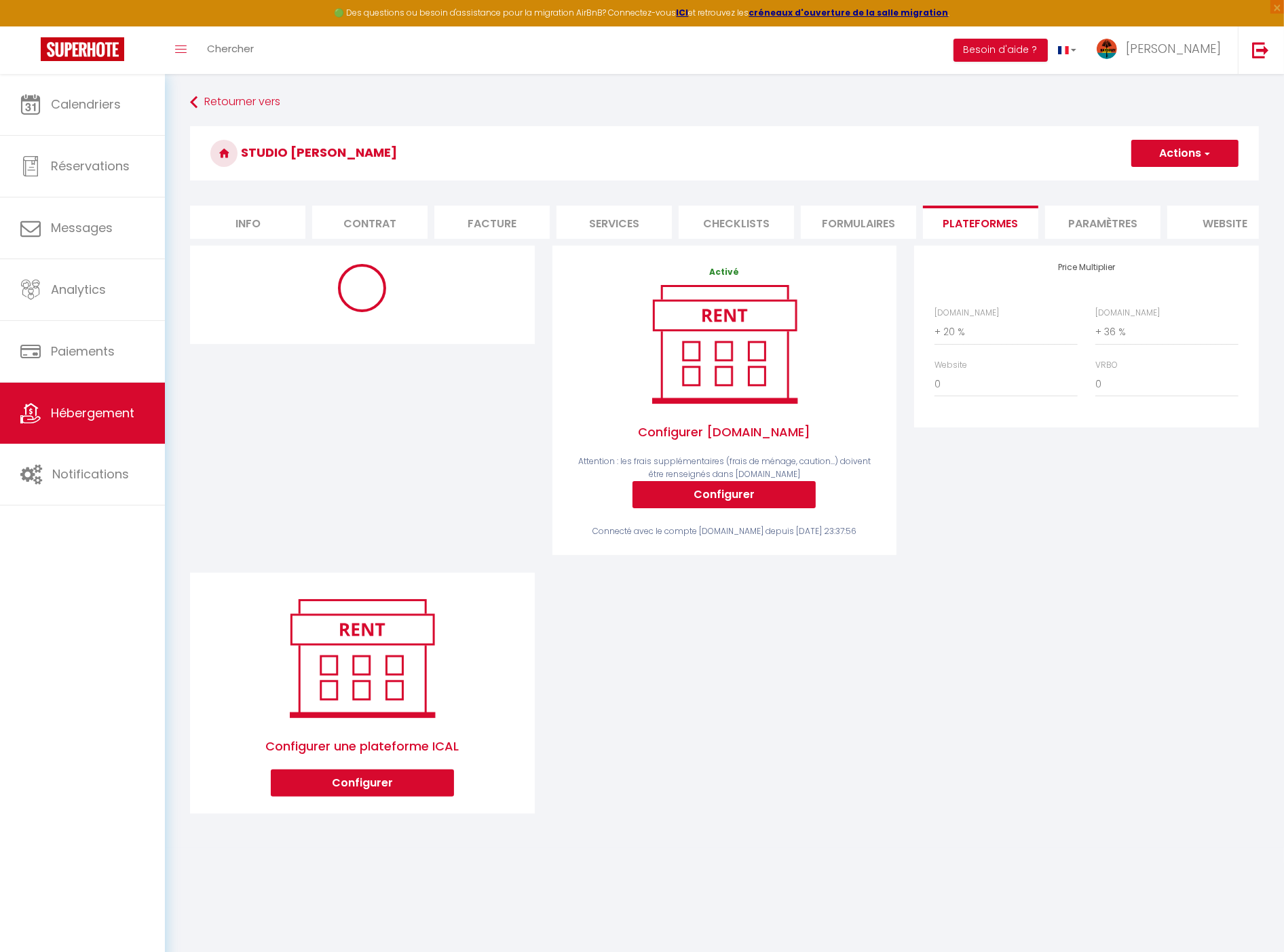
click at [1096, 220] on li "Paramètres" at bounding box center [1102, 222] width 115 height 33
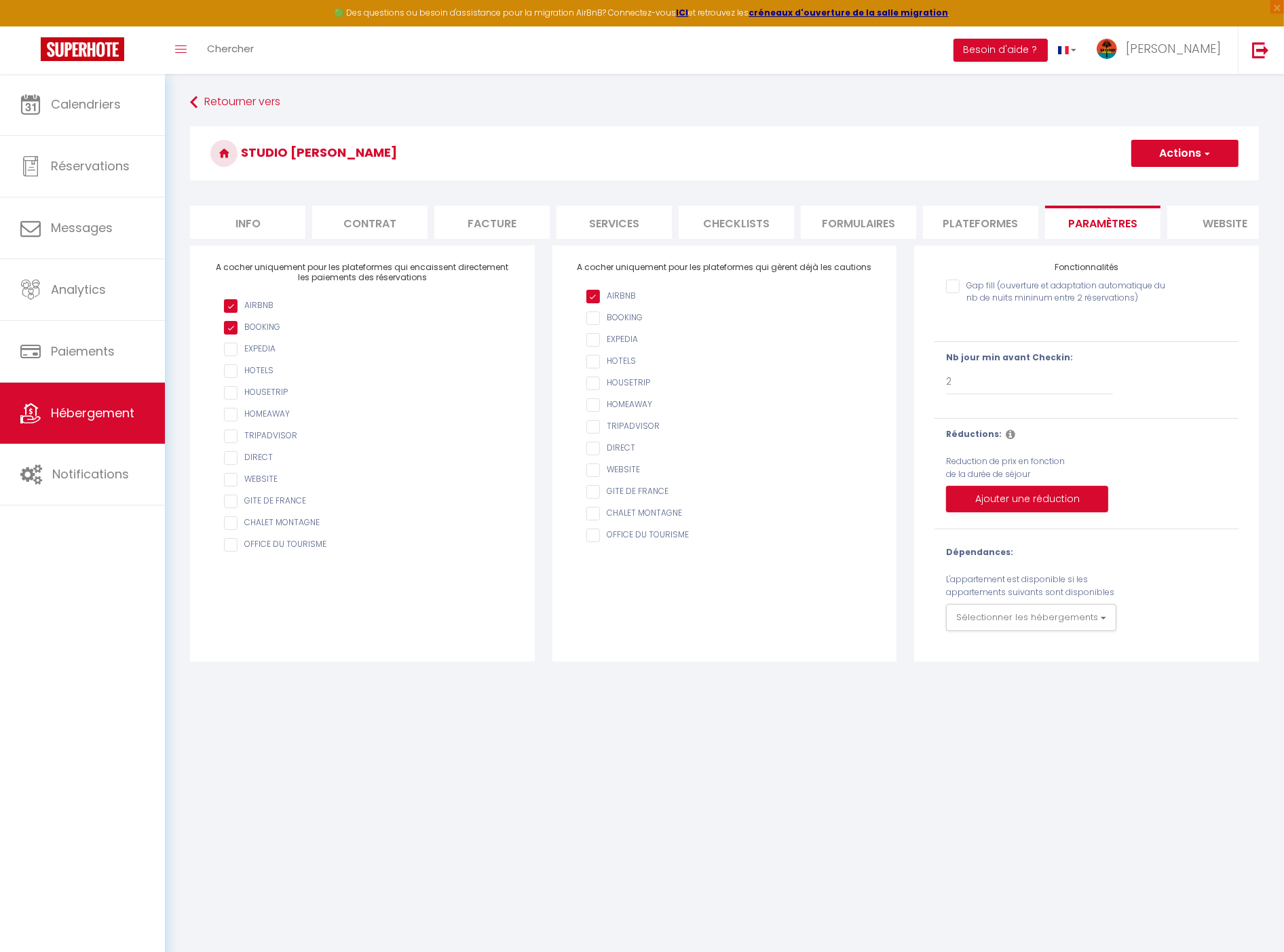
click at [1008, 220] on li "Plateformes" at bounding box center [980, 222] width 115 height 33
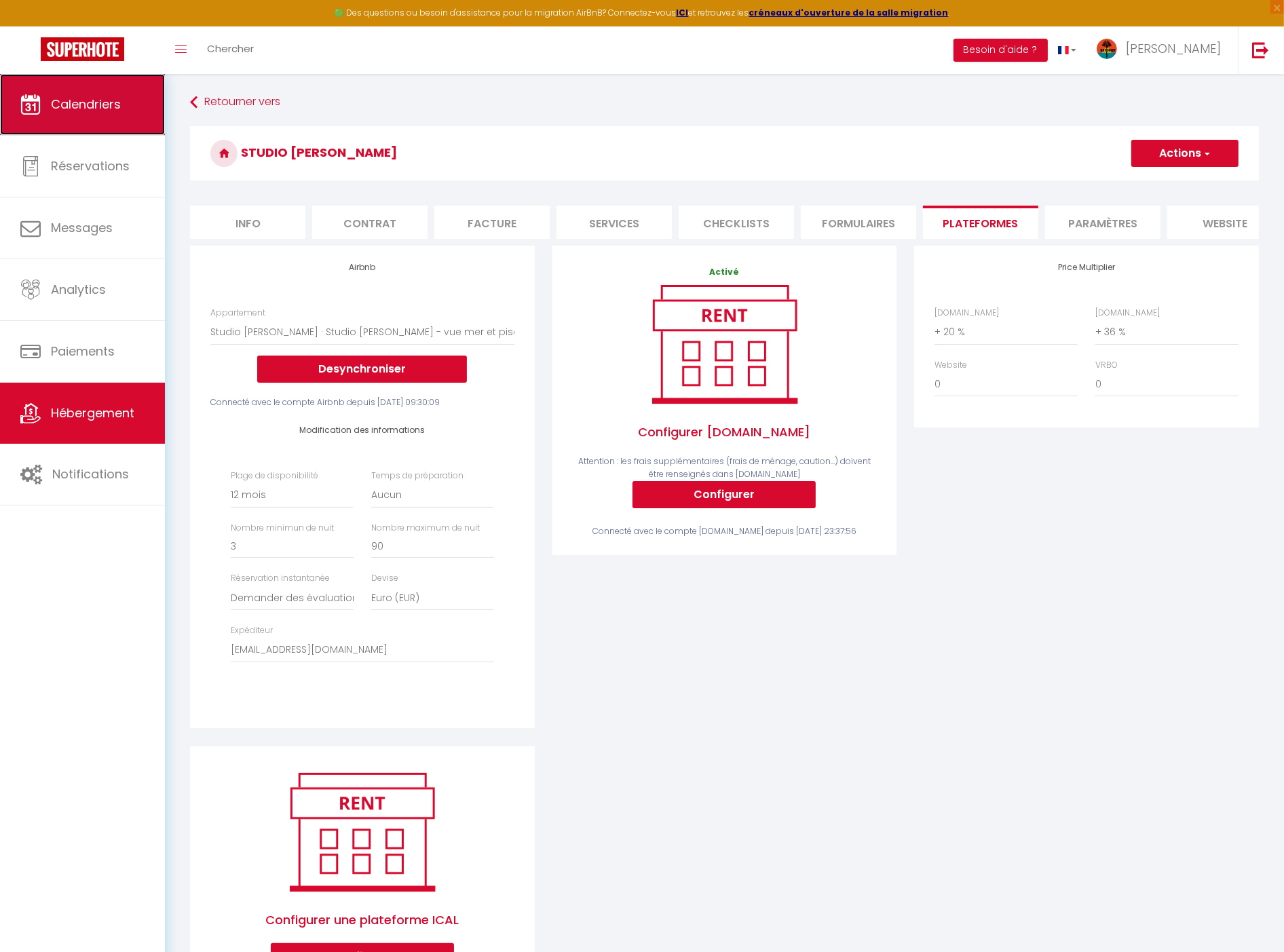
click at [106, 107] on span "Calendriers" at bounding box center [86, 104] width 70 height 17
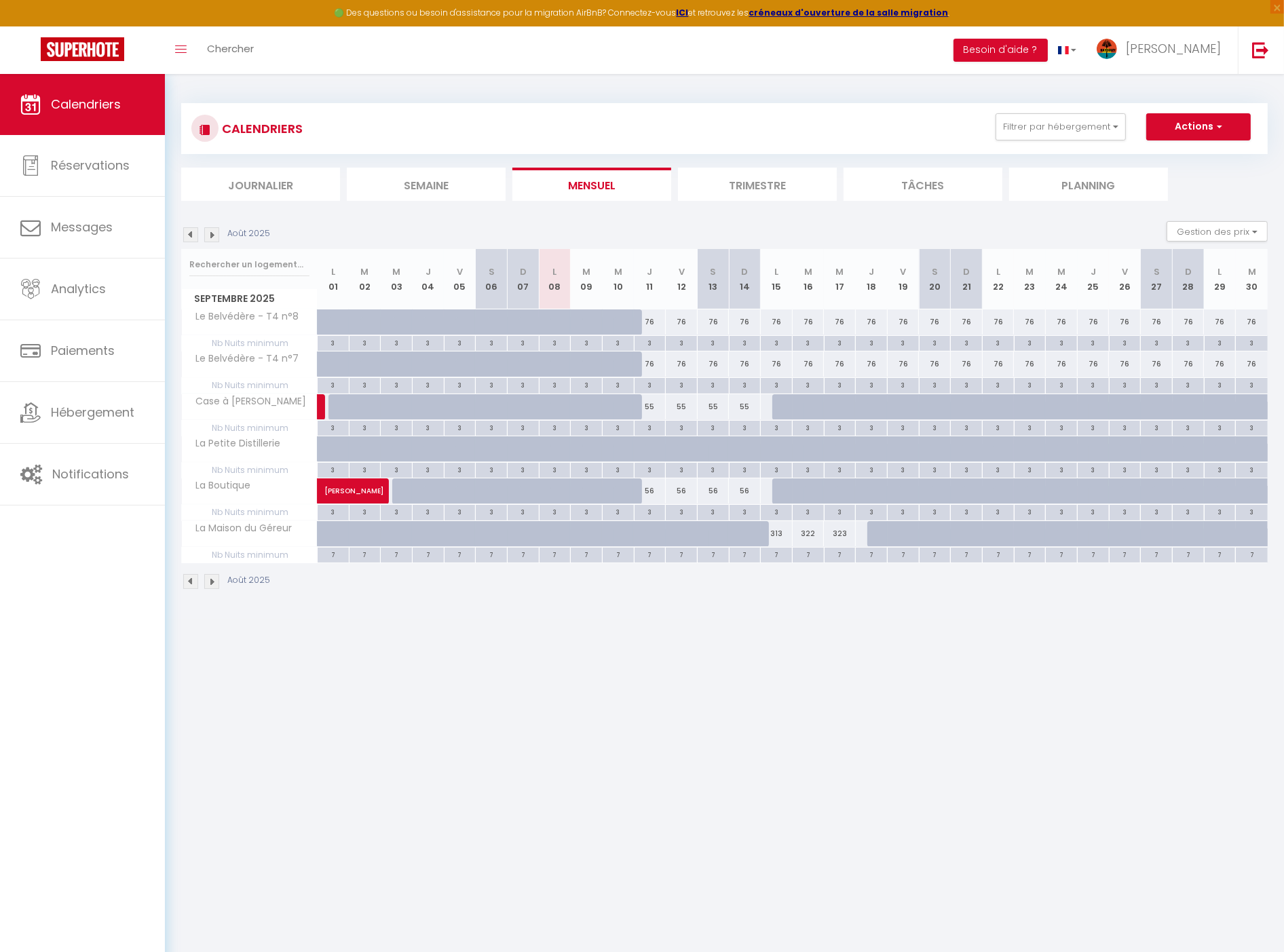
click at [192, 236] on img at bounding box center [191, 234] width 15 height 15
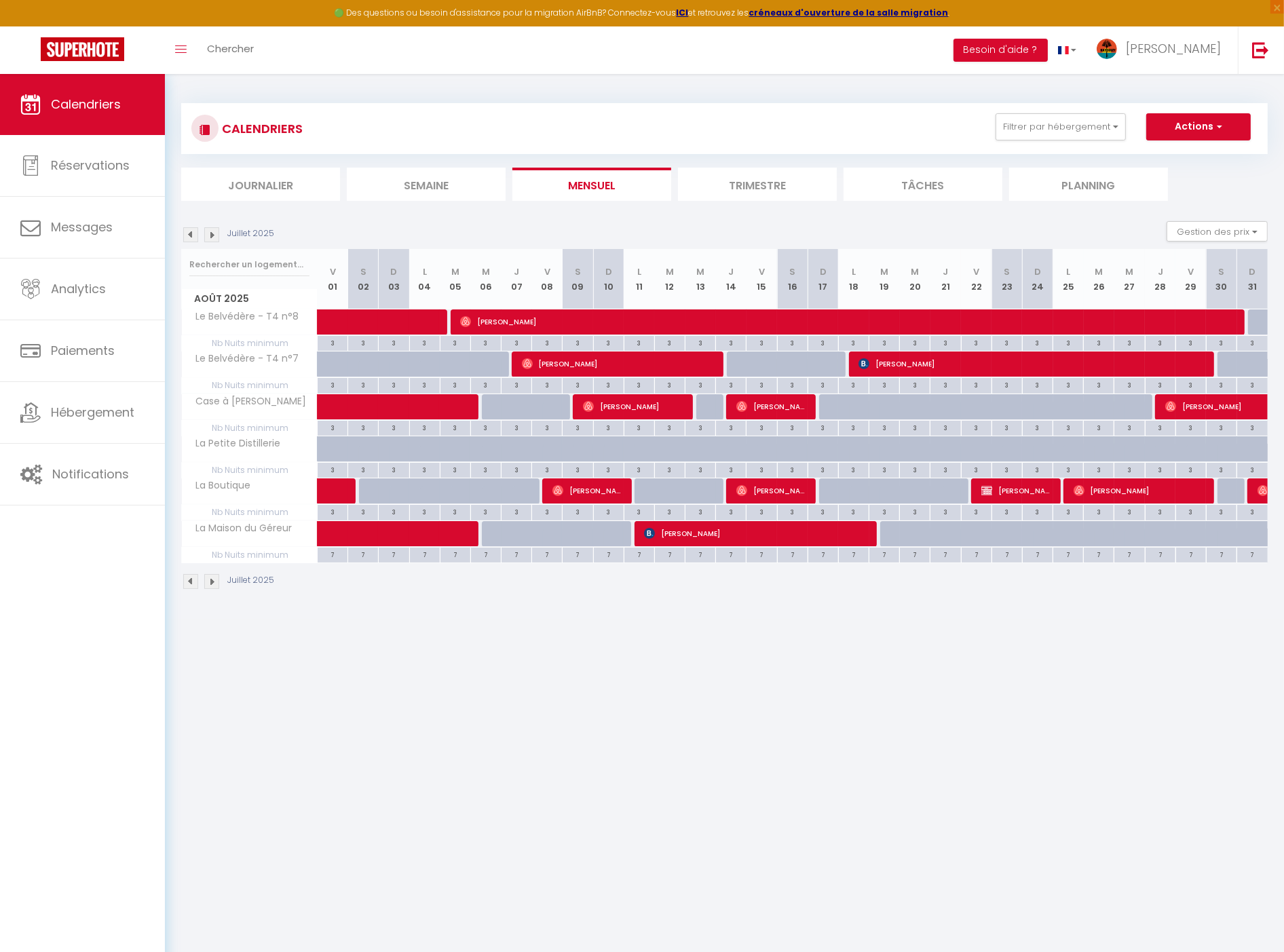
click at [214, 234] on img at bounding box center [212, 234] width 15 height 15
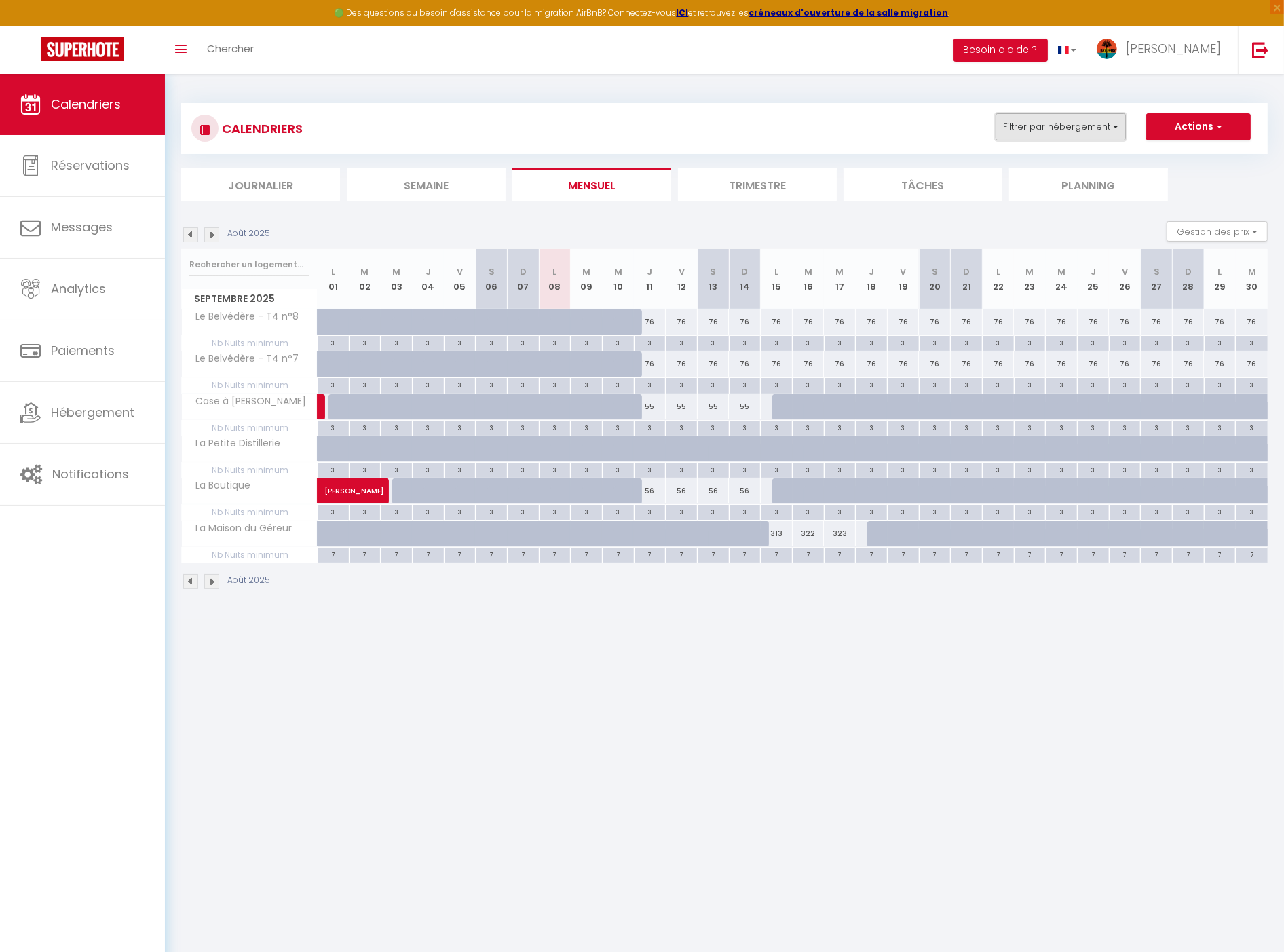
click at [1115, 123] on button "Filtrer par hébergement" at bounding box center [1061, 126] width 130 height 27
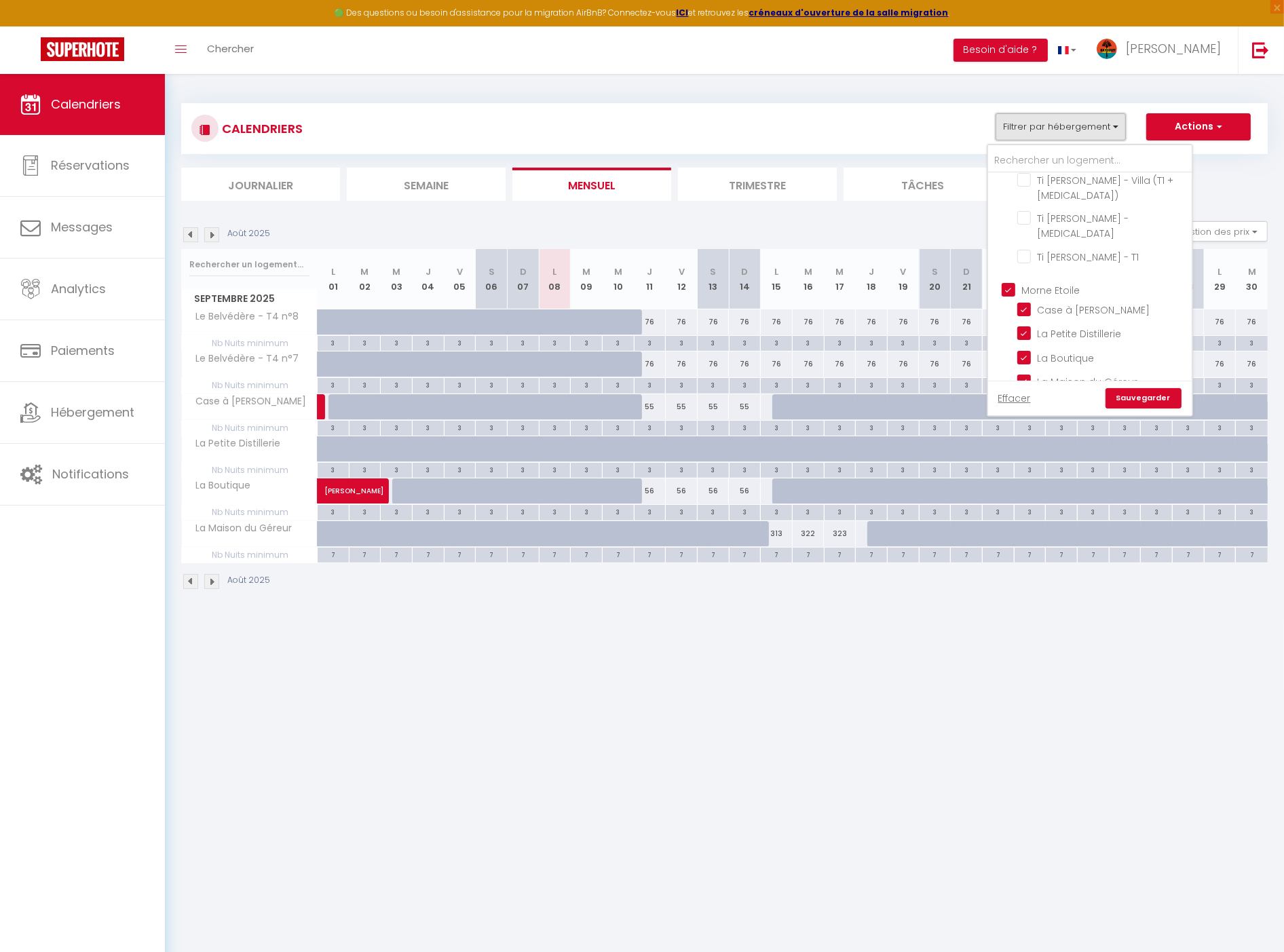
scroll to position [163, 0]
click at [1046, 285] on input "Morne Etoile" at bounding box center [1104, 291] width 204 height 13
click at [1168, 393] on link "Sauvegarder" at bounding box center [1143, 398] width 76 height 20
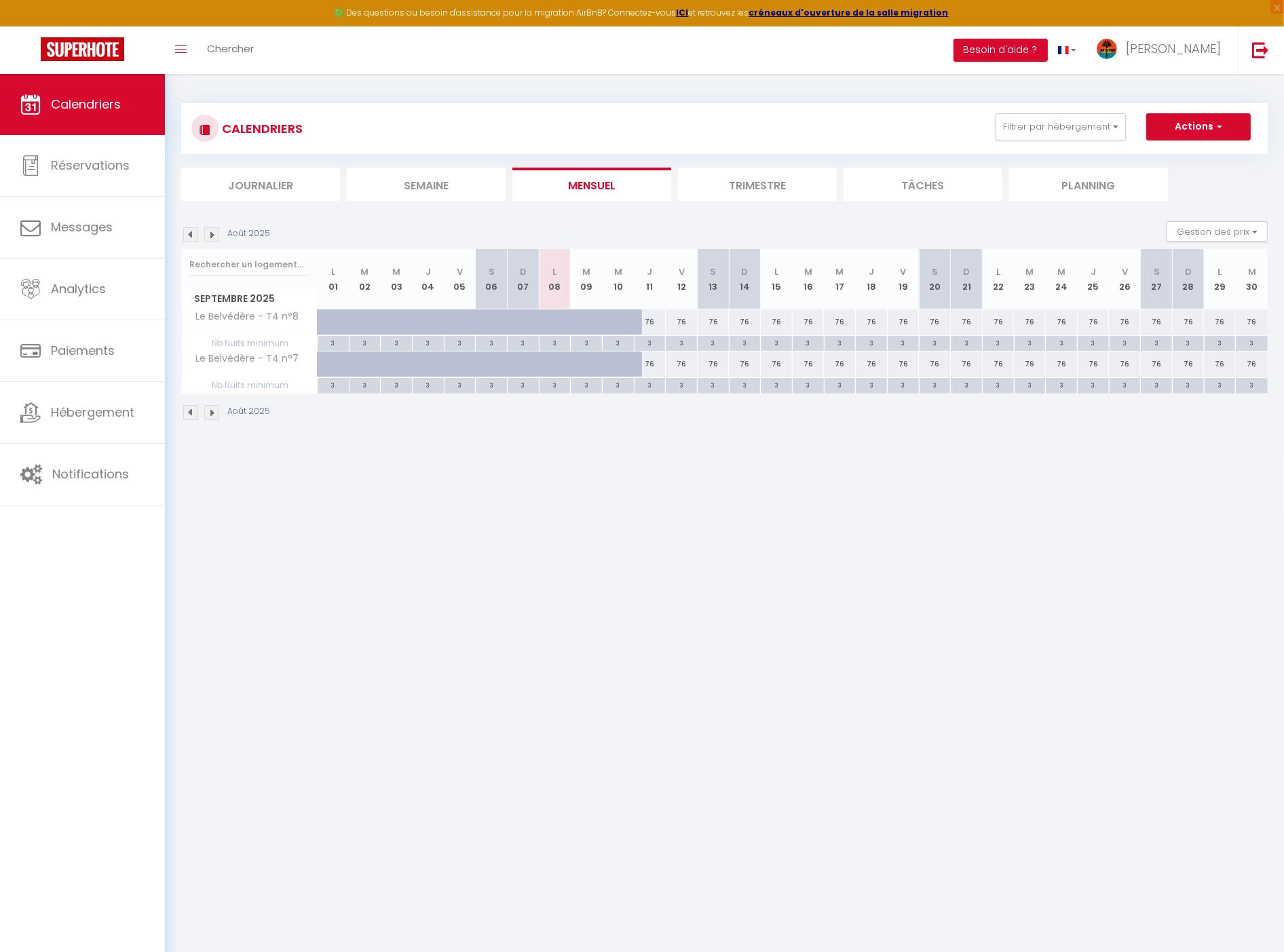
click at [208, 234] on img at bounding box center [212, 234] width 15 height 15
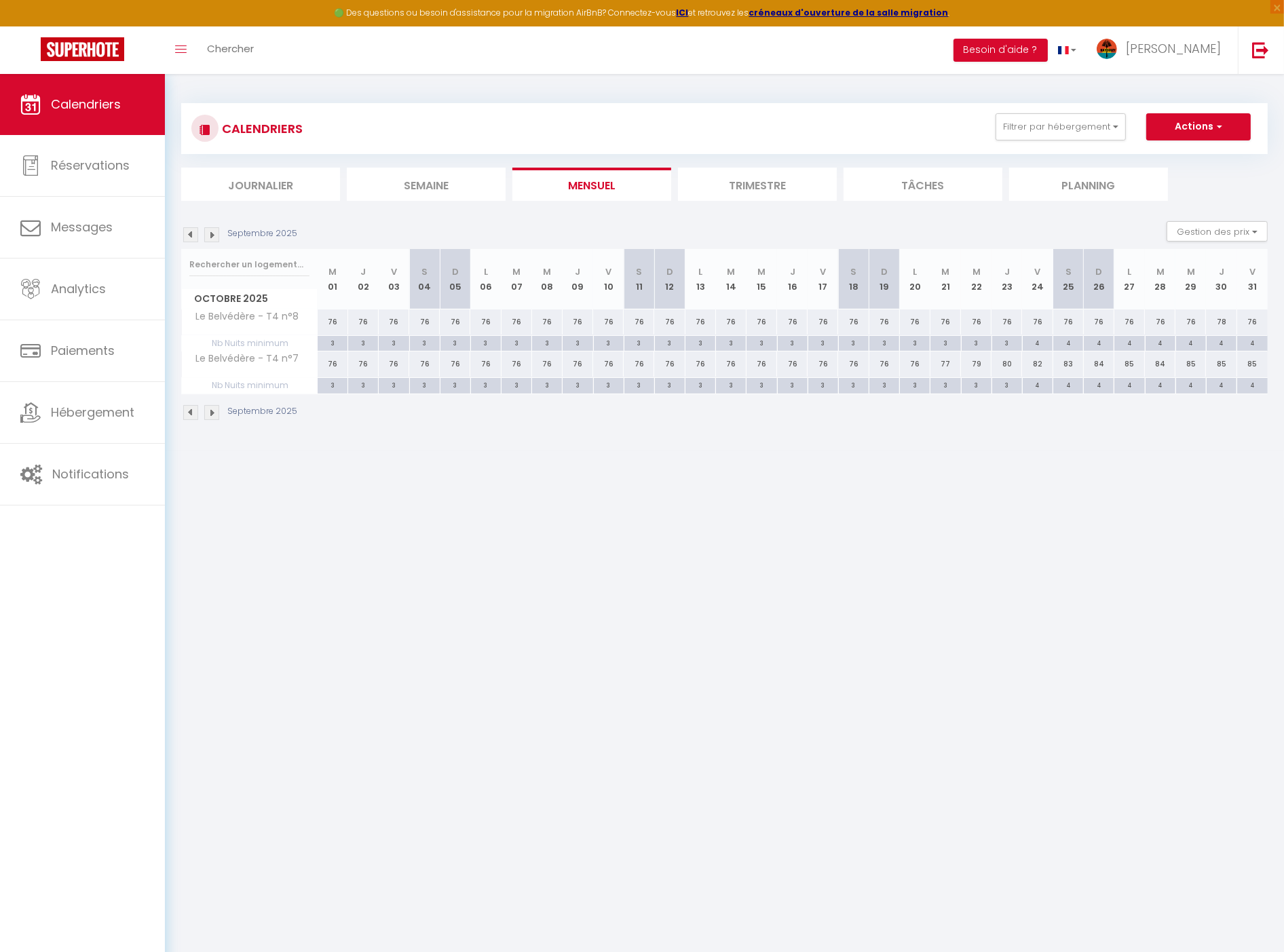
click at [208, 233] on img at bounding box center [212, 234] width 15 height 15
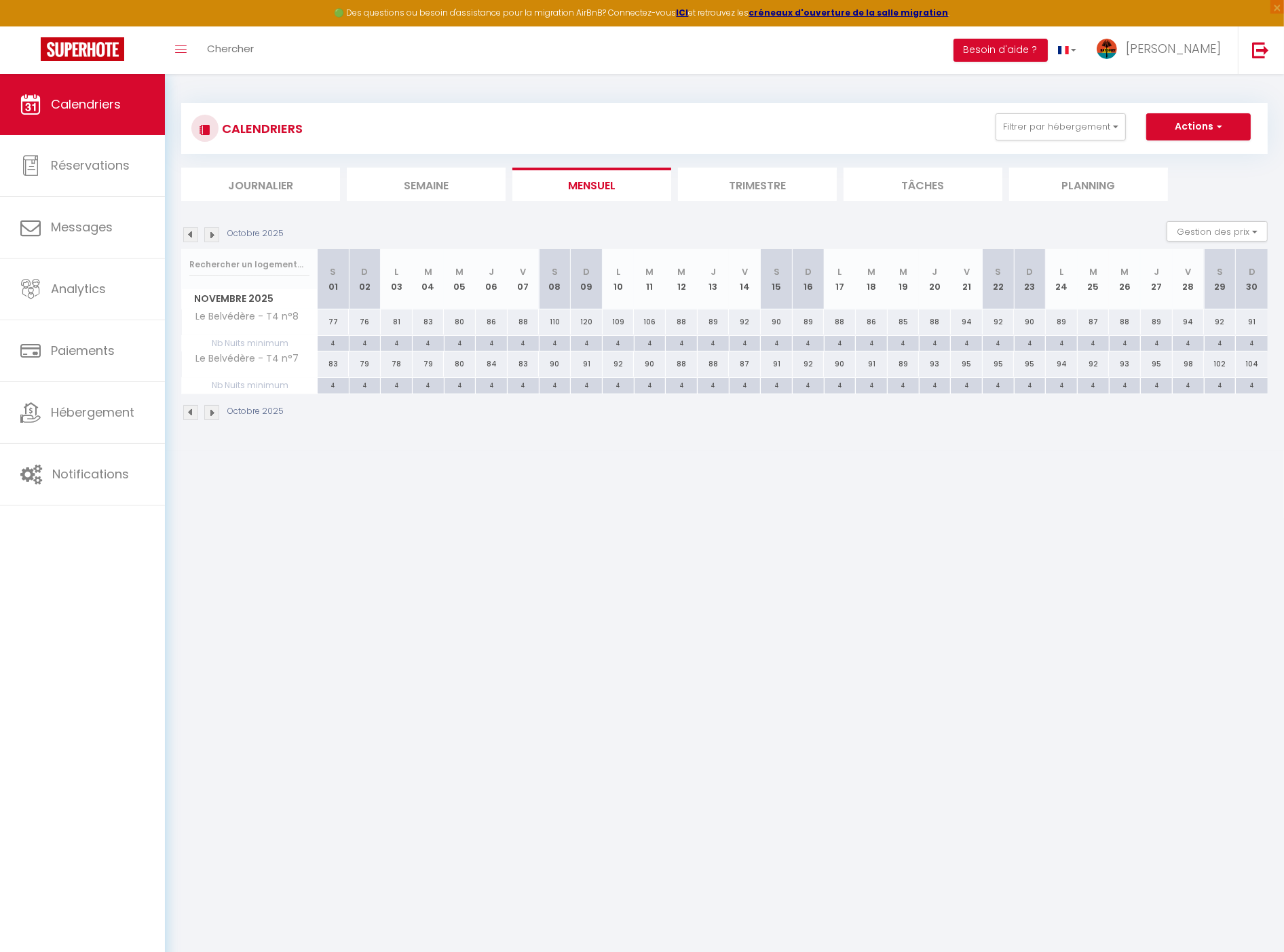
click at [208, 233] on img at bounding box center [212, 234] width 15 height 15
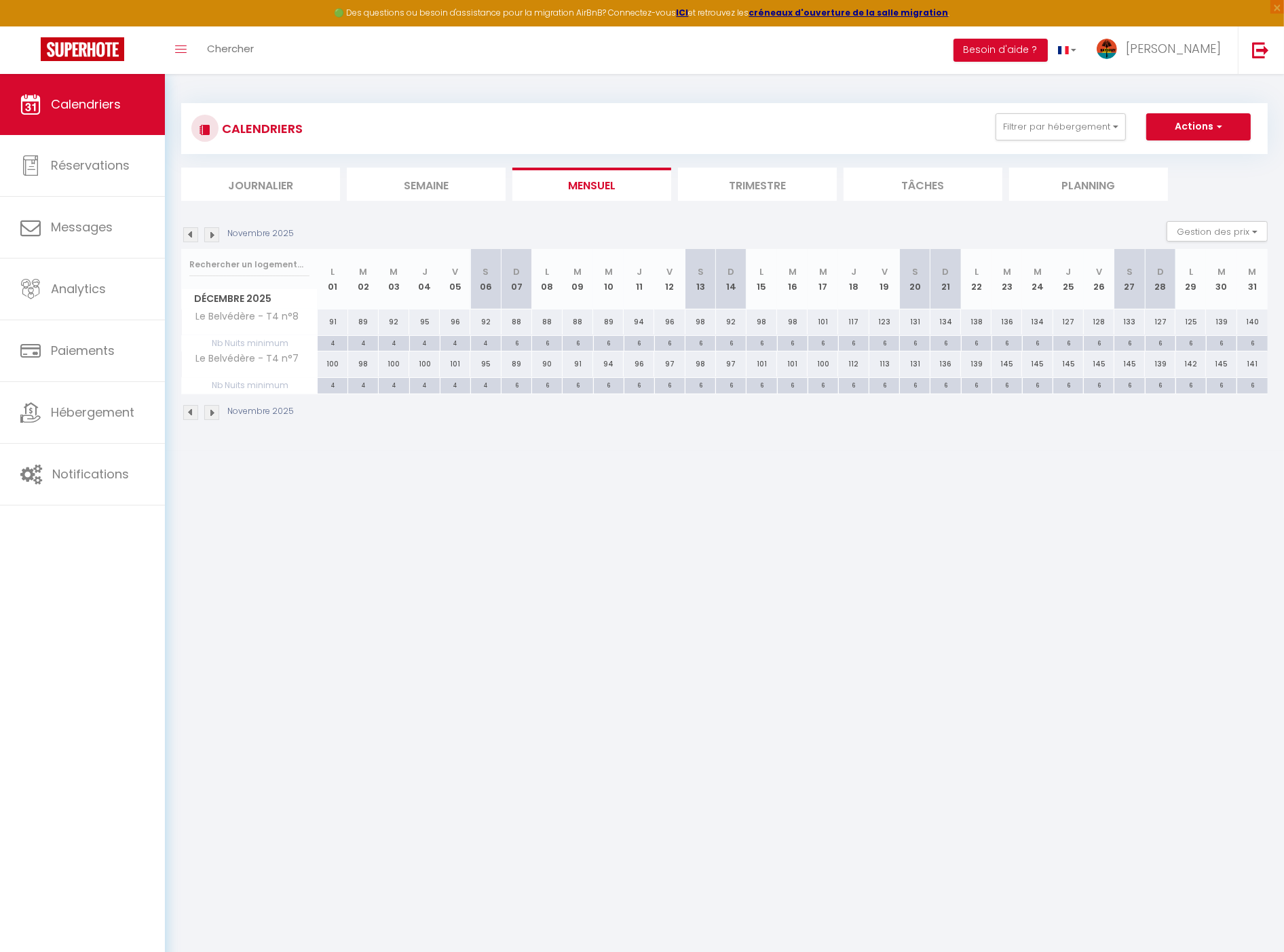
click at [208, 233] on img at bounding box center [212, 234] width 15 height 15
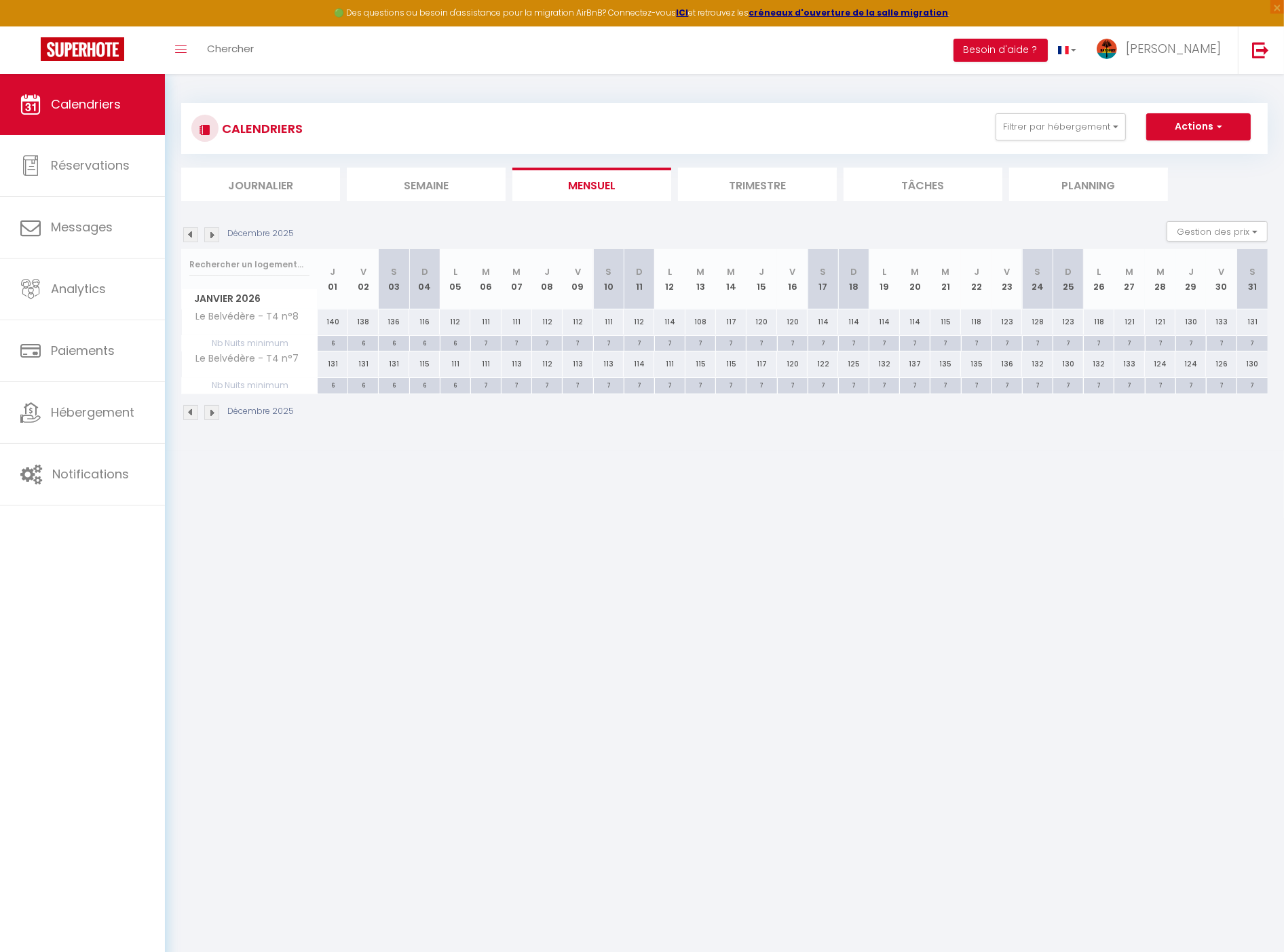
click at [208, 233] on img at bounding box center [212, 234] width 15 height 15
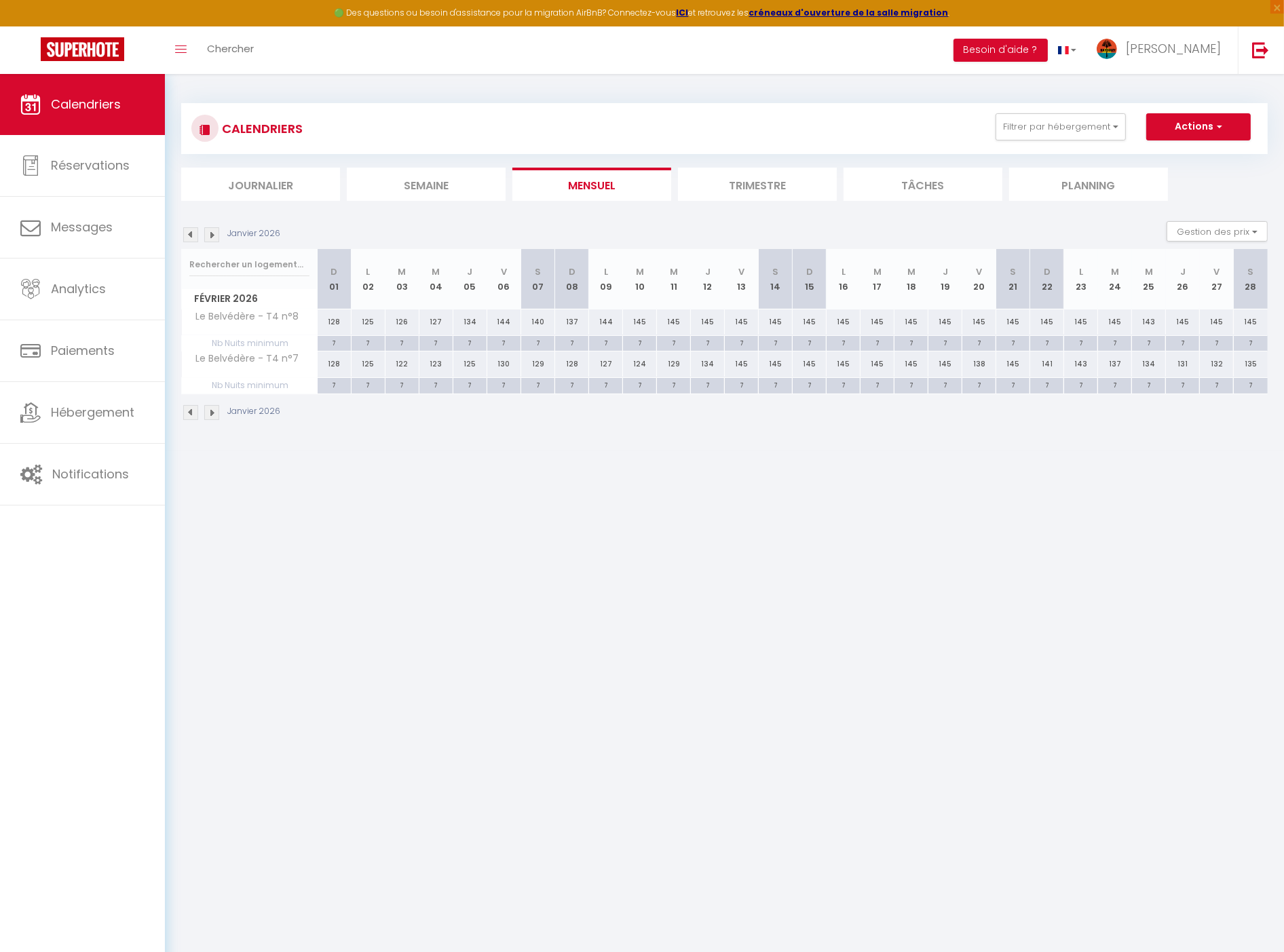
click at [208, 233] on img at bounding box center [212, 234] width 15 height 15
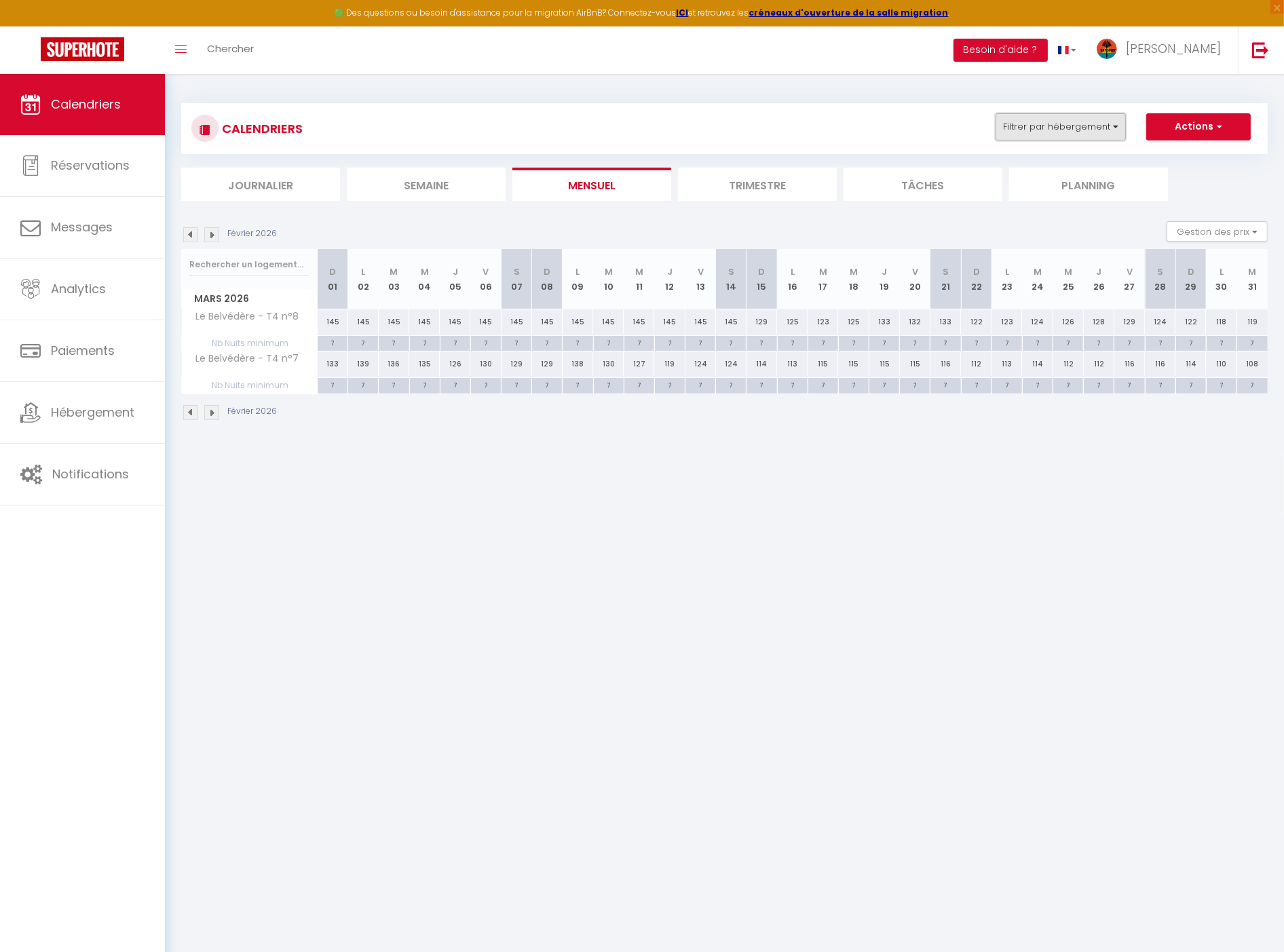
click at [1047, 117] on button "Filtrer par hébergement" at bounding box center [1061, 126] width 130 height 27
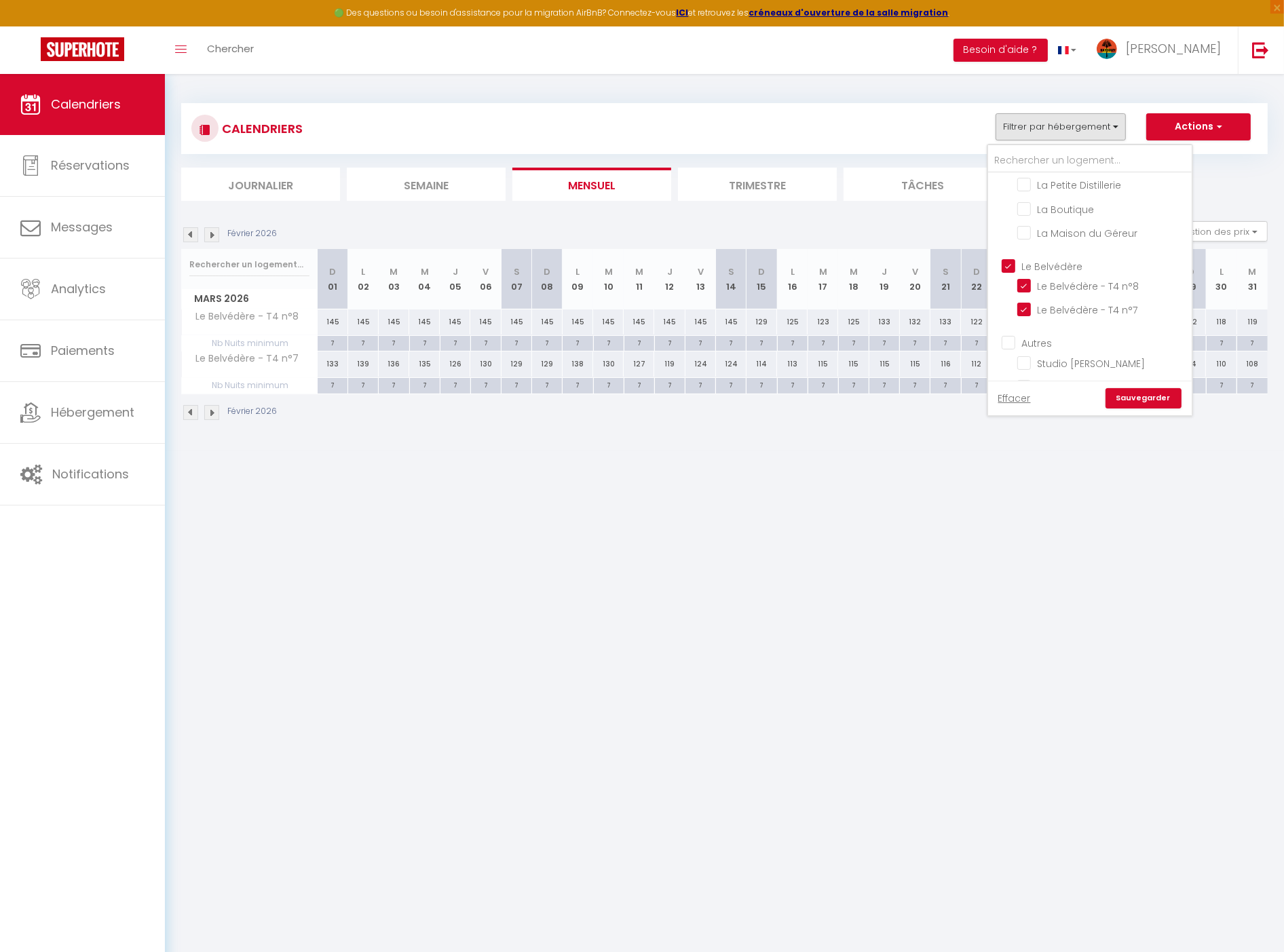
click at [1063, 258] on input "Le Belvédère" at bounding box center [1104, 264] width 204 height 13
click at [1079, 300] on input "Villa Perle" at bounding box center [1101, 307] width 170 height 13
click at [1149, 394] on link "Sauvegarder" at bounding box center [1143, 398] width 76 height 20
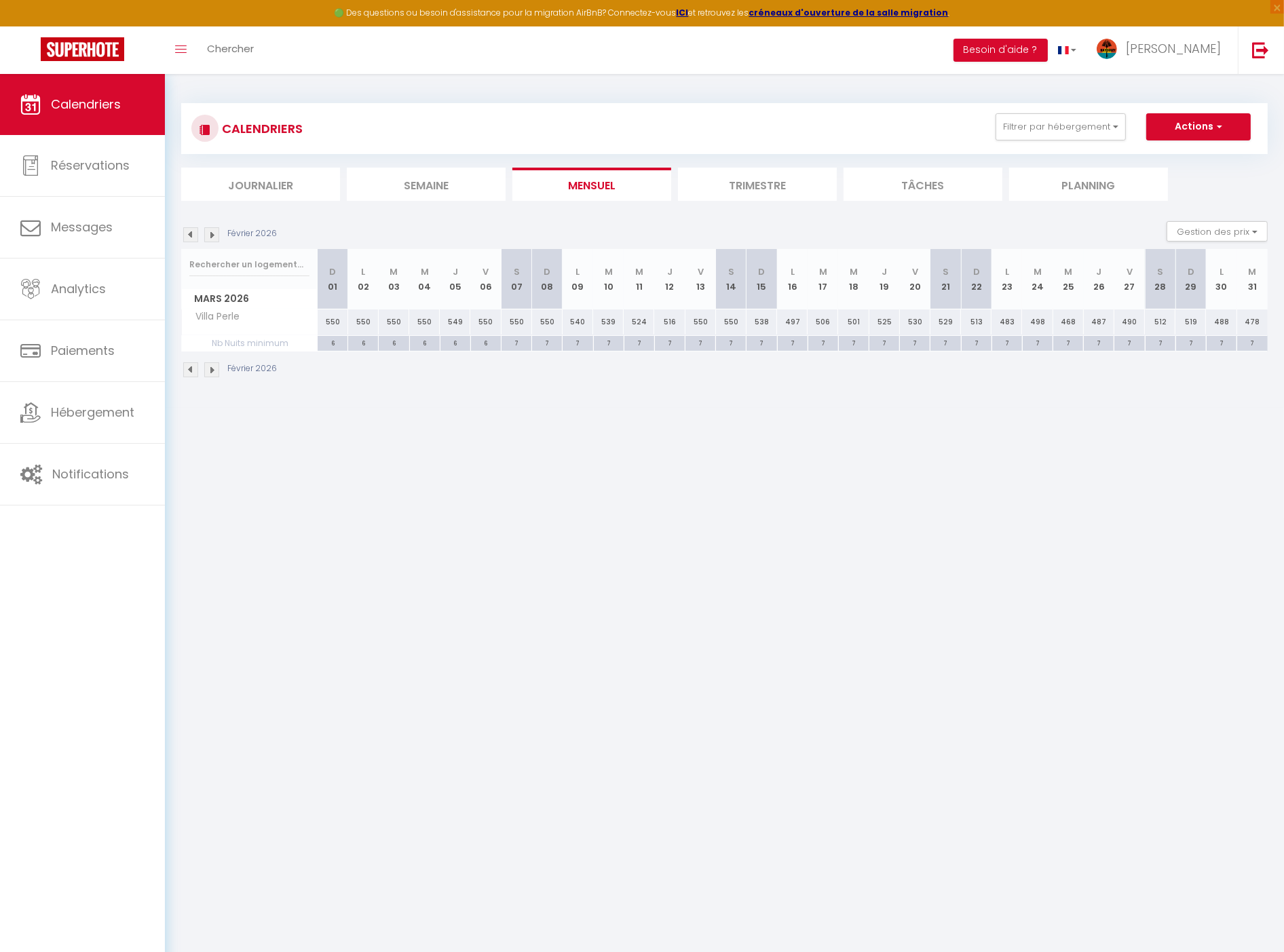
click at [499, 177] on li "Semaine" at bounding box center [426, 184] width 159 height 33
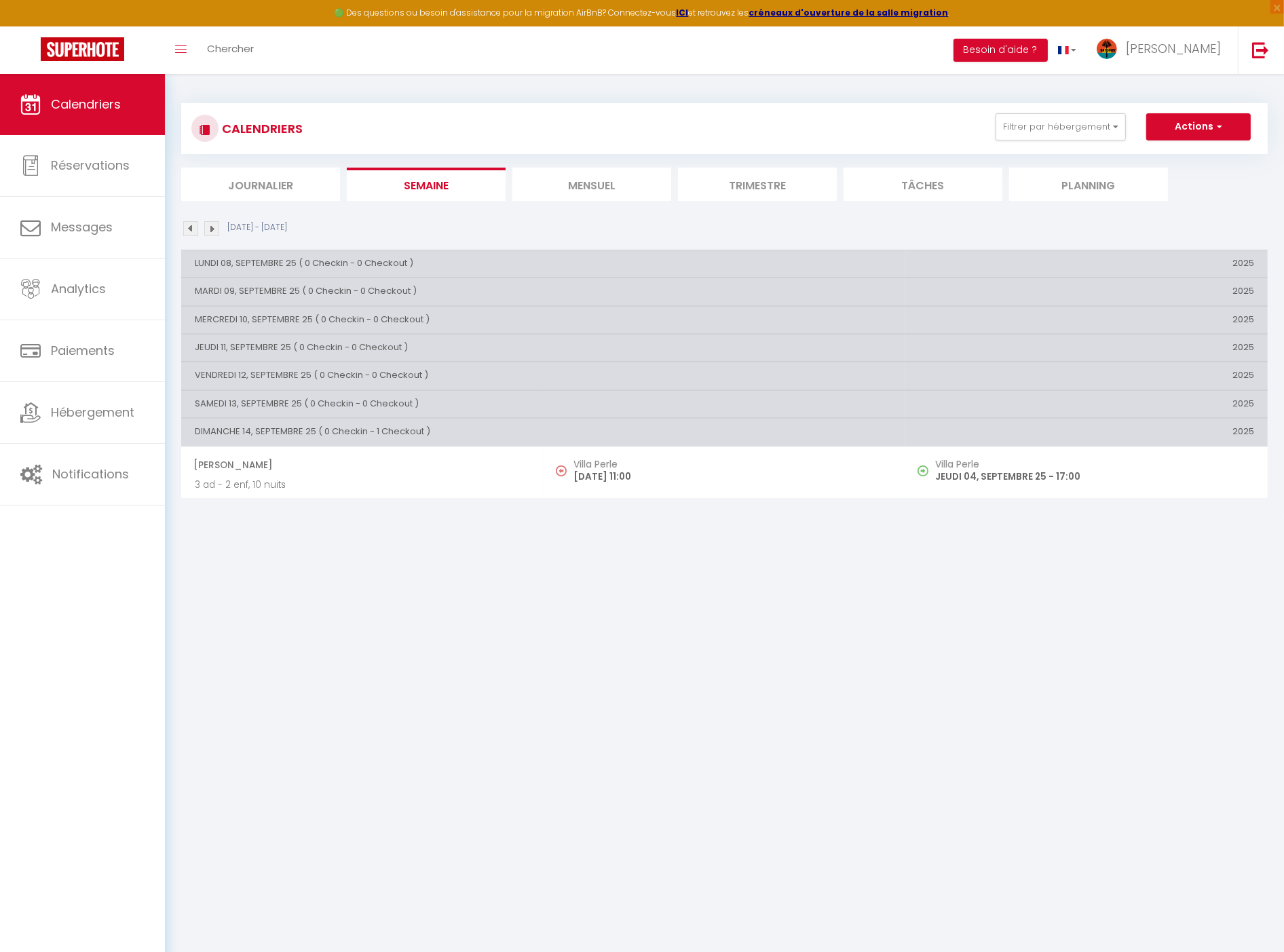
click at [623, 184] on li "Mensuel" at bounding box center [591, 184] width 159 height 33
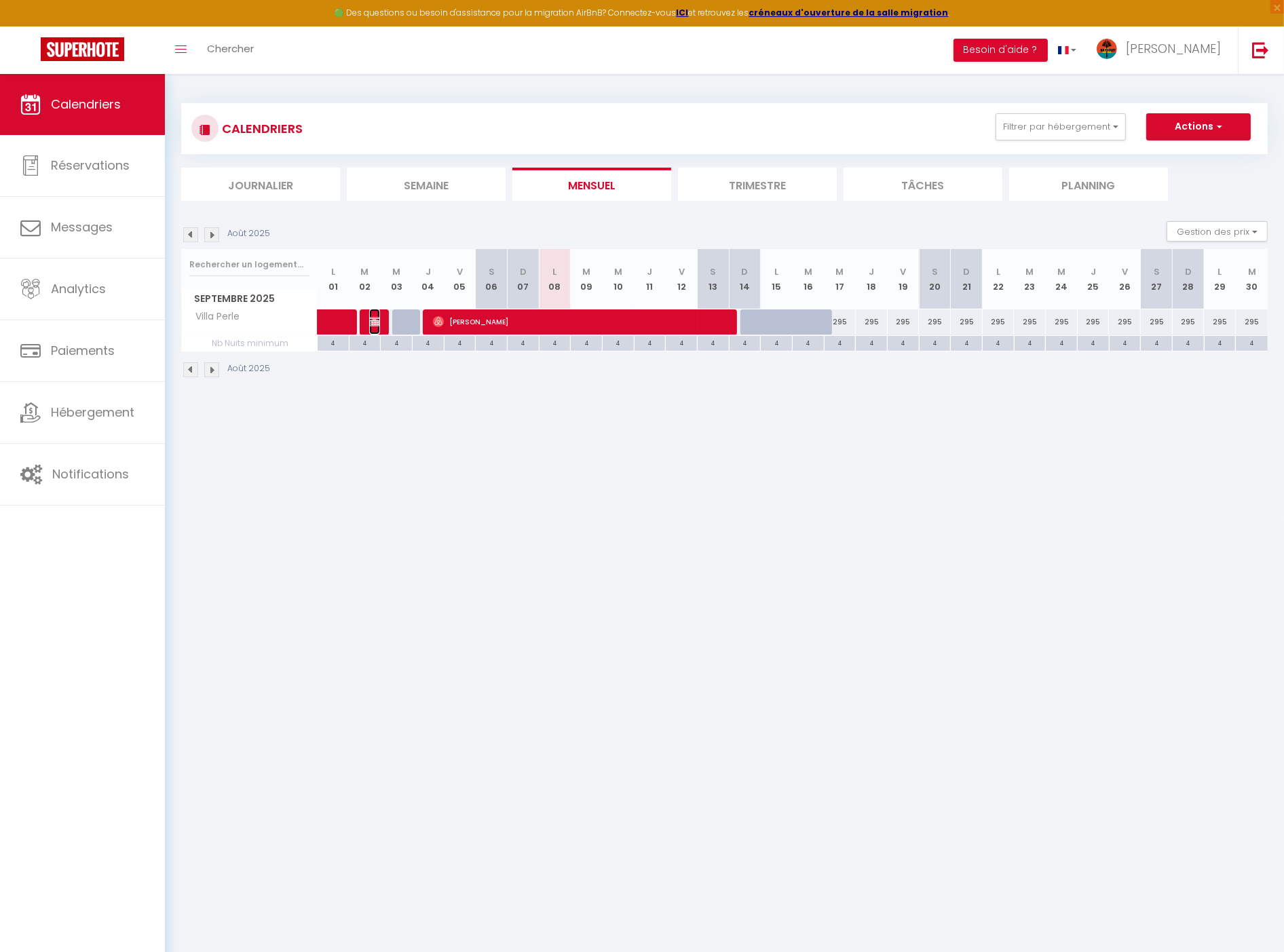
click at [373, 330] on span "[PERSON_NAME]" at bounding box center [374, 321] width 11 height 25
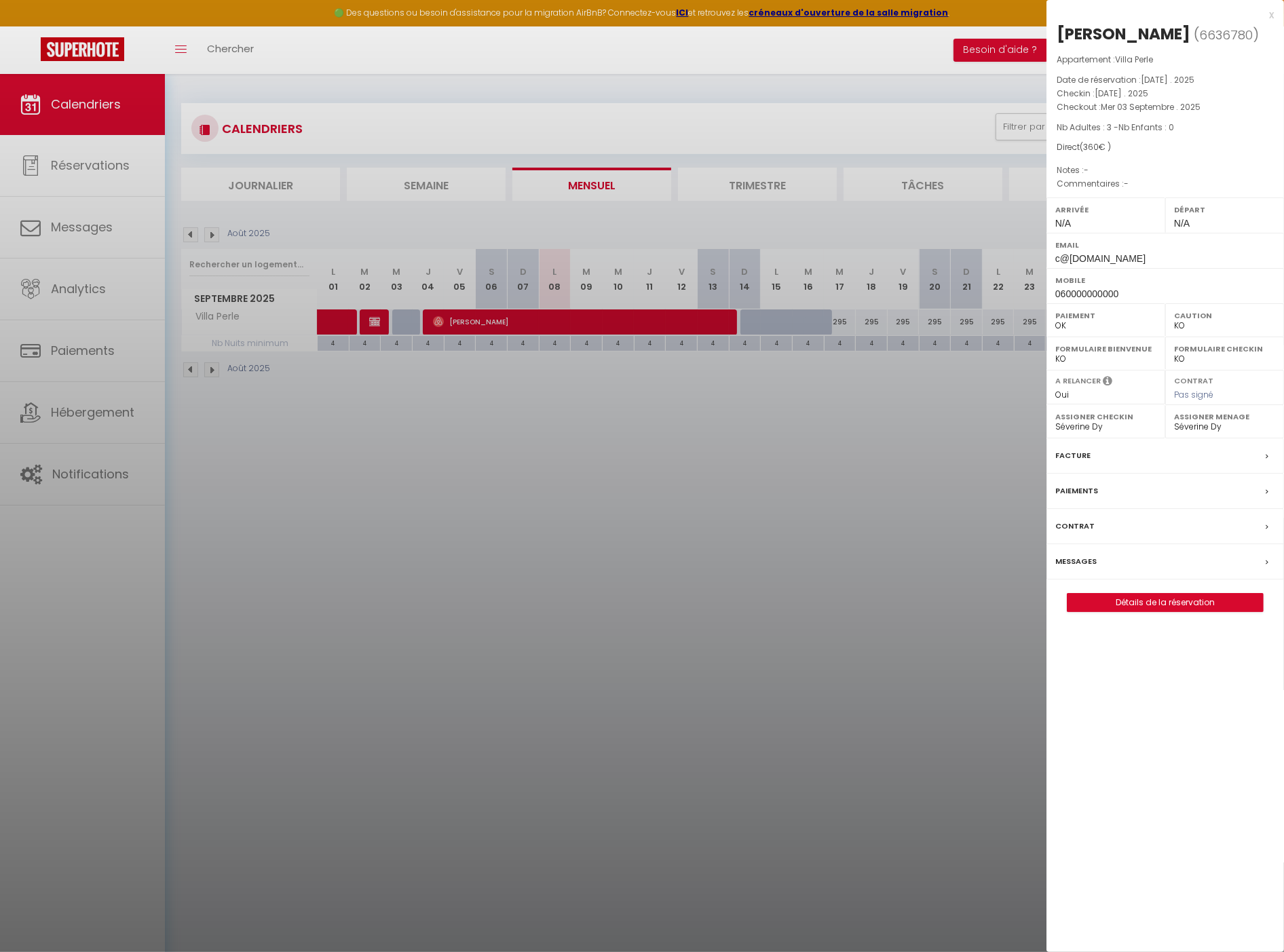
click at [456, 455] on div at bounding box center [642, 476] width 1284 height 952
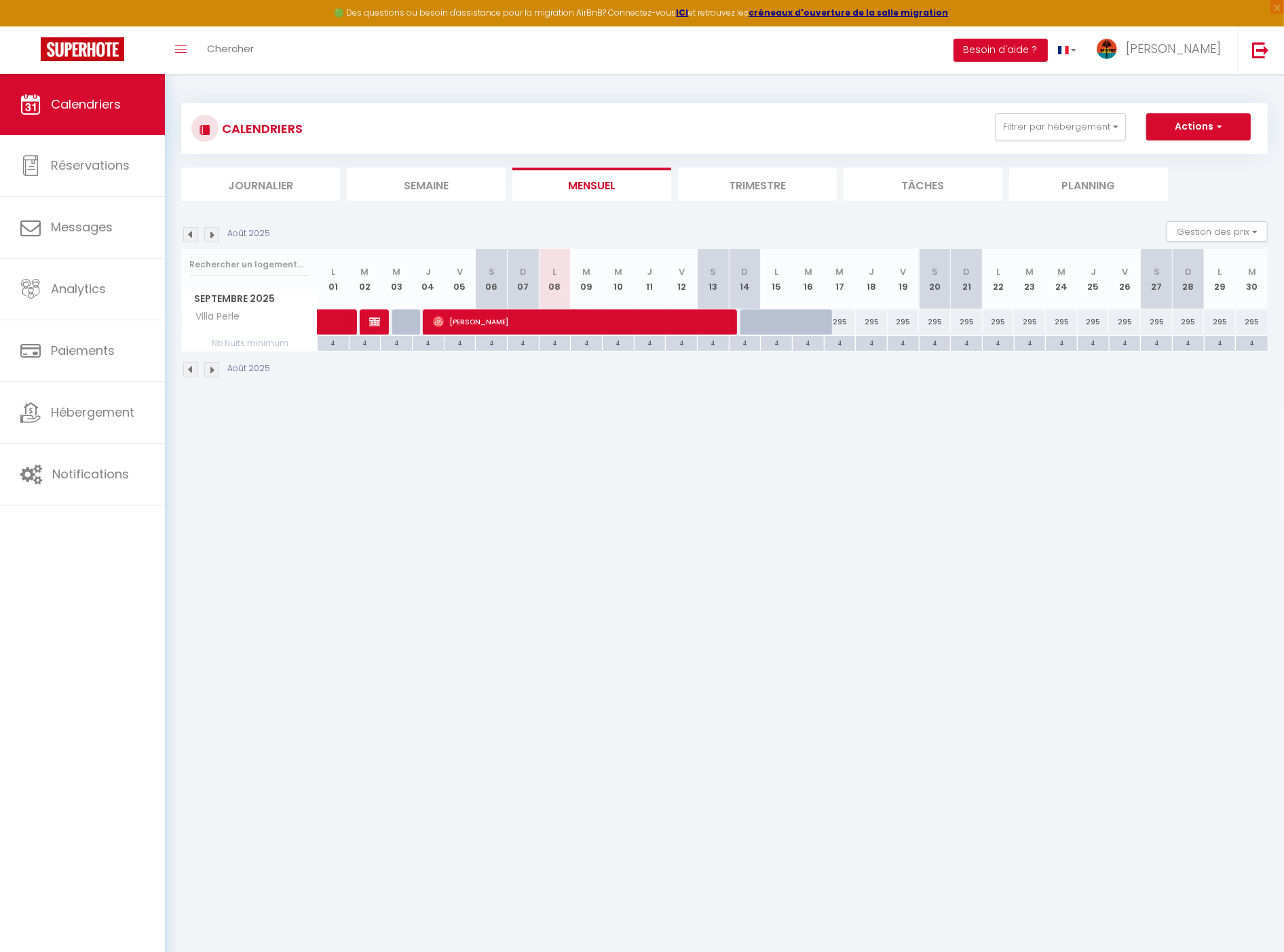
click at [1044, 112] on div "CALENDRIERS Filtrer par hébergement Lauramar Lauramar - Mangue Lauramar - Avoca…" at bounding box center [724, 128] width 1086 height 51
click at [1047, 127] on button "Filtrer par hébergement" at bounding box center [1061, 126] width 130 height 27
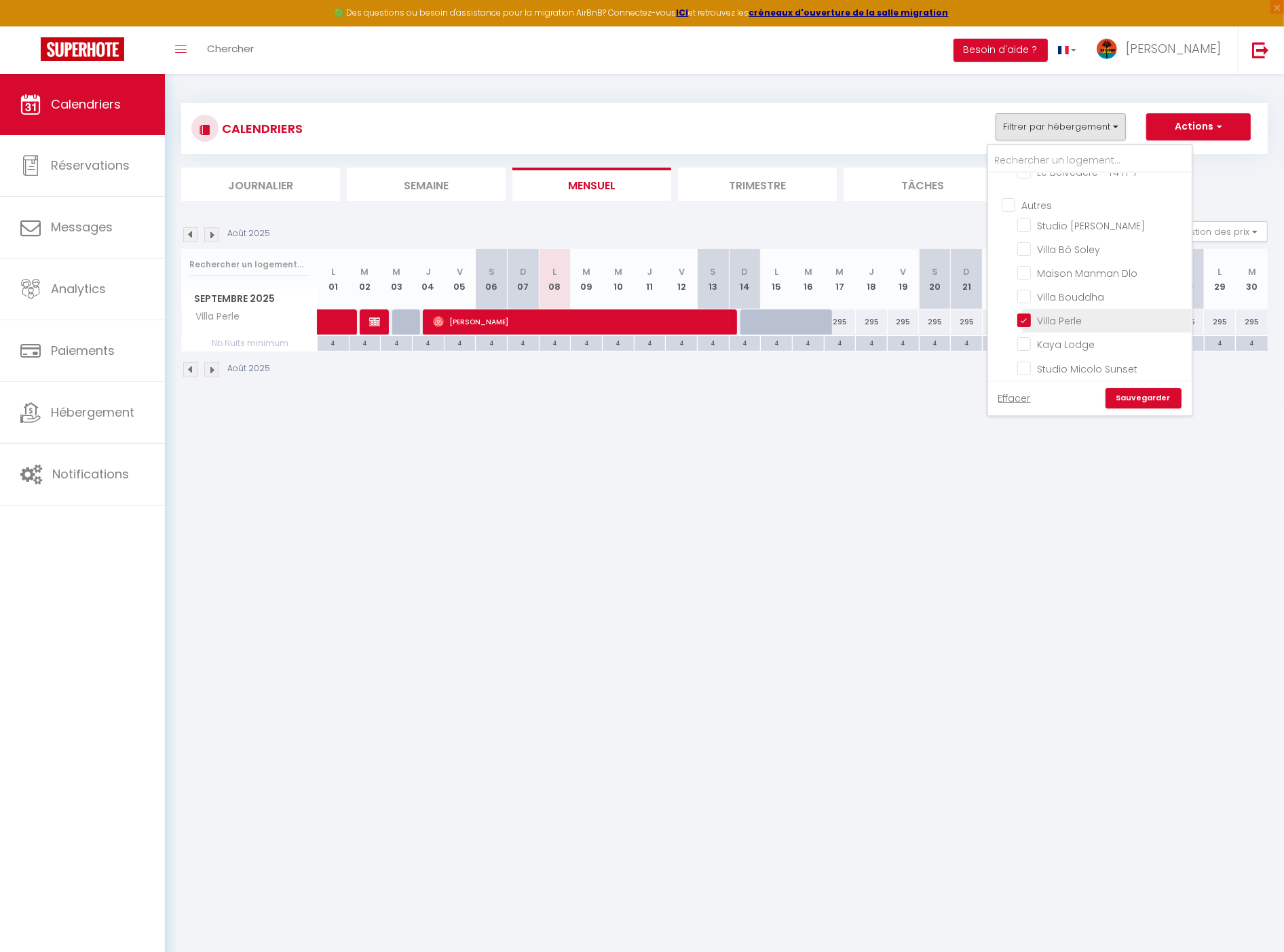
click at [1068, 313] on input "Villa Perle" at bounding box center [1101, 319] width 170 height 13
click at [1055, 243] on input "Ti [PERSON_NAME]" at bounding box center [1104, 249] width 204 height 13
click at [1157, 405] on link "Sauvegarder" at bounding box center [1143, 398] width 76 height 20
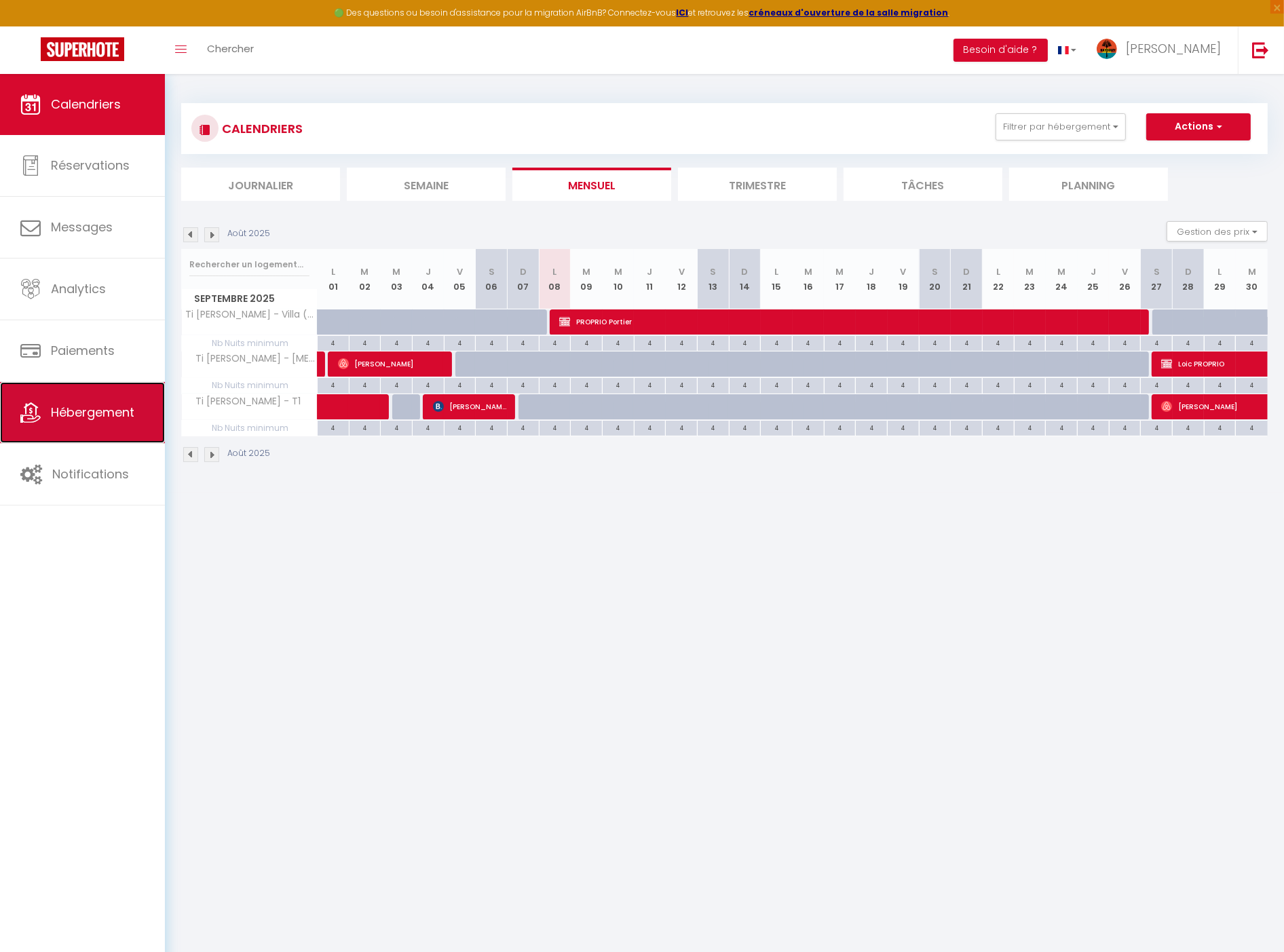
click at [79, 390] on link "Hébergement" at bounding box center [83, 413] width 165 height 61
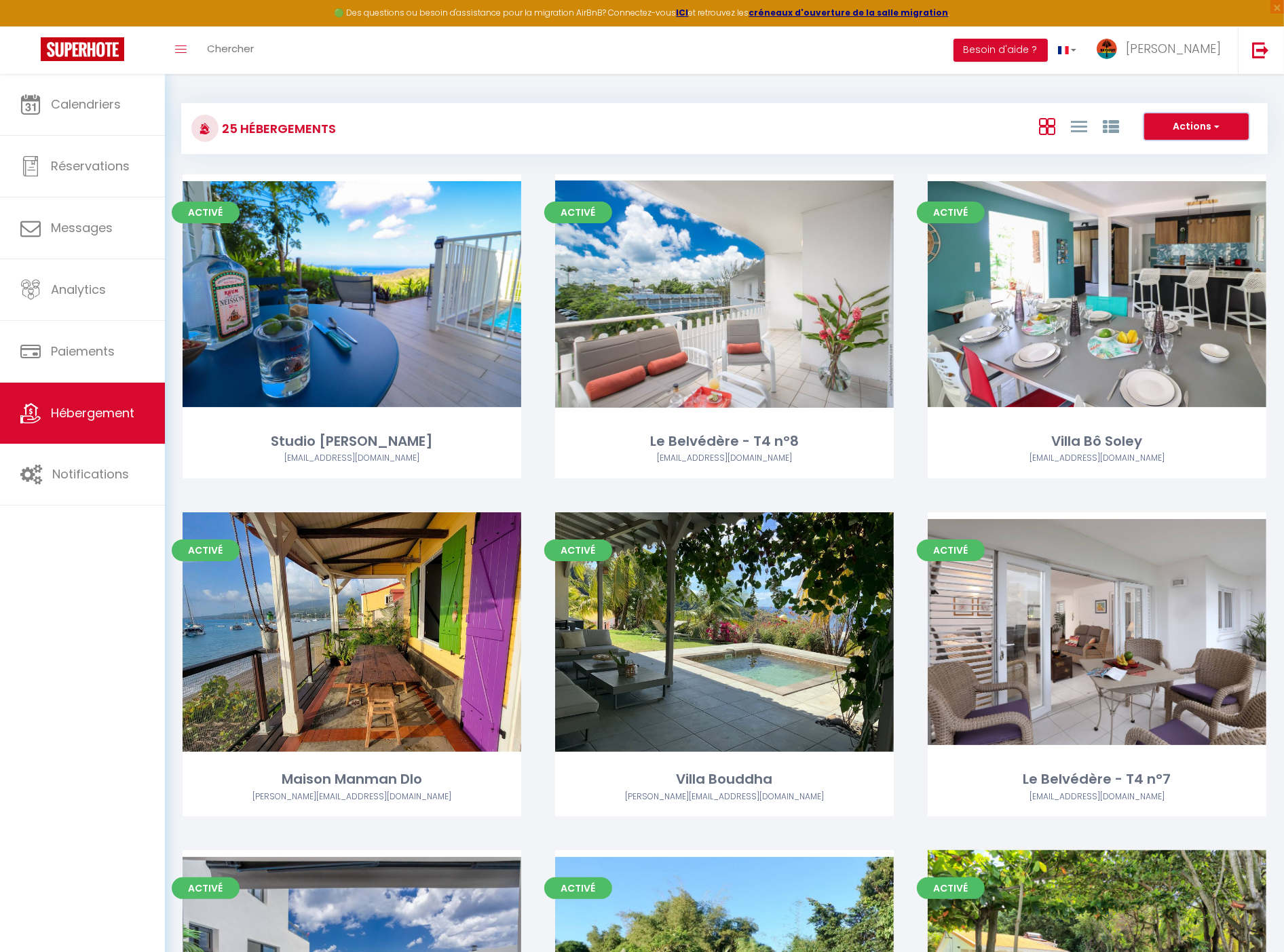
click at [1194, 133] on button "Actions" at bounding box center [1196, 126] width 105 height 27
click at [1122, 130] on div at bounding box center [1078, 126] width 94 height 25
click at [1079, 131] on icon at bounding box center [1078, 126] width 17 height 17
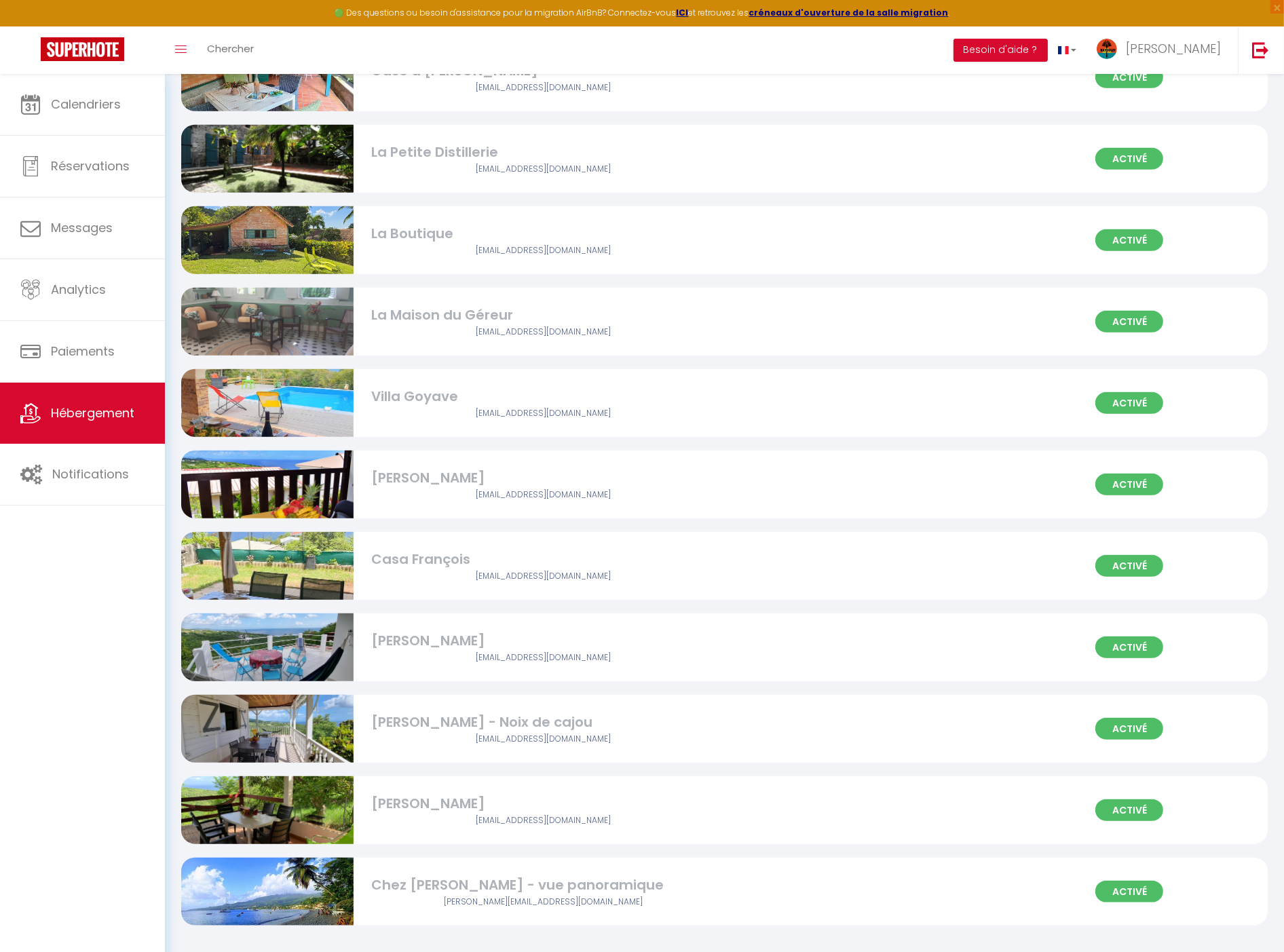
scroll to position [1274, 0]
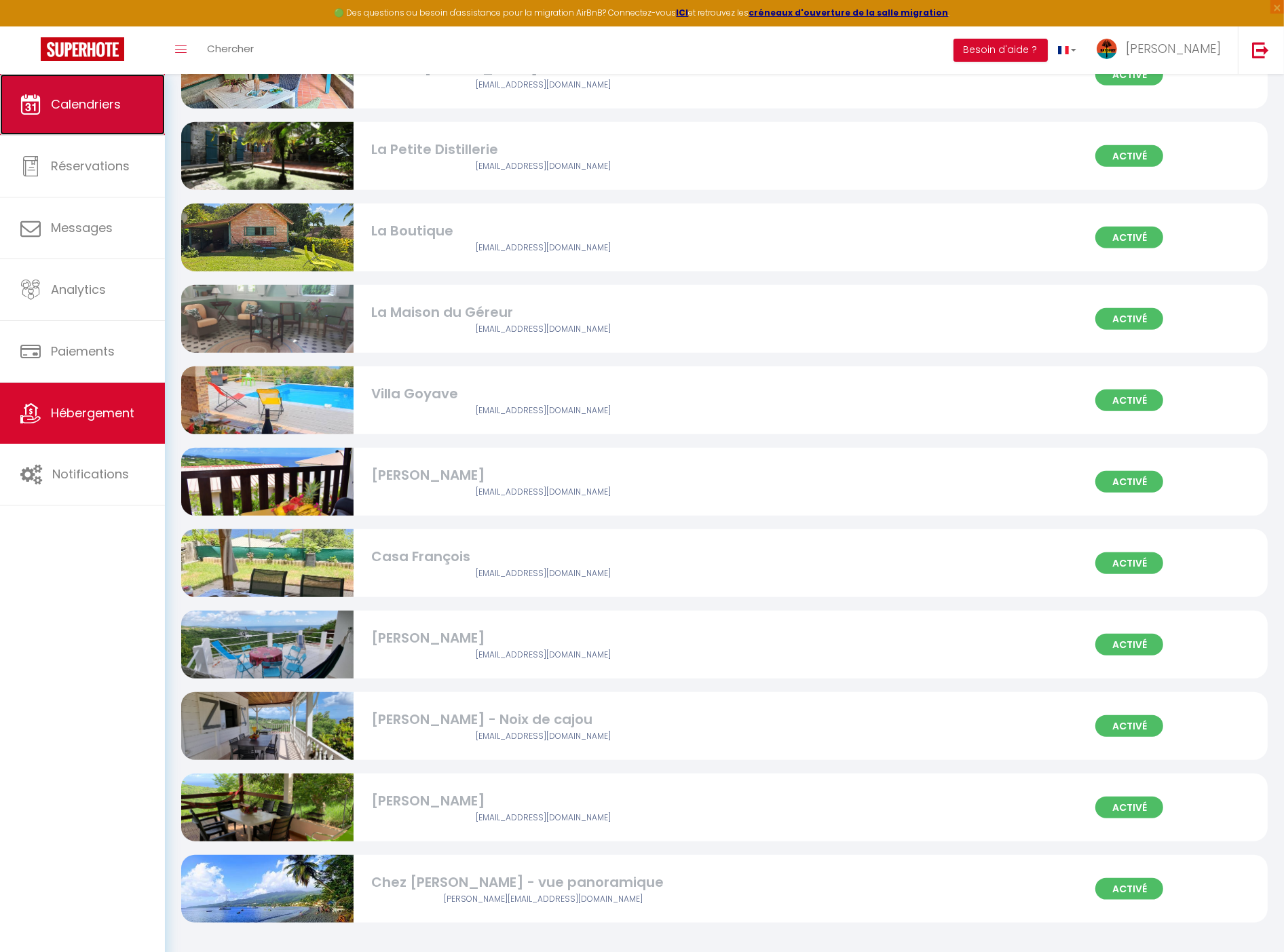
click at [49, 112] on link "Calendriers" at bounding box center [83, 105] width 165 height 61
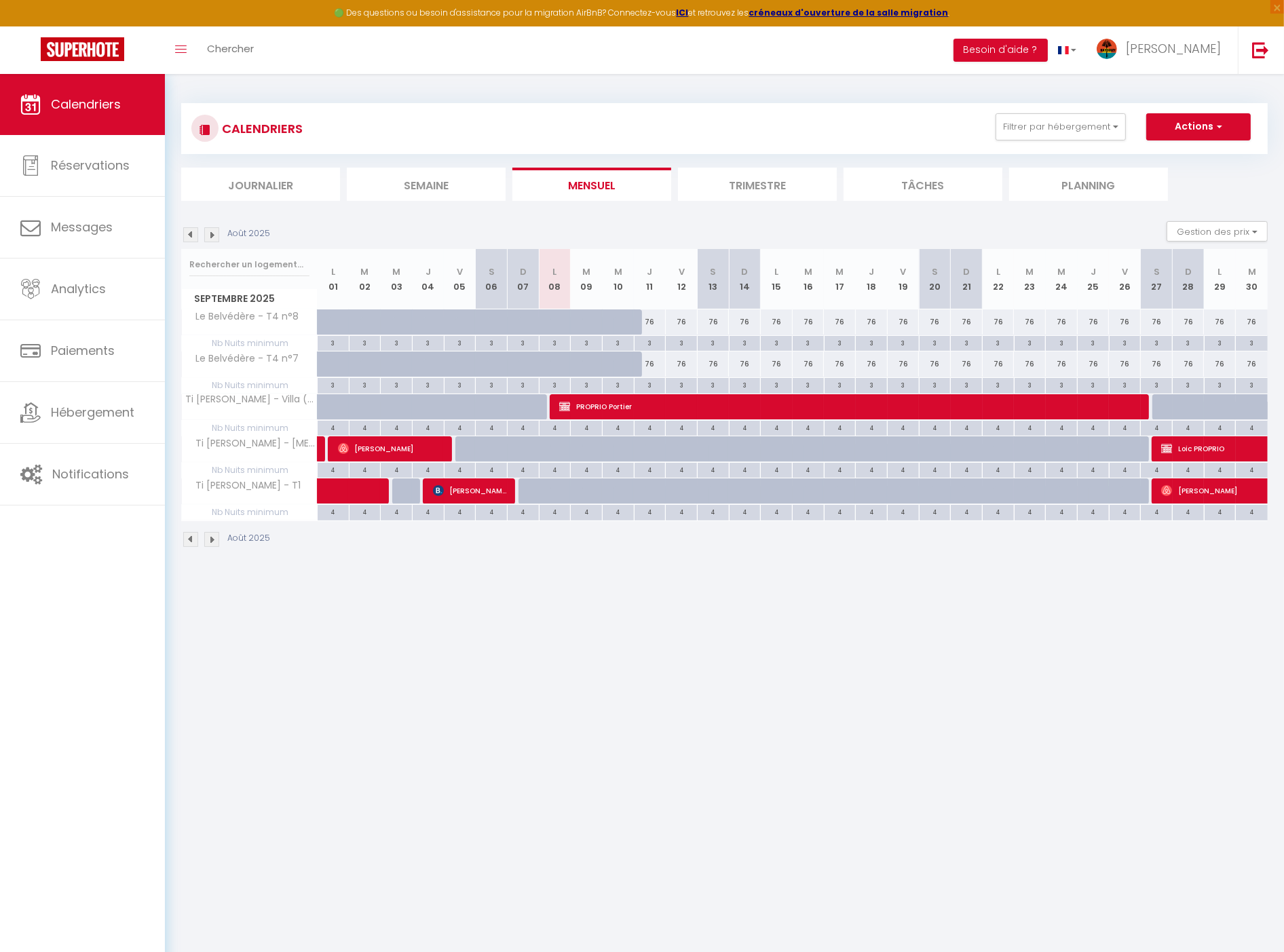
click at [453, 180] on li "Semaine" at bounding box center [426, 184] width 159 height 33
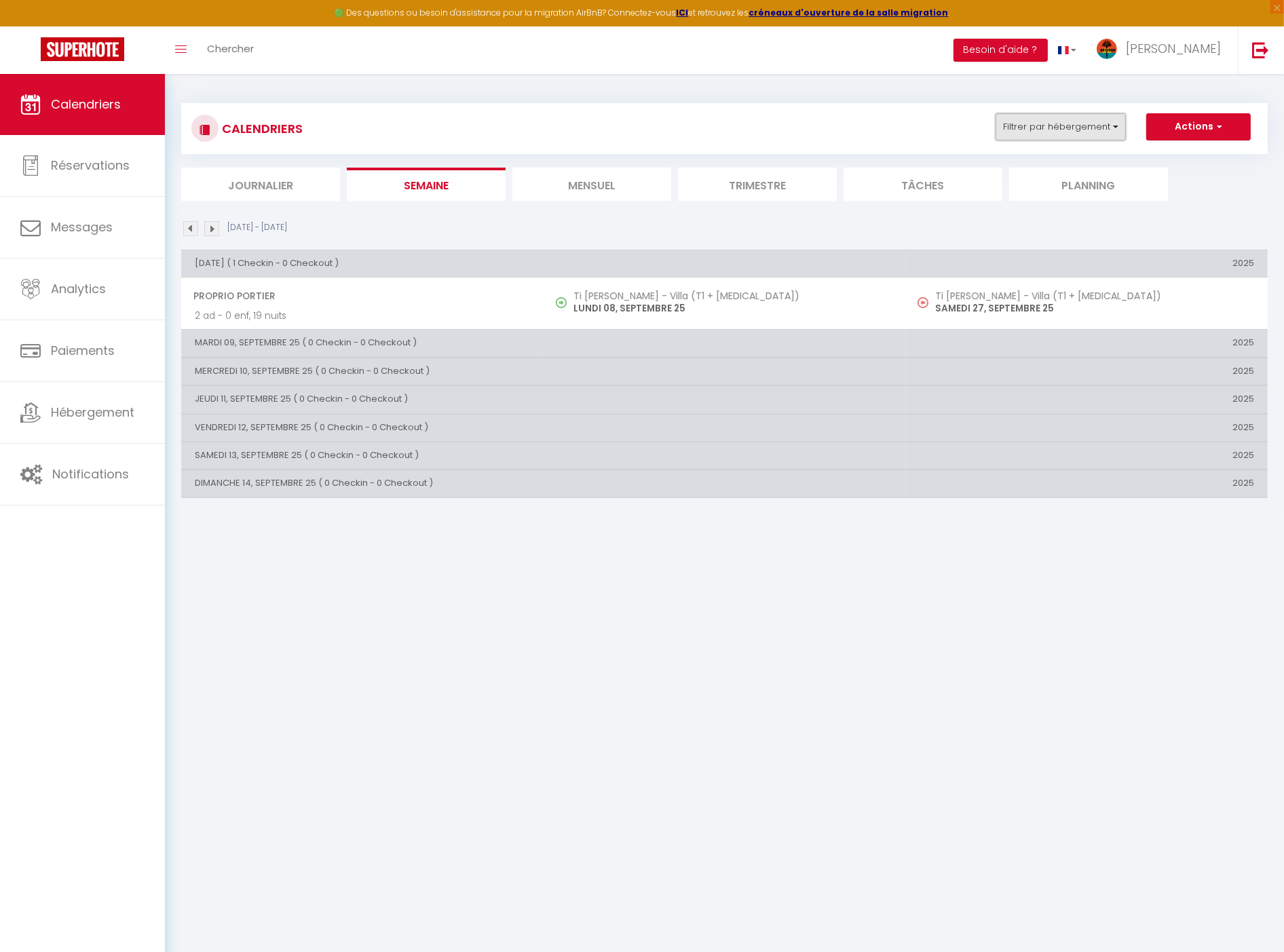
click at [1027, 126] on button "Filtrer par hébergement" at bounding box center [1061, 126] width 130 height 27
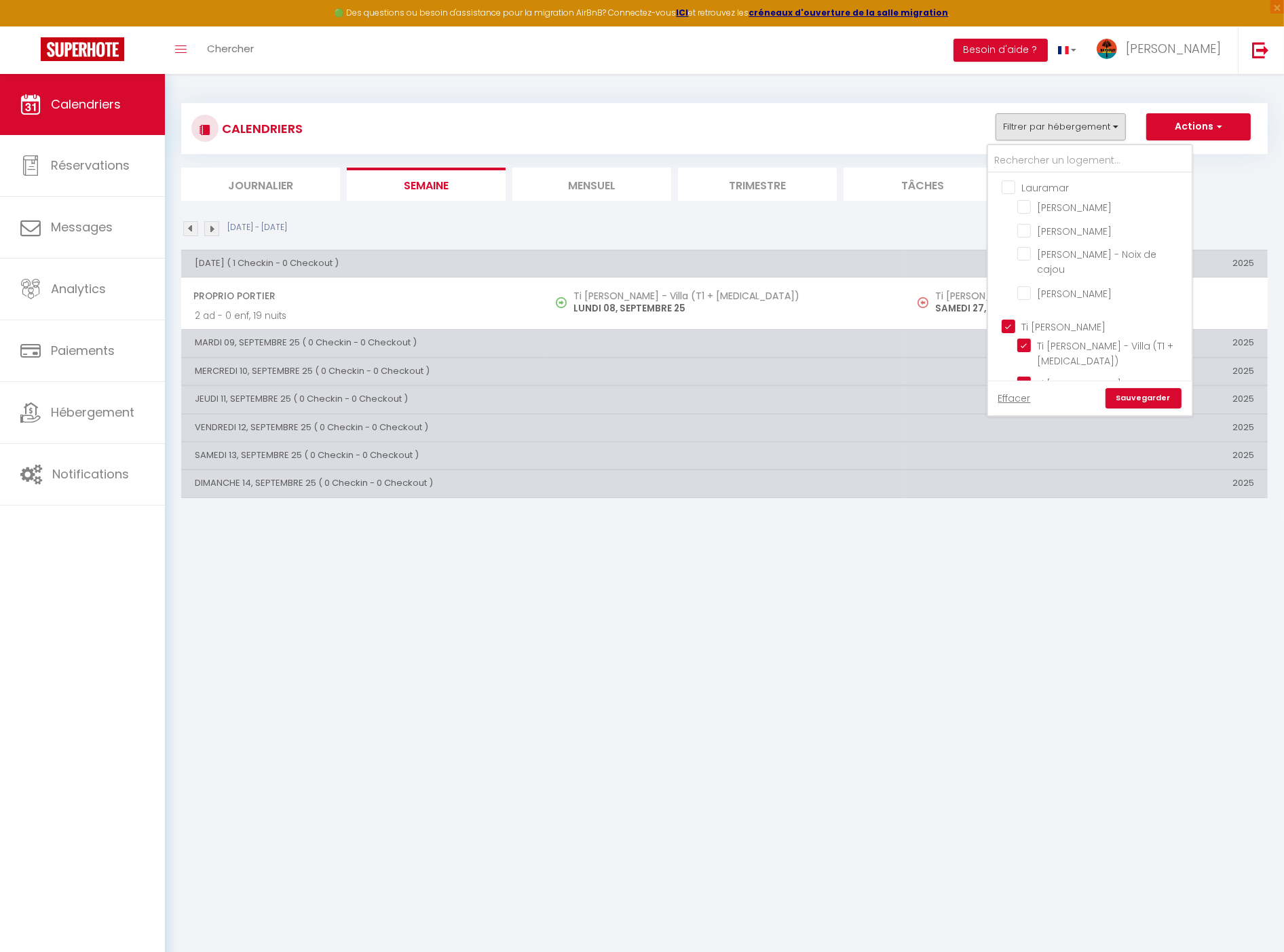
click at [1042, 319] on input "Ti [PERSON_NAME]" at bounding box center [1104, 325] width 204 height 13
click at [1048, 334] on input "Le Belvédère" at bounding box center [1104, 340] width 204 height 13
click at [1165, 399] on link "Sauvegarder" at bounding box center [1143, 398] width 76 height 20
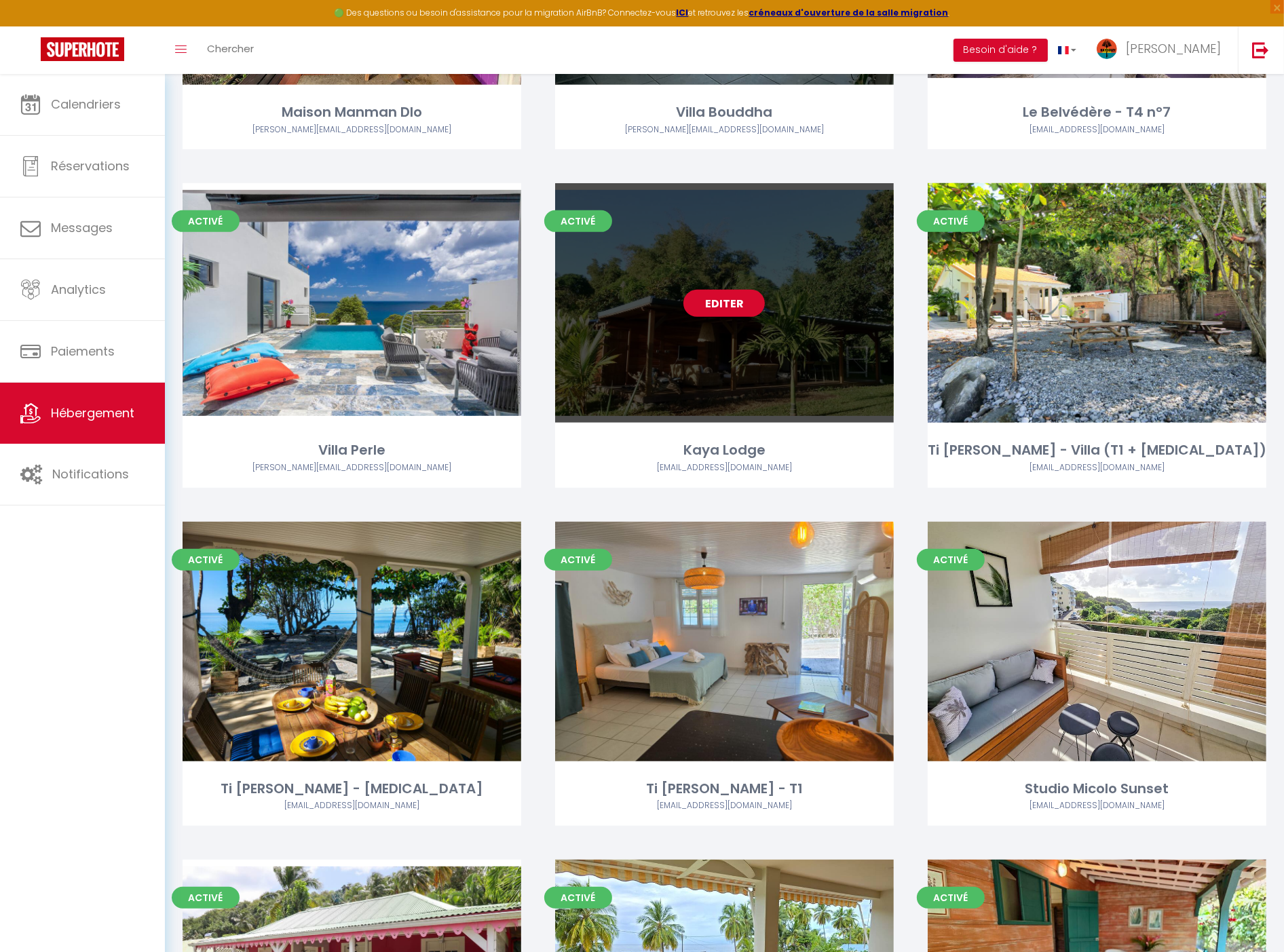
scroll to position [396, 0]
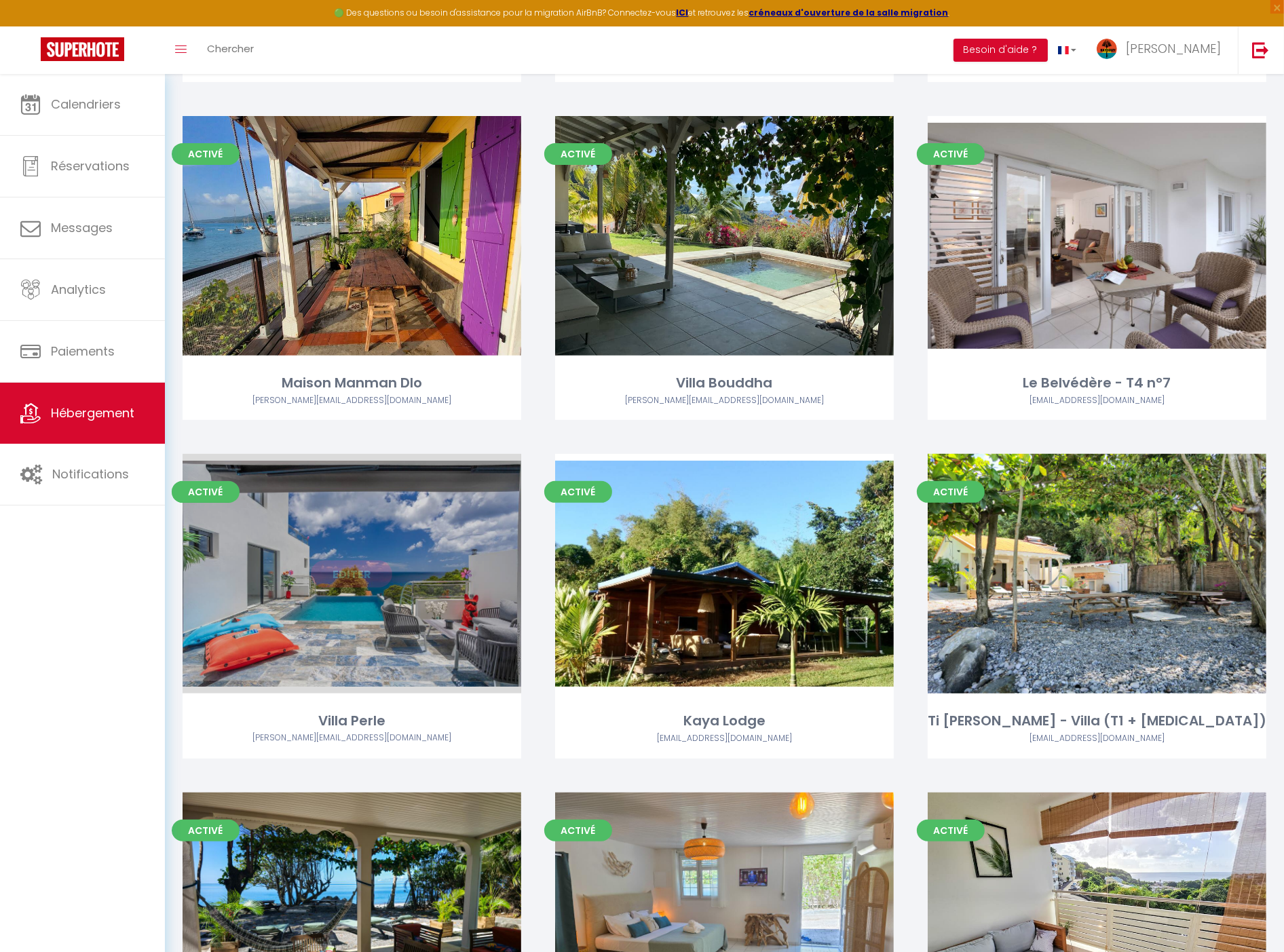
click at [357, 569] on link "Editer" at bounding box center [351, 573] width 82 height 27
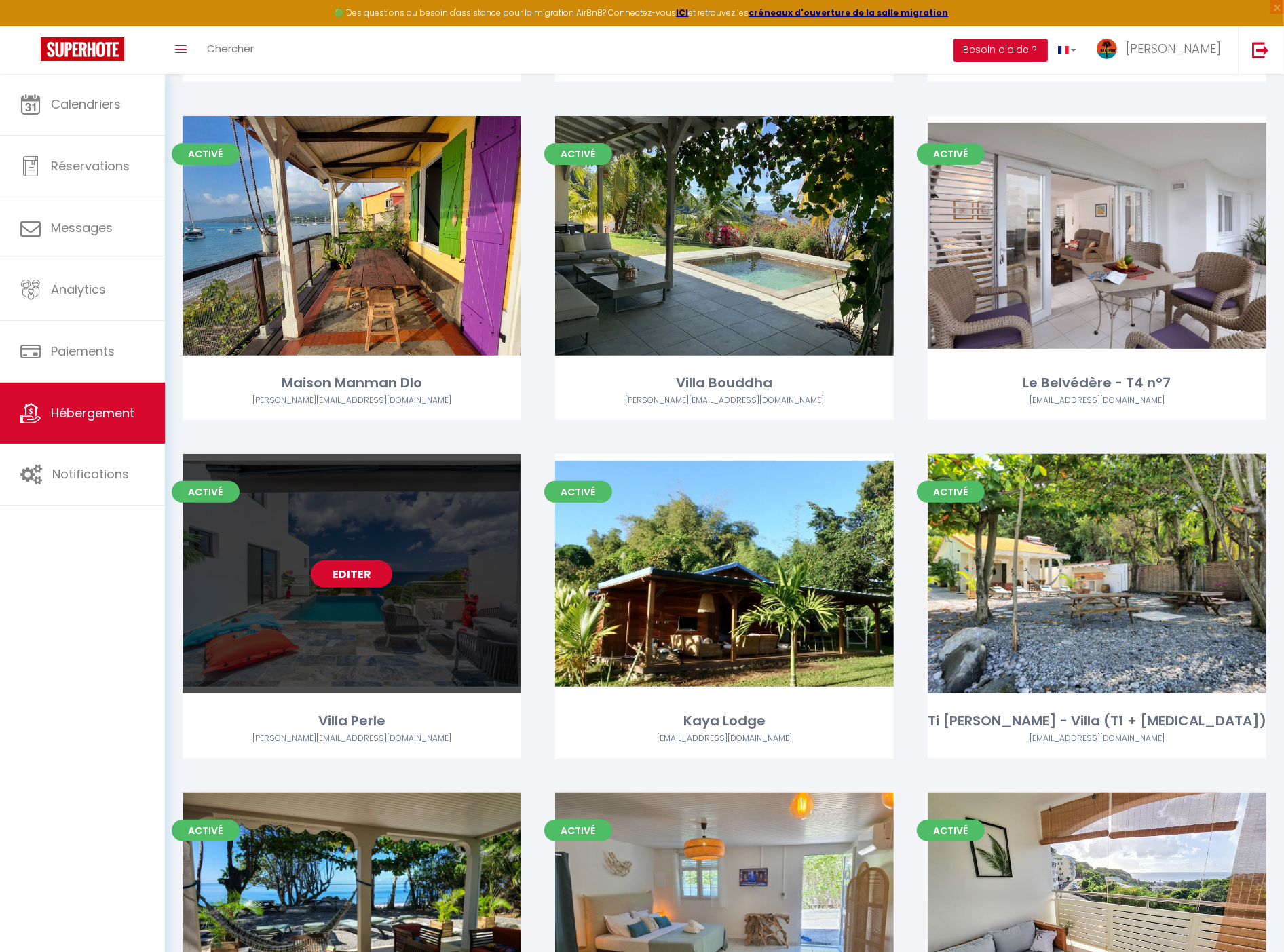
click at [358, 570] on link "Editer" at bounding box center [351, 573] width 82 height 27
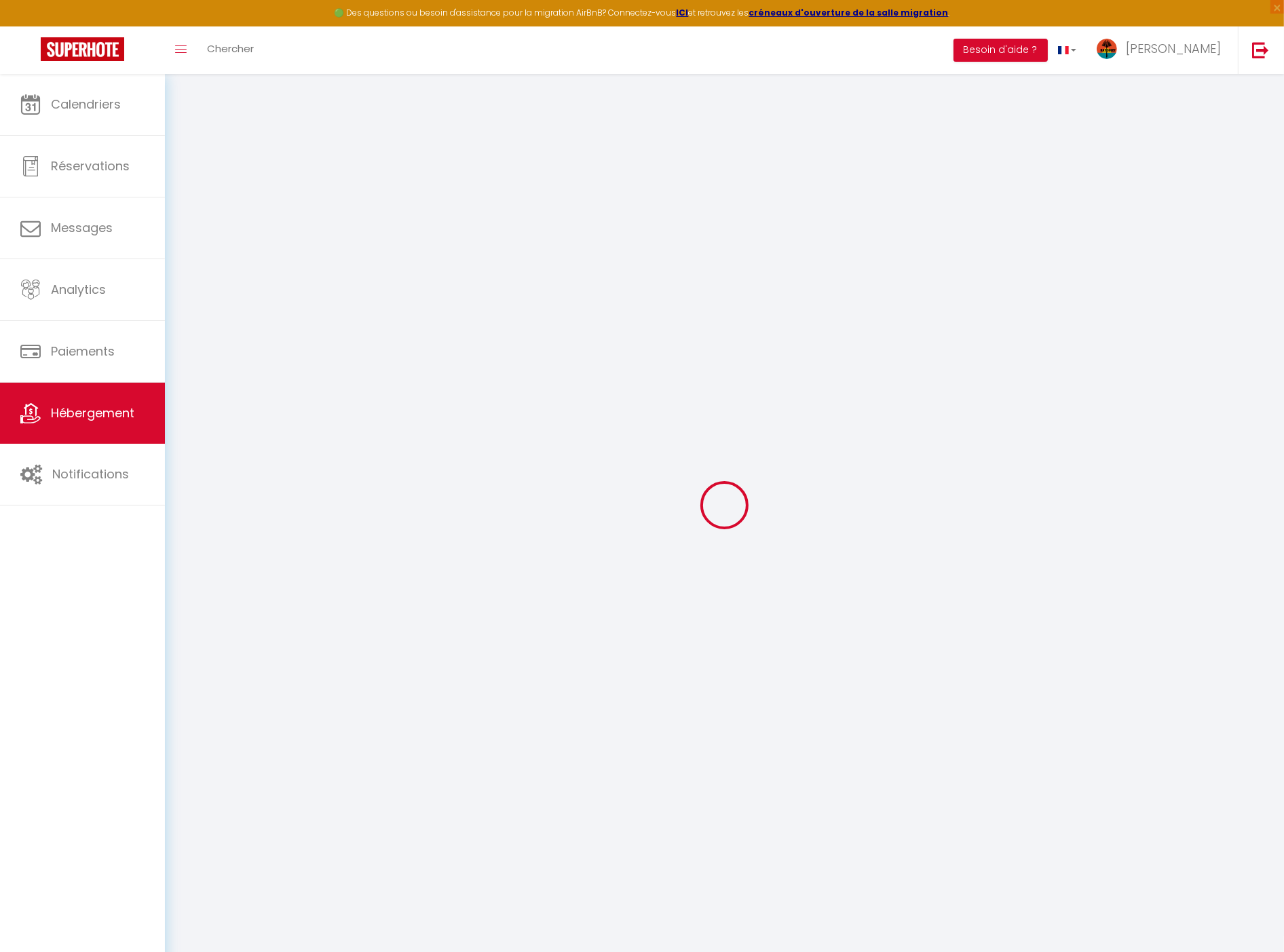
checkbox input "true"
select select "4"
checkbox input "false"
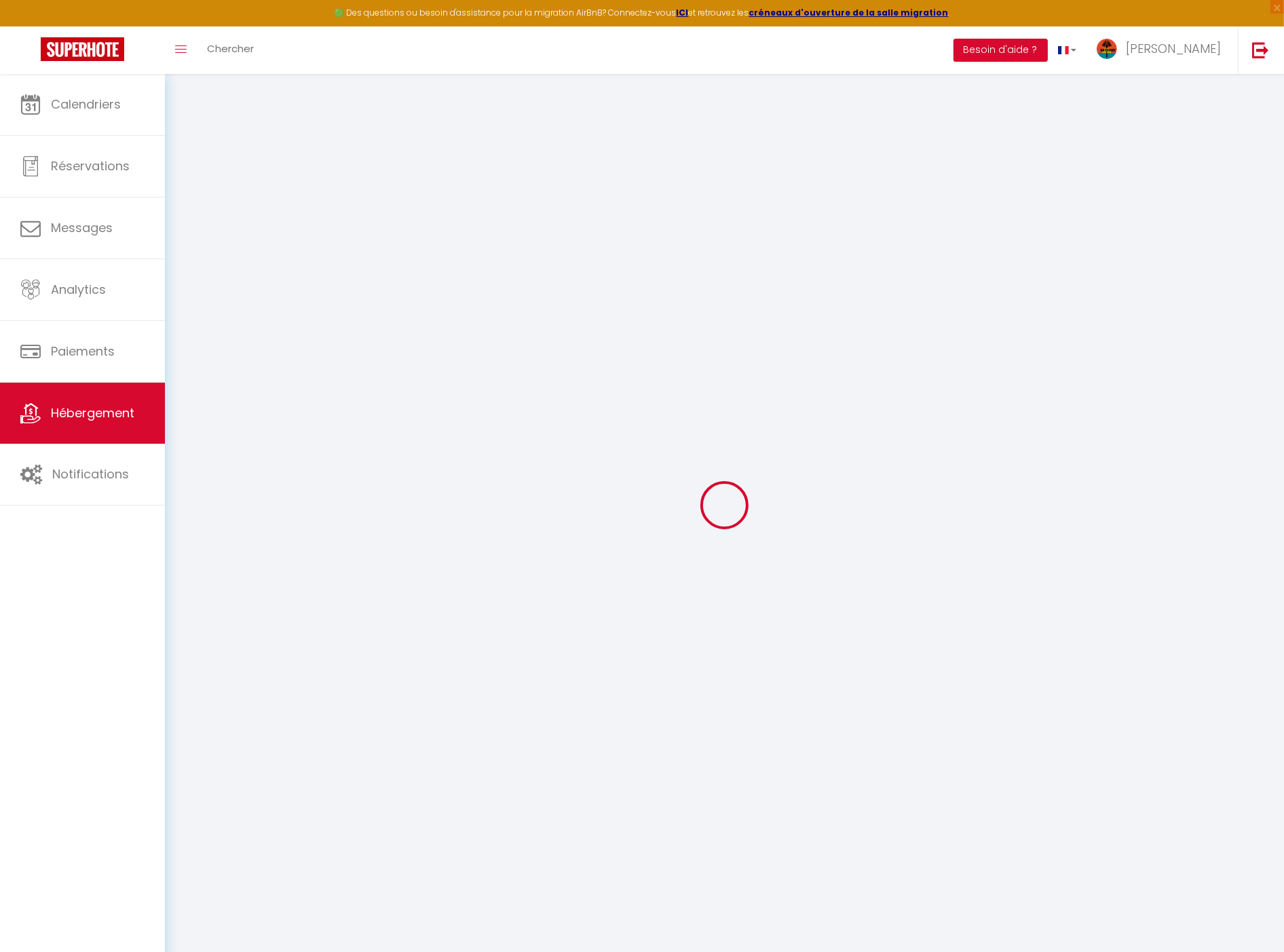
select select
checkbox input "false"
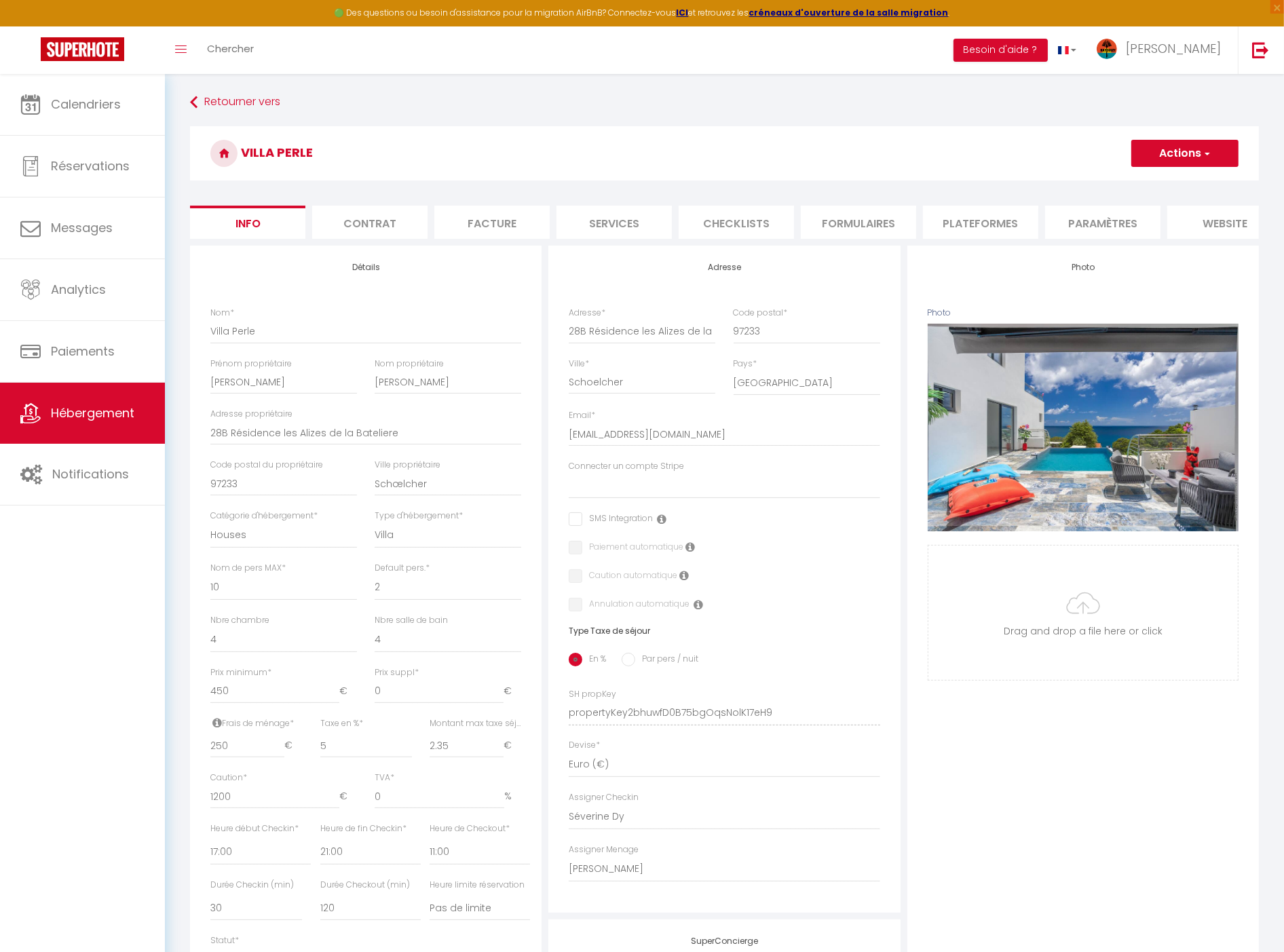
click at [1114, 234] on li "Paramètres" at bounding box center [1102, 222] width 115 height 33
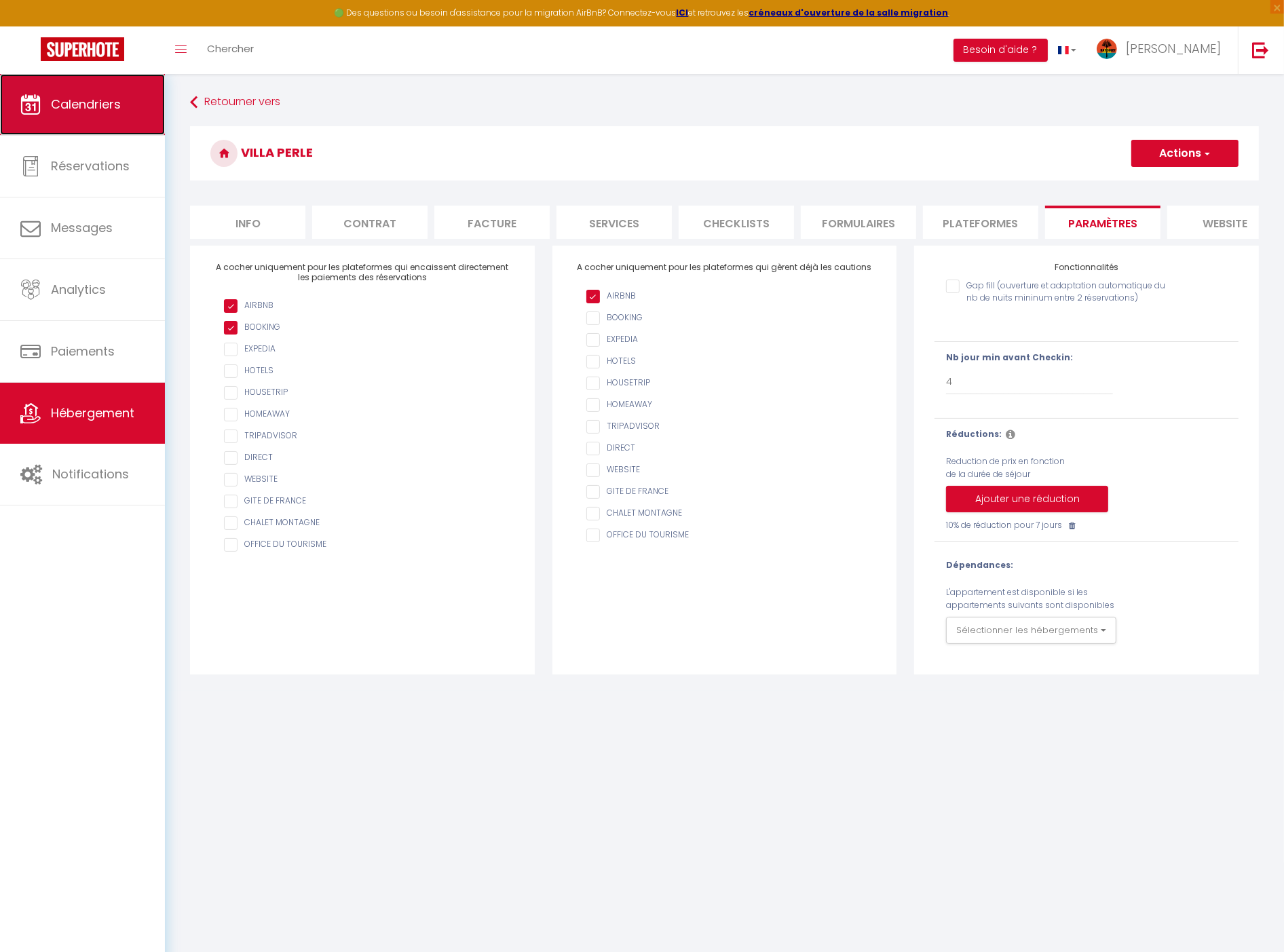
click at [76, 92] on link "Calendriers" at bounding box center [83, 105] width 165 height 61
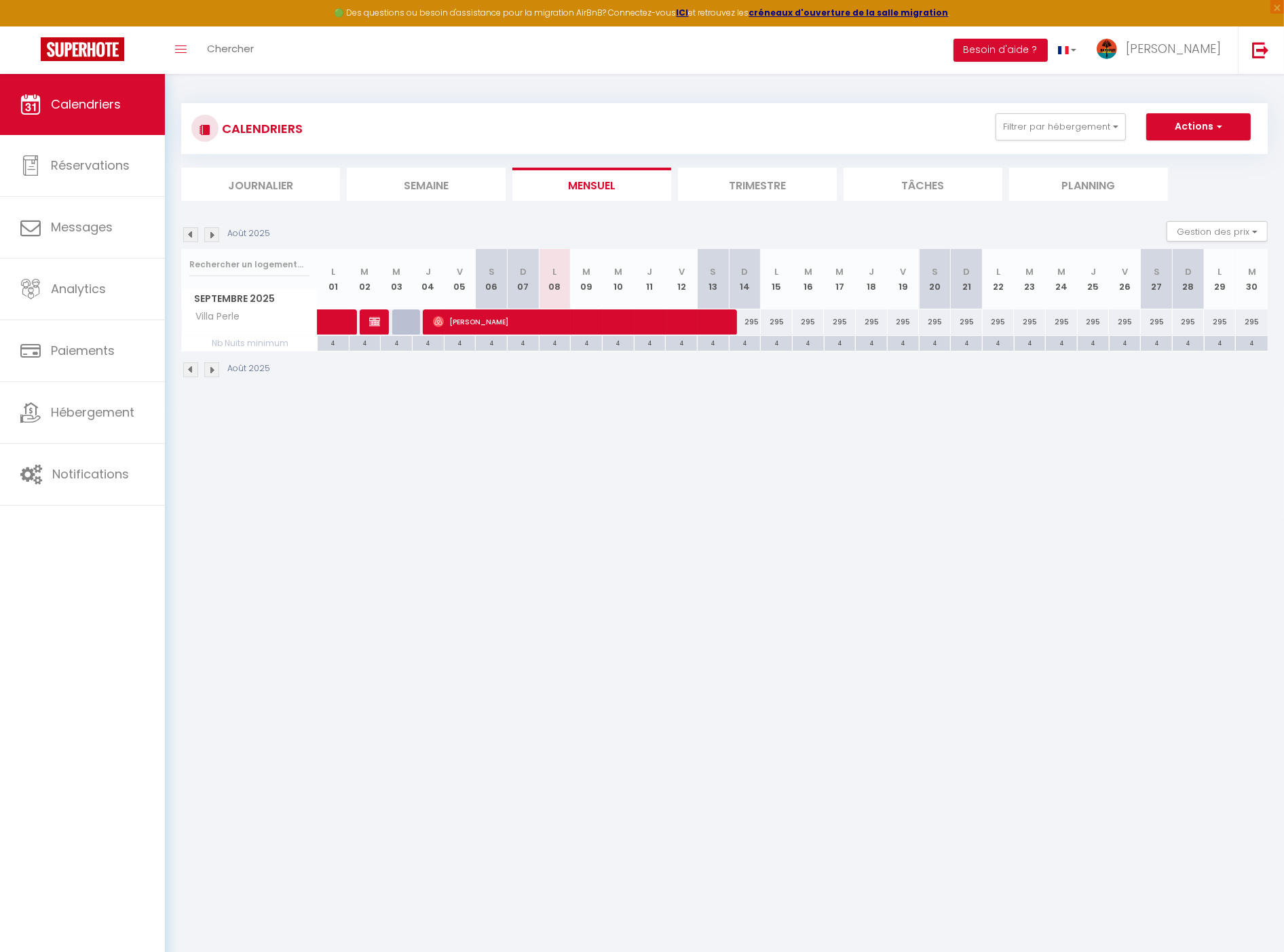
click at [751, 321] on div "295" at bounding box center [745, 321] width 32 height 25
type input "295"
type input "Dim 14 Septembre 2025"
type input "Lun 15 Septembre 2025"
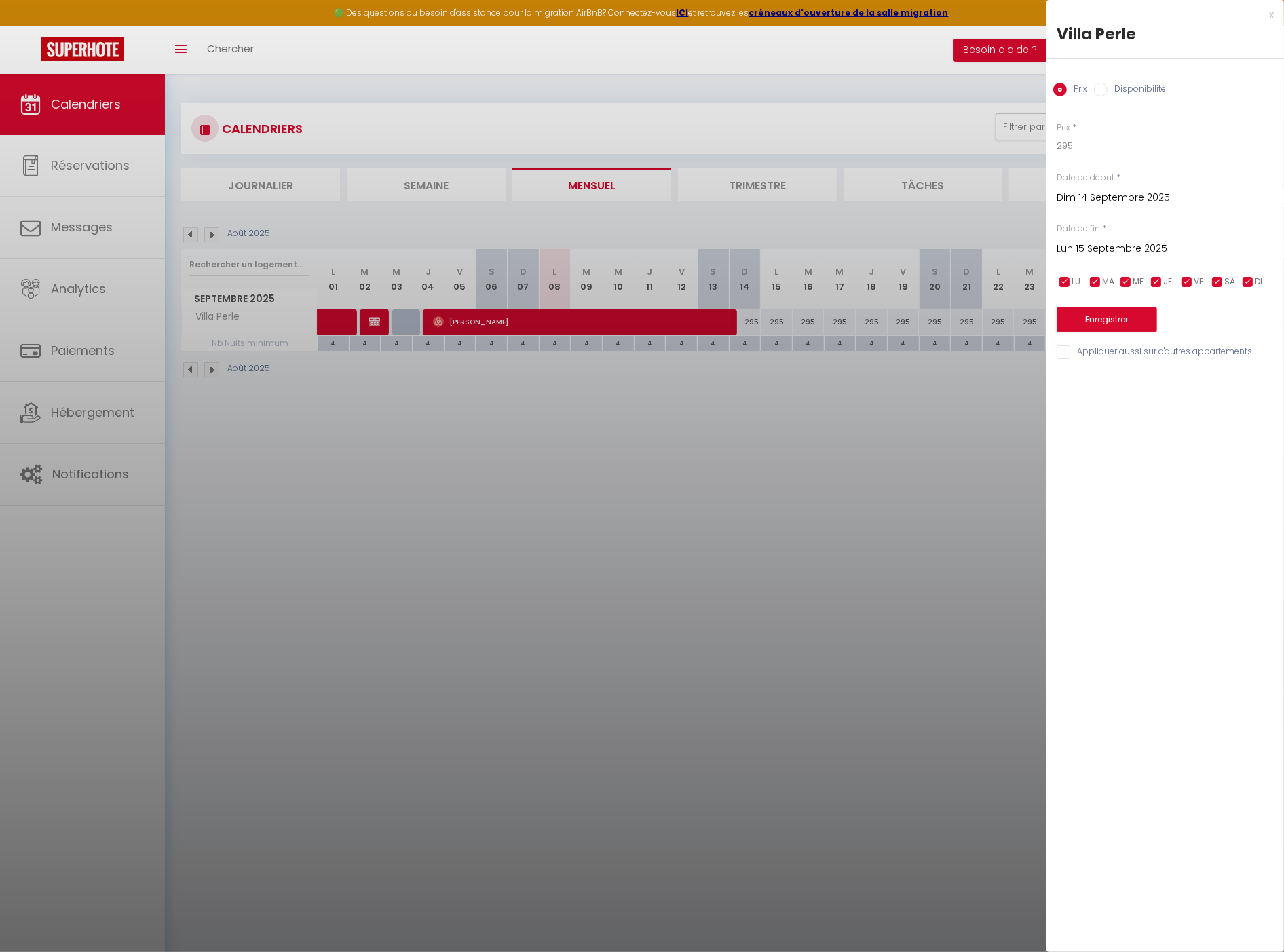
click at [1141, 242] on input "Lun 15 Septembre 2025" at bounding box center [1170, 249] width 227 height 18
click at [1143, 242] on input "Lun 15 Septembre 2025" at bounding box center [1170, 249] width 227 height 18
click at [842, 417] on div at bounding box center [642, 476] width 1284 height 952
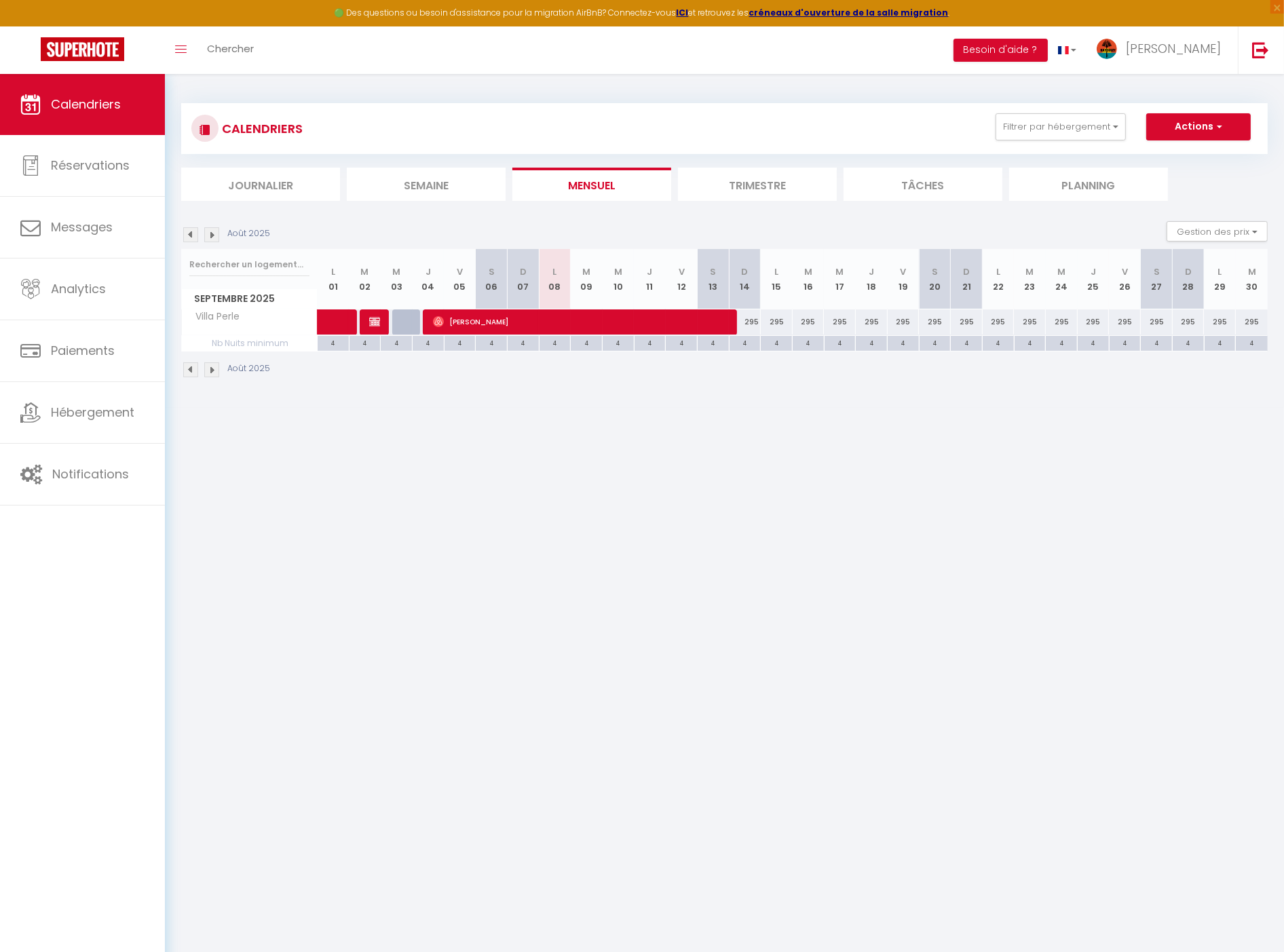
click at [754, 324] on div "295" at bounding box center [745, 321] width 32 height 25
type input "295"
type input "Dim 14 Septembre 2025"
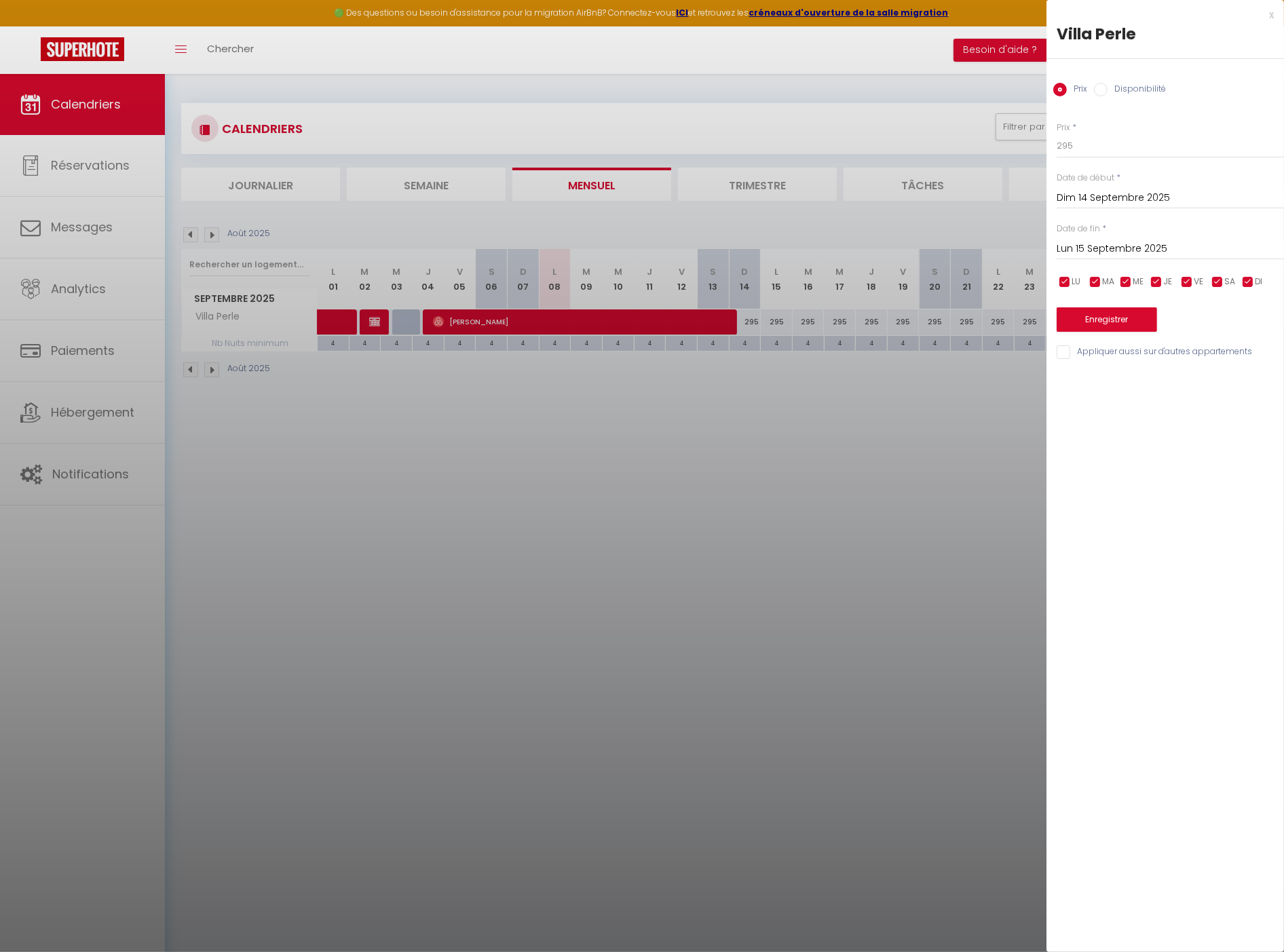
click at [1096, 247] on input "Lun 15 Septembre 2025" at bounding box center [1170, 249] width 227 height 18
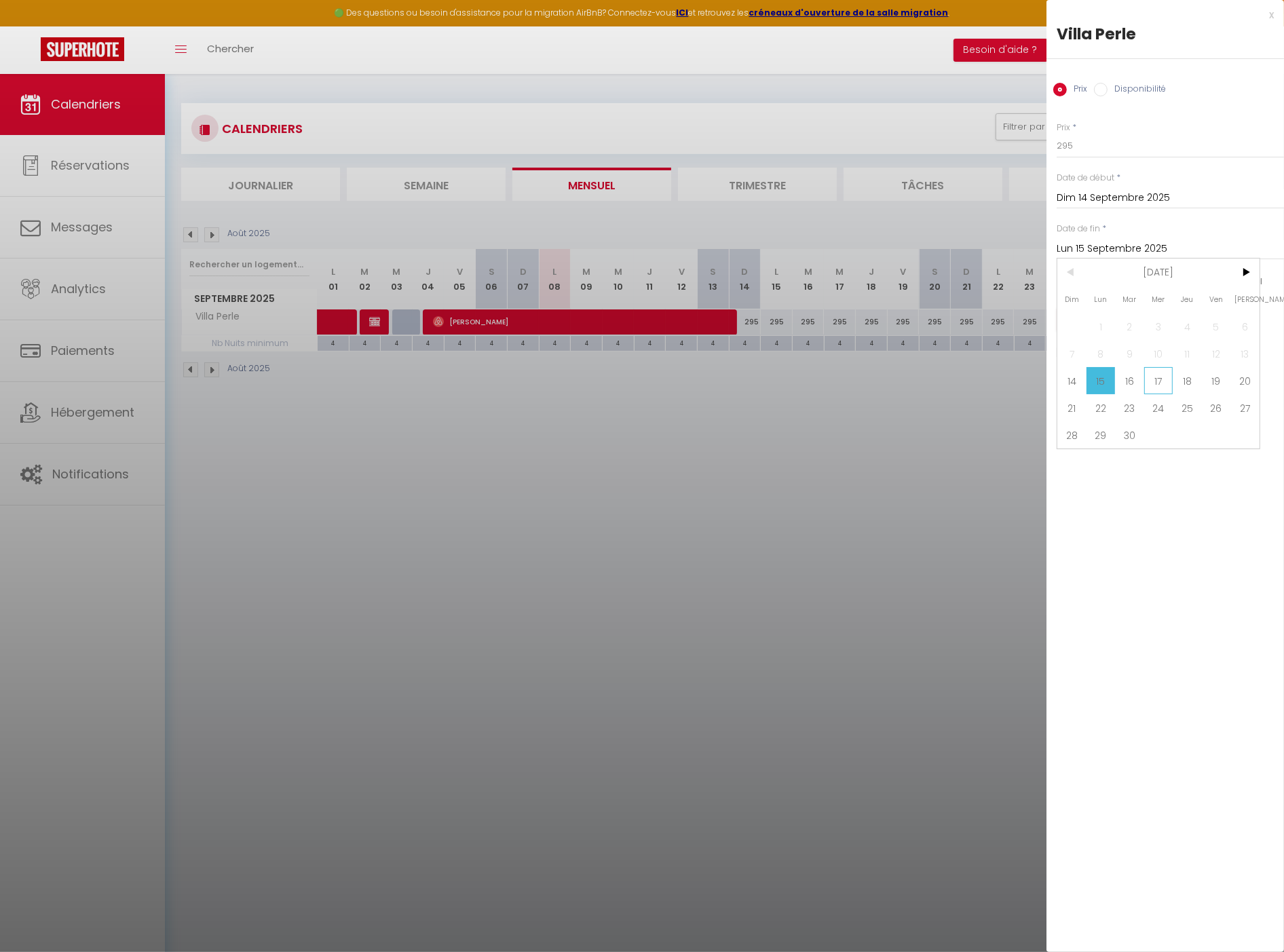
click at [1168, 381] on span "17" at bounding box center [1158, 380] width 29 height 27
type input "Mer 17 Septembre 2025"
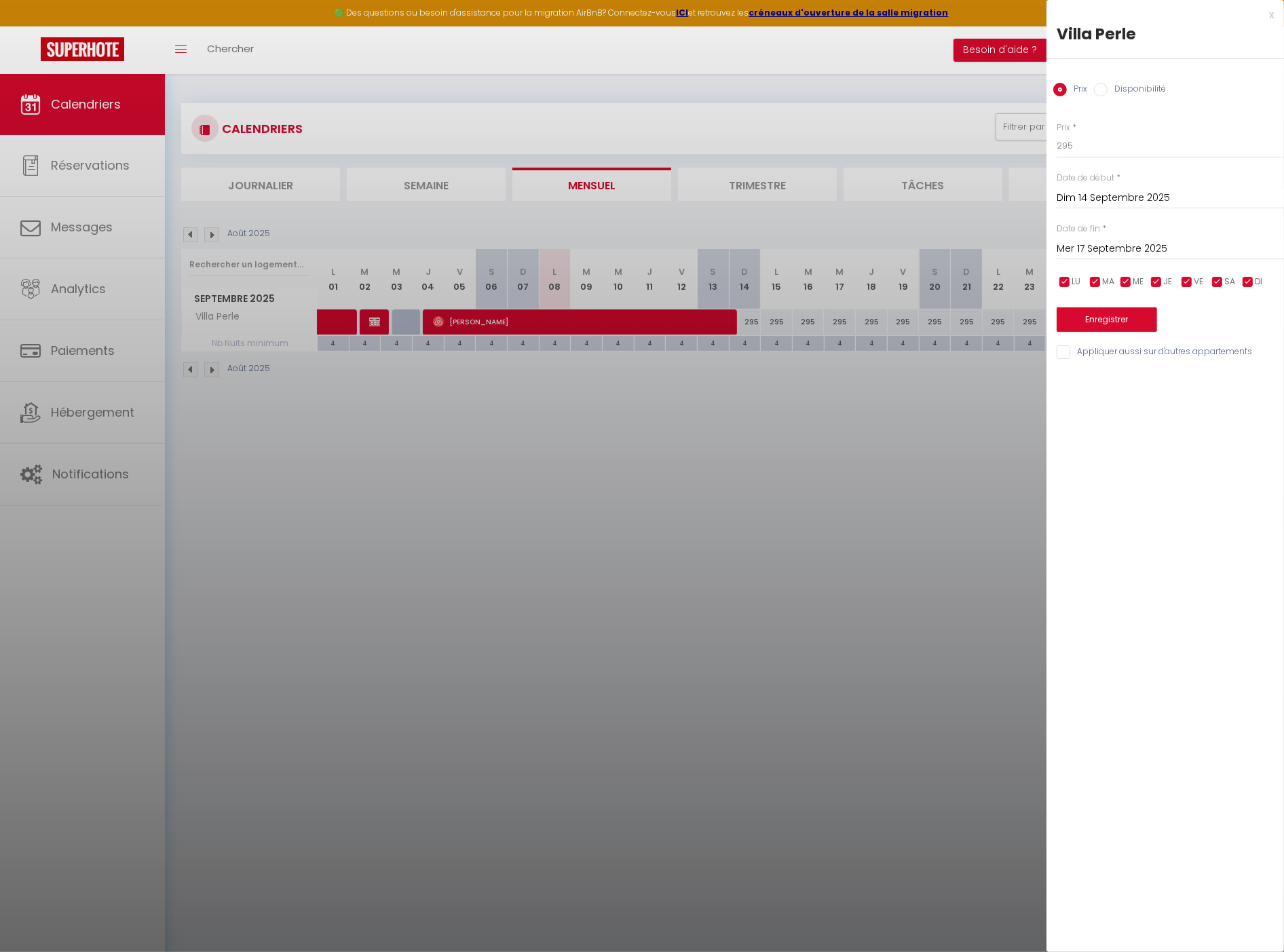
click at [1120, 83] on label "Disponibilité" at bounding box center [1136, 90] width 58 height 15
click at [1107, 83] on input "Disponibilité" at bounding box center [1100, 89] width 13 height 13
radio input "true"
radio input "false"
click at [1127, 149] on select "Disponible Indisponible" at bounding box center [1170, 146] width 227 height 25
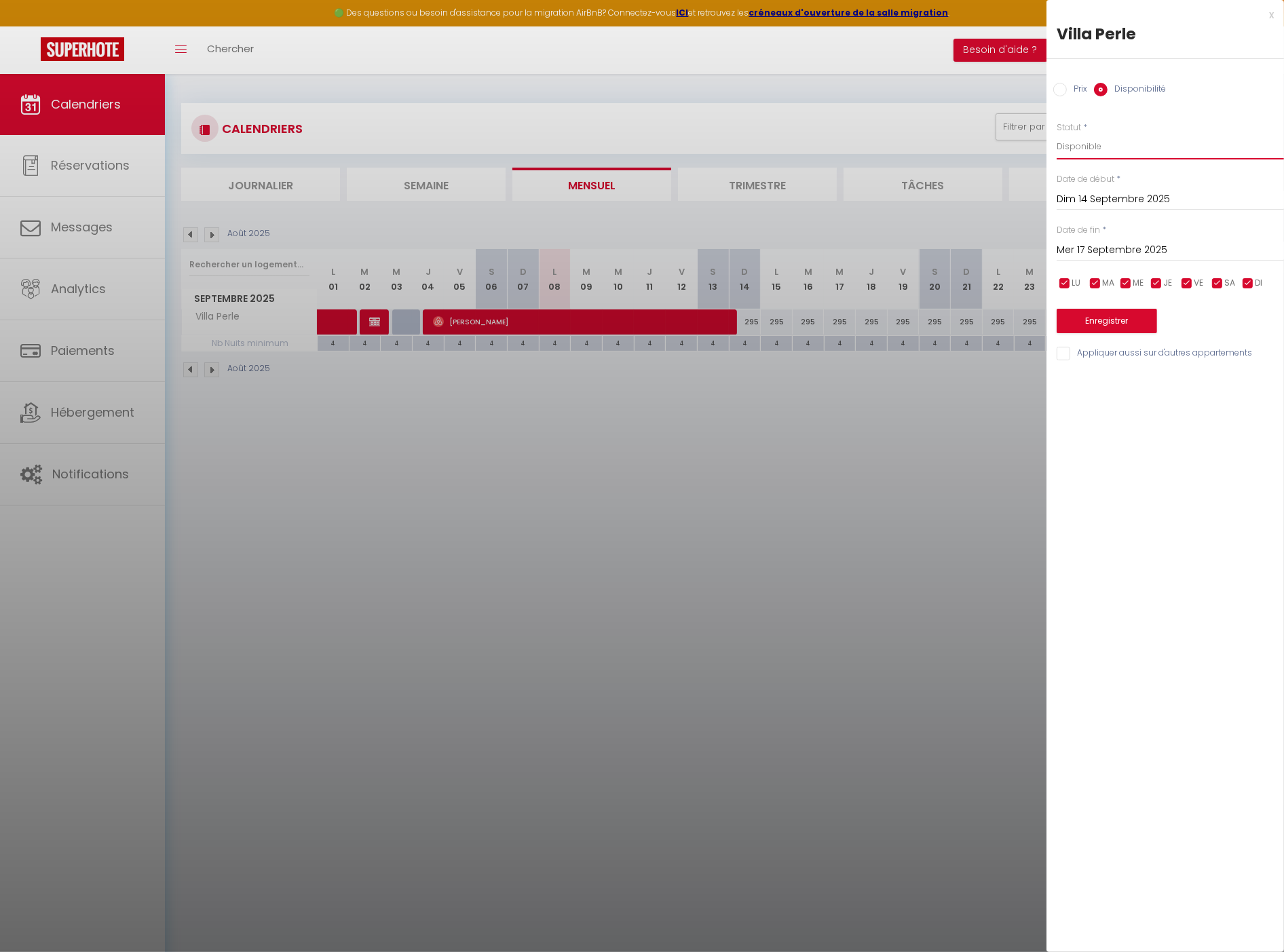
select select "0"
click at [1057, 133] on select "Disponible Indisponible" at bounding box center [1170, 146] width 227 height 25
click at [1119, 321] on button "Enregistrer" at bounding box center [1107, 321] width 100 height 25
type input "[DATE]"
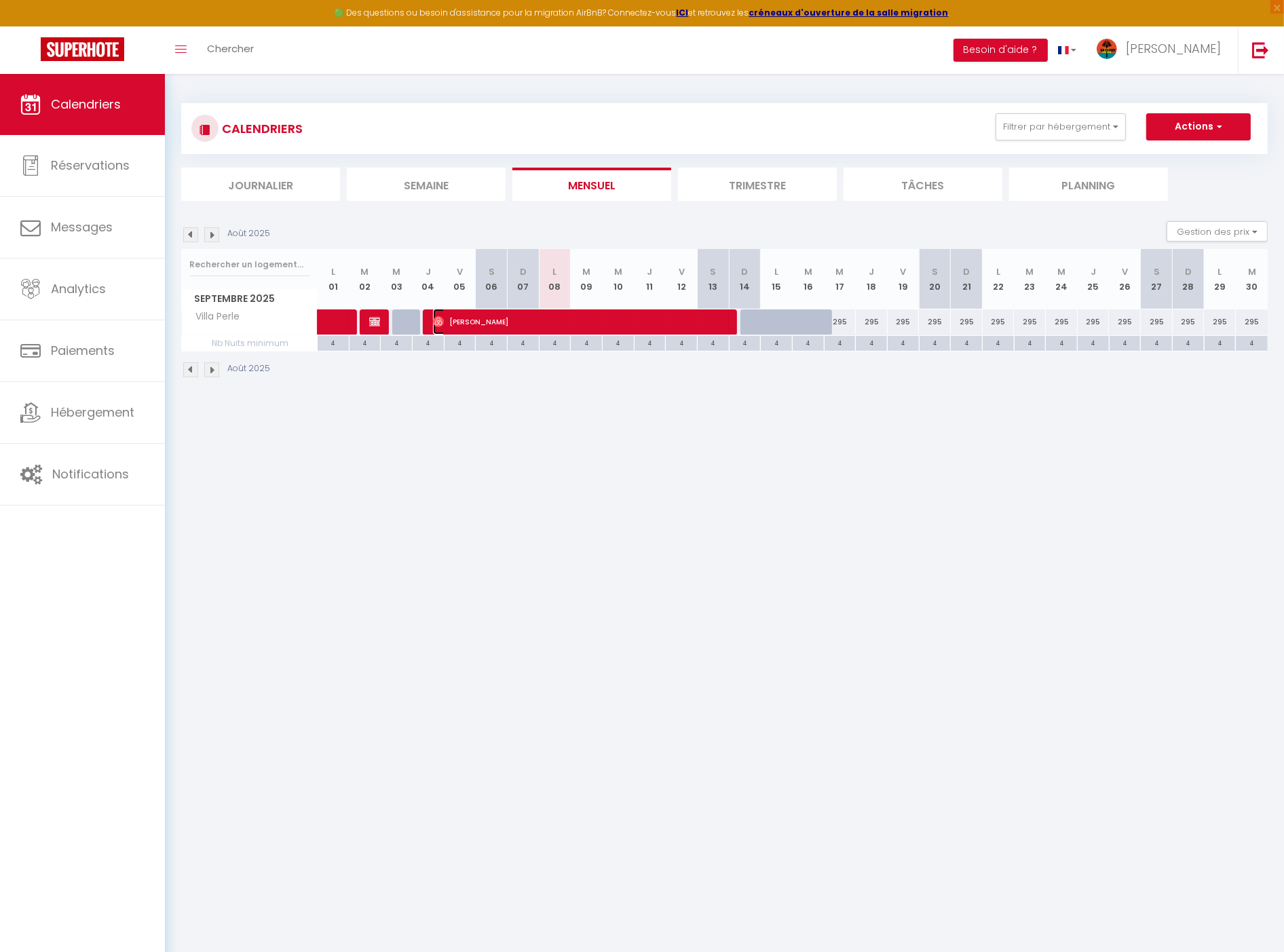
click at [546, 327] on span "[PERSON_NAME]" at bounding box center [581, 321] width 298 height 25
select select "OK"
select select "1"
select select "0"
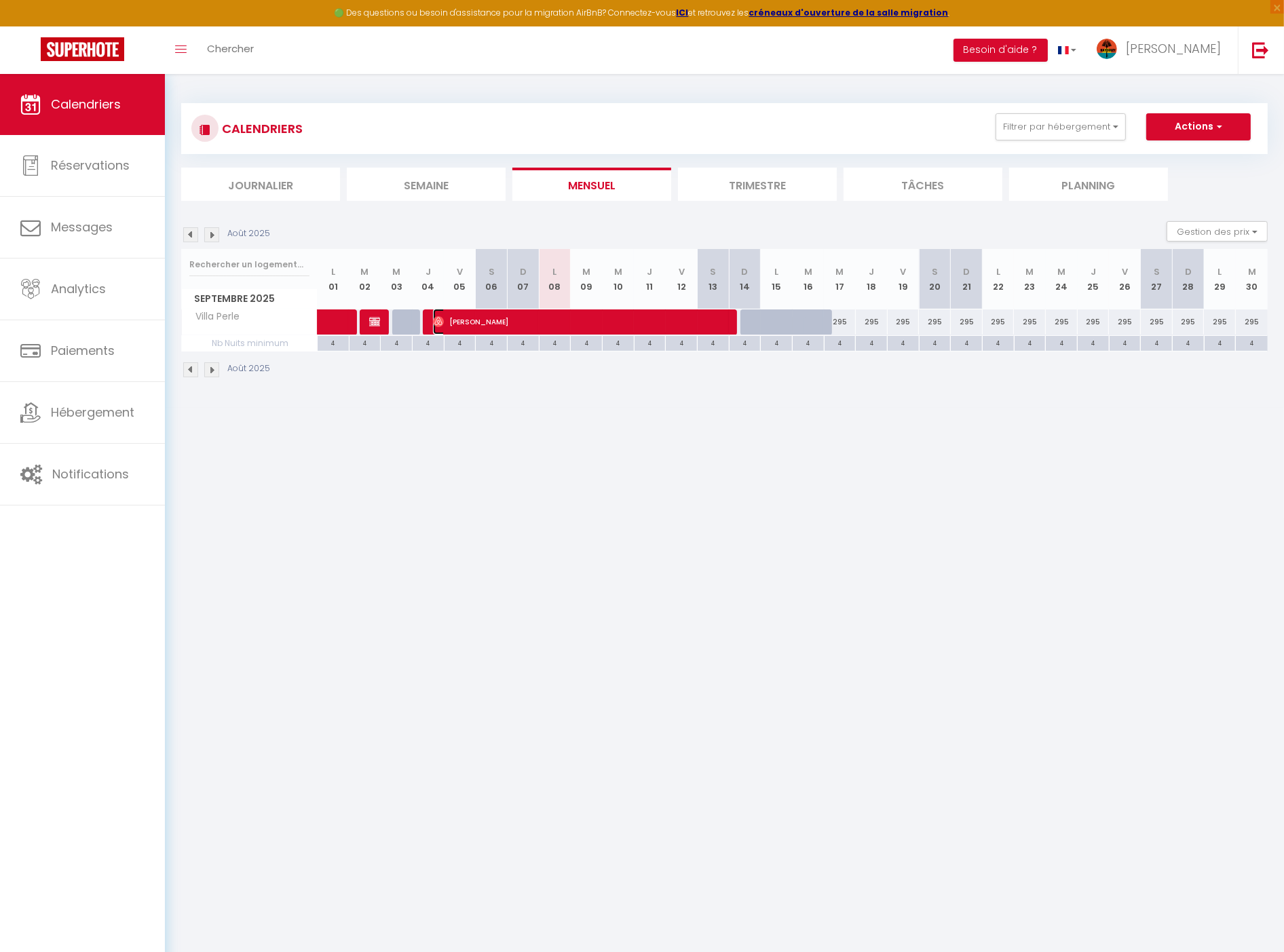
select select "1"
select select
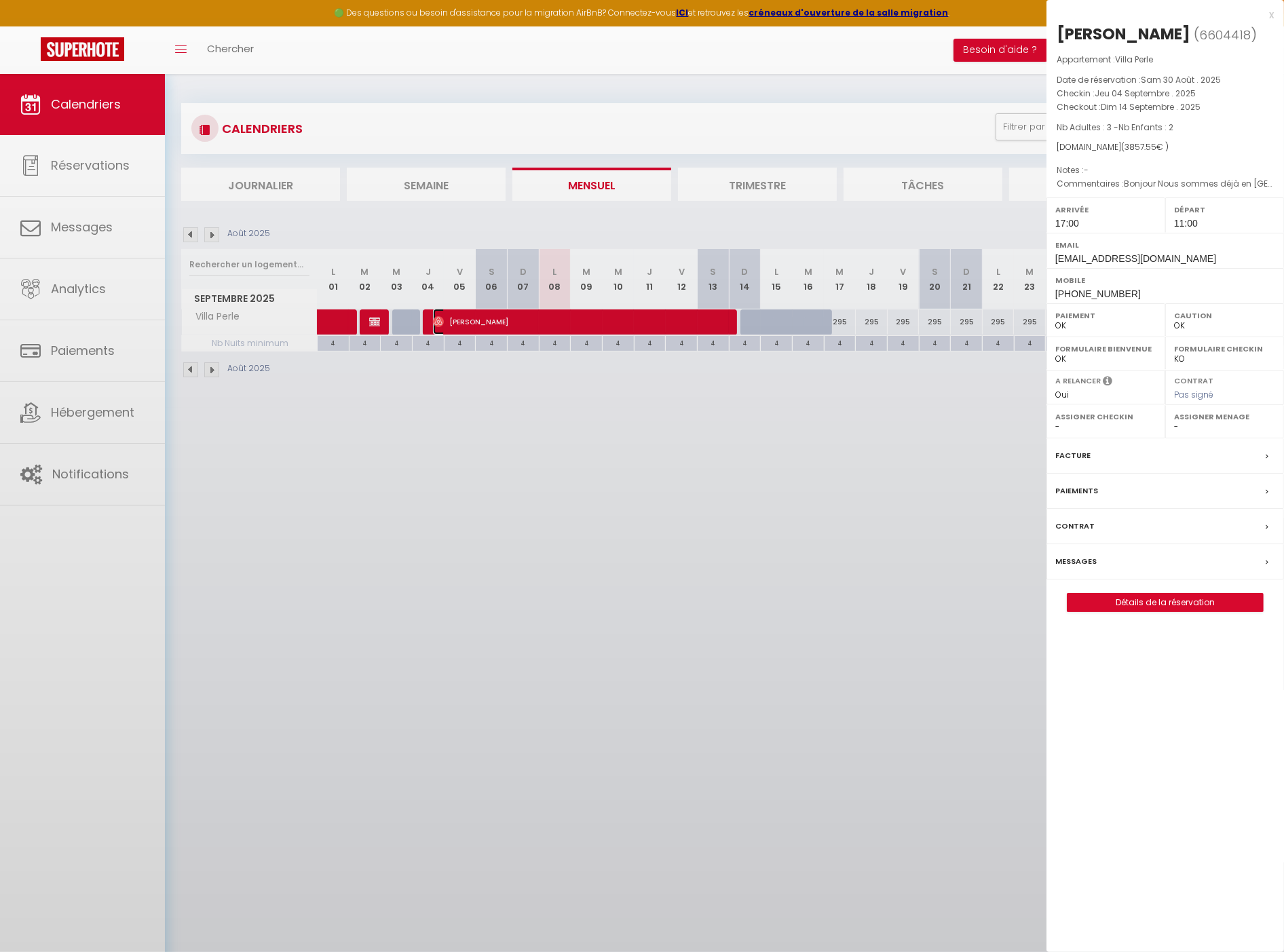
select select "14406"
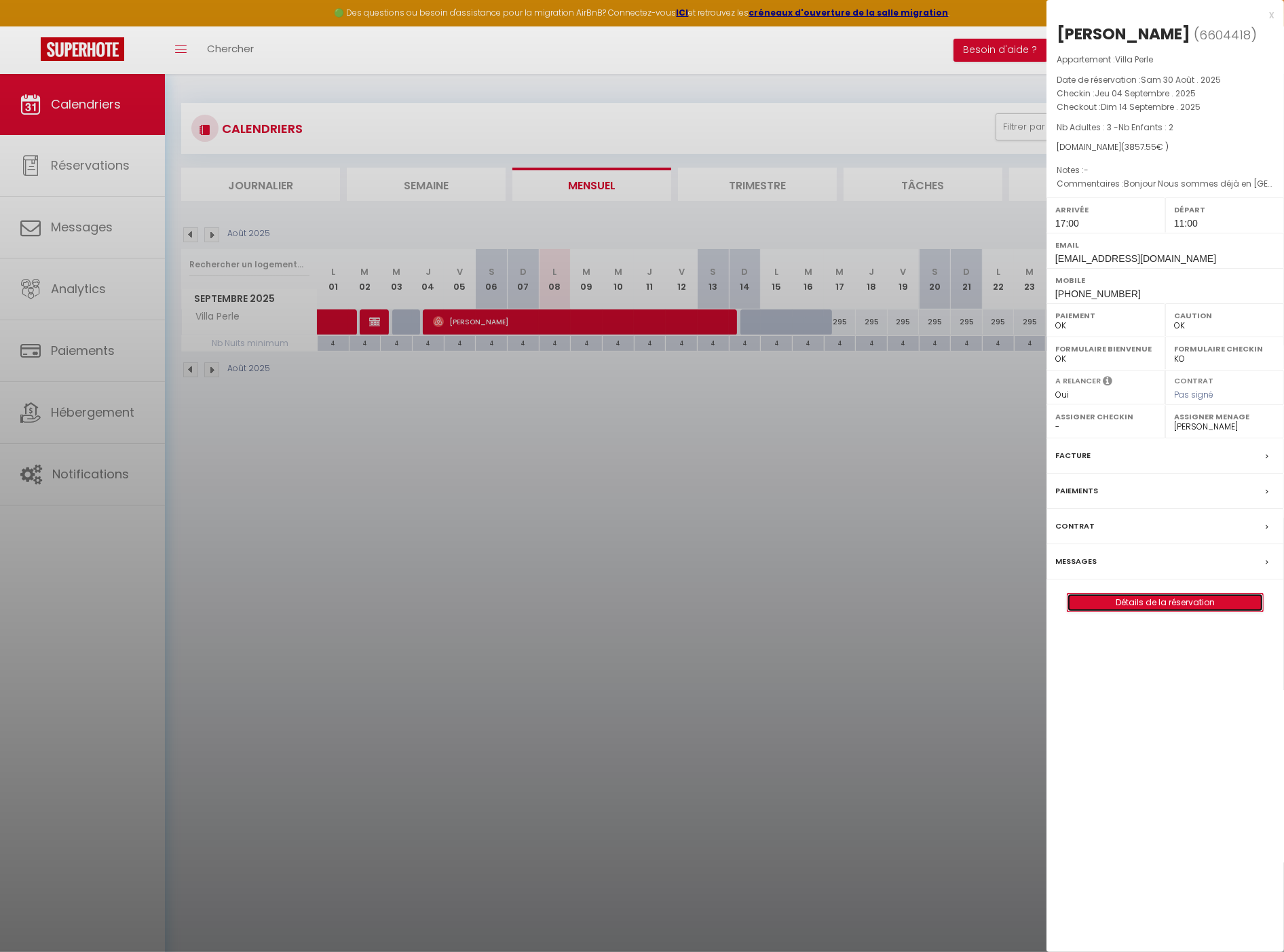
click at [1148, 606] on link "Détails de la réservation" at bounding box center [1165, 602] width 196 height 18
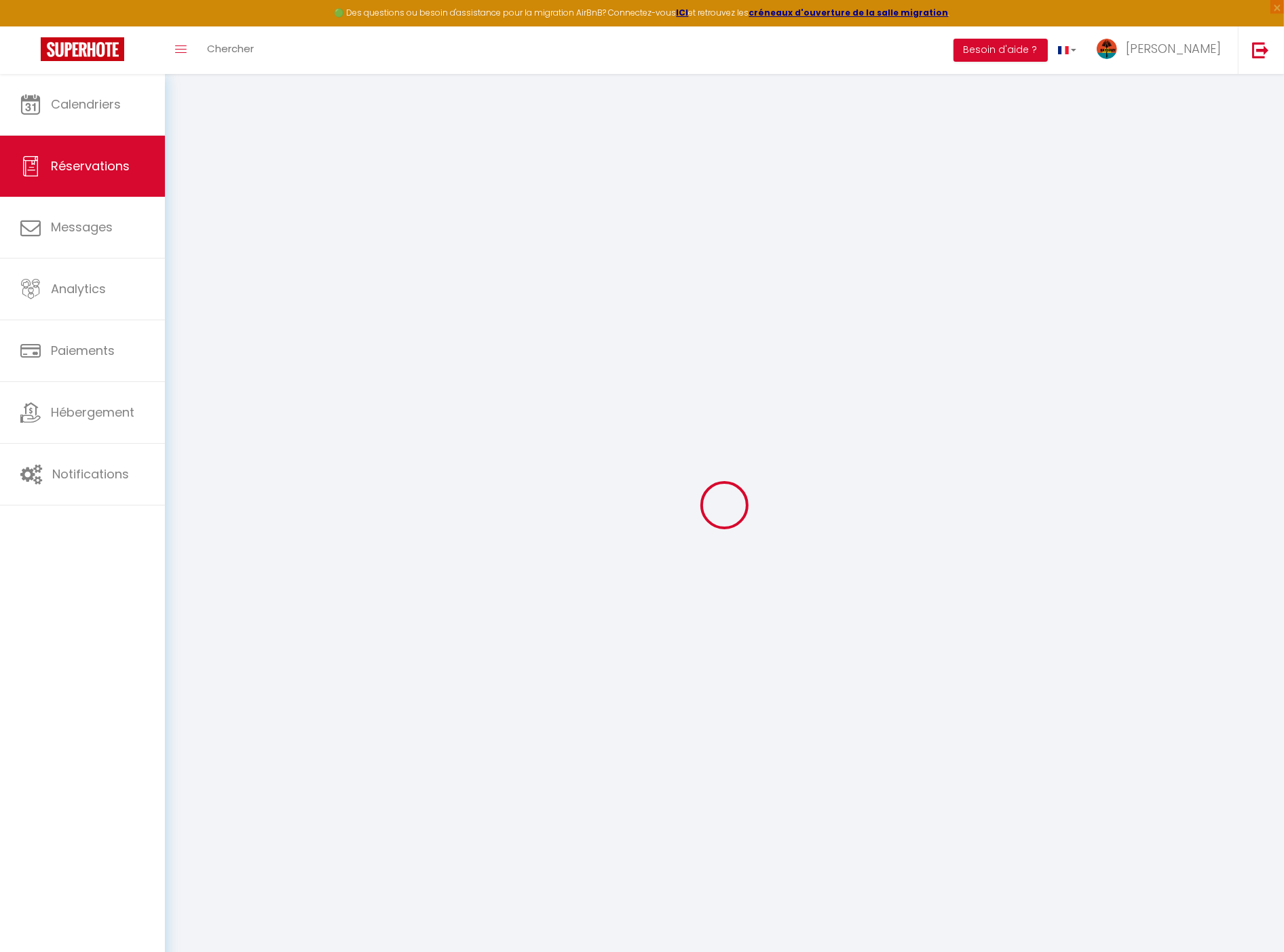
type input "Sandra"
type input "Laroche"
type input "4jffyccrnx04pvztgwktqktgquvl@reply.superhote.com"
type input "compta.tatiniass@gmail.com"
type input "+33767589770"
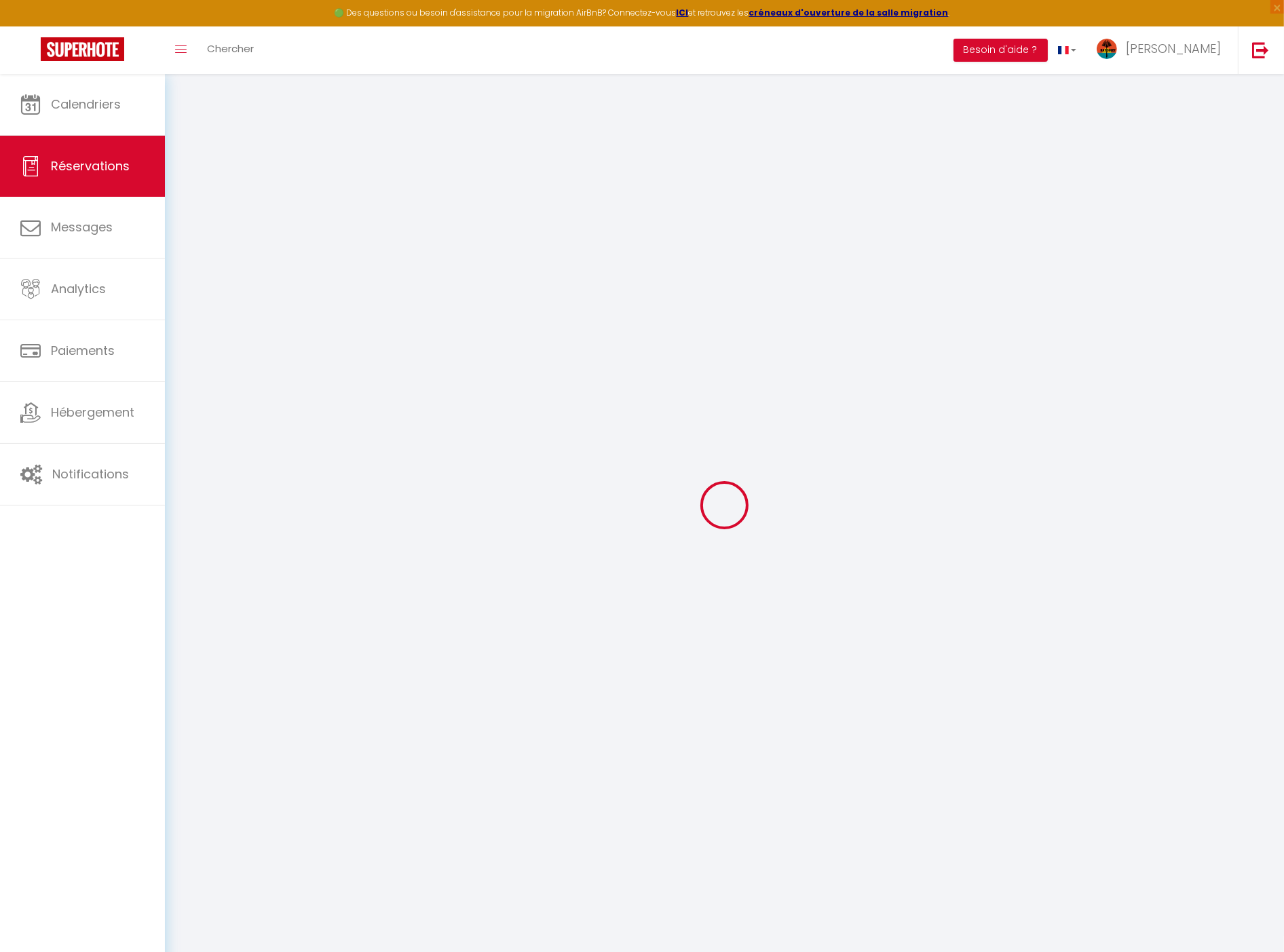
type input "+33767589770"
select select
type input "466.11"
select select "62822"
select select "1"
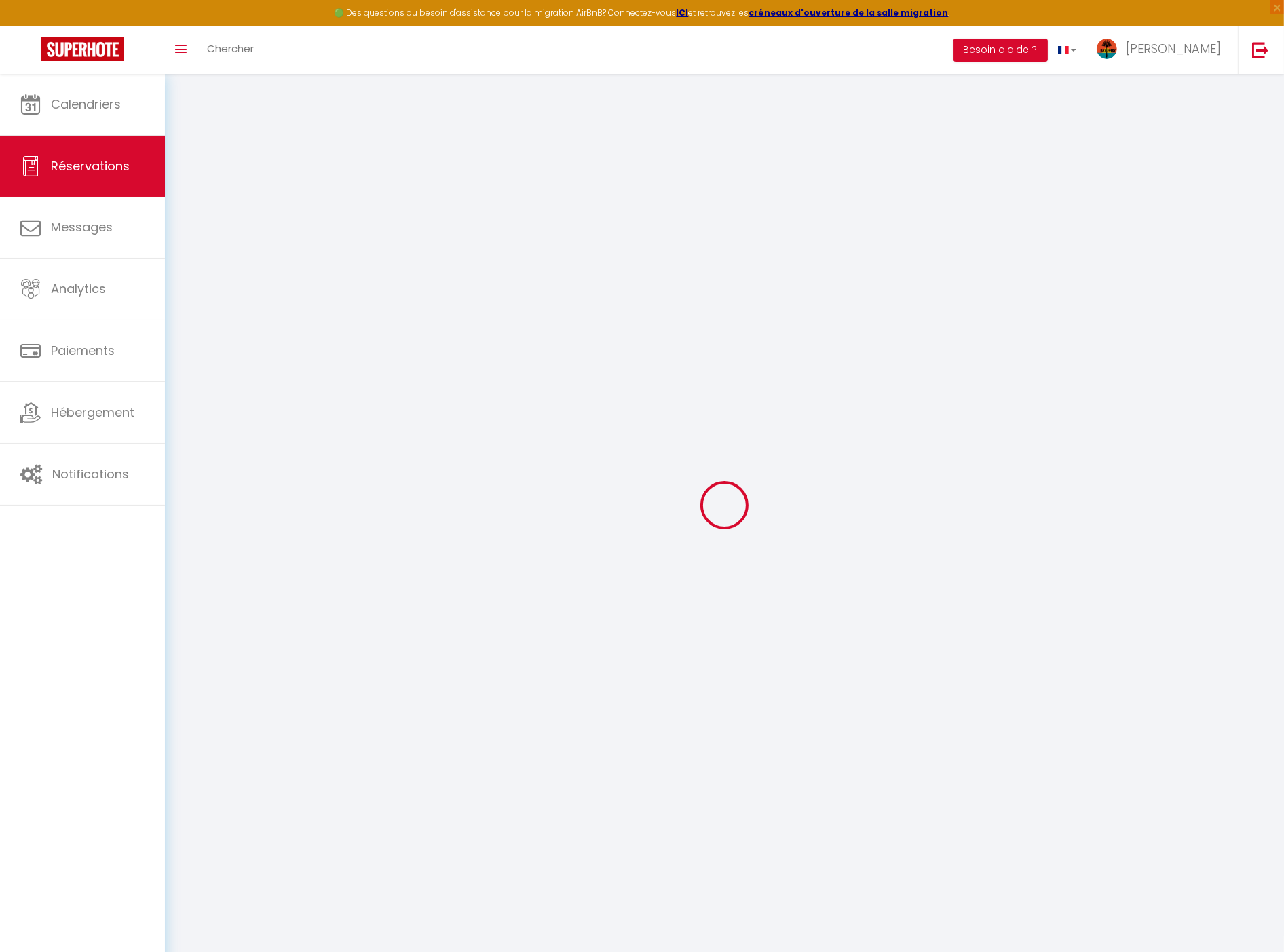
select select
type input "3"
type input "2"
select select "12"
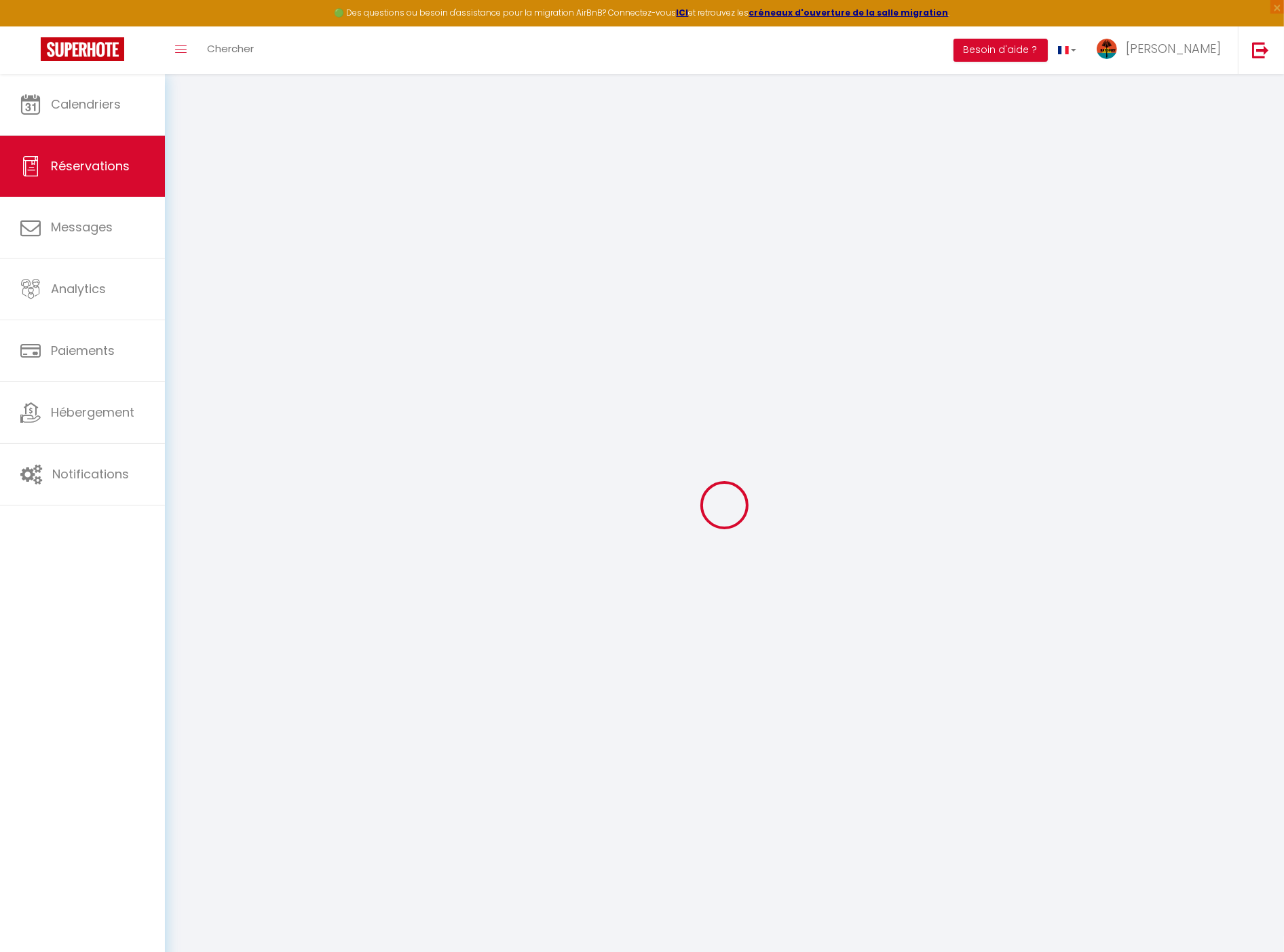
select select
type input "3540"
checkbox input "false"
type input "672.6"
select select "1"
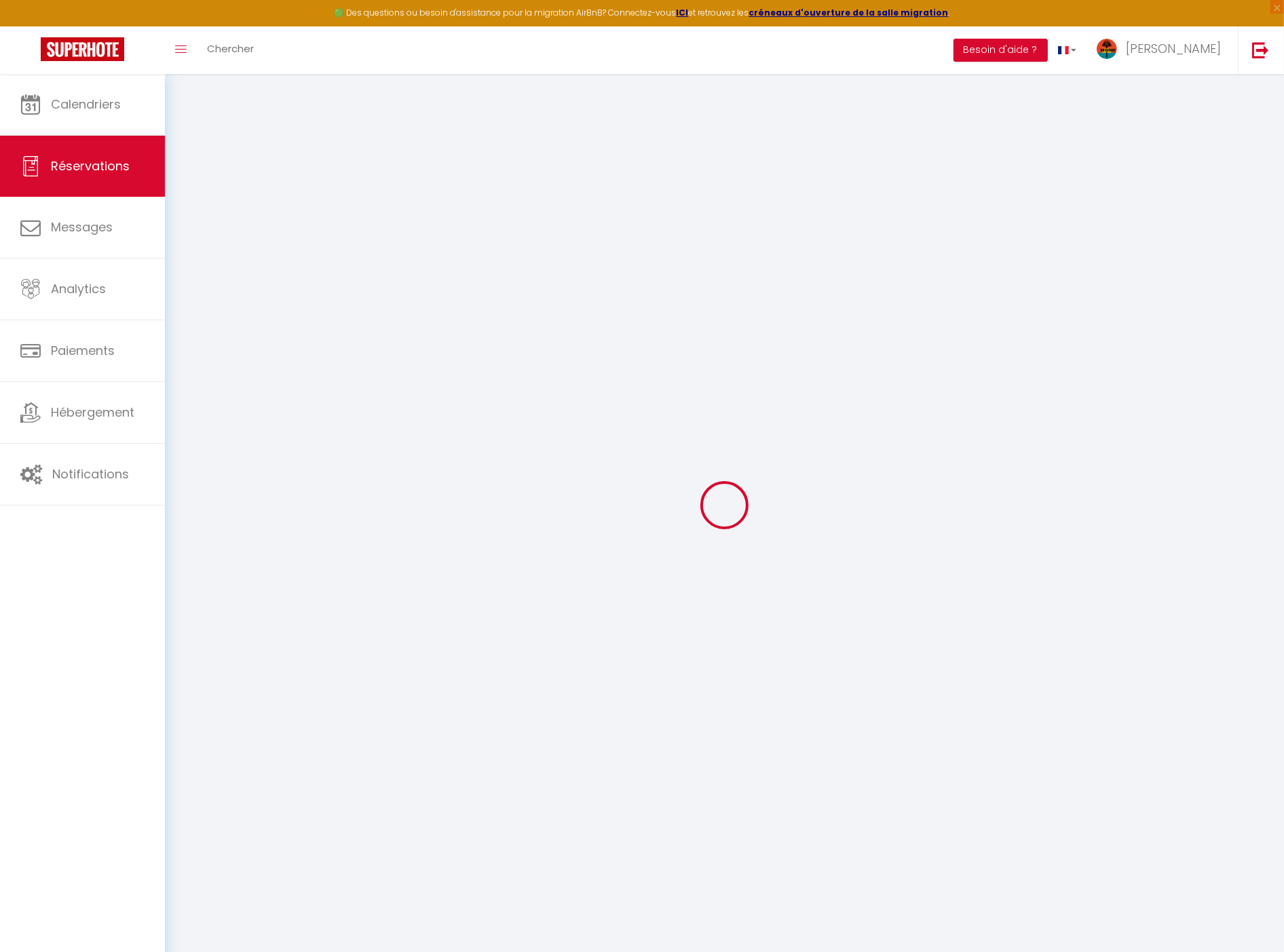
type input "250"
type input "0"
select index
select select
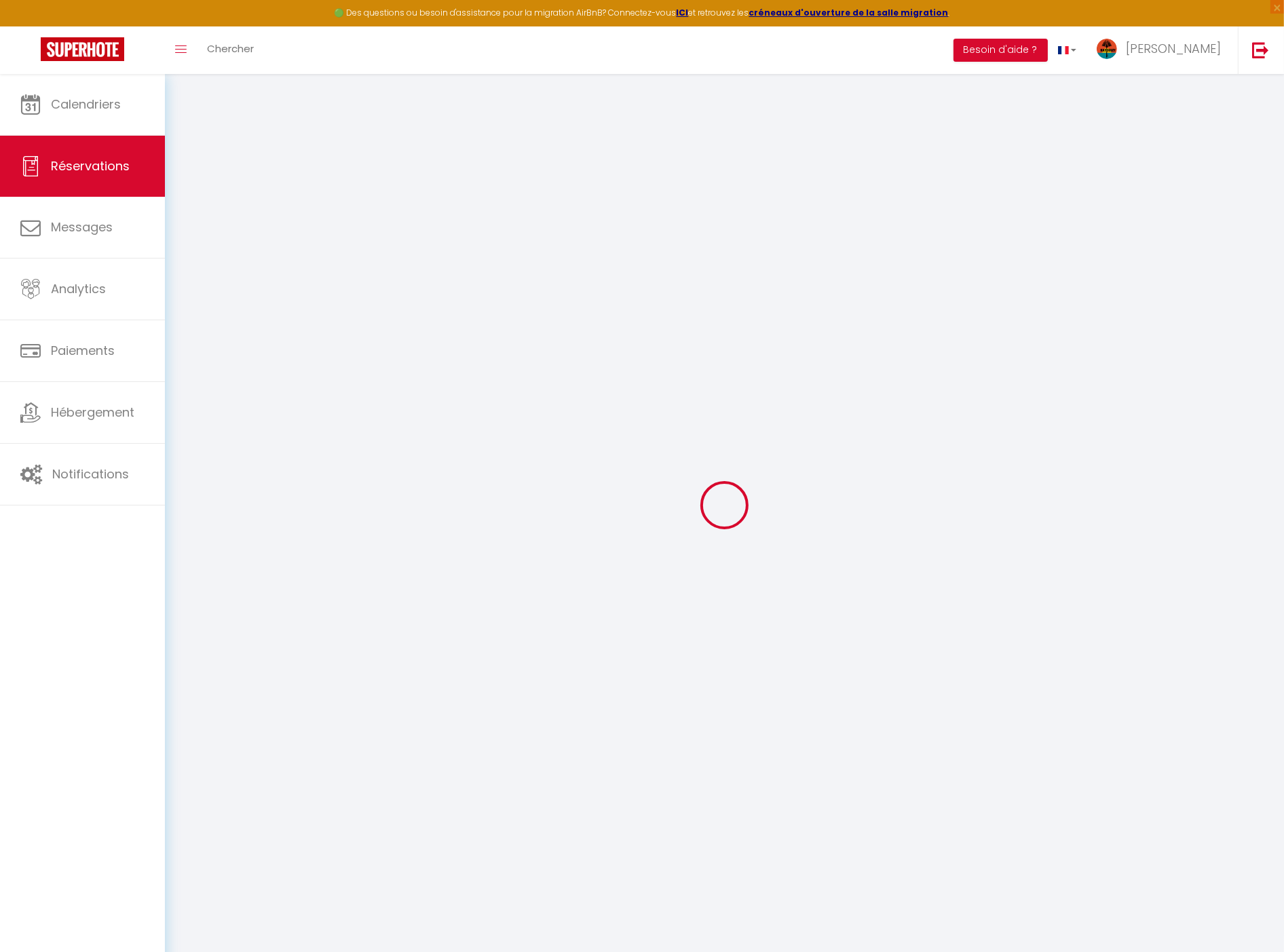
select select
select select "15"
checkbox input "false"
select index
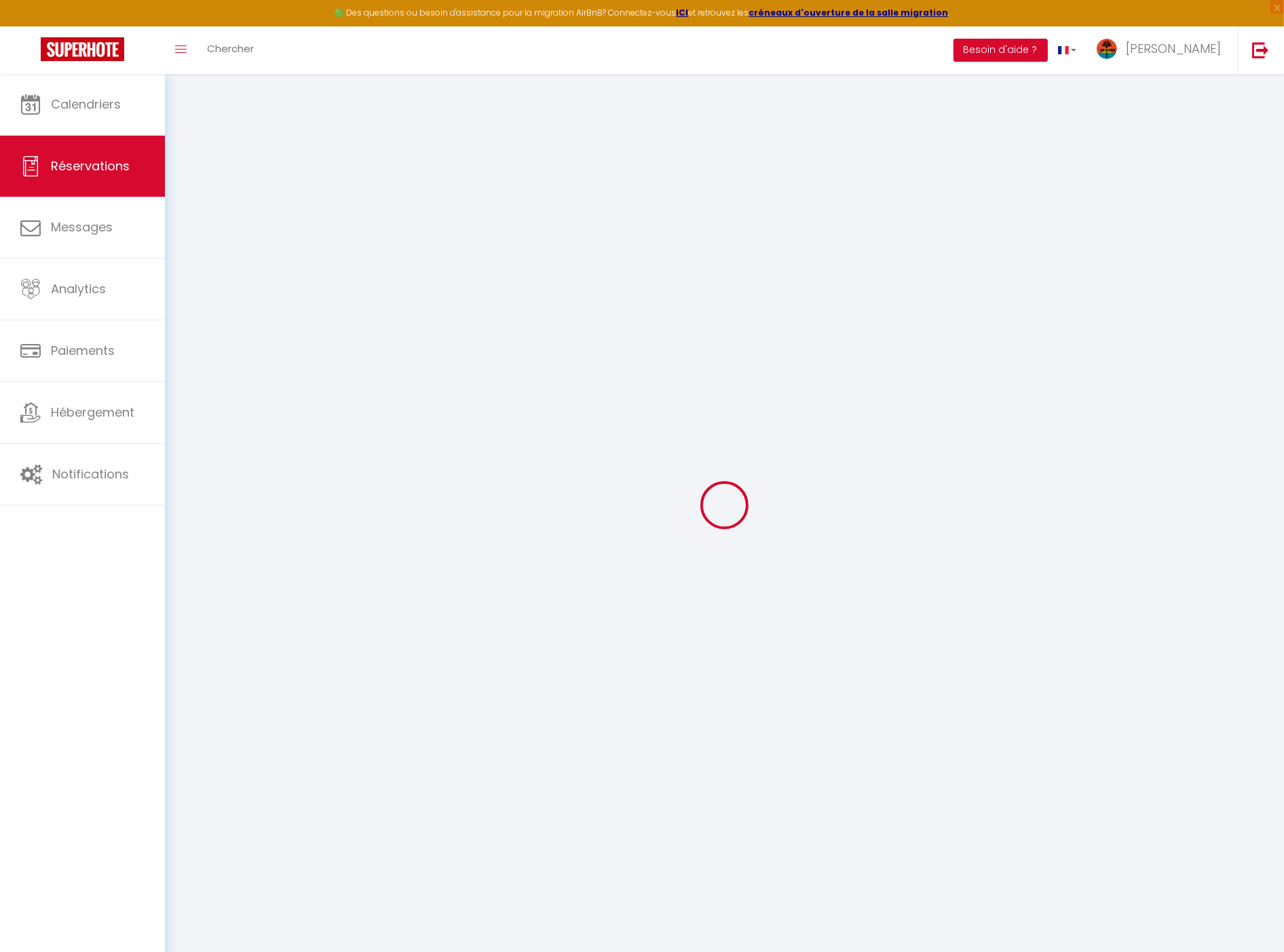
select select
checkbox input "false"
select index
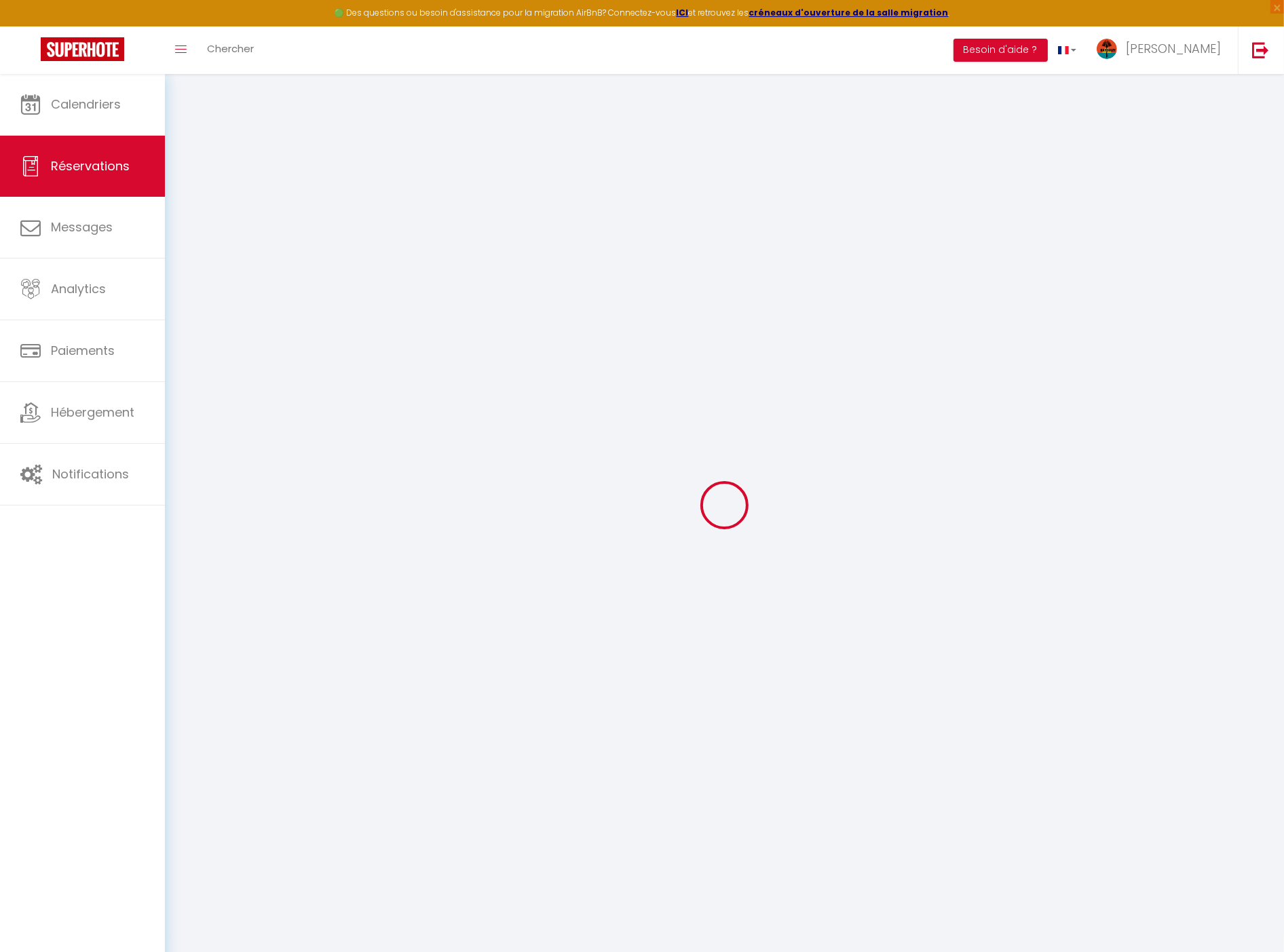
select select
checkbox input "false"
select index
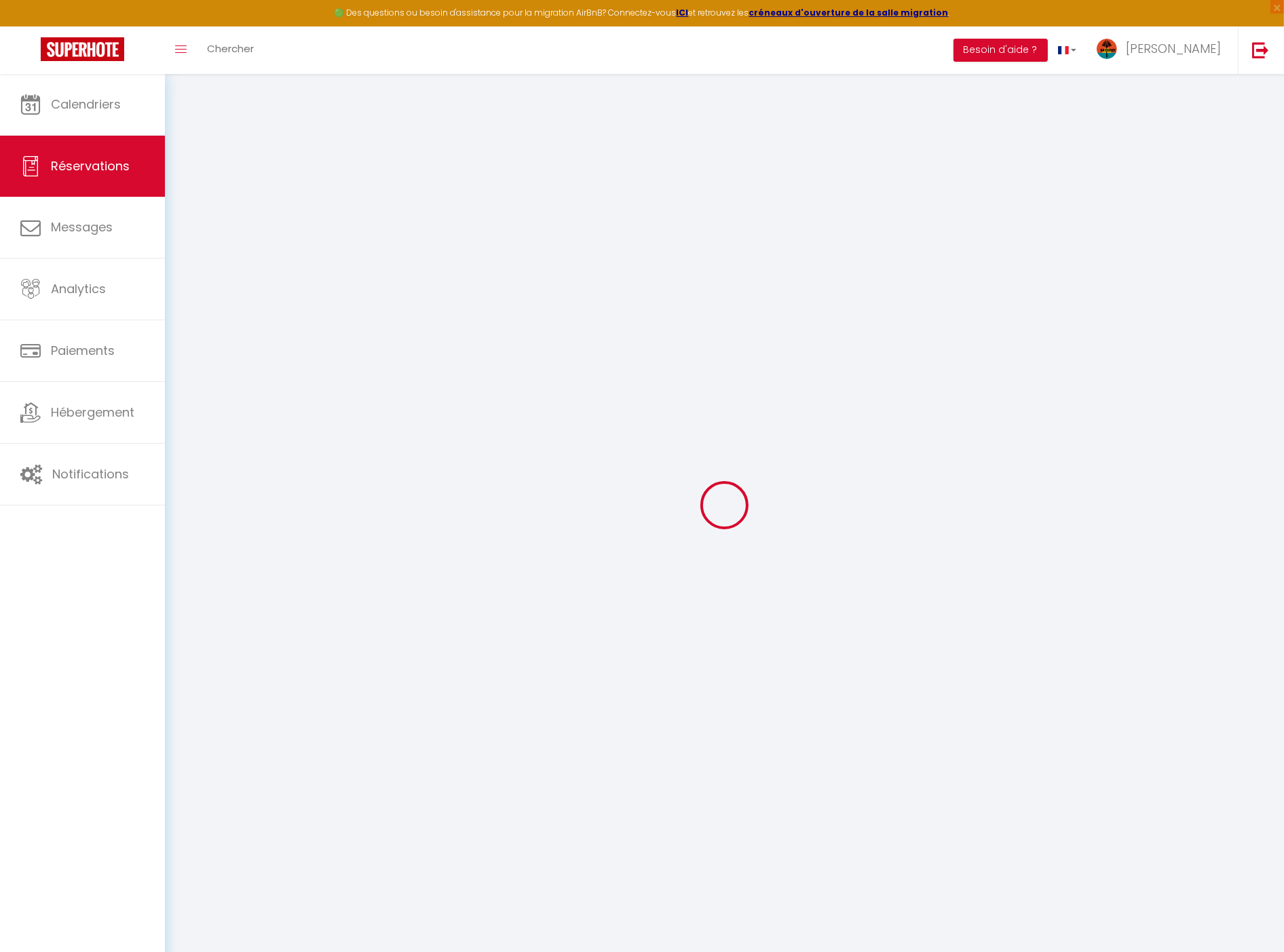
type bébé\?\)1 "Bonjour Nous sommes déjà en Martinique. Pensez-vous possible pour nous de venir…"
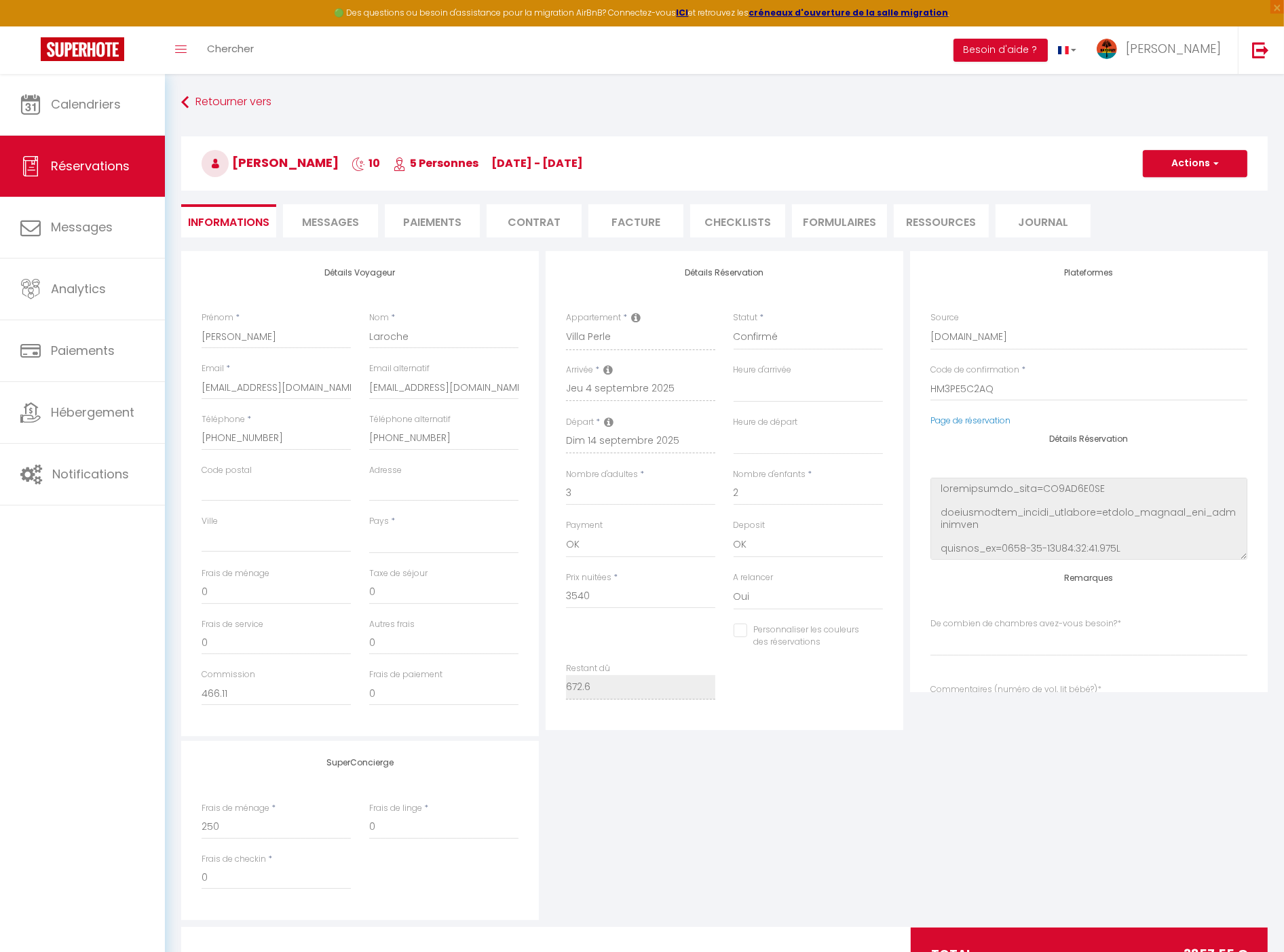
select select
type input "240"
type input "77.55"
select select
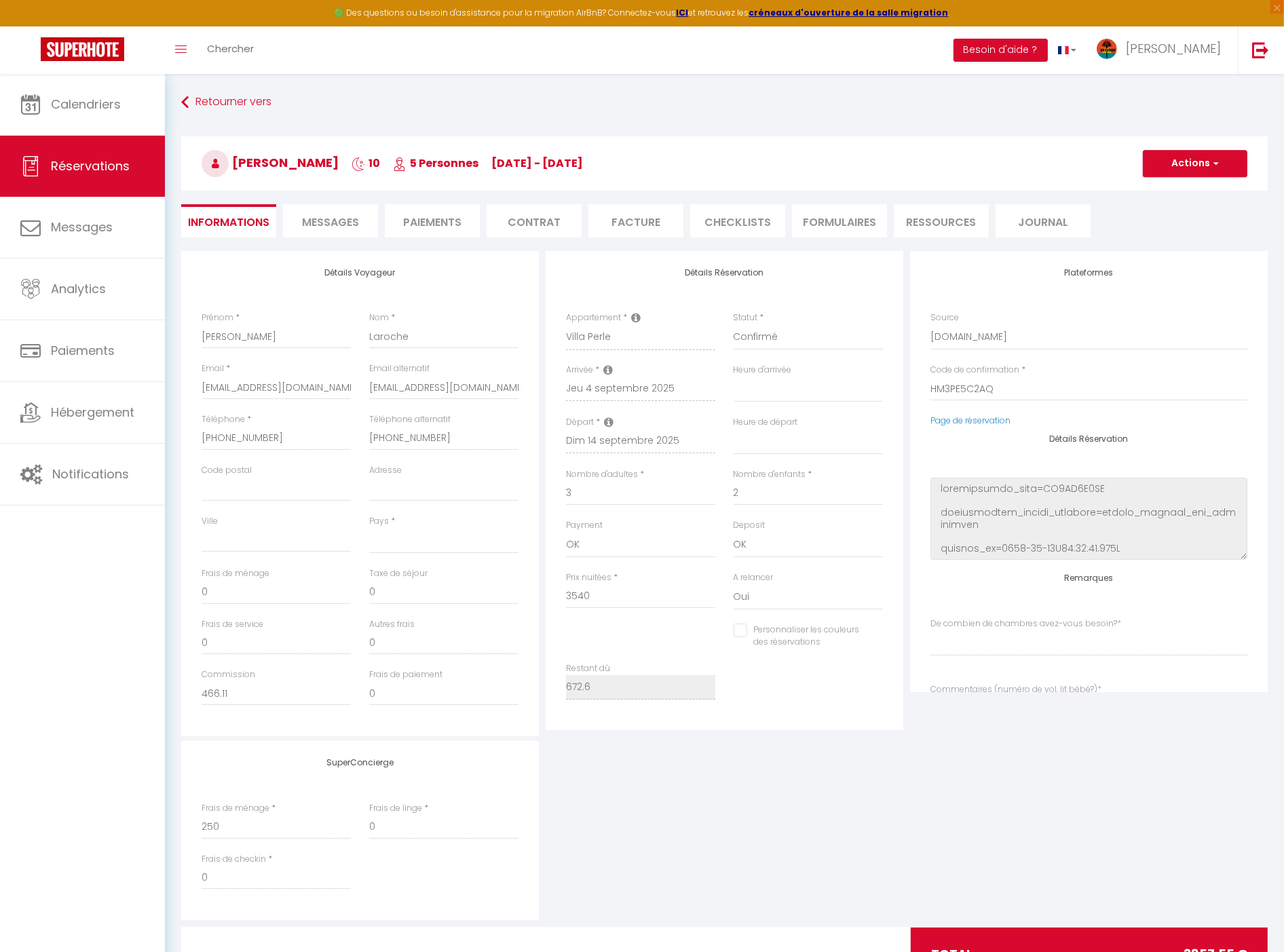
checkbox input "false"
select index
select select
checkbox input "false"
select index
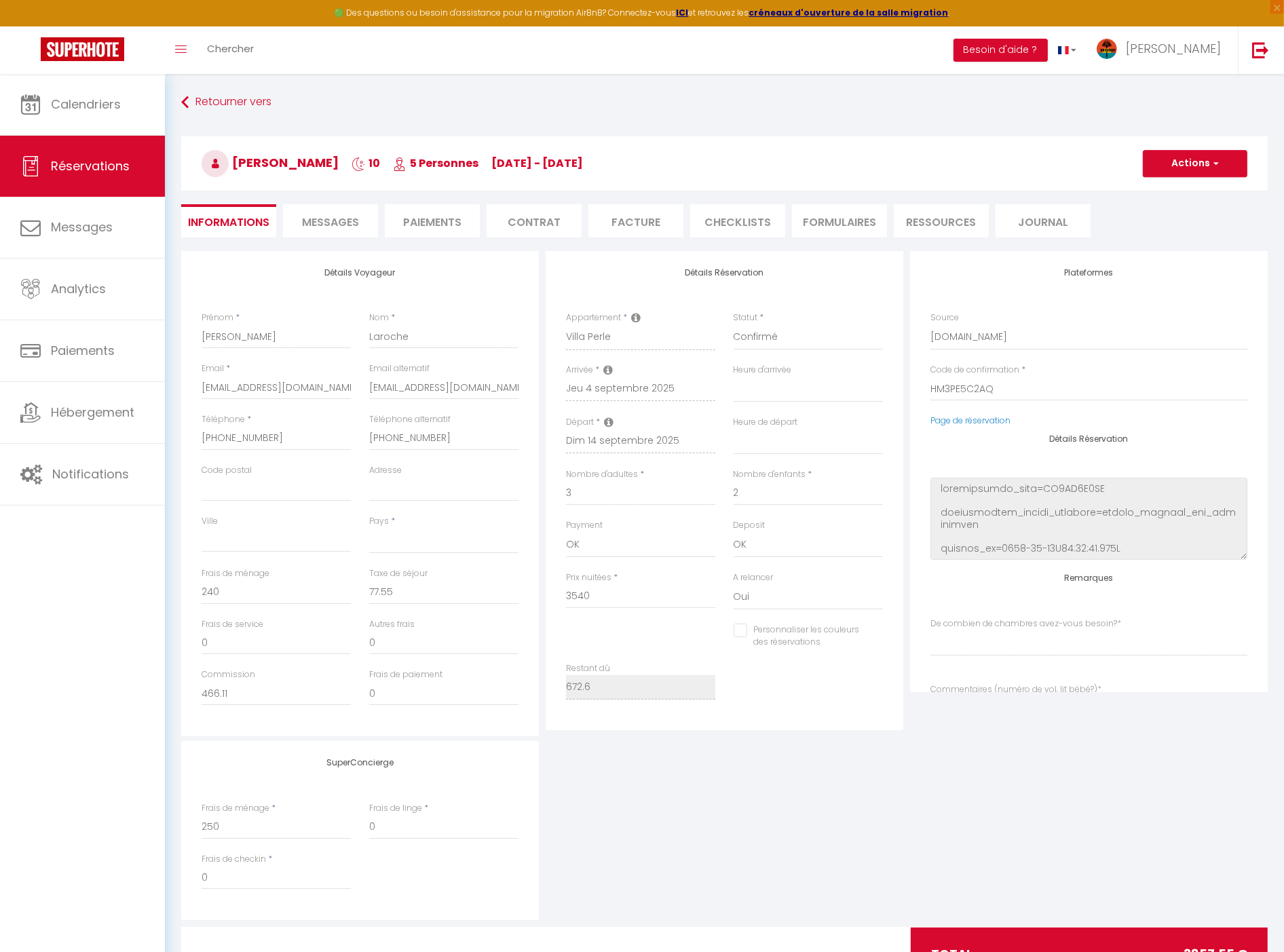
select select "17:00"
select select "11:00"
click at [333, 220] on span "Messages" at bounding box center [330, 222] width 57 height 16
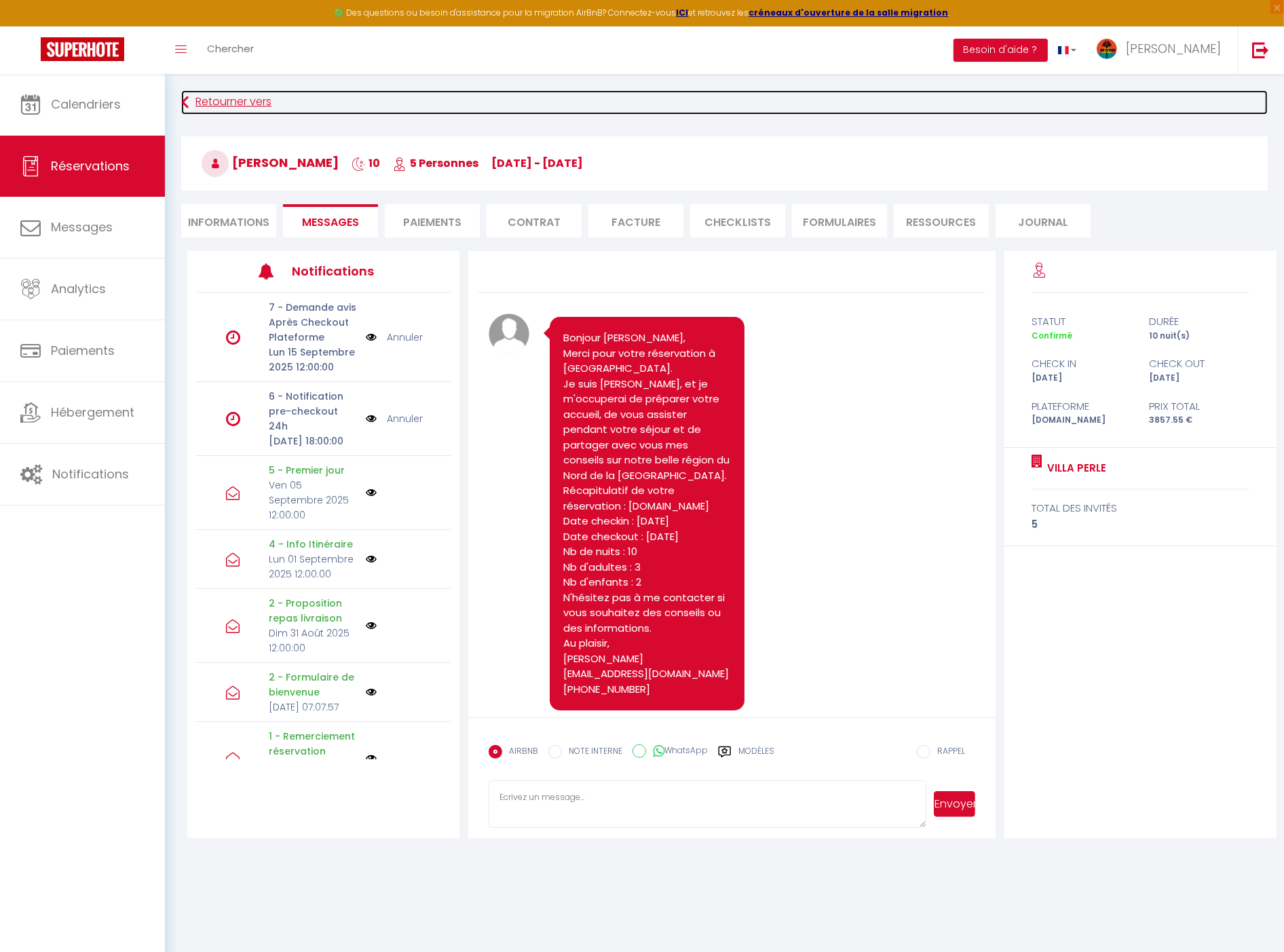
click at [229, 105] on link "Retourner vers" at bounding box center [724, 103] width 1086 height 25
select select
select index
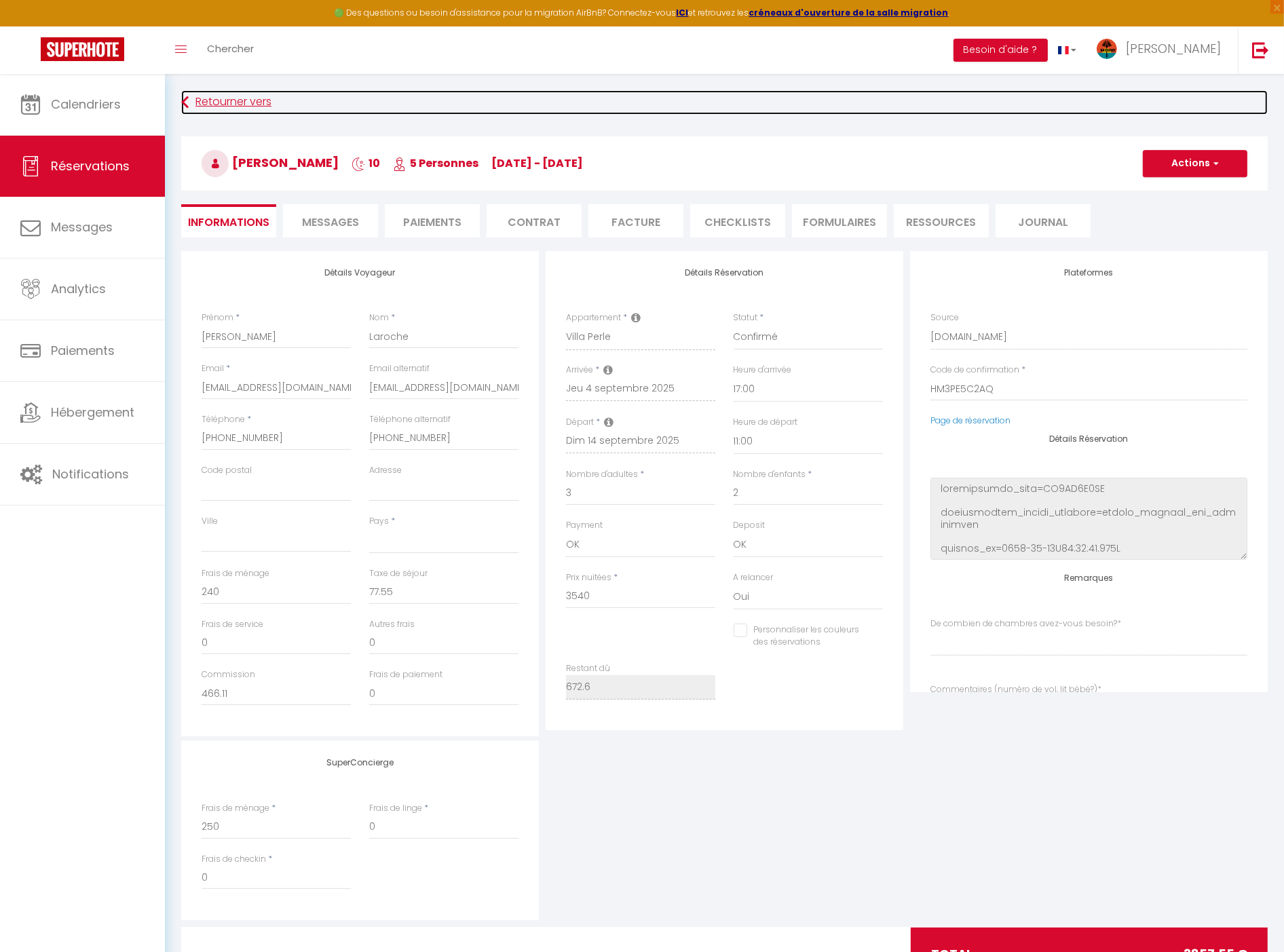
click at [225, 100] on link "Retourner vers" at bounding box center [724, 103] width 1086 height 25
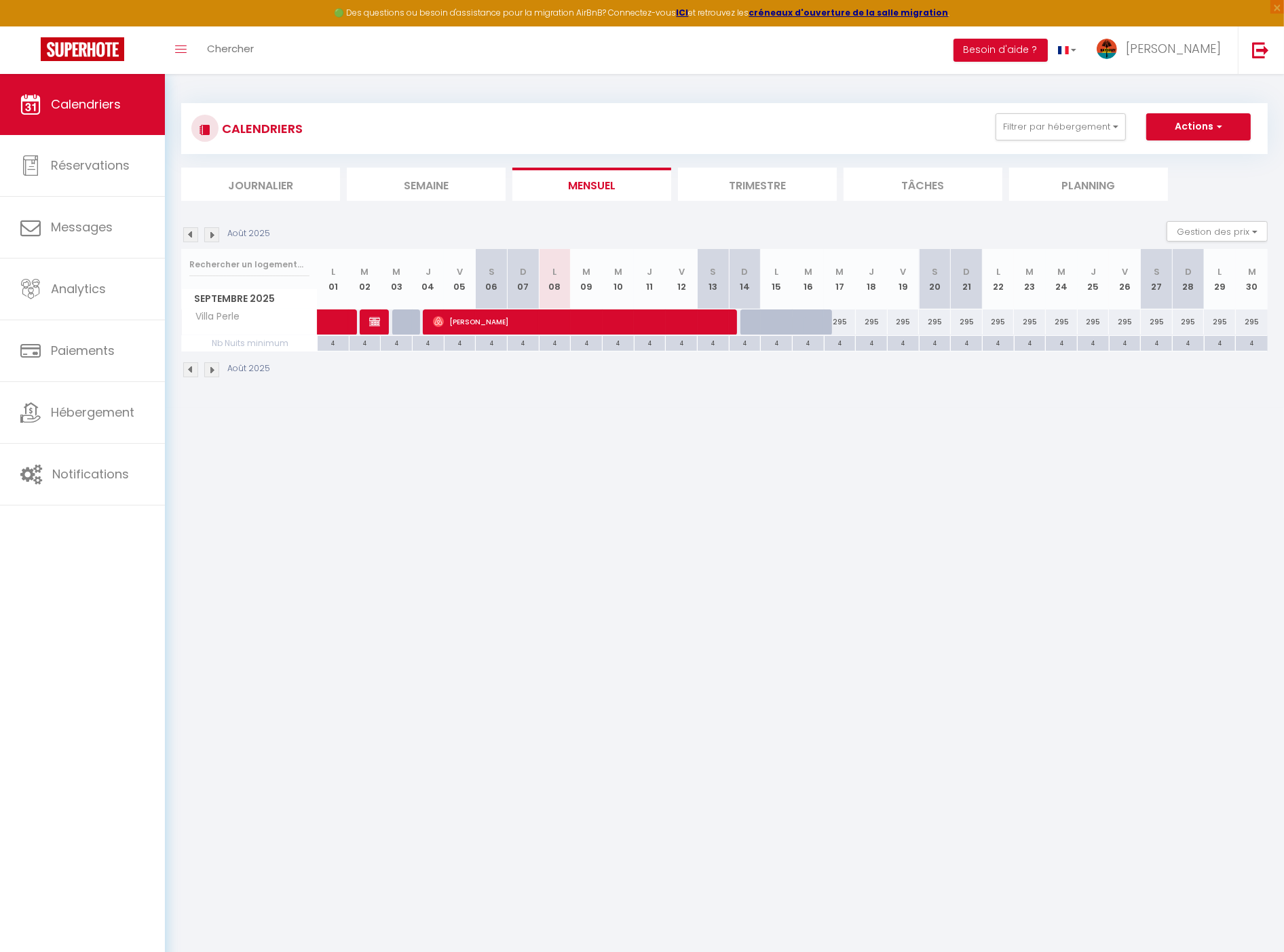
click at [213, 234] on img at bounding box center [212, 234] width 15 height 15
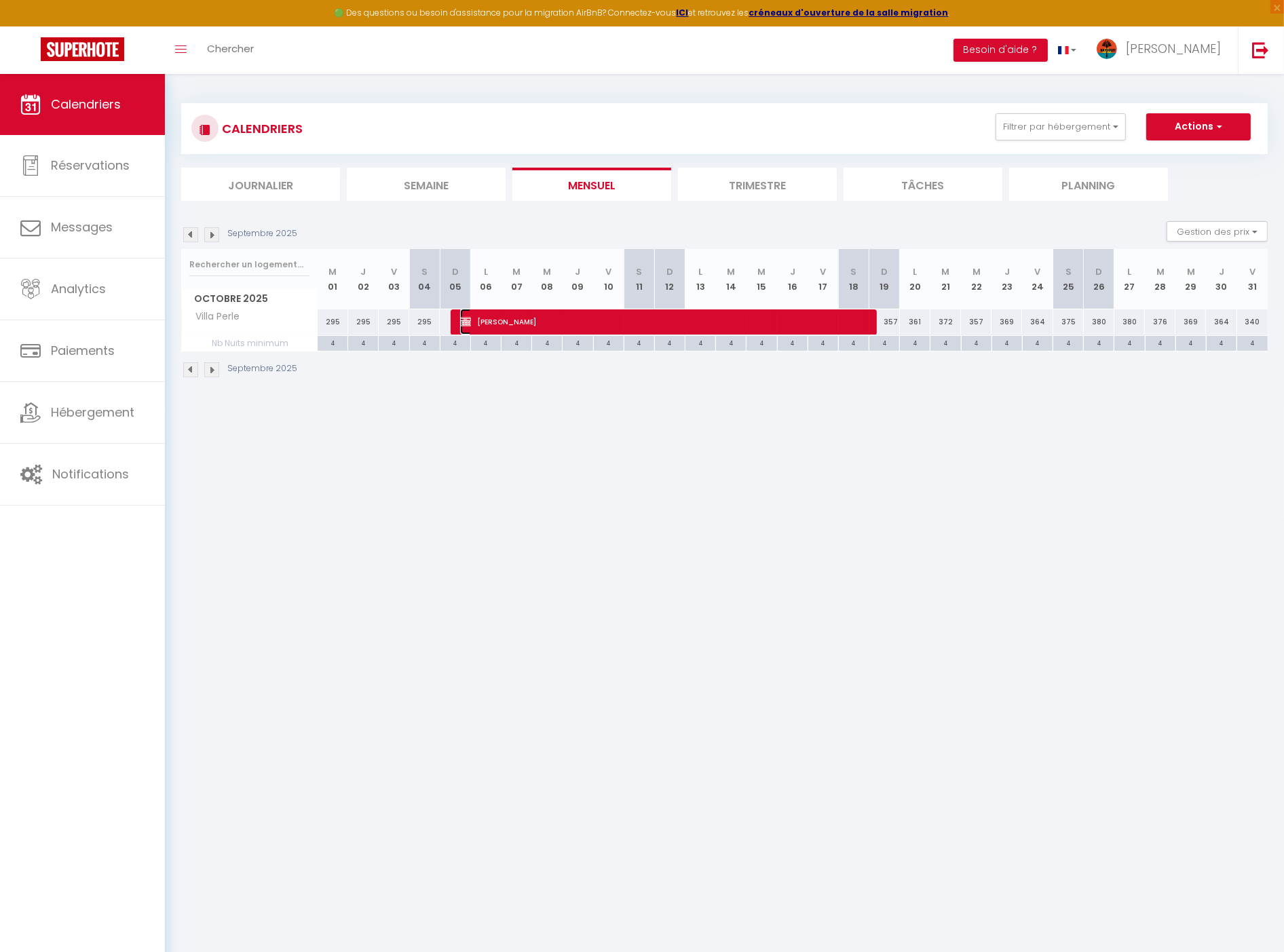
click at [541, 319] on span "Patrice Piquion" at bounding box center [664, 321] width 408 height 25
select select "KO"
select select "0"
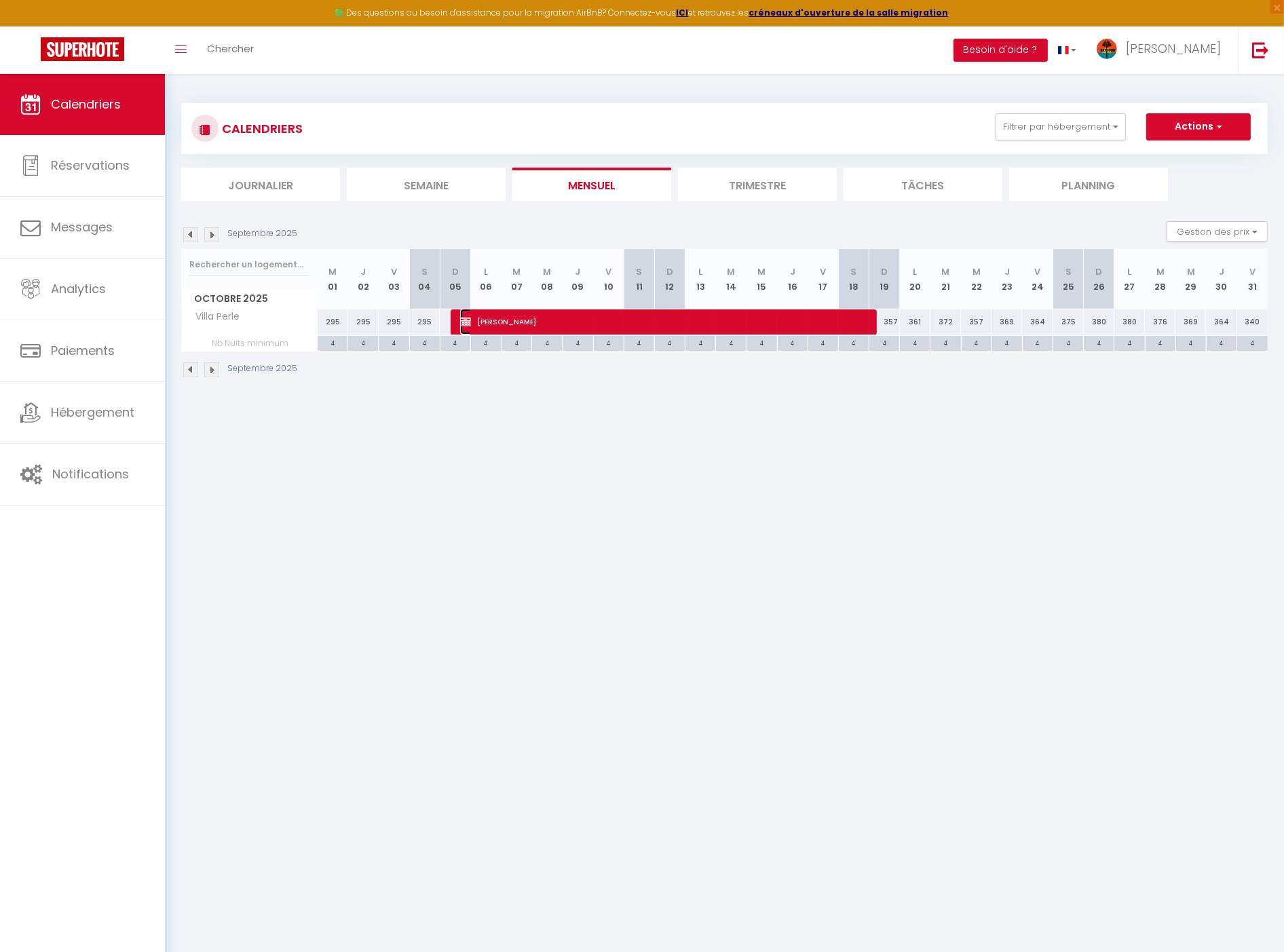
select select "1"
select select
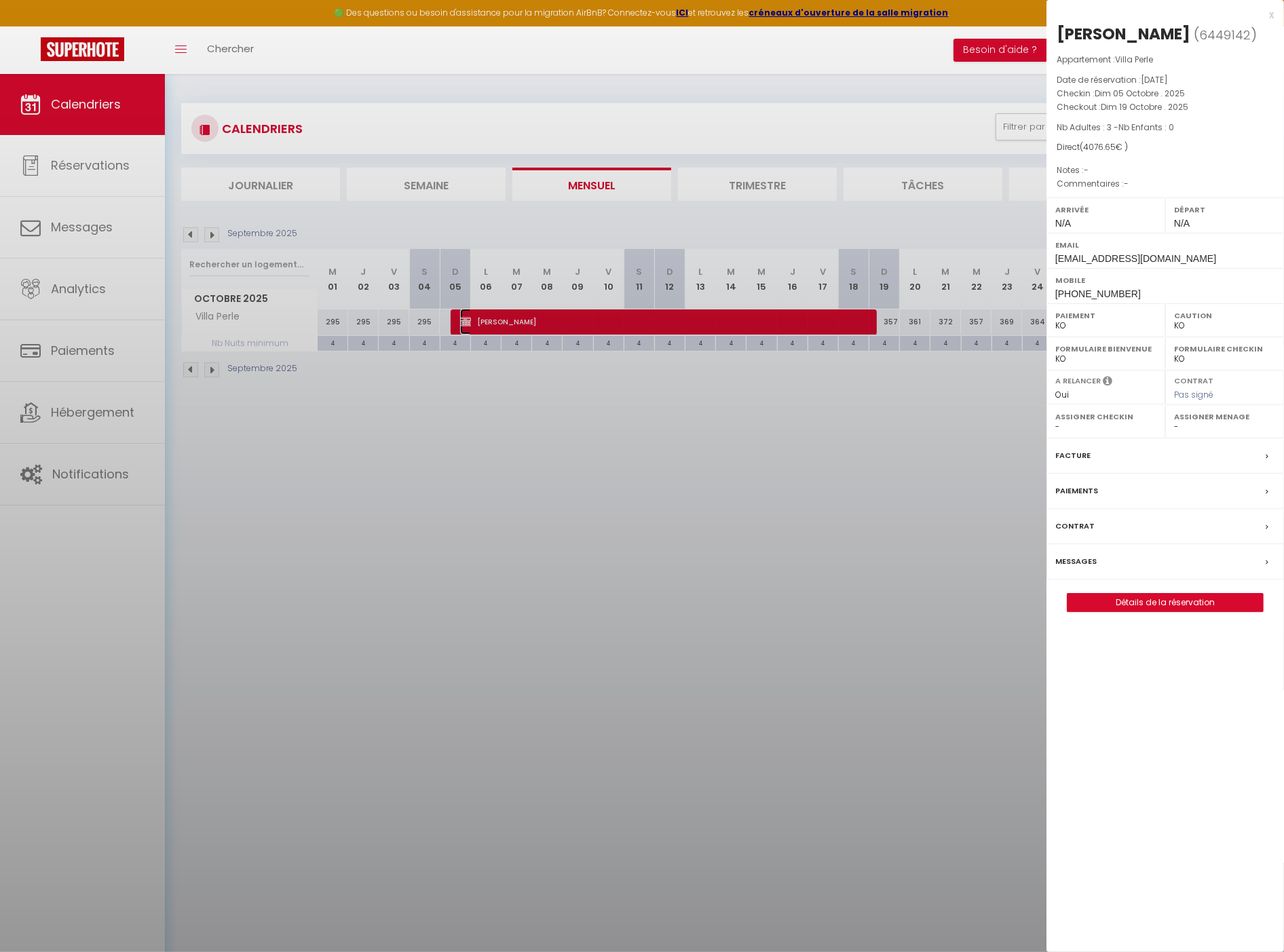
select select "14406"
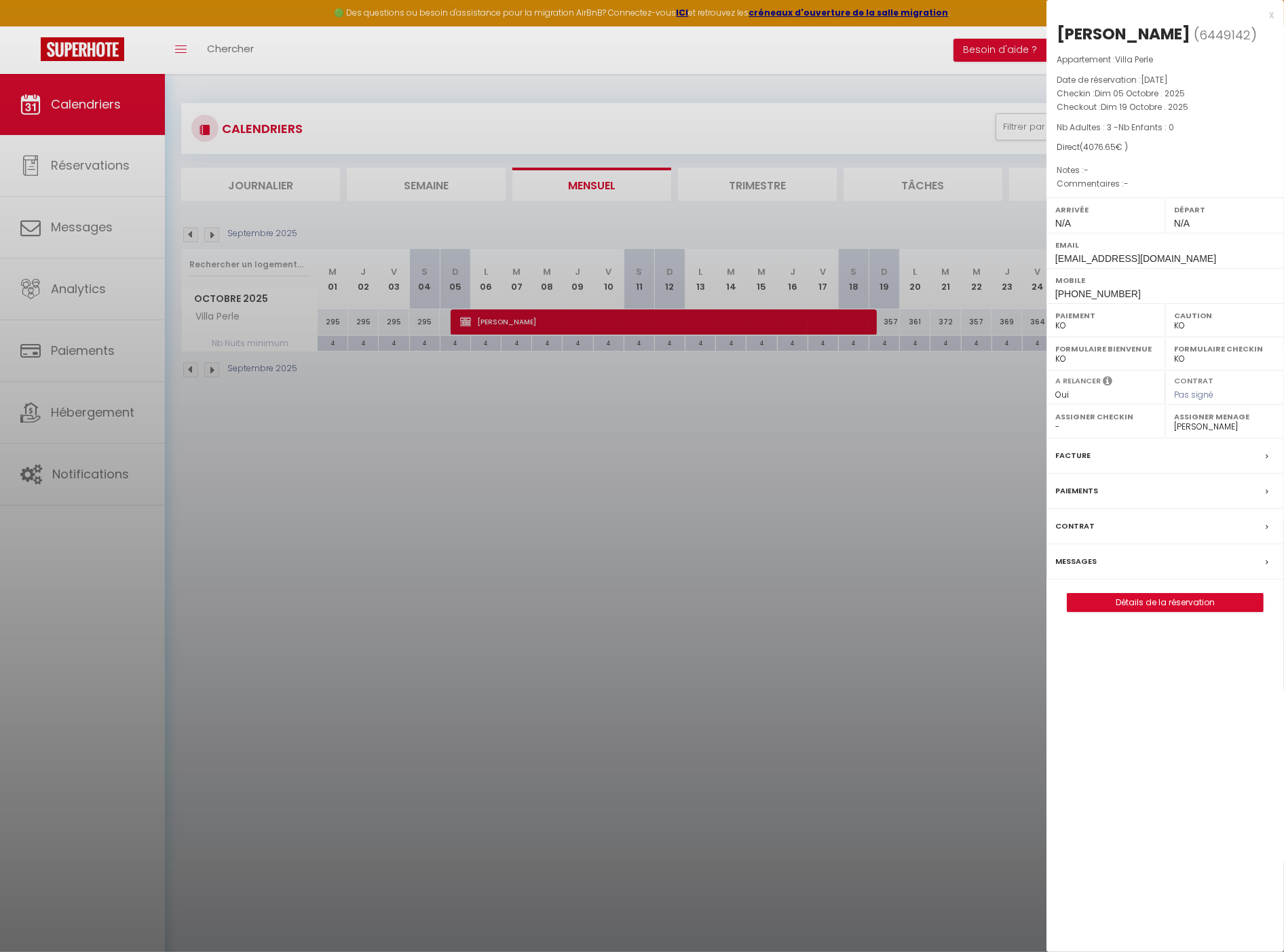
click at [1083, 558] on label "Messages" at bounding box center [1076, 561] width 41 height 14
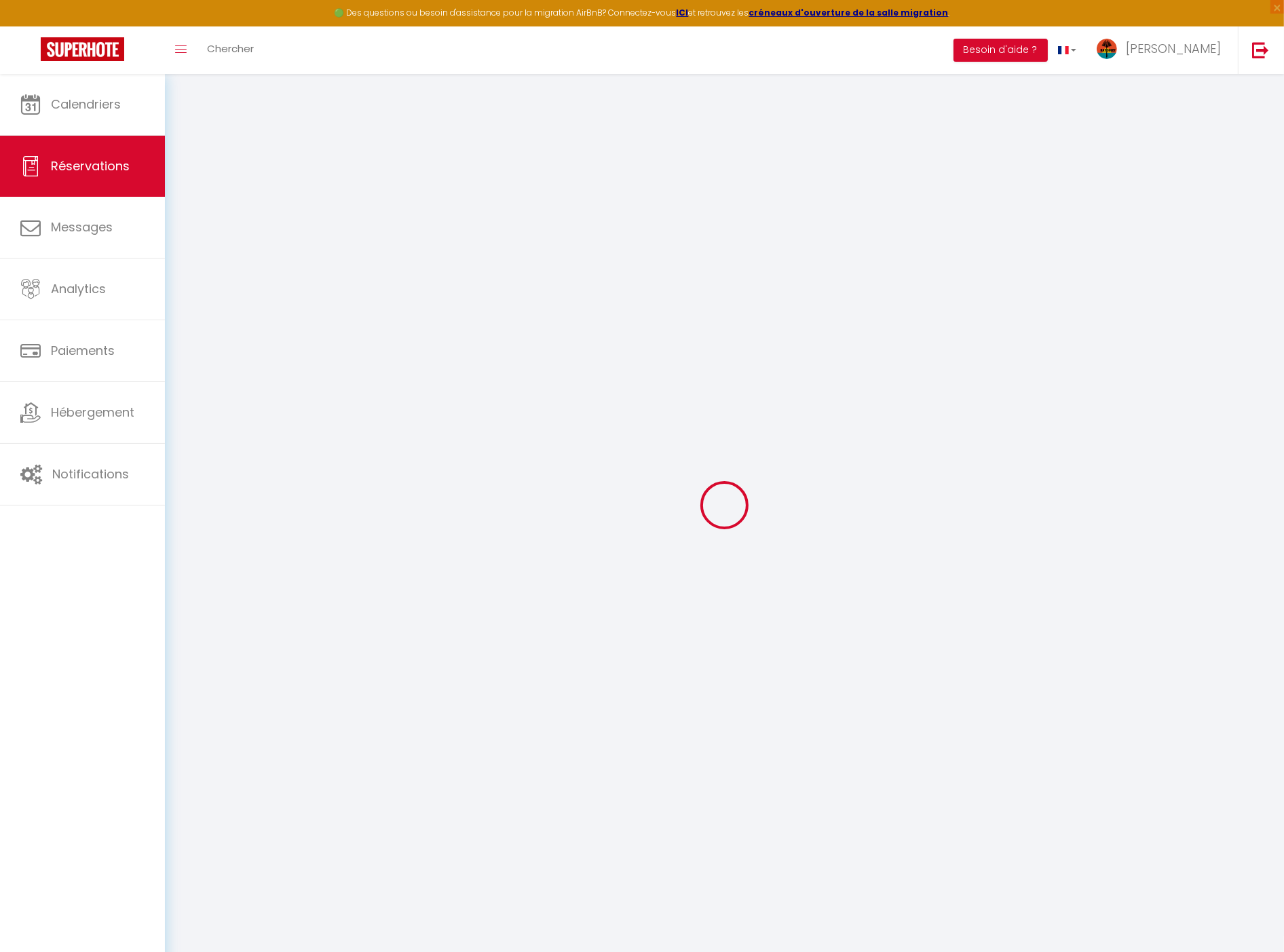
select select
checkbox input "false"
select index
select select
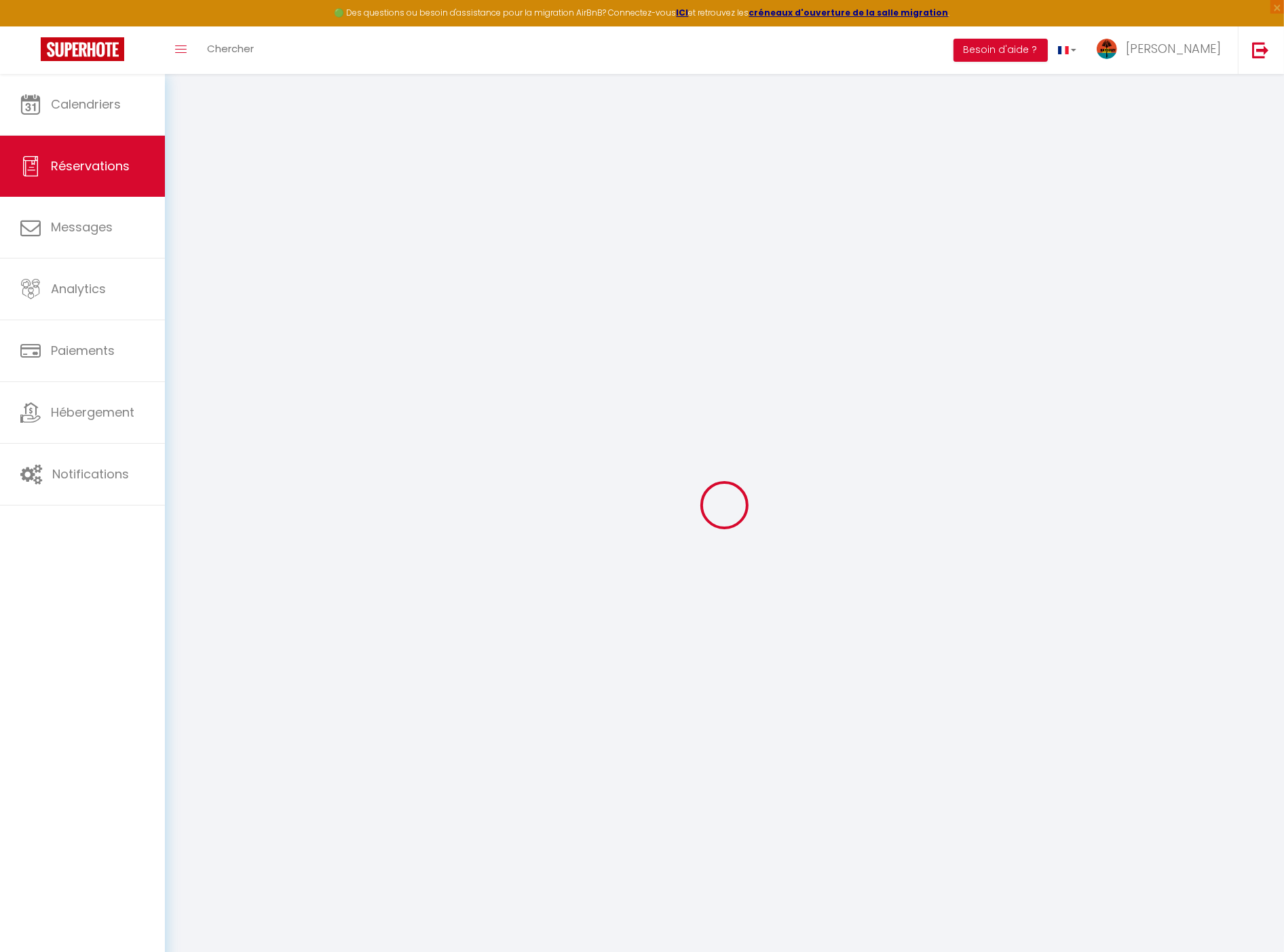
select select
checkbox input "false"
select index
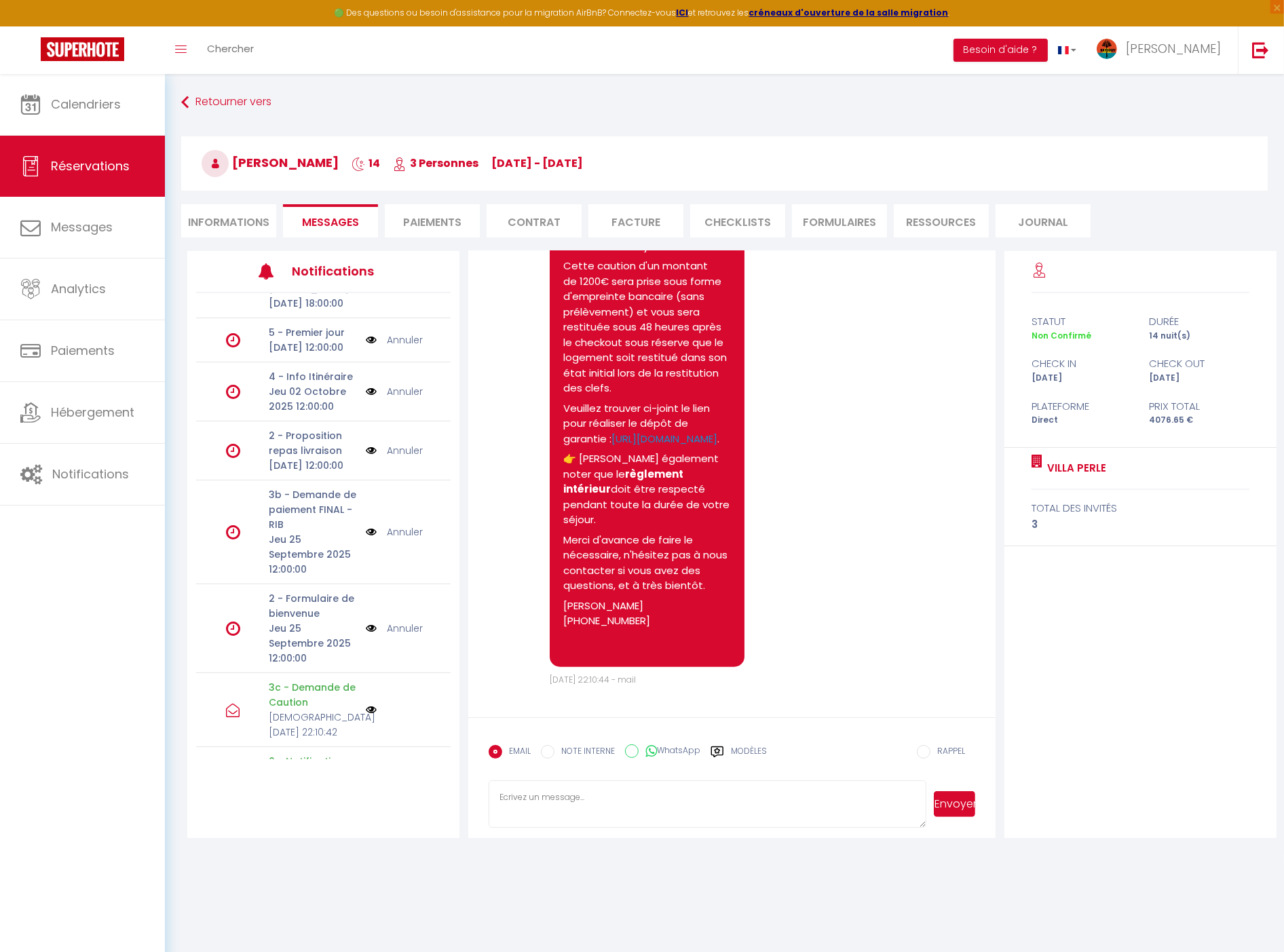
scroll to position [169, 0]
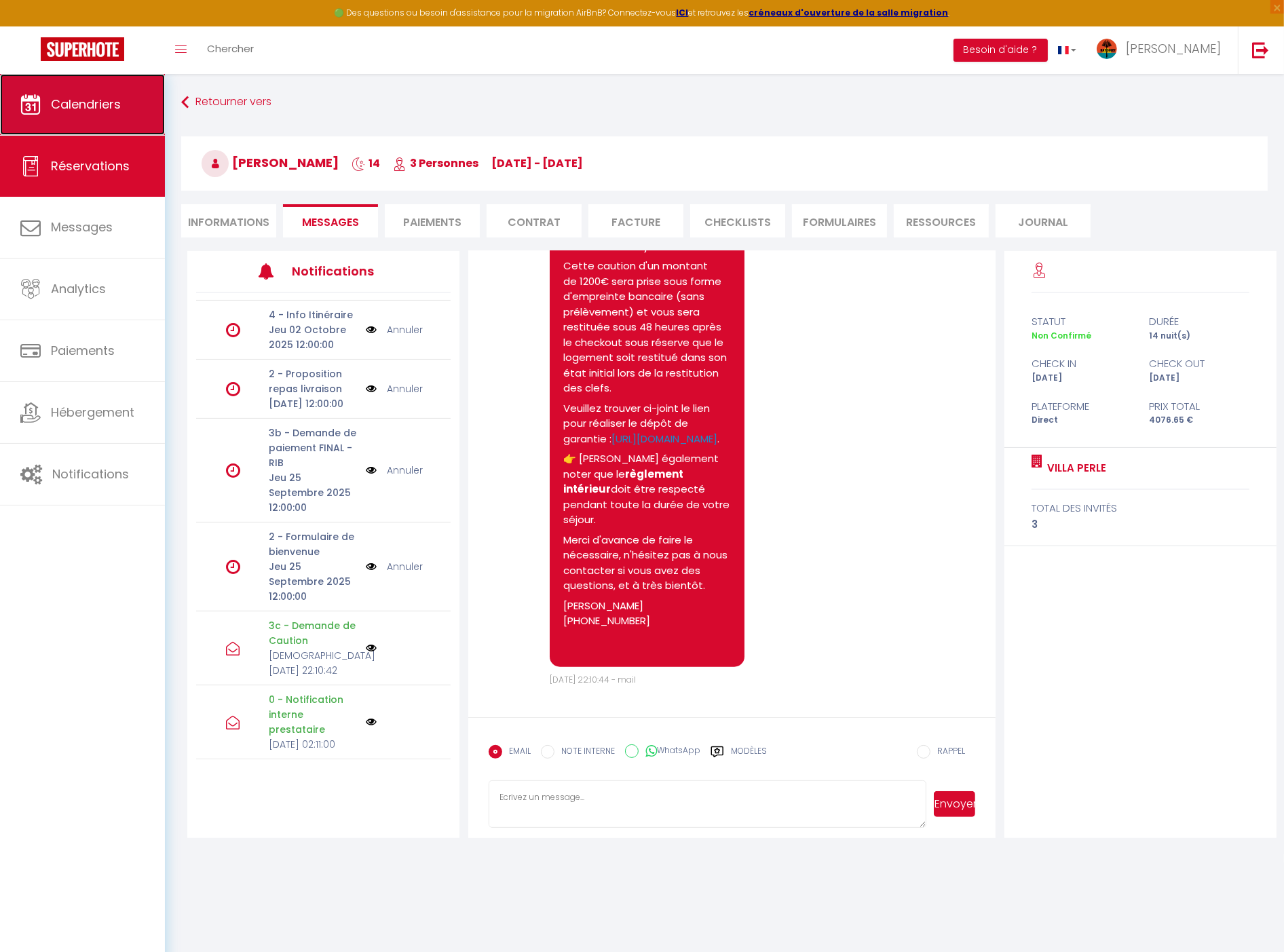
click at [129, 100] on link "Calendriers" at bounding box center [83, 105] width 165 height 61
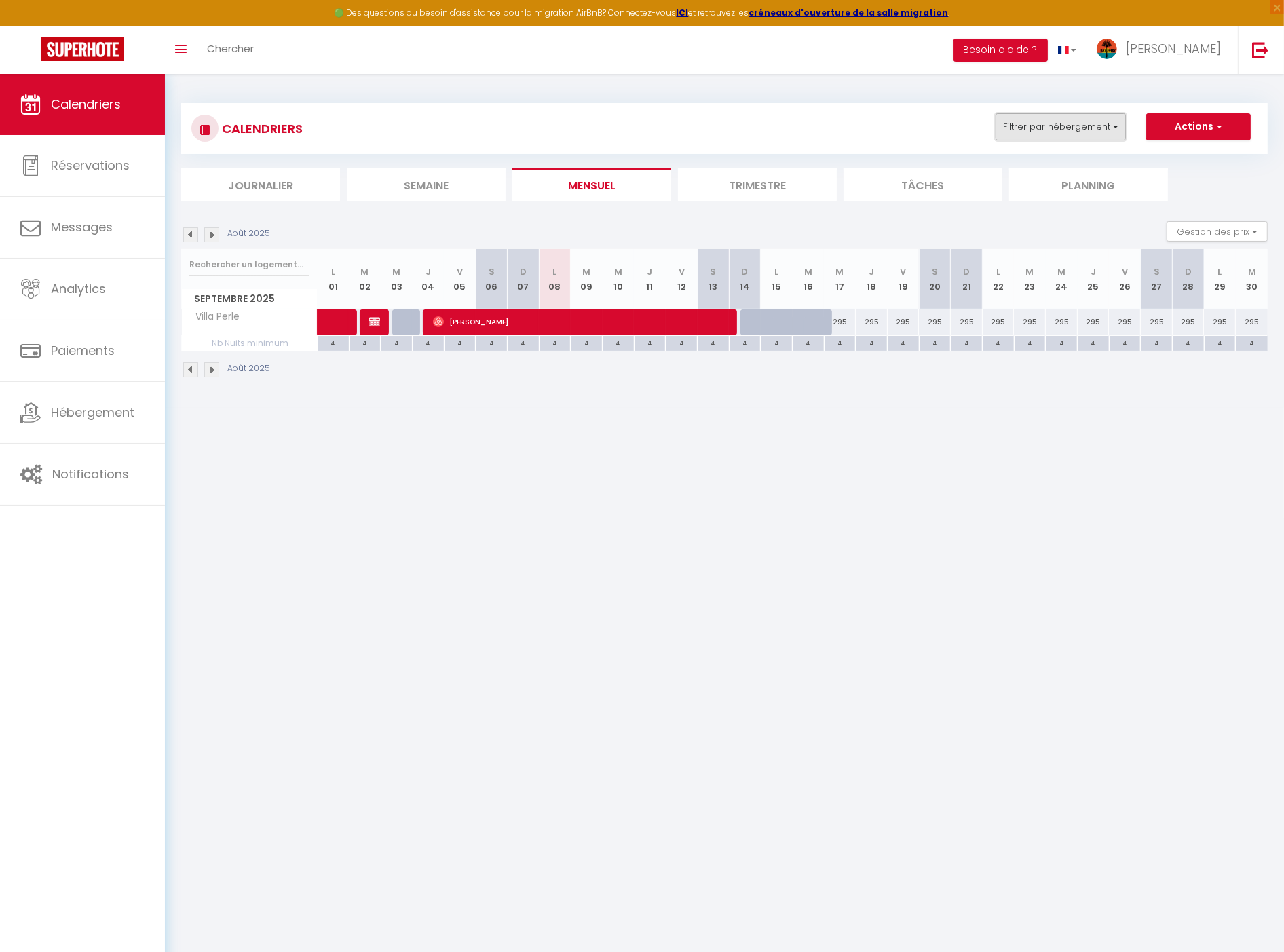
click at [1018, 123] on button "Filtrer par hébergement" at bounding box center [1061, 126] width 130 height 27
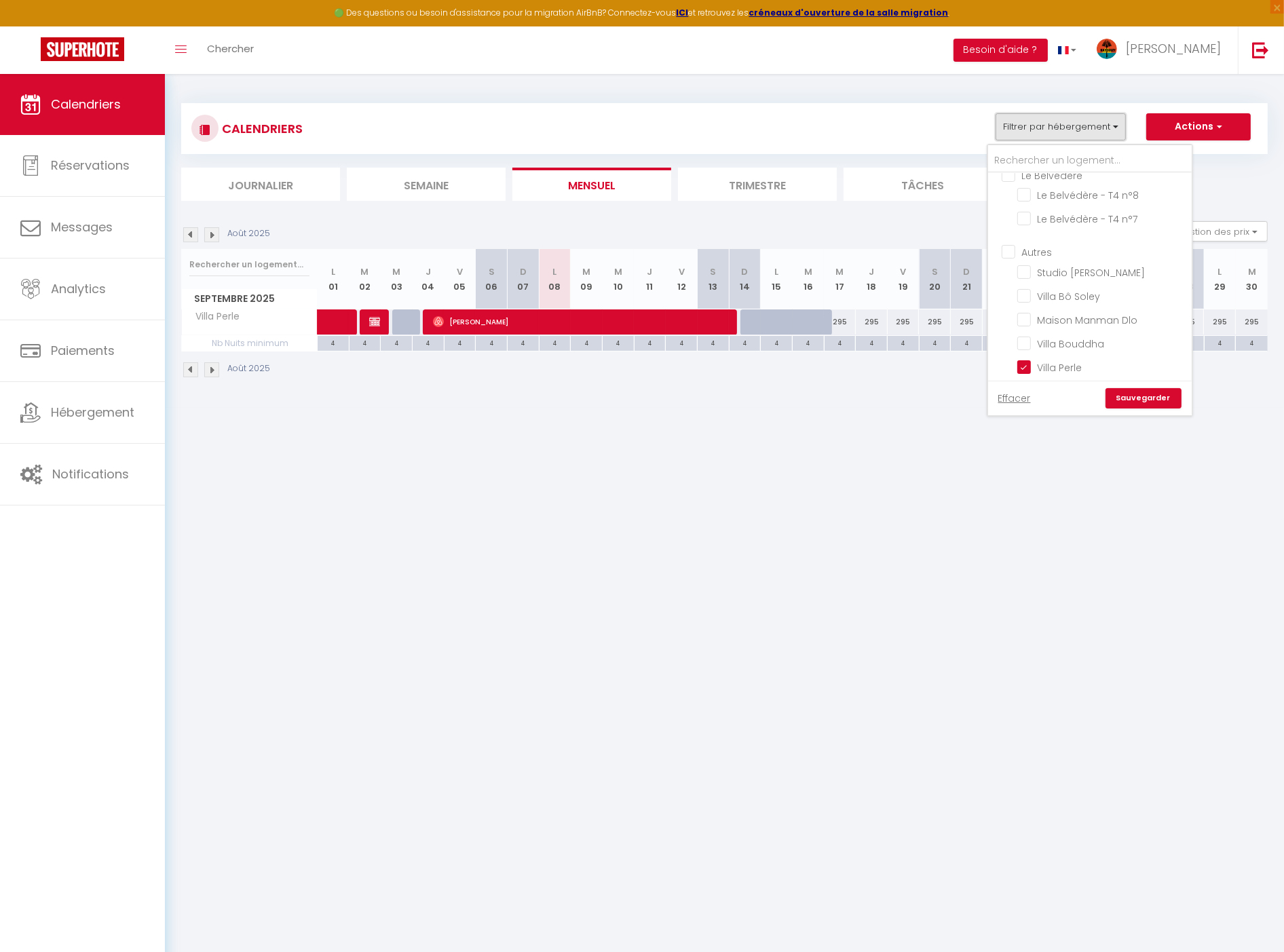
scroll to position [390, 0]
click at [1048, 260] on input "Autres" at bounding box center [1104, 266] width 204 height 13
checkbox input "true"
checkbox input "false"
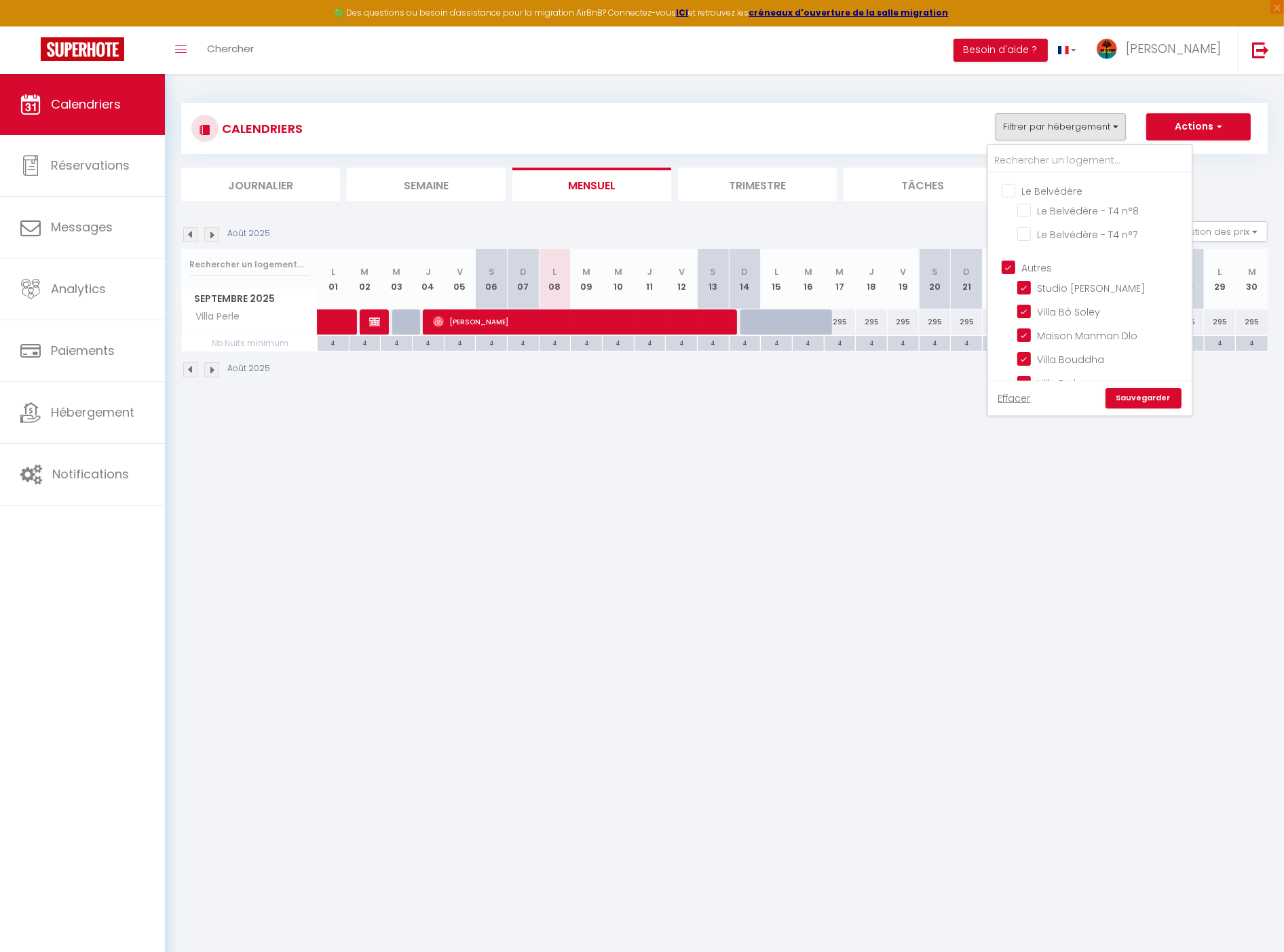
checkbox input "false"
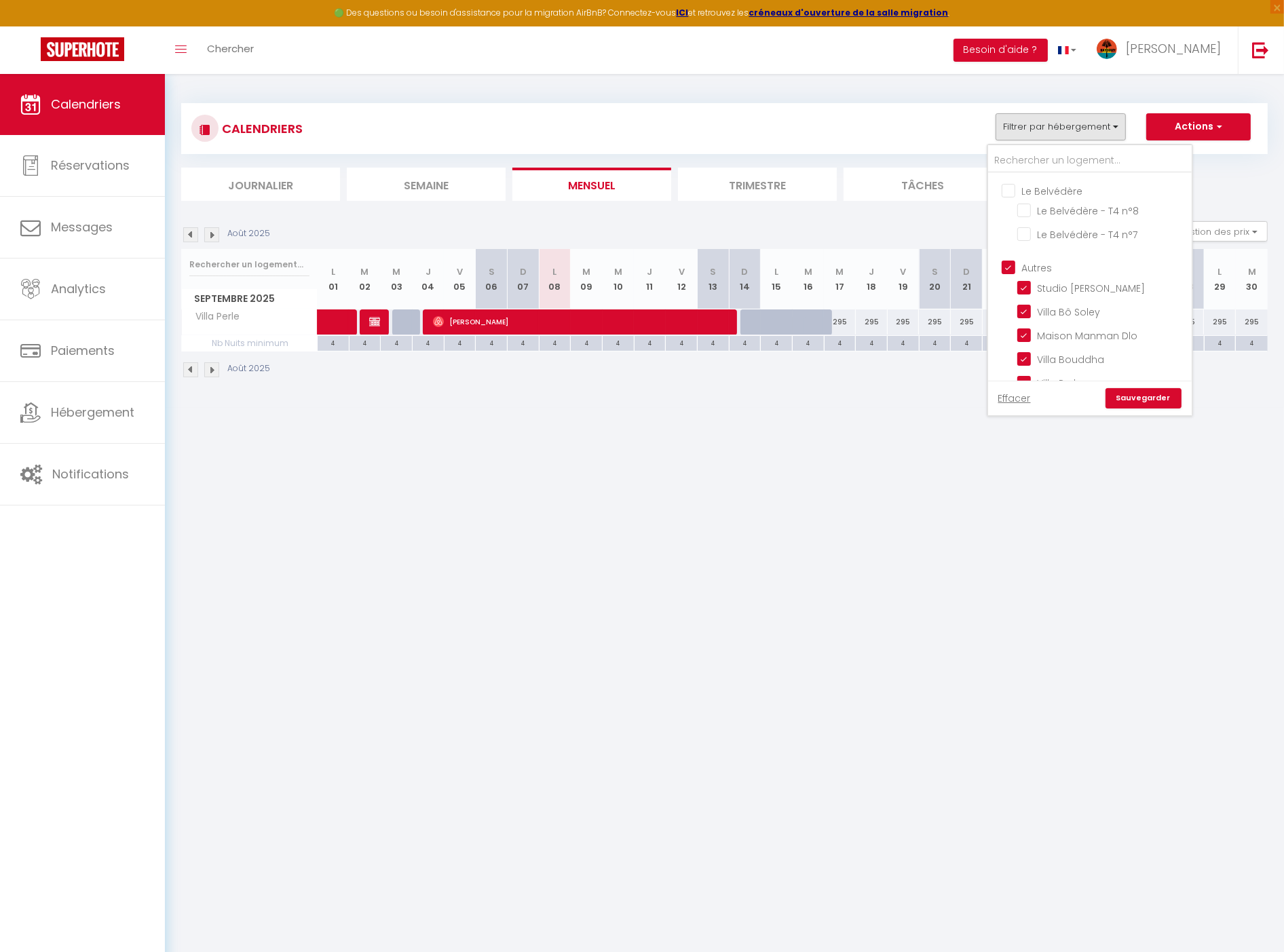
checkbox input "false"
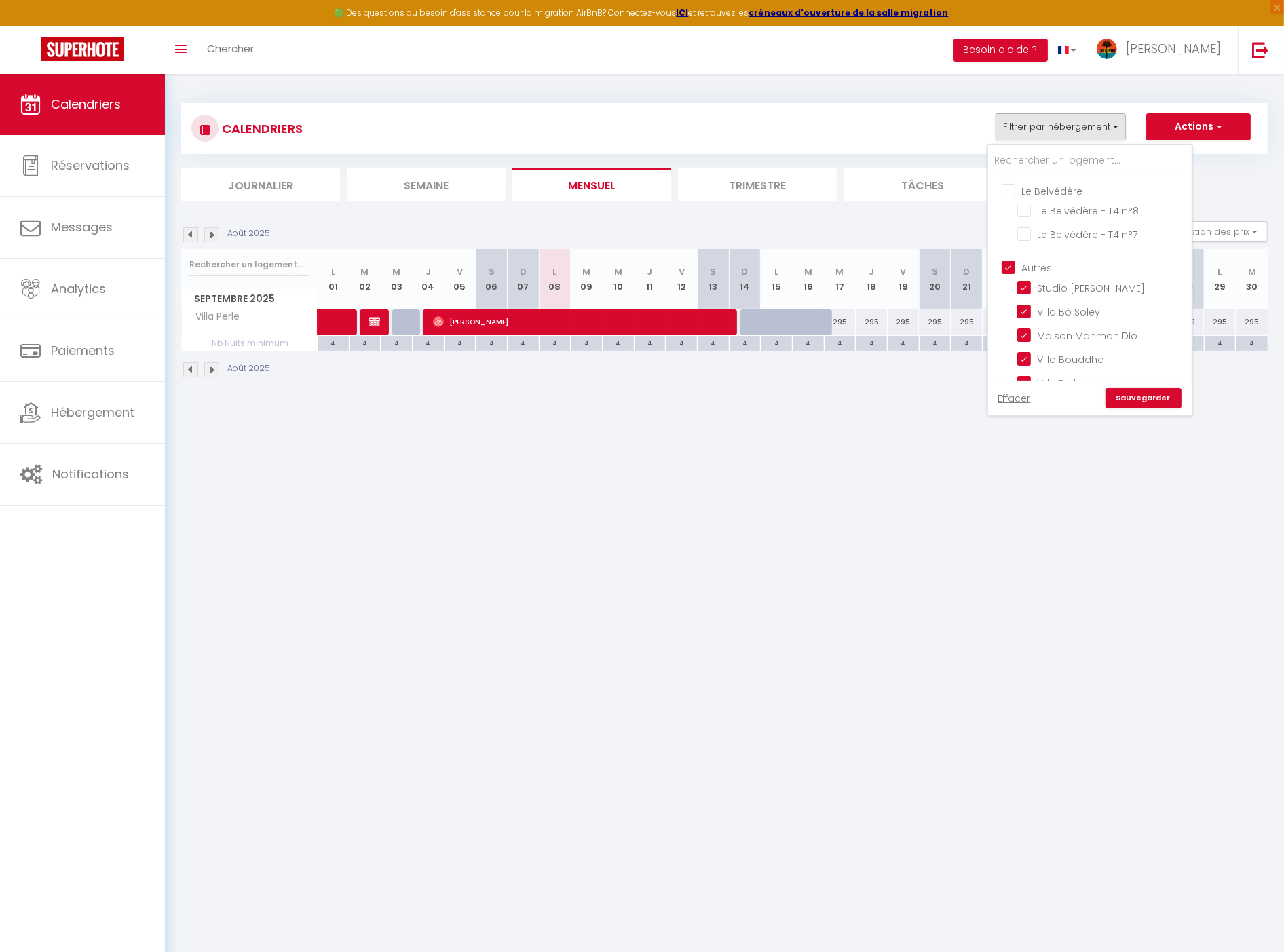
checkbox input "false"
checkbox input "true"
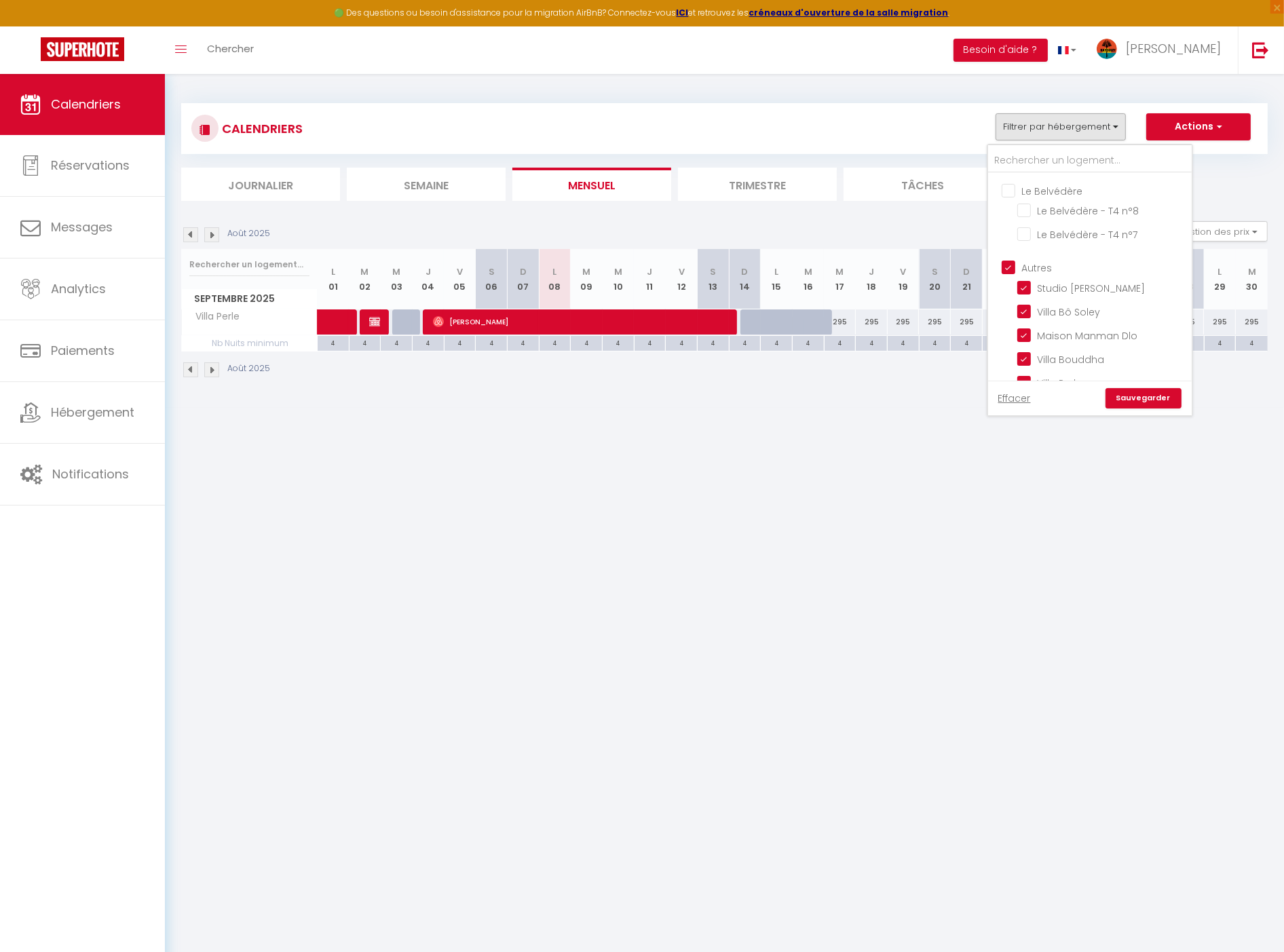
checkbox input "true"
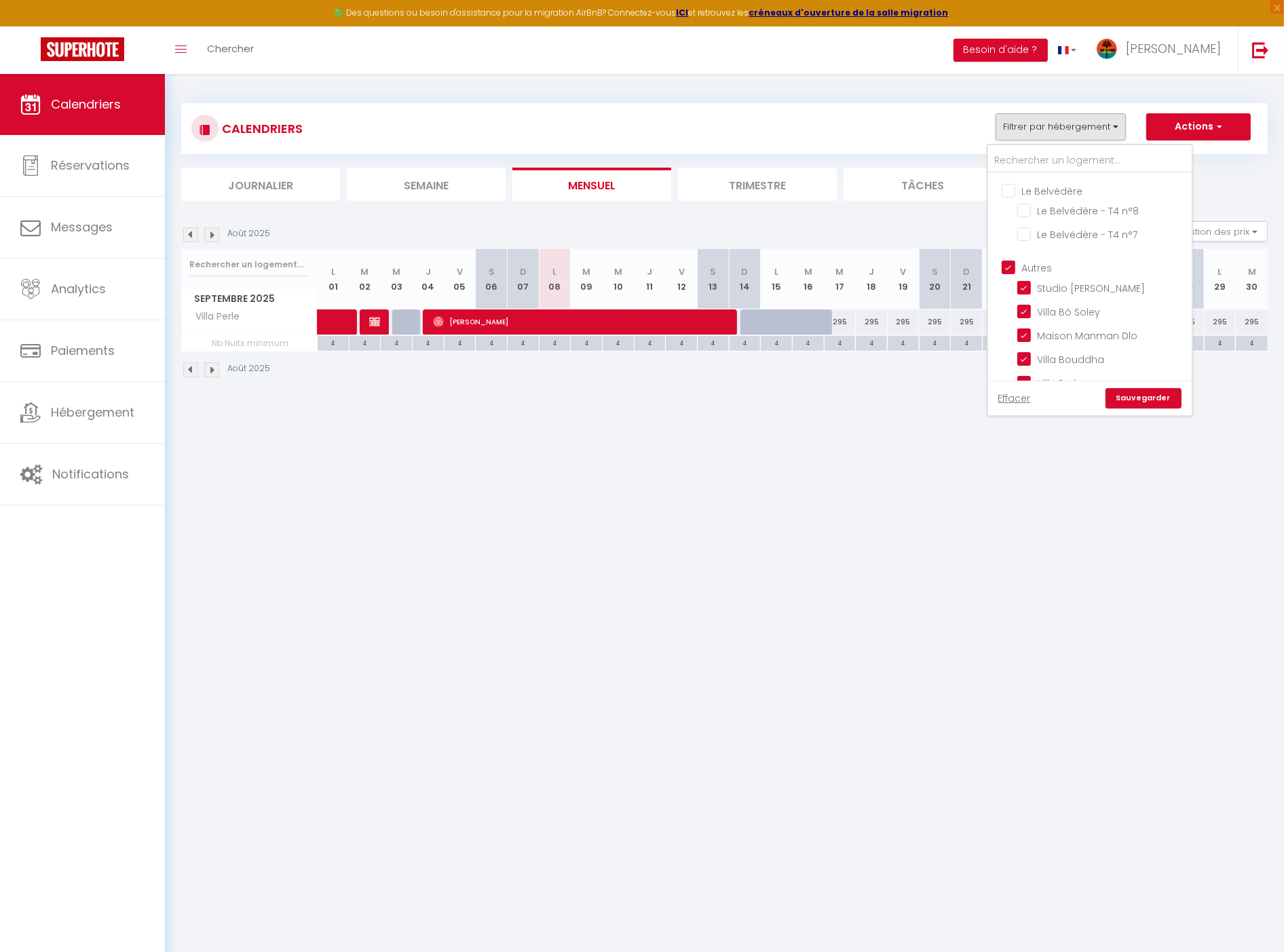
checkbox input "true"
click at [1175, 401] on link "Sauvegarder" at bounding box center [1143, 398] width 76 height 20
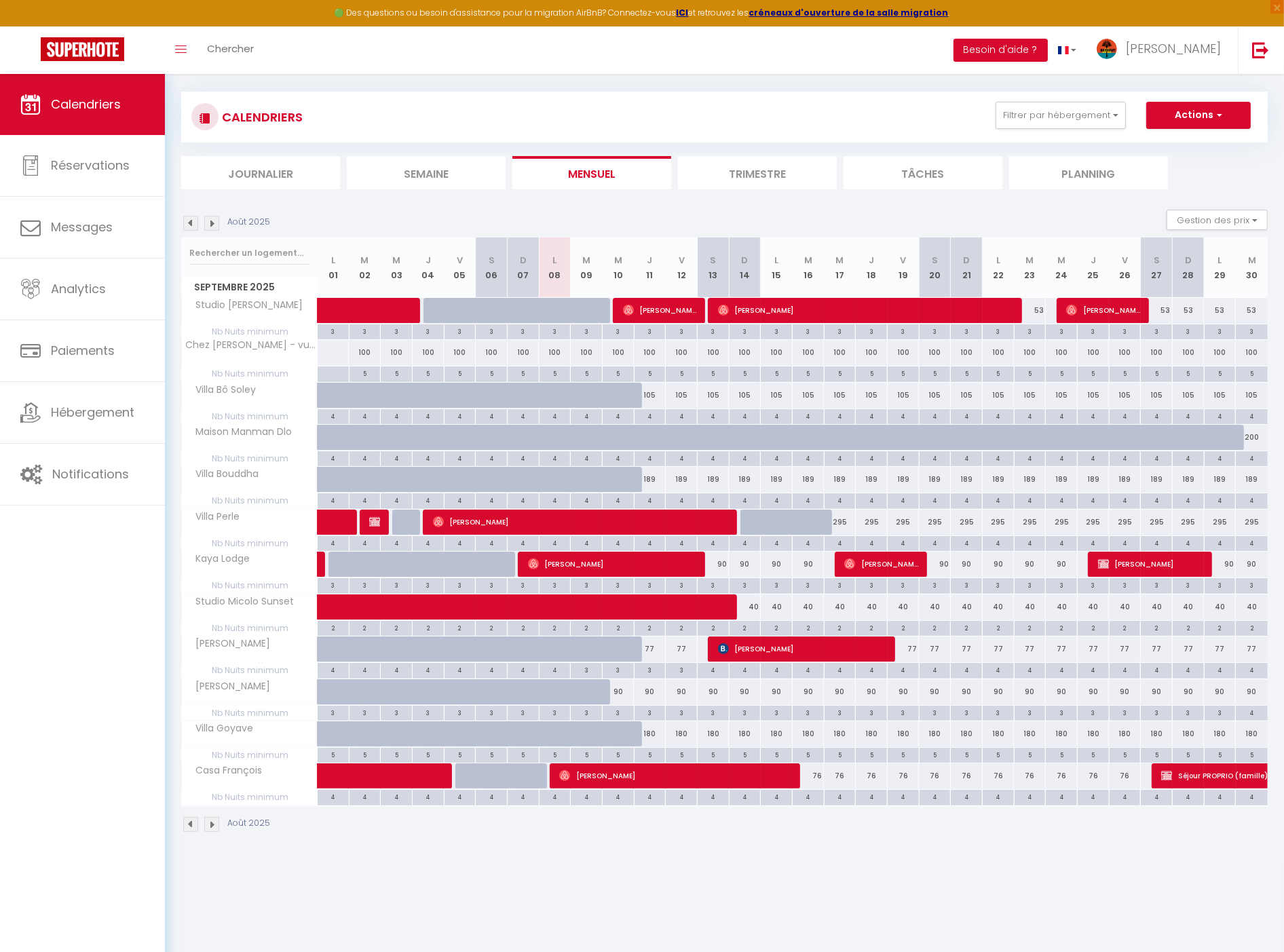
scroll to position [0, 0]
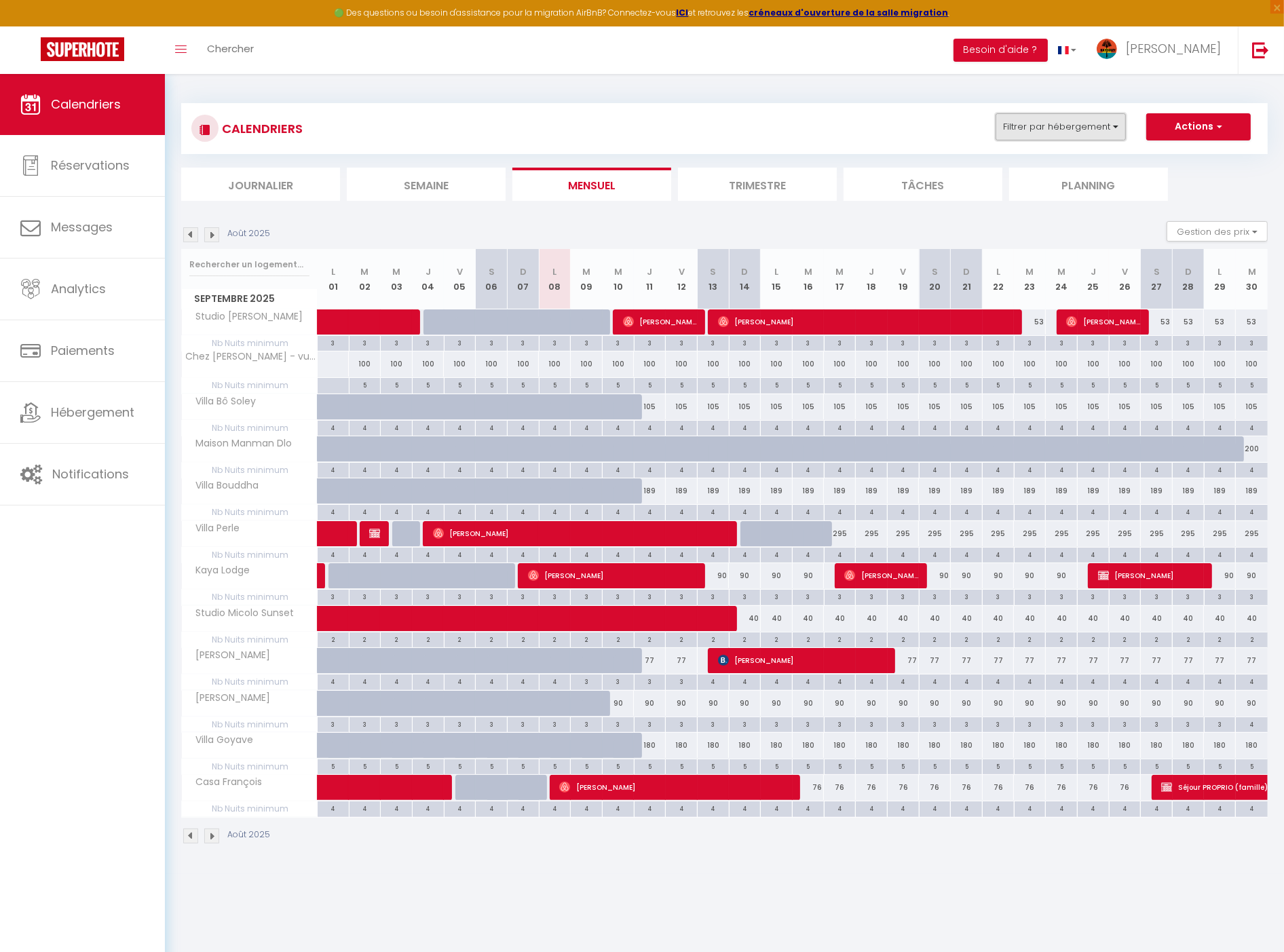
click at [1062, 130] on button "Filtrer par hébergement" at bounding box center [1061, 126] width 130 height 27
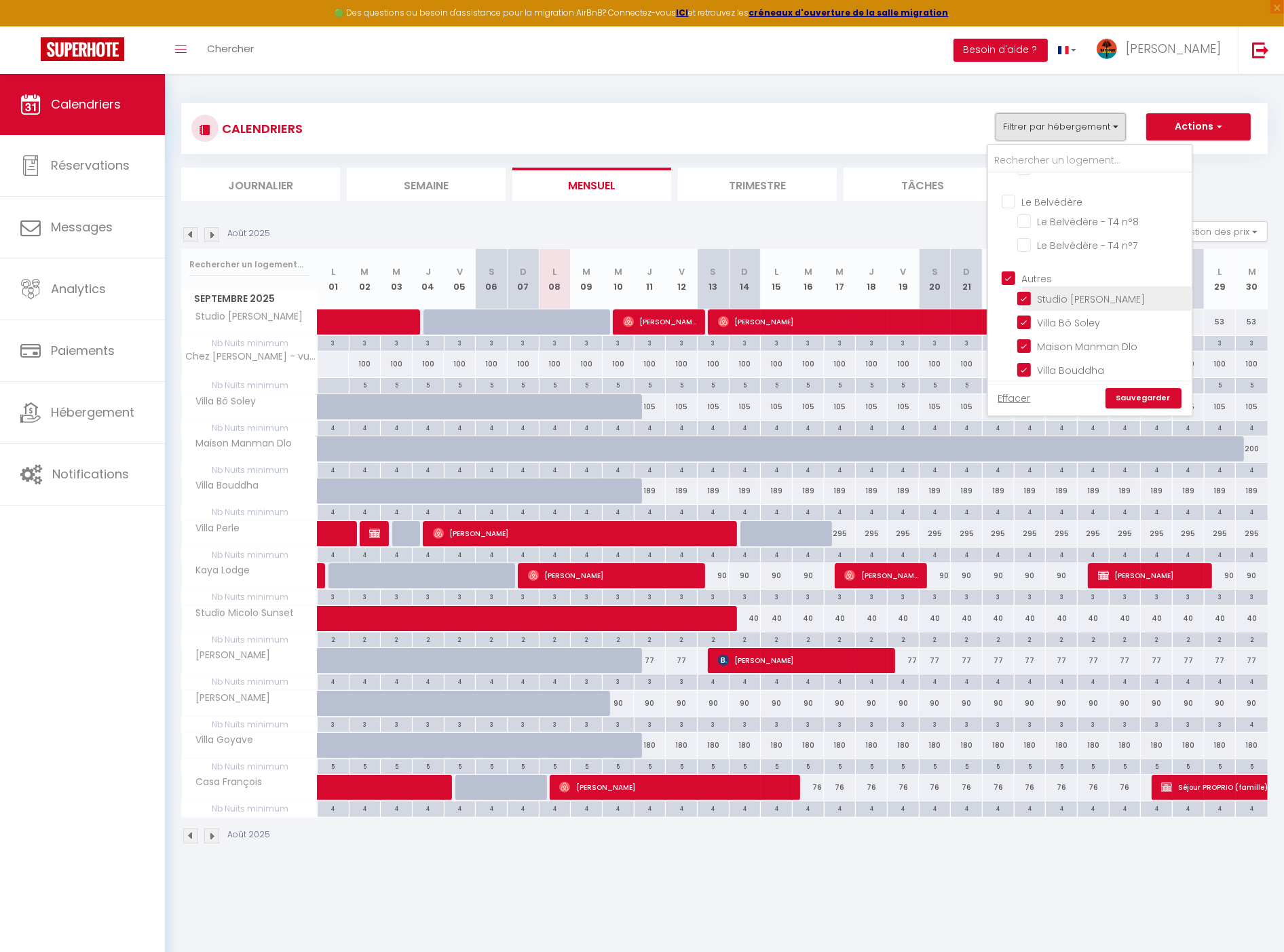
scroll to position [377, 0]
click at [1035, 273] on input "Autres" at bounding box center [1104, 279] width 204 height 13
checkbox input "false"
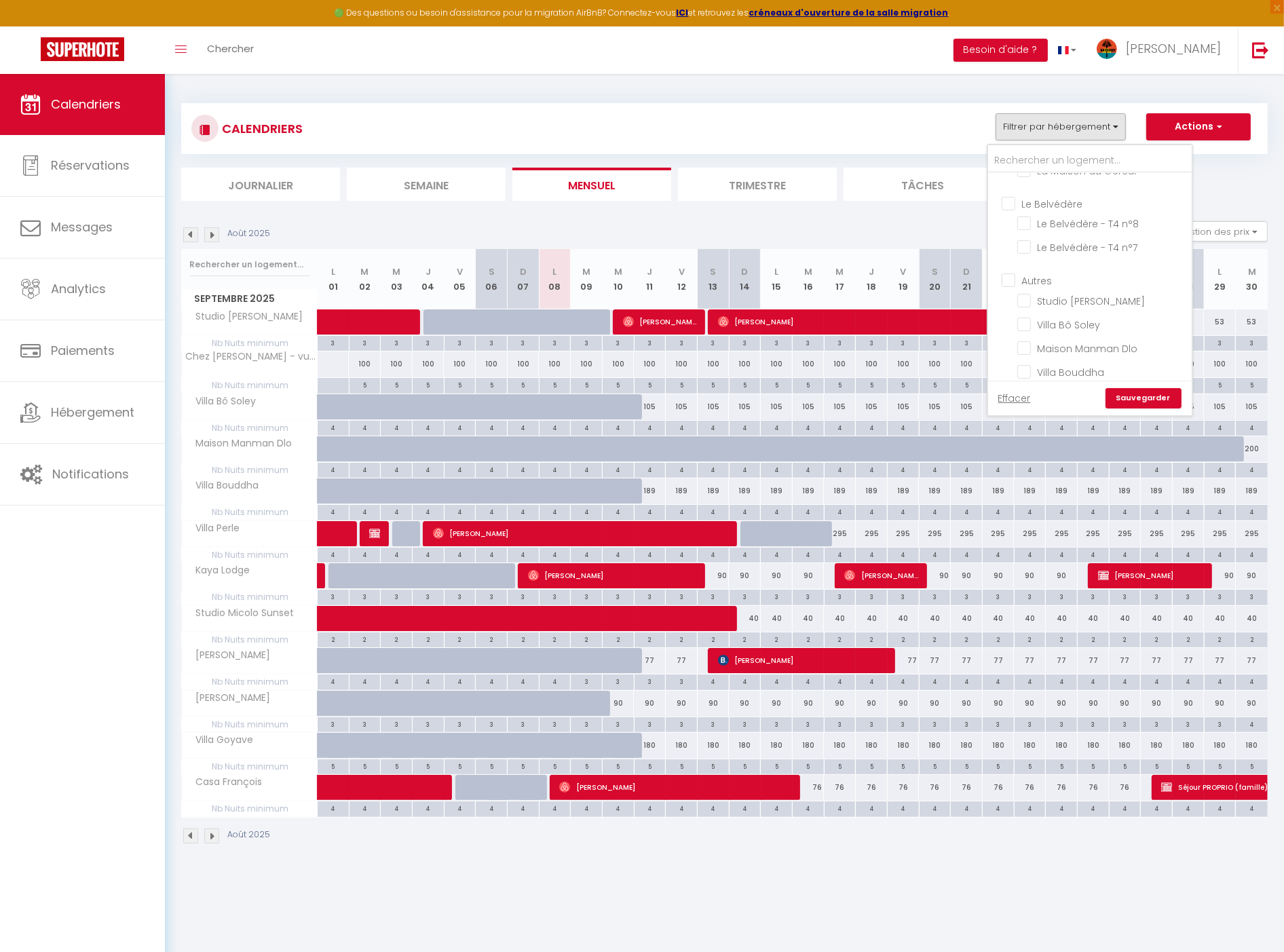
checkbox input "false"
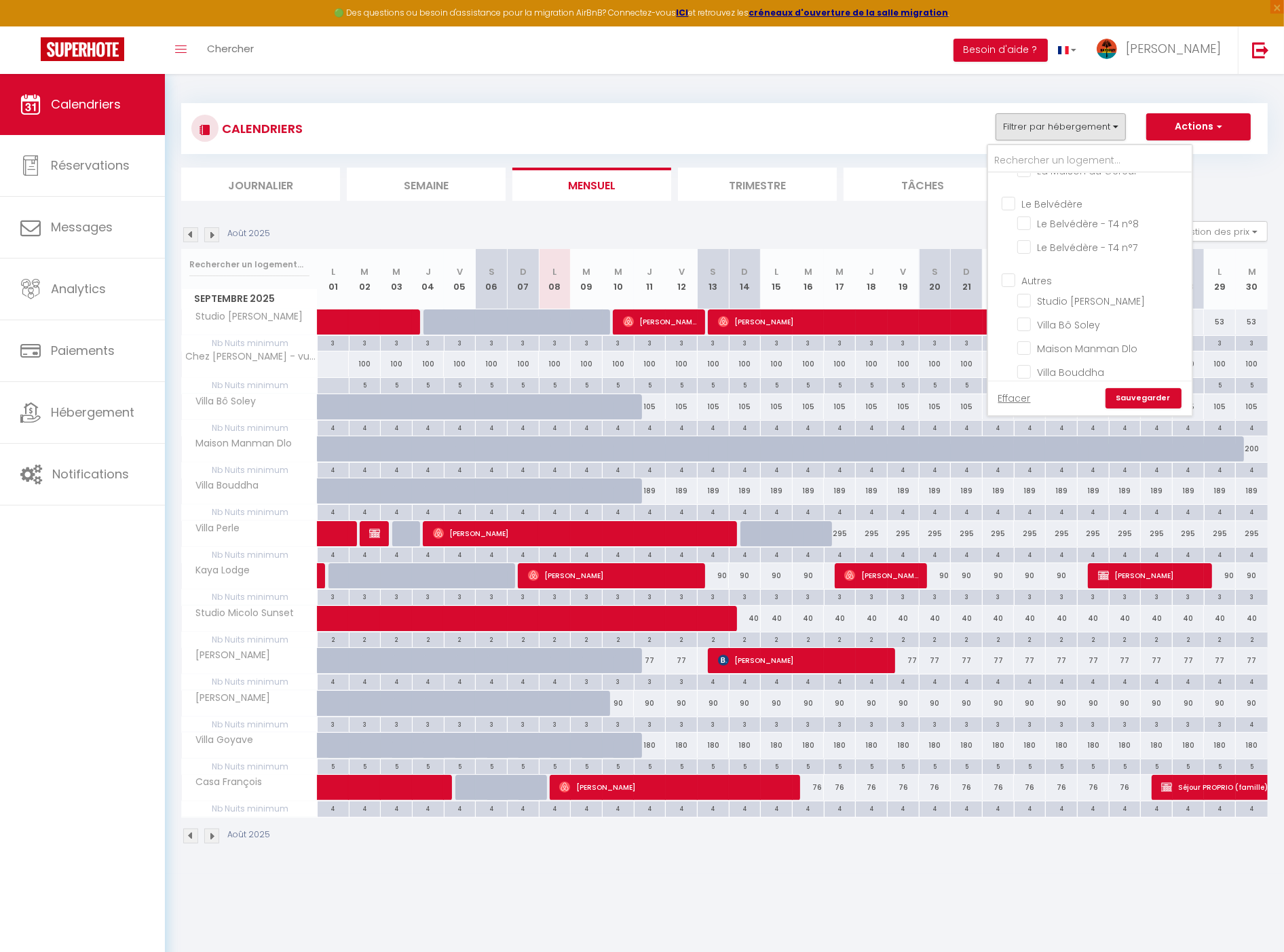
checkbox input "false"
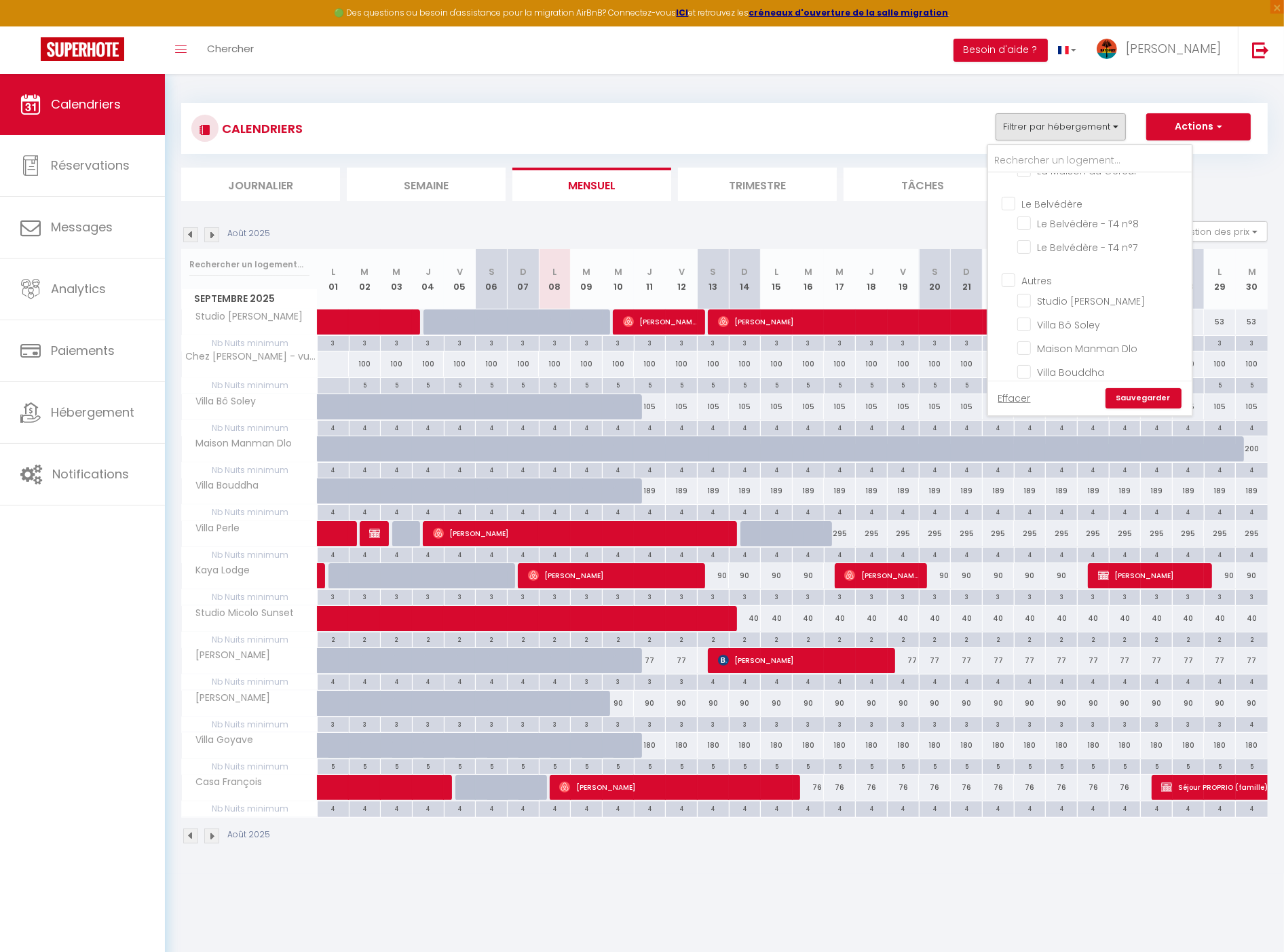
checkbox input "false"
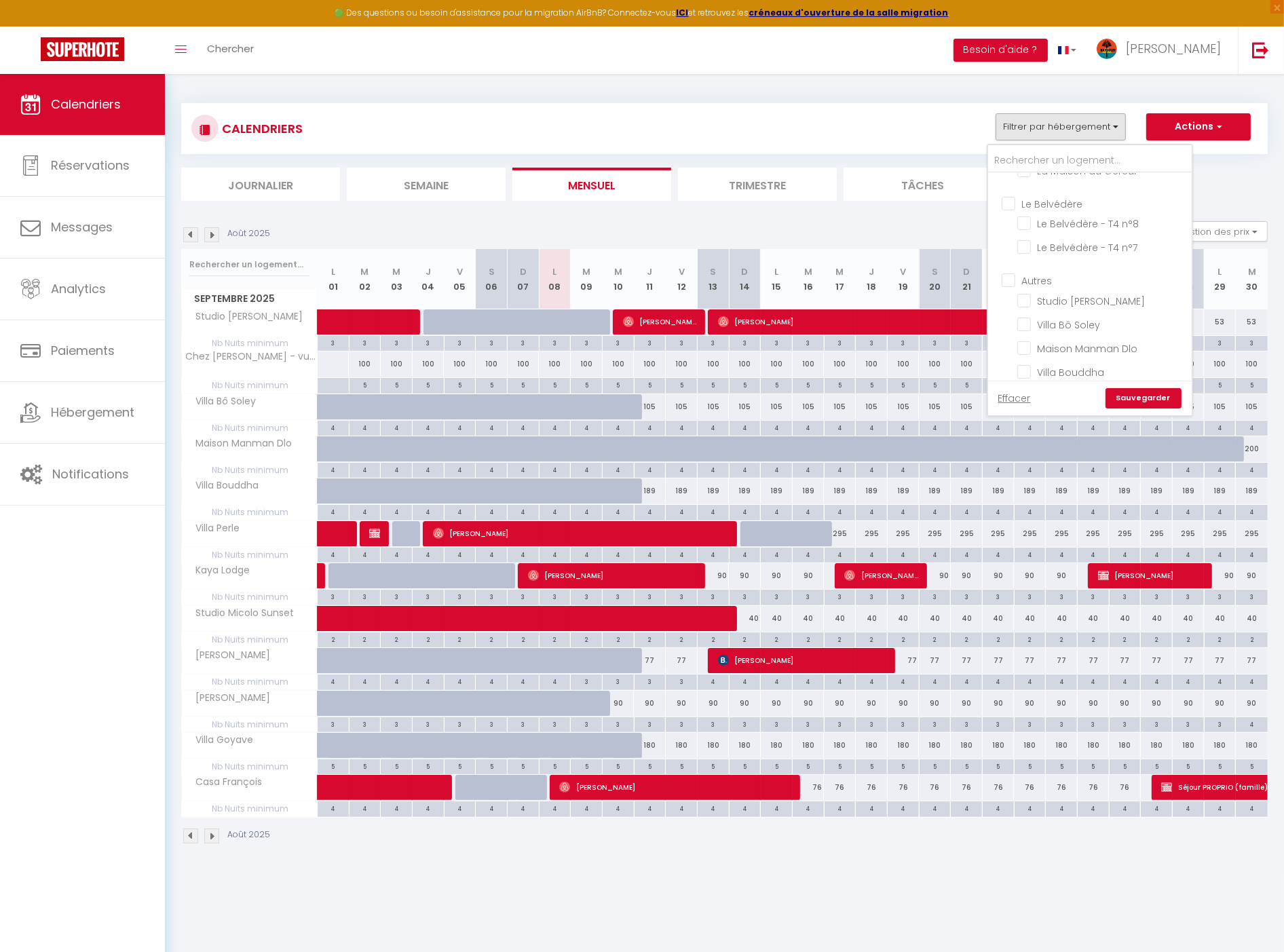
checkbox input "false"
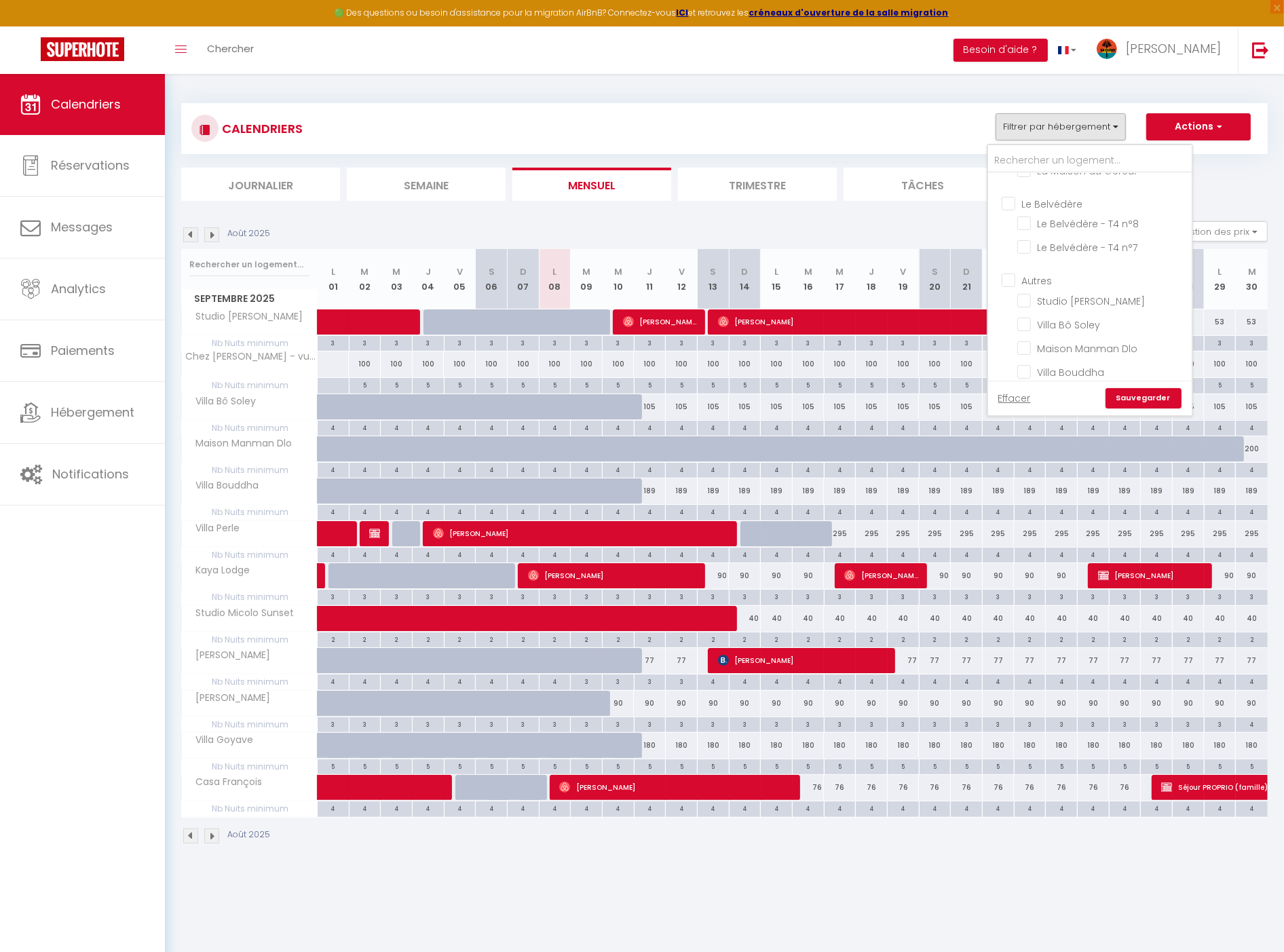
checkbox input "false"
click at [1060, 334] on input "Le Belvédère" at bounding box center [1104, 340] width 204 height 13
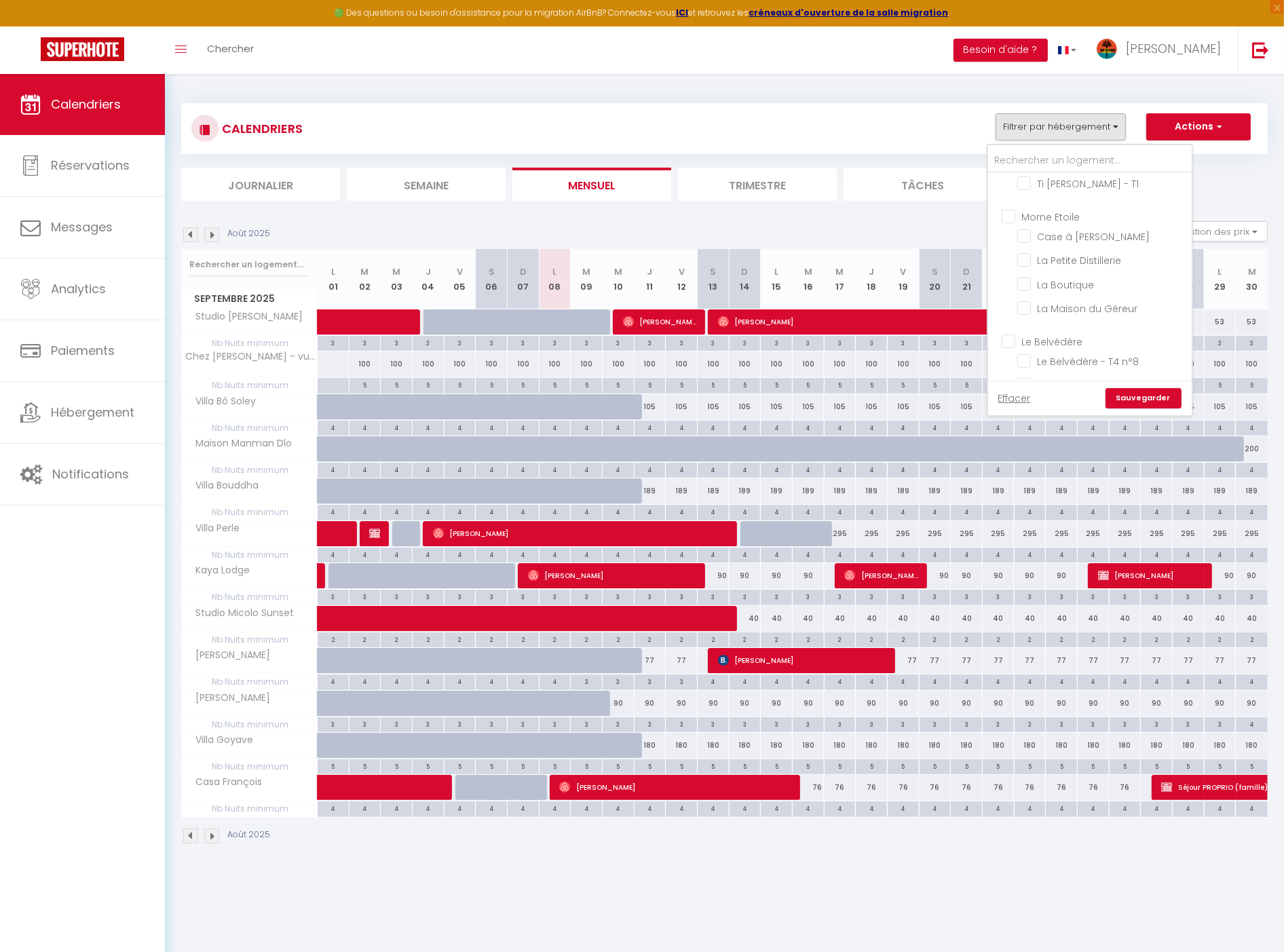
checkbox input "true"
checkbox input "false"
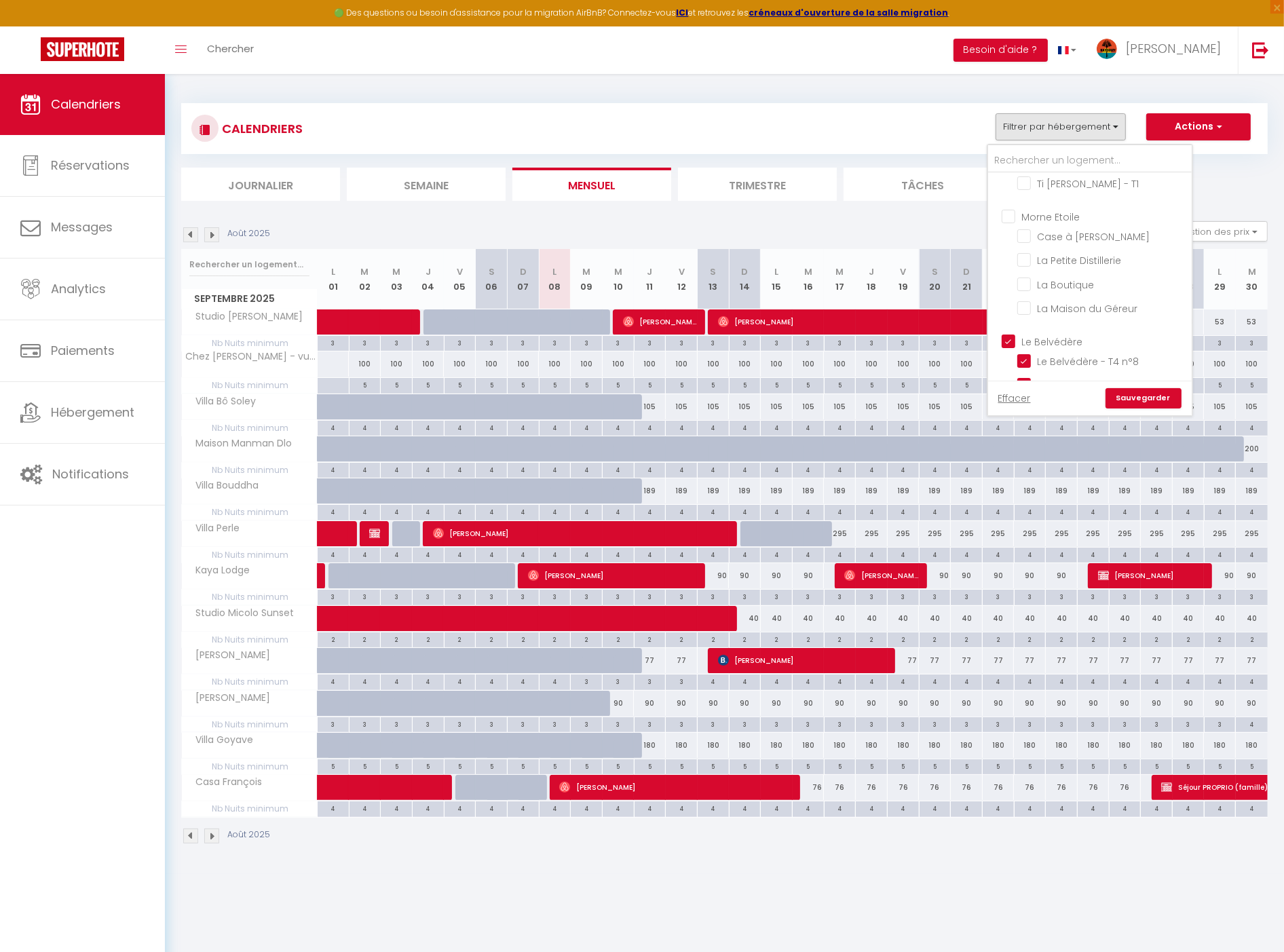
checkbox input "false"
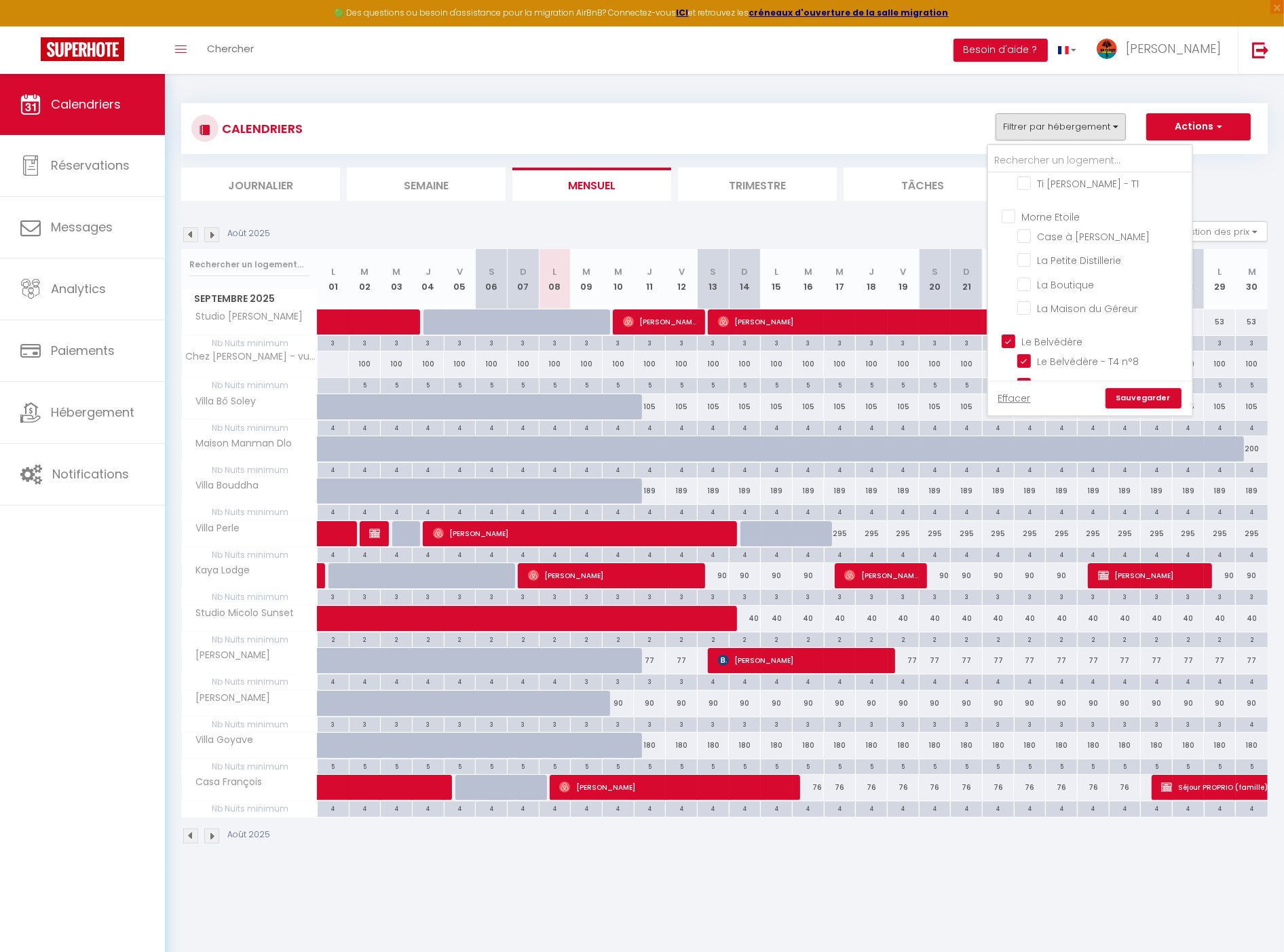
checkbox input "false"
checkbox input "true"
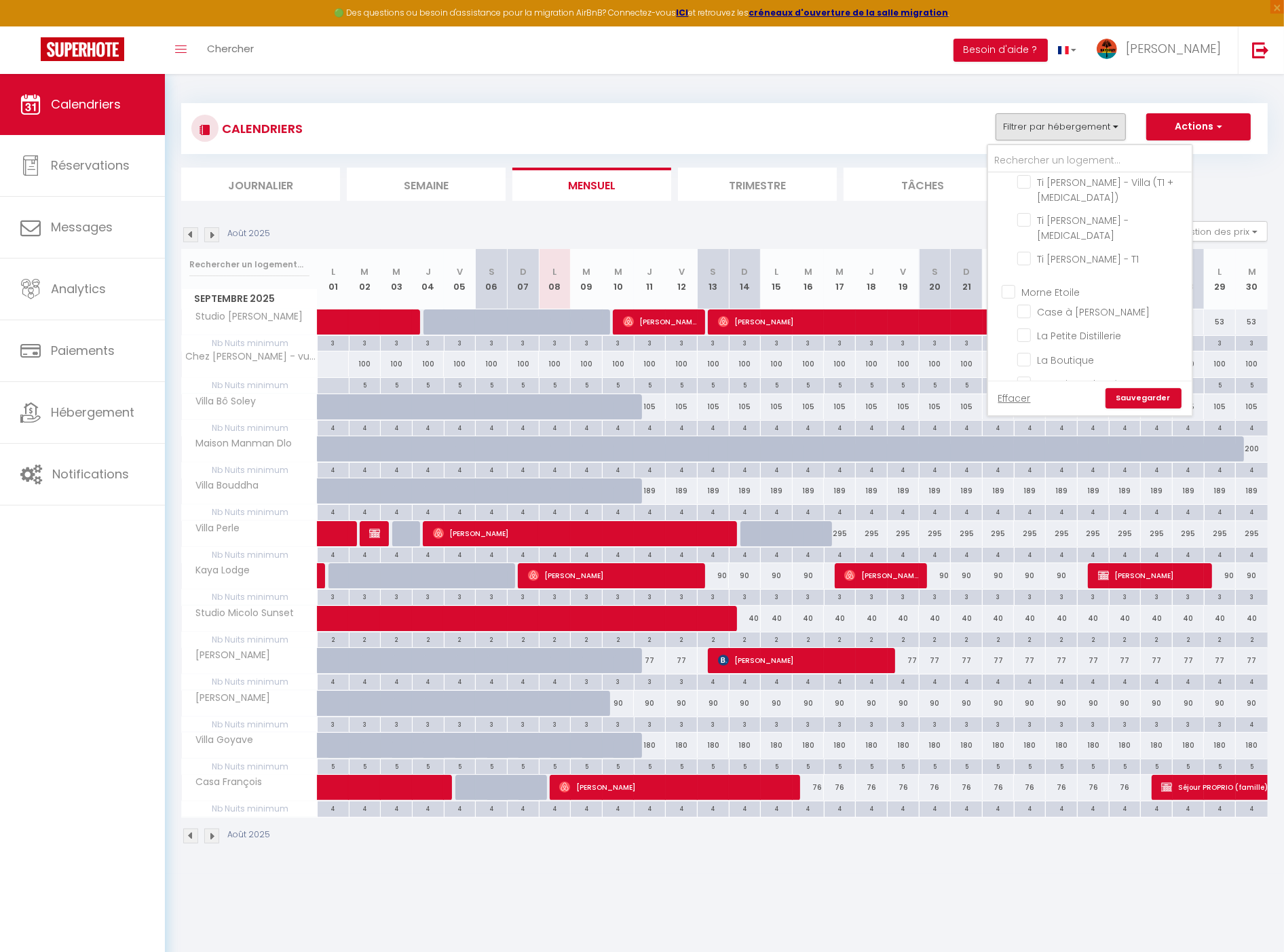
click at [1059, 285] on input "Morne Etoile" at bounding box center [1104, 291] width 204 height 13
checkbox input "true"
checkbox input "false"
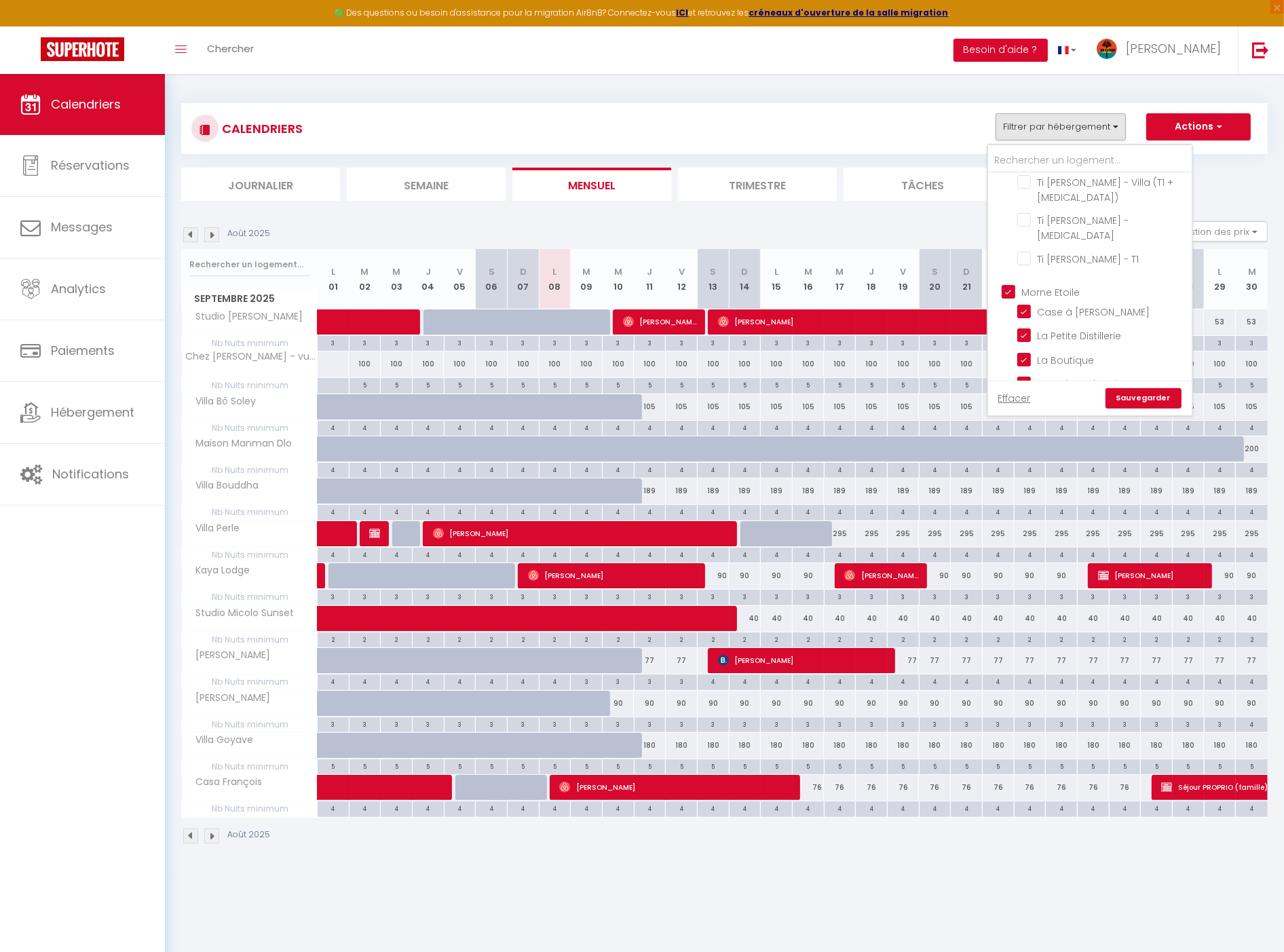
checkbox input "false"
checkbox input "true"
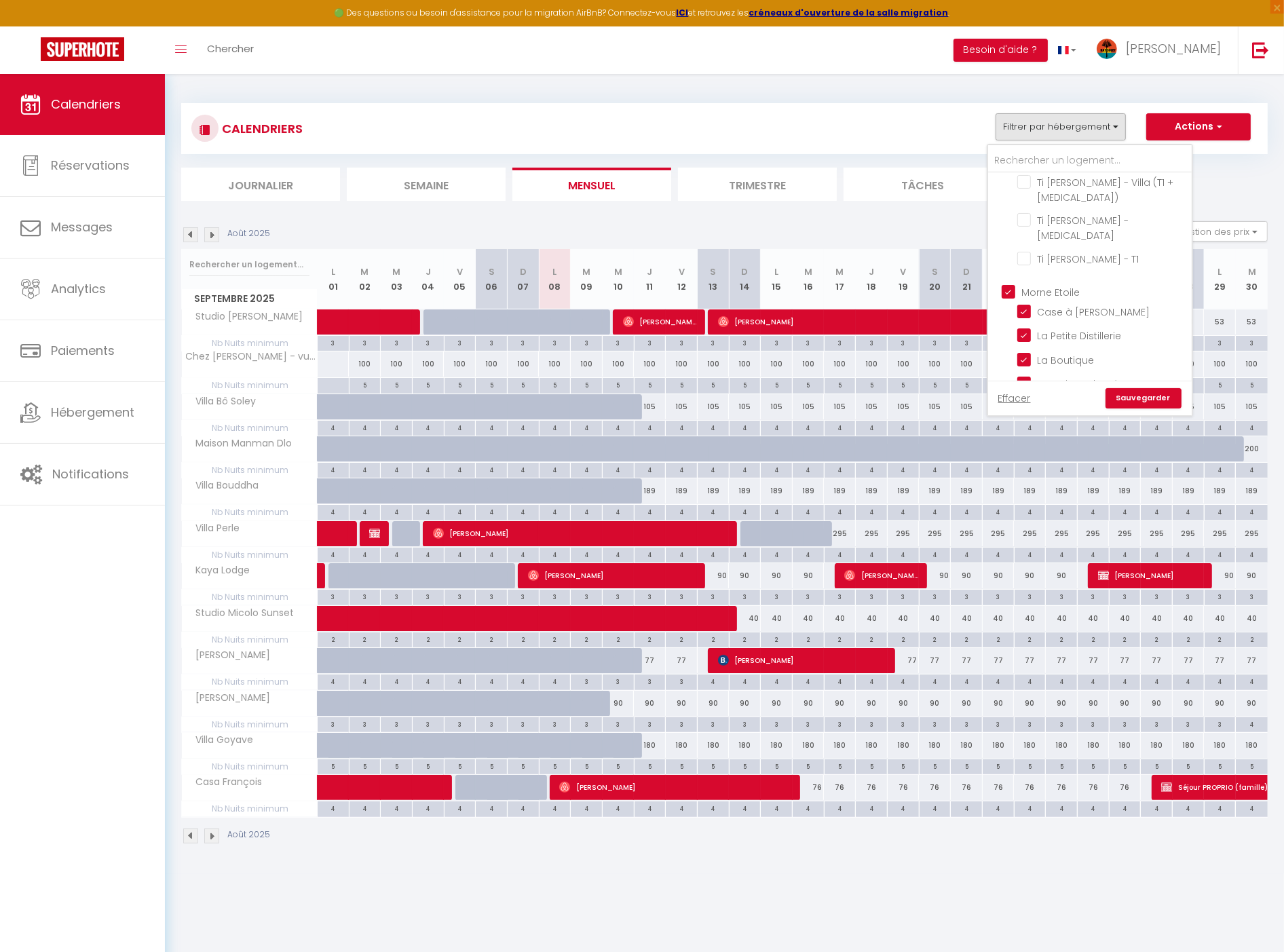
checkbox input "true"
click at [1149, 395] on link "Sauvegarder" at bounding box center [1143, 398] width 76 height 20
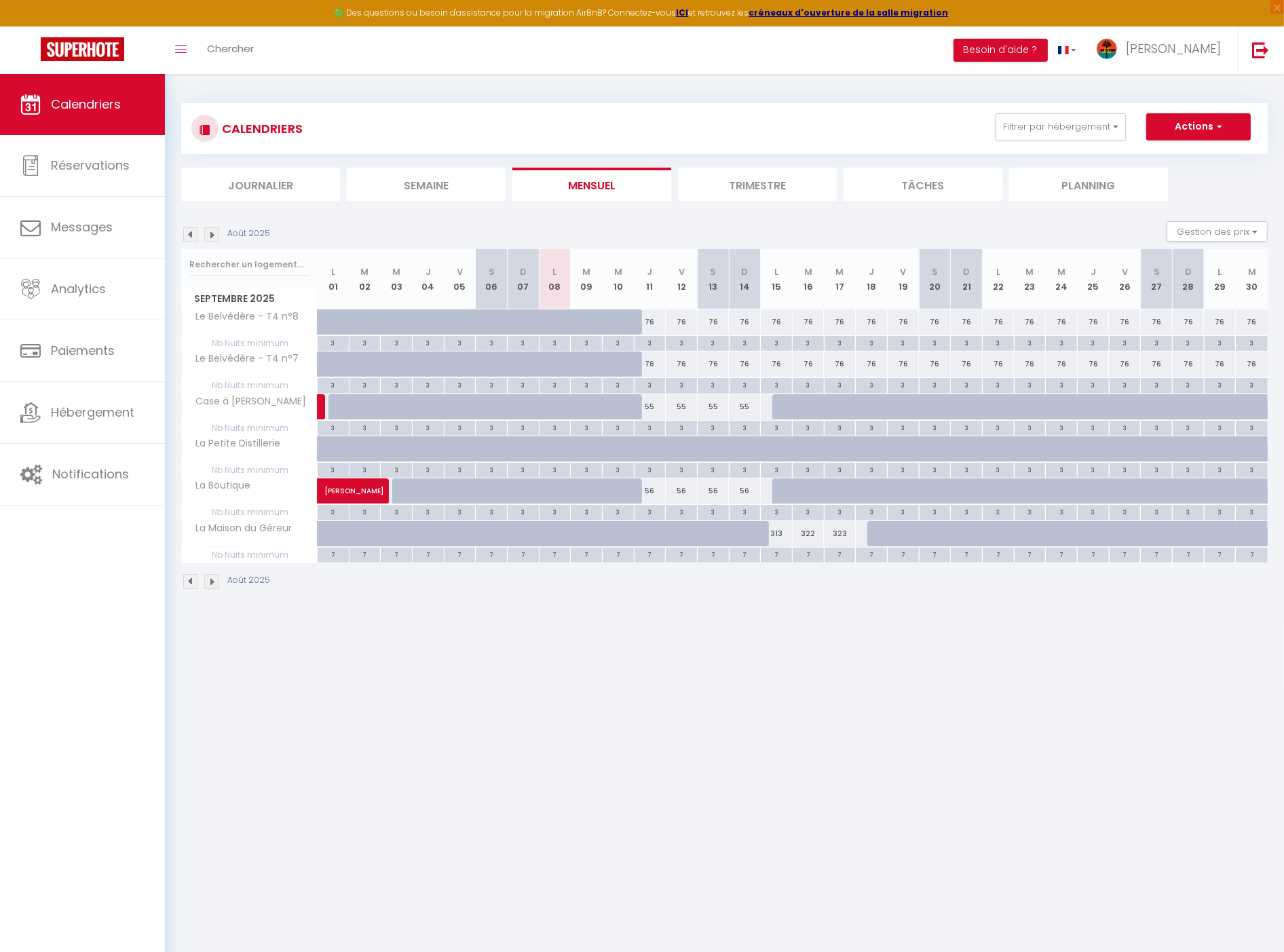
click at [213, 234] on img at bounding box center [212, 234] width 15 height 15
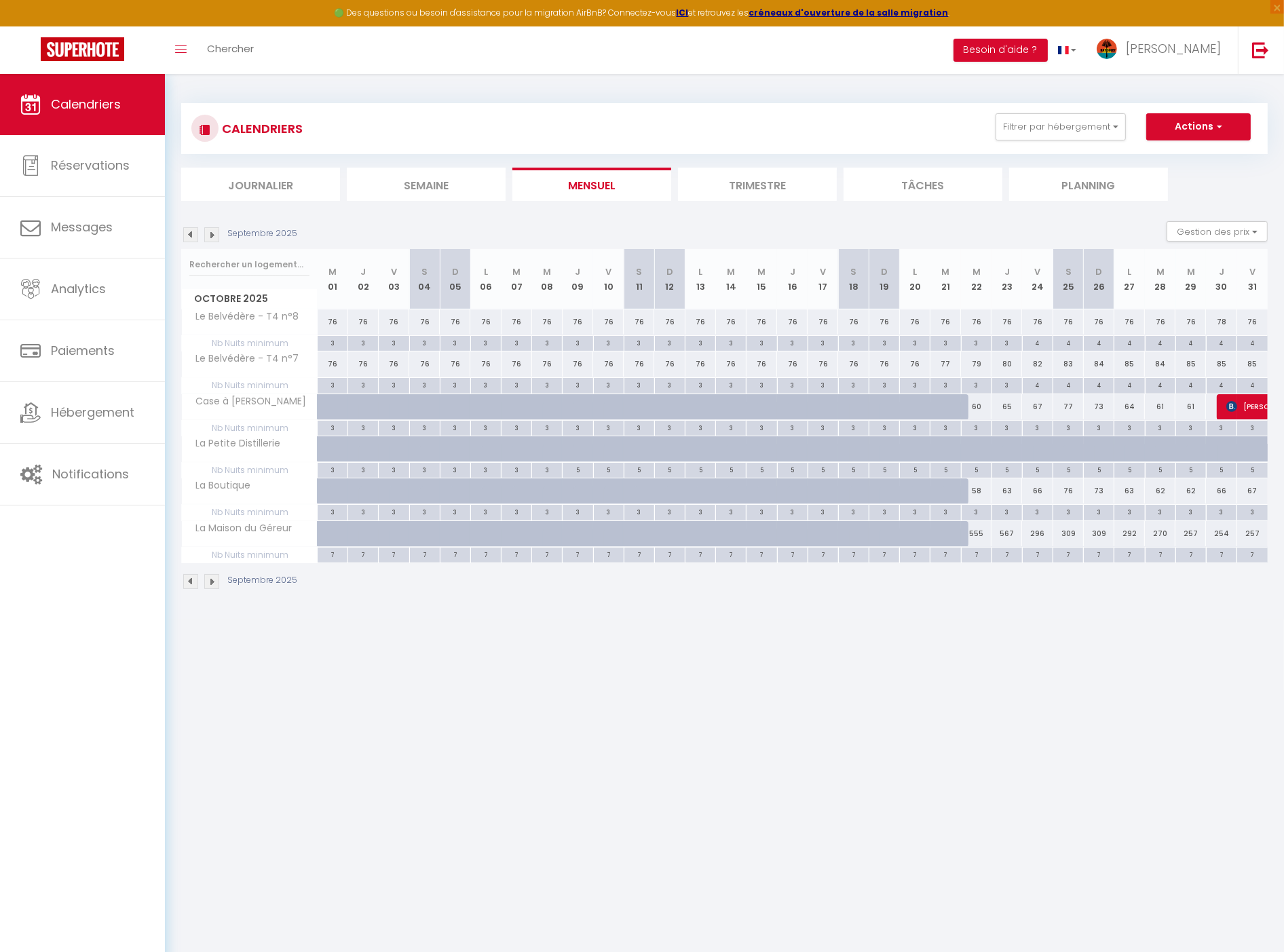
click at [213, 234] on img at bounding box center [212, 234] width 15 height 15
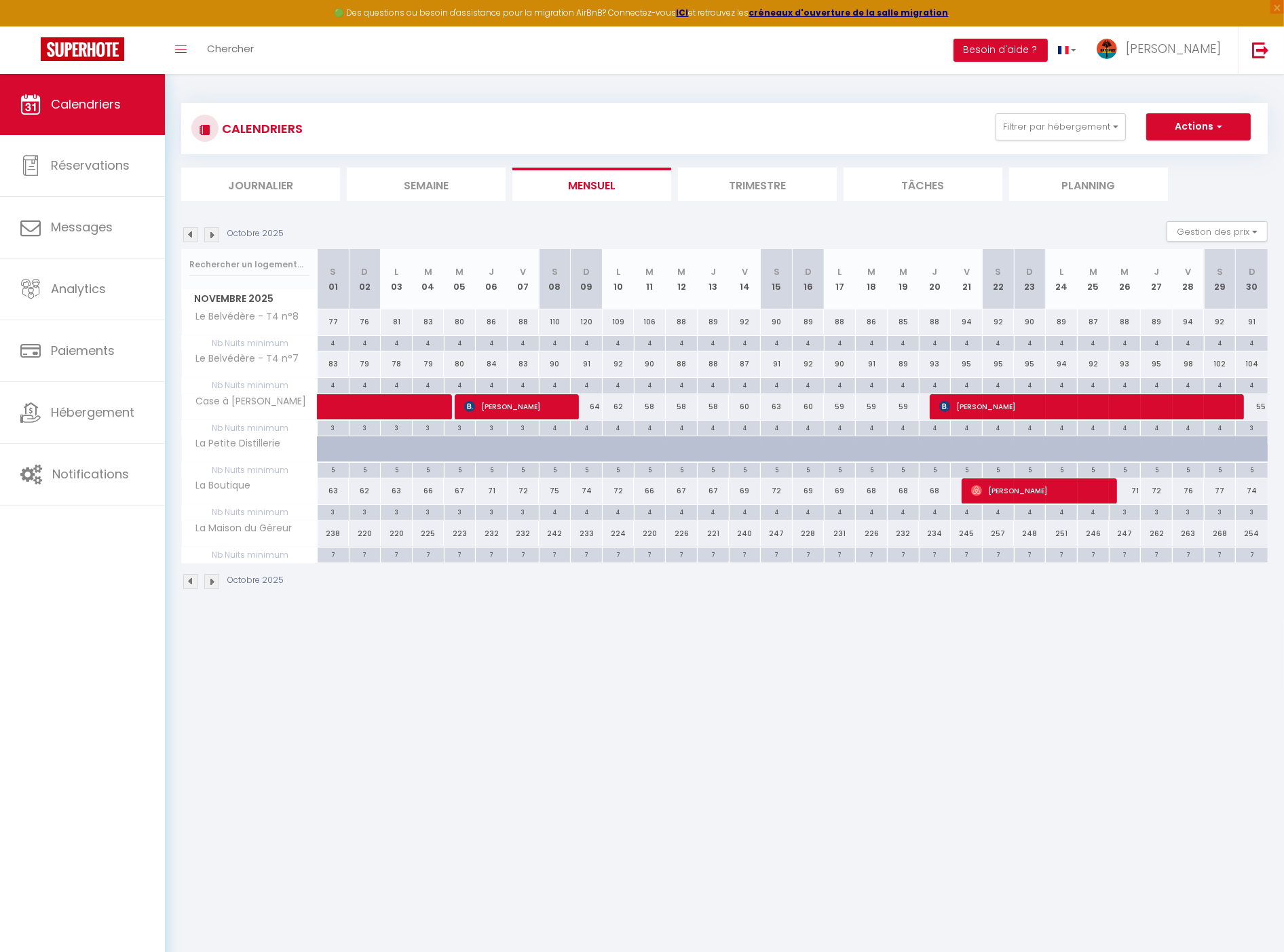
click at [205, 229] on img at bounding box center [212, 234] width 15 height 15
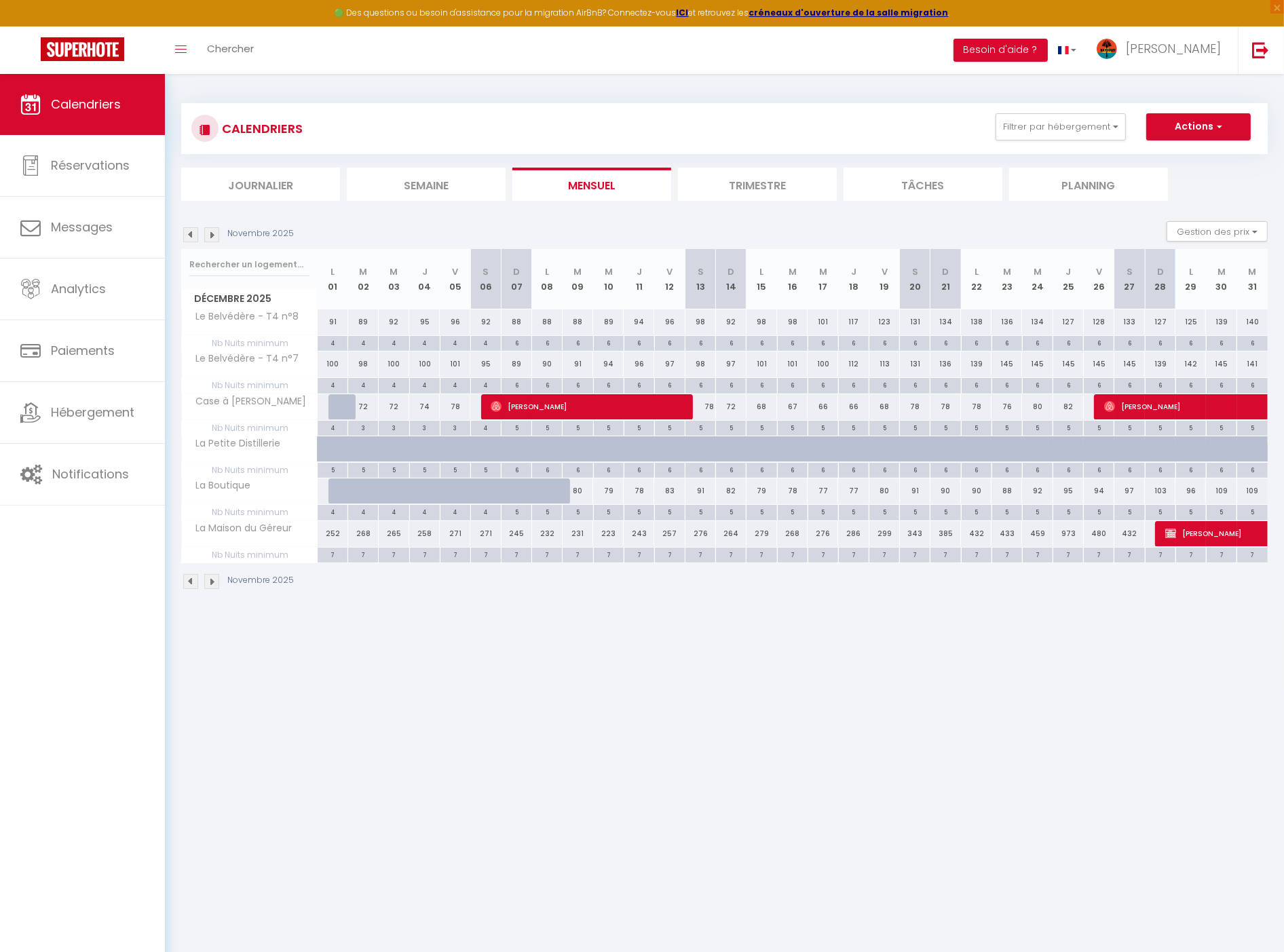
click at [205, 232] on img at bounding box center [212, 234] width 15 height 15
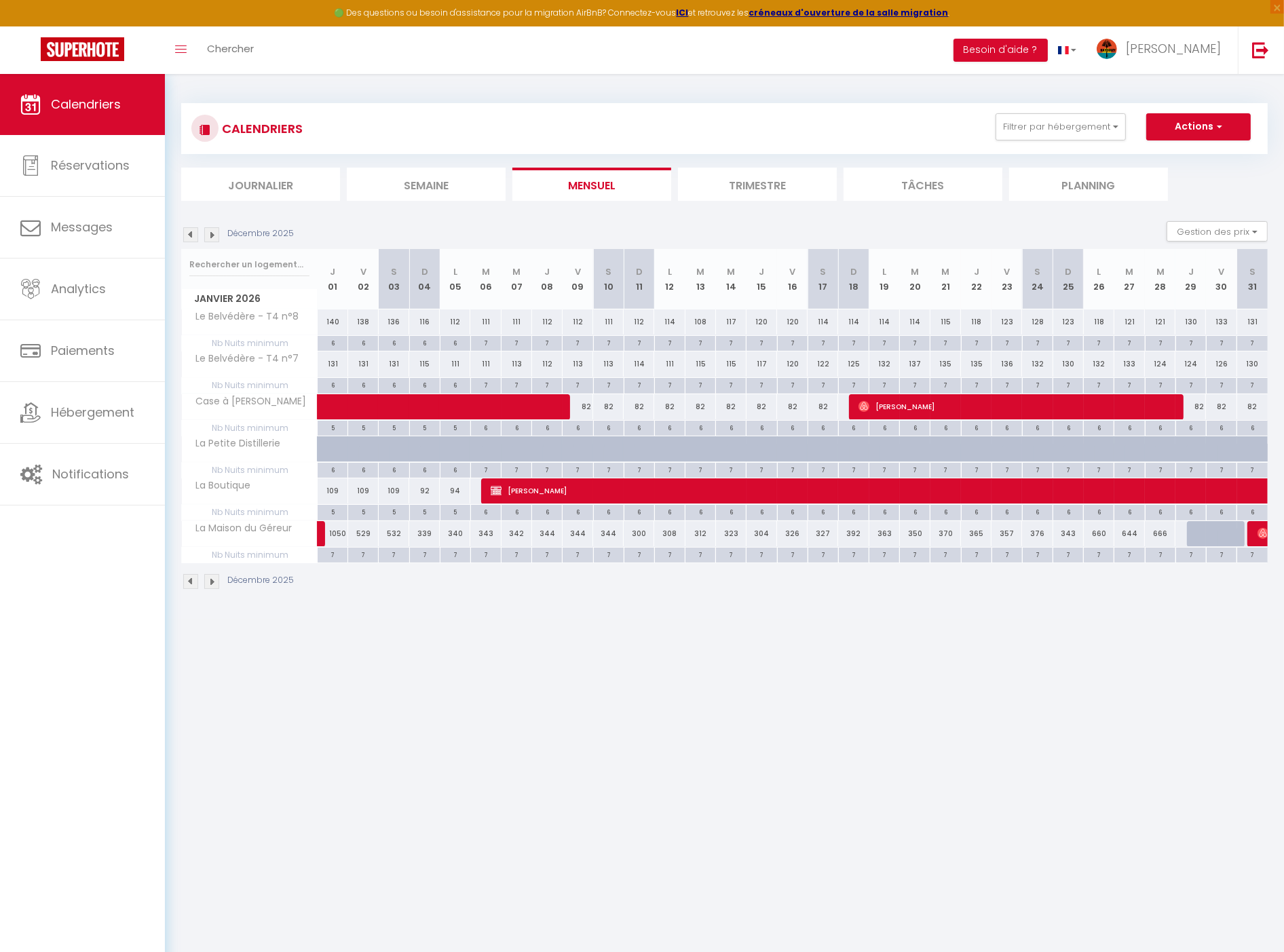
click at [201, 232] on div "Décembre 2025" at bounding box center [239, 234] width 117 height 15
click at [184, 234] on img at bounding box center [191, 234] width 15 height 15
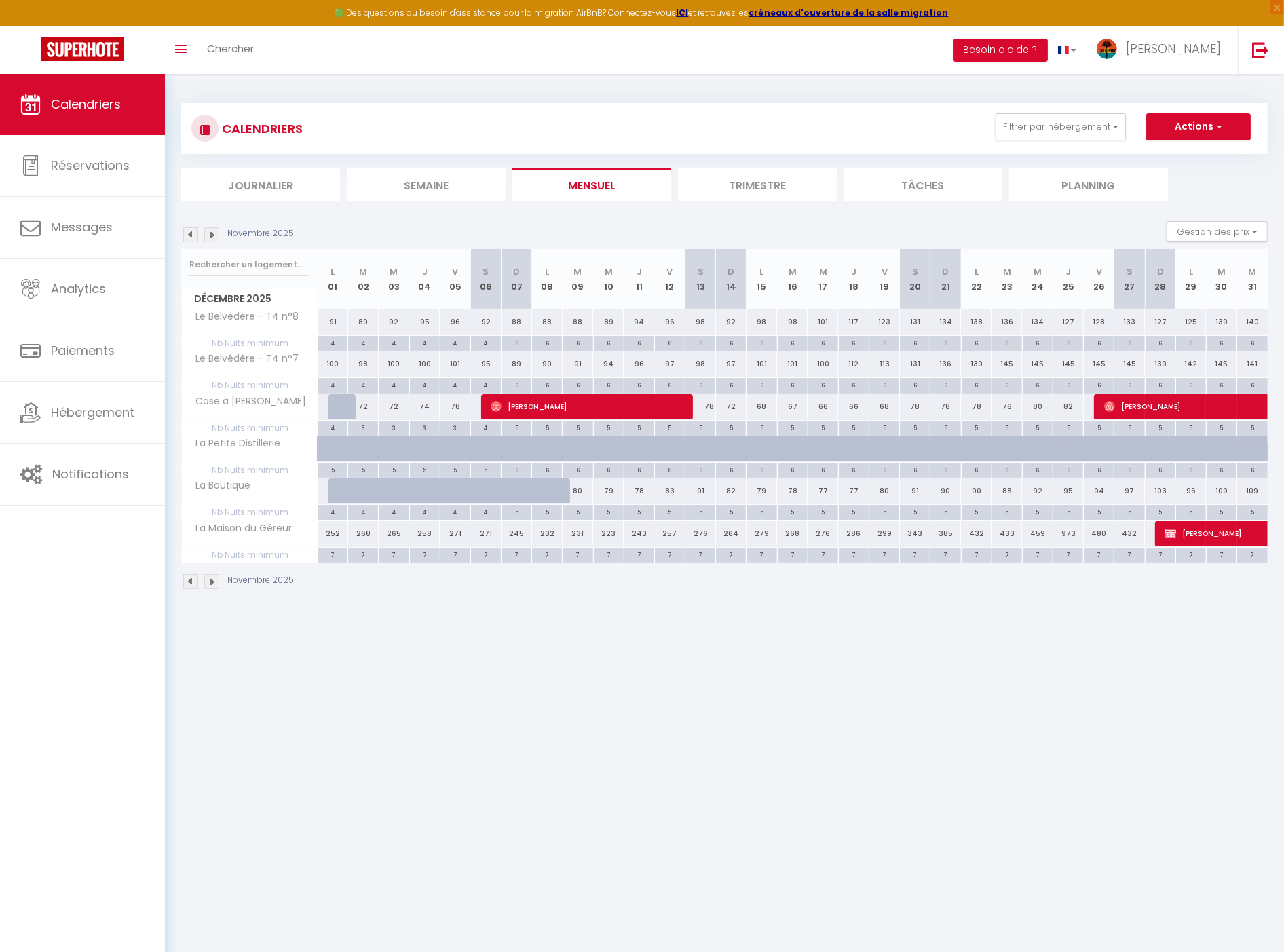
click at [1100, 537] on div "480" at bounding box center [1099, 534] width 31 height 25
type input "480"
select select "1"
type input "Ven 26 Décembre 2025"
type input "Sam 27 Décembre 2025"
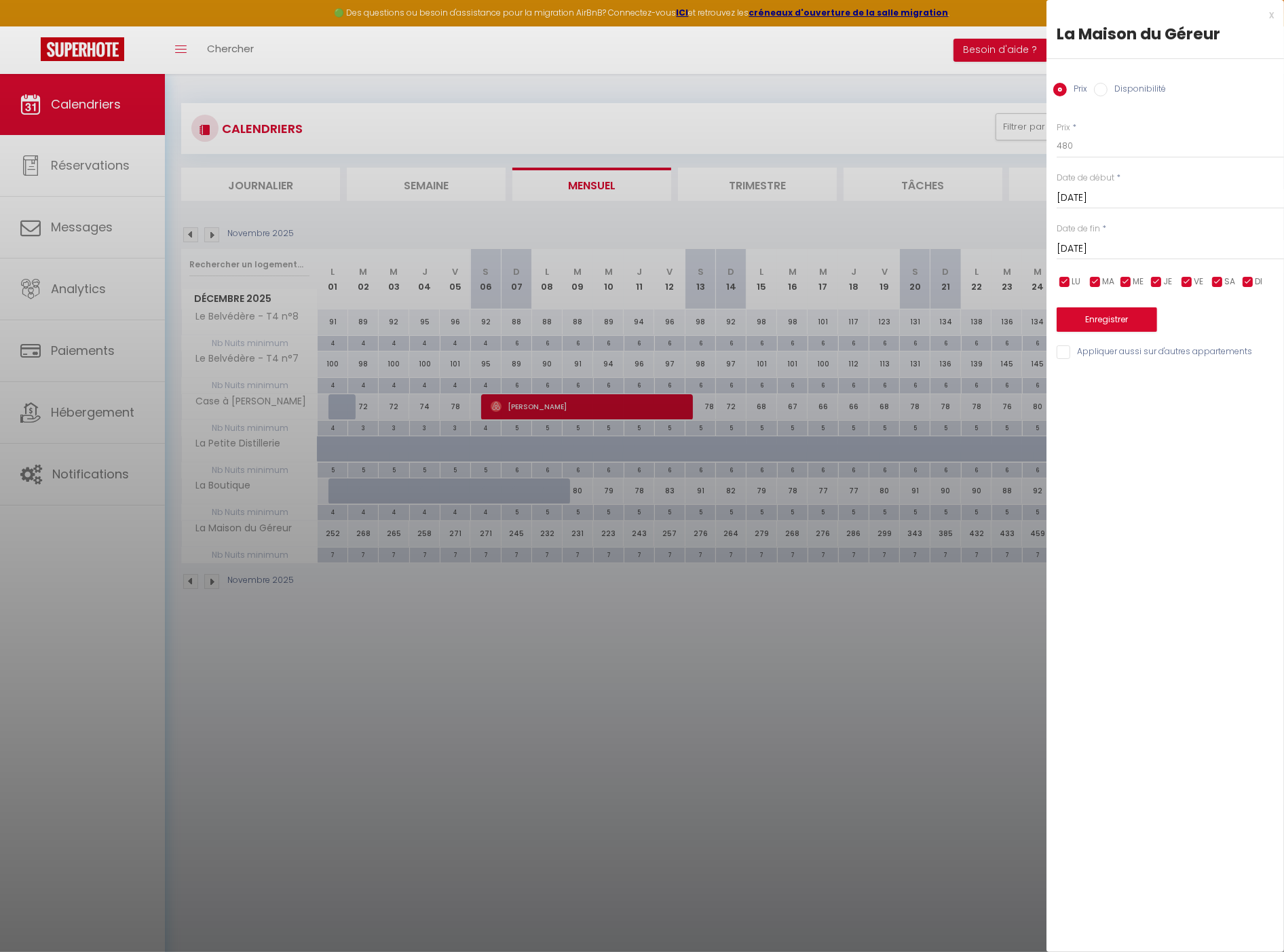
click at [1113, 95] on label "Disponibilité" at bounding box center [1136, 90] width 58 height 15
click at [1107, 95] on input "Disponibilité" at bounding box center [1100, 89] width 13 height 13
radio input "true"
radio input "false"
click at [1127, 145] on select "Disponible Indisponible" at bounding box center [1170, 146] width 227 height 25
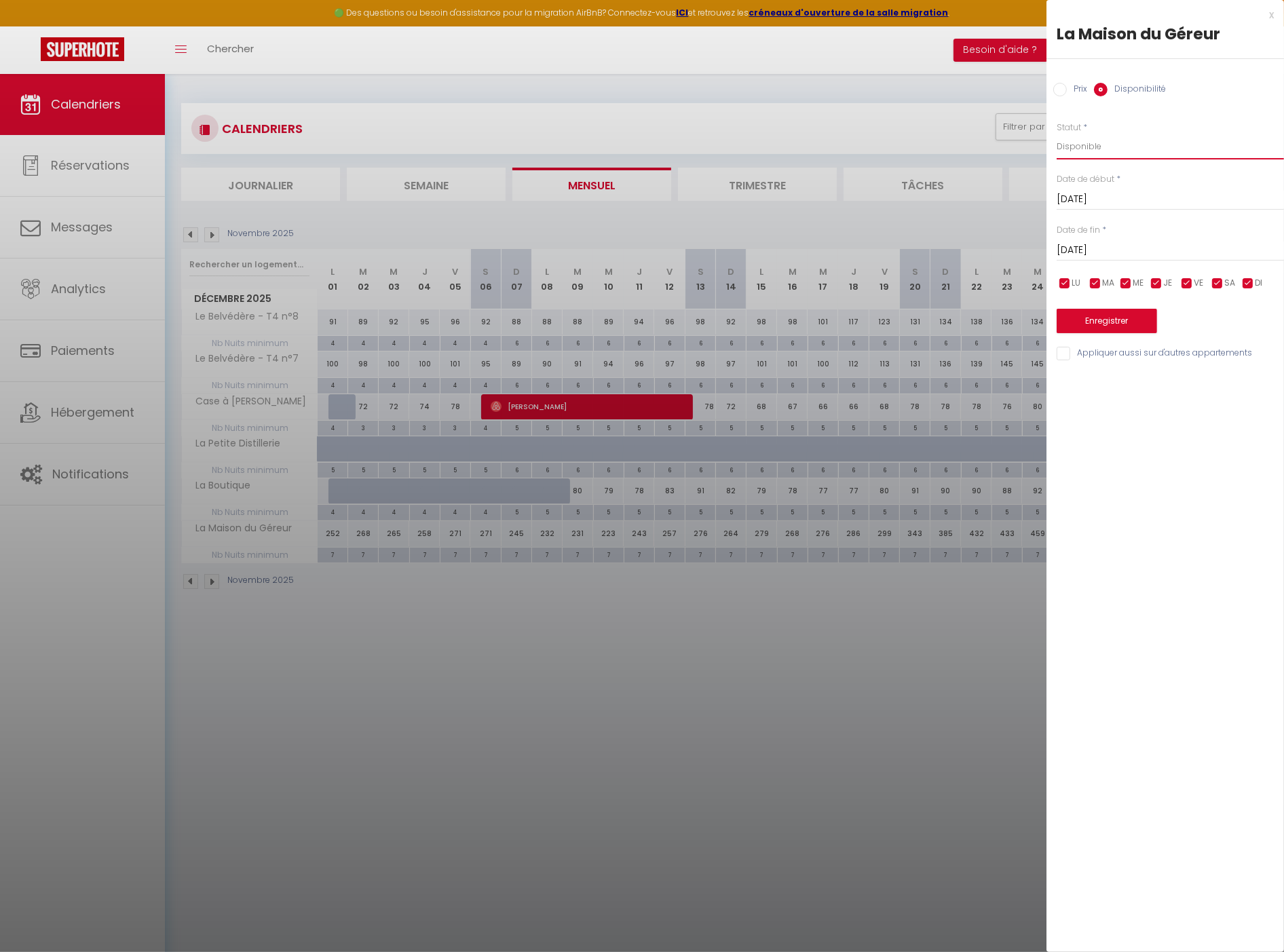
select select "0"
click at [1057, 133] on select "Disponible Indisponible" at bounding box center [1170, 146] width 227 height 25
click at [1130, 234] on div "Date de fin * Sam 27 Décembre 2025 < Déc 2025 > Dim Lun Mar Mer Jeu Ven Sam 1 2…" at bounding box center [1170, 242] width 227 height 38
click at [1134, 242] on input "Sam 27 Décembre 2025" at bounding box center [1170, 250] width 227 height 18
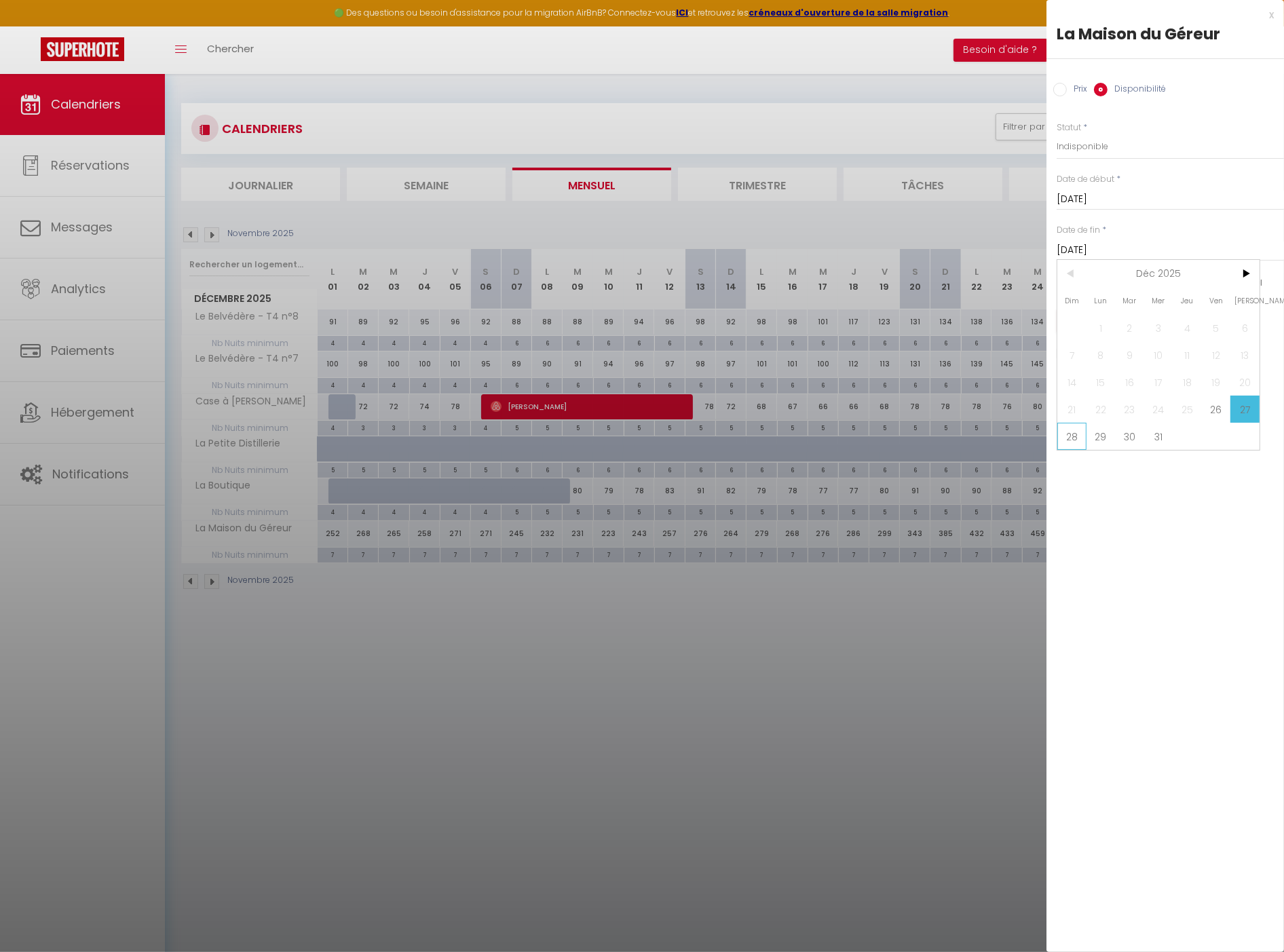
click at [1074, 438] on span "28" at bounding box center [1071, 436] width 29 height 27
type input "Dim 28 Décembre 2025"
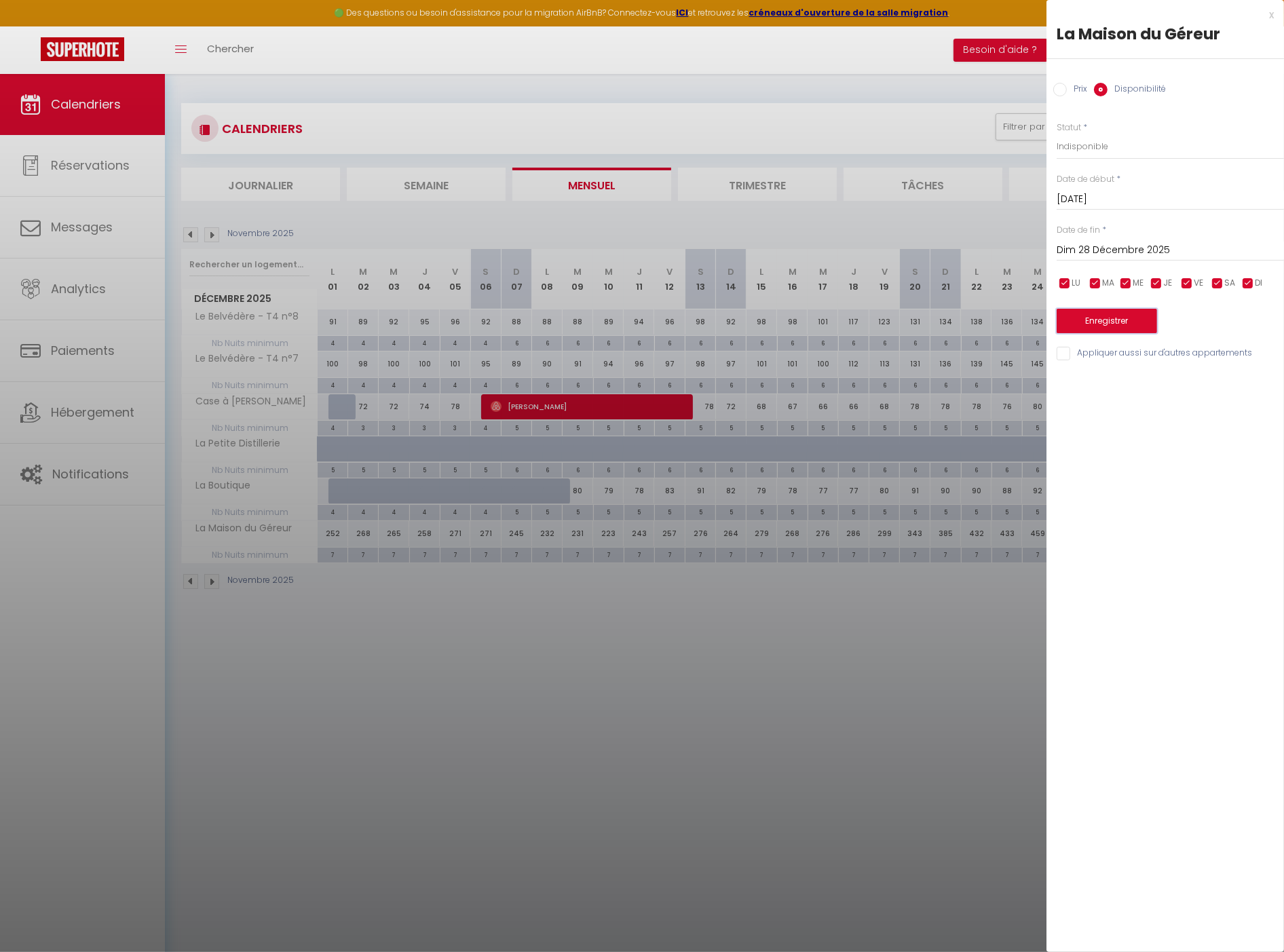
click at [1145, 319] on button "Enregistrer" at bounding box center [1107, 321] width 100 height 25
type input "Jeu 25 Décembre 2025"
type input "Sam 27 Décembre 2025"
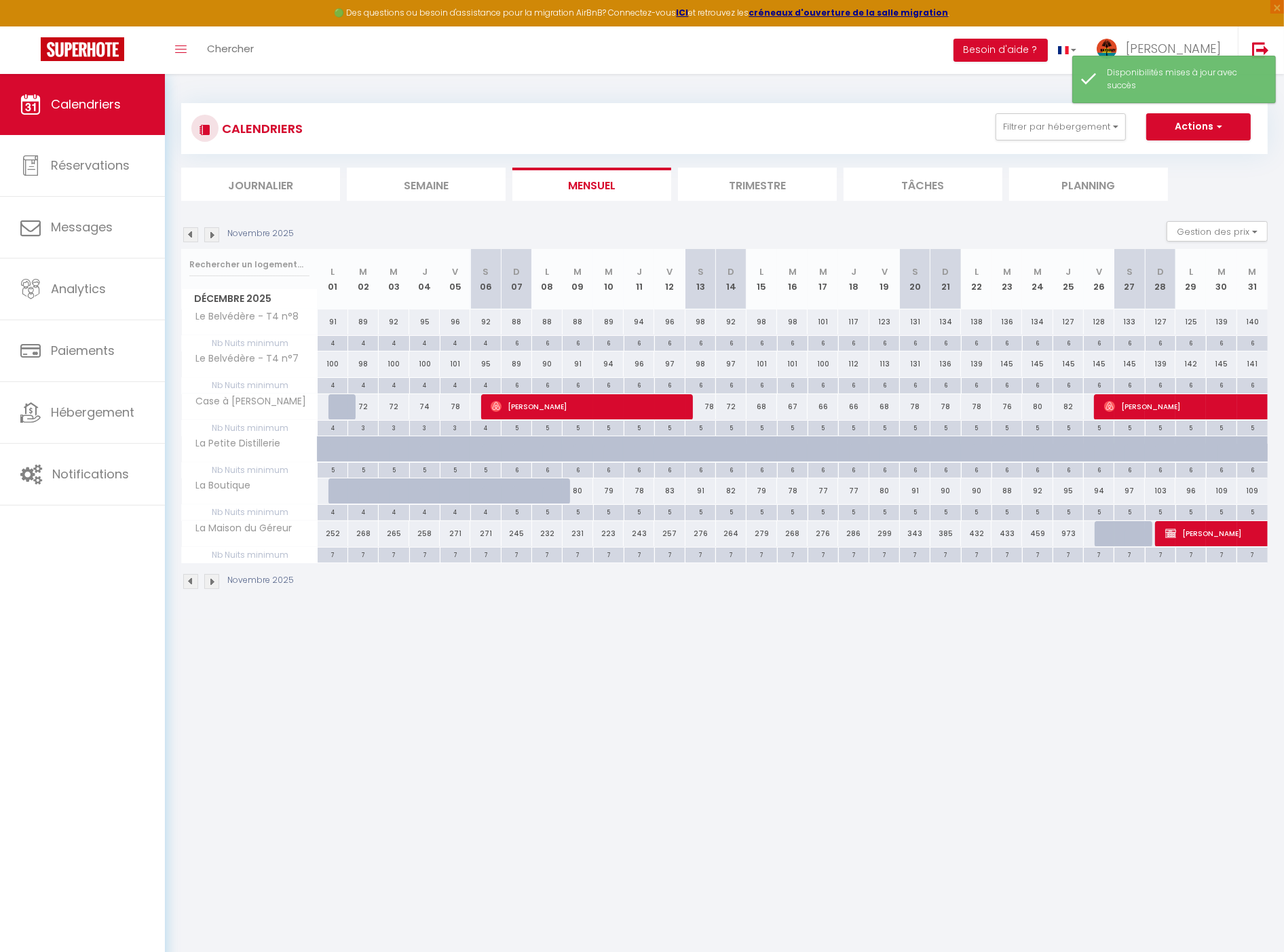
click at [217, 233] on img at bounding box center [212, 234] width 15 height 15
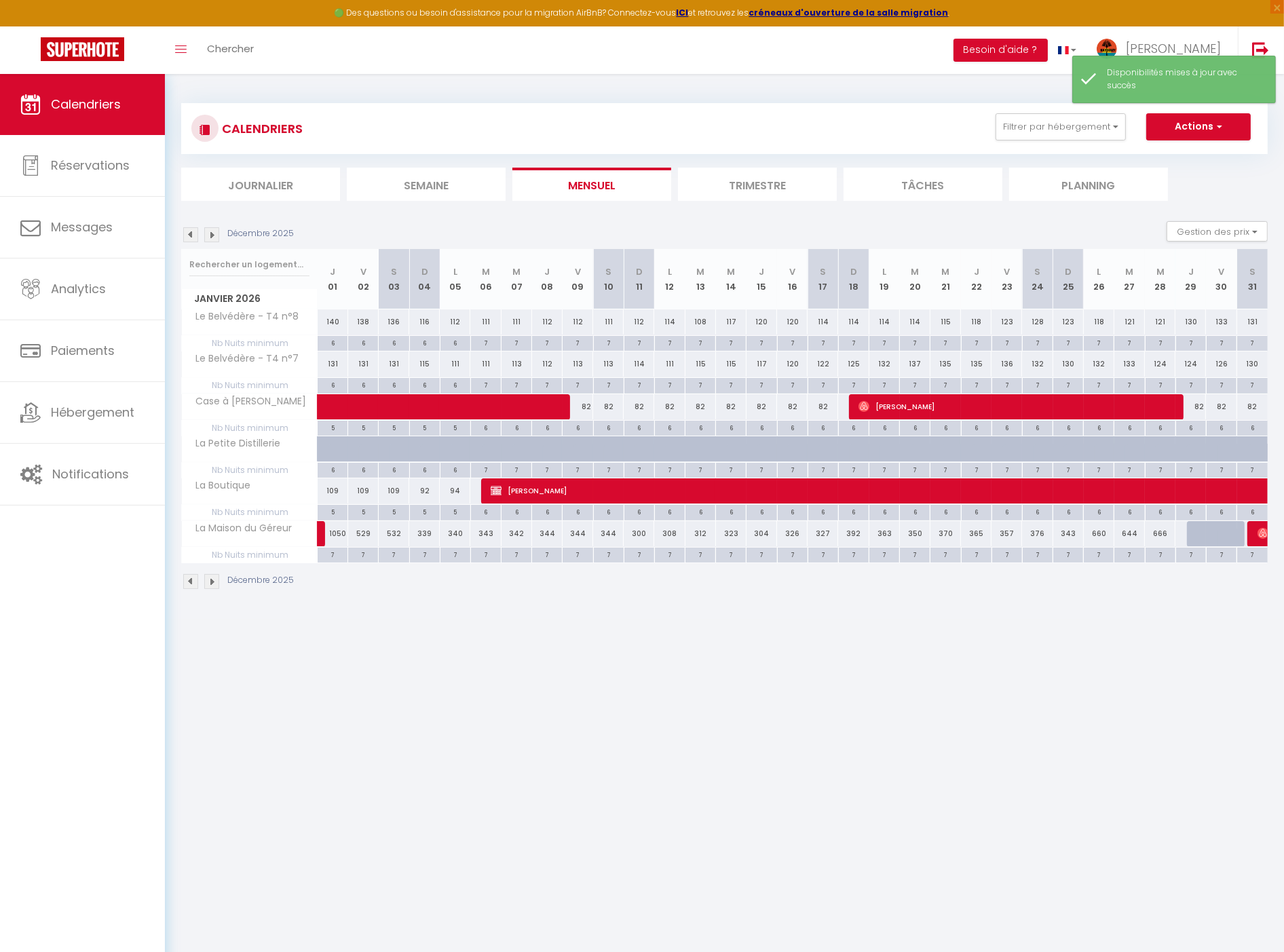
click at [364, 533] on div "529" at bounding box center [363, 534] width 31 height 25
select select "1"
type input "Ven 02 Janvier 2026"
type input "Sam 03 Janvier 2026"
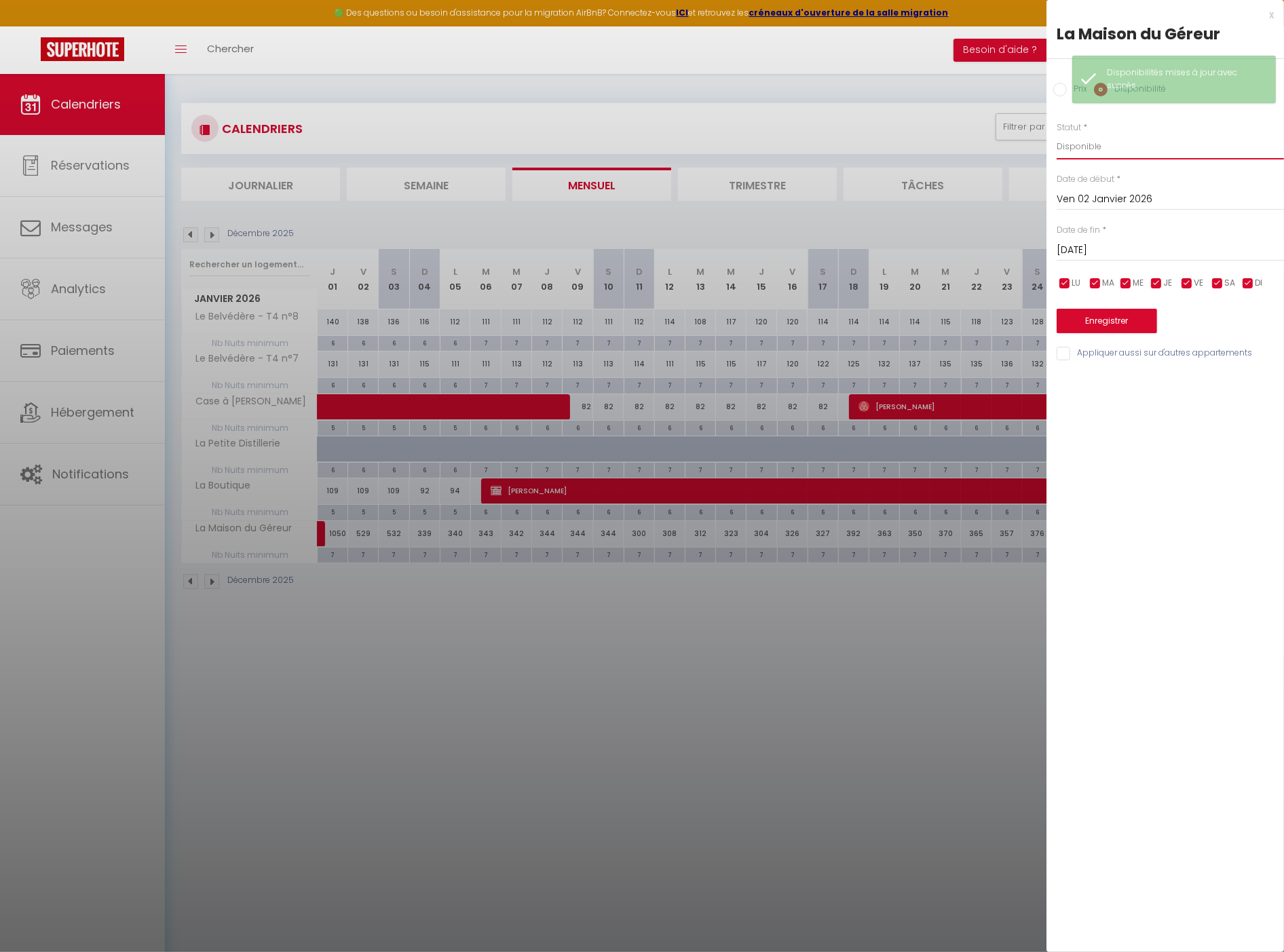
click at [1128, 145] on select "Disponible Indisponible" at bounding box center [1170, 146] width 227 height 25
select select "0"
click at [1057, 133] on select "Disponible Indisponible" at bounding box center [1170, 146] width 227 height 25
click at [1117, 194] on input "Ven 02 Janvier 2026" at bounding box center [1170, 199] width 227 height 18
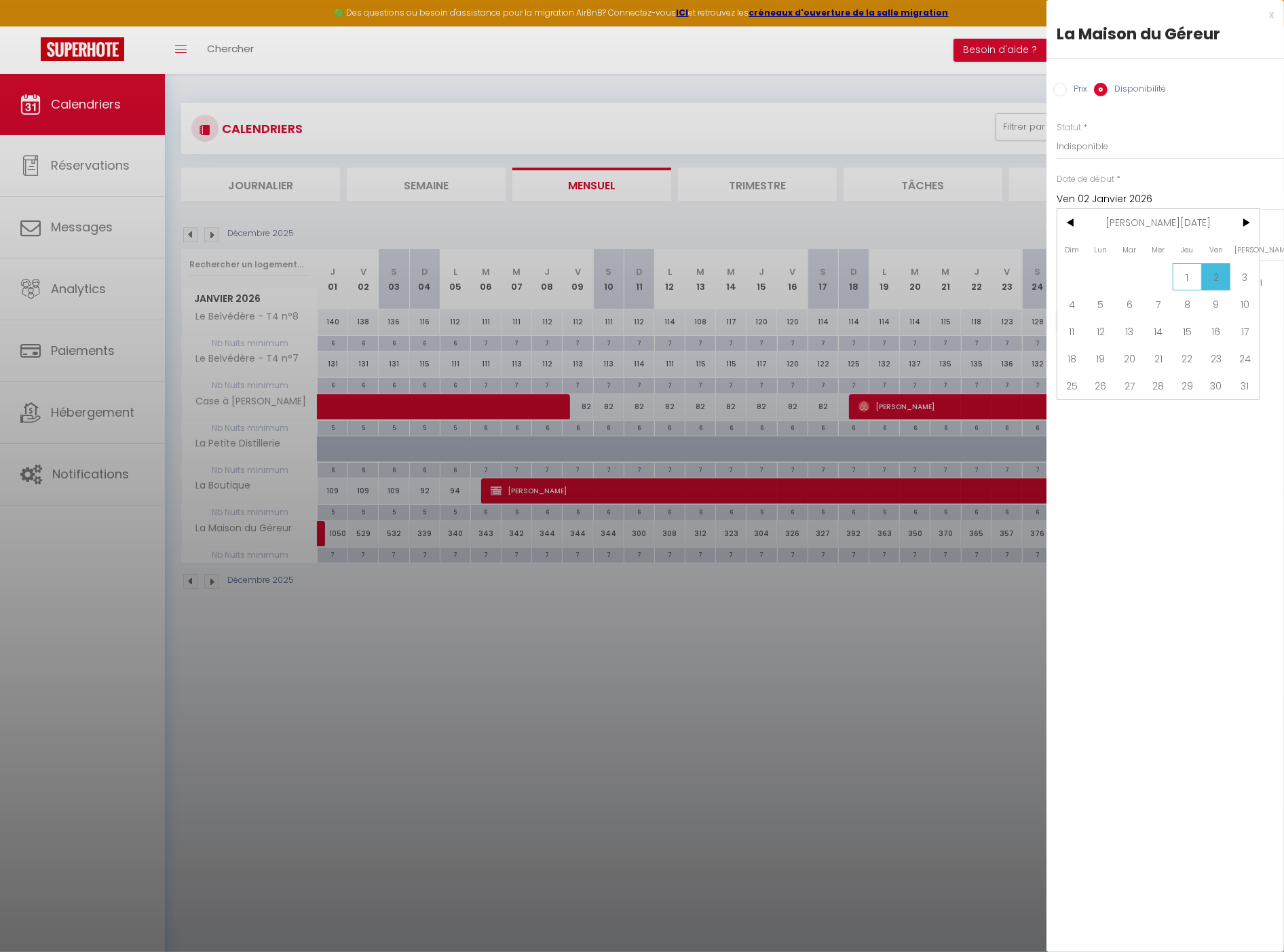
click at [1194, 270] on span "1" at bounding box center [1187, 277] width 29 height 27
type input "Jeu 01 Janvier 2026"
click at [1124, 243] on input "Sam 03 Janvier 2026" at bounding box center [1170, 250] width 227 height 18
click at [1212, 327] on span "2" at bounding box center [1216, 328] width 29 height 27
click at [1117, 244] on input "Ven 02 Janvier 2026" at bounding box center [1170, 250] width 227 height 18
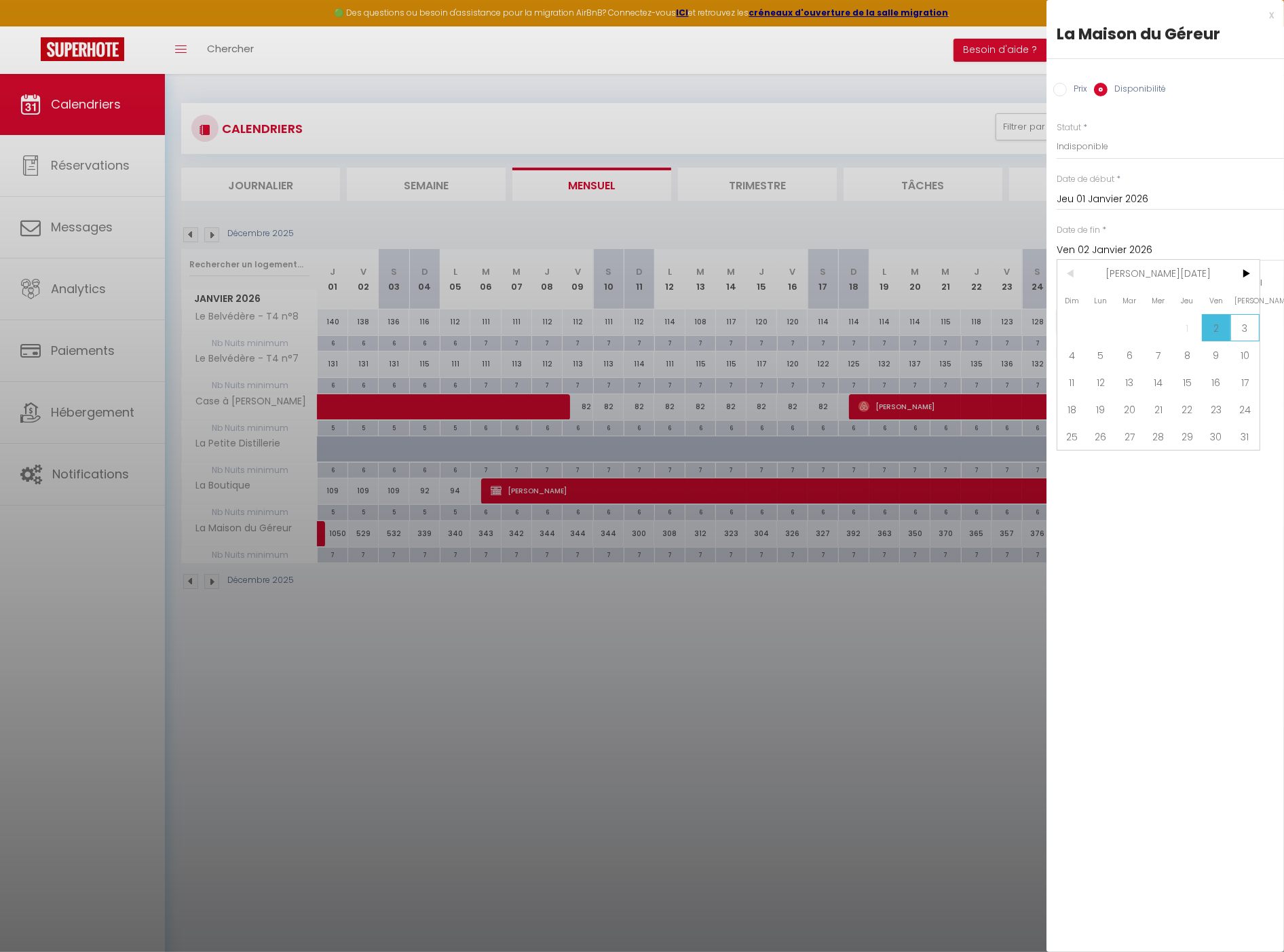
click at [1244, 333] on span "3" at bounding box center [1244, 328] width 29 height 27
type input "Sam 03 Janvier 2026"
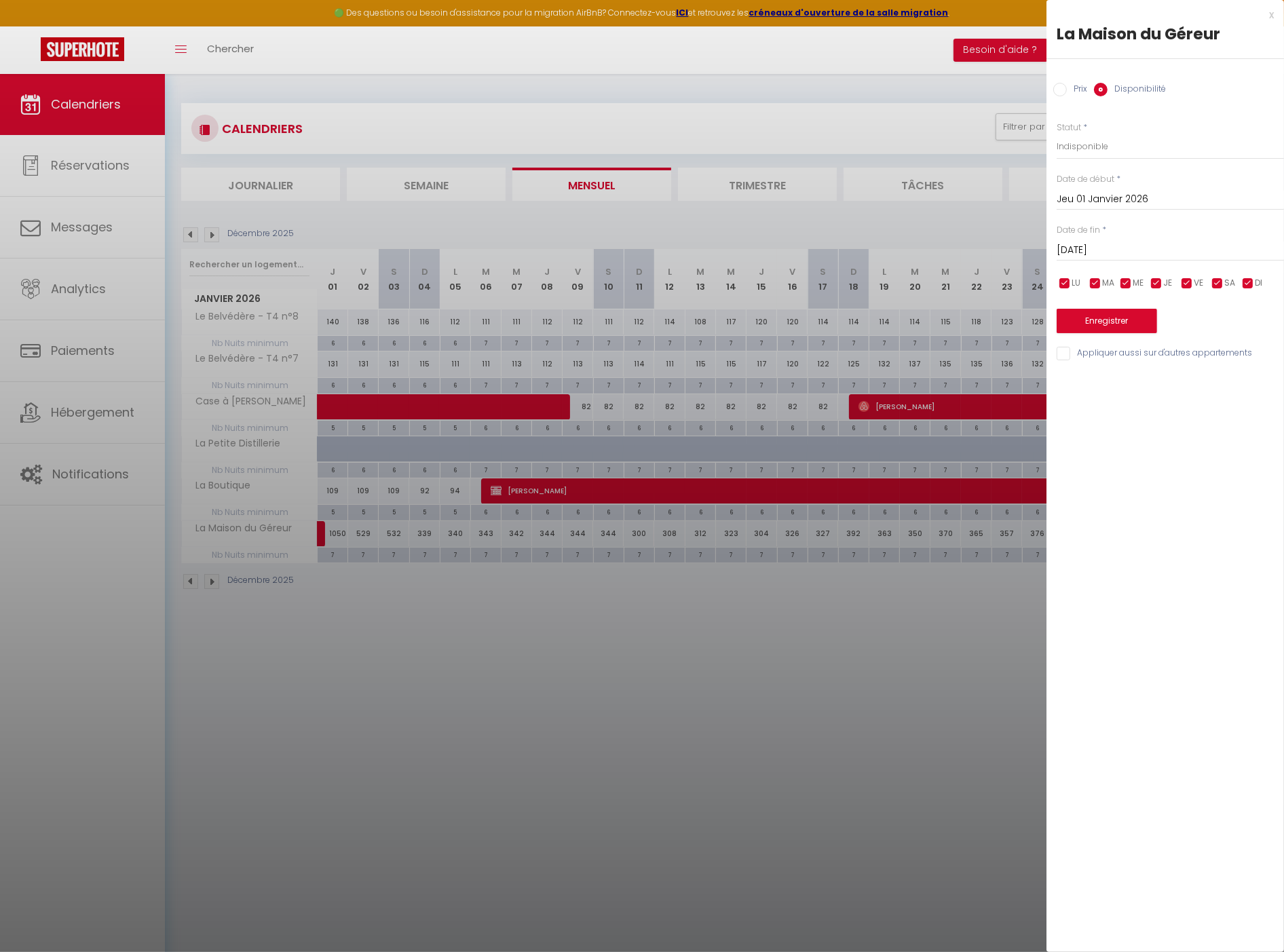
click at [1158, 192] on input "Jeu 01 Janvier 2026" at bounding box center [1170, 199] width 227 height 18
click at [1220, 284] on span "2" at bounding box center [1216, 277] width 29 height 27
click at [1129, 321] on button "Enregistrer" at bounding box center [1107, 321] width 100 height 25
type input "Jeu 01 Janvier 2026"
type input "Ven 02 Janvier 2026"
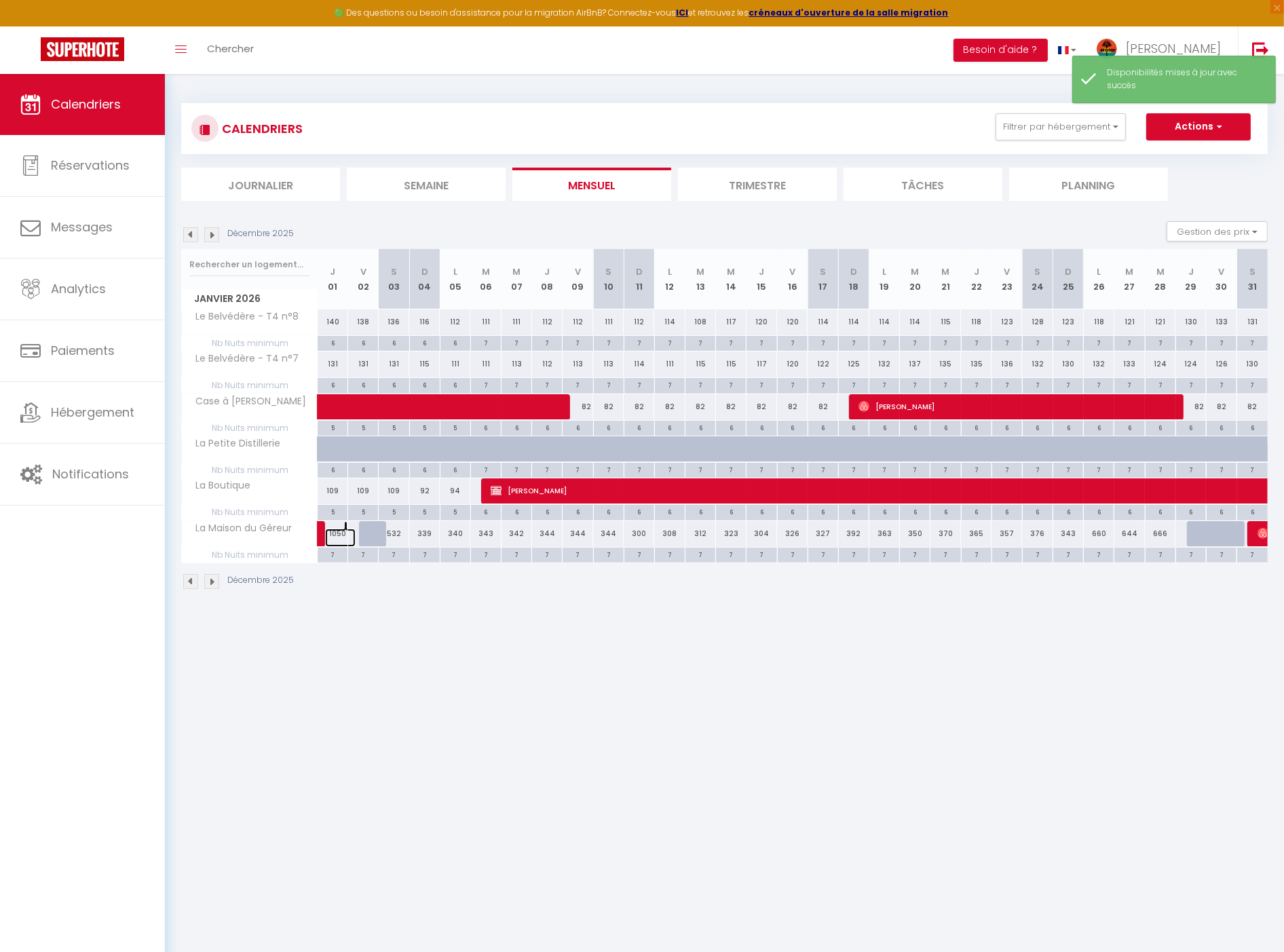
click at [338, 531] on link at bounding box center [340, 537] width 31 height 18
select select "1"
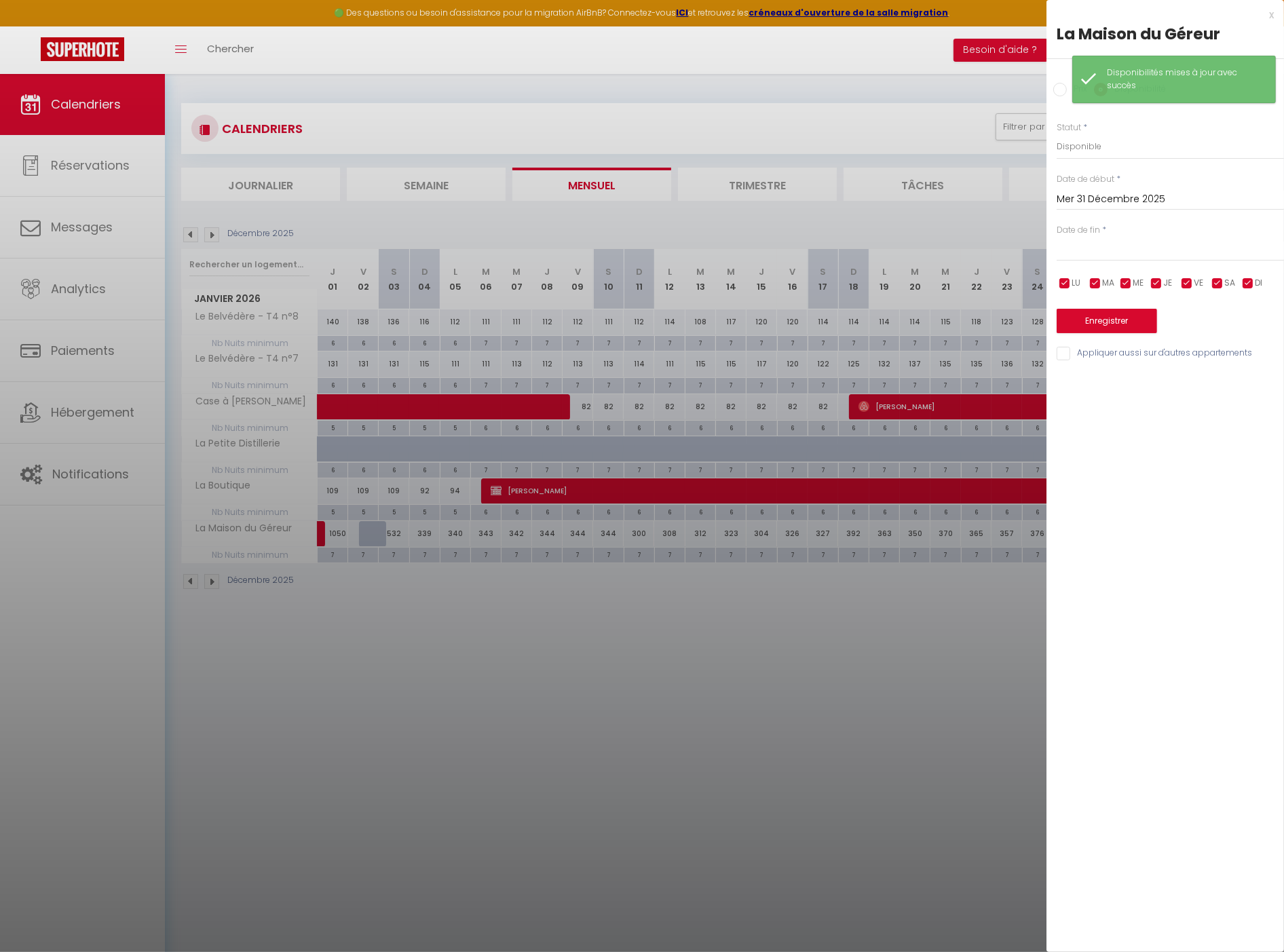
click at [1129, 247] on input "text" at bounding box center [1170, 250] width 227 height 18
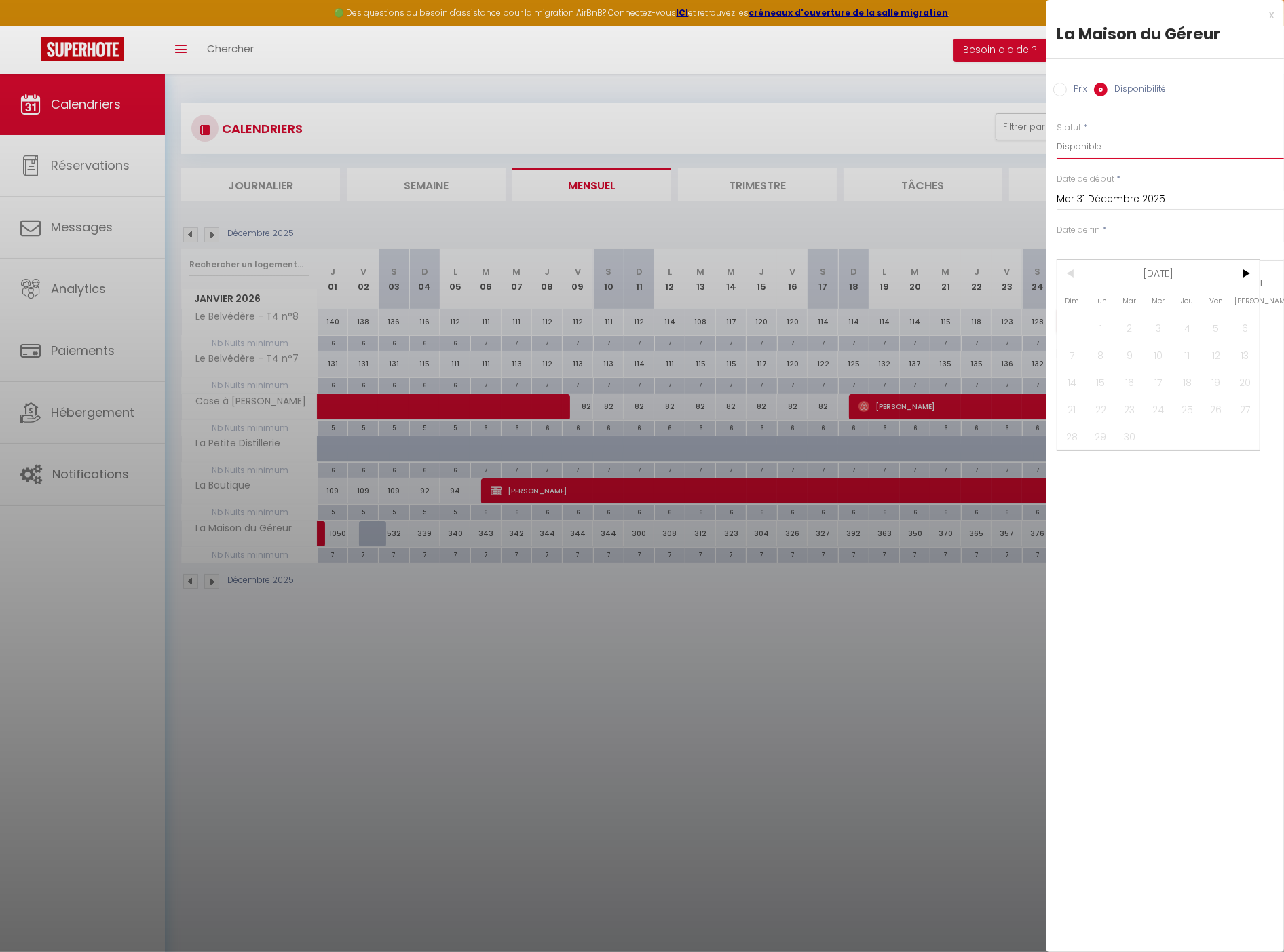
click at [1124, 153] on select "Disponible Indisponible" at bounding box center [1170, 146] width 227 height 25
click at [1110, 239] on div "< Sep 2025 > Dim Lun Mar Mer Jeu Ven Sam 1 2 3 4 5 6 7 8 9 10 11 12 13 14 15 16…" at bounding box center [1170, 249] width 227 height 25
click at [1091, 208] on div "Mer 31 Décembre 2025 < Déc 2025 > Dim Lun Mar Mer Jeu Ven Sam 1 2 3 4 5 6 7 8 9…" at bounding box center [1170, 198] width 227 height 25
click at [1100, 207] on input "Mer 31 Décembre 2025" at bounding box center [1170, 199] width 227 height 18
click at [1244, 226] on span ">" at bounding box center [1244, 222] width 29 height 27
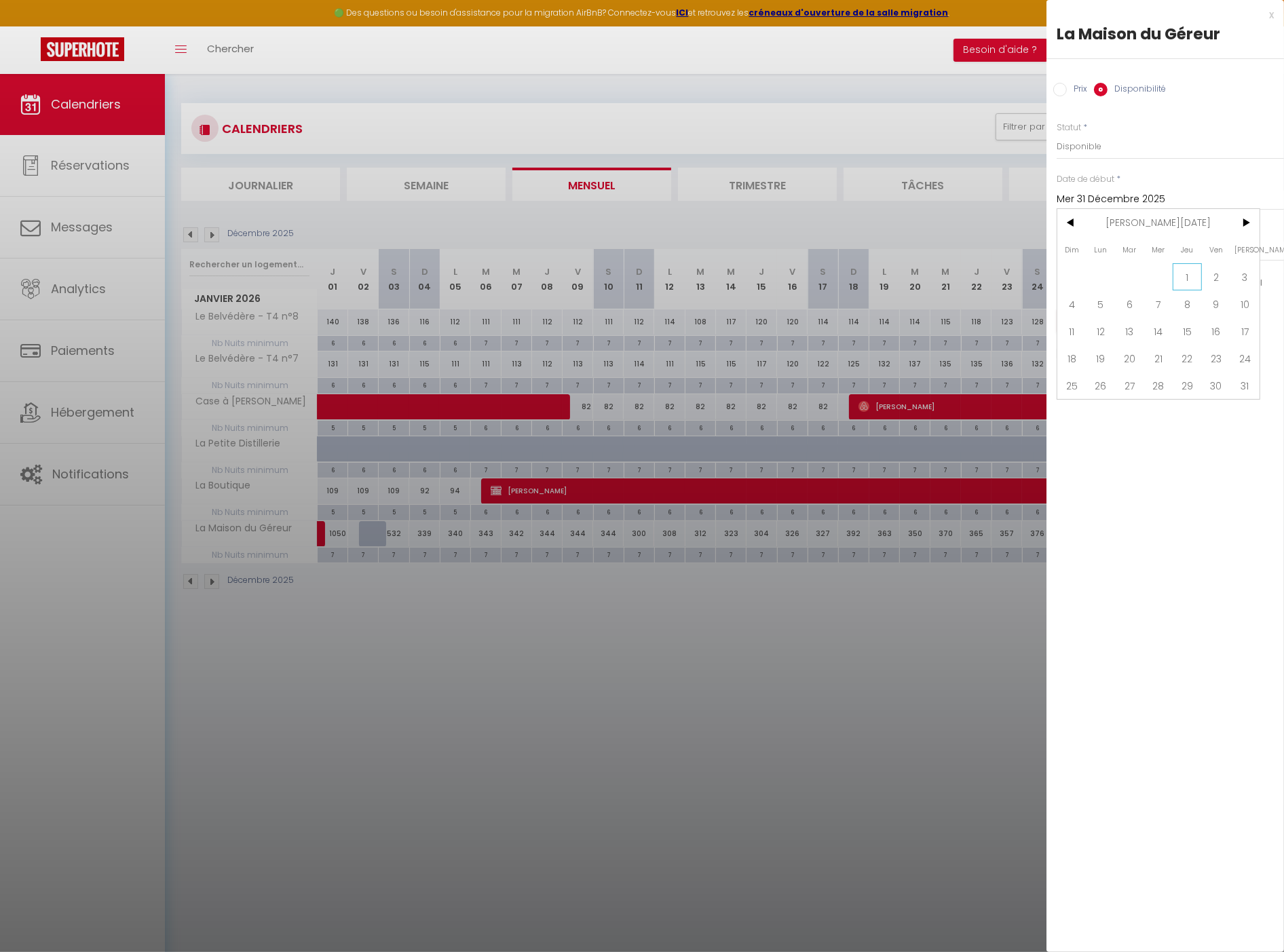
click at [1190, 270] on span "1" at bounding box center [1187, 277] width 29 height 27
type input "Jeu 01 Janvier 2026"
click at [1122, 252] on input "text" at bounding box center [1170, 250] width 227 height 18
click at [1245, 273] on span ">" at bounding box center [1244, 273] width 29 height 27
click at [1245, 275] on span ">" at bounding box center [1244, 273] width 29 height 27
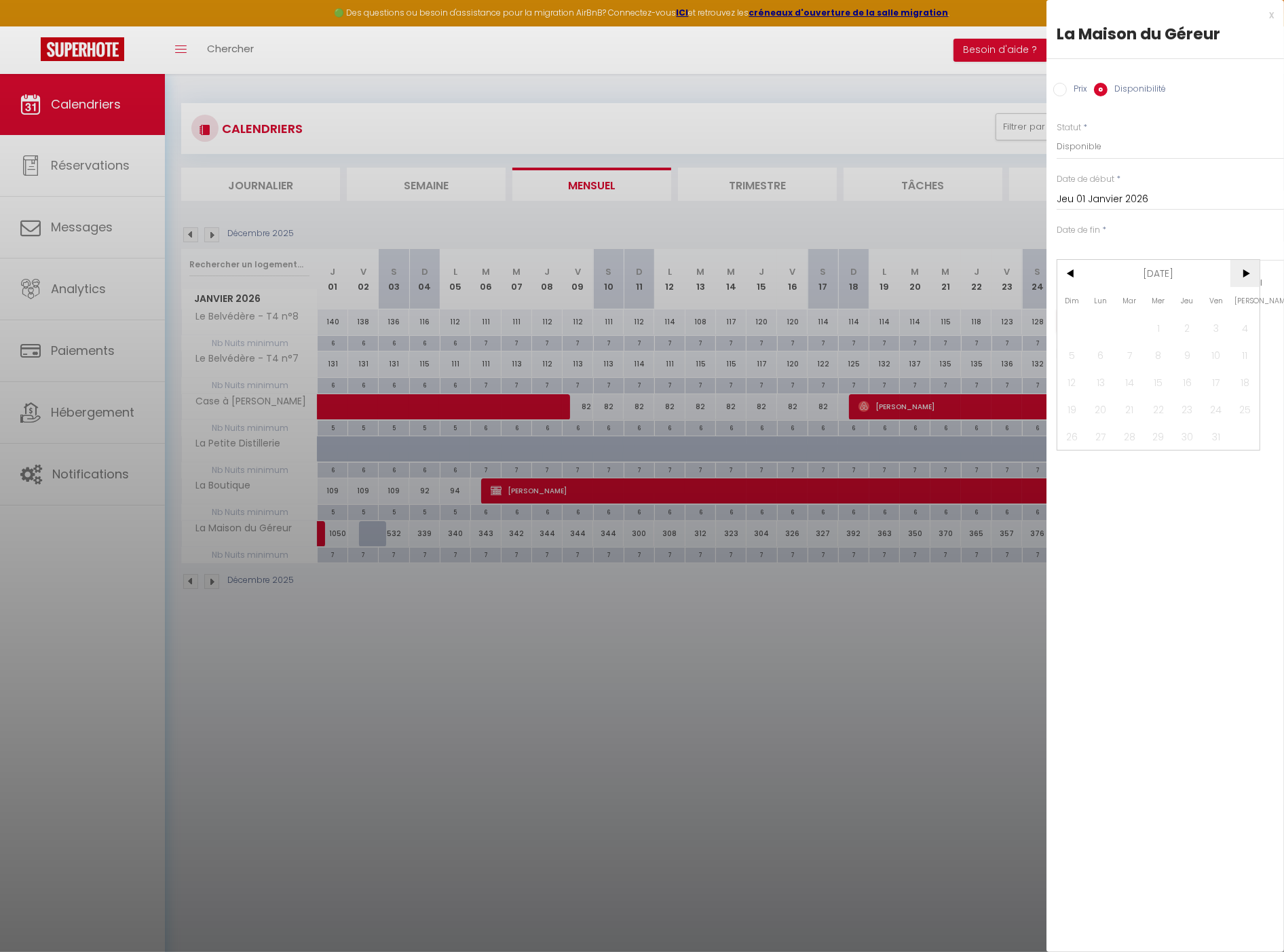
click at [1245, 275] on span ">" at bounding box center [1244, 273] width 29 height 27
click at [1246, 275] on span ">" at bounding box center [1244, 273] width 29 height 27
click at [1096, 321] on span "2" at bounding box center [1100, 328] width 29 height 27
type input "Lun 02 Février 2026"
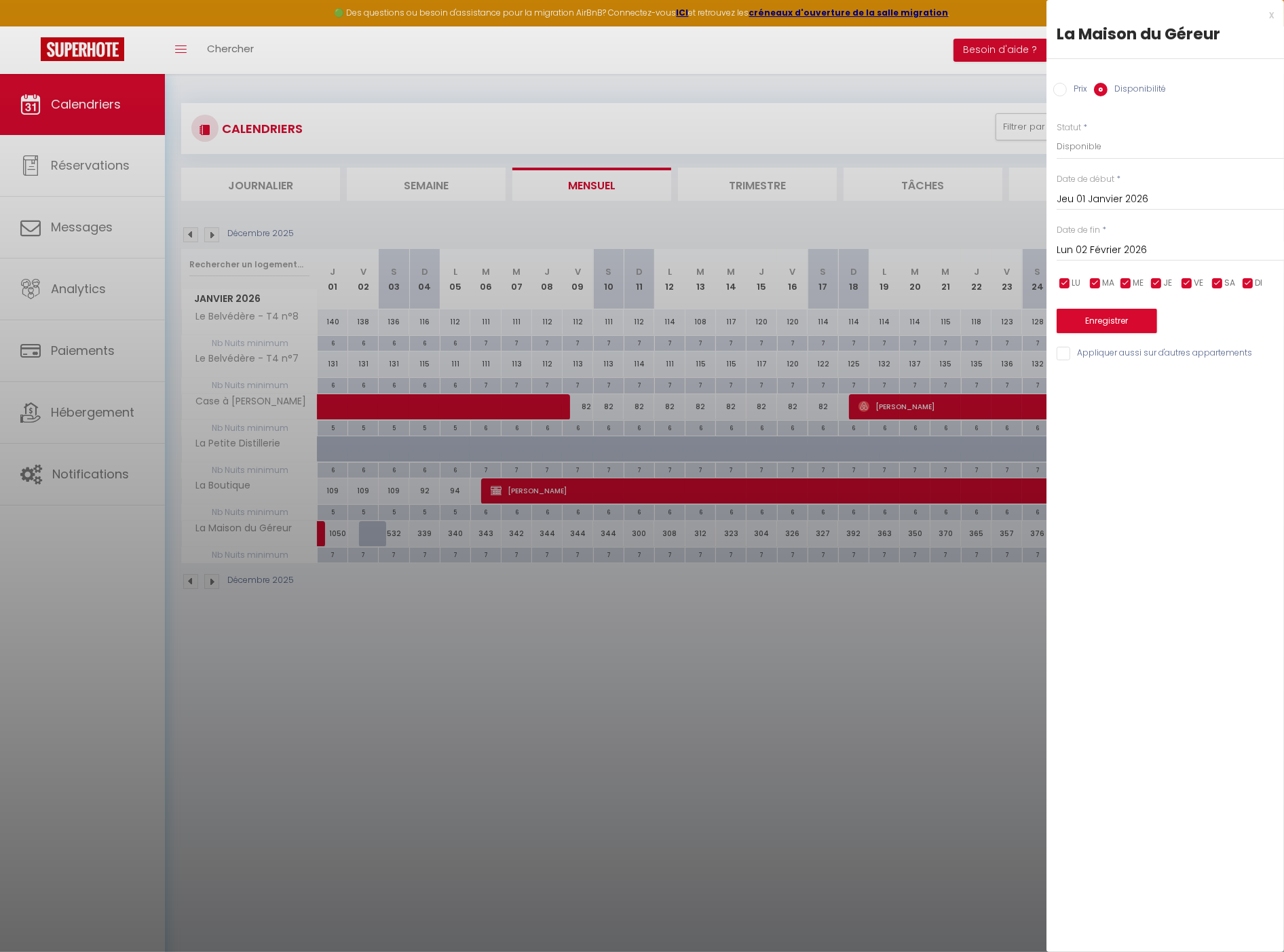
click at [1074, 247] on input "Lun 02 Février 2026" at bounding box center [1170, 250] width 227 height 18
click at [1071, 278] on span "<" at bounding box center [1071, 273] width 29 height 27
click at [1215, 328] on span "2" at bounding box center [1216, 328] width 29 height 27
click at [1215, 328] on span "2" at bounding box center [1216, 328] width 29 height 27
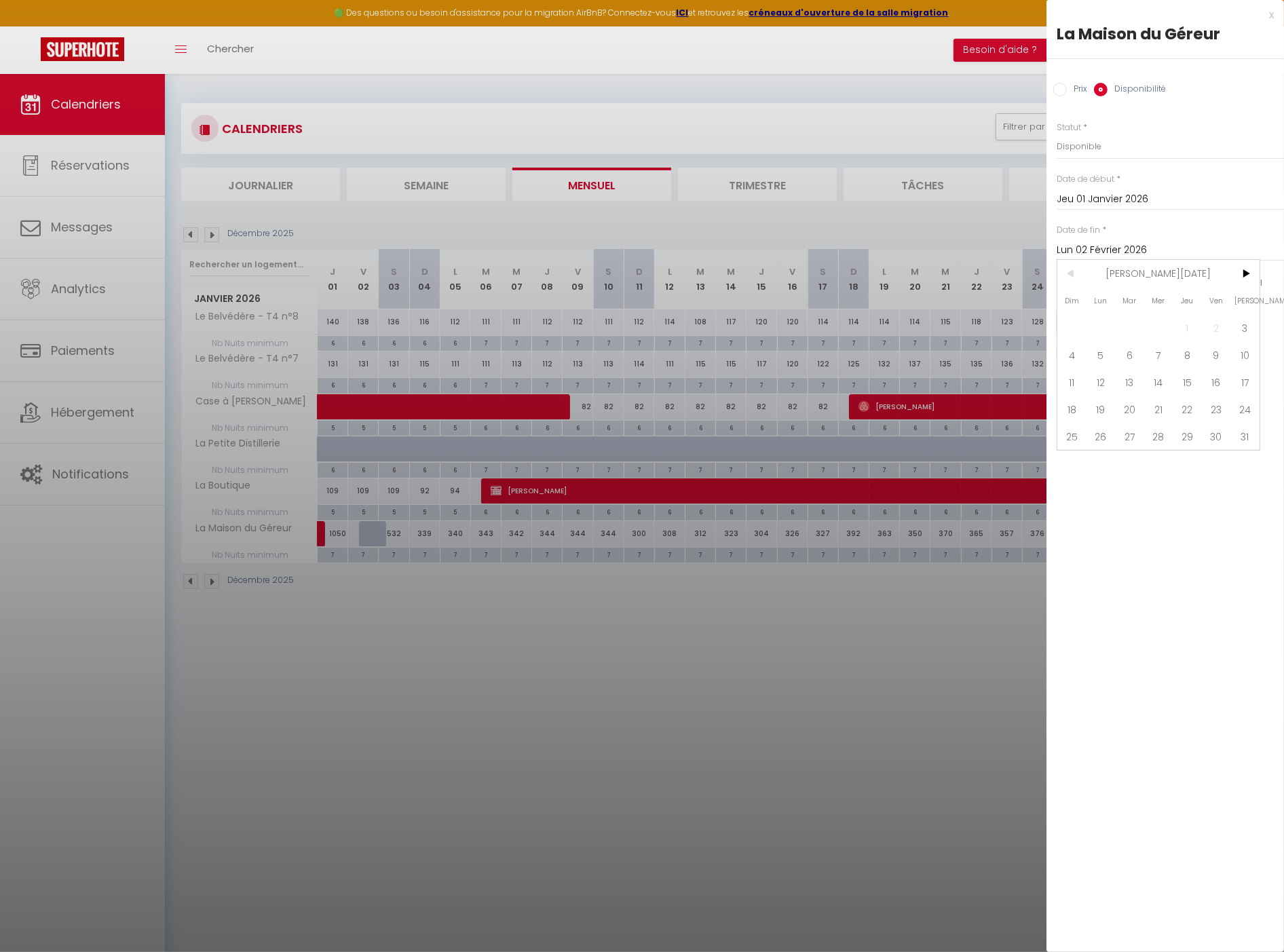
click at [898, 560] on div at bounding box center [642, 476] width 1284 height 952
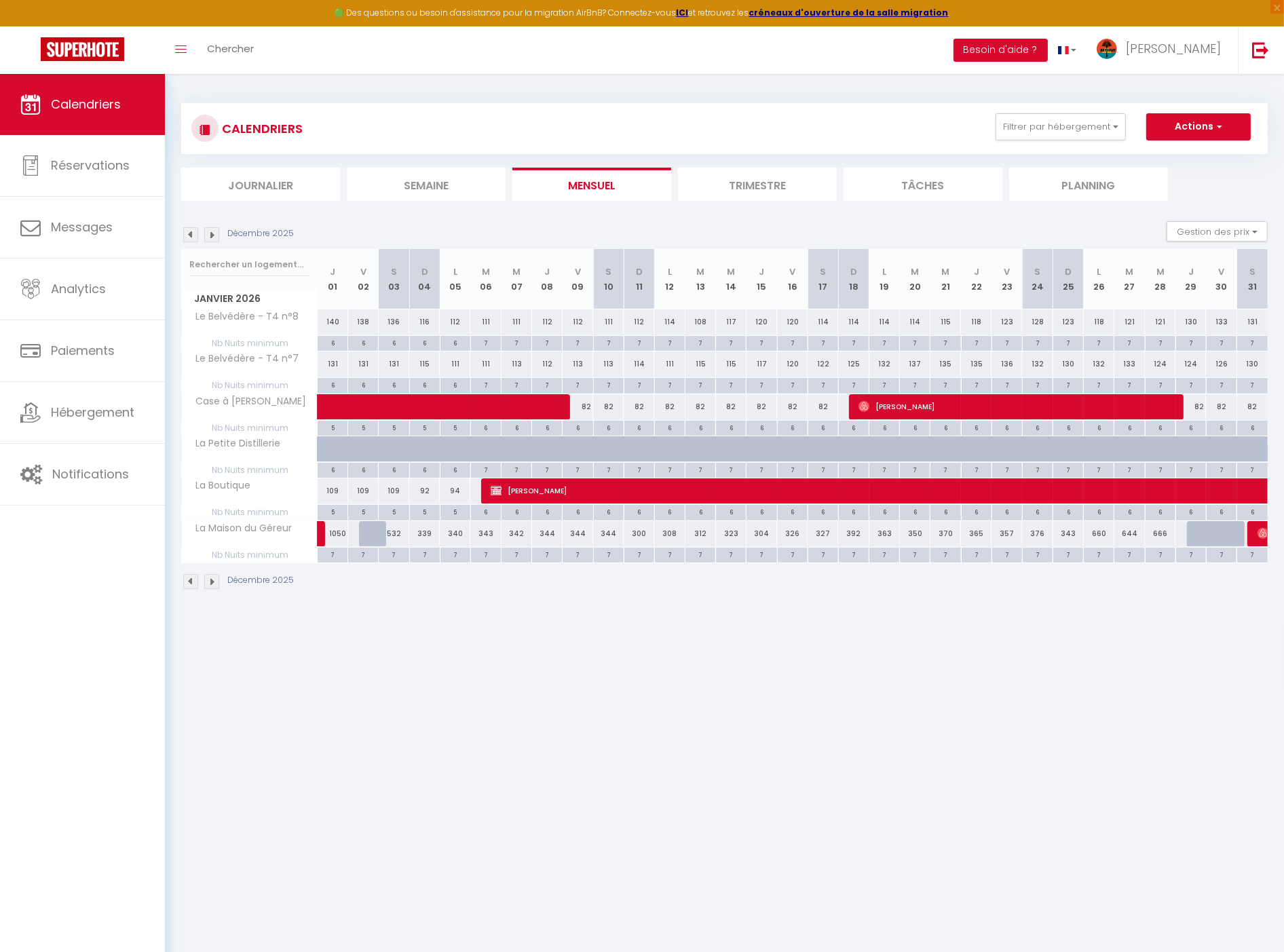
click at [209, 235] on img at bounding box center [212, 234] width 15 height 15
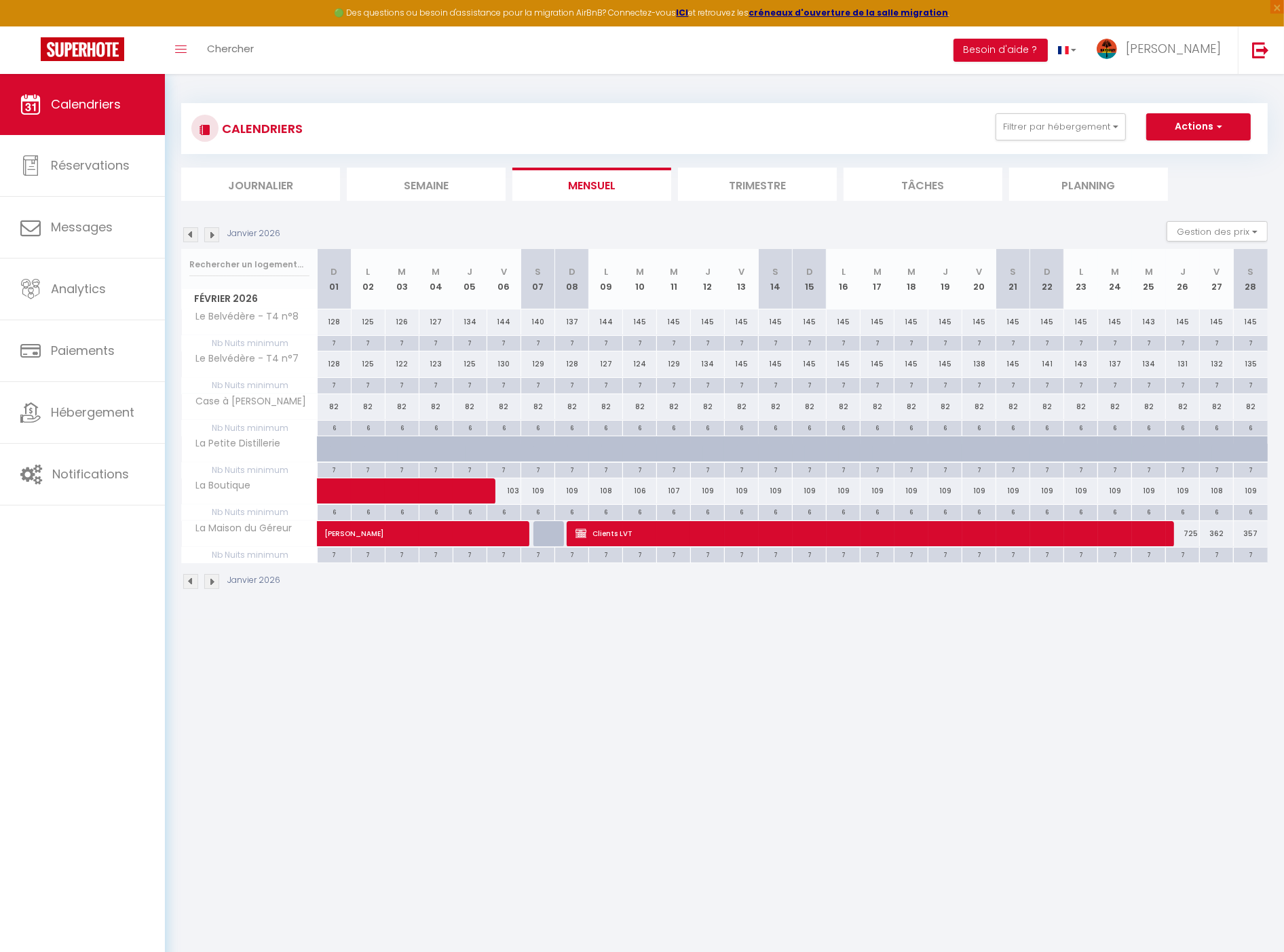
click at [209, 235] on img at bounding box center [212, 234] width 15 height 15
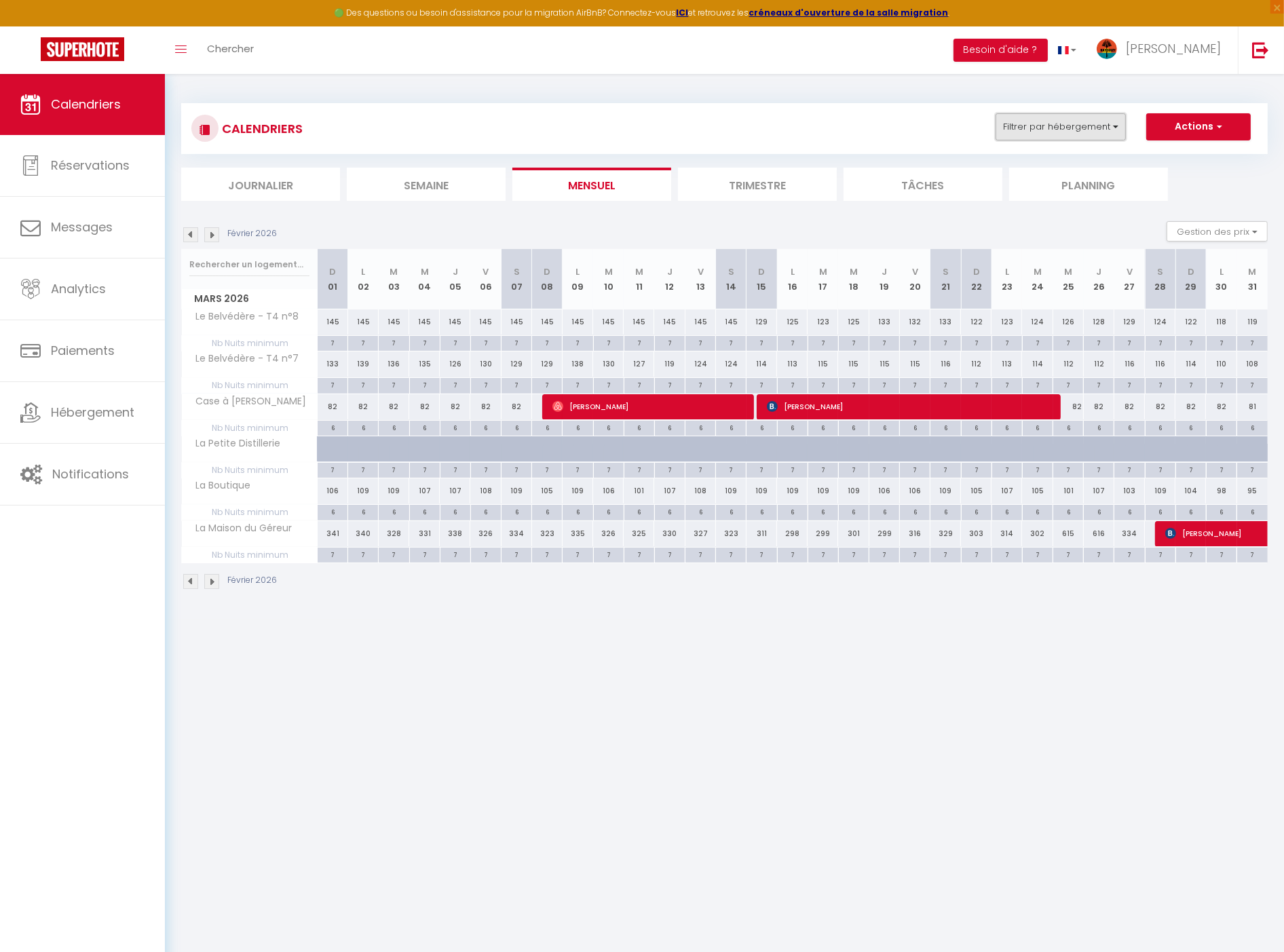
click at [1064, 123] on button "Filtrer par hébergement" at bounding box center [1061, 126] width 130 height 27
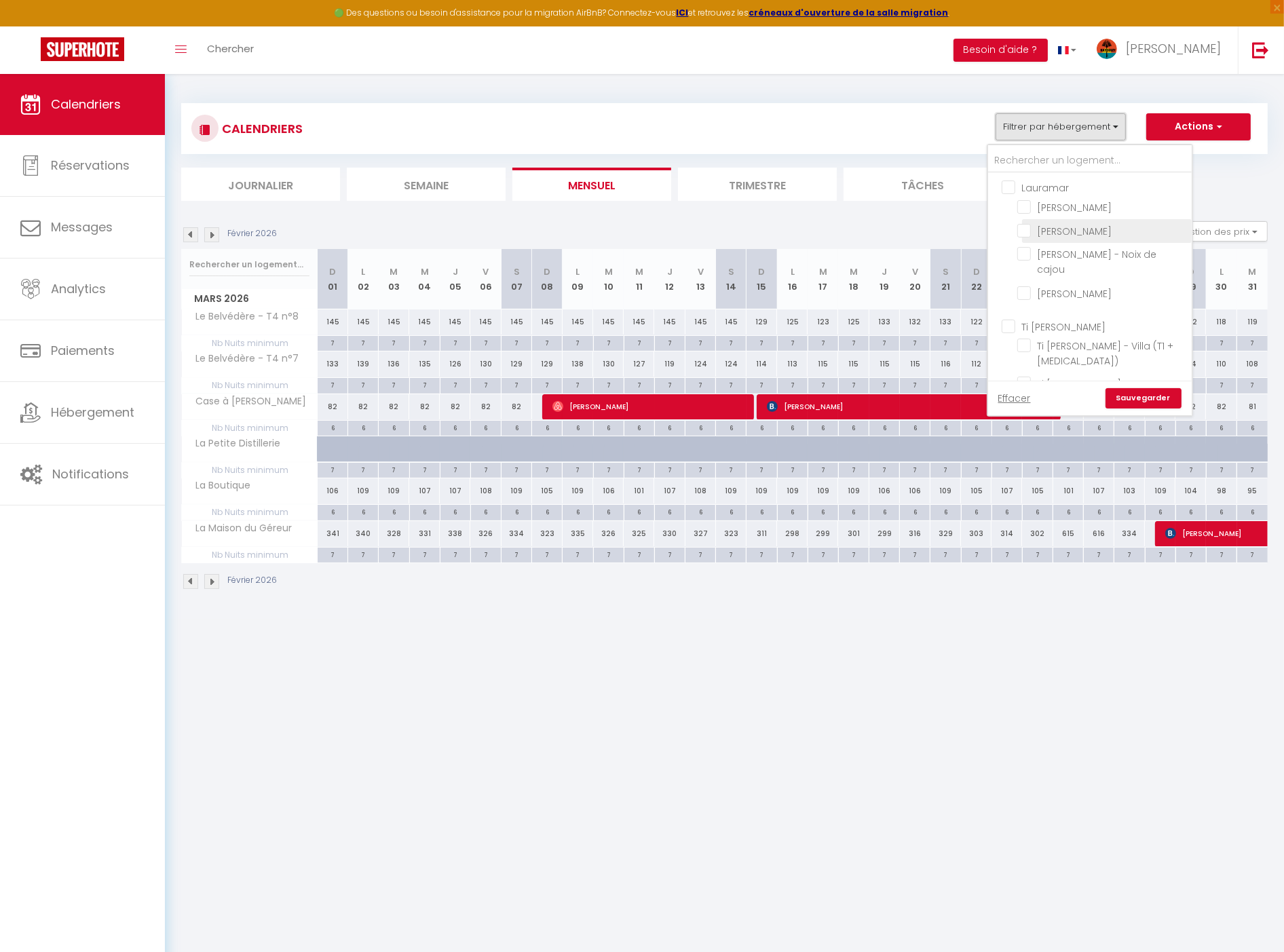
scroll to position [76, 0]
click at [1065, 243] on input "Ti [PERSON_NAME]" at bounding box center [1104, 249] width 204 height 13
checkbox input "true"
checkbox input "false"
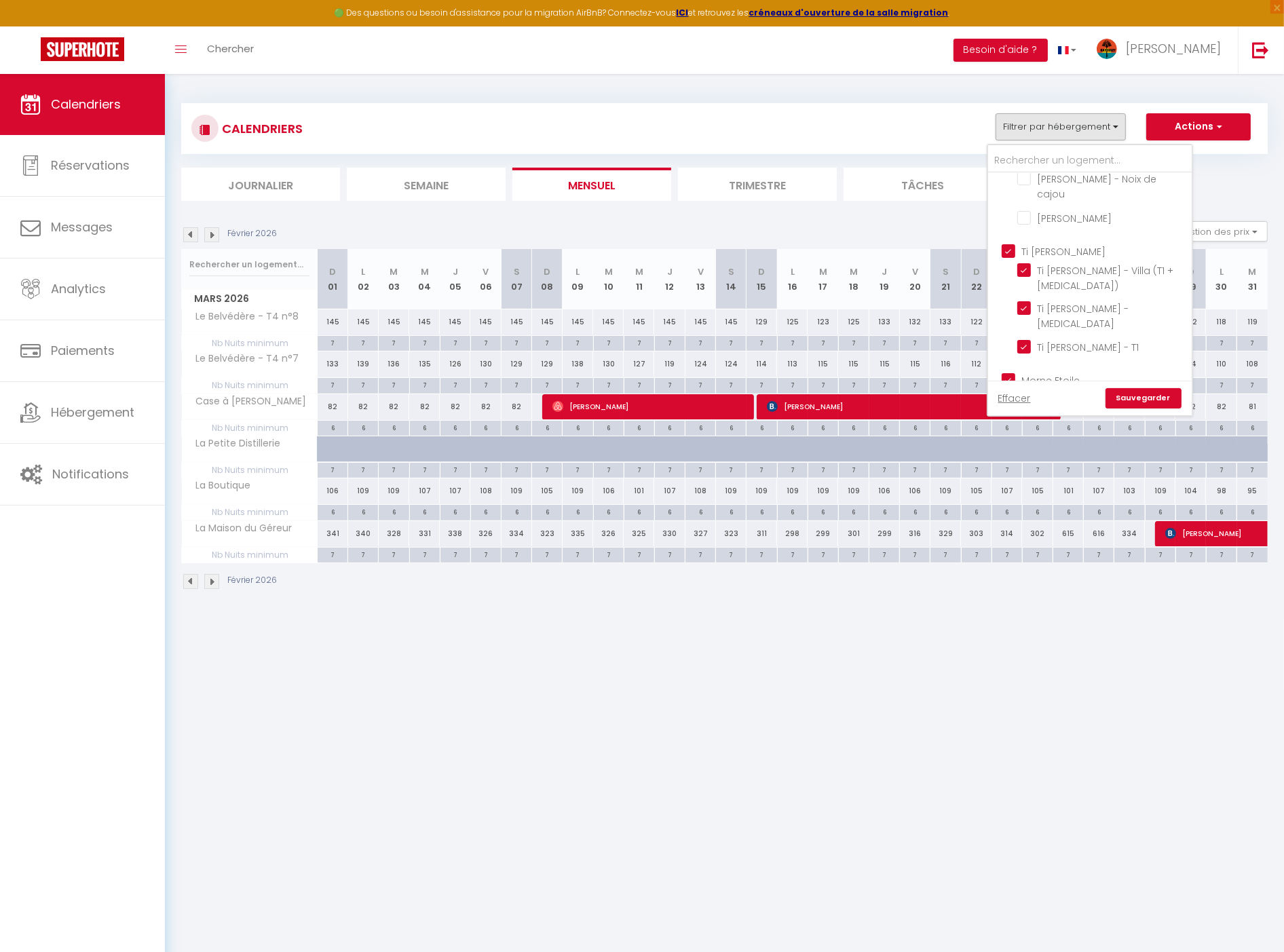
checkbox input "false"
click at [1066, 372] on input "Morne Etoile" at bounding box center [1104, 379] width 204 height 13
click at [1158, 396] on link "Sauvegarder" at bounding box center [1143, 398] width 76 height 20
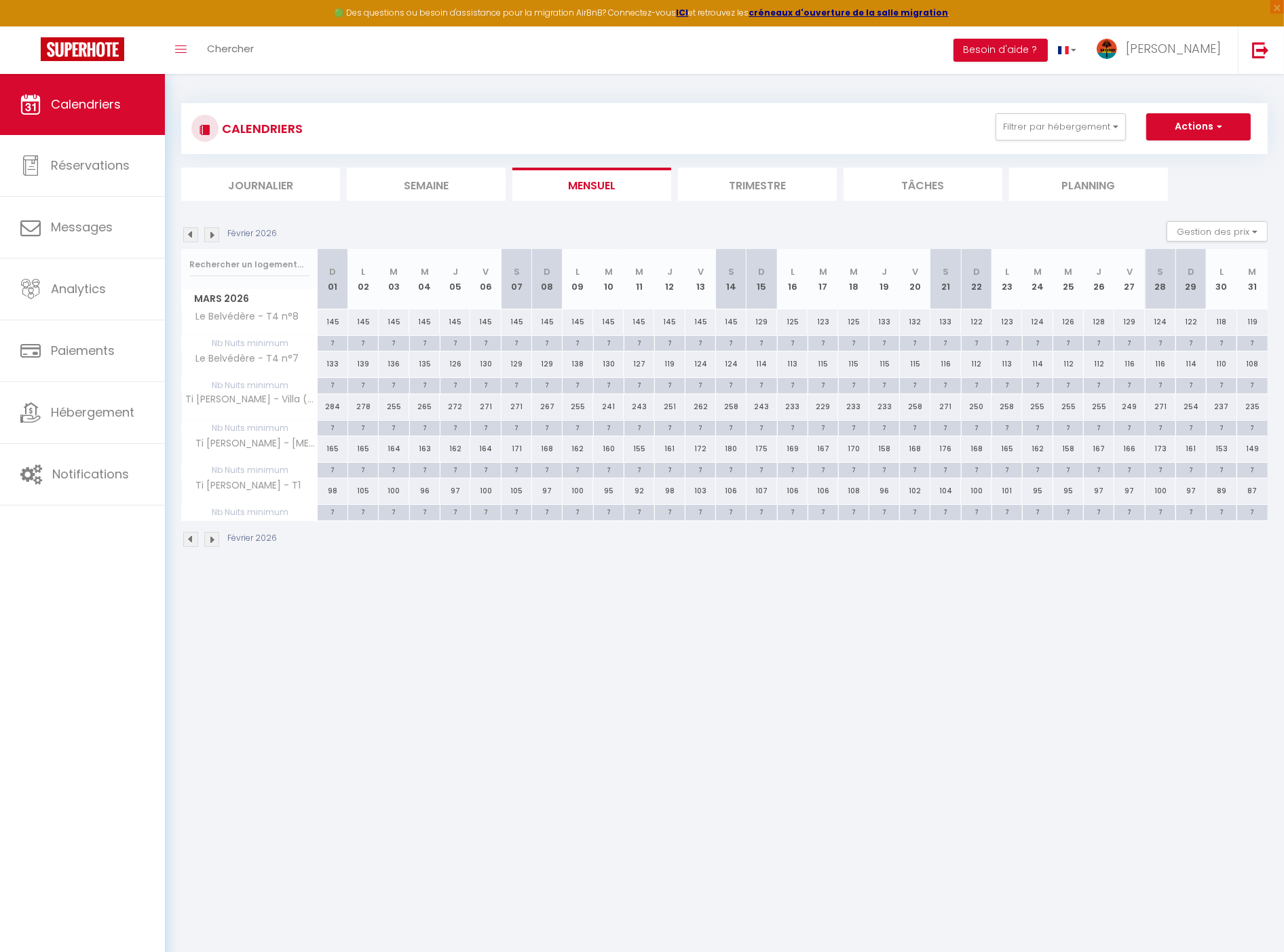
click at [415, 192] on li "Semaine" at bounding box center [426, 184] width 159 height 33
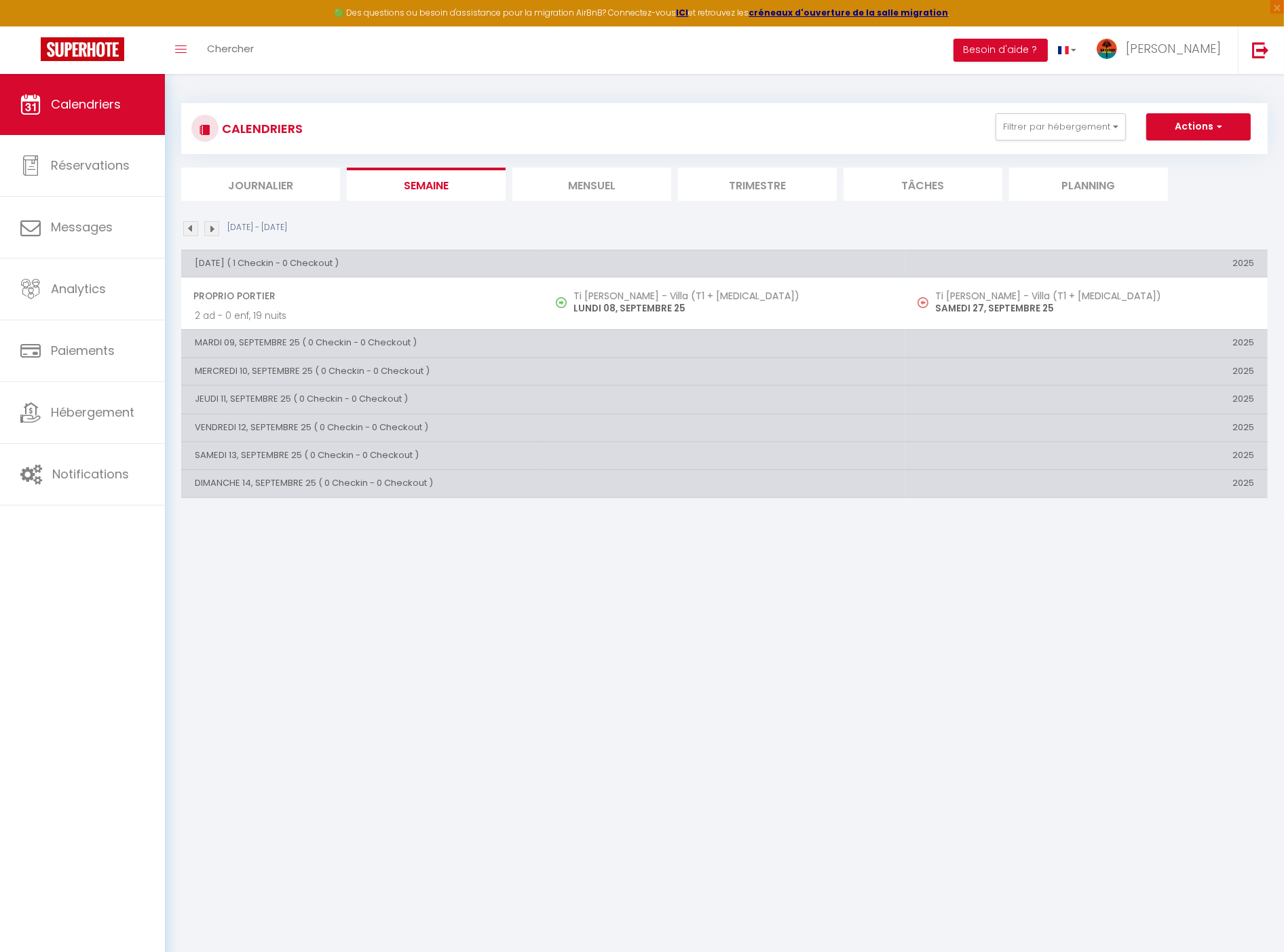
click at [602, 181] on li "Mensuel" at bounding box center [591, 184] width 159 height 33
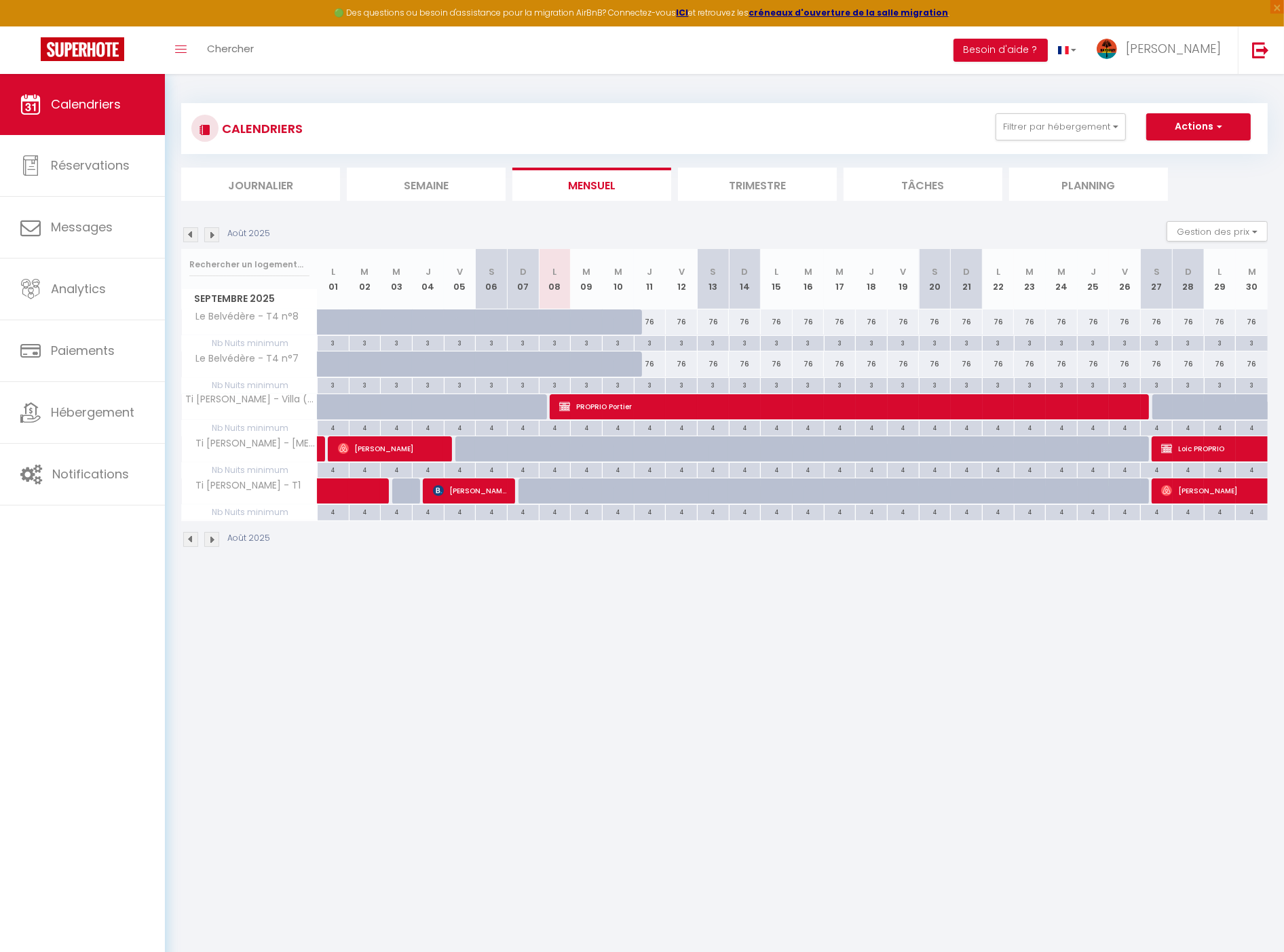
click at [187, 236] on img at bounding box center [191, 234] width 15 height 15
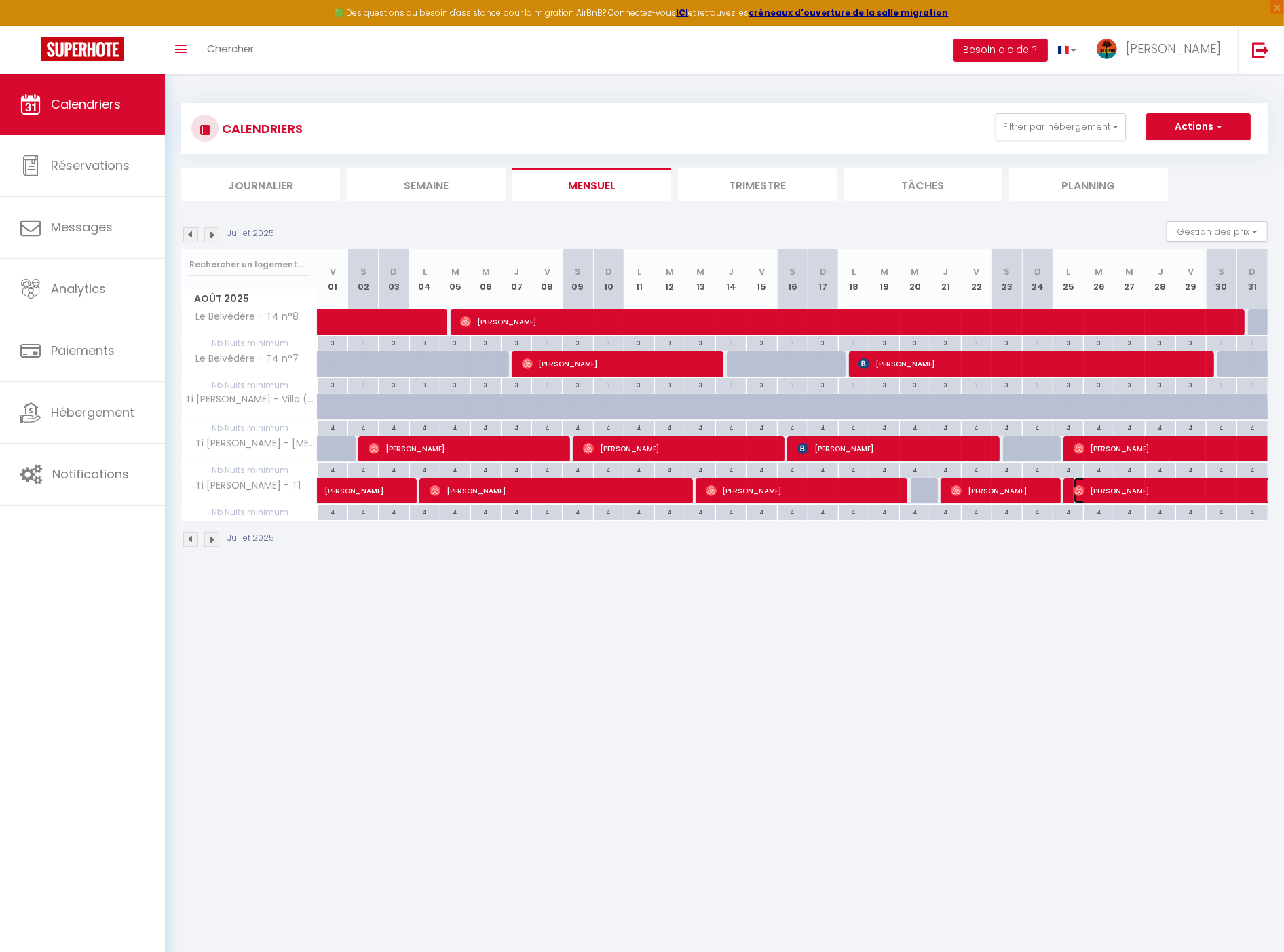
click at [1138, 497] on span "[PERSON_NAME]" at bounding box center [1215, 490] width 281 height 25
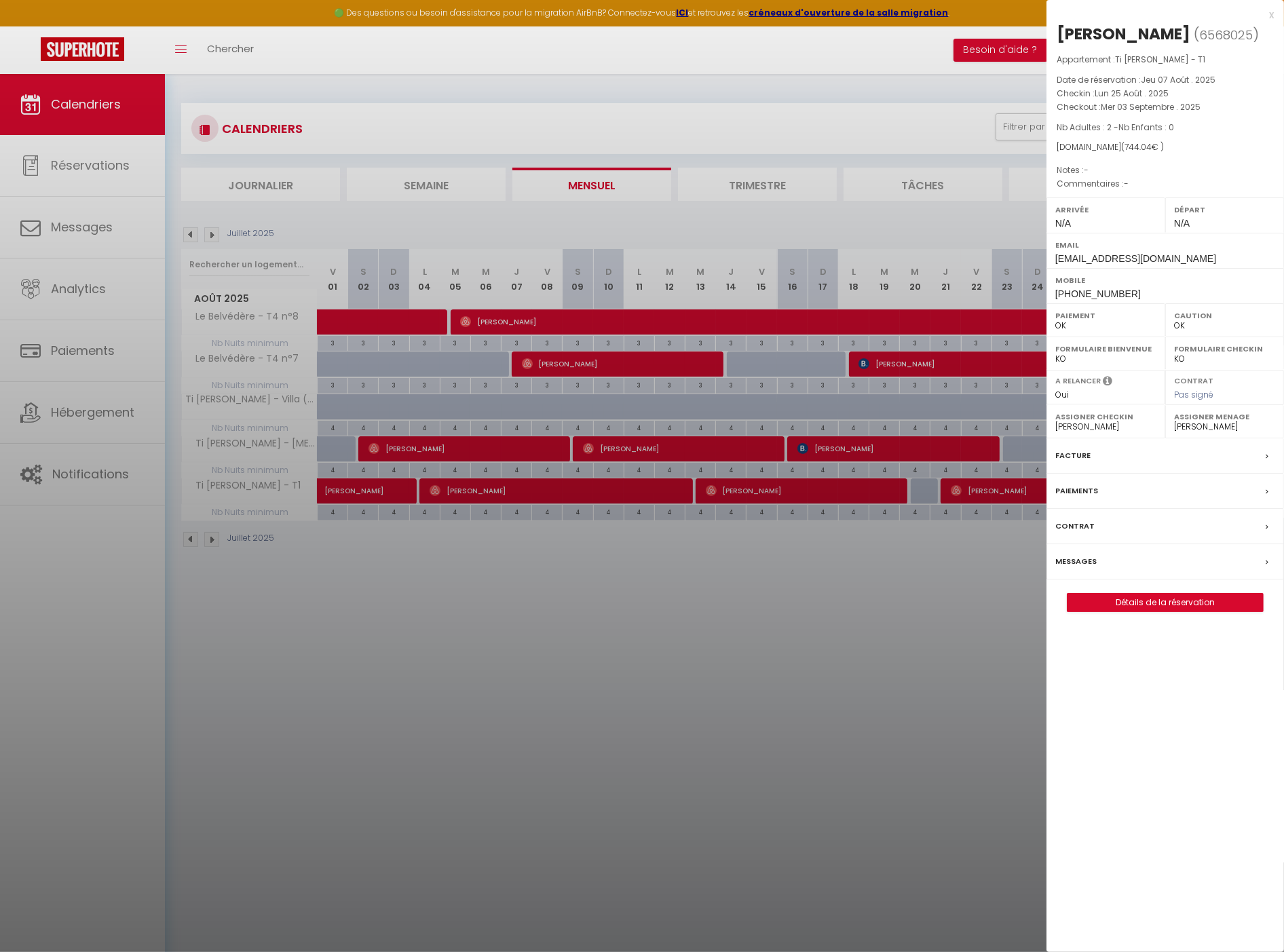
click at [1083, 560] on label "Messages" at bounding box center [1076, 561] width 41 height 14
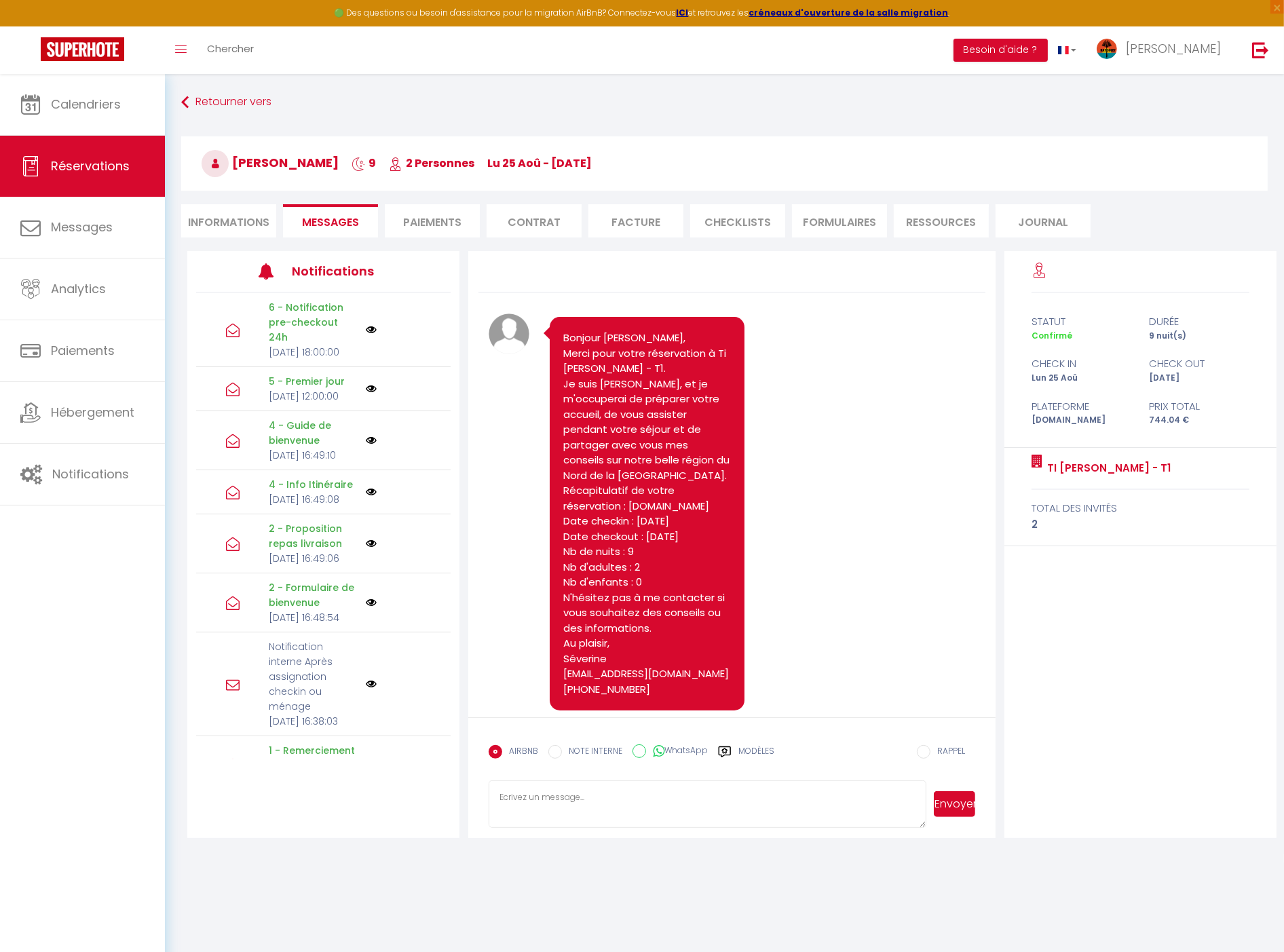
scroll to position [4542, 0]
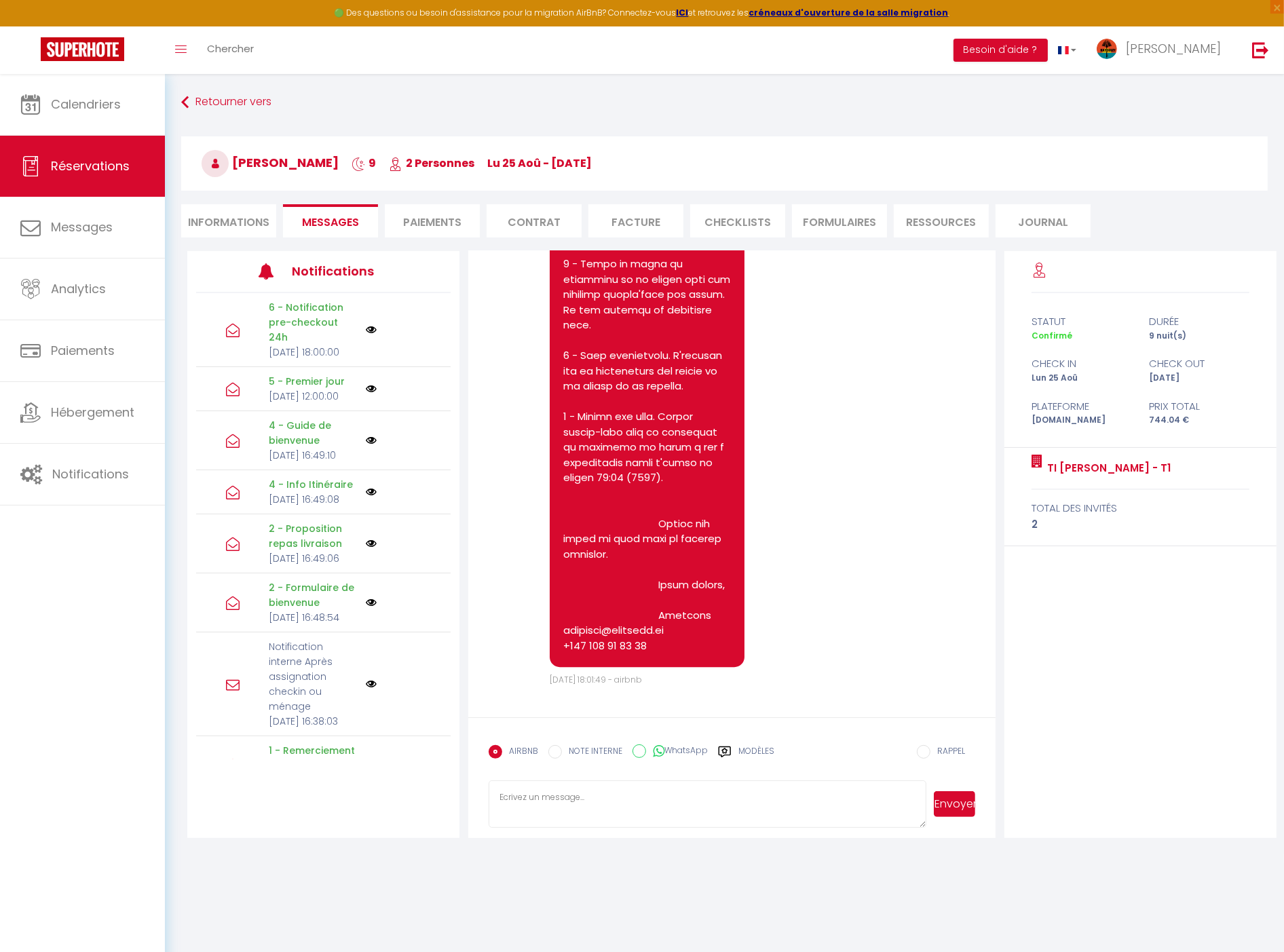
click at [225, 217] on li "Informations" at bounding box center [228, 221] width 95 height 33
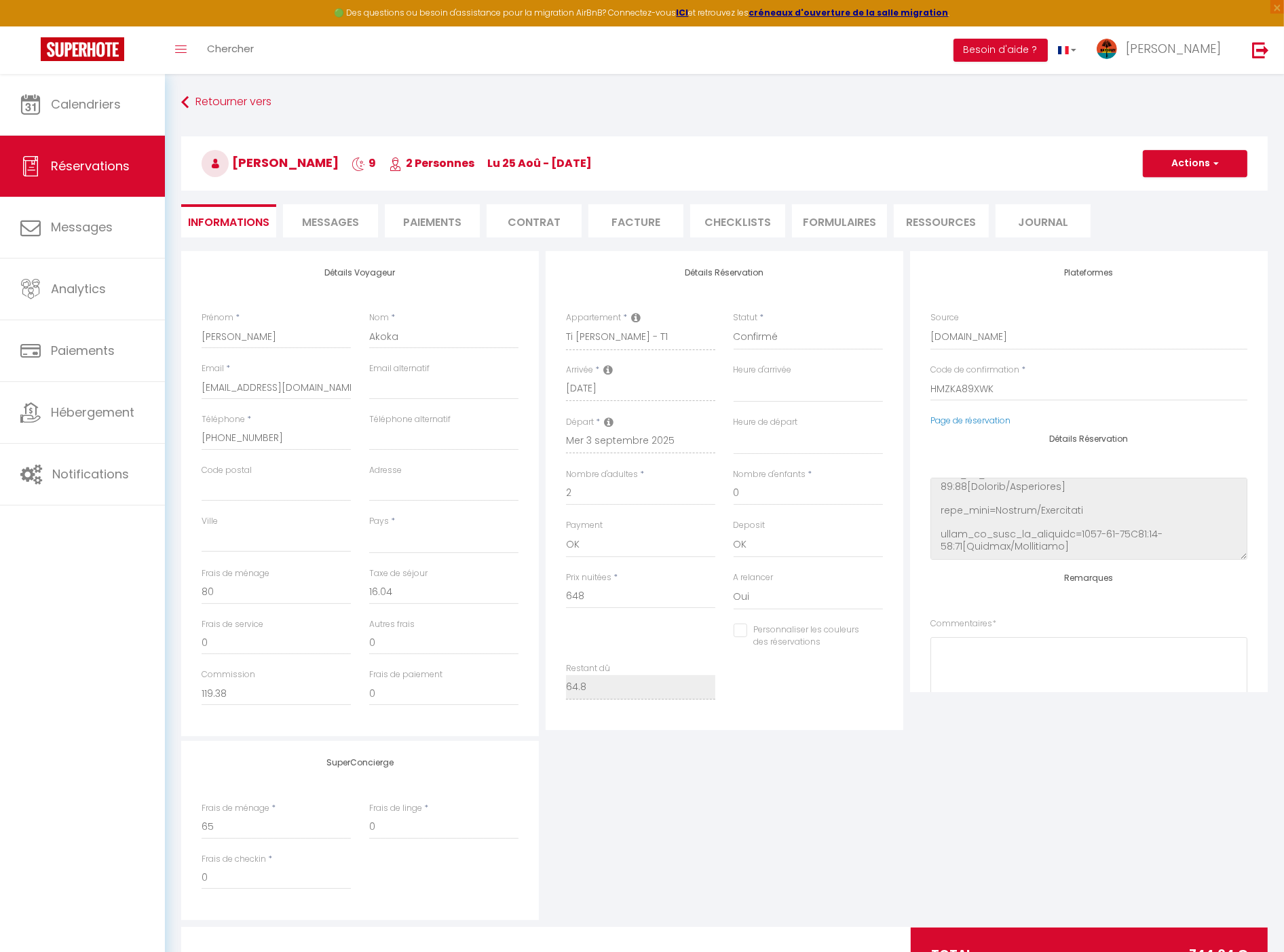
click at [439, 228] on li "Paiements" at bounding box center [432, 221] width 95 height 33
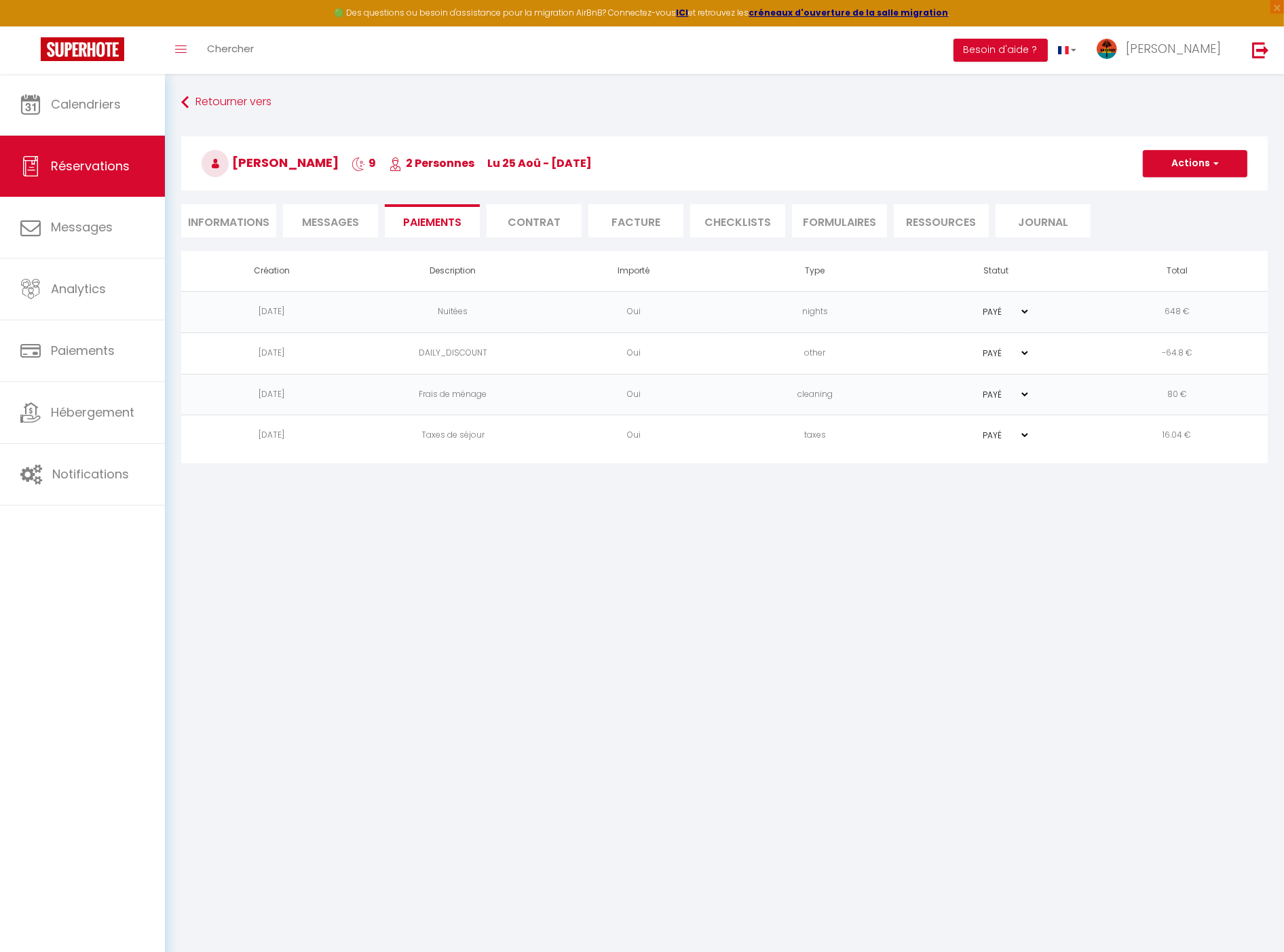
click at [232, 208] on li "Informations" at bounding box center [228, 221] width 95 height 33
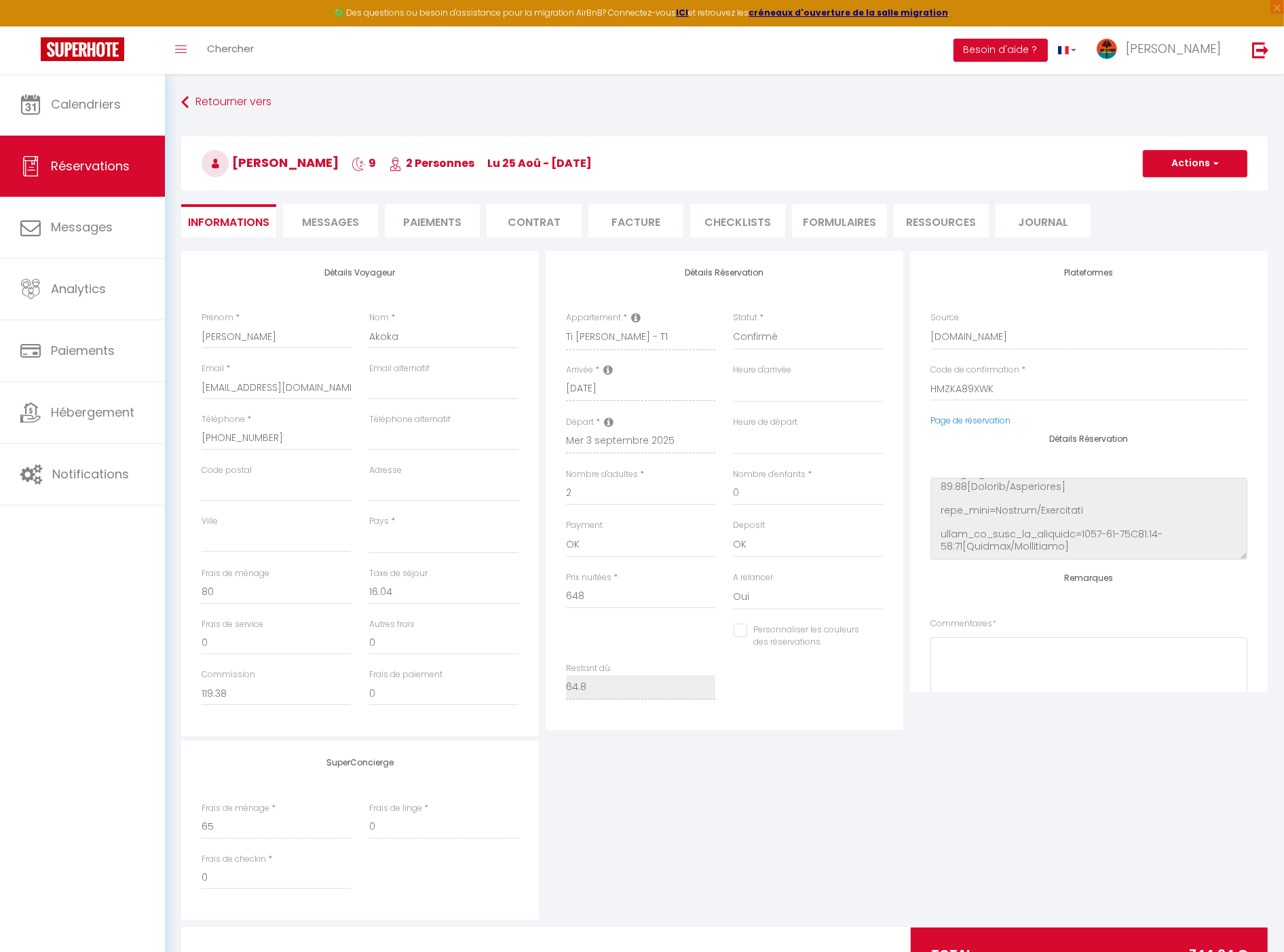
scroll to position [73, 0]
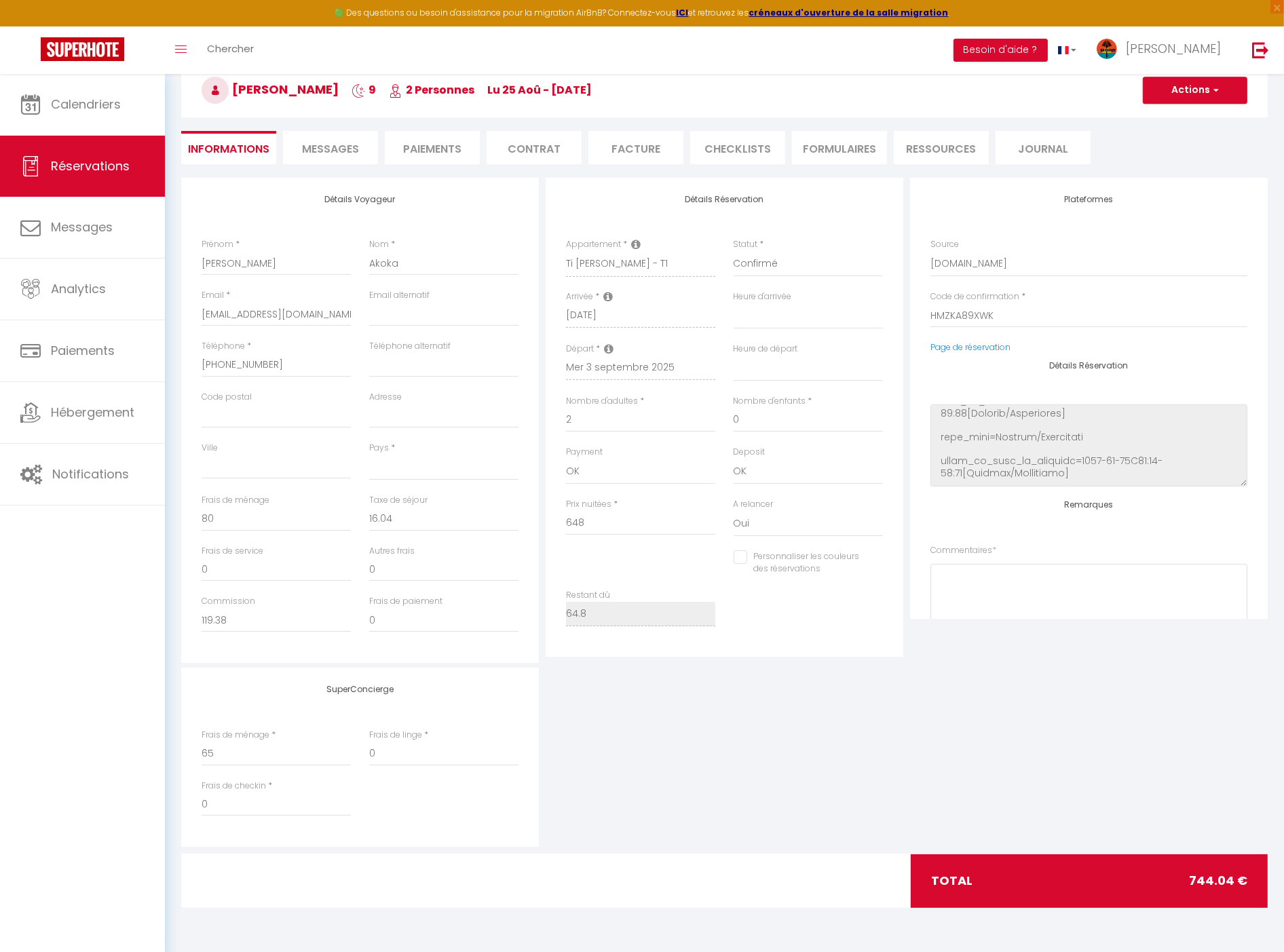
click at [297, 155] on li "Messages" at bounding box center [330, 148] width 95 height 33
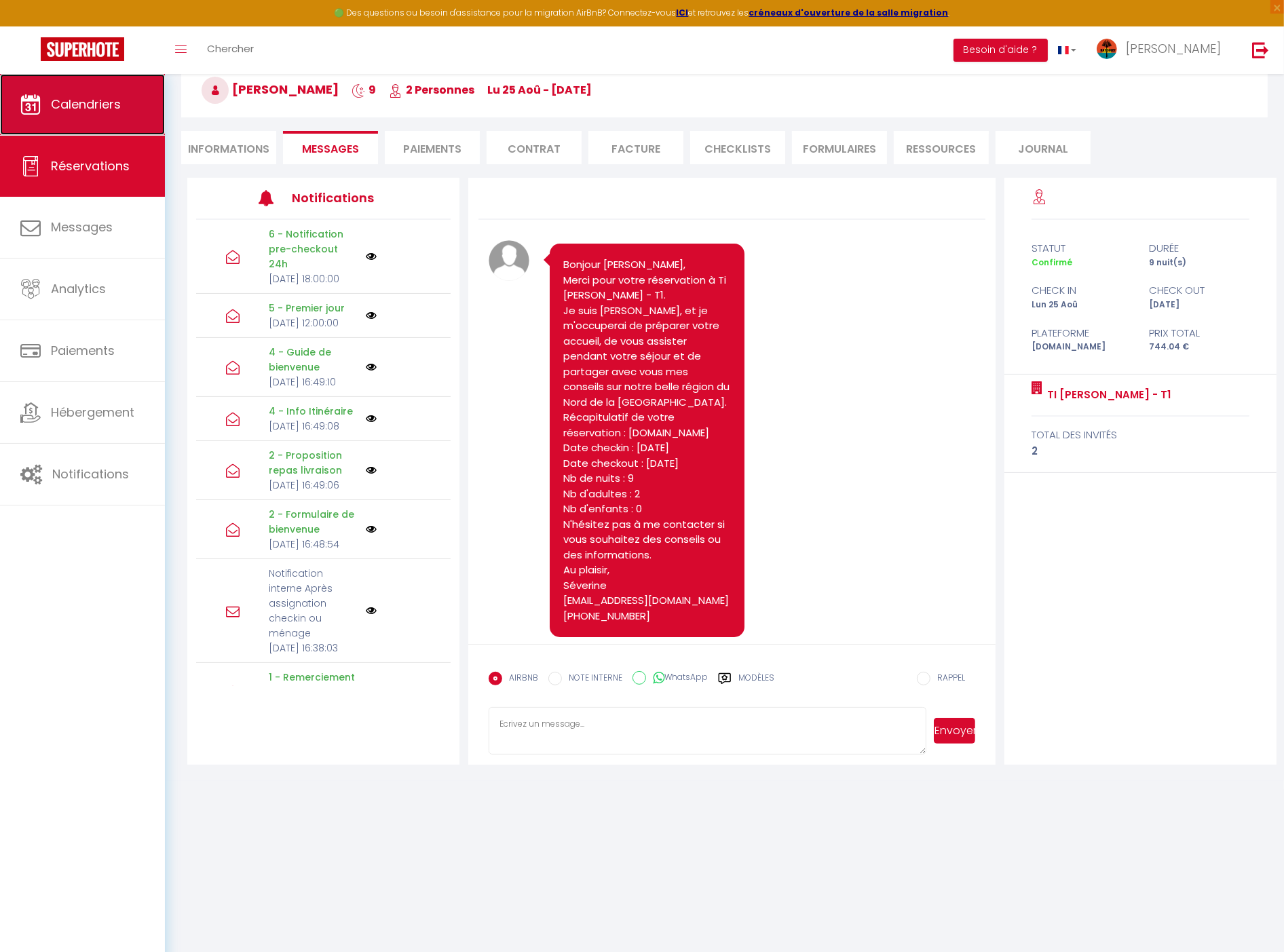
drag, startPoint x: 0, startPoint y: 0, endPoint x: 117, endPoint y: 103, distance: 155.9
click at [117, 103] on span "Calendriers" at bounding box center [86, 104] width 70 height 17
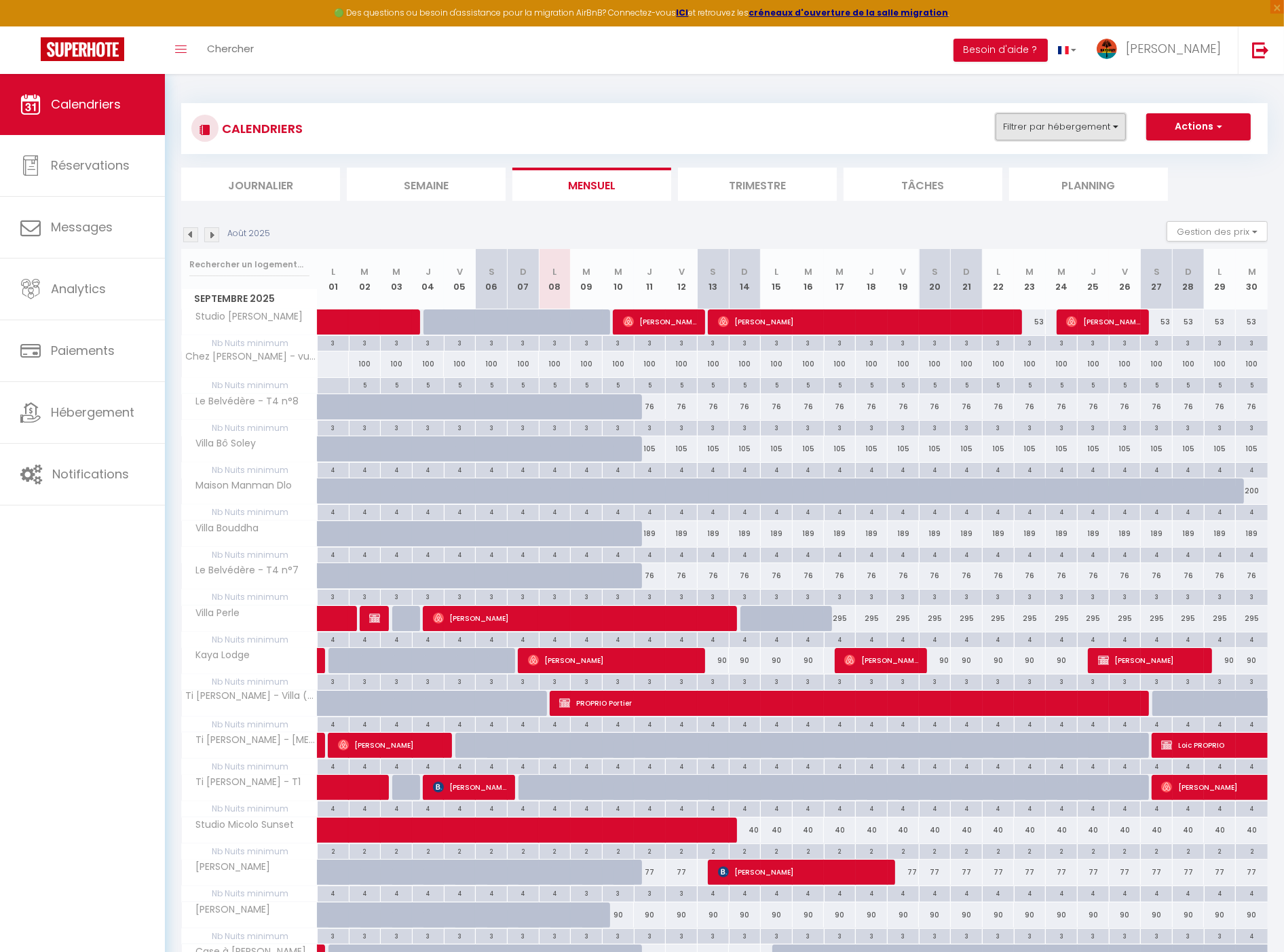
click at [1045, 115] on button "Filtrer par hébergement" at bounding box center [1061, 126] width 130 height 27
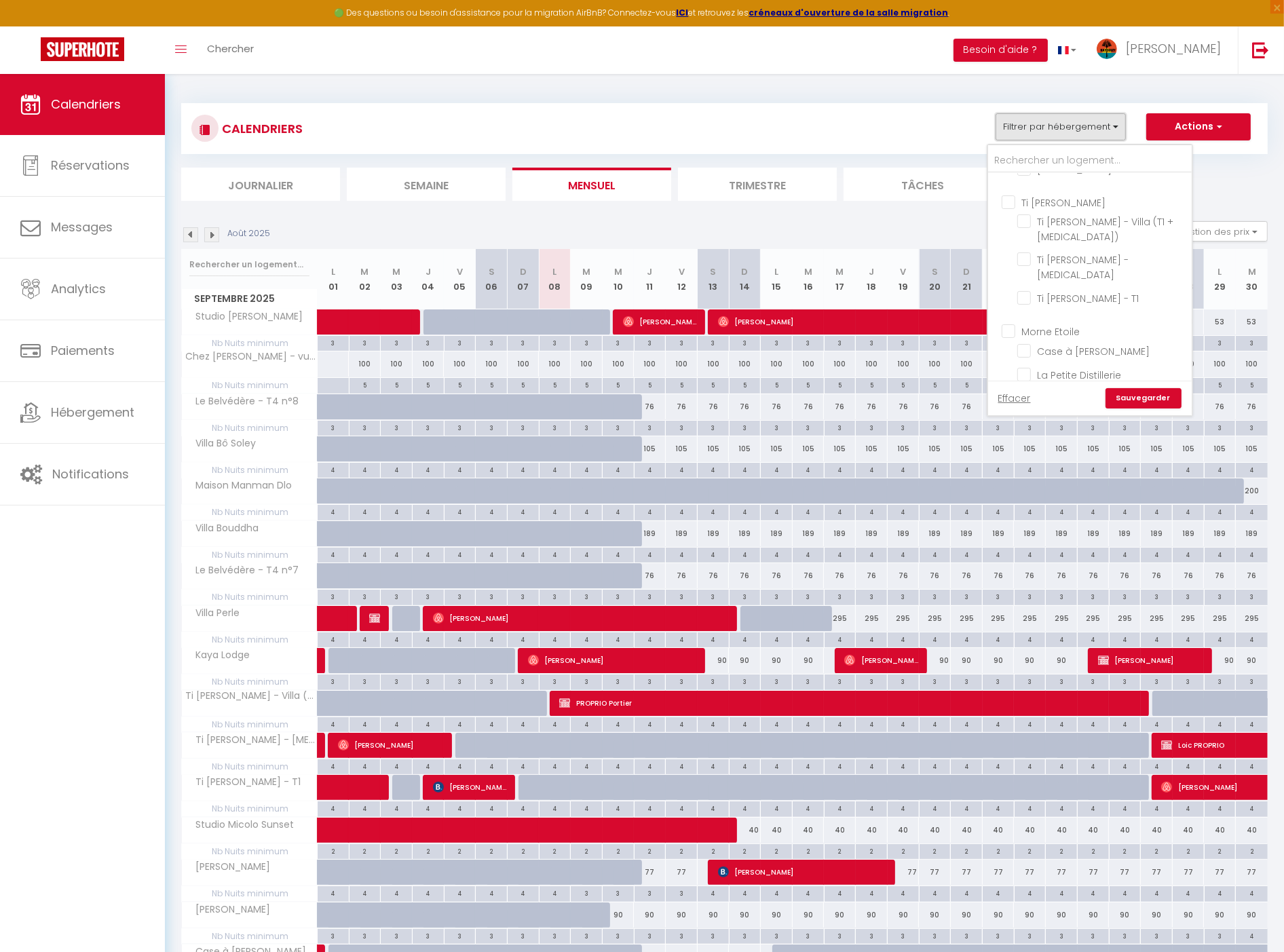
scroll to position [76, 0]
click at [1083, 243] on input "Ti [PERSON_NAME]" at bounding box center [1104, 249] width 204 height 13
checkbox input "true"
checkbox input "false"
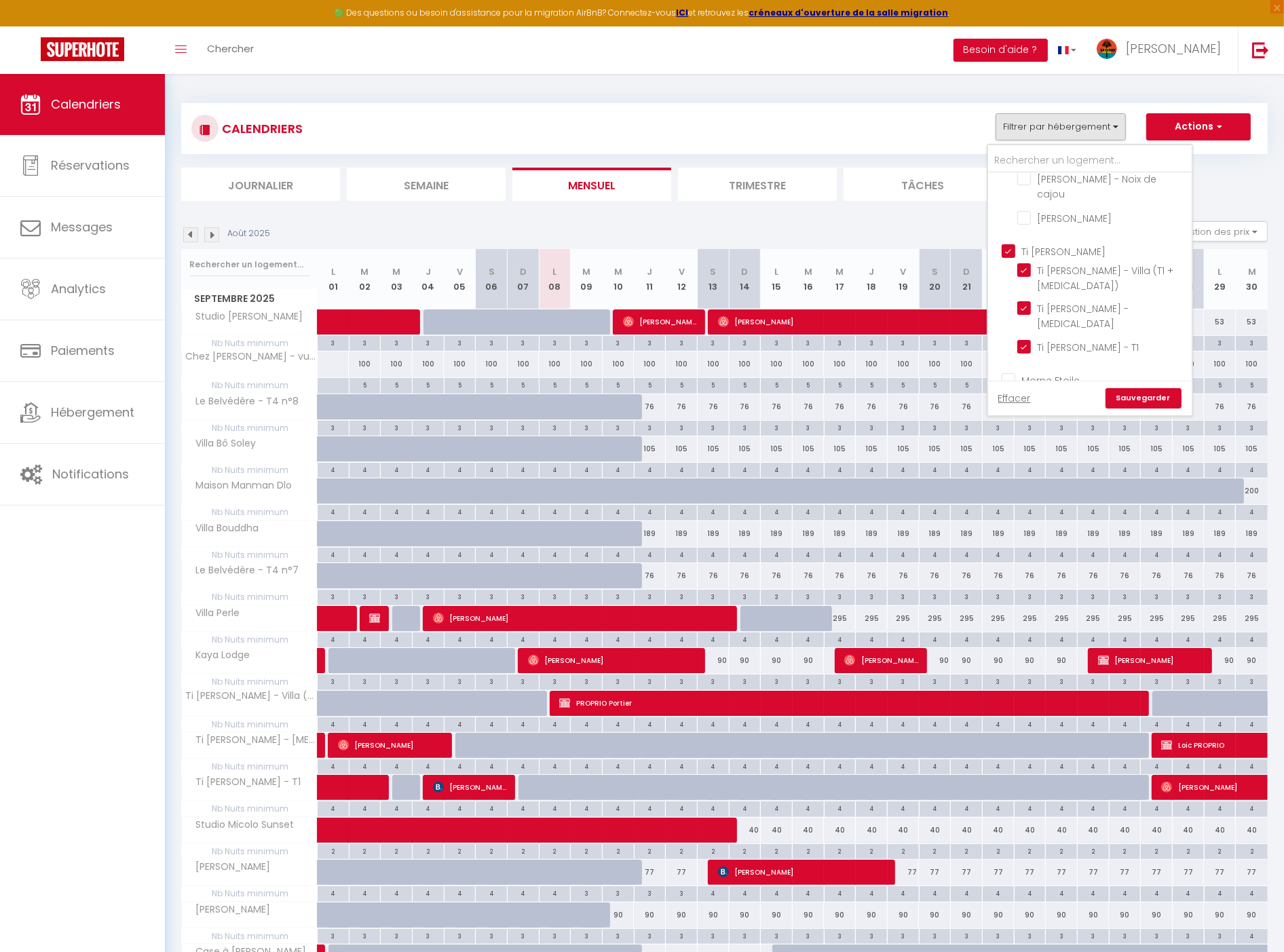
checkbox input "false"
checkbox input "true"
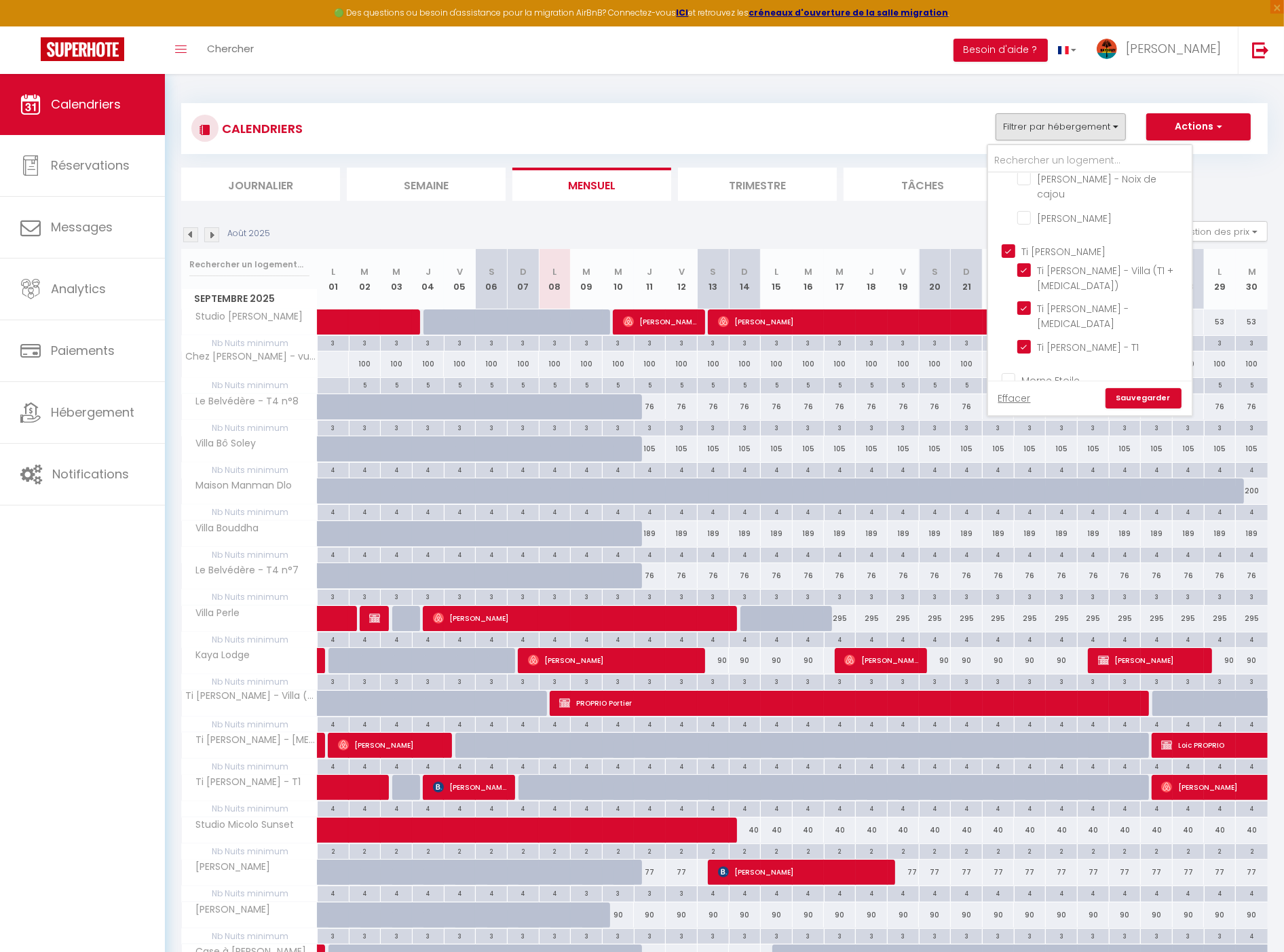
checkbox input "false"
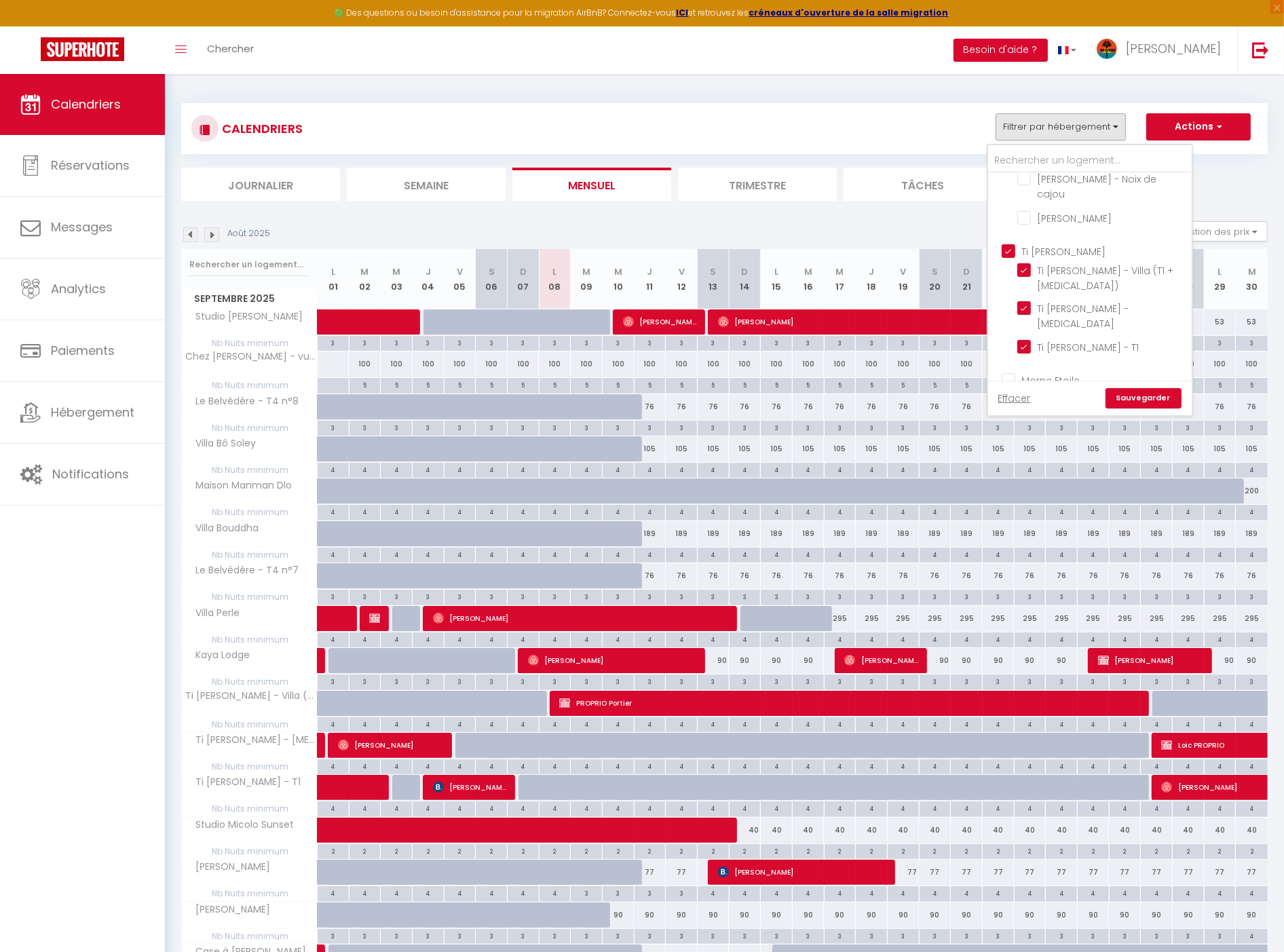
checkbox input "false"
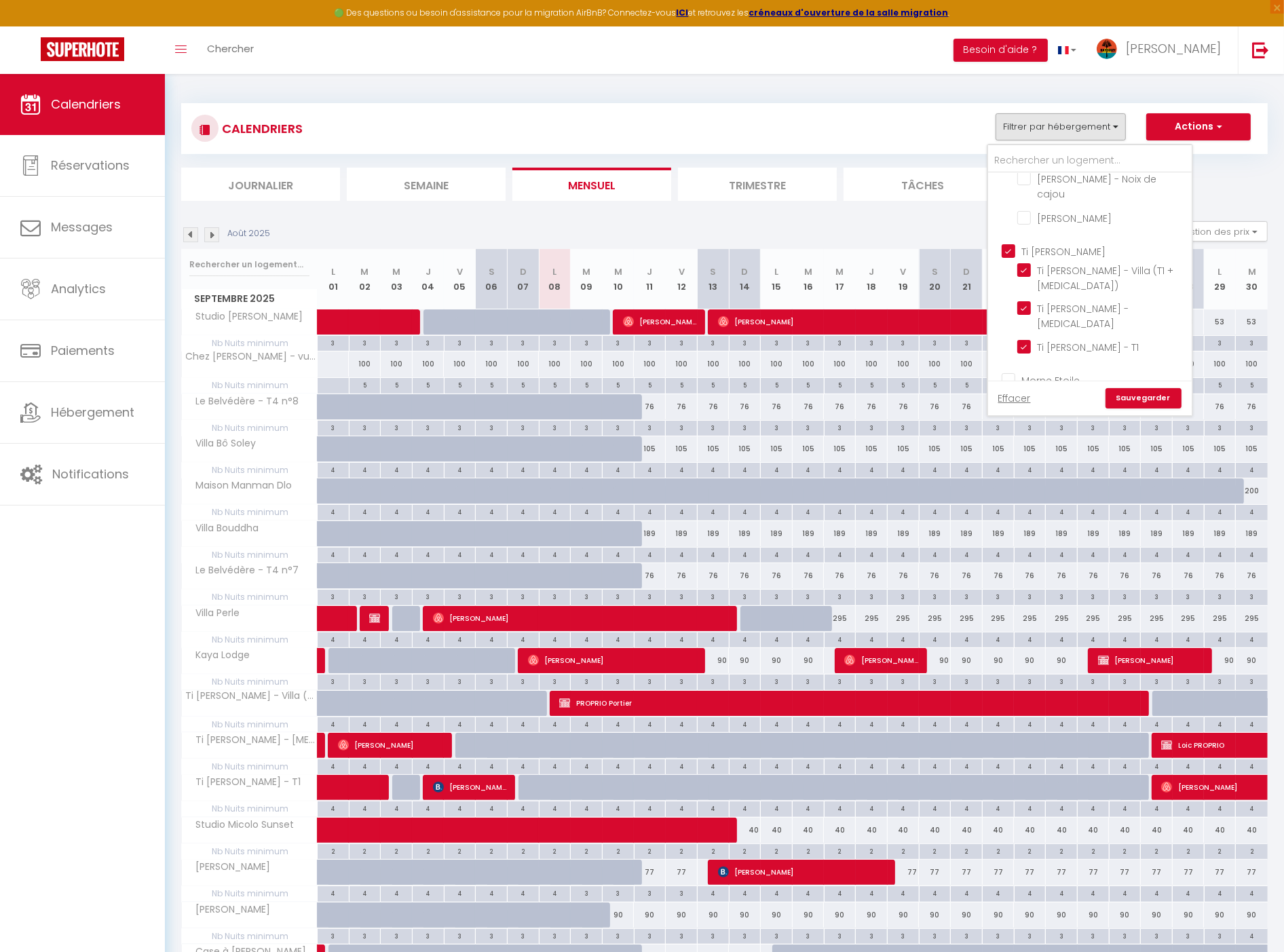
checkbox input "false"
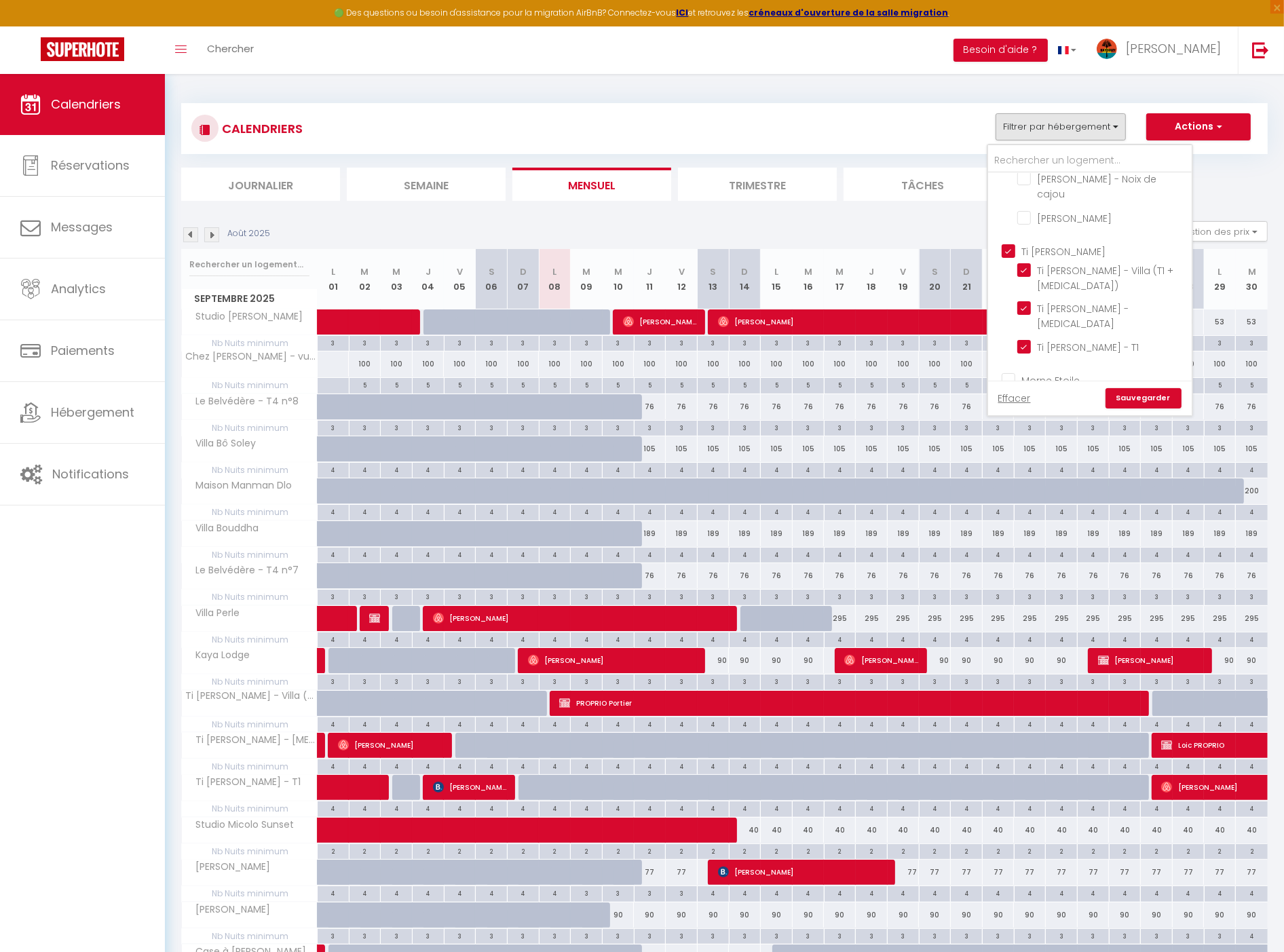
checkbox input "false"
click at [1160, 400] on link "Sauvegarder" at bounding box center [1143, 398] width 76 height 20
